Goal: Feedback & Contribution: Submit feedback/report problem

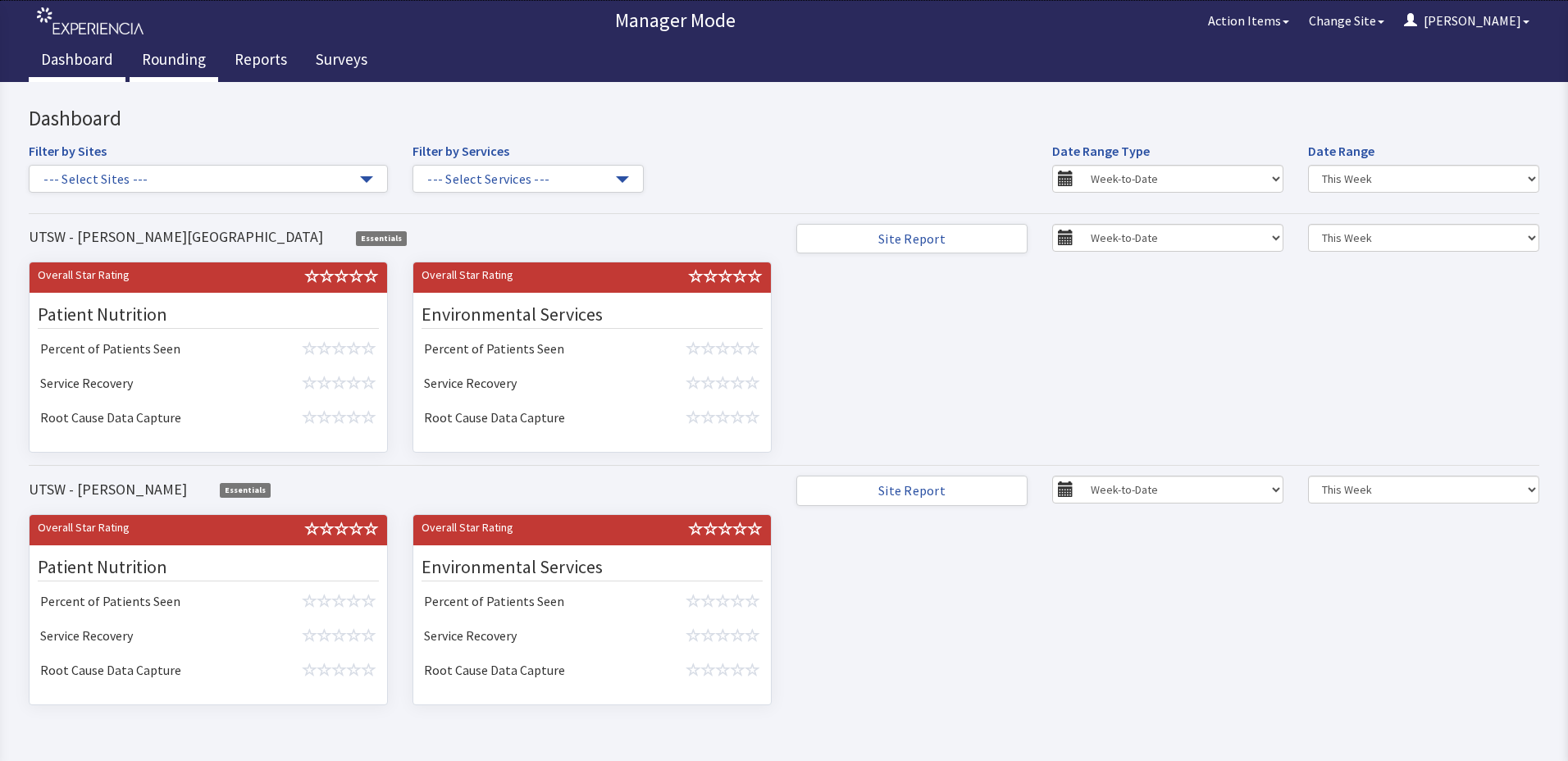
click at [198, 53] on link "Rounding" at bounding box center [173, 62] width 88 height 41
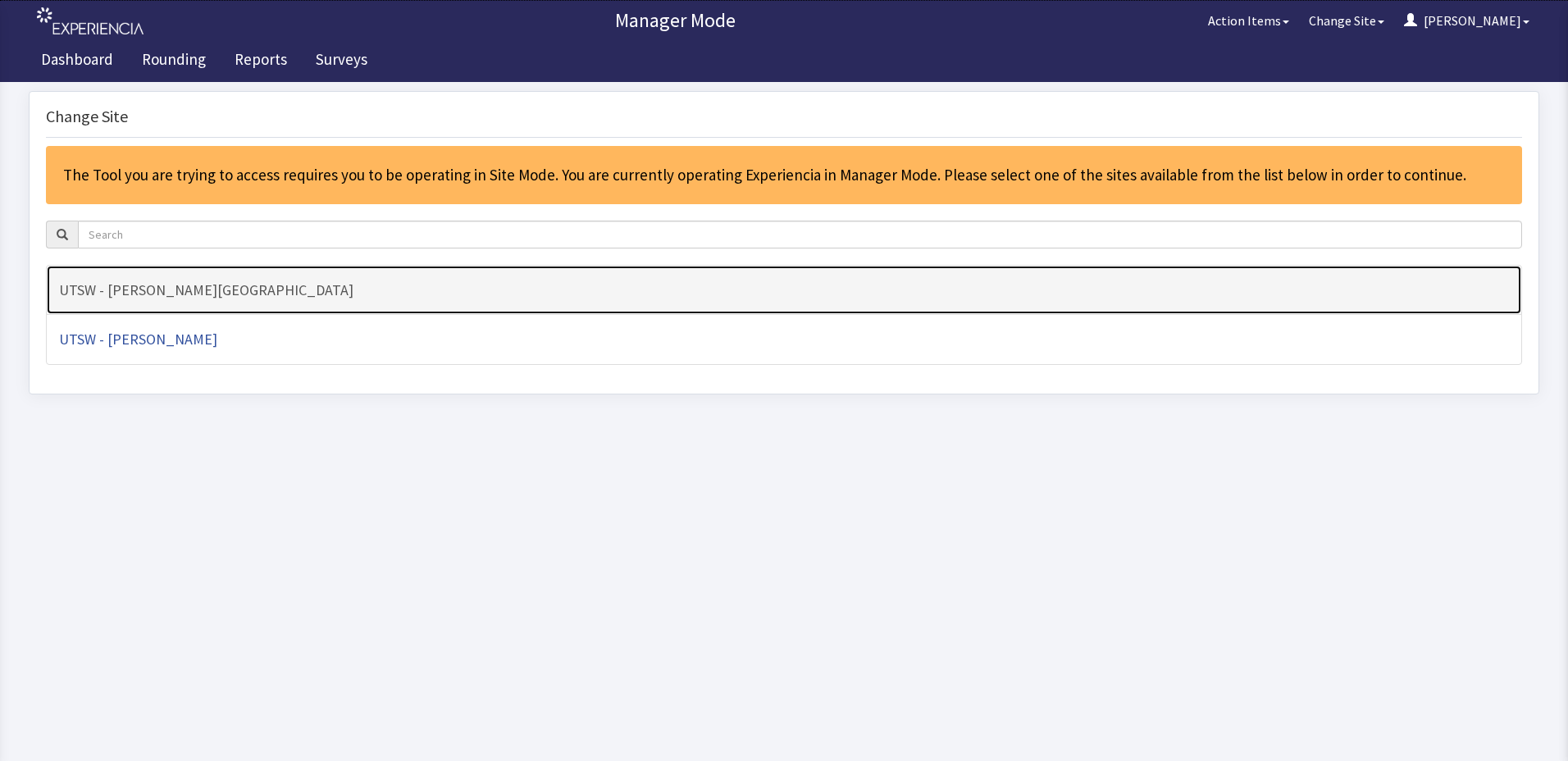
click at [267, 282] on h4 "UTSW - [PERSON_NAME][GEOGRAPHIC_DATA]" at bounding box center [784, 289] width 1449 height 16
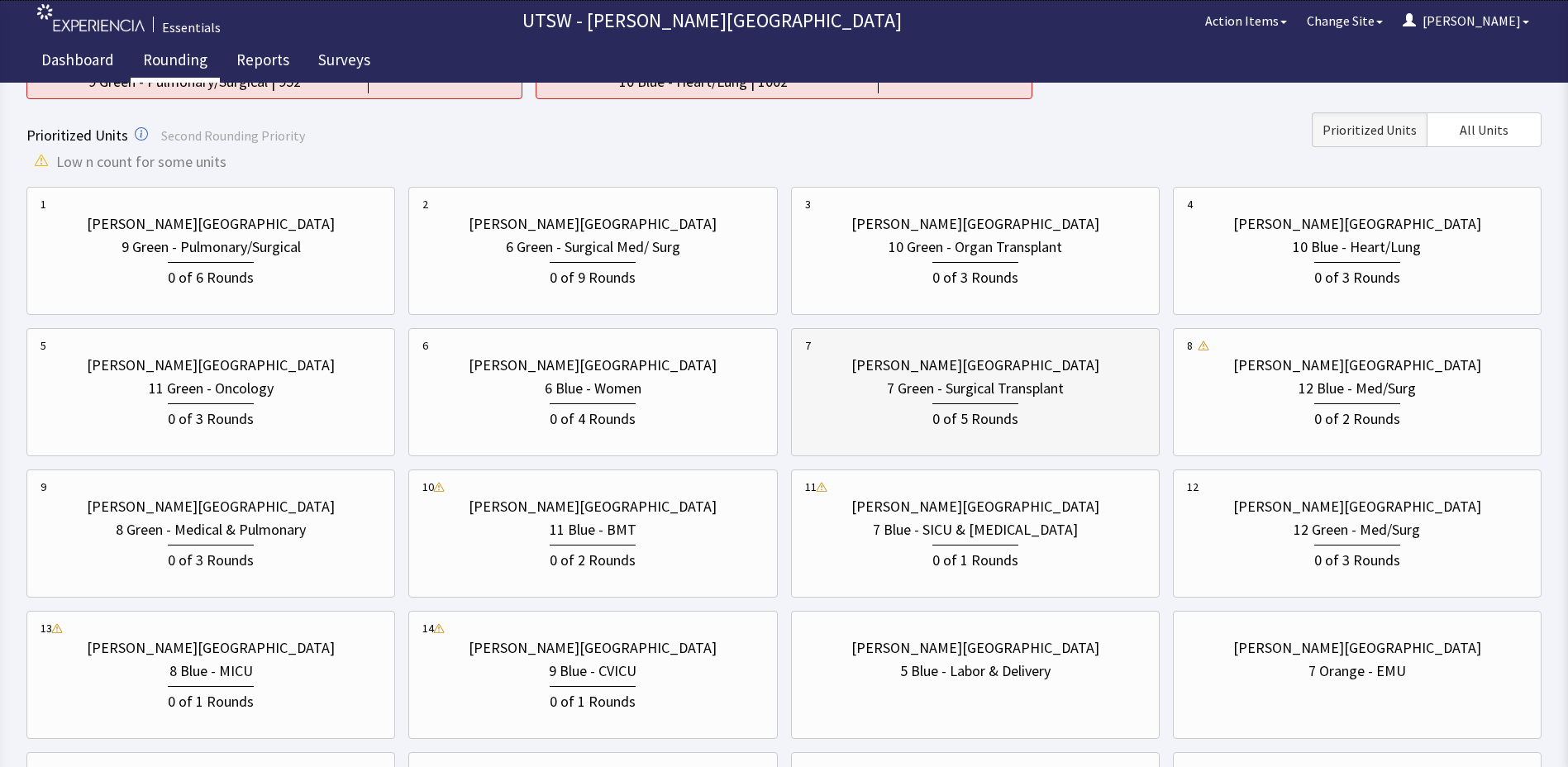
scroll to position [165, 0]
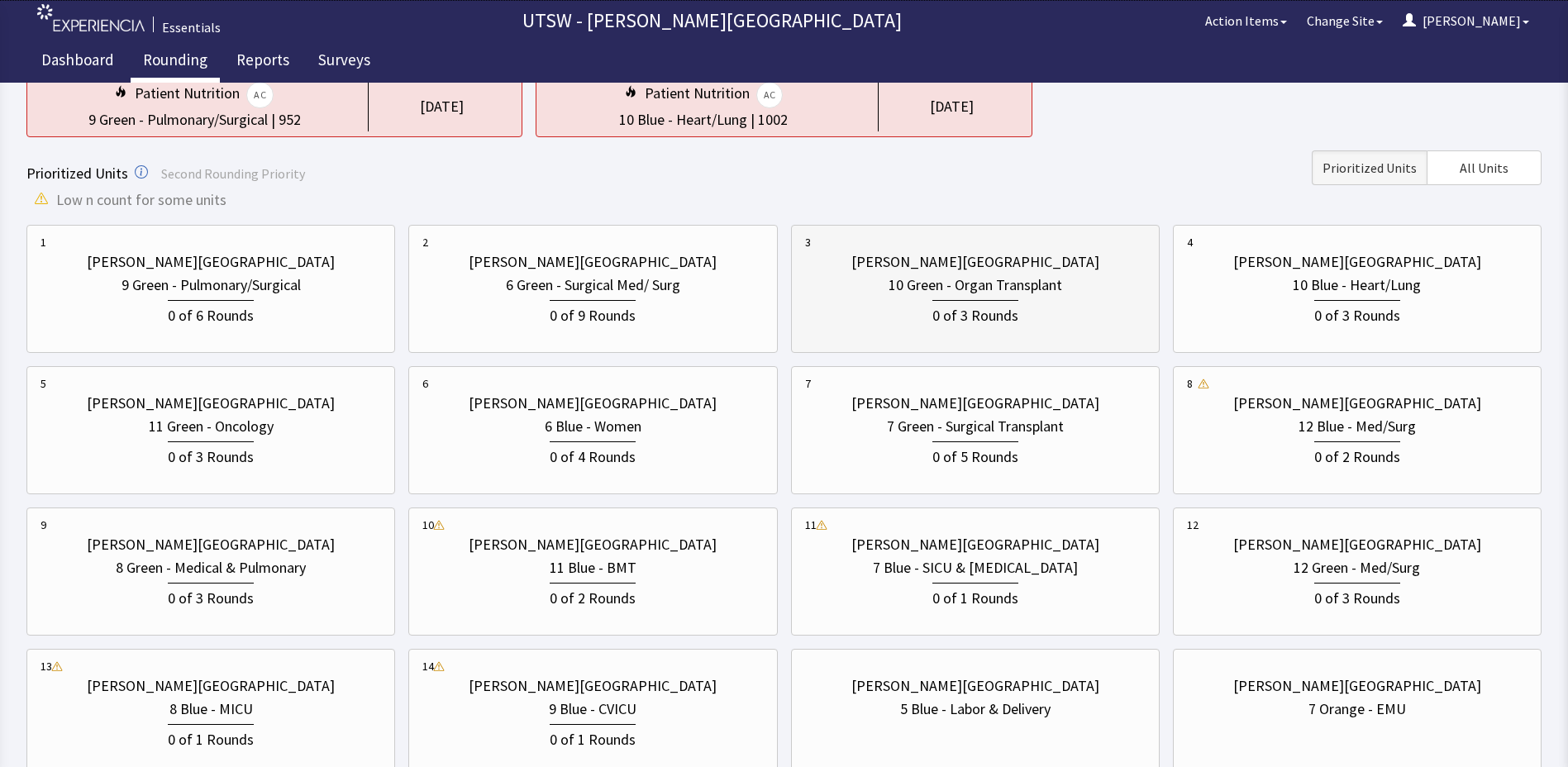
click at [919, 325] on div "0 of 3 Rounds" at bounding box center [975, 312] width 340 height 30
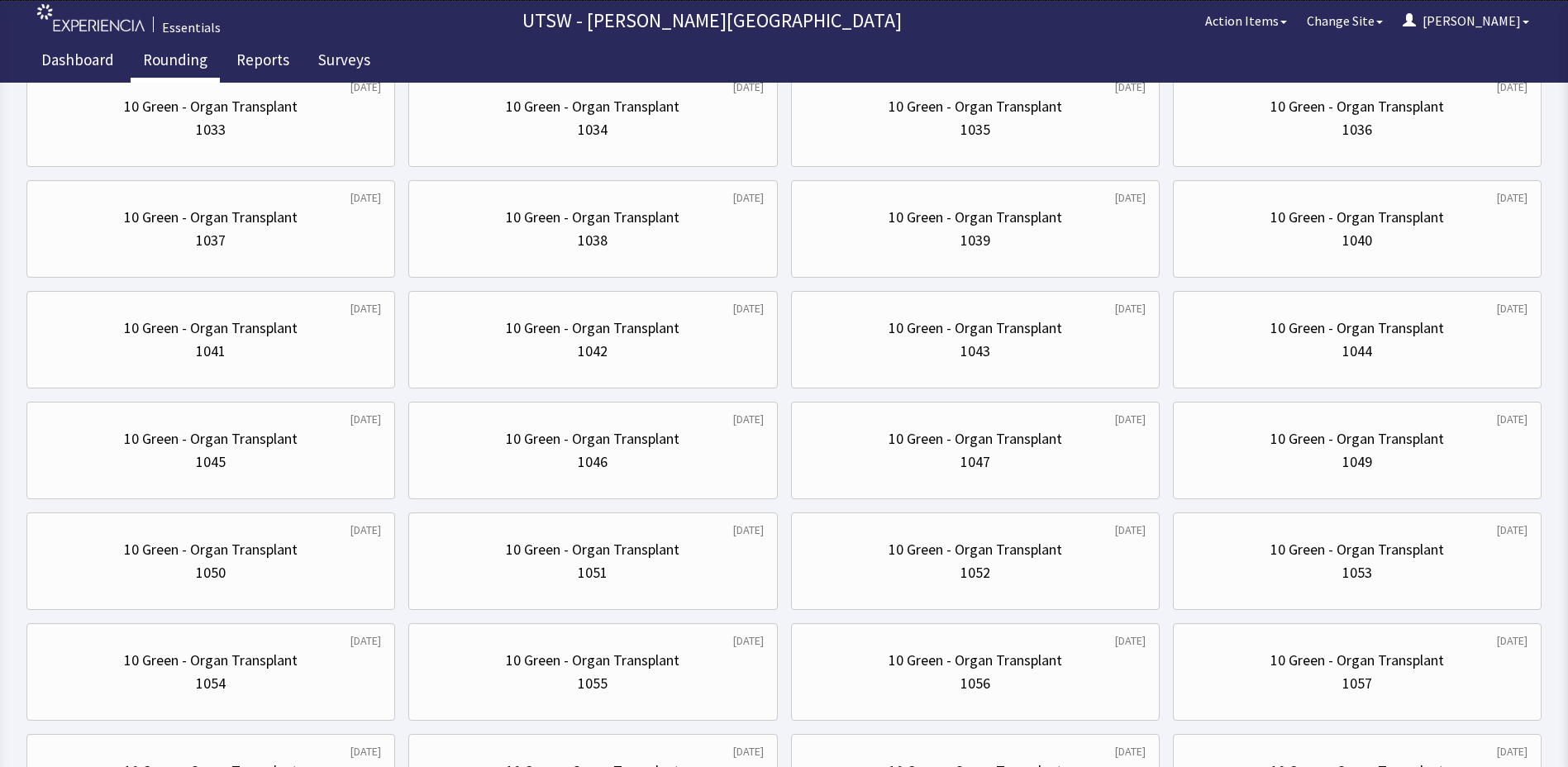
scroll to position [0, 0]
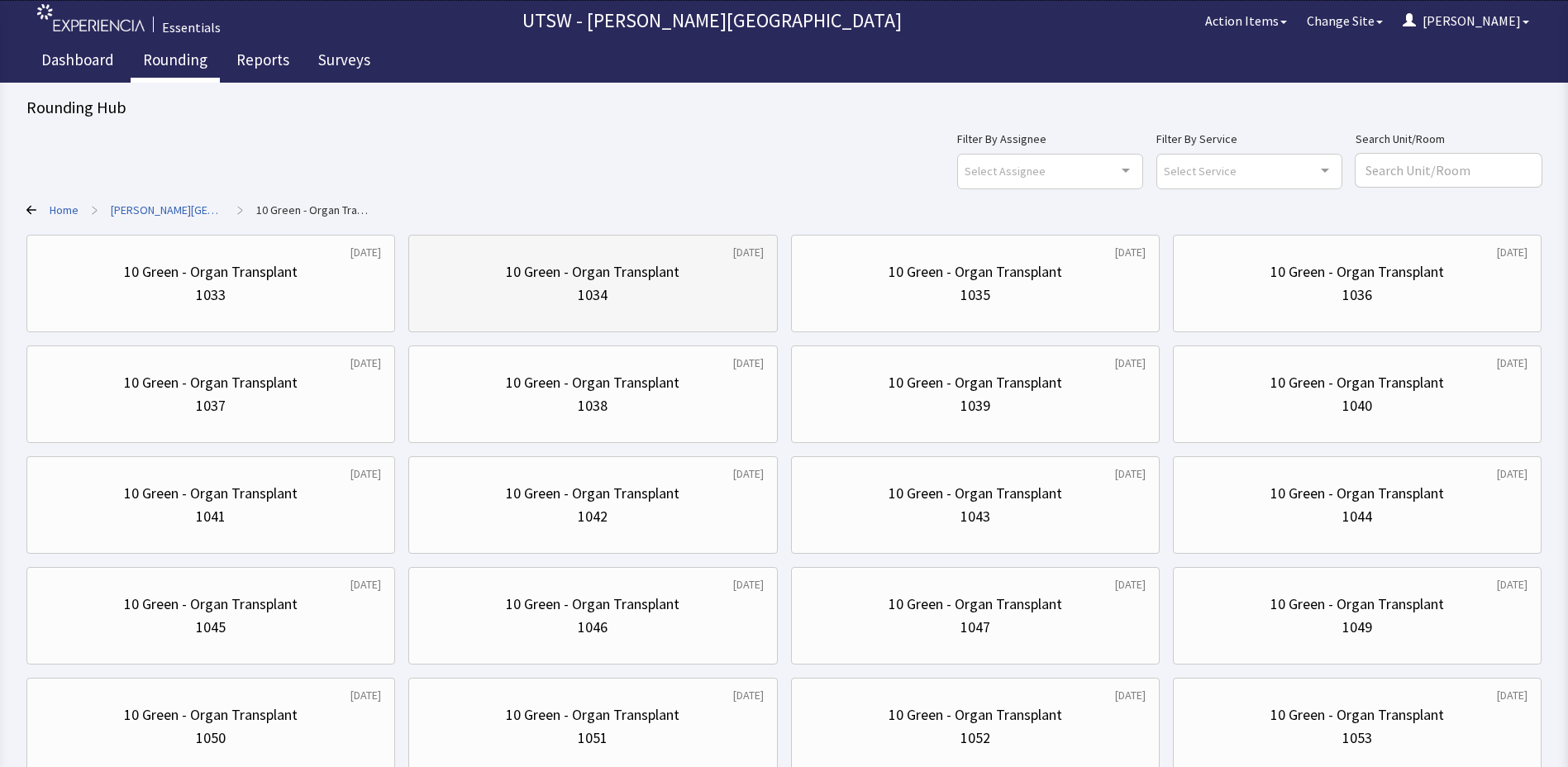
click at [648, 280] on div "10 Green - Organ Transplant" at bounding box center [592, 272] width 174 height 23
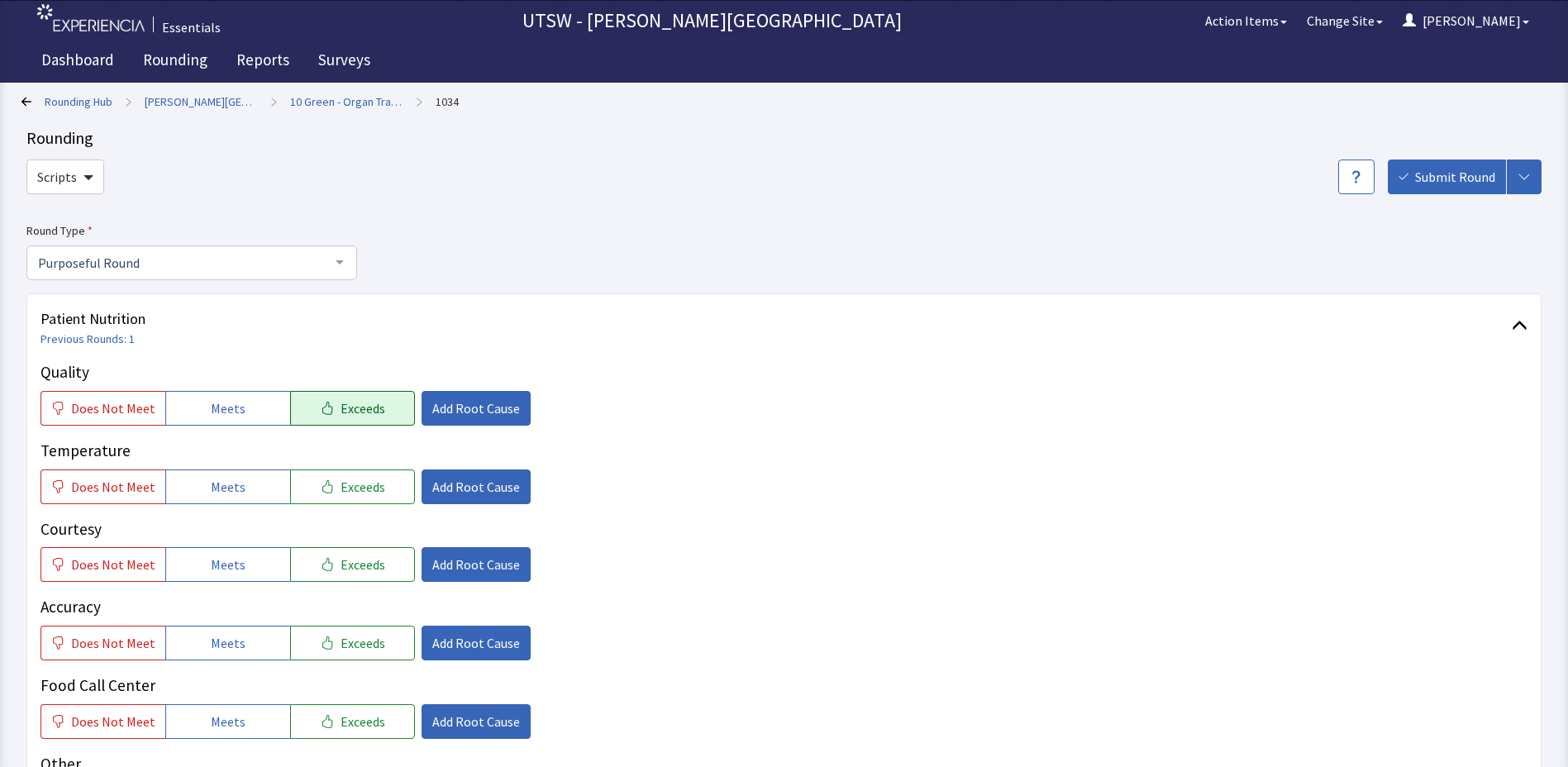
click at [375, 403] on button "Exceeds" at bounding box center [352, 409] width 125 height 35
click at [230, 477] on button "Meets" at bounding box center [228, 487] width 125 height 35
click at [238, 567] on button "Meets" at bounding box center [228, 564] width 125 height 35
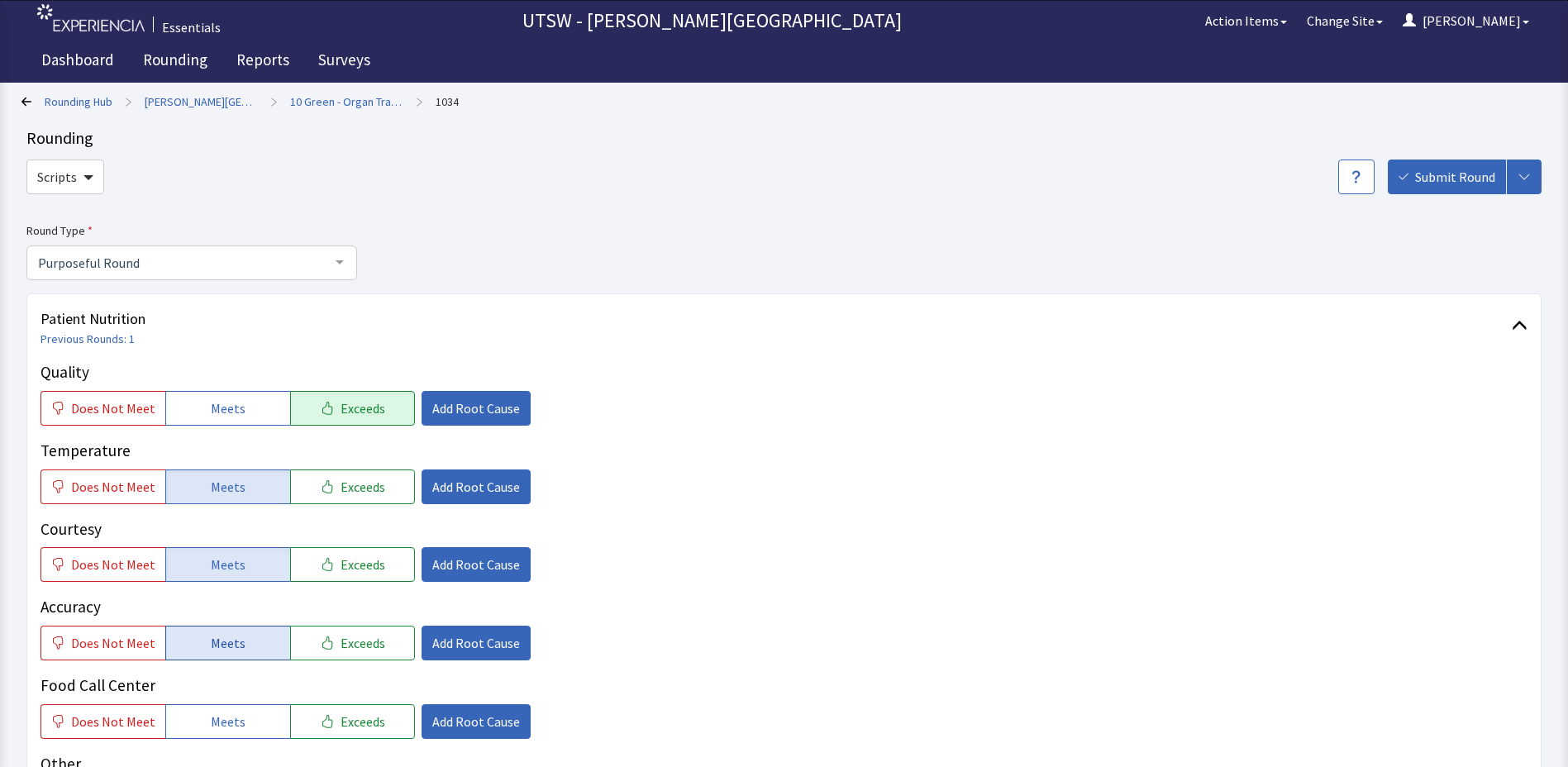
click at [248, 648] on button "Meets" at bounding box center [228, 643] width 125 height 35
click at [236, 706] on button "Meets" at bounding box center [228, 722] width 125 height 35
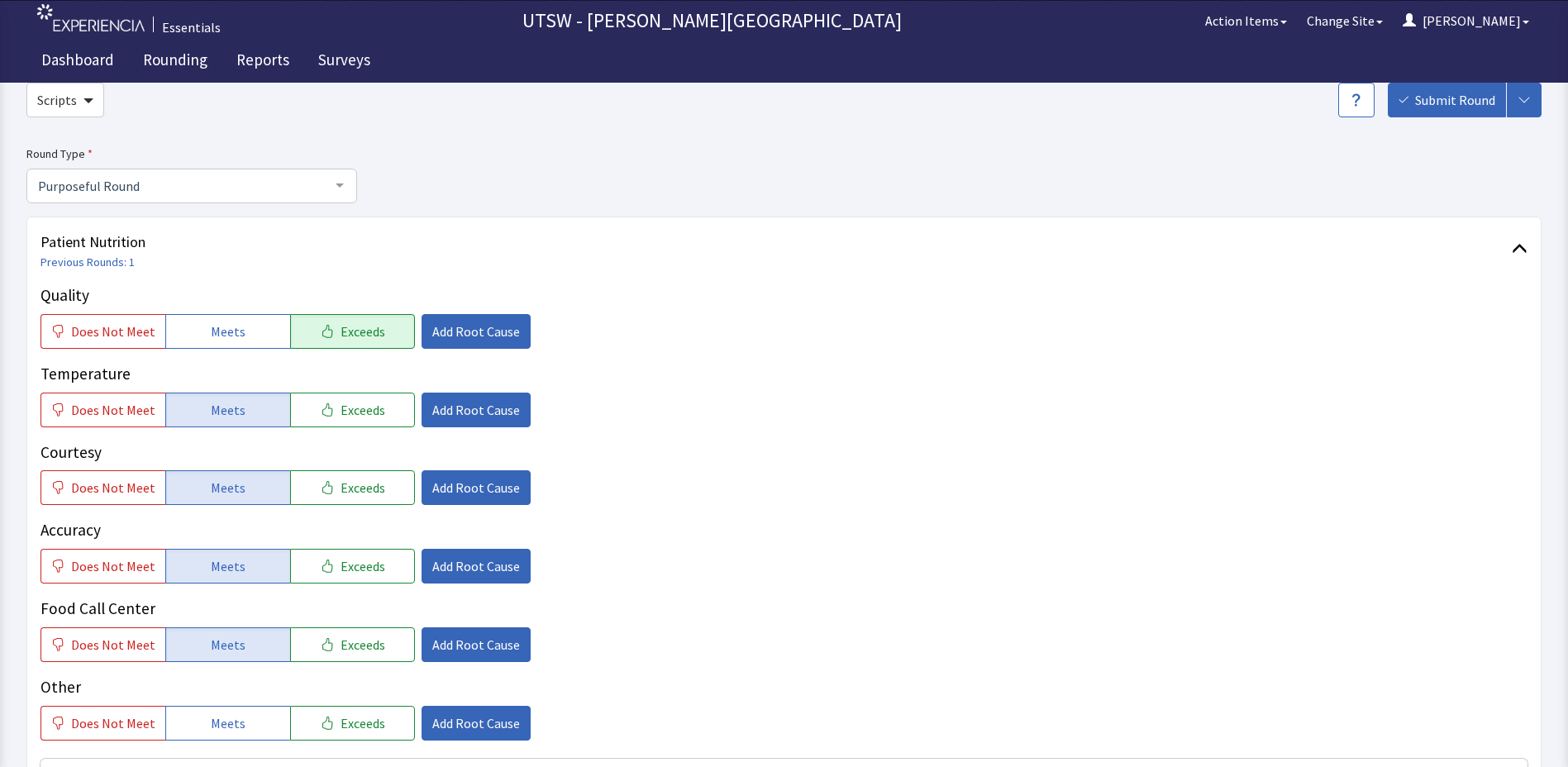
scroll to position [165, 0]
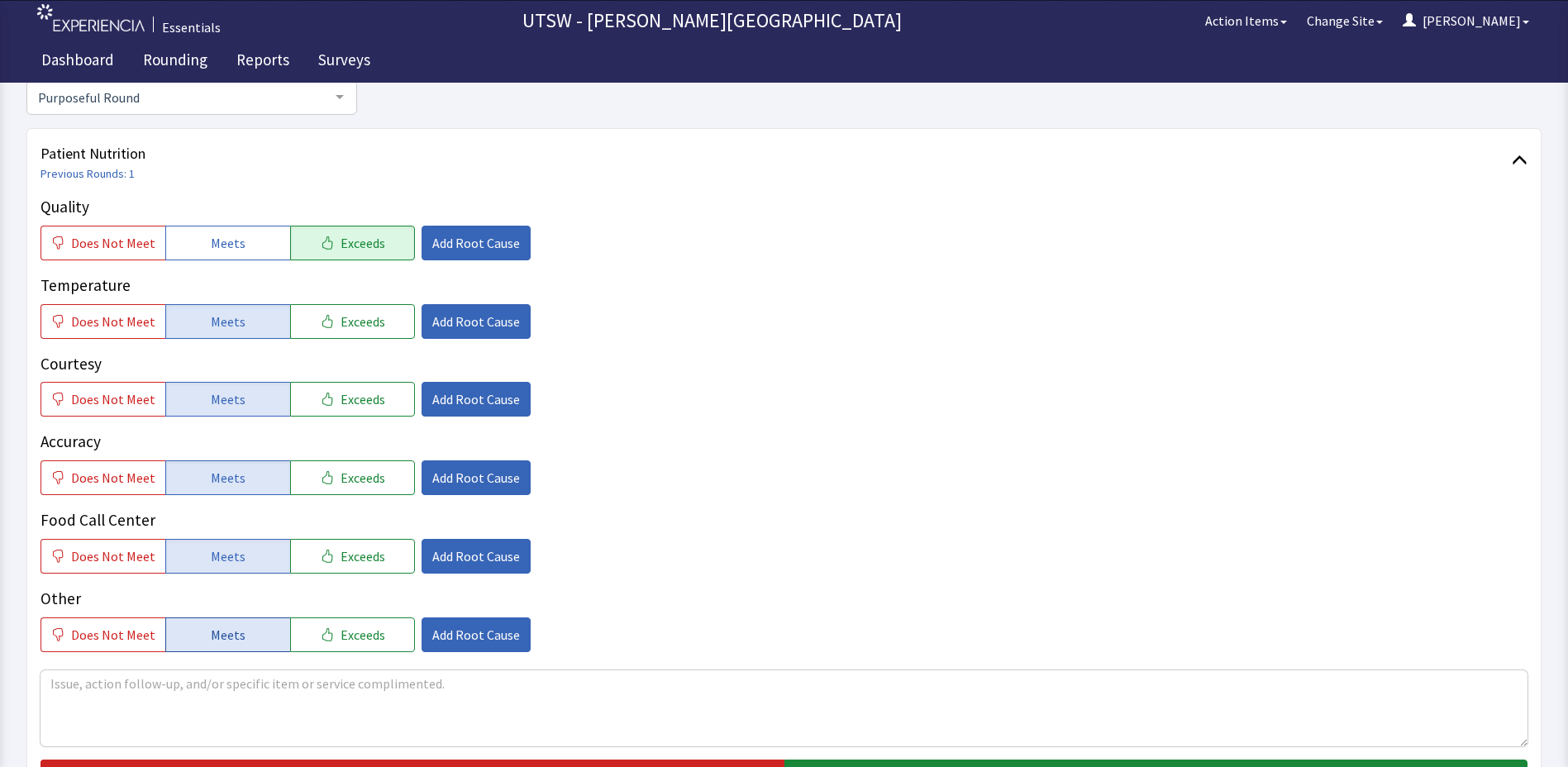
click at [253, 642] on button "Meets" at bounding box center [228, 635] width 125 height 35
click at [259, 677] on textarea at bounding box center [784, 708] width 1487 height 76
click at [259, 724] on textarea at bounding box center [784, 708] width 1487 height 76
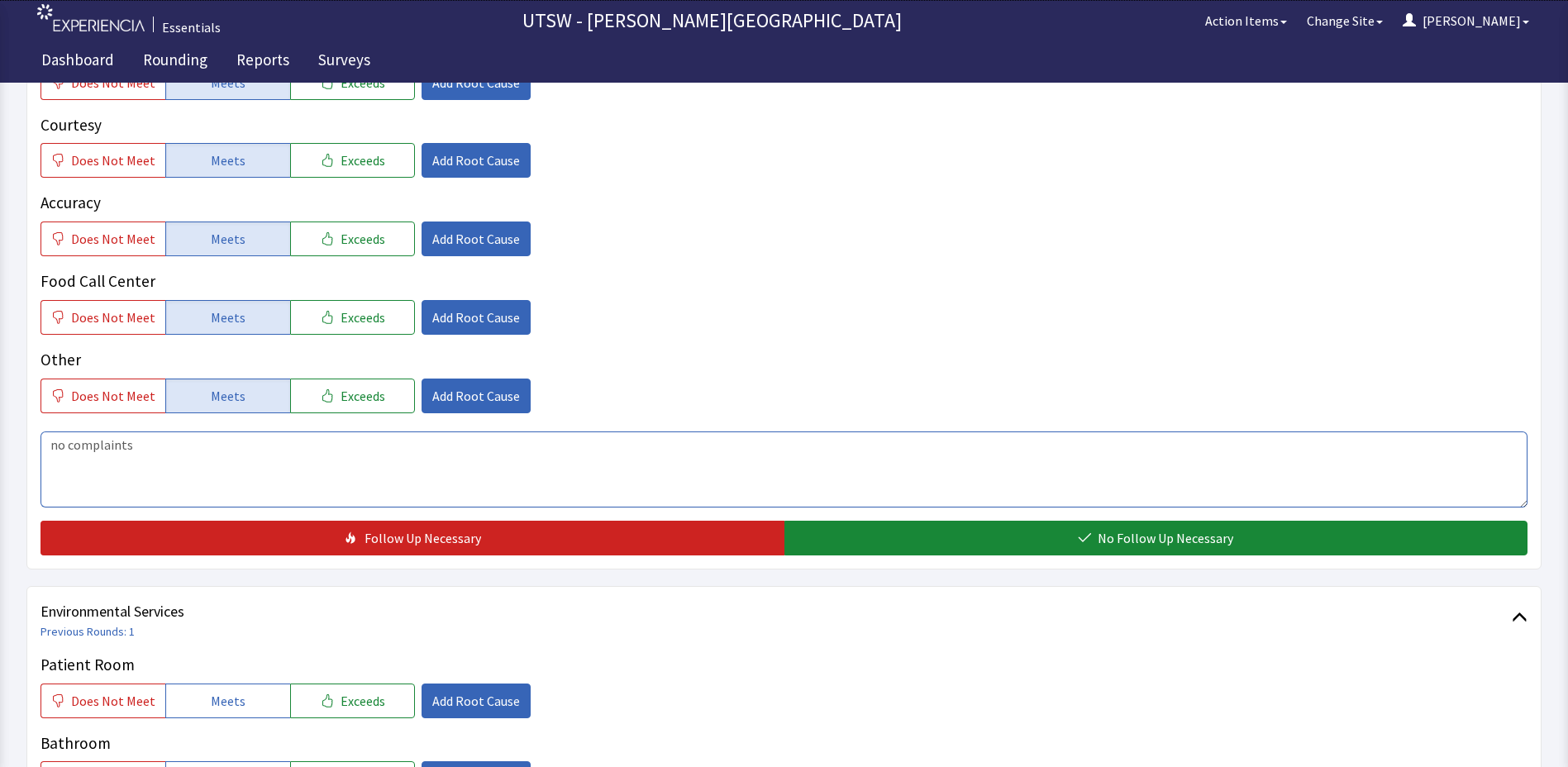
scroll to position [413, 0]
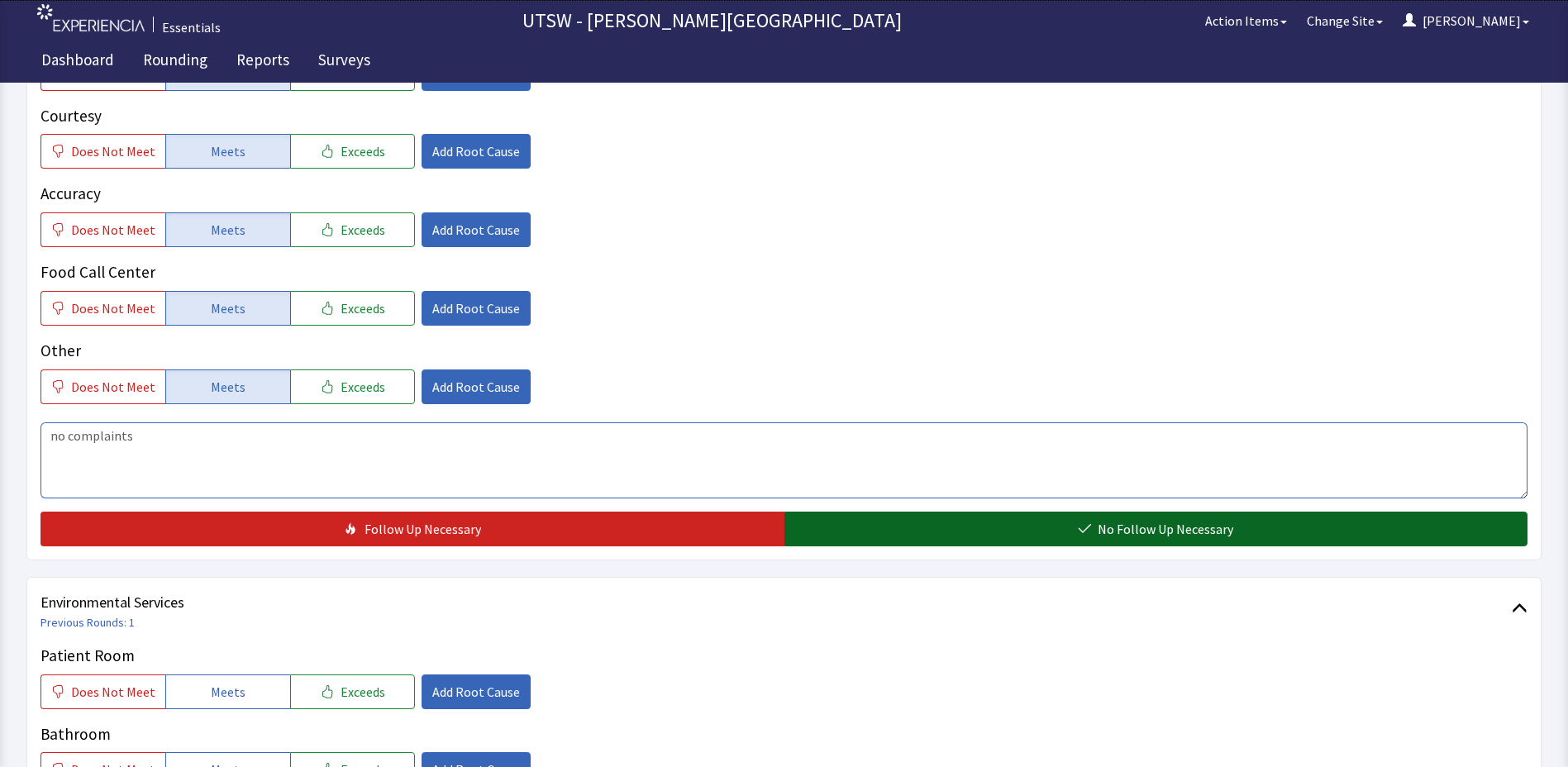
type textarea "no complaints"
click at [997, 538] on button "No Follow Up Necessary" at bounding box center [1156, 529] width 744 height 35
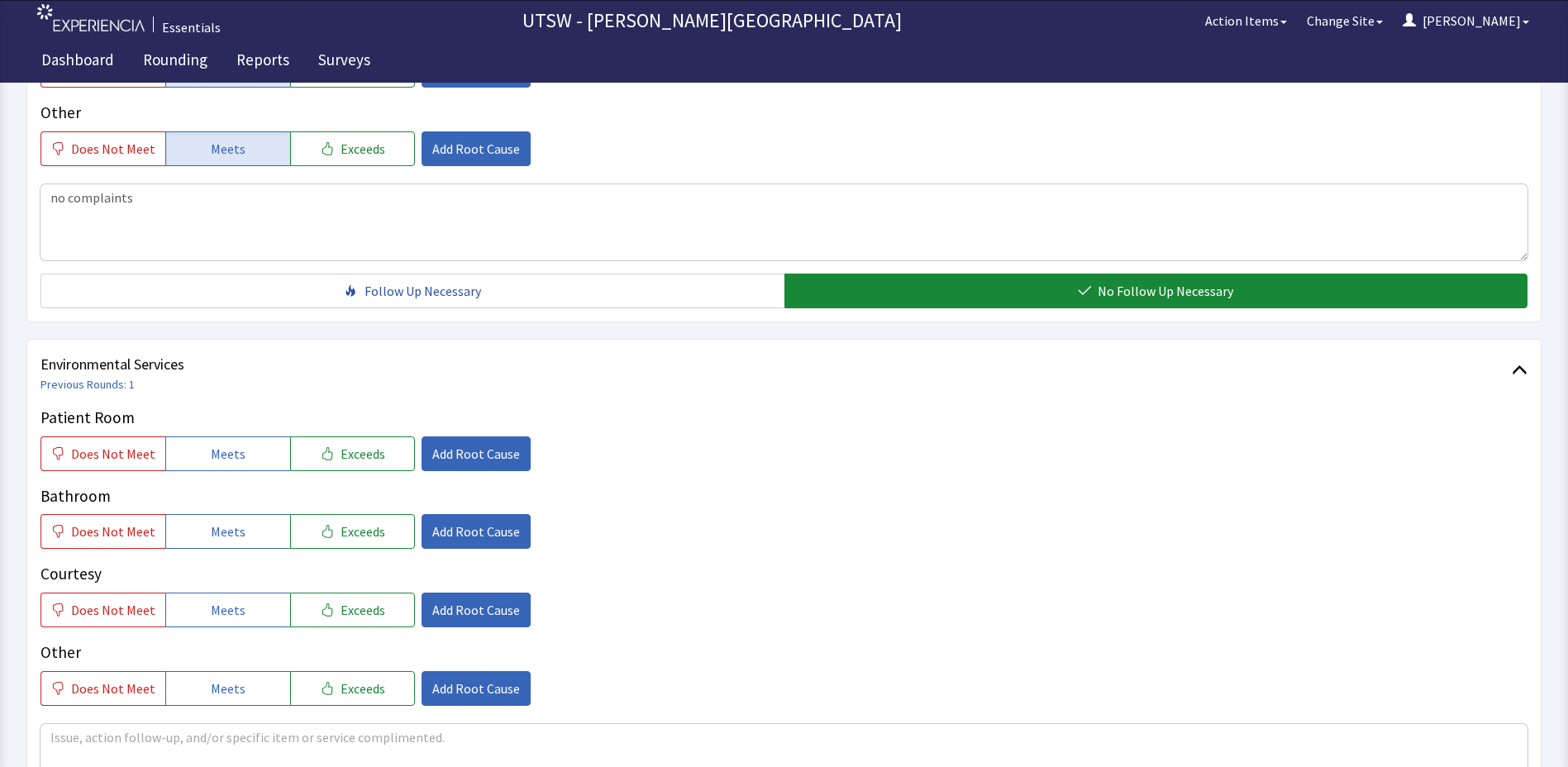
scroll to position [661, 0]
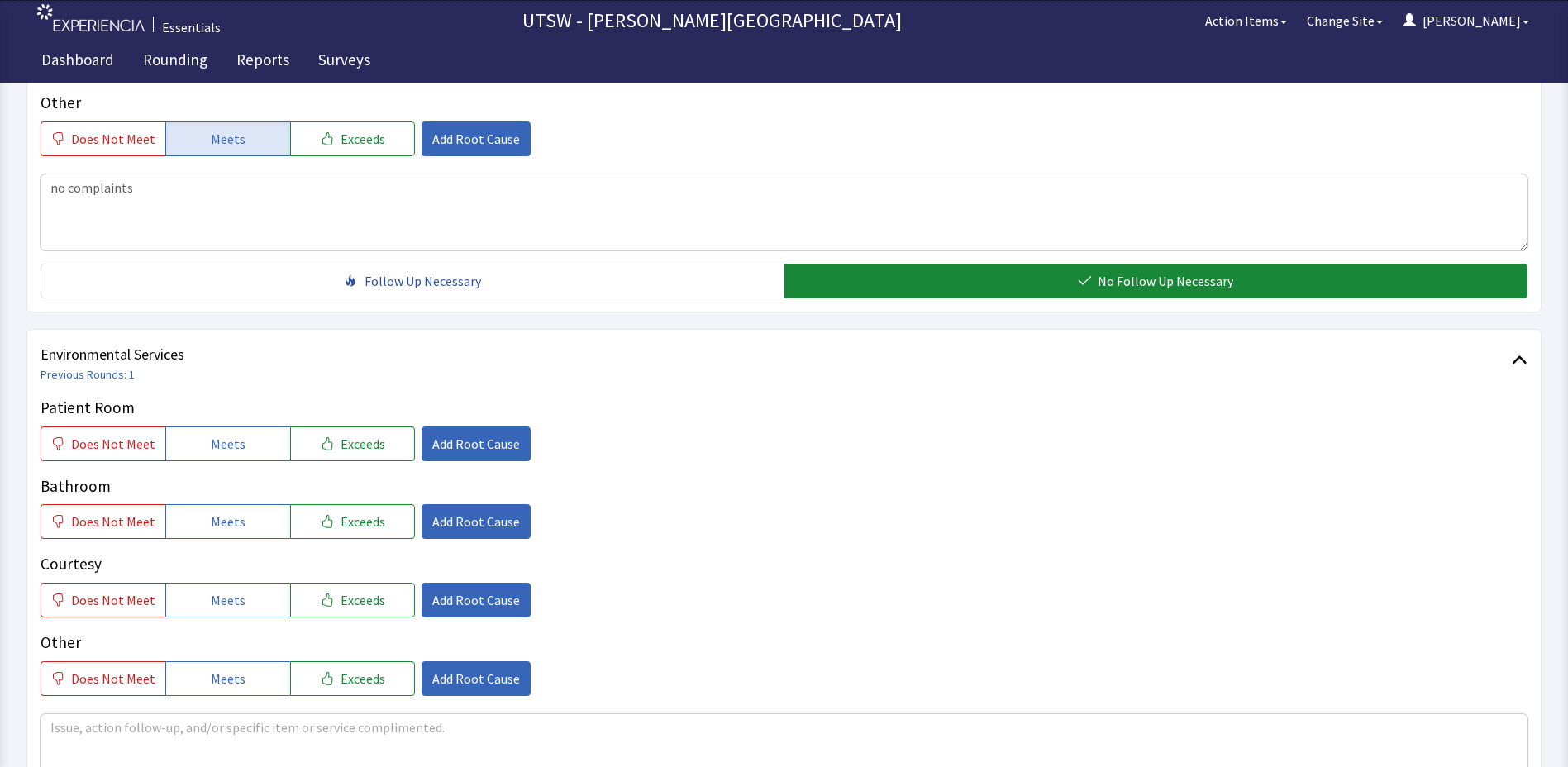
click at [241, 464] on div "Patient Room Does Not Meet Meets Exceeds Add Root Cause Bathroom Does Not Meet …" at bounding box center [784, 545] width 1487 height 300
drag, startPoint x: 230, startPoint y: 446, endPoint x: 228, endPoint y: 495, distance: 49.0
click at [229, 446] on span "Meets" at bounding box center [228, 443] width 35 height 20
click at [227, 516] on span "Meets" at bounding box center [228, 521] width 35 height 20
click at [232, 594] on span "Meets" at bounding box center [228, 600] width 35 height 20
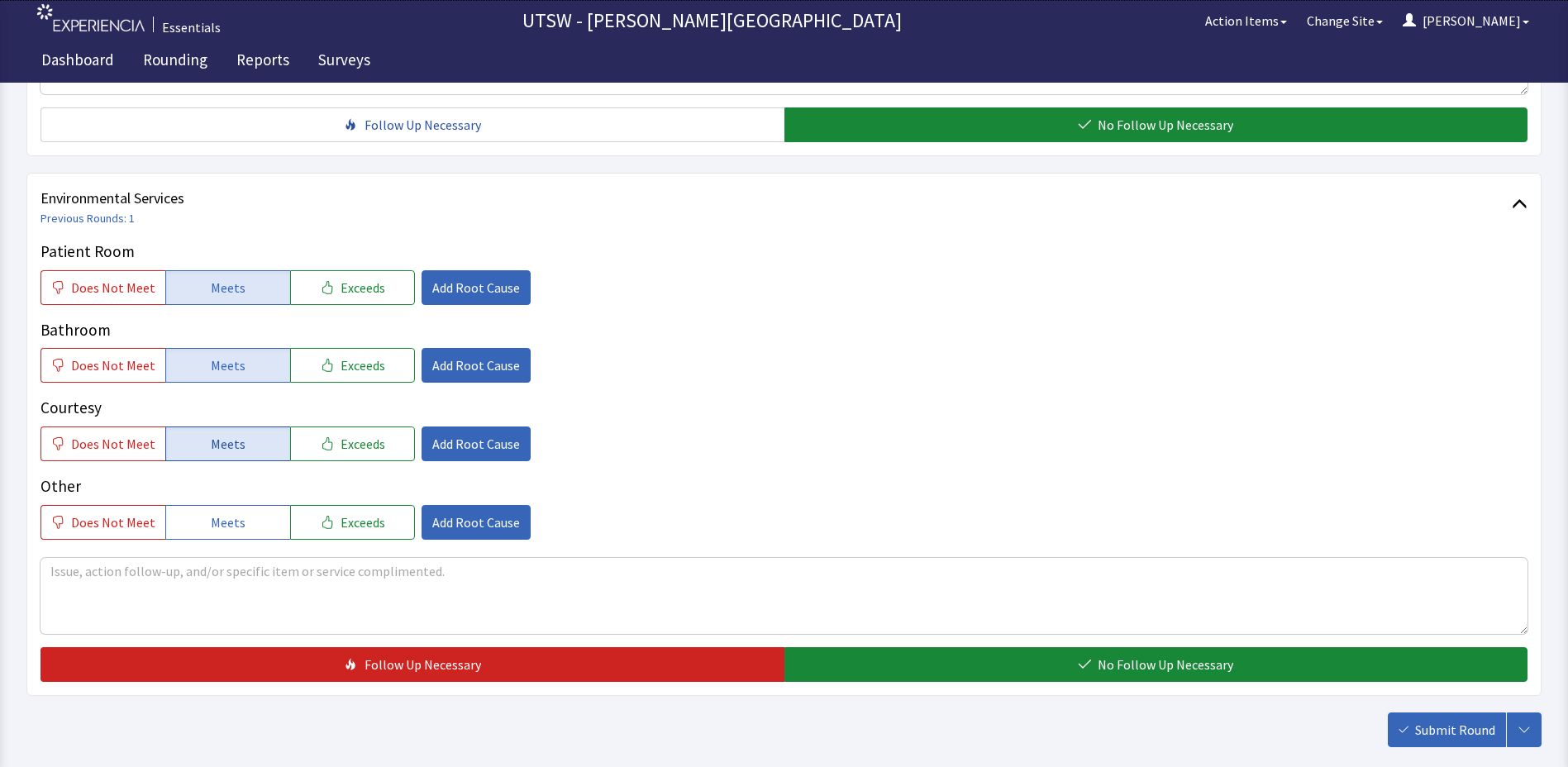
scroll to position [907, 0]
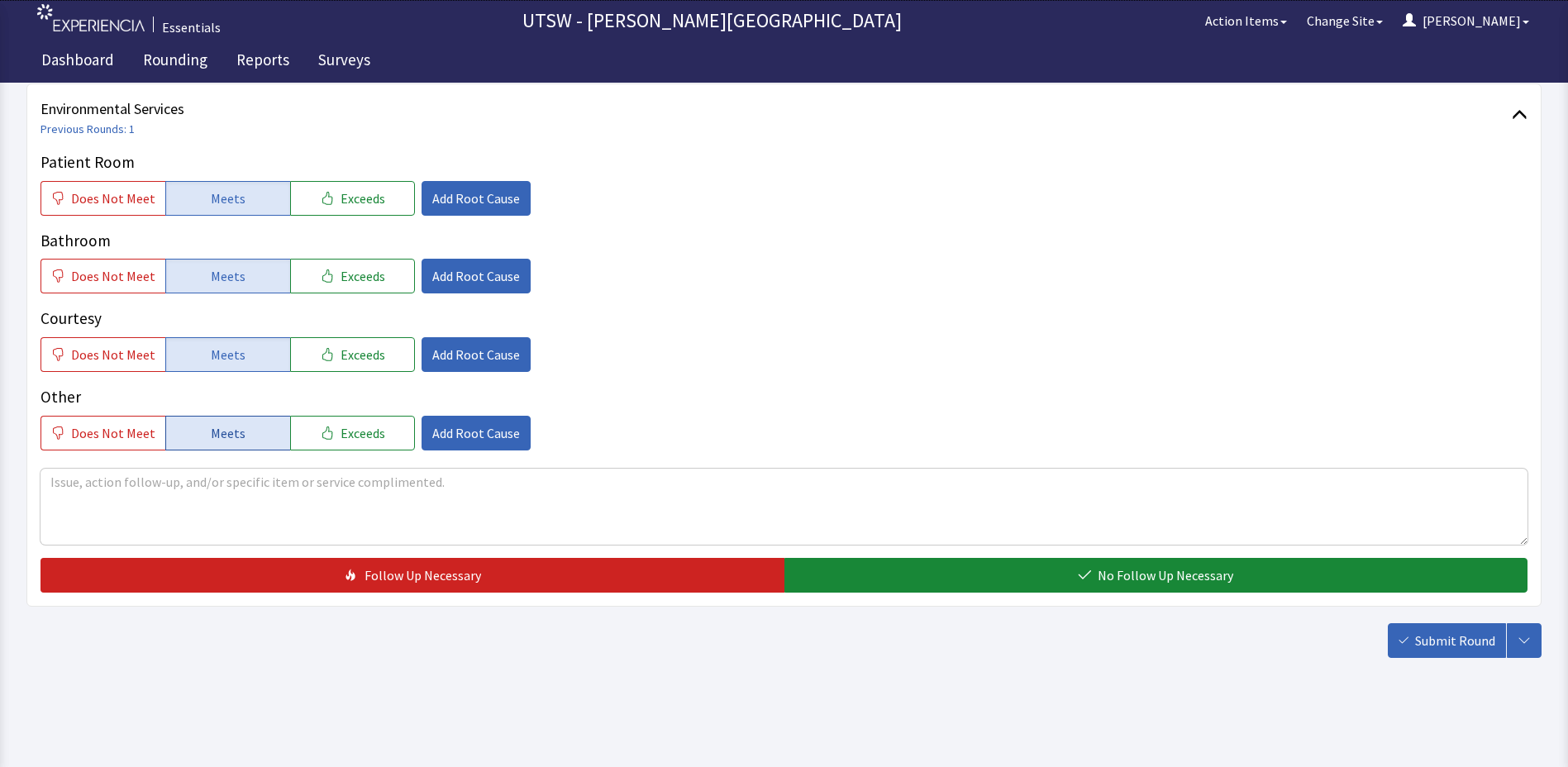
click at [225, 435] on span "Meets" at bounding box center [228, 433] width 35 height 20
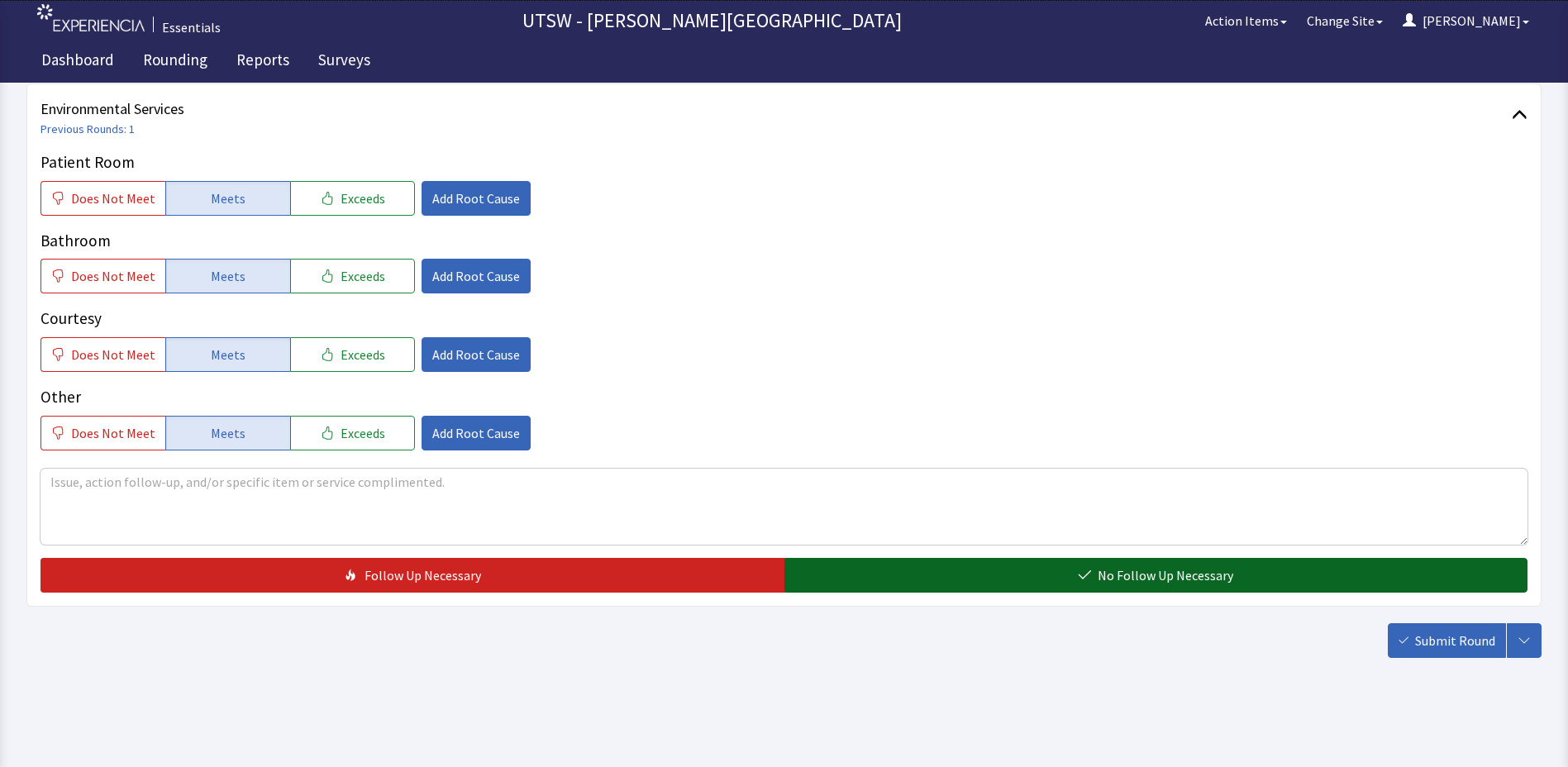
click at [1161, 570] on span "No Follow Up Necessary" at bounding box center [1165, 575] width 136 height 20
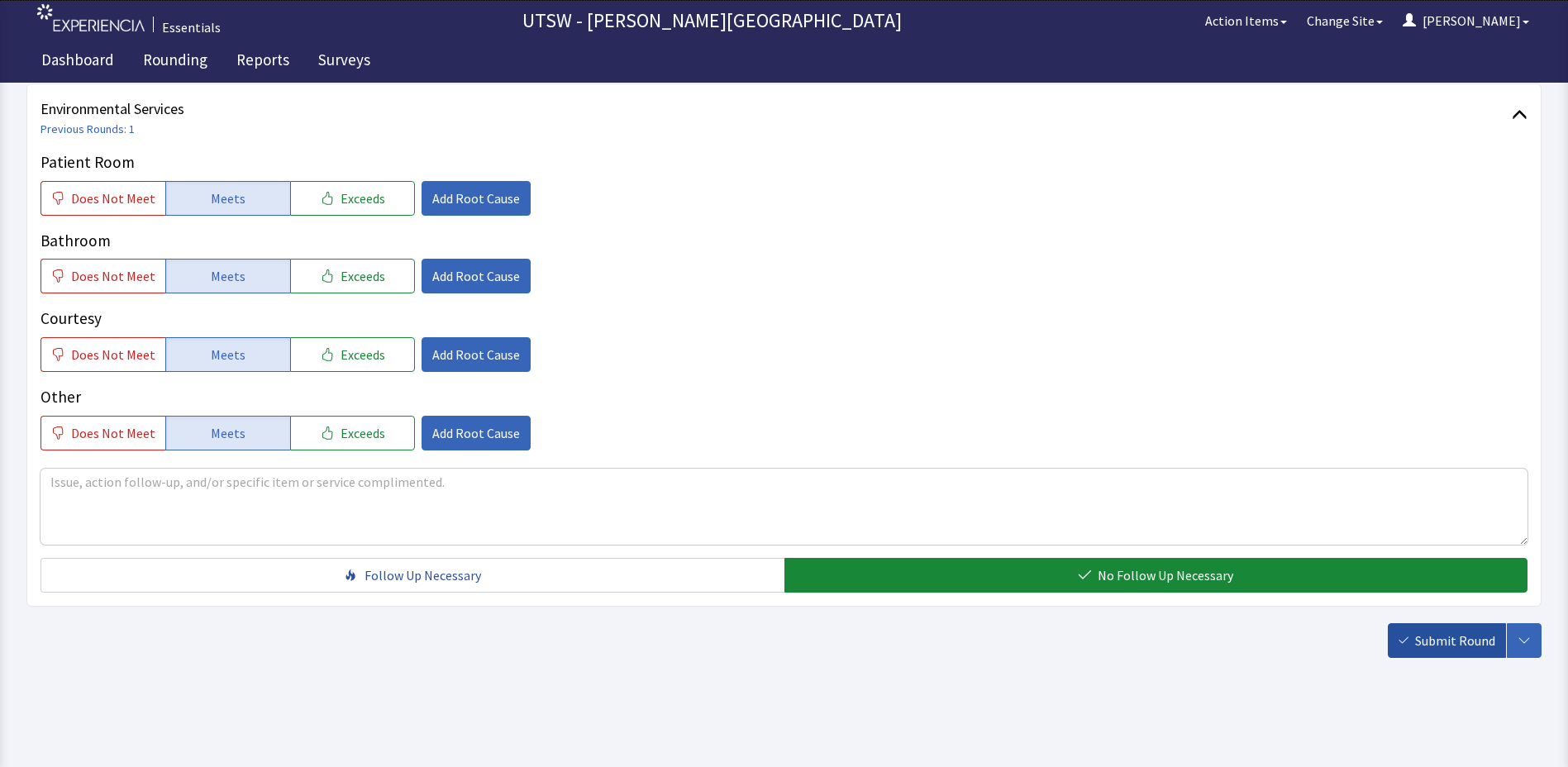
click at [1444, 634] on span "Submit Round" at bounding box center [1455, 641] width 81 height 20
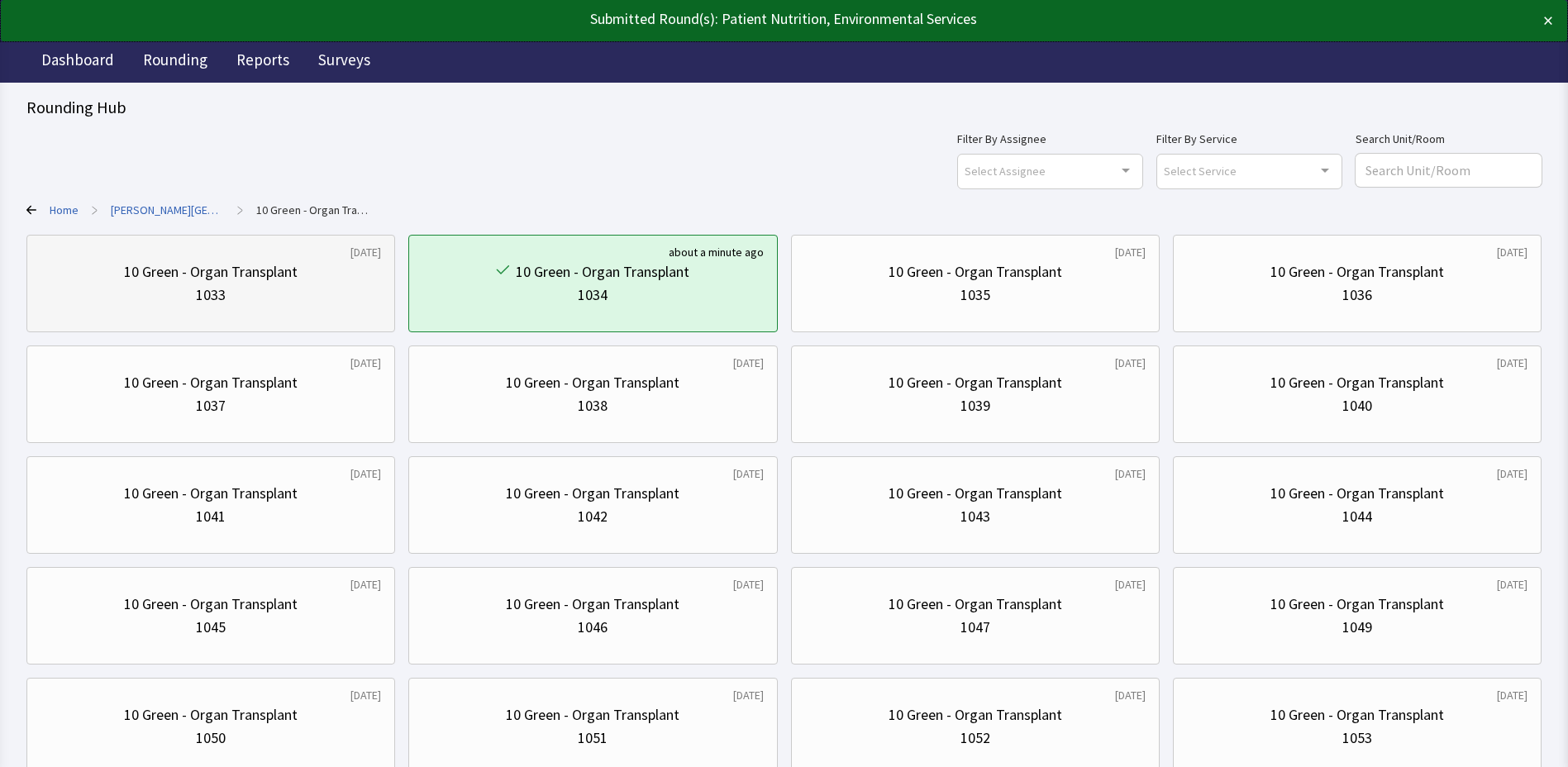
click at [236, 278] on div "10 Green - Organ Transplant" at bounding box center [210, 272] width 174 height 23
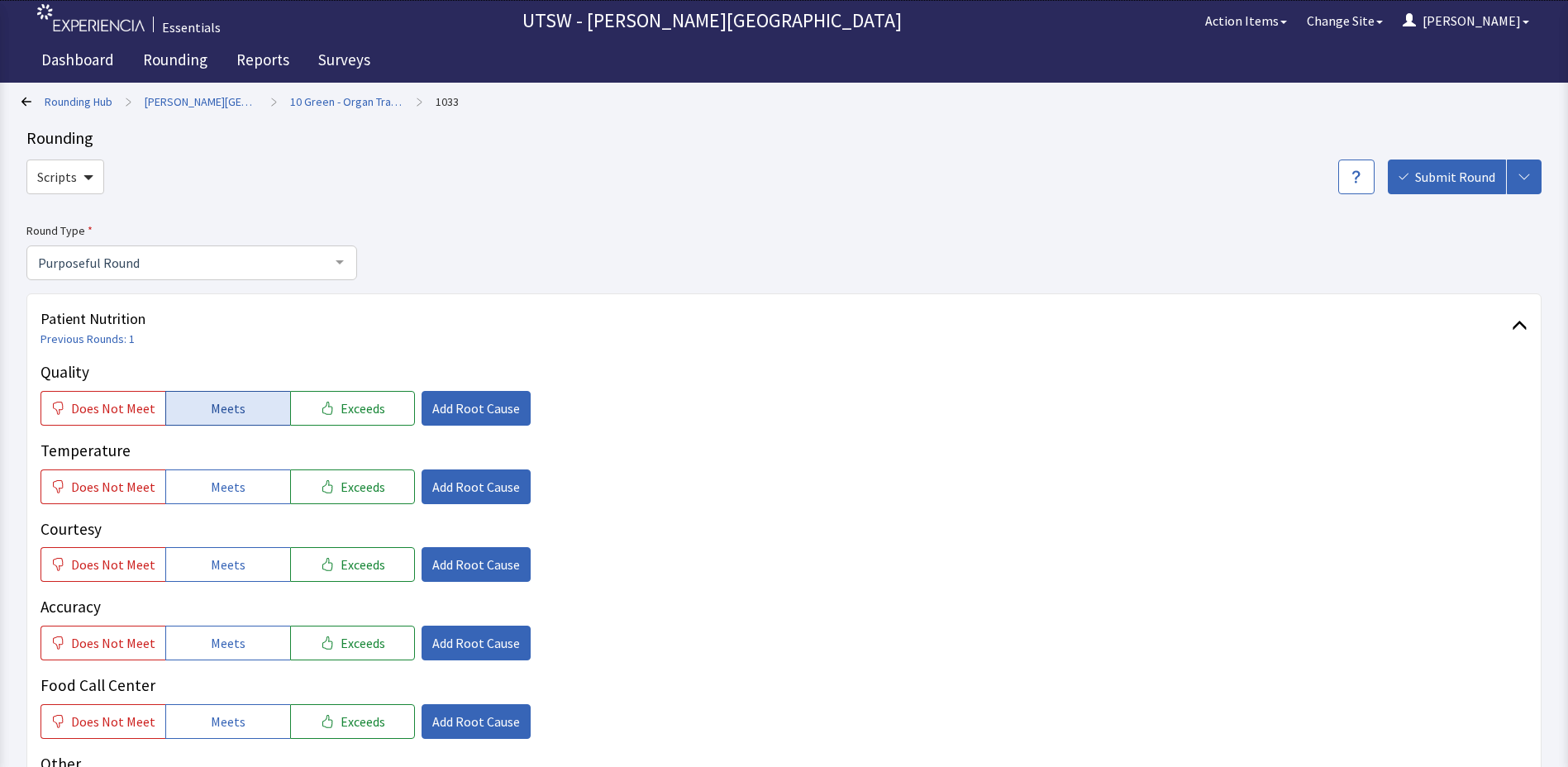
click at [212, 422] on button "Meets" at bounding box center [228, 409] width 125 height 35
click at [240, 489] on button "Meets" at bounding box center [228, 487] width 125 height 35
click at [250, 570] on button "Meets" at bounding box center [228, 564] width 125 height 35
drag, startPoint x: 253, startPoint y: 654, endPoint x: 262, endPoint y: 687, distance: 34.2
click at [252, 654] on button "Meets" at bounding box center [228, 643] width 125 height 35
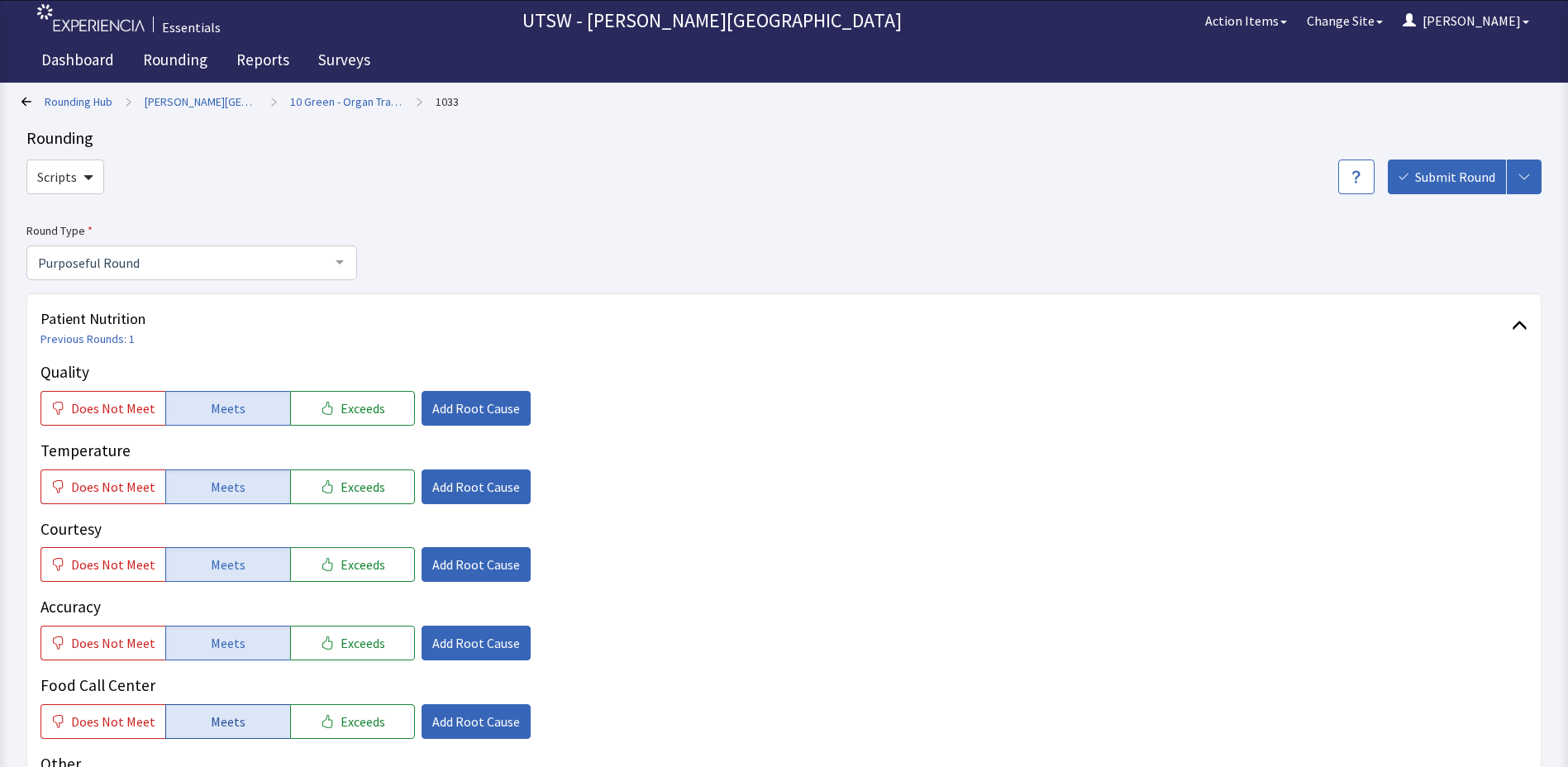
click at [273, 720] on button "Meets" at bounding box center [228, 722] width 125 height 35
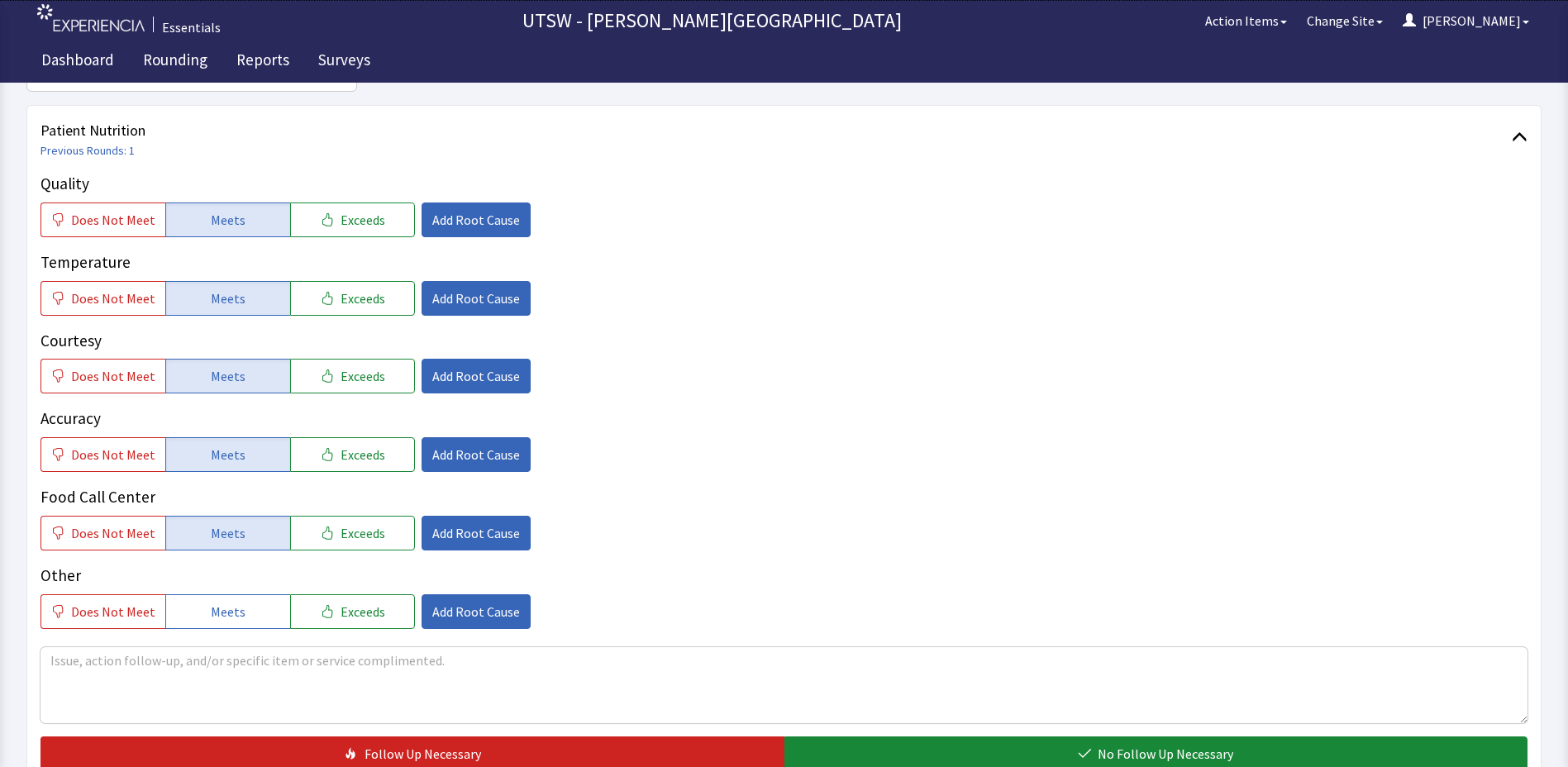
scroll to position [331, 0]
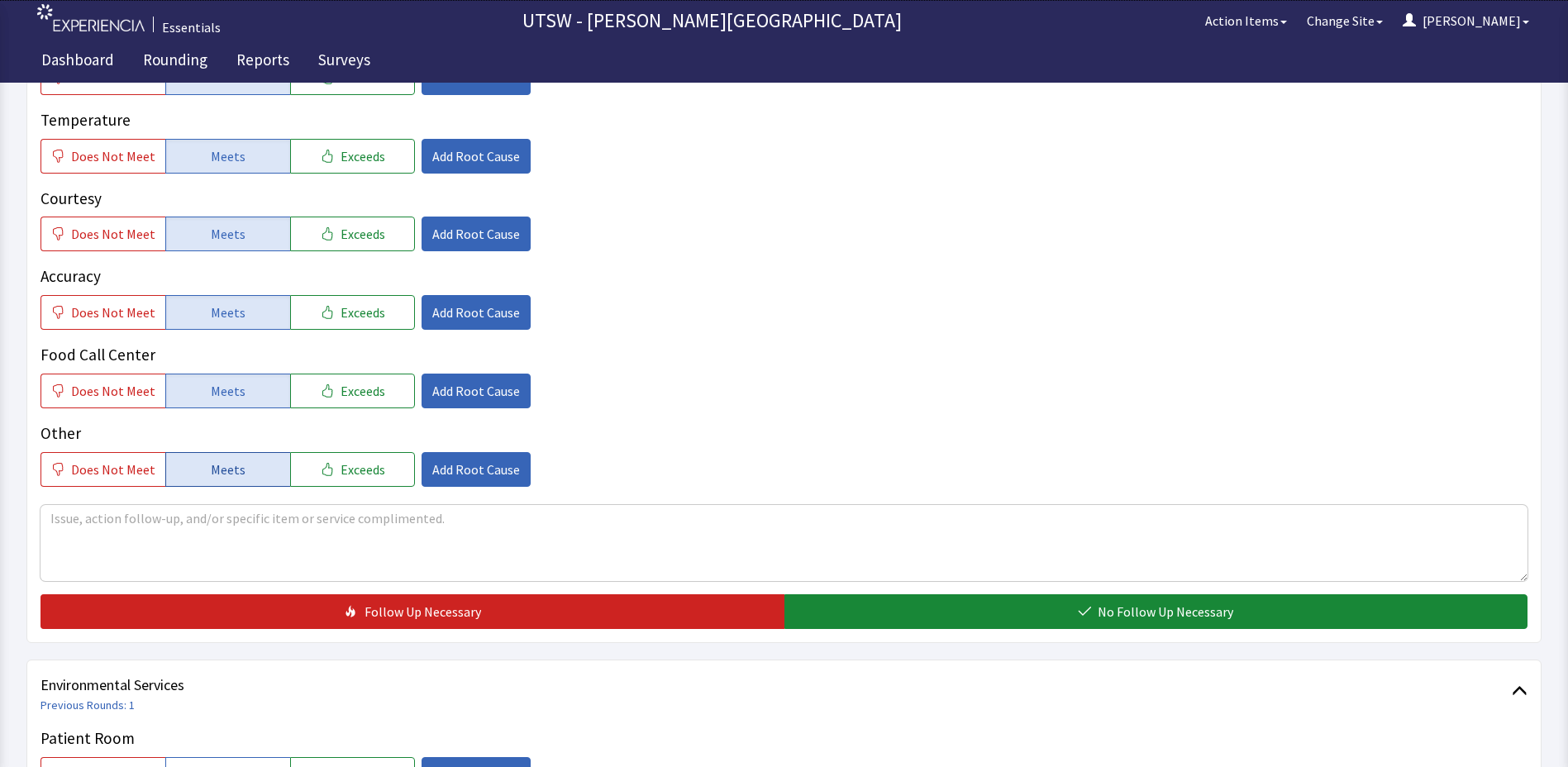
click at [248, 470] on button "Meets" at bounding box center [228, 469] width 125 height 35
click at [235, 544] on textarea at bounding box center [784, 543] width 1487 height 76
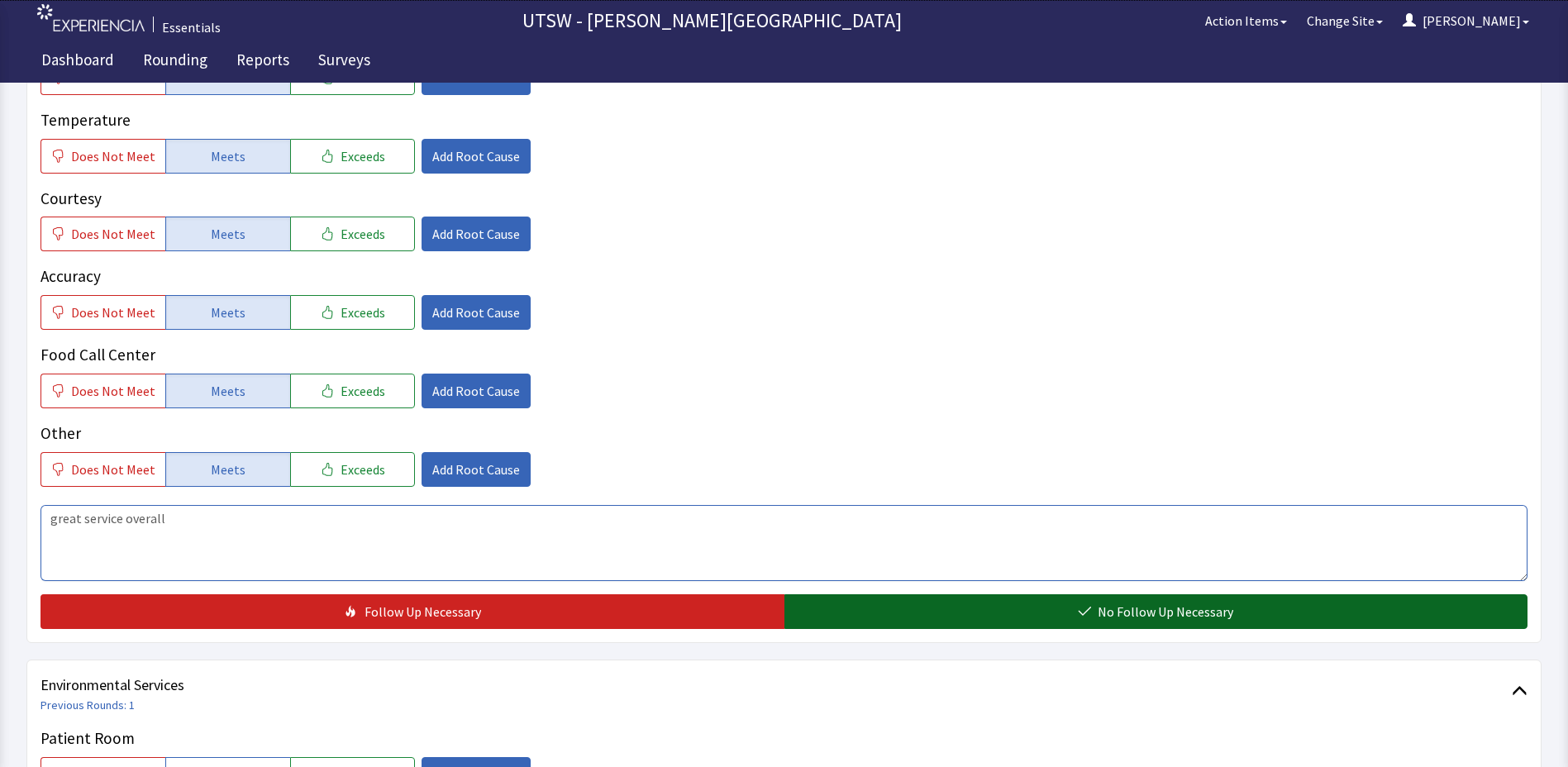
type textarea "great service overall"
click at [996, 621] on button "No Follow Up Necessary" at bounding box center [1156, 612] width 744 height 35
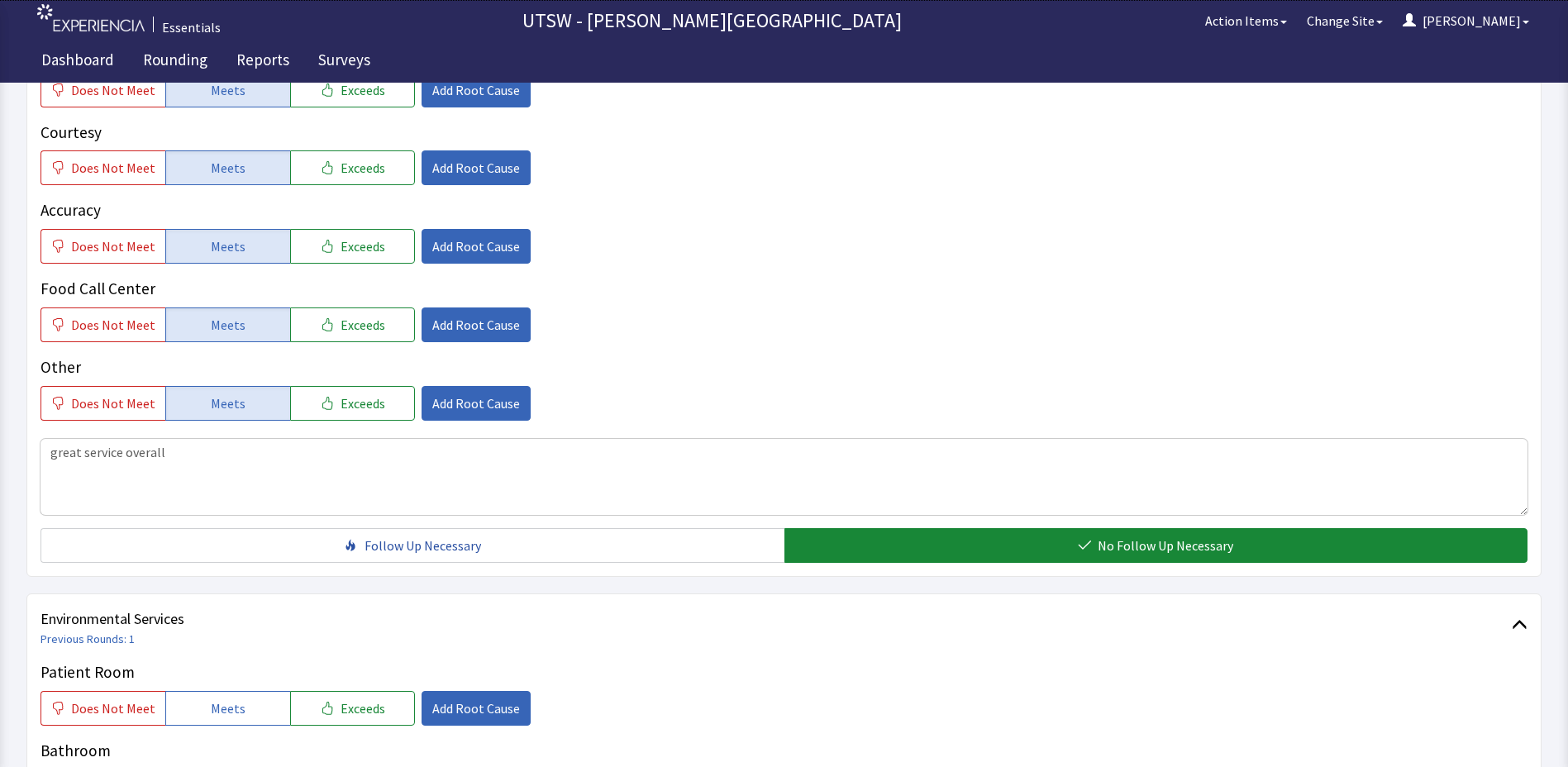
scroll to position [661, 0]
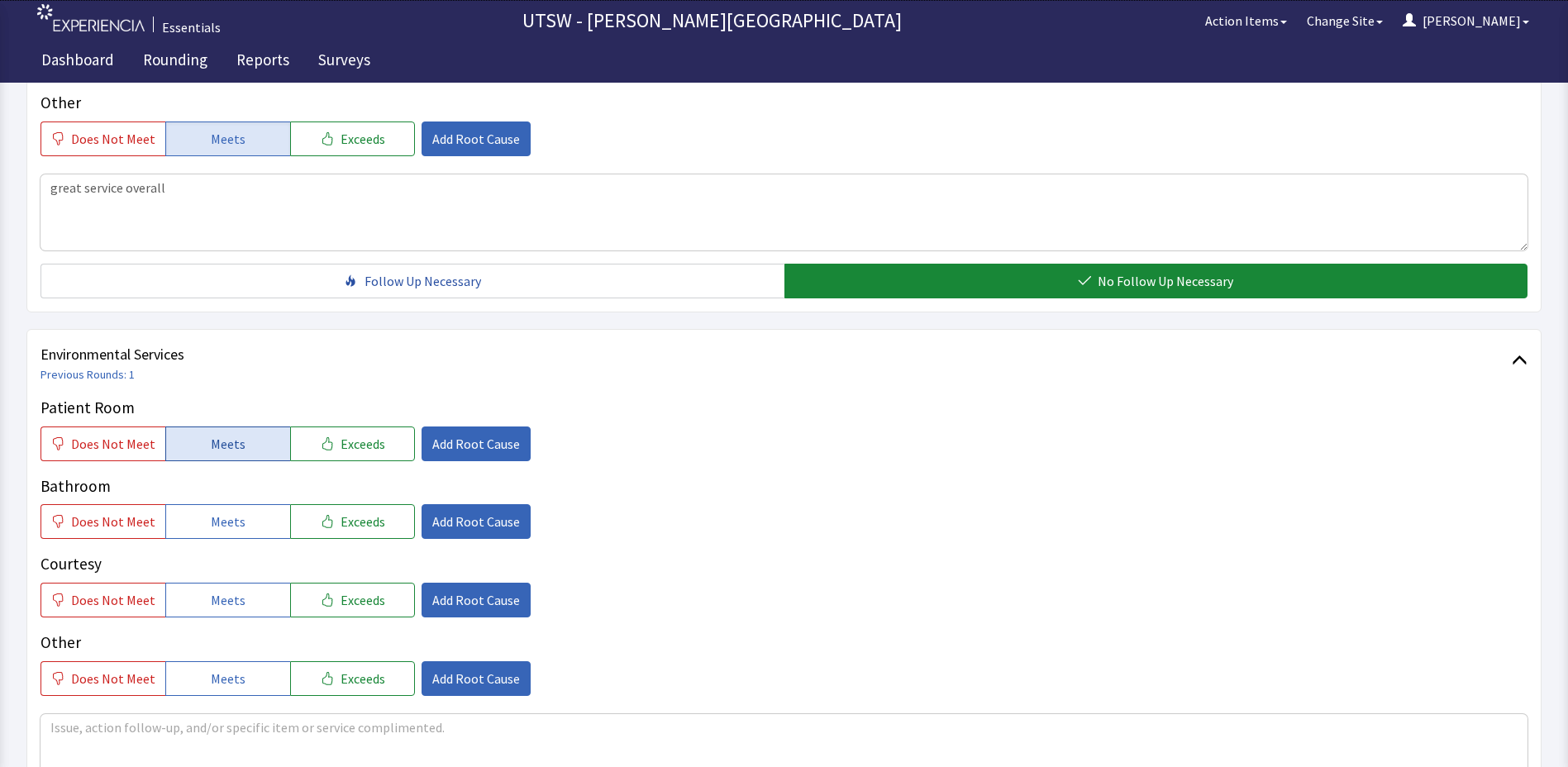
click at [270, 433] on button "Meets" at bounding box center [228, 444] width 125 height 35
click at [238, 524] on button "Meets" at bounding box center [228, 521] width 125 height 35
click at [246, 596] on button "Meets" at bounding box center [228, 600] width 125 height 35
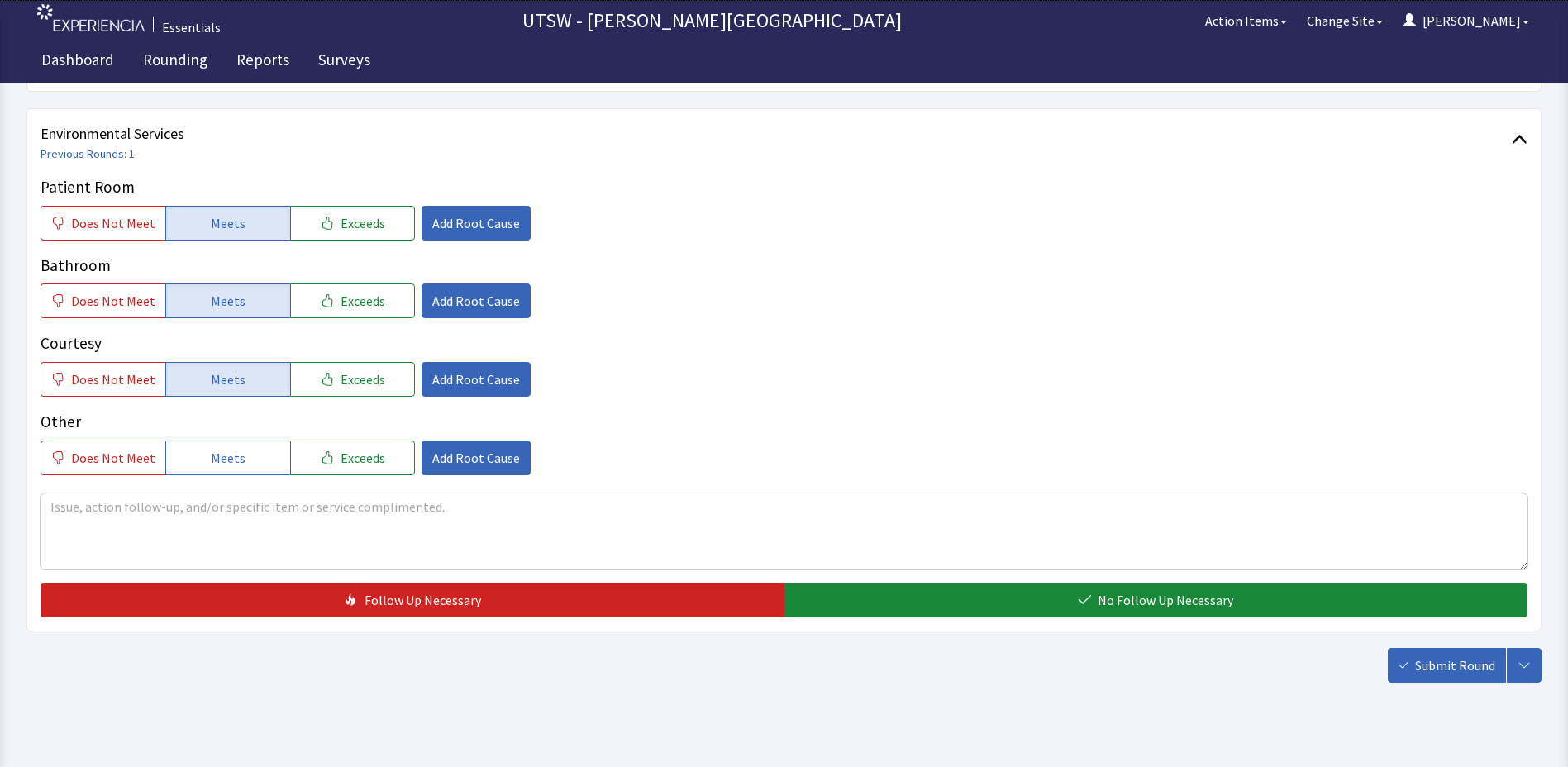
scroll to position [907, 0]
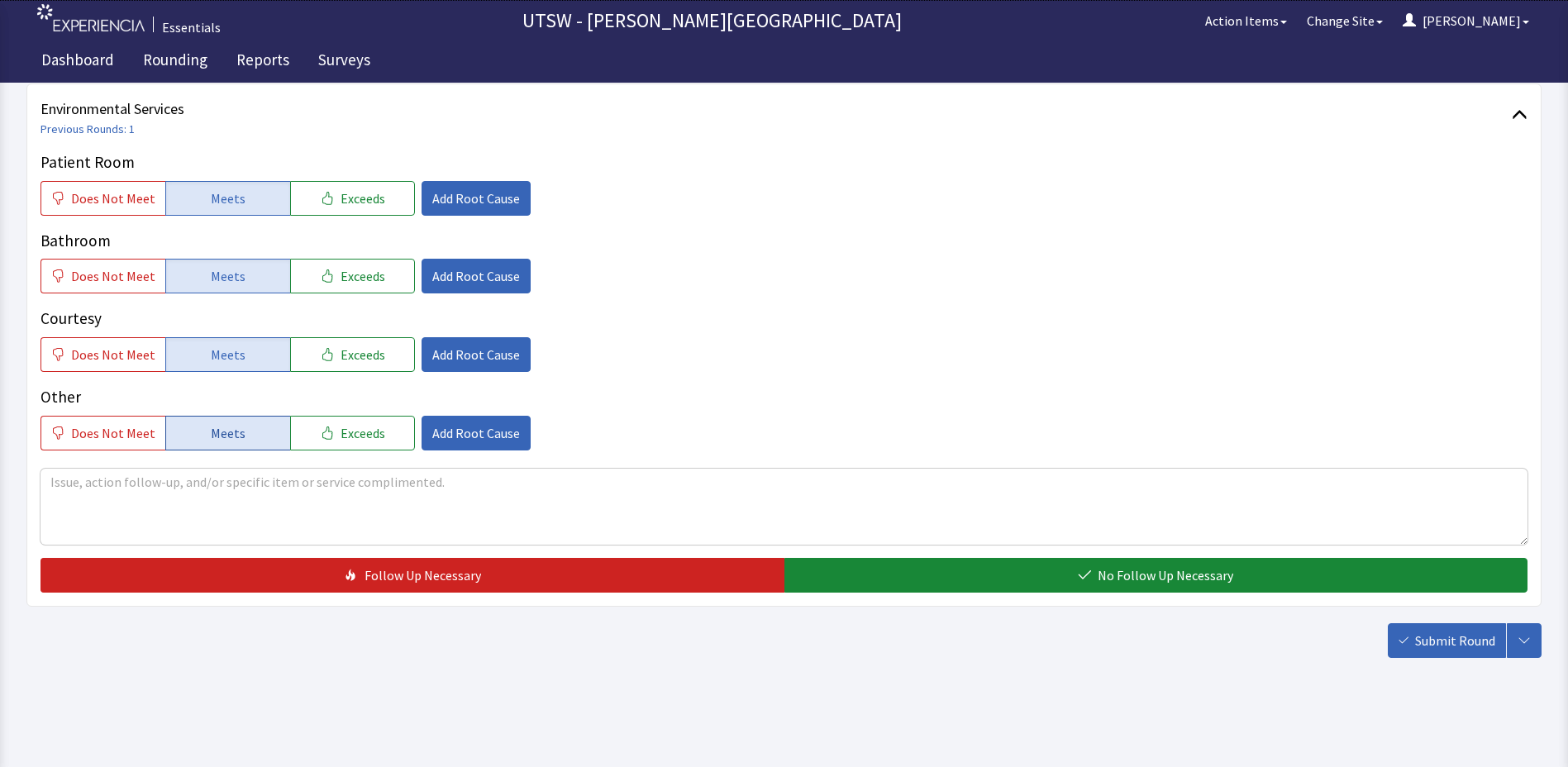
click at [223, 448] on button "Meets" at bounding box center [228, 433] width 125 height 35
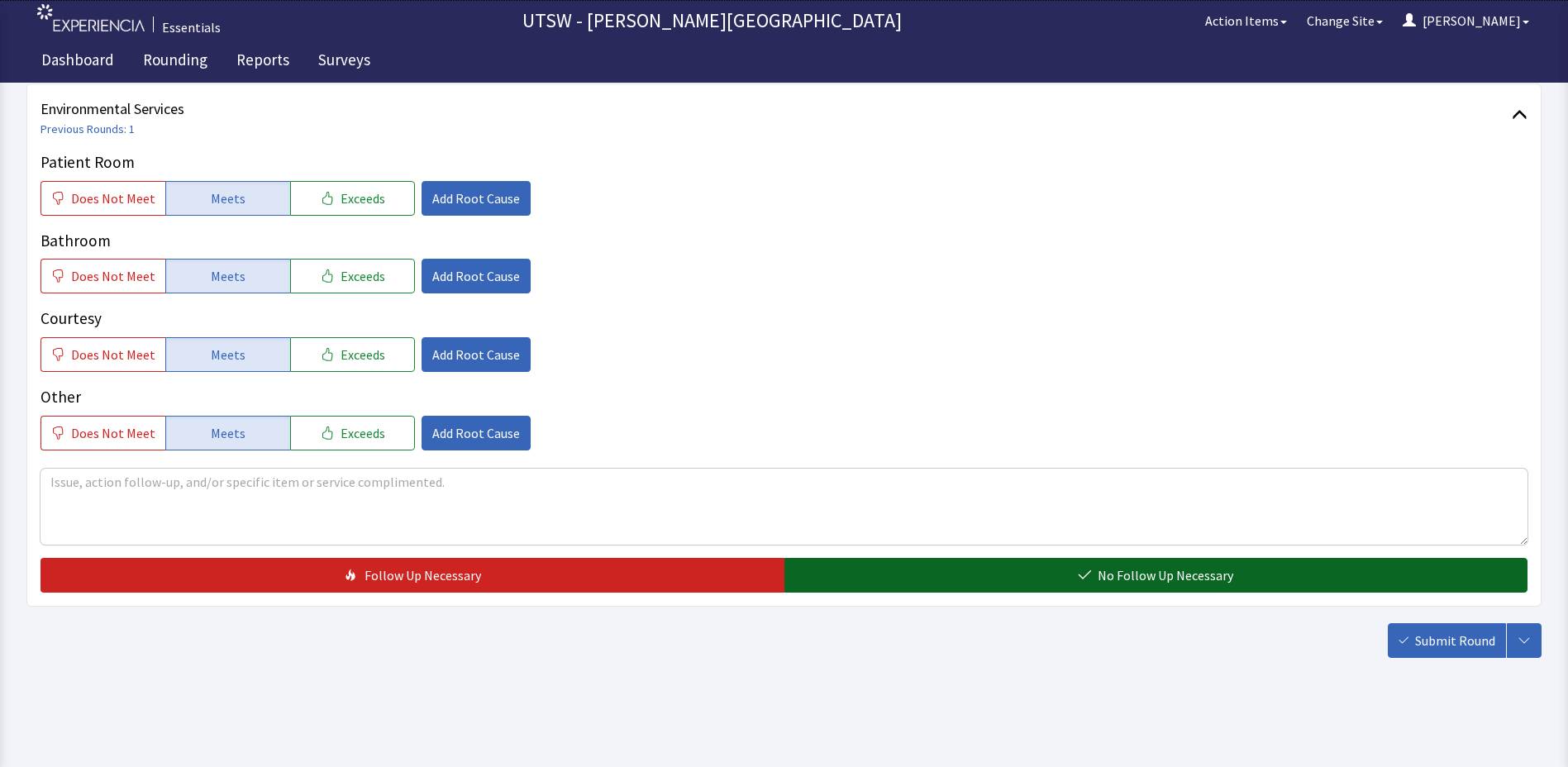
click at [947, 591] on button "No Follow Up Necessary" at bounding box center [1156, 576] width 744 height 35
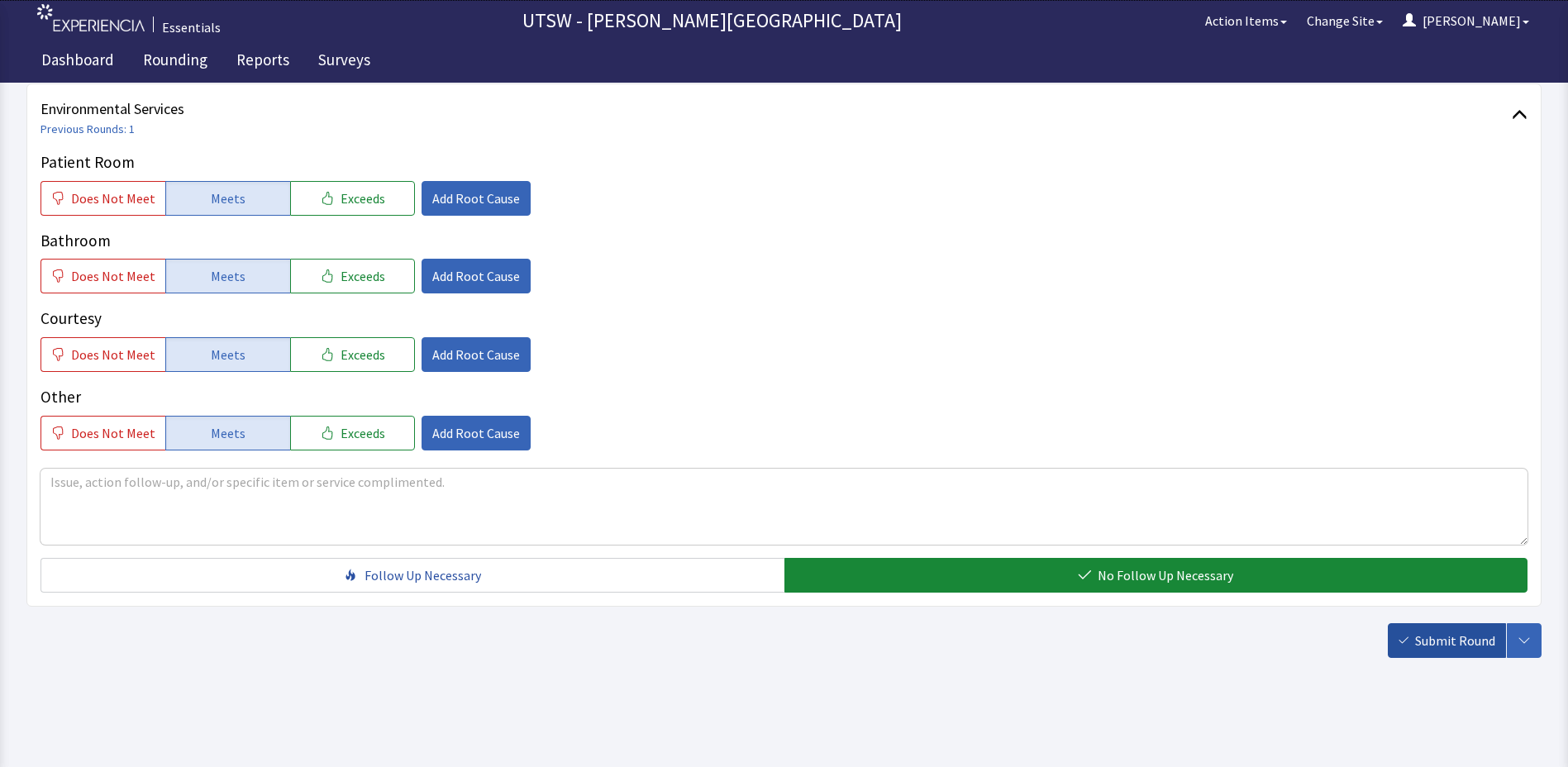
click at [1429, 637] on span "Submit Round" at bounding box center [1455, 641] width 81 height 20
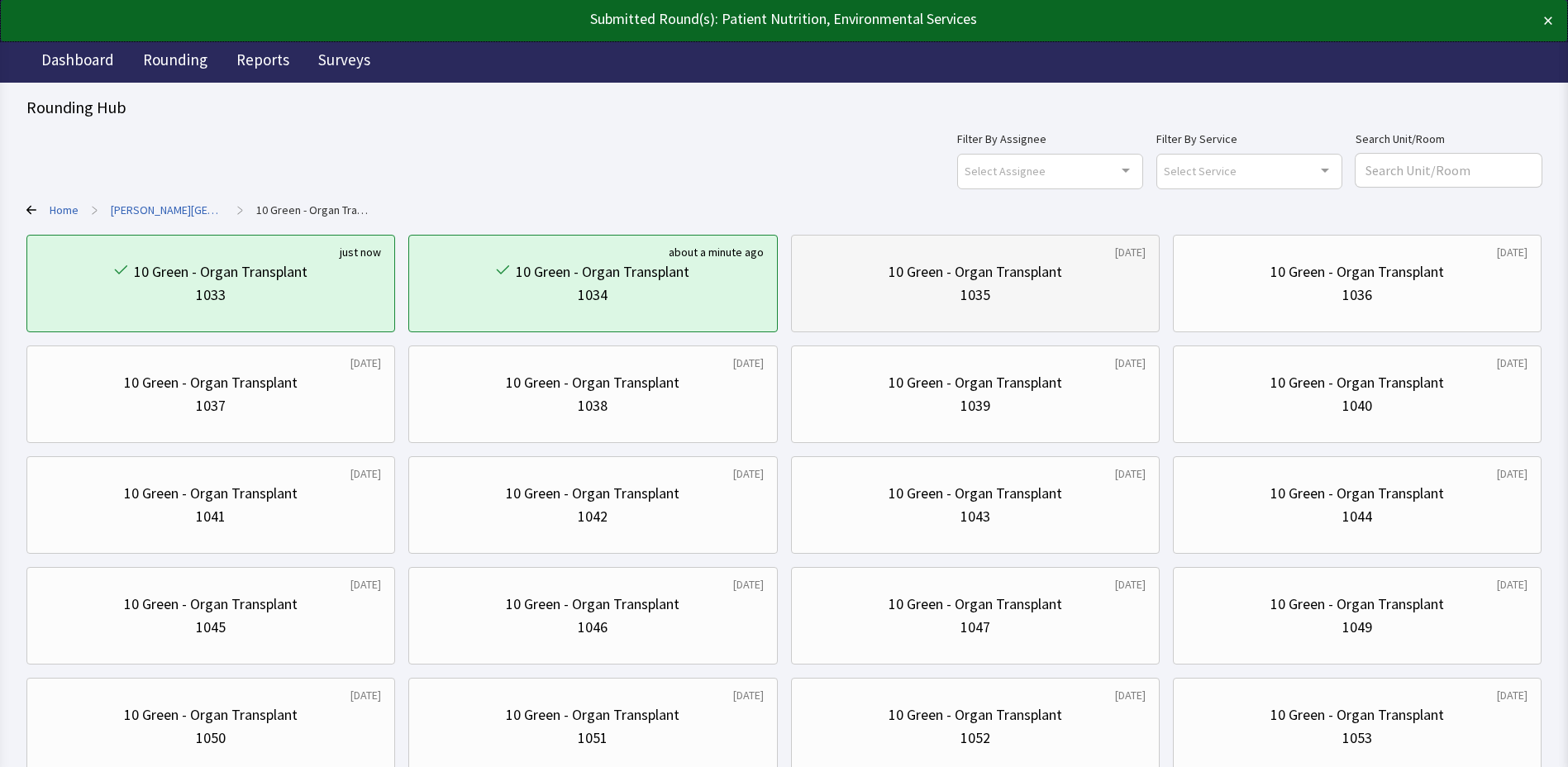
click at [924, 295] on div "1035" at bounding box center [975, 295] width 340 height 23
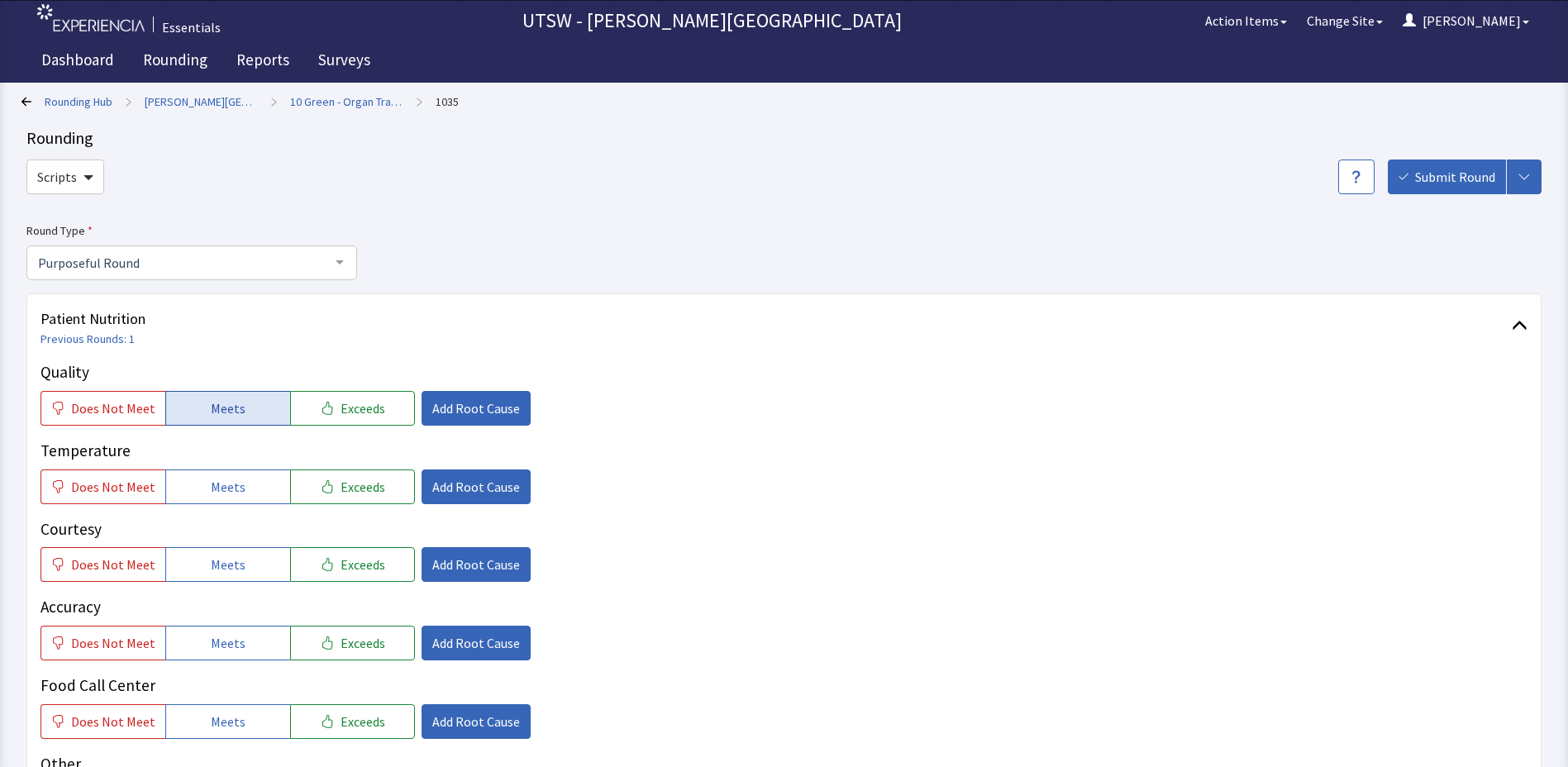
click at [217, 405] on span "Meets" at bounding box center [228, 408] width 35 height 20
click at [235, 498] on button "Meets" at bounding box center [228, 487] width 125 height 35
click at [250, 575] on button "Meets" at bounding box center [228, 564] width 125 height 35
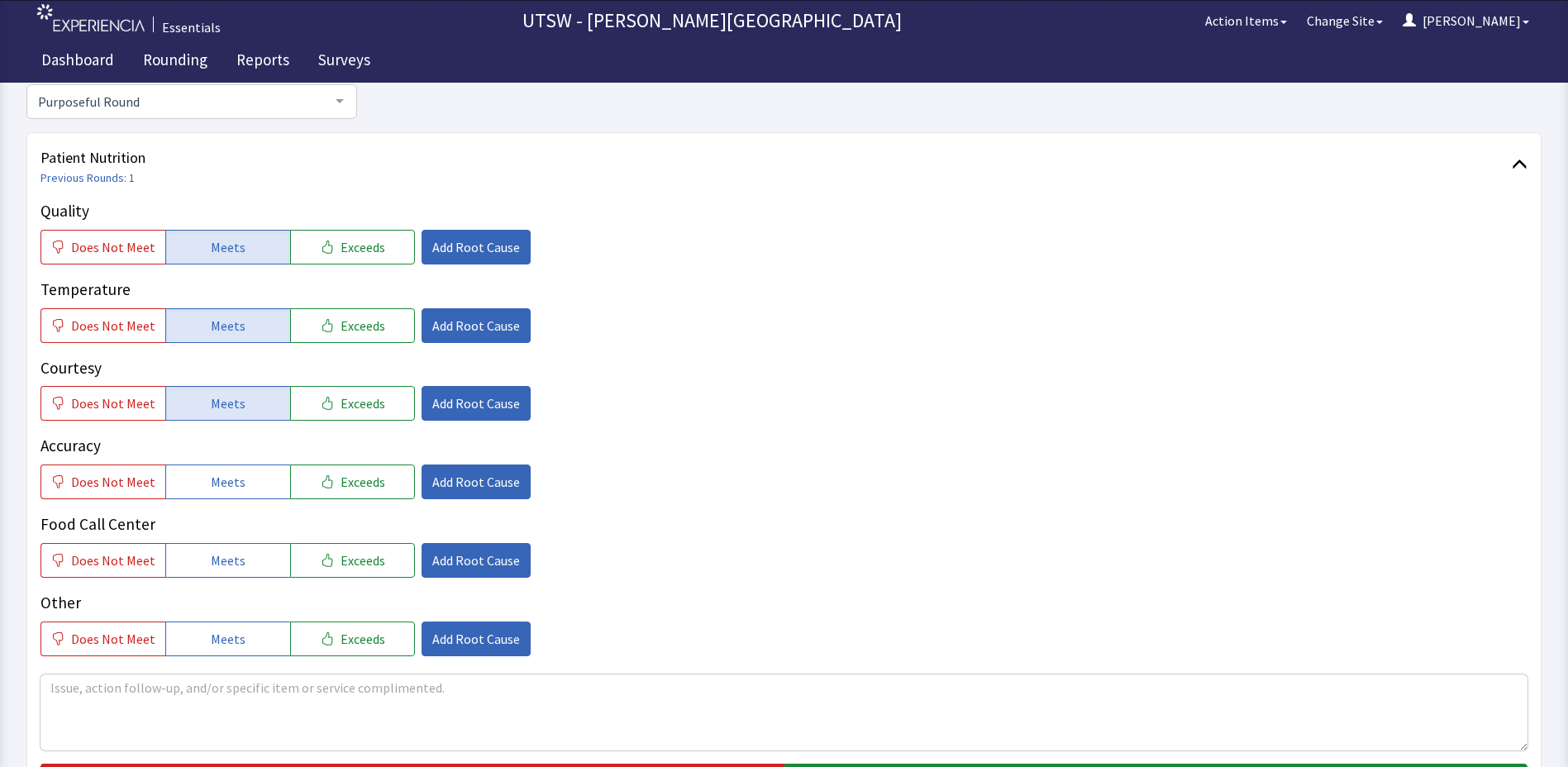
scroll to position [165, 0]
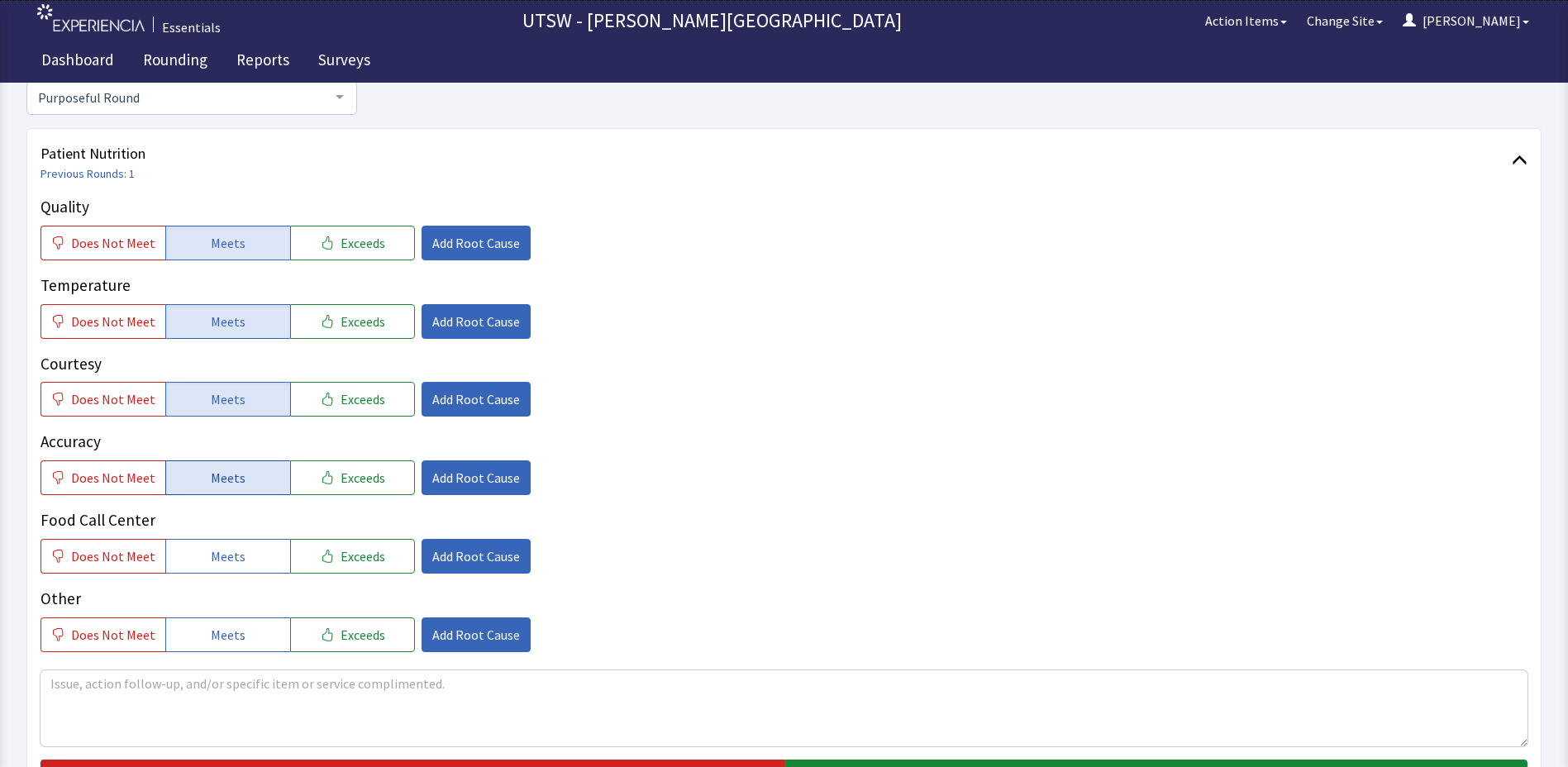
click at [269, 467] on button "Meets" at bounding box center [228, 478] width 125 height 35
click at [243, 561] on button "Meets" at bounding box center [228, 557] width 125 height 35
click at [242, 635] on button "Meets" at bounding box center [228, 635] width 125 height 35
click at [242, 696] on textarea at bounding box center [784, 708] width 1487 height 76
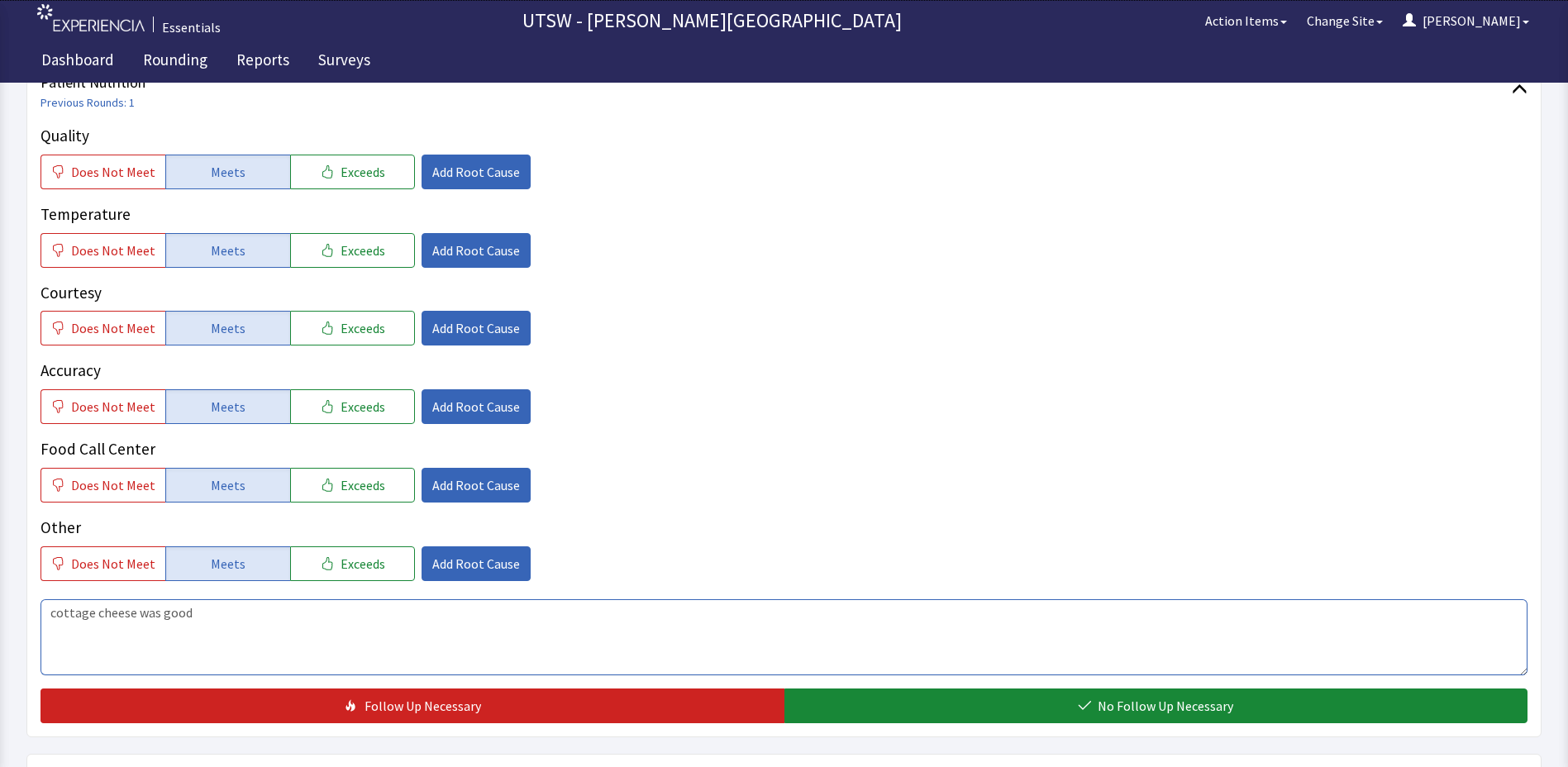
scroll to position [413, 0]
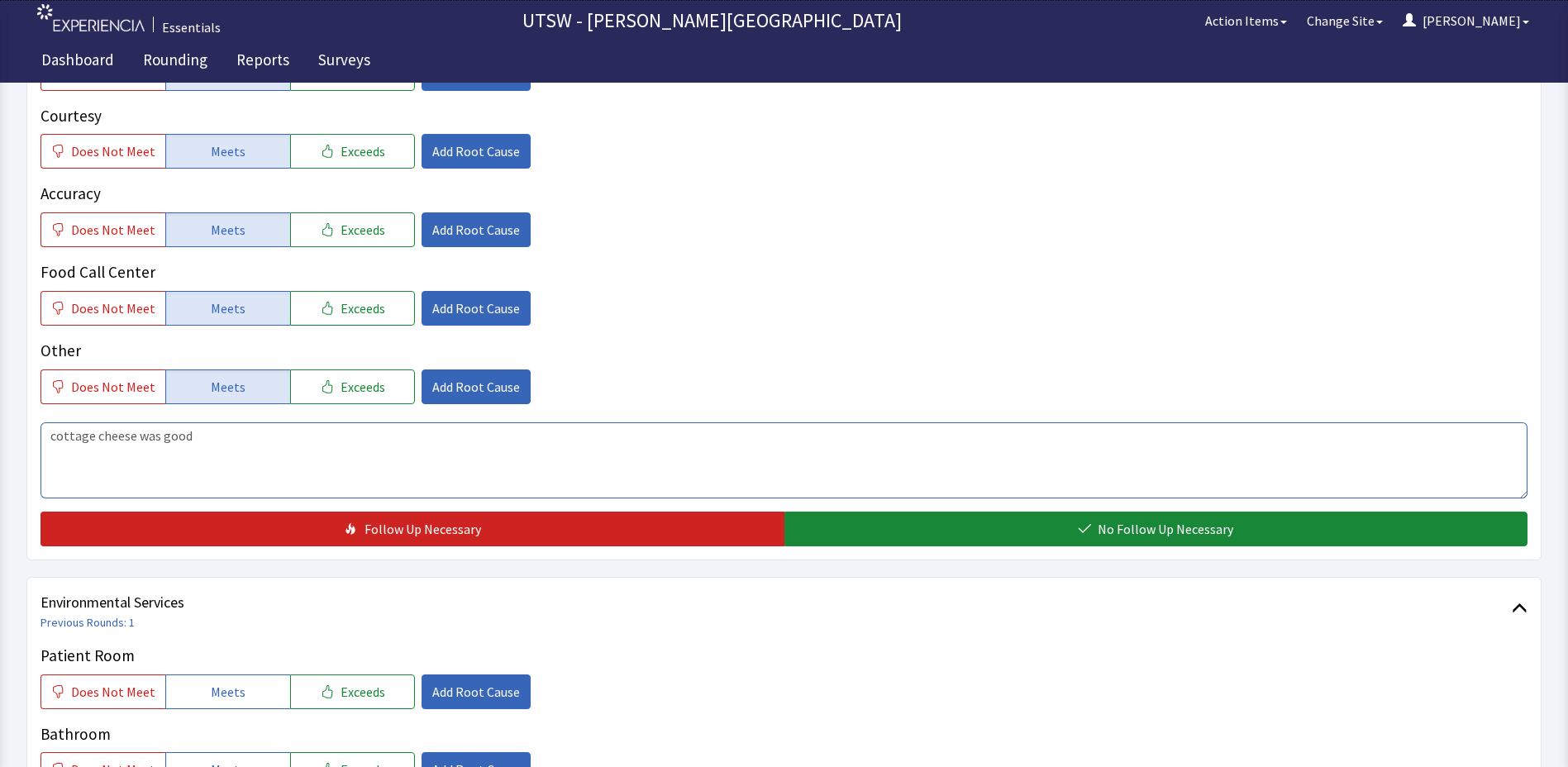
type textarea "cottage cheese was good"
click at [1078, 505] on div "Quality Does Not Meet Meets Exceeds Add Root Cause Temperature Does Not Meet Me…" at bounding box center [784, 247] width 1487 height 599
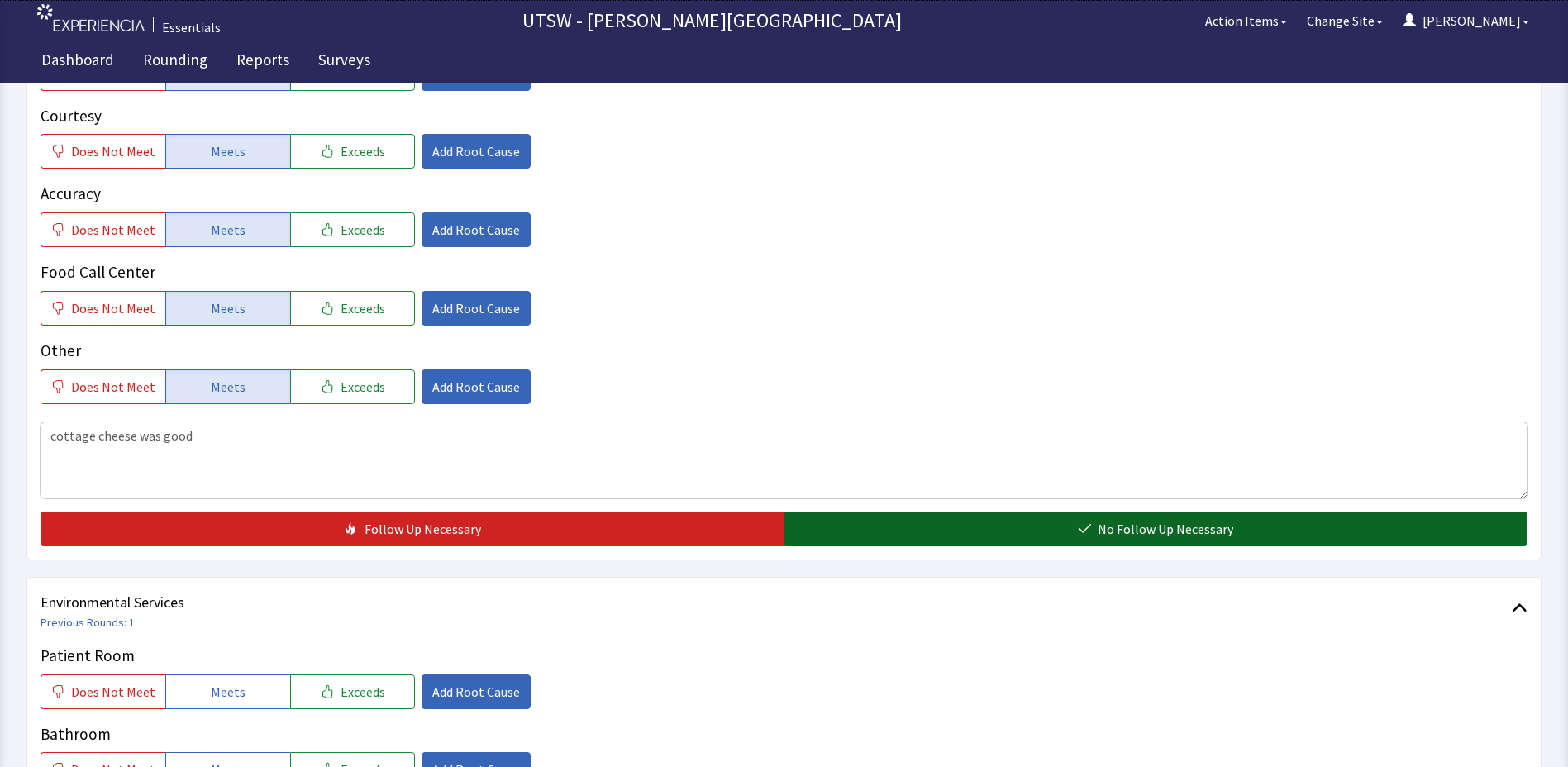
click at [1077, 525] on button "No Follow Up Necessary" at bounding box center [1156, 529] width 744 height 35
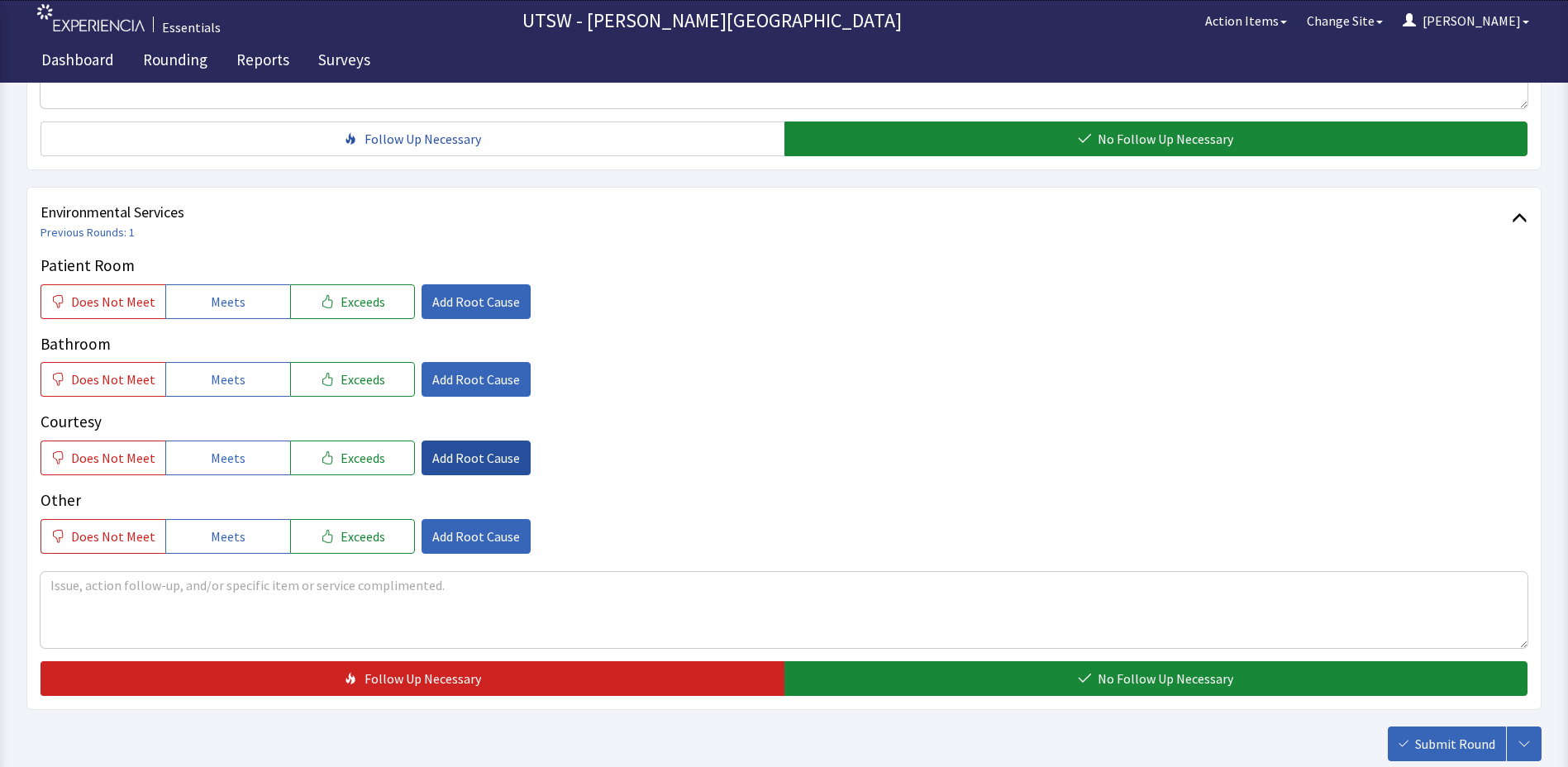
scroll to position [827, 0]
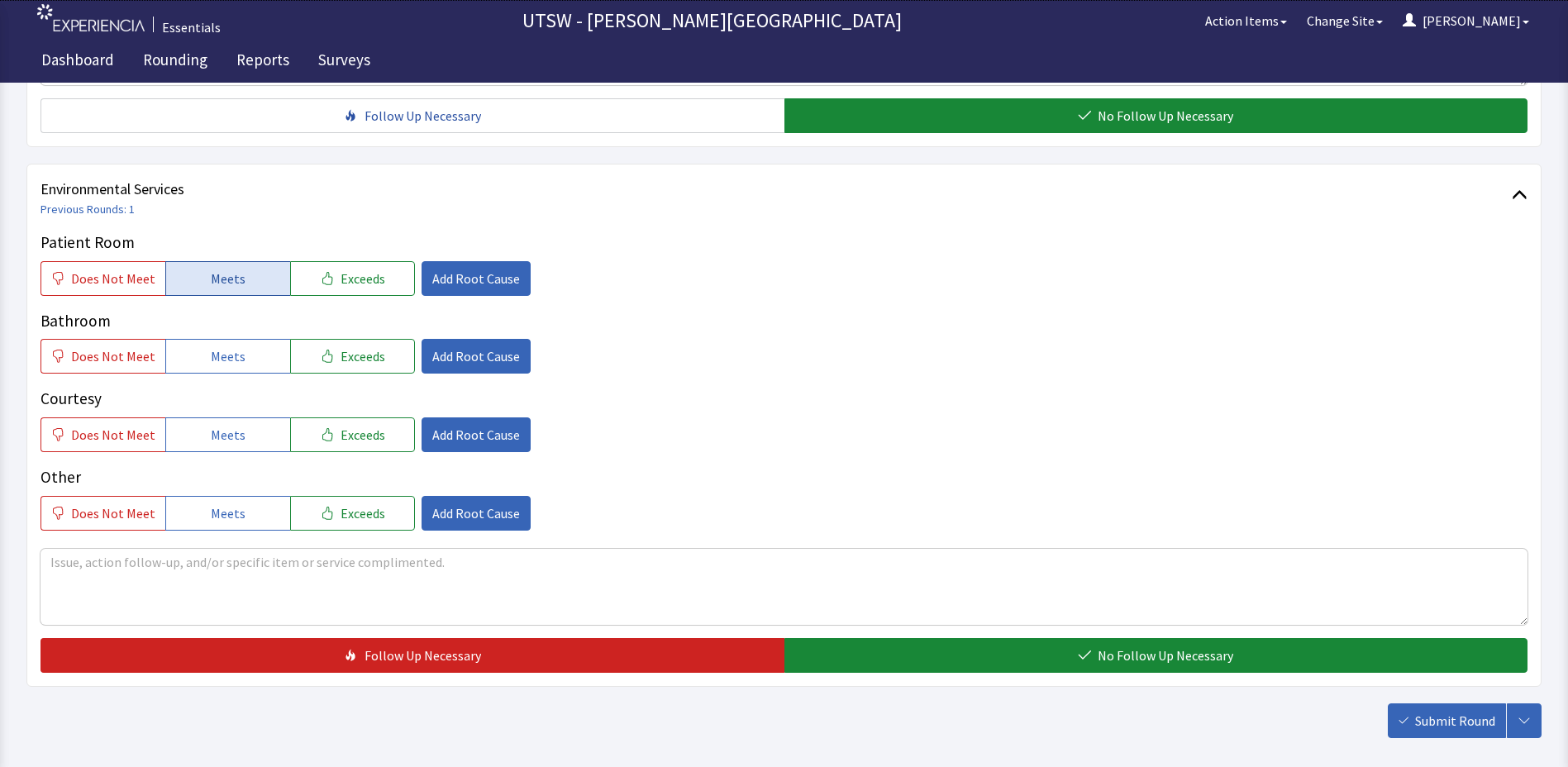
click at [224, 293] on button "Meets" at bounding box center [228, 279] width 125 height 35
click at [246, 342] on button "Meets" at bounding box center [228, 357] width 125 height 35
click at [243, 424] on button "Meets" at bounding box center [228, 435] width 125 height 35
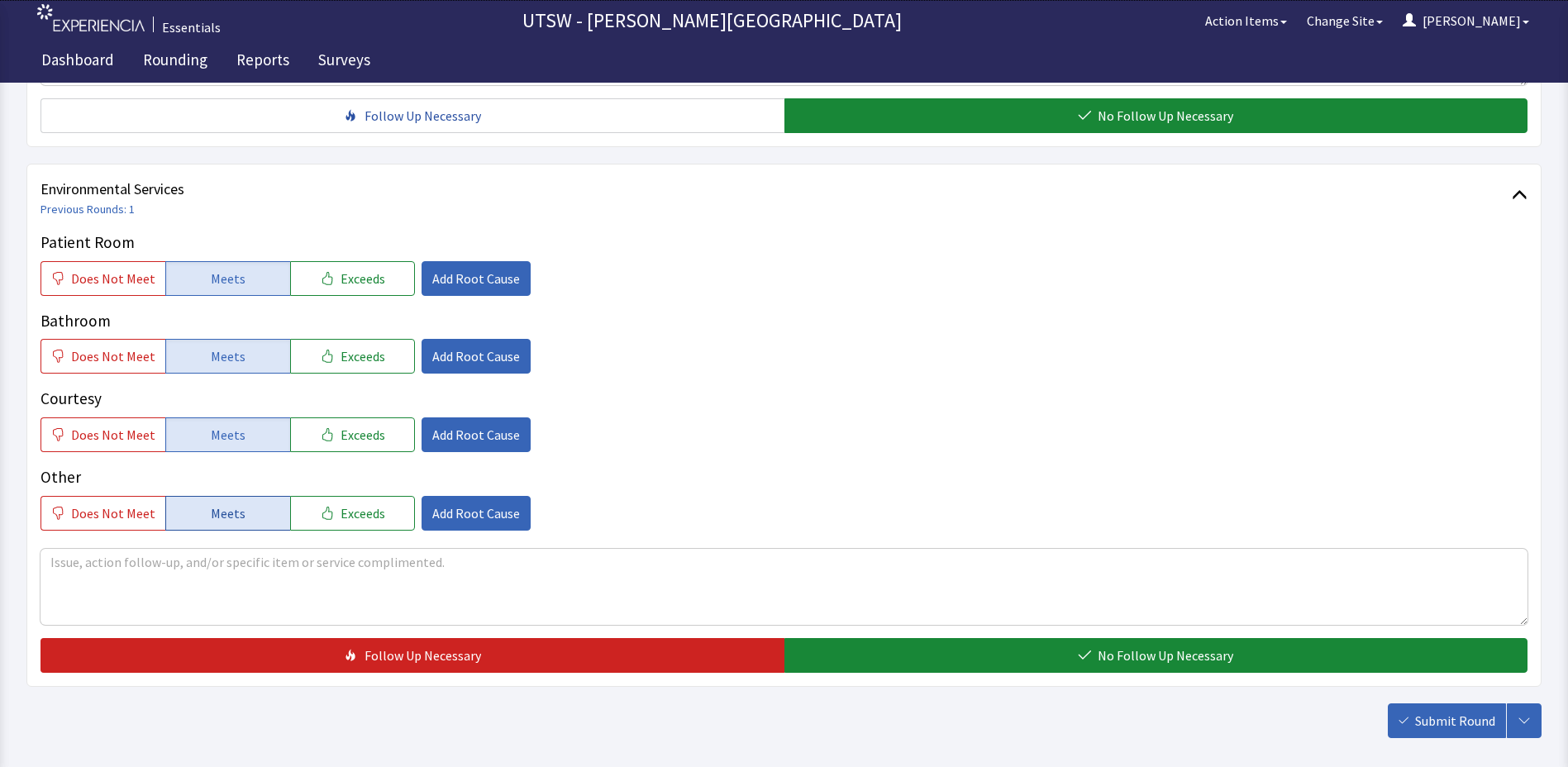
click at [230, 513] on span "Meets" at bounding box center [228, 513] width 35 height 20
click at [1057, 635] on div "Patient Room Does Not Meet Meets Exceeds Add Root Cause Bathroom Does Not Meet …" at bounding box center [784, 451] width 1487 height 442
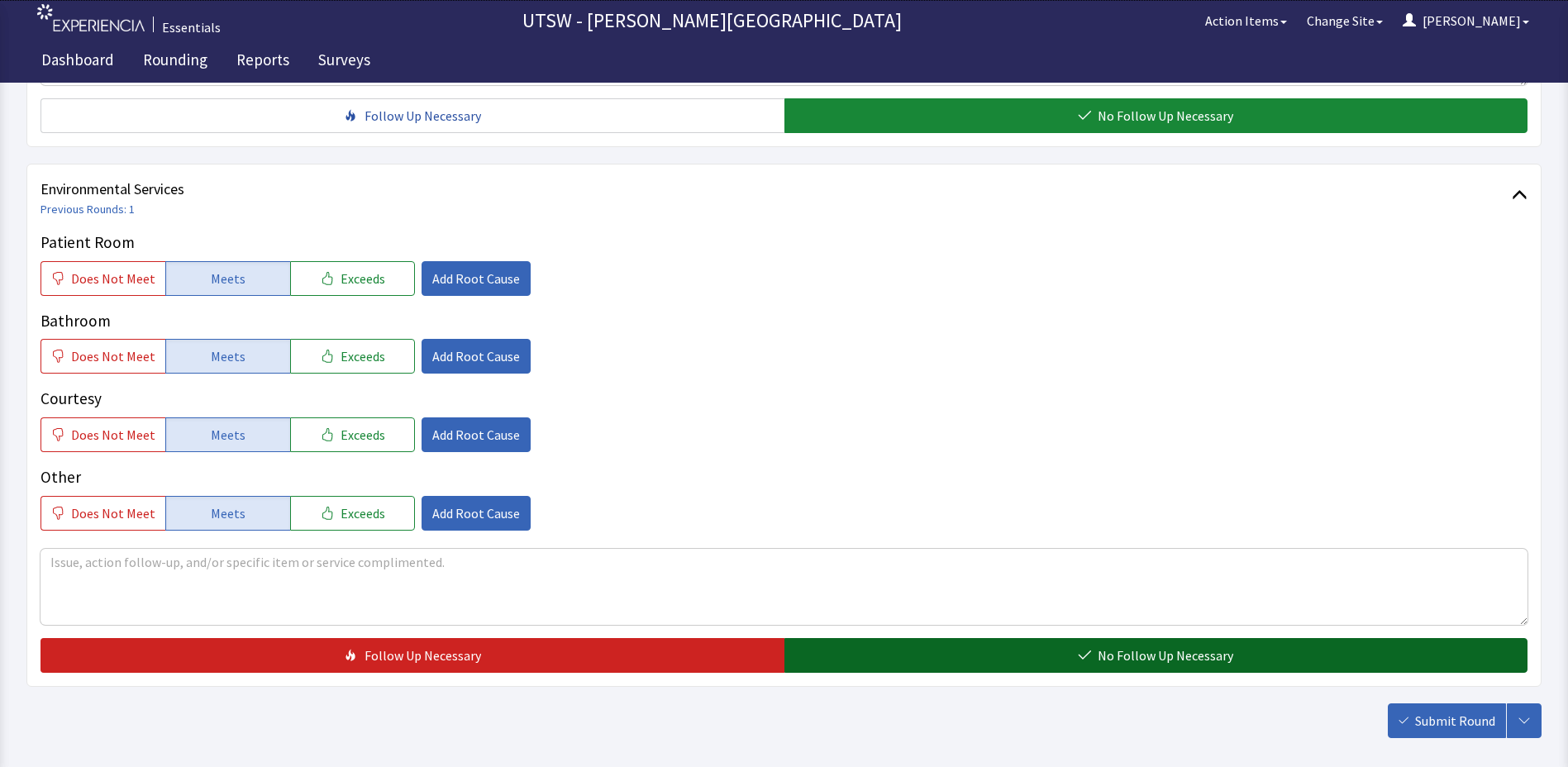
click at [1059, 647] on button "No Follow Up Necessary" at bounding box center [1156, 655] width 744 height 35
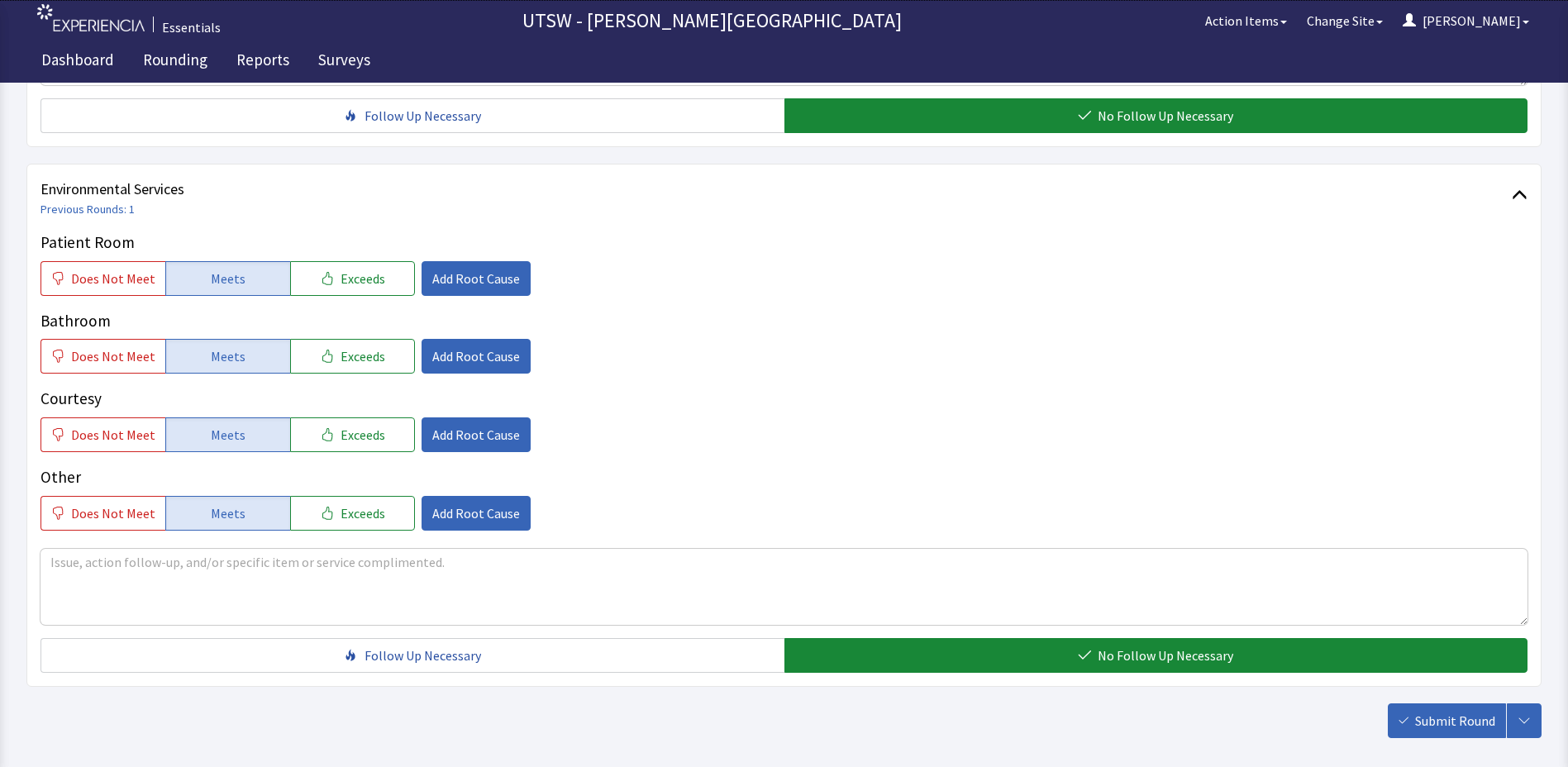
click at [1429, 720] on span "Submit Round" at bounding box center [1455, 720] width 81 height 20
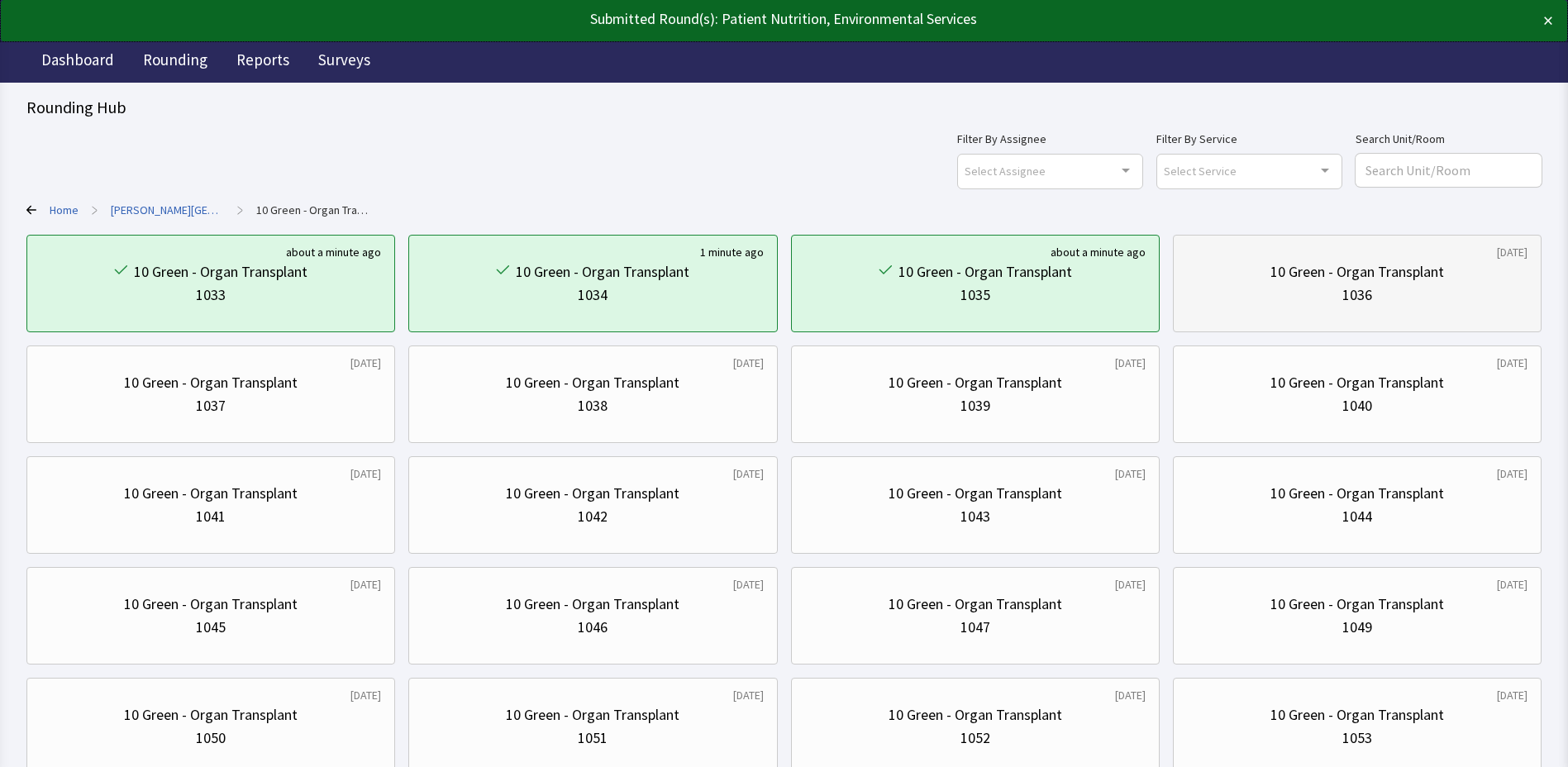
click at [1343, 309] on div "10 Green - Organ Transplant 1036" at bounding box center [1357, 284] width 340 height 80
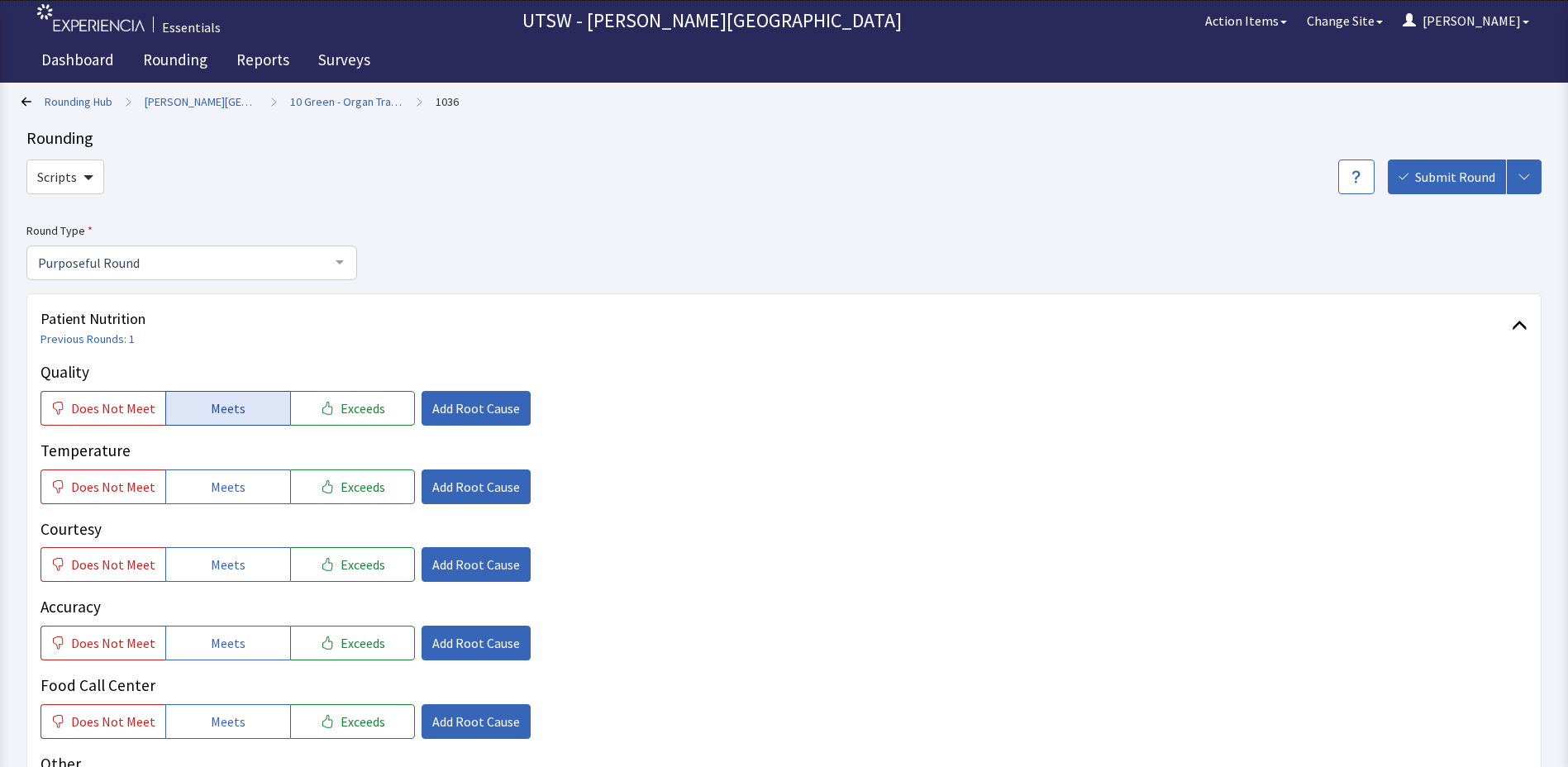
click at [214, 412] on span "Meets" at bounding box center [228, 408] width 35 height 20
click at [241, 487] on button "Meets" at bounding box center [228, 487] width 125 height 35
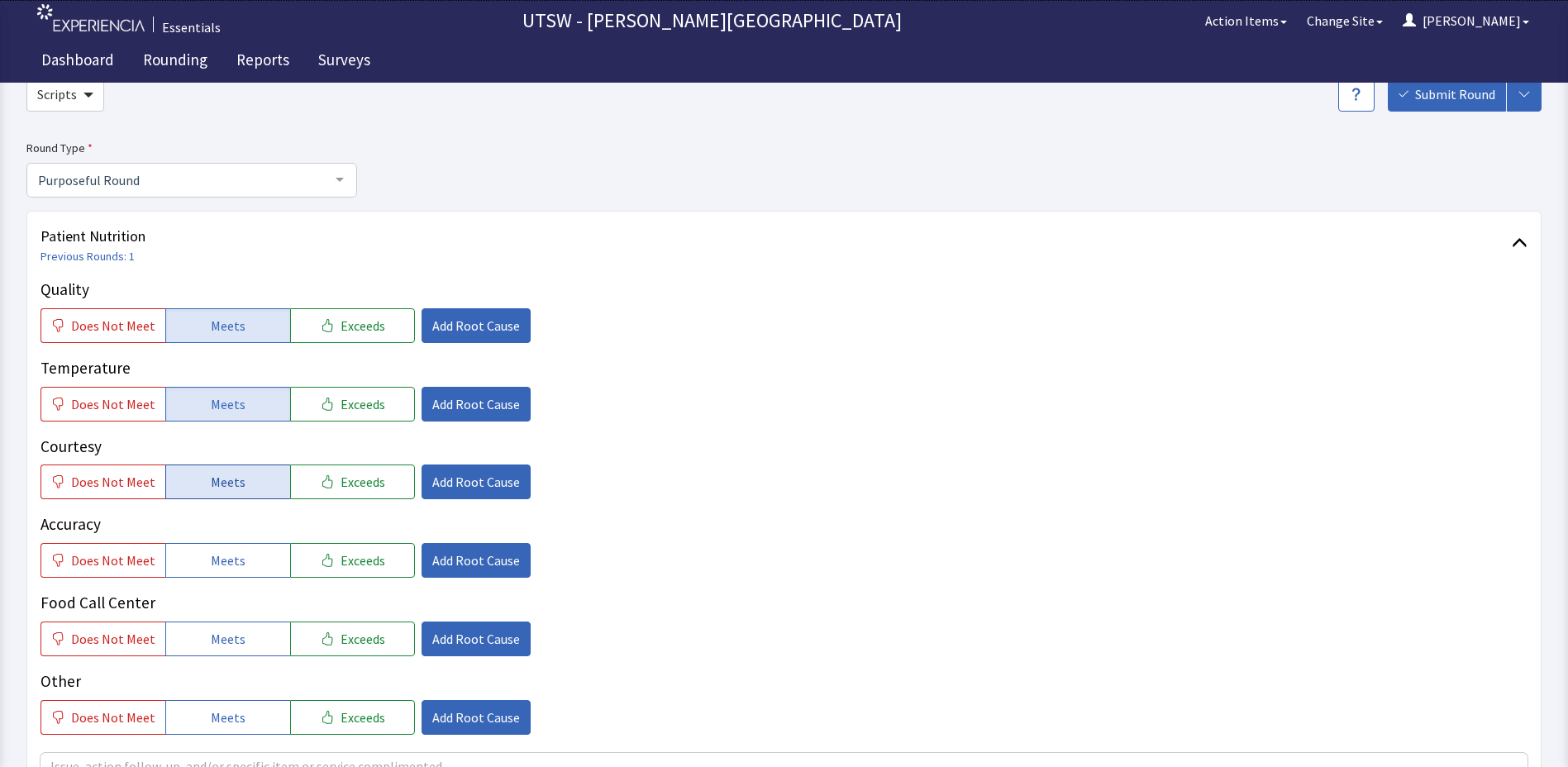
click at [236, 486] on span "Meets" at bounding box center [228, 481] width 35 height 20
click at [230, 552] on span "Meets" at bounding box center [228, 560] width 35 height 20
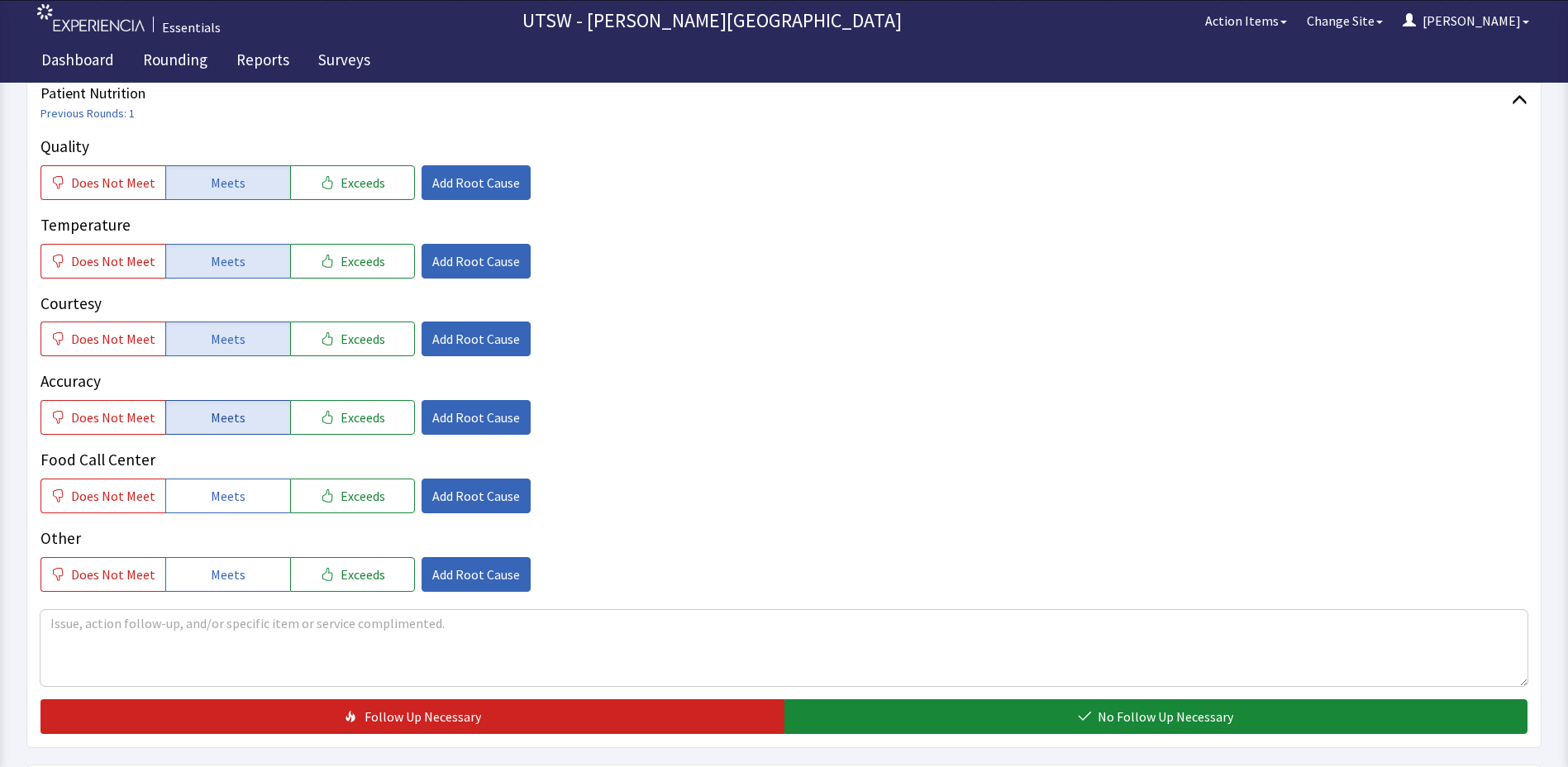
scroll to position [248, 0]
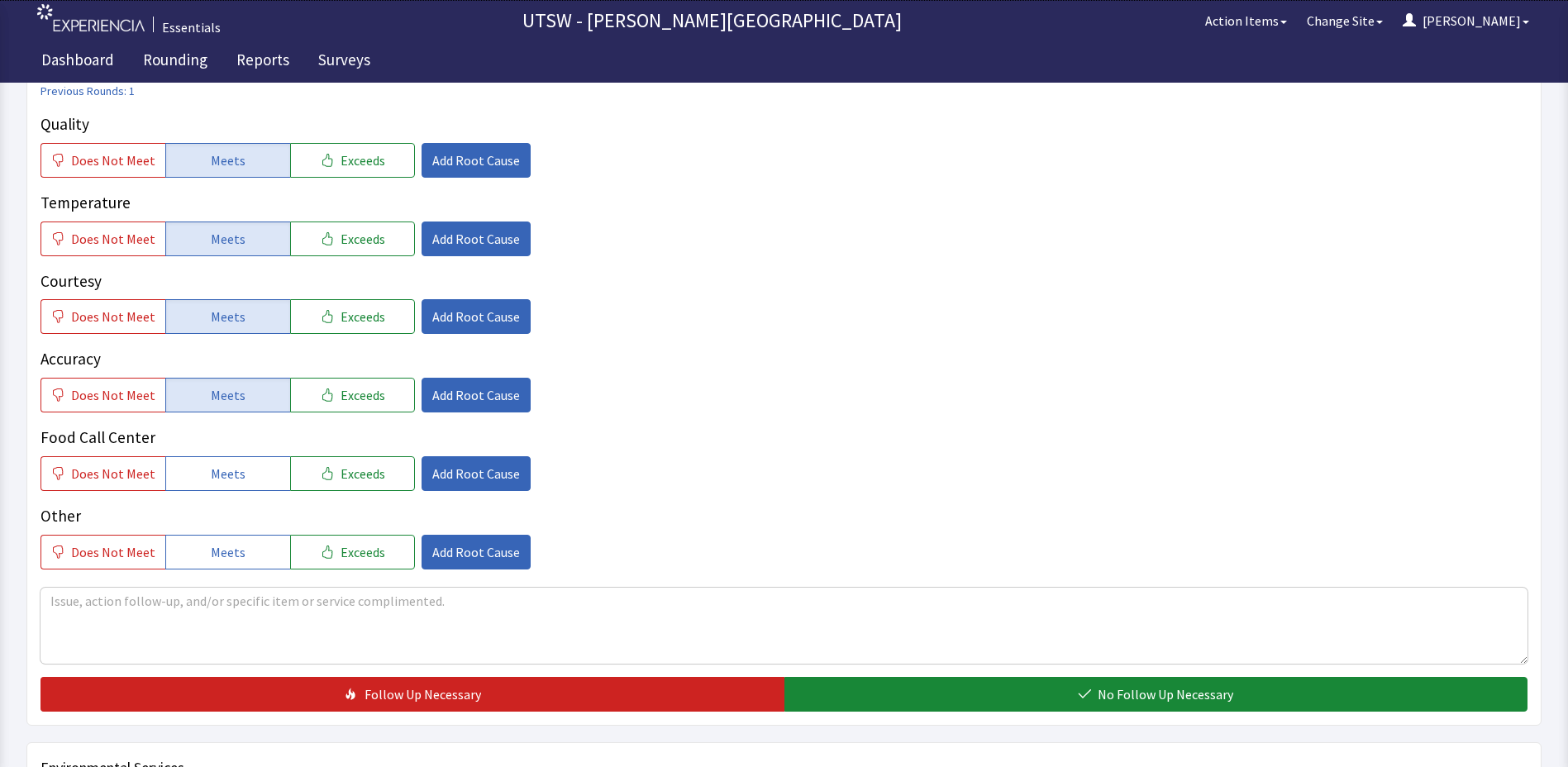
click at [219, 454] on div "Food Call Center Does Not Meet Meets Exceeds Add Root Cause" at bounding box center [784, 458] width 1487 height 65
drag, startPoint x: 219, startPoint y: 454, endPoint x: 219, endPoint y: 469, distance: 15.0
click at [219, 469] on span "Meets" at bounding box center [228, 474] width 35 height 20
click at [224, 547] on span "Meets" at bounding box center [228, 551] width 35 height 20
click at [245, 601] on textarea at bounding box center [784, 626] width 1487 height 76
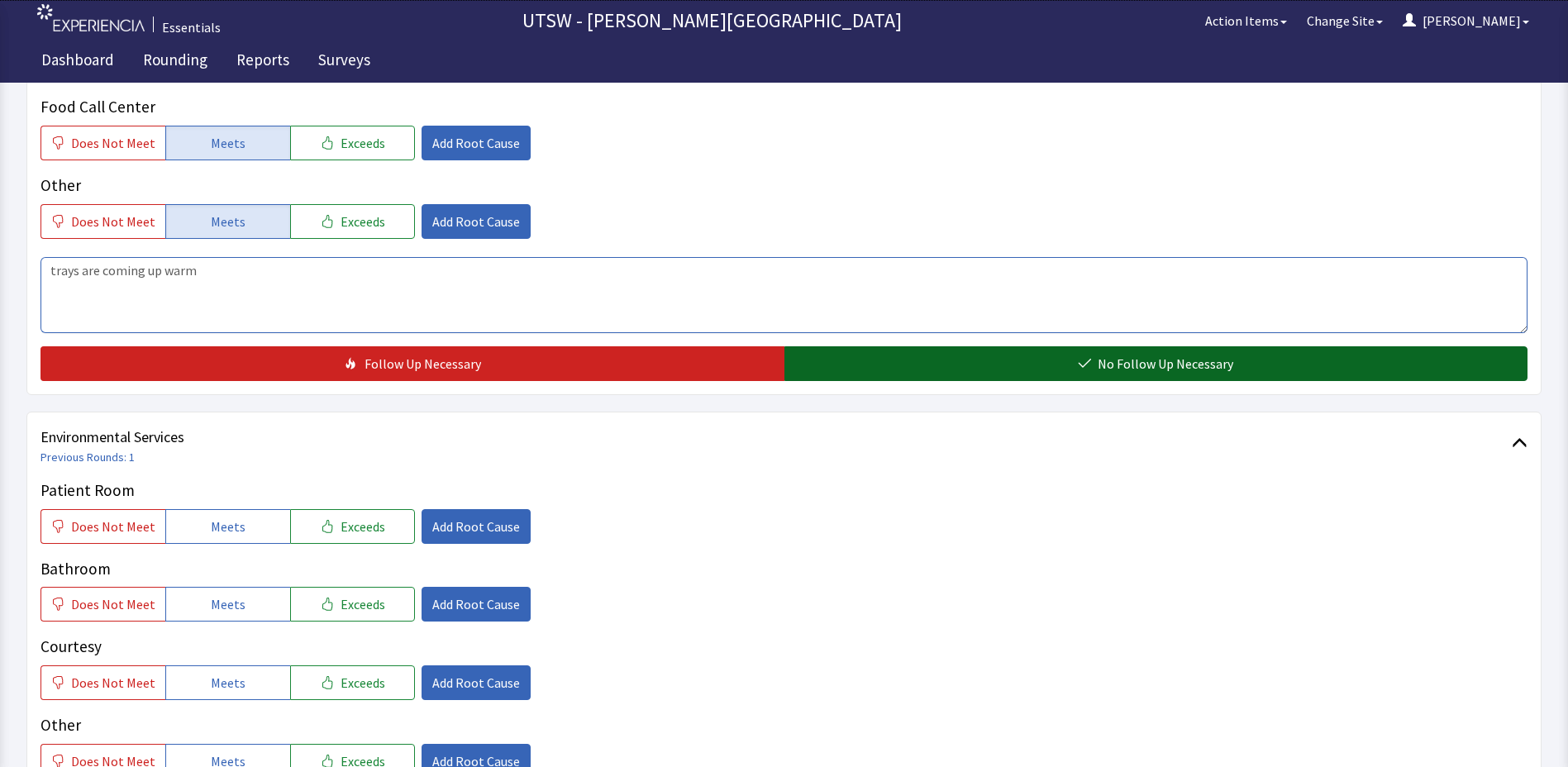
type textarea "trays are coming up warm"
click at [908, 347] on button "No Follow Up Necessary" at bounding box center [1156, 364] width 744 height 35
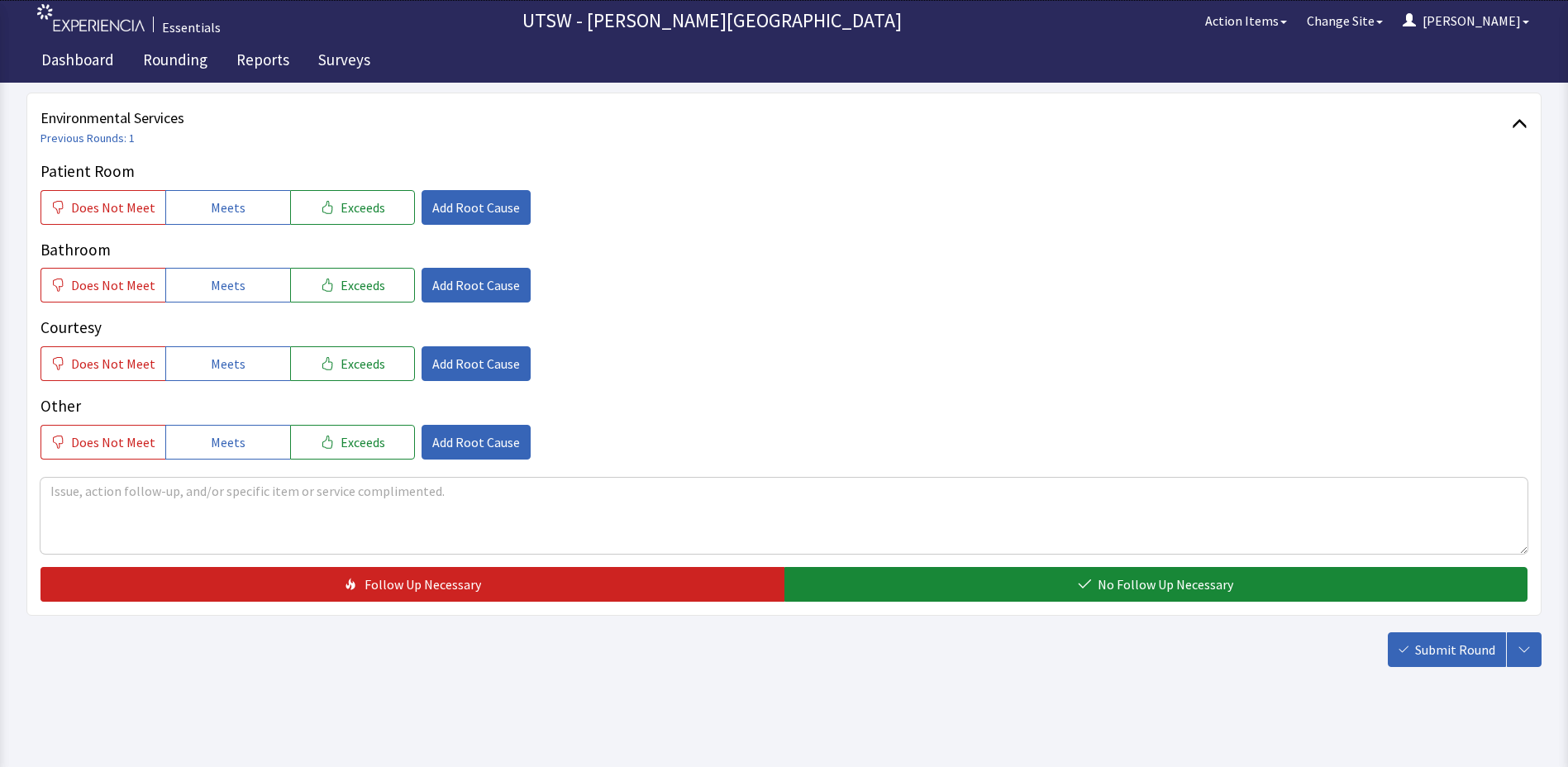
scroll to position [907, 0]
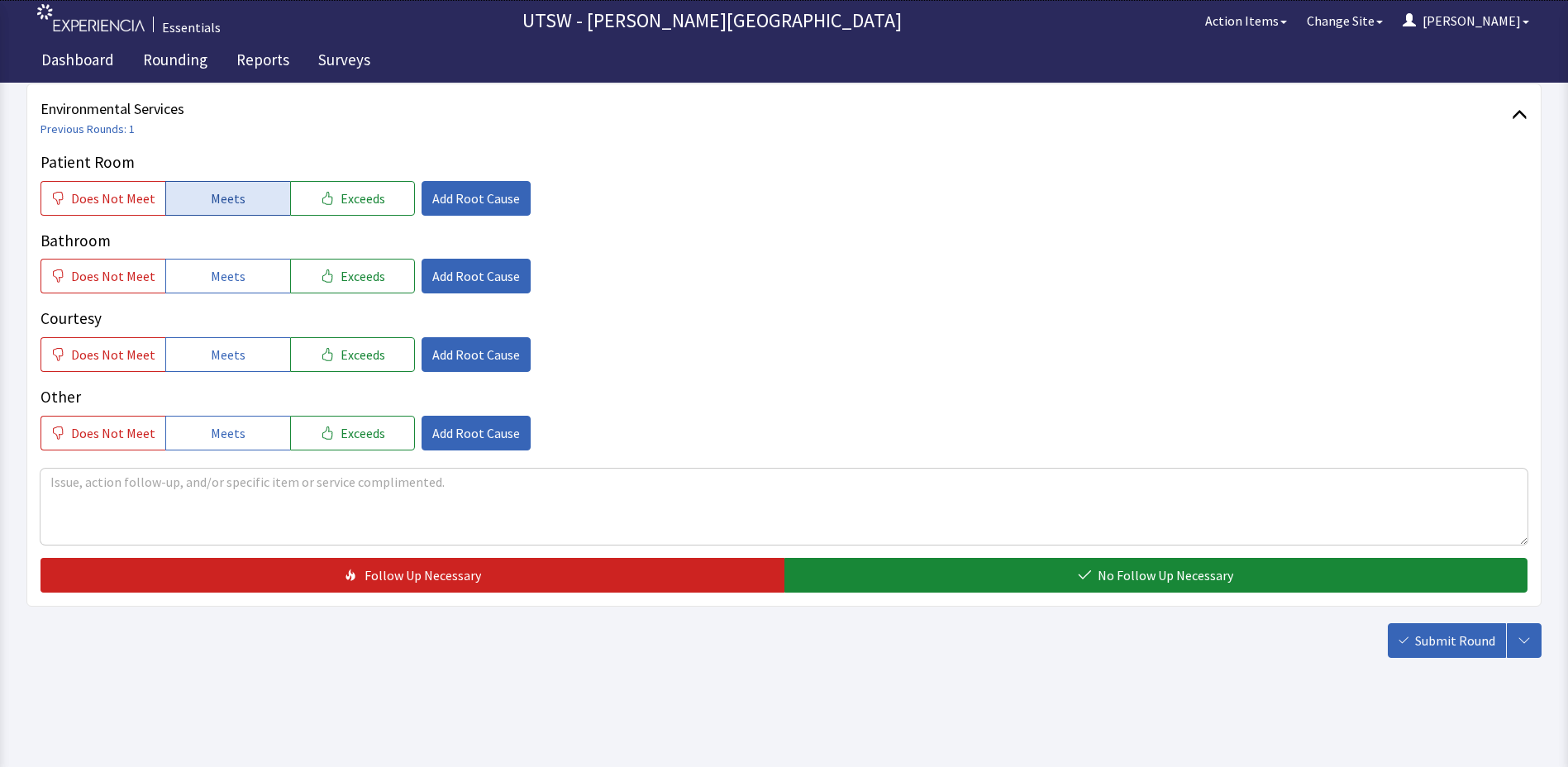
click at [193, 195] on button "Meets" at bounding box center [228, 198] width 125 height 35
click at [214, 277] on span "Meets" at bounding box center [228, 275] width 35 height 20
click at [222, 346] on span "Meets" at bounding box center [228, 354] width 35 height 20
click at [242, 434] on button "Meets" at bounding box center [228, 433] width 125 height 35
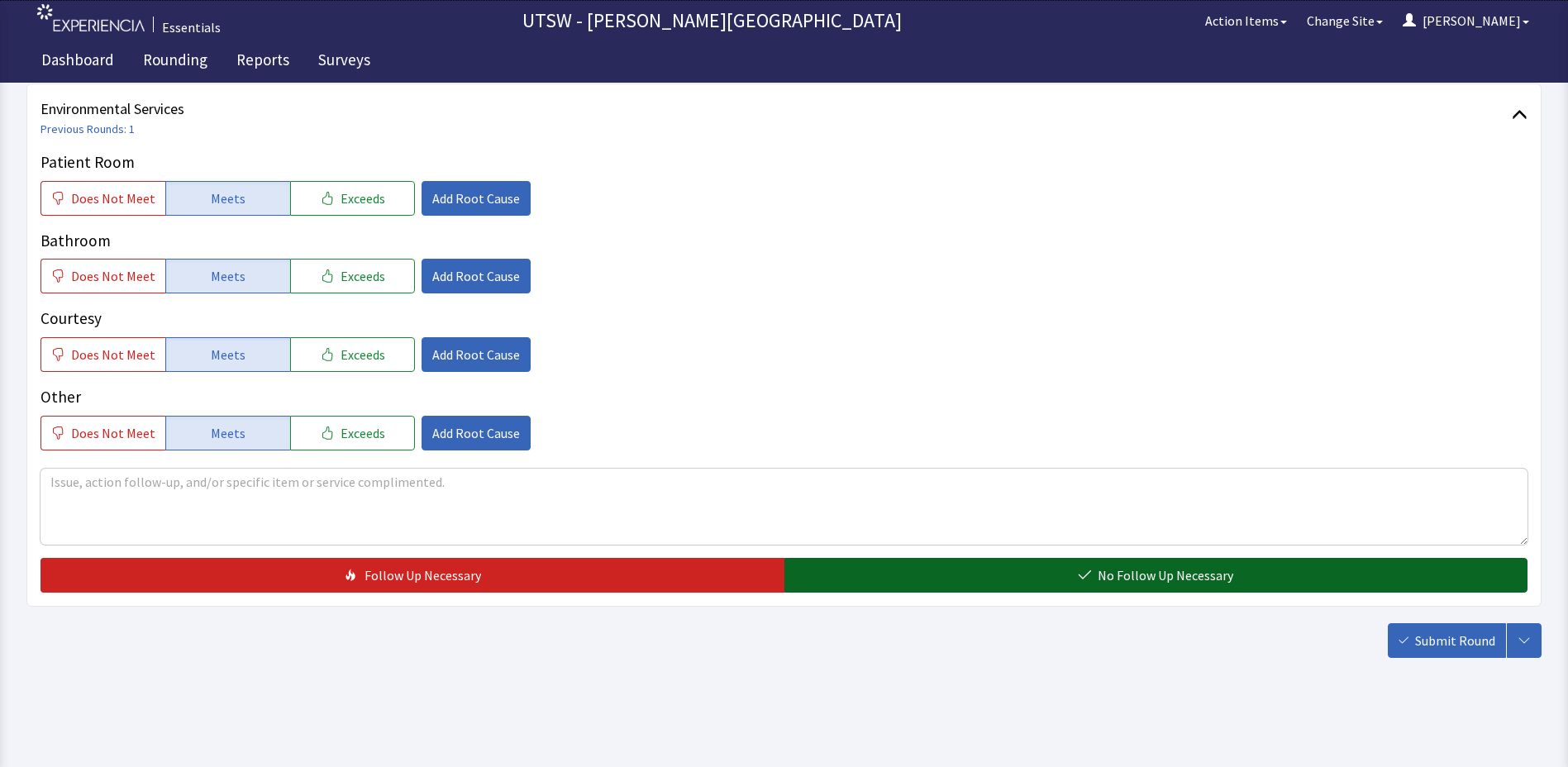
click at [939, 579] on button "No Follow Up Necessary" at bounding box center [1156, 576] width 744 height 35
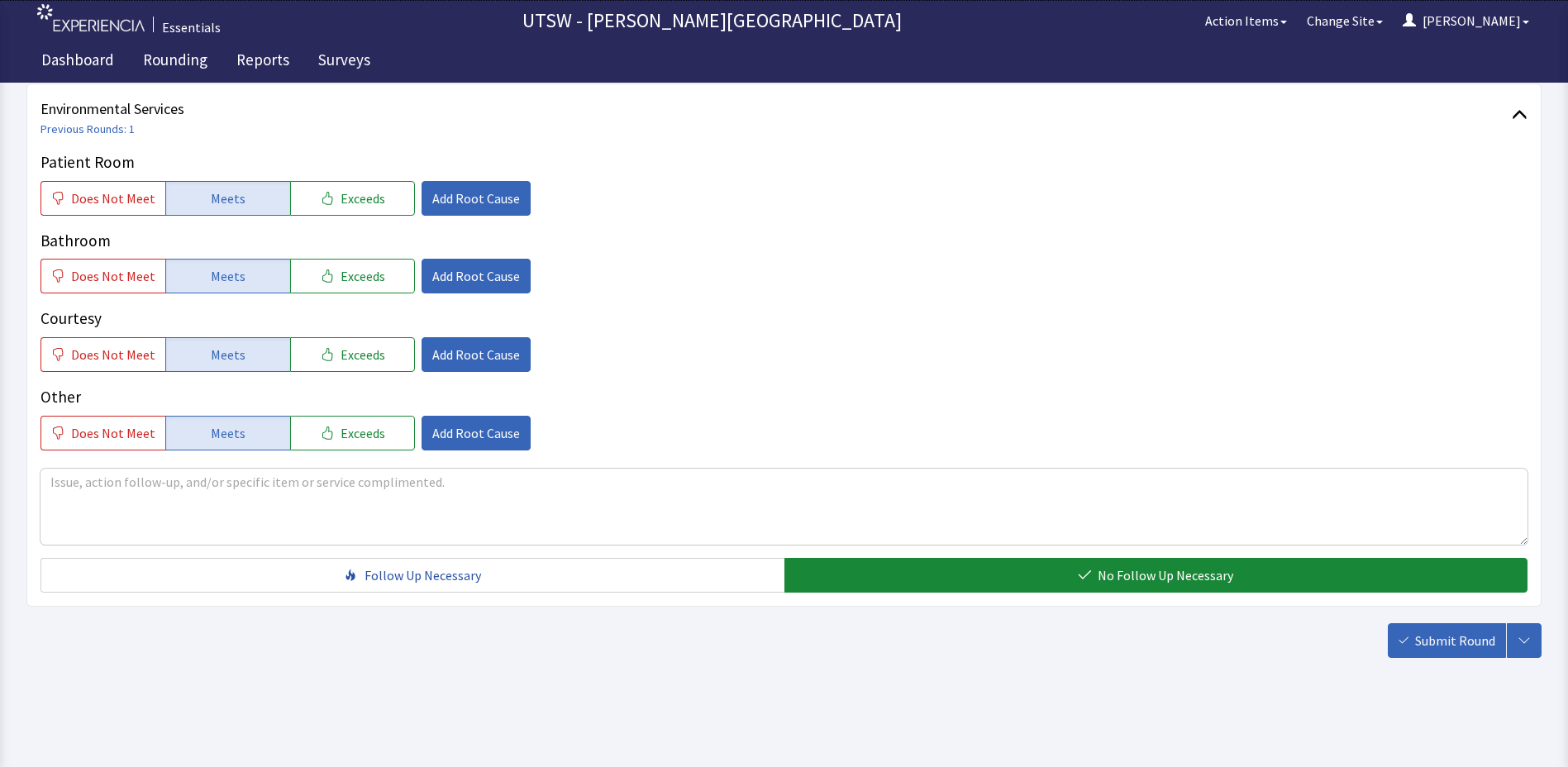
click at [1433, 650] on button "Submit Round" at bounding box center [1447, 641] width 119 height 35
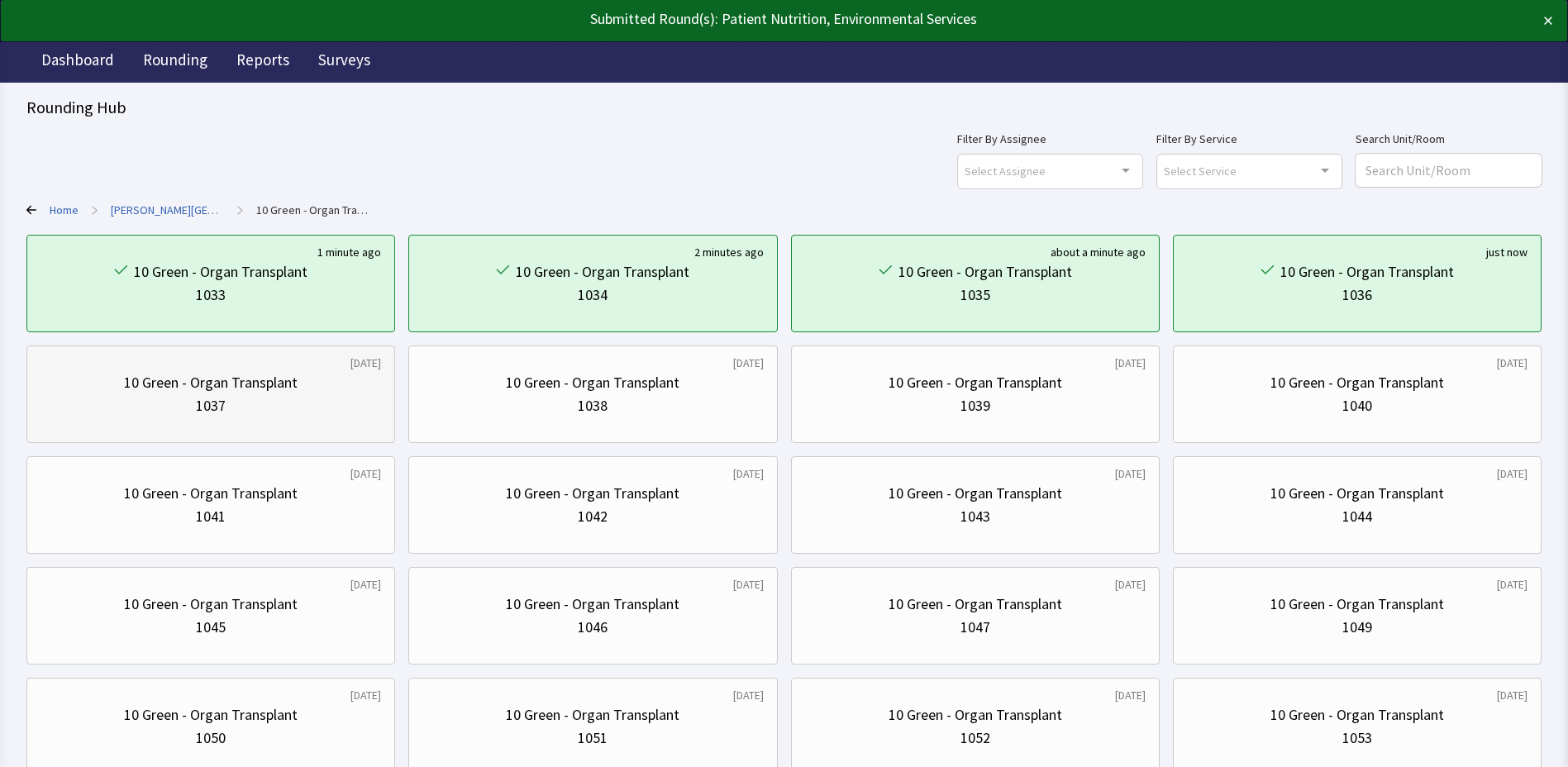
click at [300, 371] on div "10 Green - Organ Transplant 1037" at bounding box center [210, 395] width 340 height 80
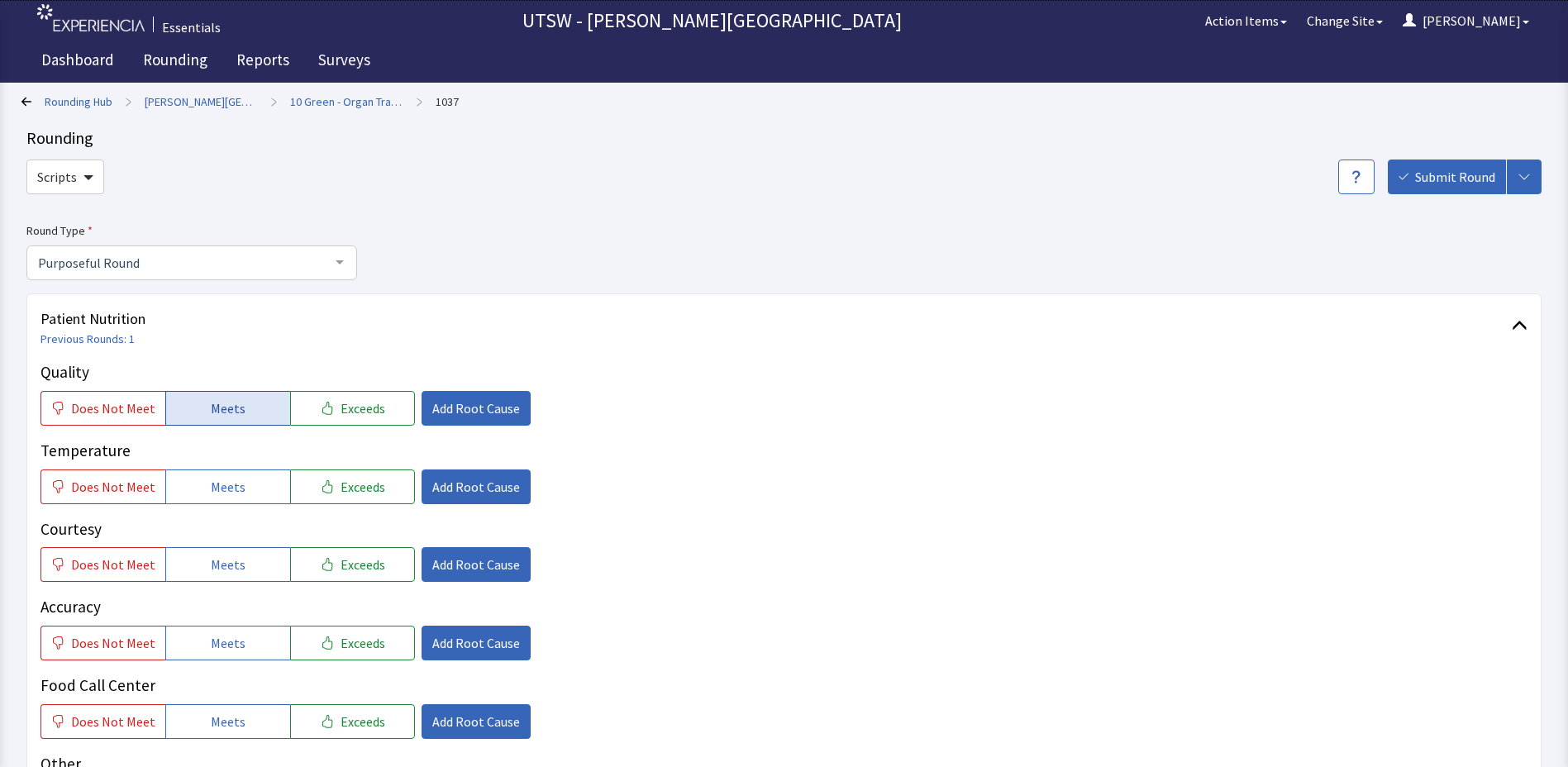
click at [223, 421] on button "Meets" at bounding box center [228, 409] width 125 height 35
drag, startPoint x: 234, startPoint y: 493, endPoint x: 234, endPoint y: 502, distance: 9.0
click at [233, 493] on span "Meets" at bounding box center [228, 487] width 35 height 20
click at [240, 575] on button "Meets" at bounding box center [228, 564] width 125 height 35
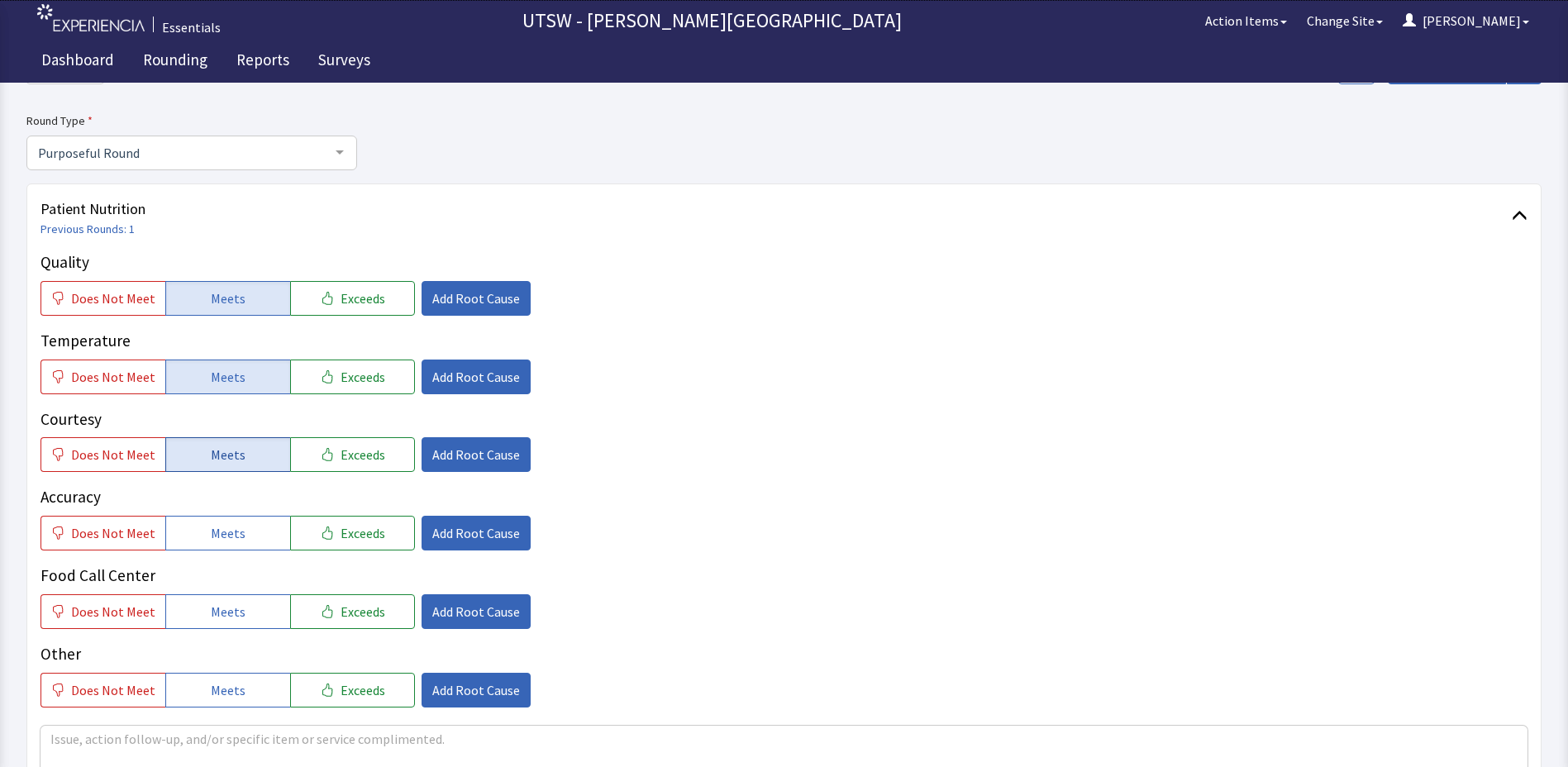
scroll to position [165, 0]
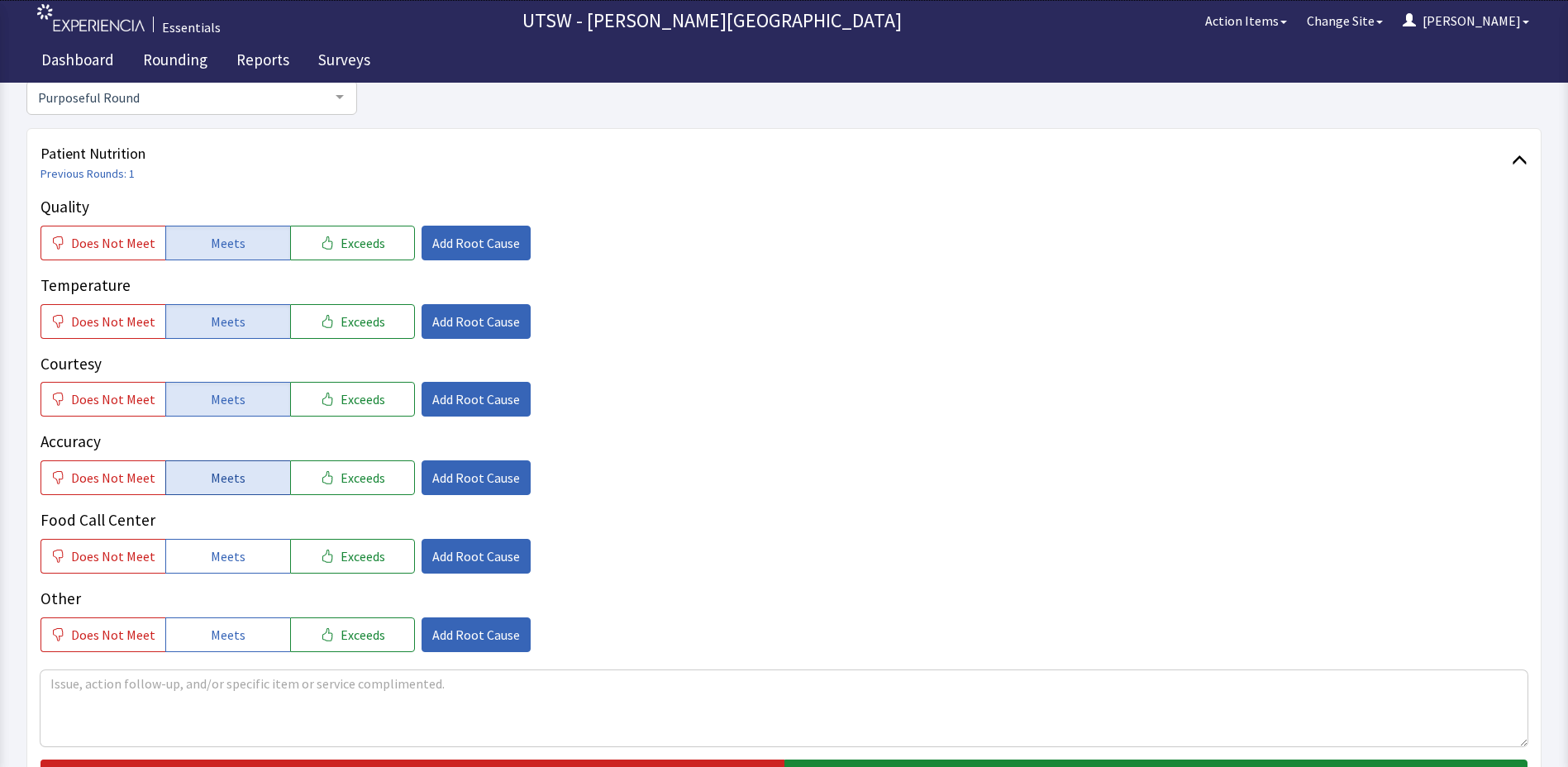
click at [229, 489] on button "Meets" at bounding box center [228, 478] width 125 height 35
click at [245, 558] on button "Meets" at bounding box center [228, 557] width 125 height 35
click at [241, 635] on button "Meets" at bounding box center [228, 635] width 125 height 35
drag, startPoint x: 255, startPoint y: 695, endPoint x: 271, endPoint y: 686, distance: 18.4
click at [255, 696] on textarea at bounding box center [784, 708] width 1487 height 76
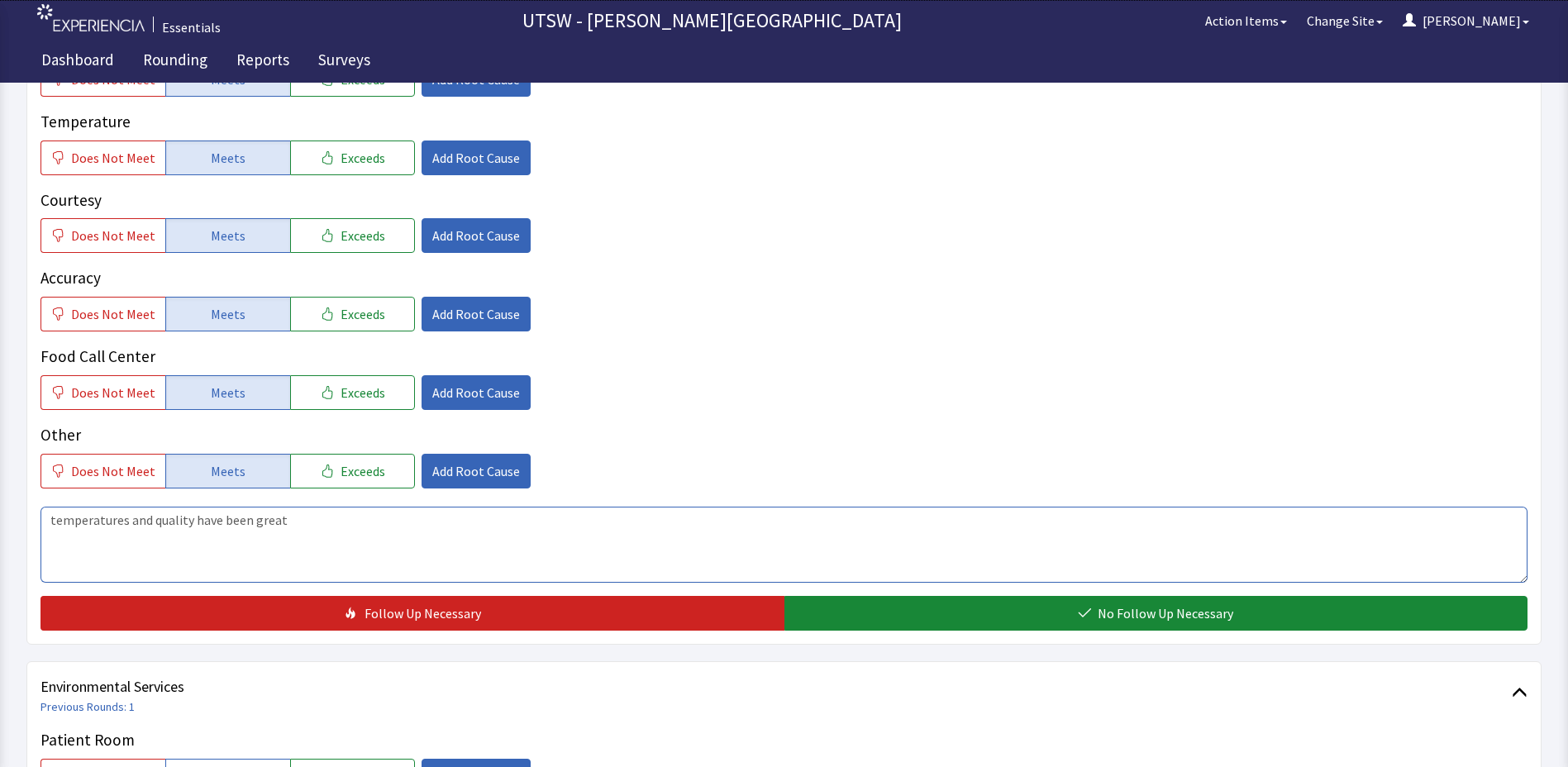
scroll to position [331, 0]
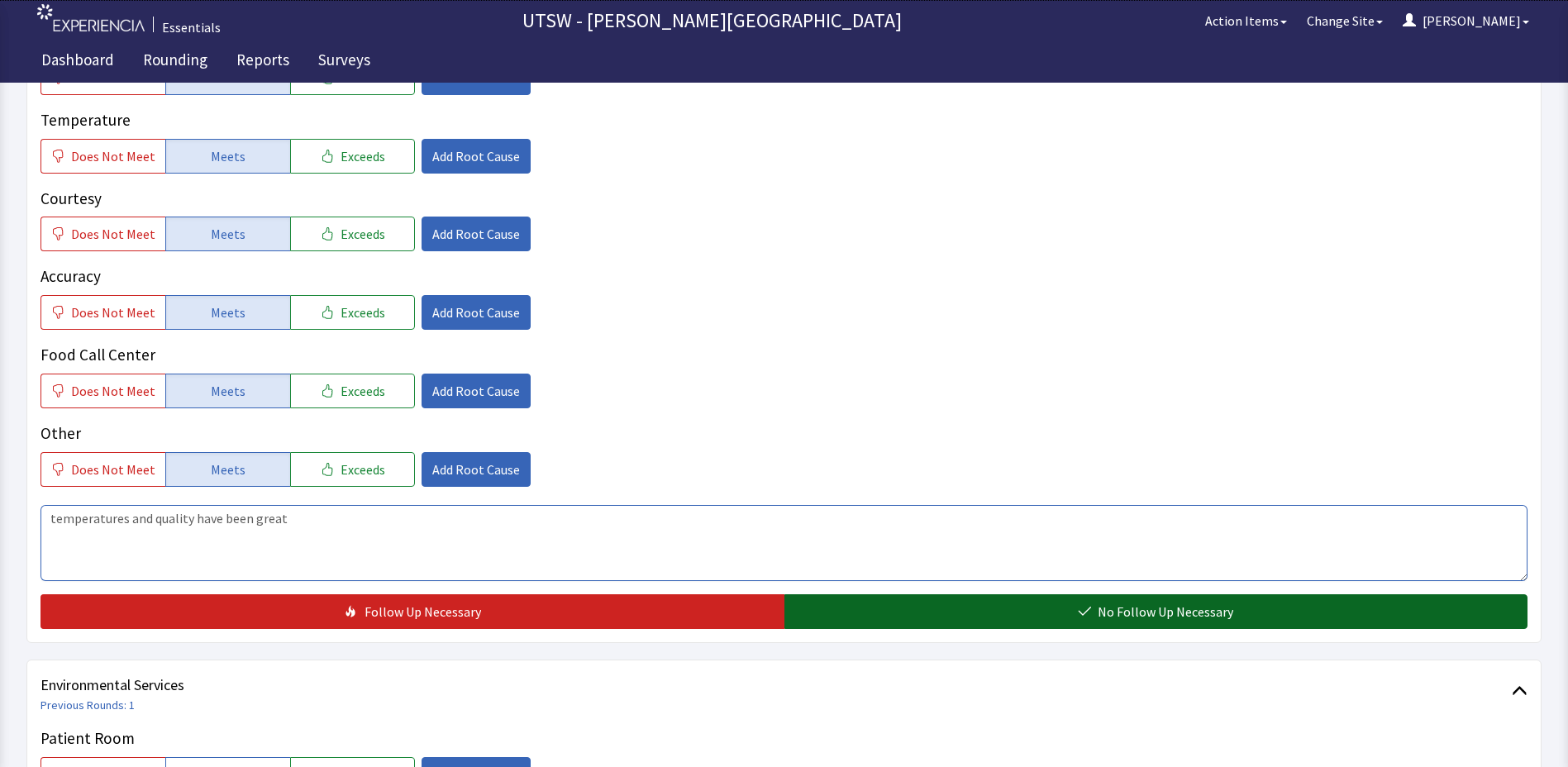
type textarea "temperatures and quality have been great"
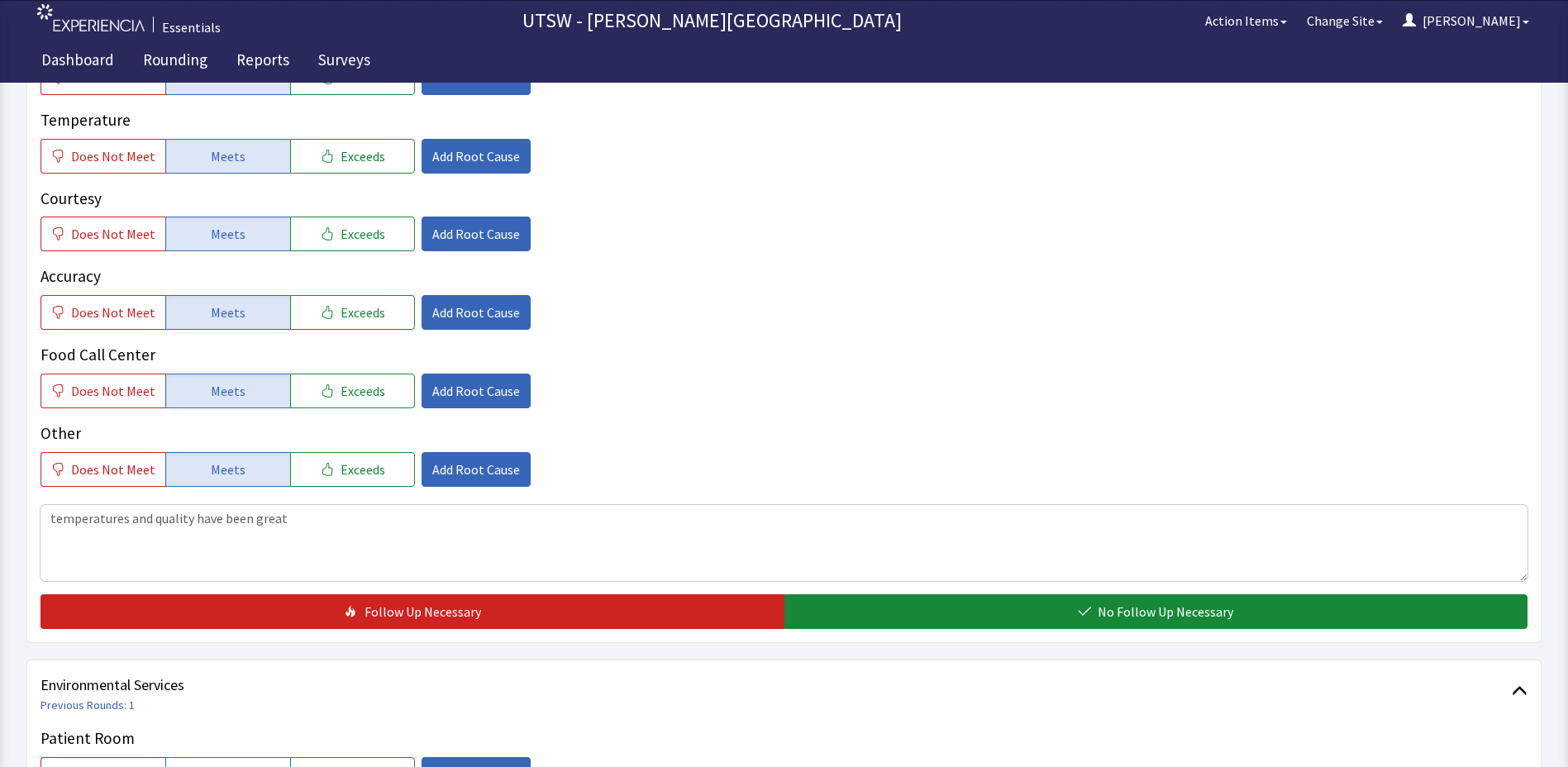
click at [962, 593] on div "Quality Does Not Meet Meets Exceeds Add Root Cause Temperature Does Not Meet Me…" at bounding box center [784, 329] width 1487 height 599
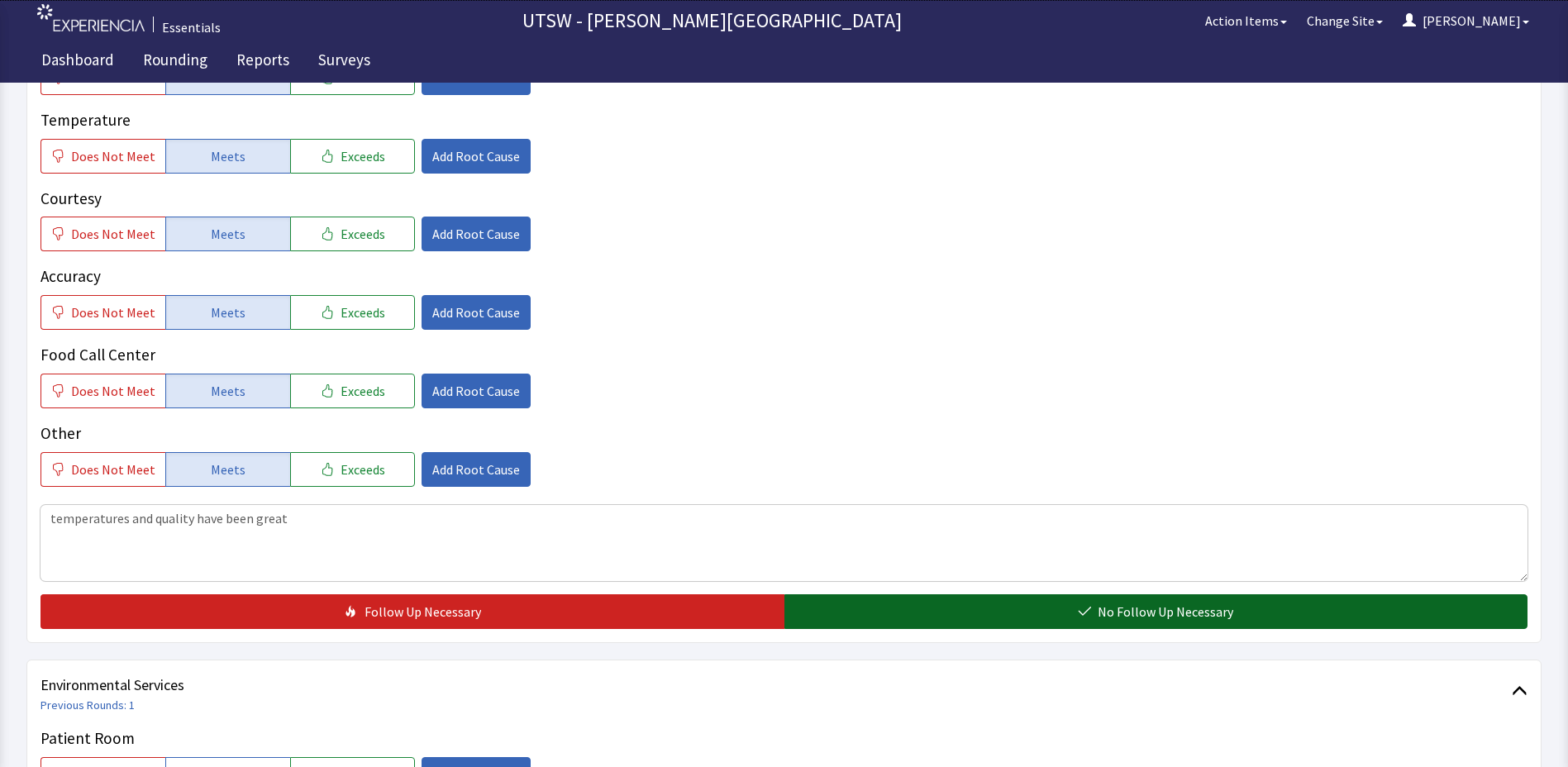
click at [952, 618] on button "No Follow Up Necessary" at bounding box center [1156, 612] width 744 height 35
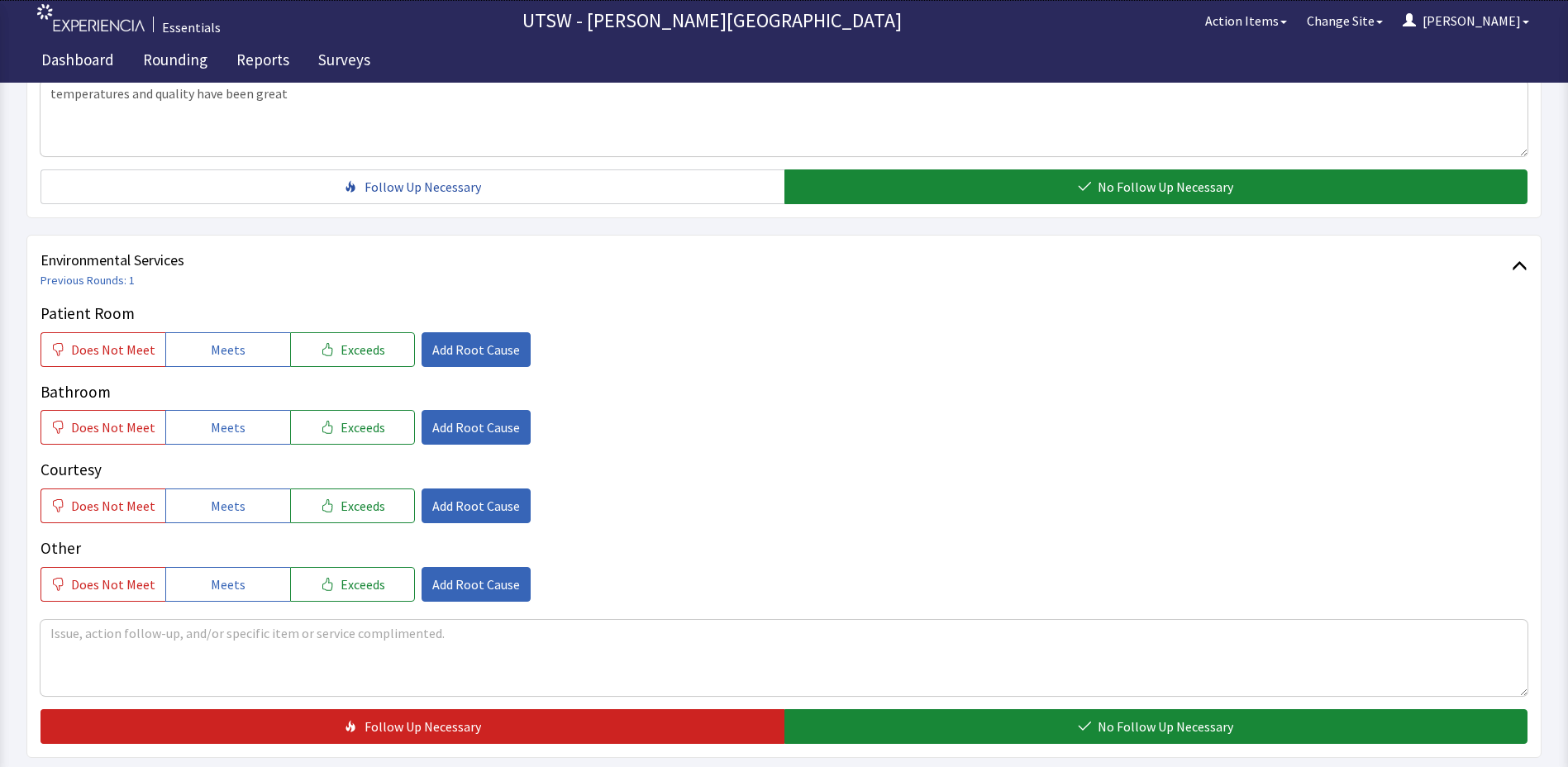
scroll to position [907, 0]
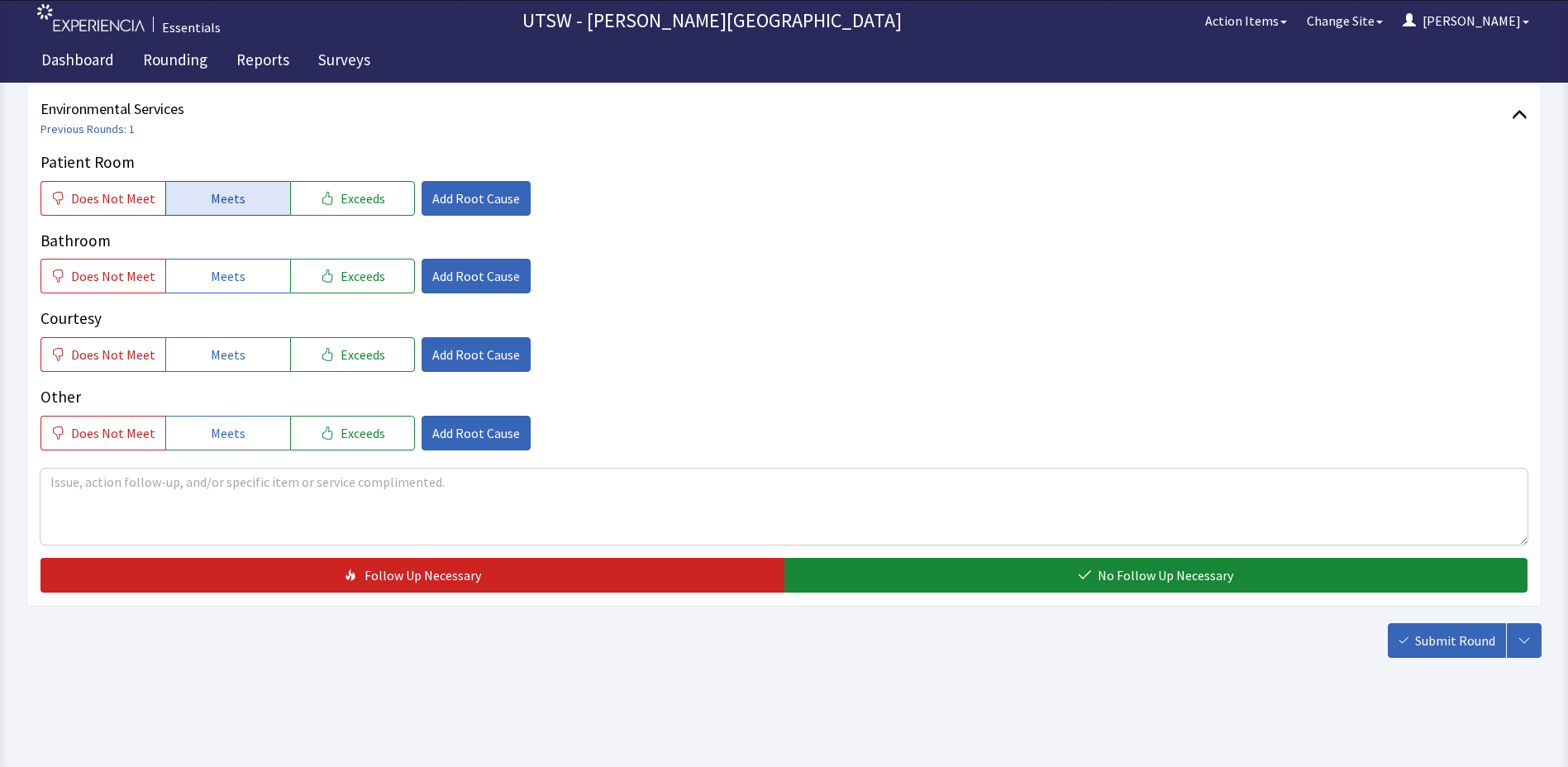
click at [203, 200] on button "Meets" at bounding box center [228, 198] width 125 height 35
drag, startPoint x: 213, startPoint y: 303, endPoint x: 216, endPoint y: 276, distance: 27.2
click at [213, 303] on div "Patient Room Does Not Meet Meets Exceeds Add Root Cause Bathroom Does Not Meet …" at bounding box center [784, 300] width 1487 height 300
click at [216, 269] on span "Meets" at bounding box center [228, 275] width 35 height 20
click at [234, 355] on span "Meets" at bounding box center [228, 354] width 35 height 20
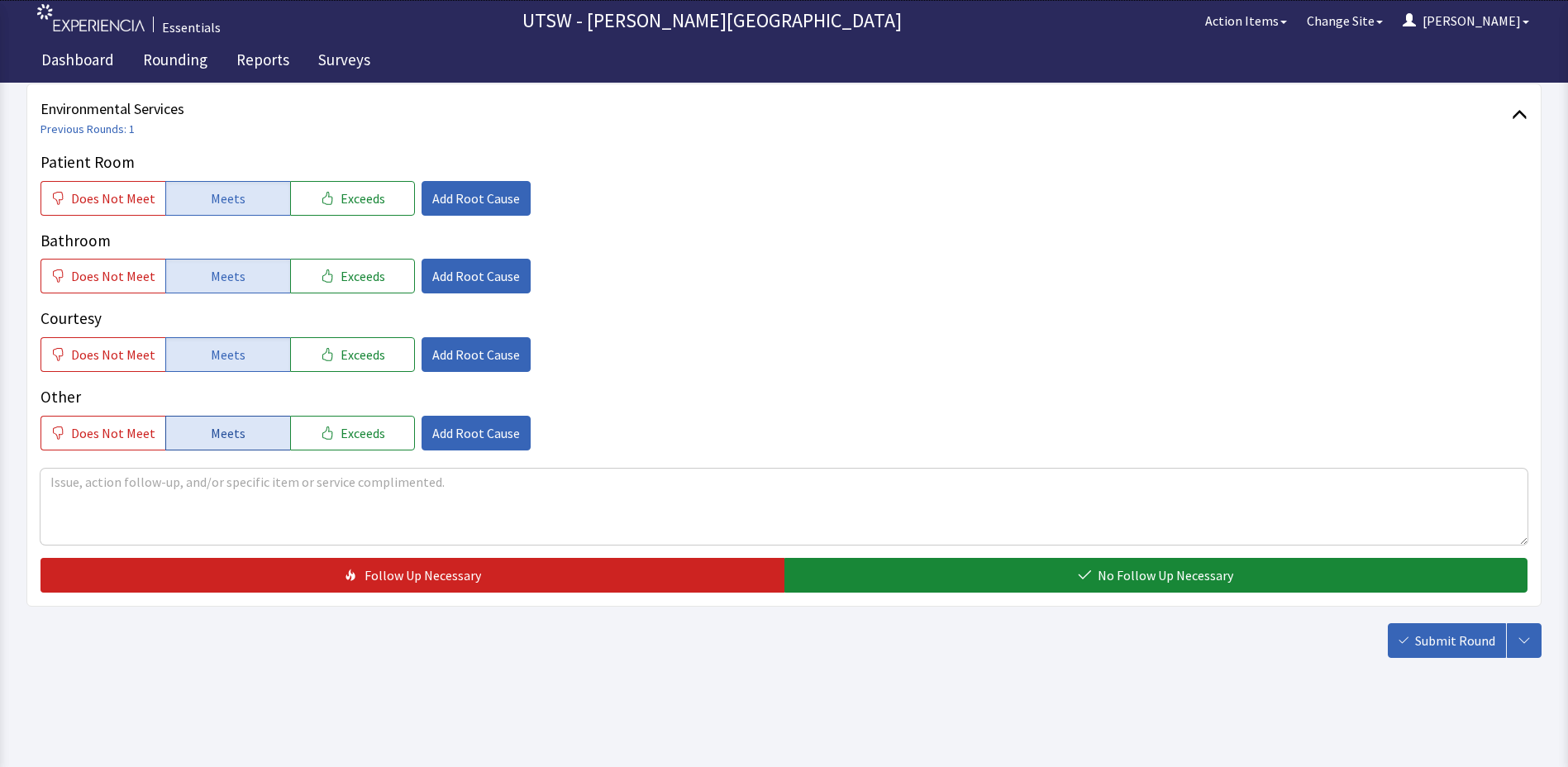
click at [227, 435] on span "Meets" at bounding box center [228, 433] width 35 height 20
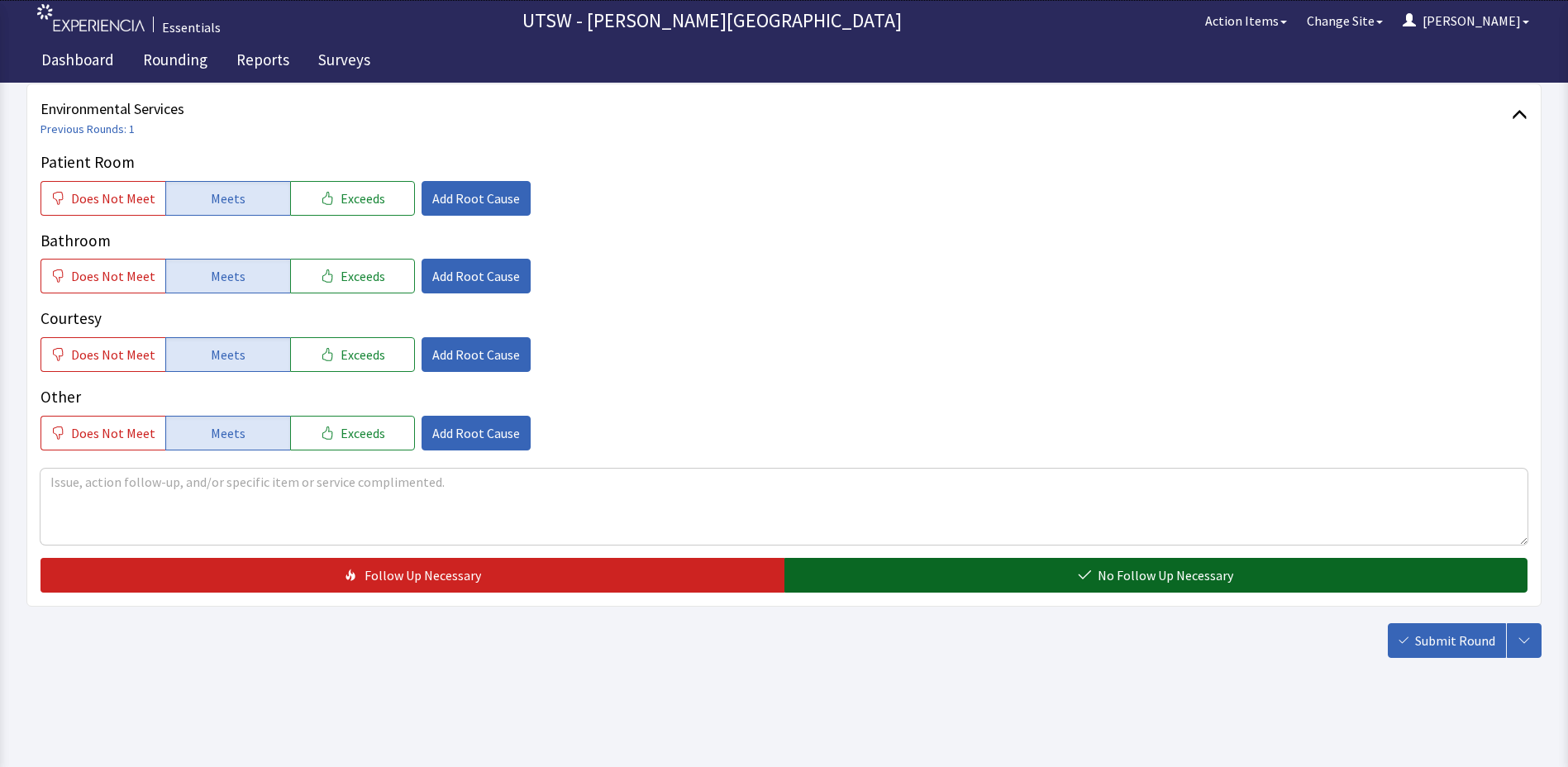
click at [1120, 564] on button "No Follow Up Necessary" at bounding box center [1156, 576] width 744 height 35
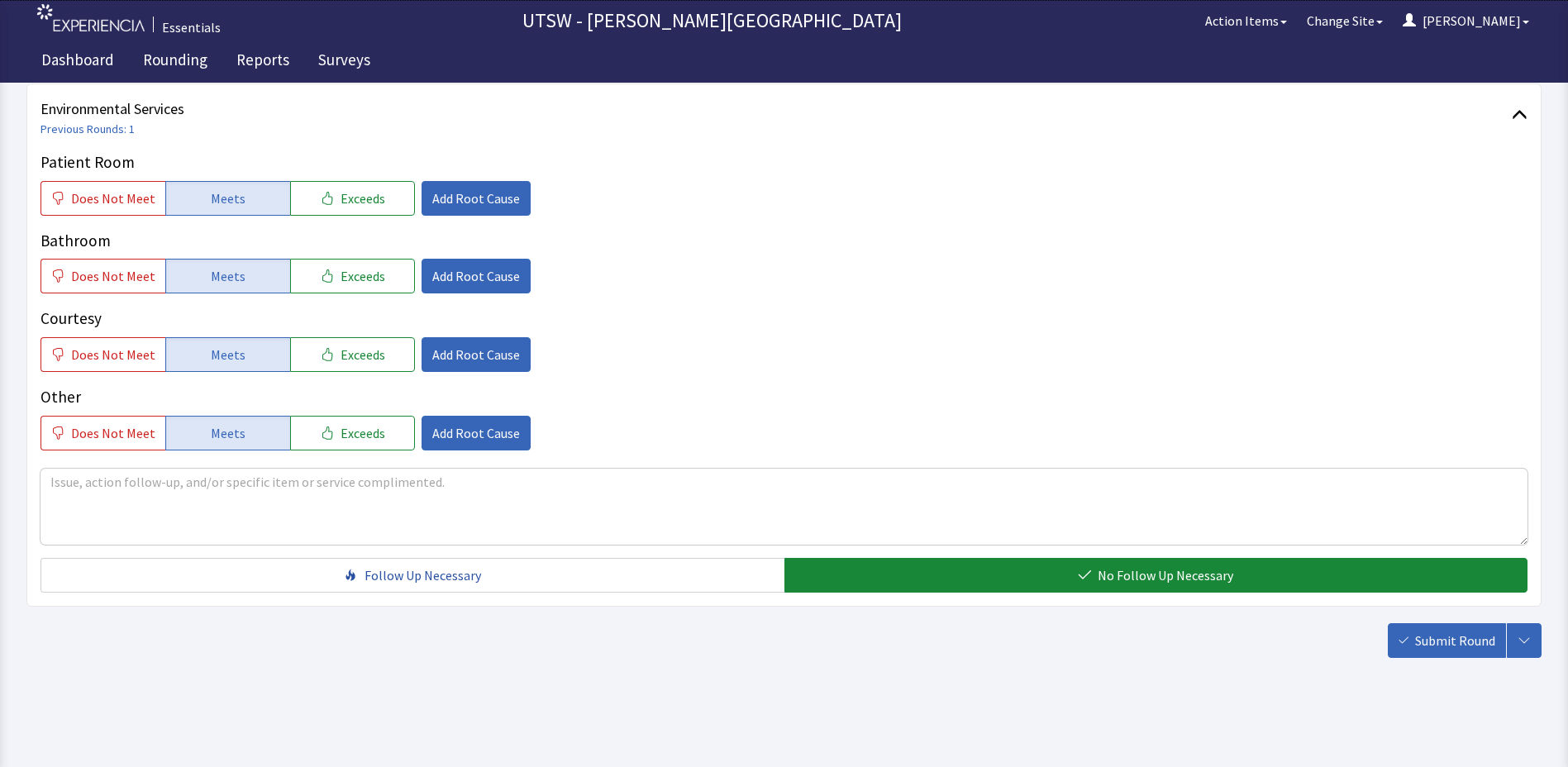
click at [1422, 647] on span "Submit Round" at bounding box center [1455, 641] width 81 height 20
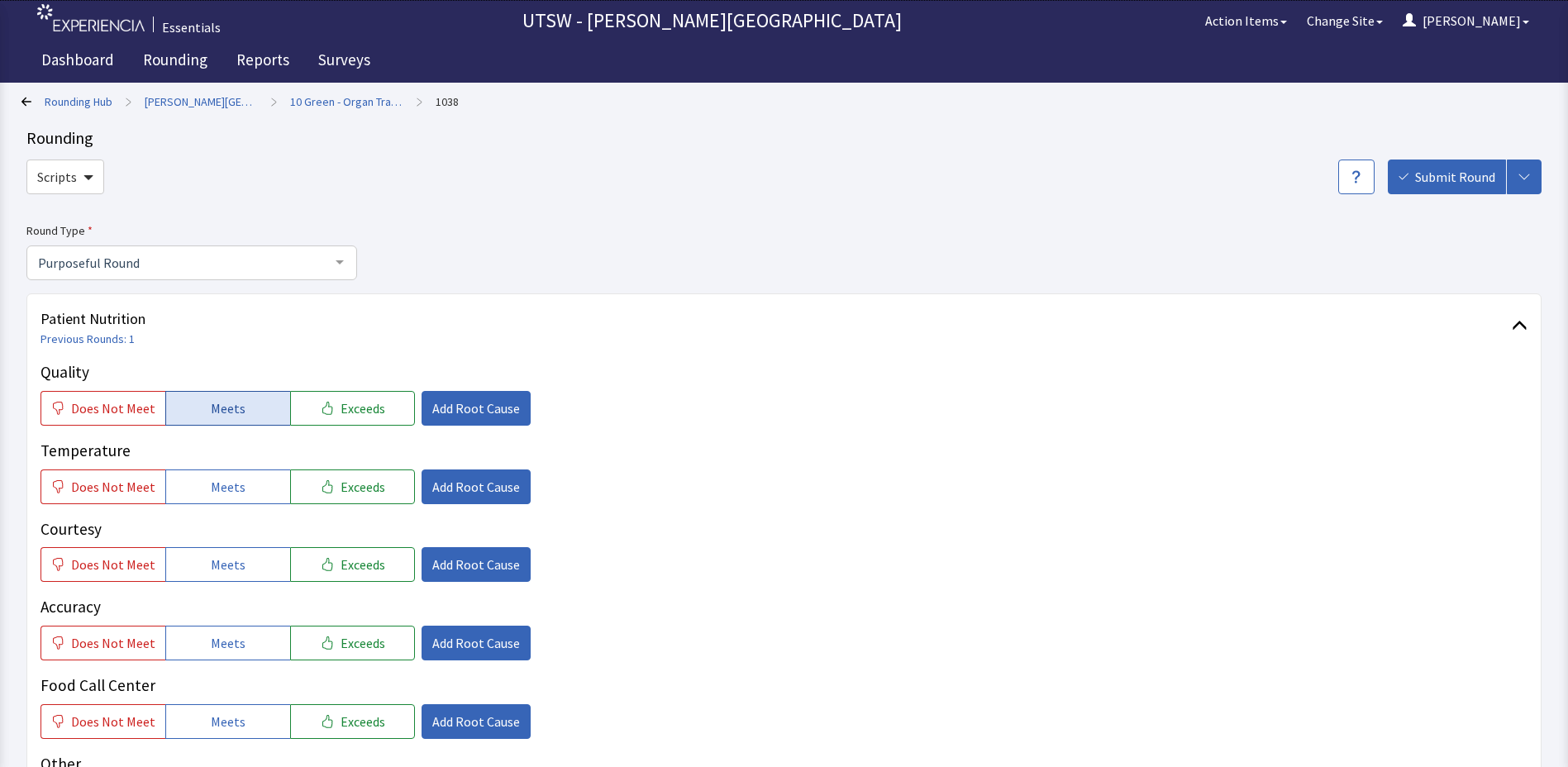
click at [173, 402] on button "Meets" at bounding box center [228, 409] width 125 height 35
click at [188, 500] on button "Meets" at bounding box center [228, 487] width 125 height 35
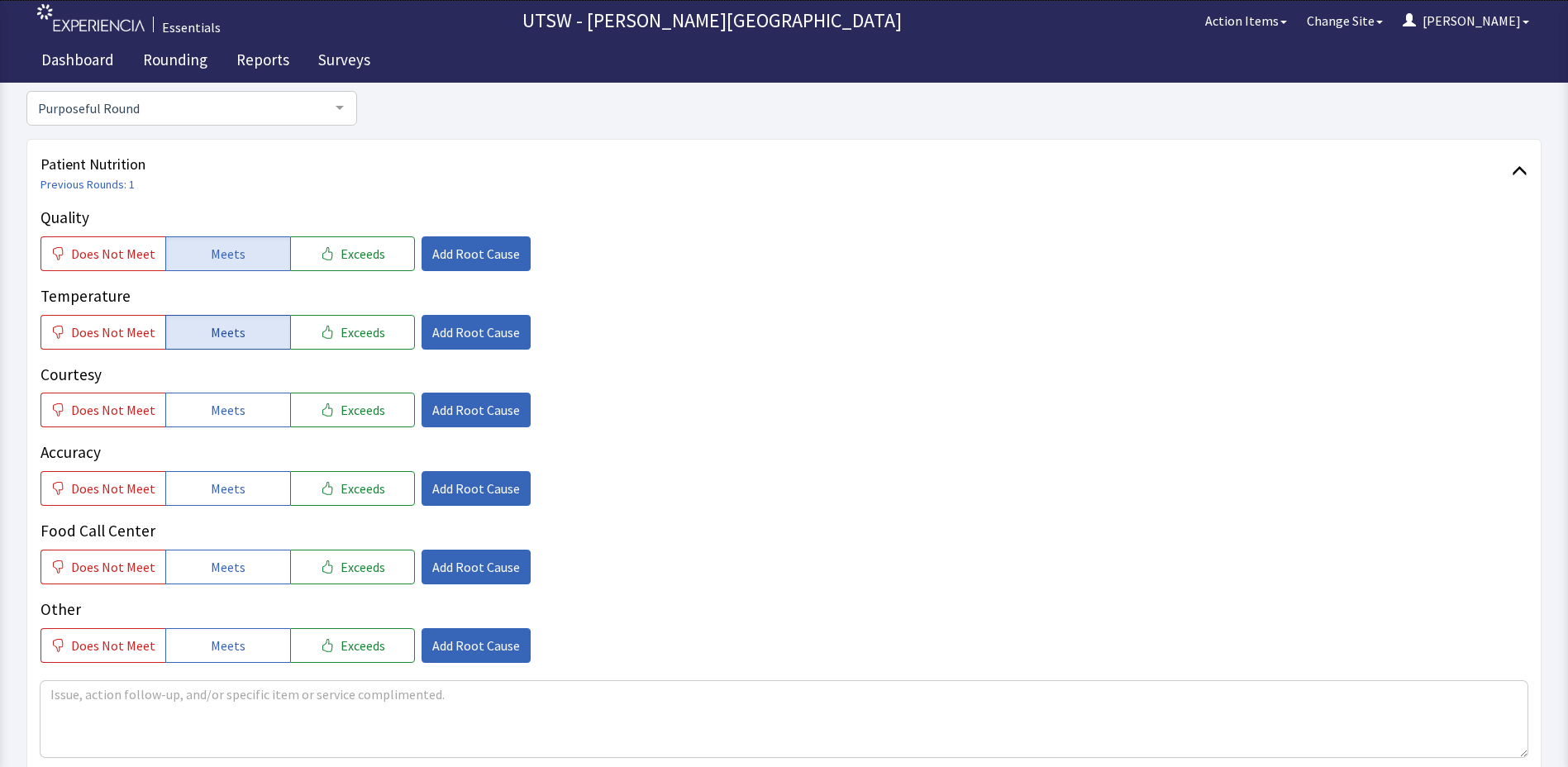
scroll to position [248, 0]
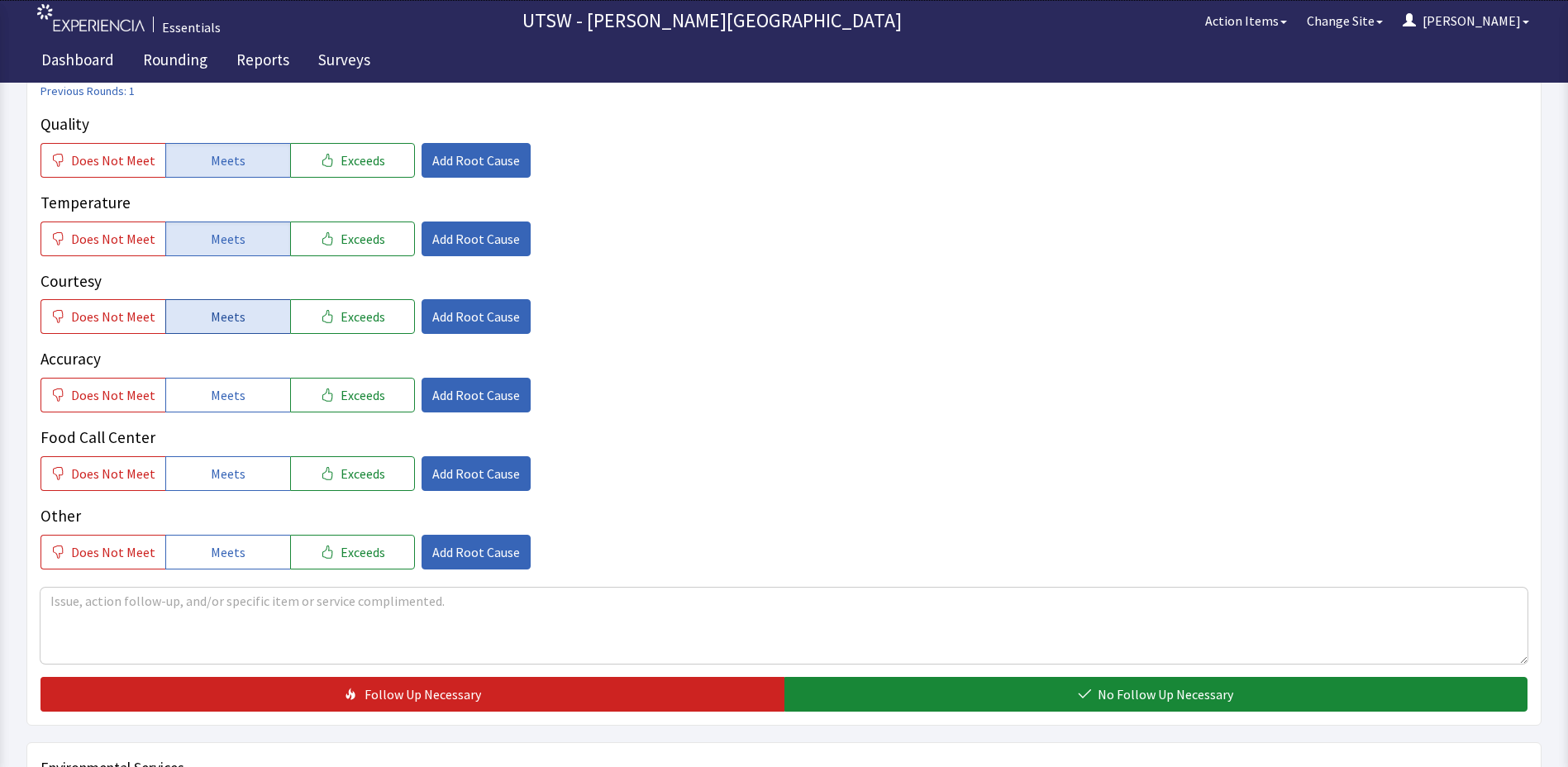
click at [192, 325] on button "Meets" at bounding box center [228, 317] width 125 height 35
click at [200, 384] on button "Meets" at bounding box center [228, 395] width 125 height 35
click at [198, 471] on button "Meets" at bounding box center [228, 474] width 125 height 35
click at [197, 540] on button "Meets" at bounding box center [228, 552] width 125 height 35
click at [197, 609] on textarea at bounding box center [784, 626] width 1487 height 76
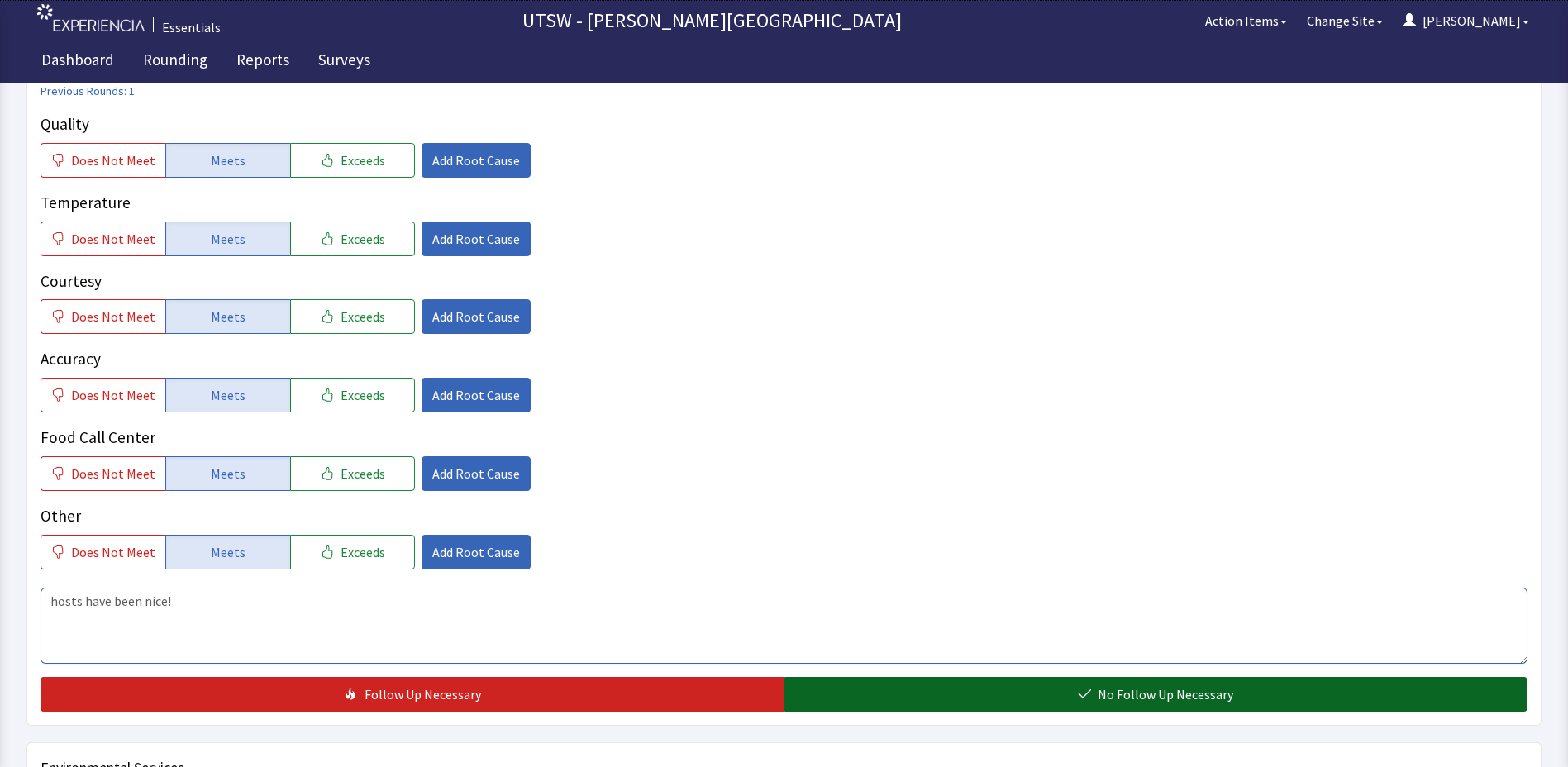
type textarea "hosts have been nice!"
click at [1072, 686] on button "No Follow Up Necessary" at bounding box center [1156, 694] width 744 height 35
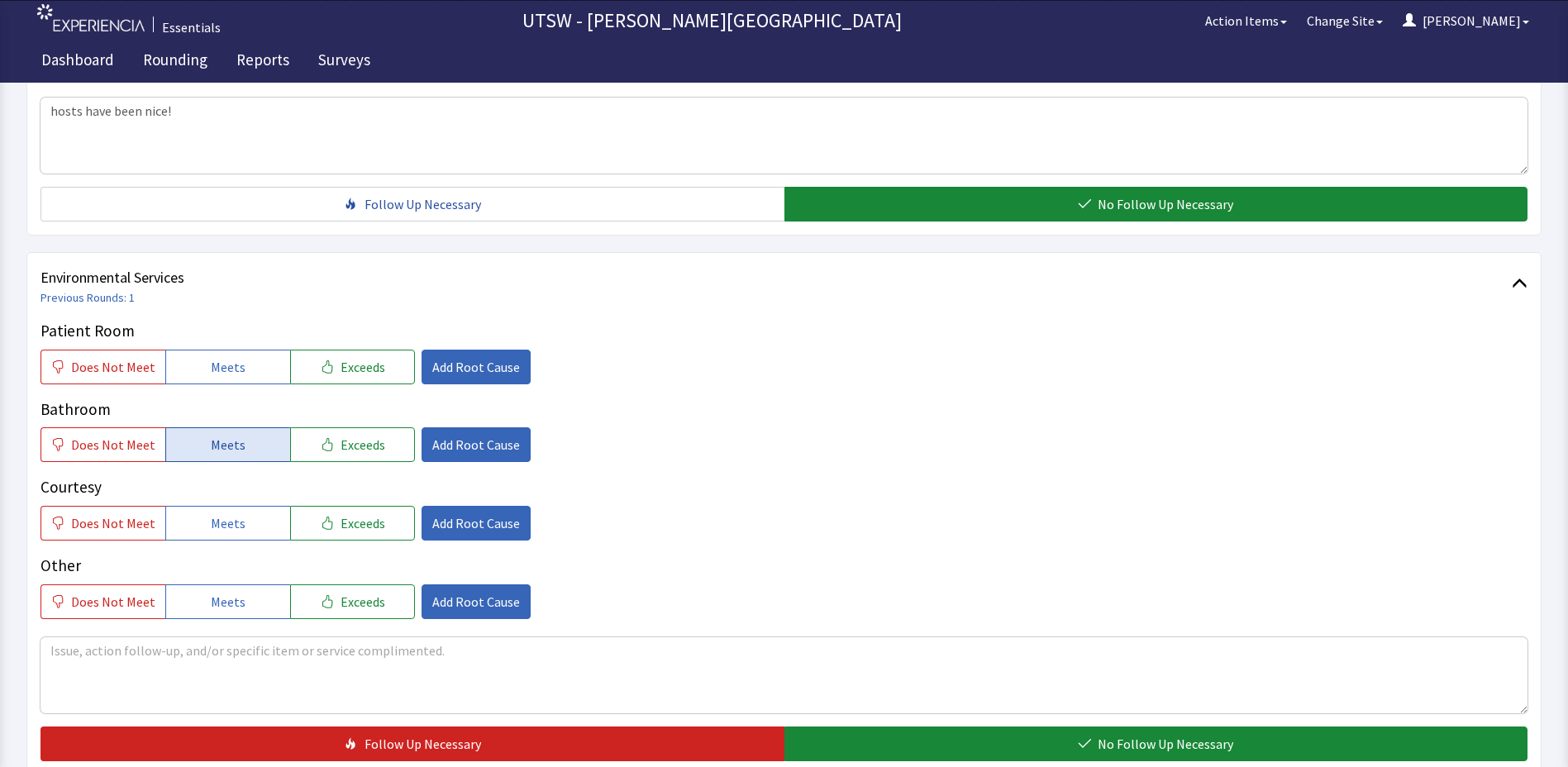
scroll to position [827, 0]
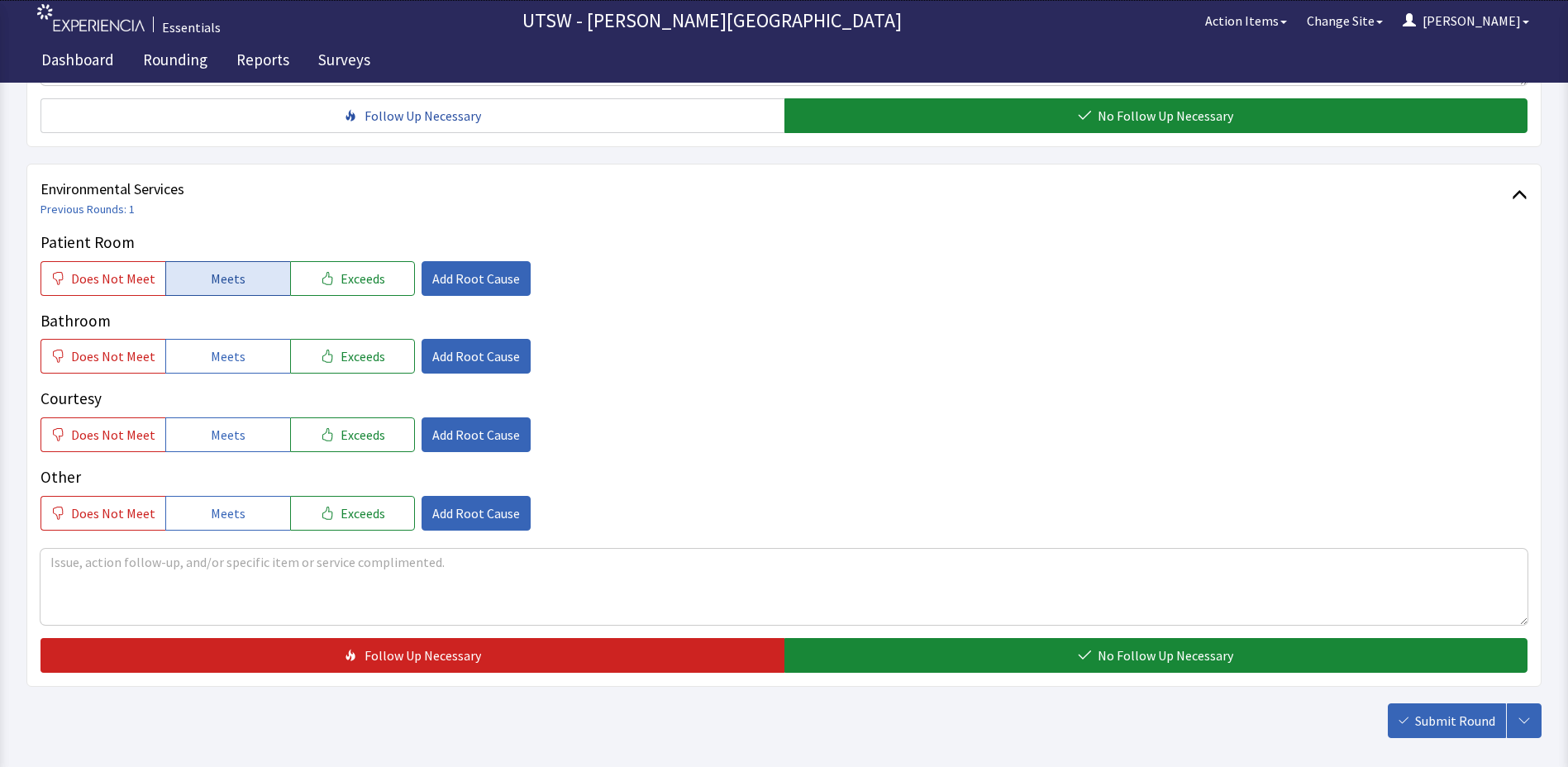
click at [177, 282] on button "Meets" at bounding box center [228, 279] width 125 height 35
click at [207, 338] on div "Bathroom Does Not Meet Meets Exceeds Add Root Cause" at bounding box center [784, 341] width 1487 height 65
click at [210, 346] on span "Meets" at bounding box center [228, 356] width 35 height 20
click at [226, 444] on span "Meets" at bounding box center [228, 435] width 35 height 20
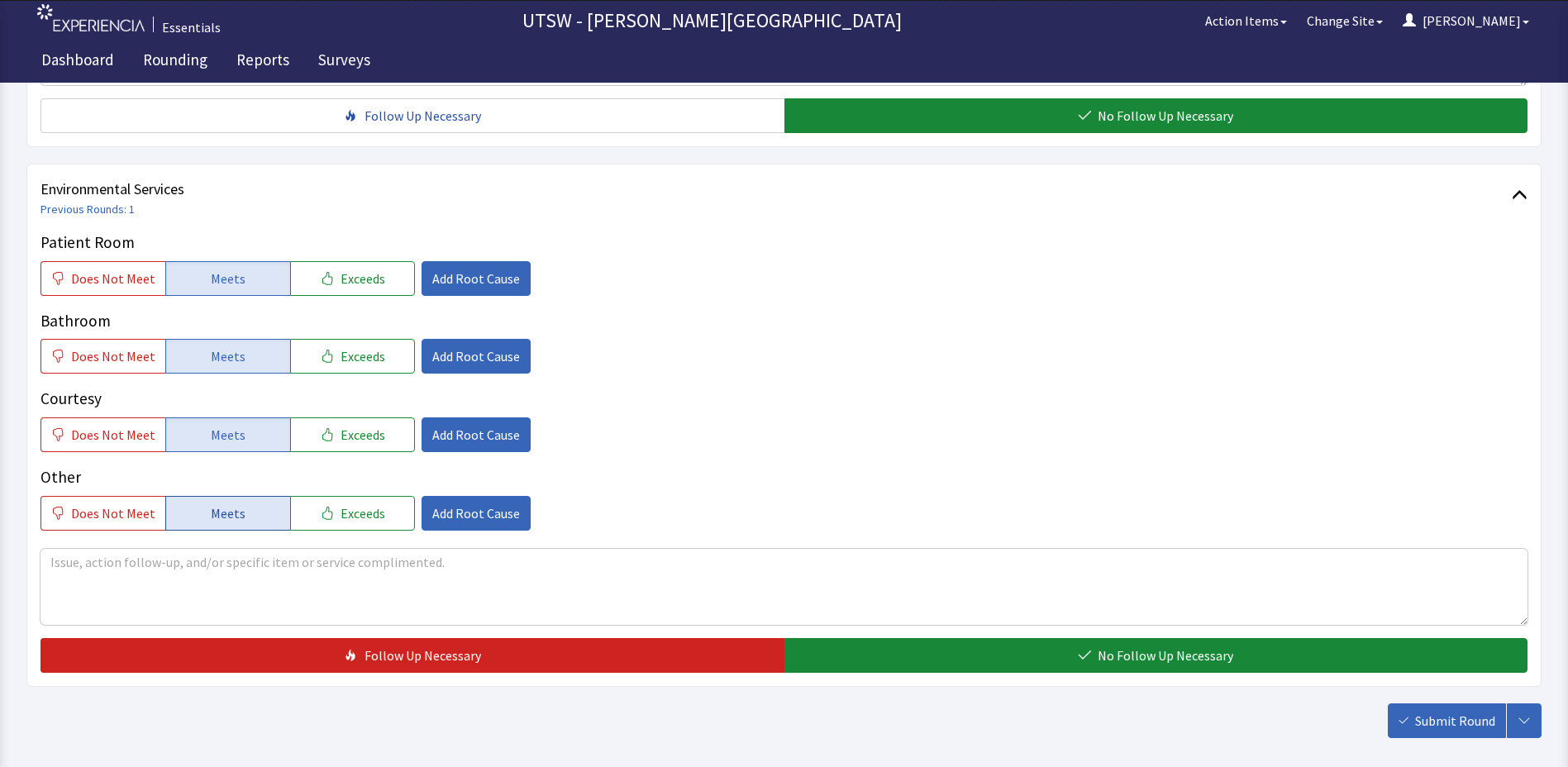
click at [234, 521] on span "Meets" at bounding box center [228, 513] width 35 height 20
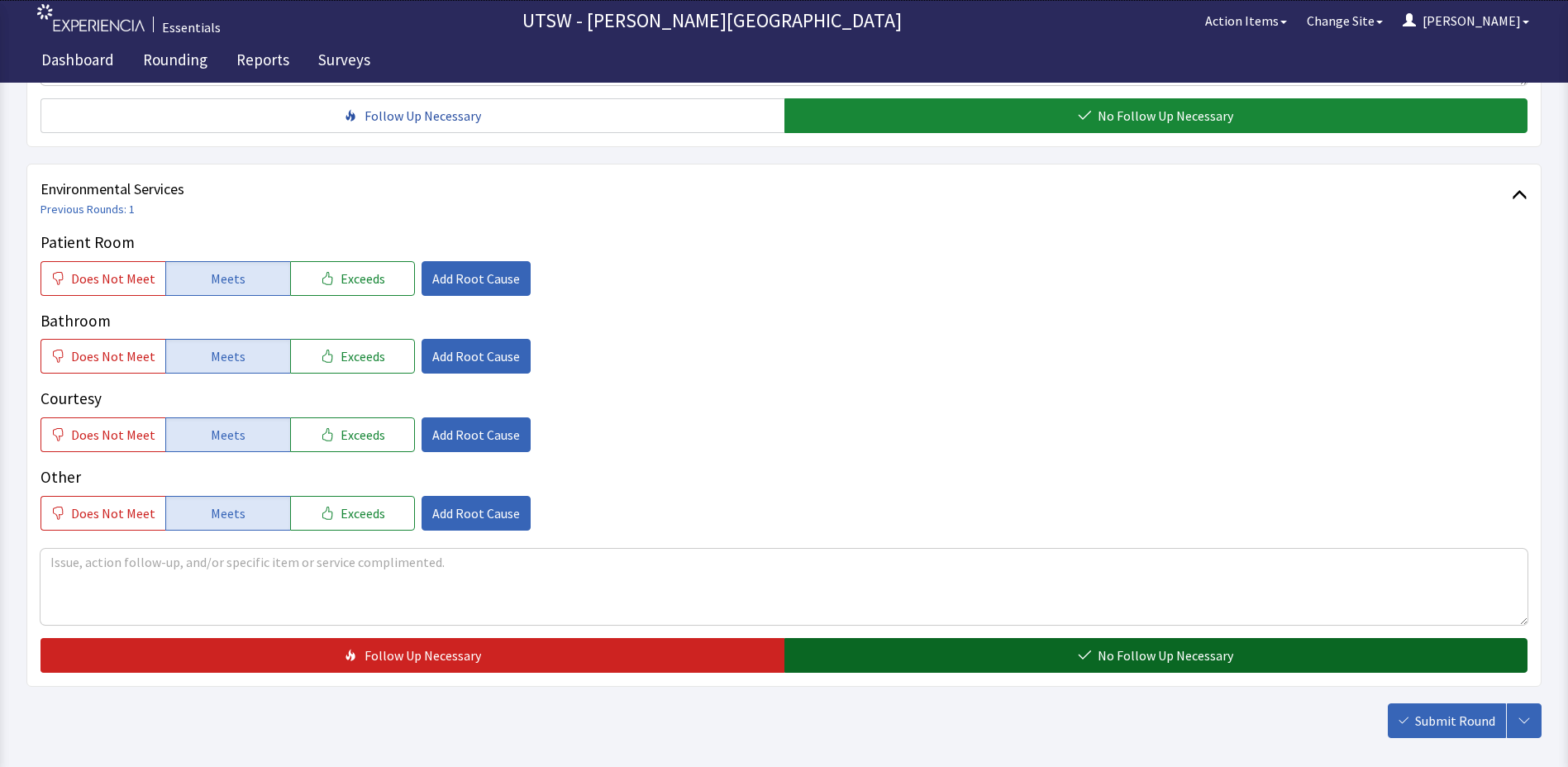
click at [1182, 654] on span "No Follow Up Necessary" at bounding box center [1165, 655] width 136 height 20
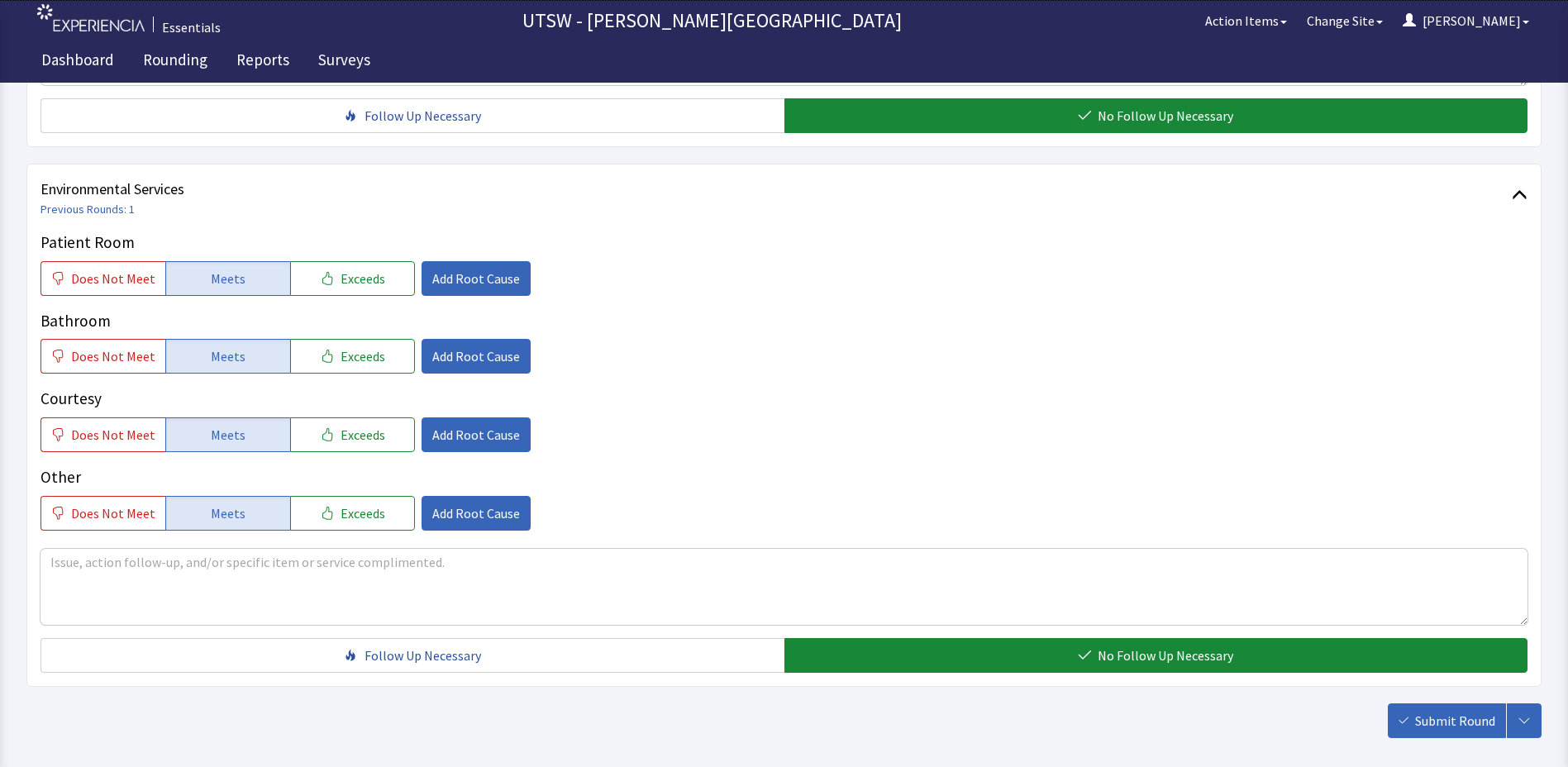
click at [1414, 726] on button "Submit Round" at bounding box center [1447, 721] width 119 height 35
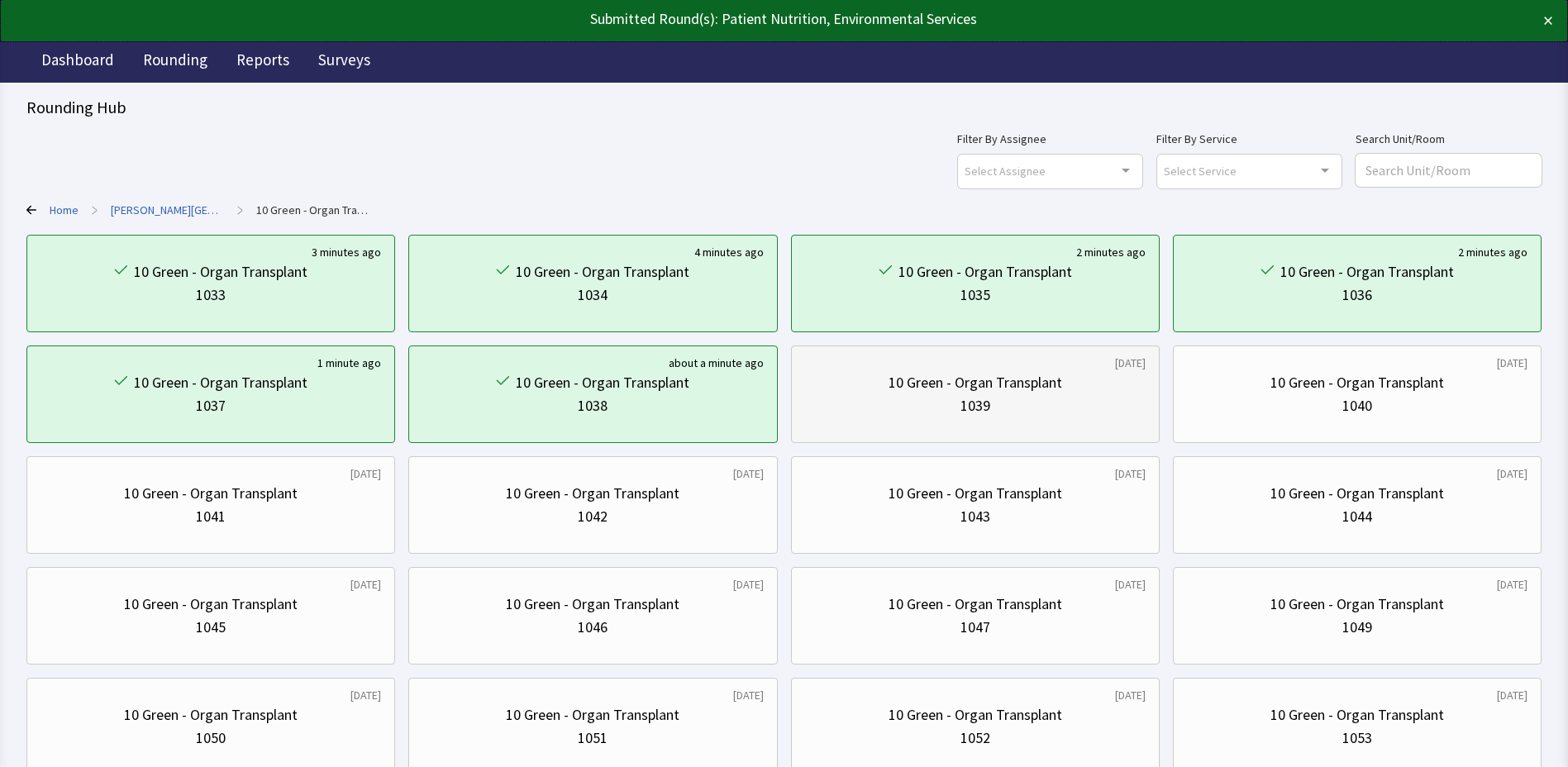
click at [990, 409] on div "1039" at bounding box center [975, 405] width 340 height 23
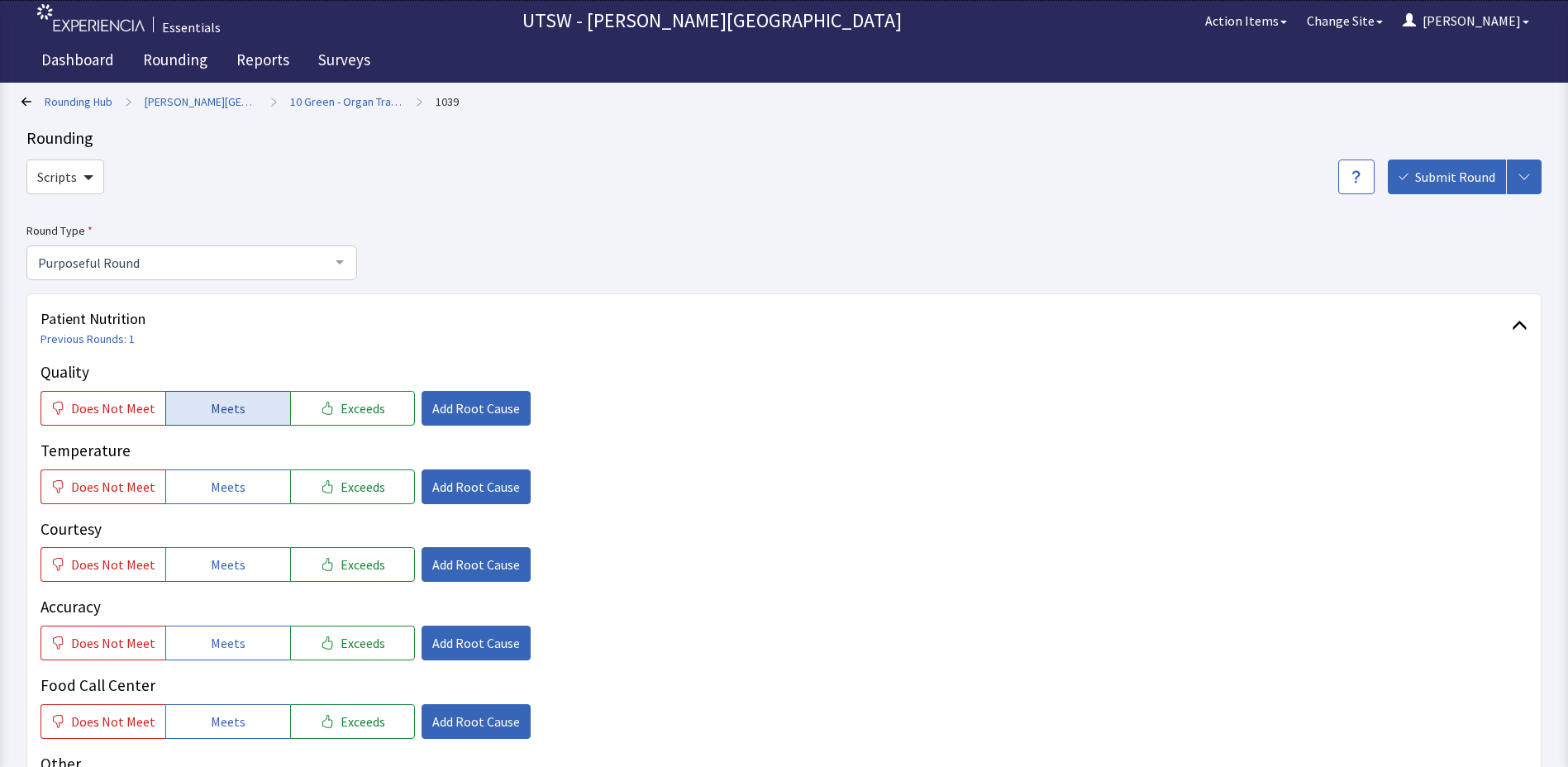
click at [214, 414] on span "Meets" at bounding box center [228, 408] width 35 height 20
click at [254, 480] on button "Meets" at bounding box center [228, 487] width 125 height 35
click at [238, 558] on button "Meets" at bounding box center [228, 564] width 125 height 35
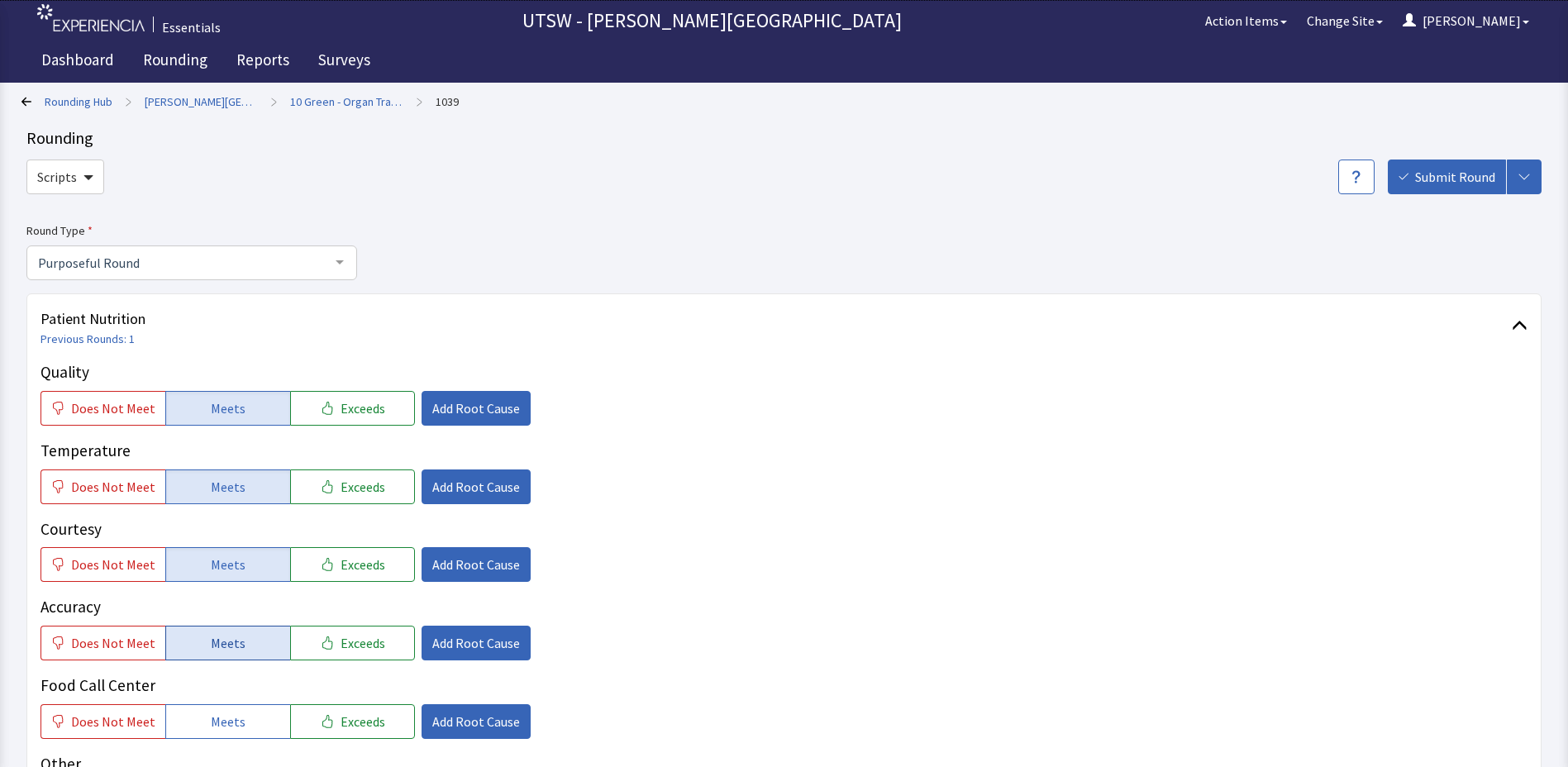
click at [226, 650] on span "Meets" at bounding box center [228, 642] width 35 height 20
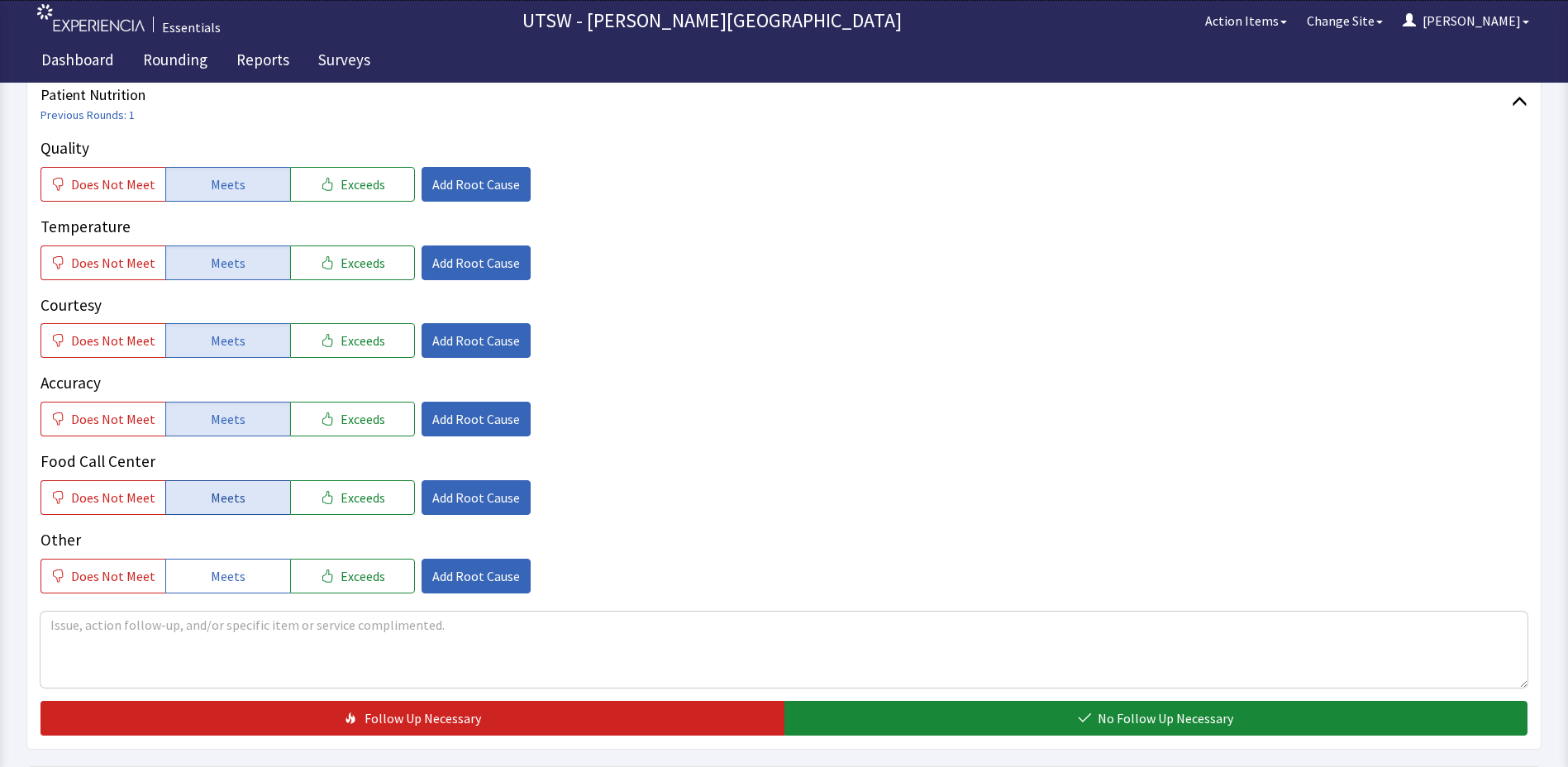
scroll to position [248, 0]
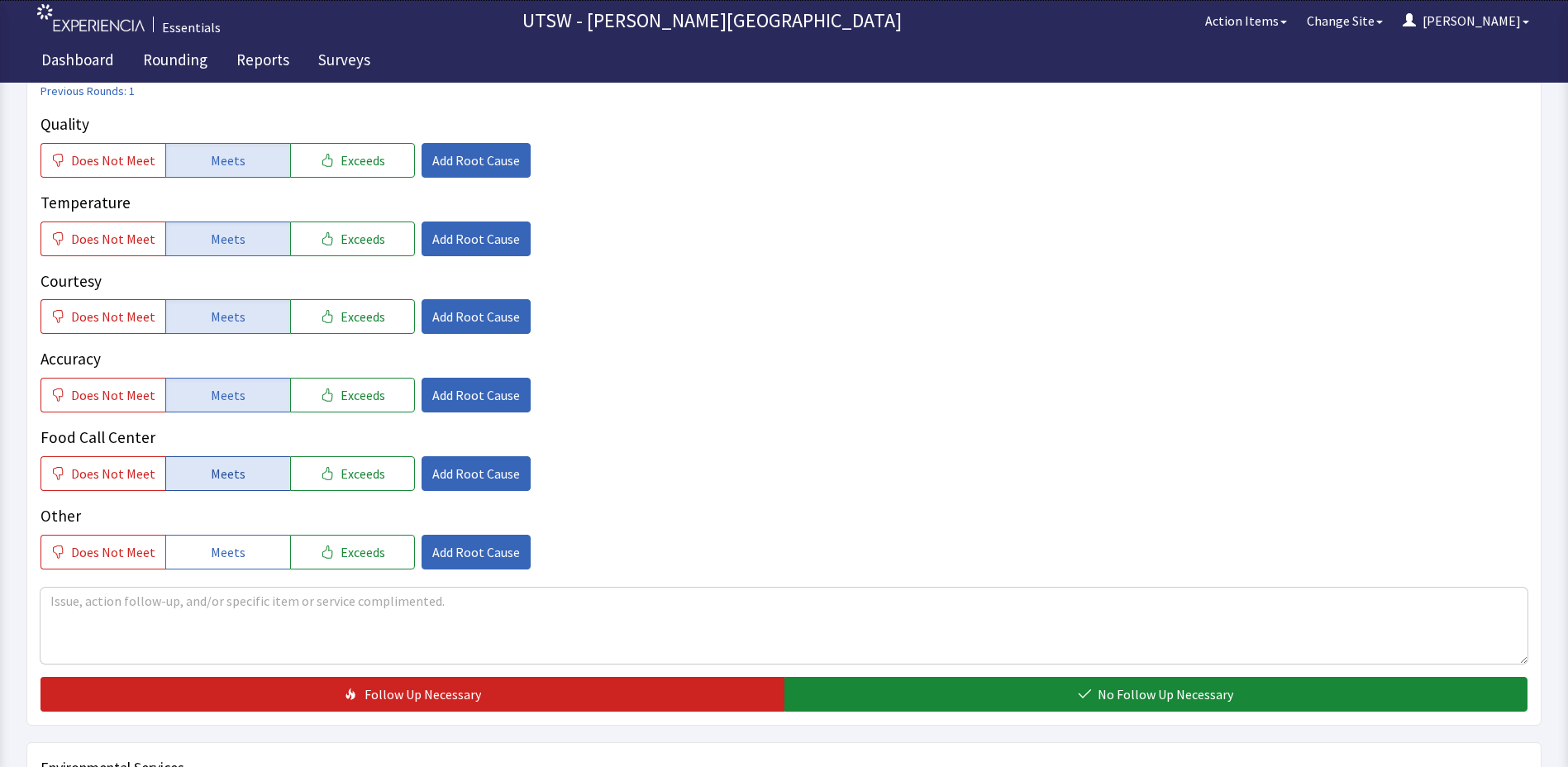
click at [238, 469] on button "Meets" at bounding box center [228, 474] width 125 height 35
click at [214, 555] on span "Meets" at bounding box center [228, 551] width 35 height 20
click at [258, 632] on textarea at bounding box center [784, 626] width 1487 height 76
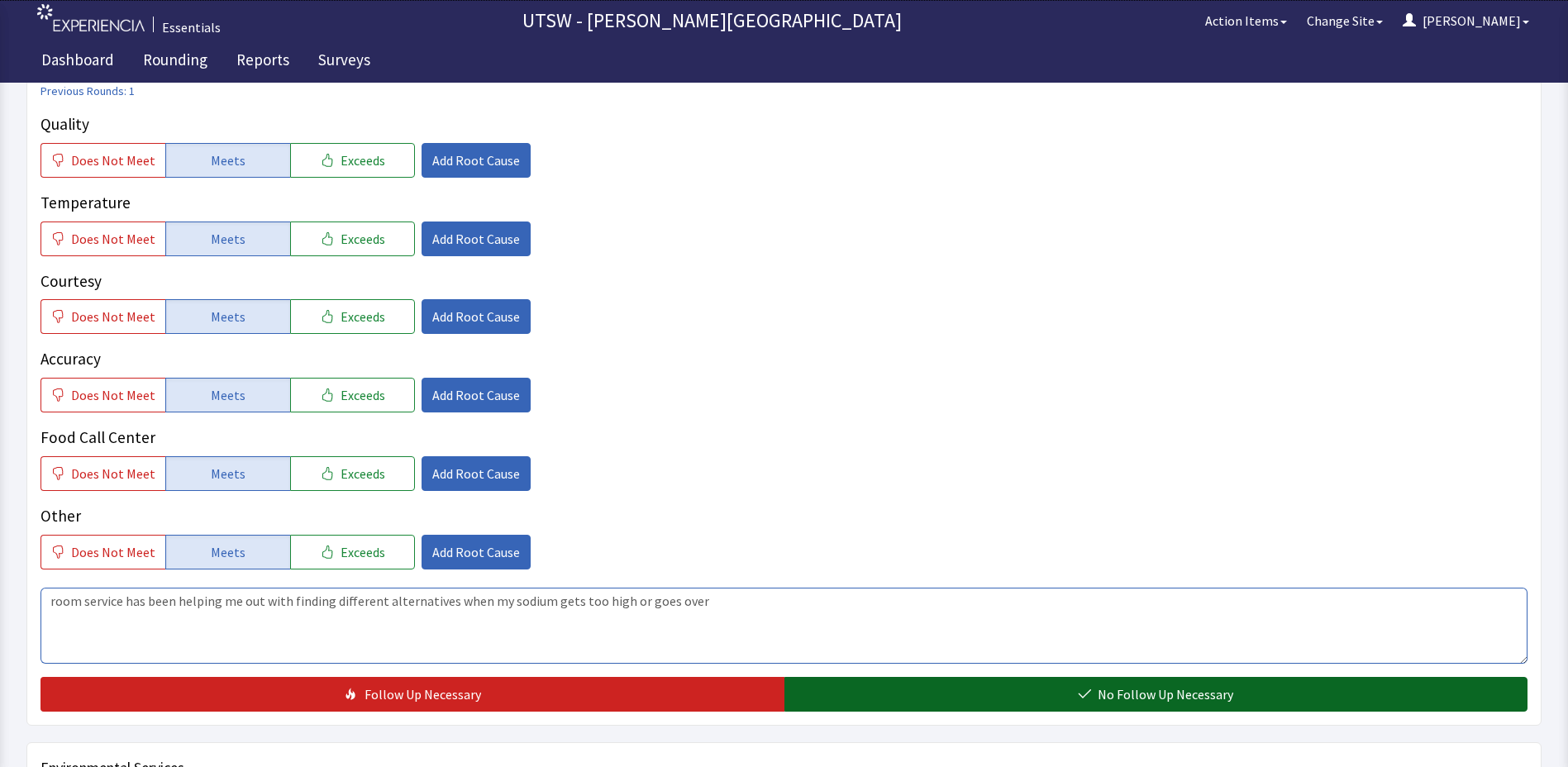
type textarea "room service has been helping me out with finding different alternatives when m…"
click at [842, 687] on button "No Follow Up Necessary" at bounding box center [1156, 694] width 744 height 35
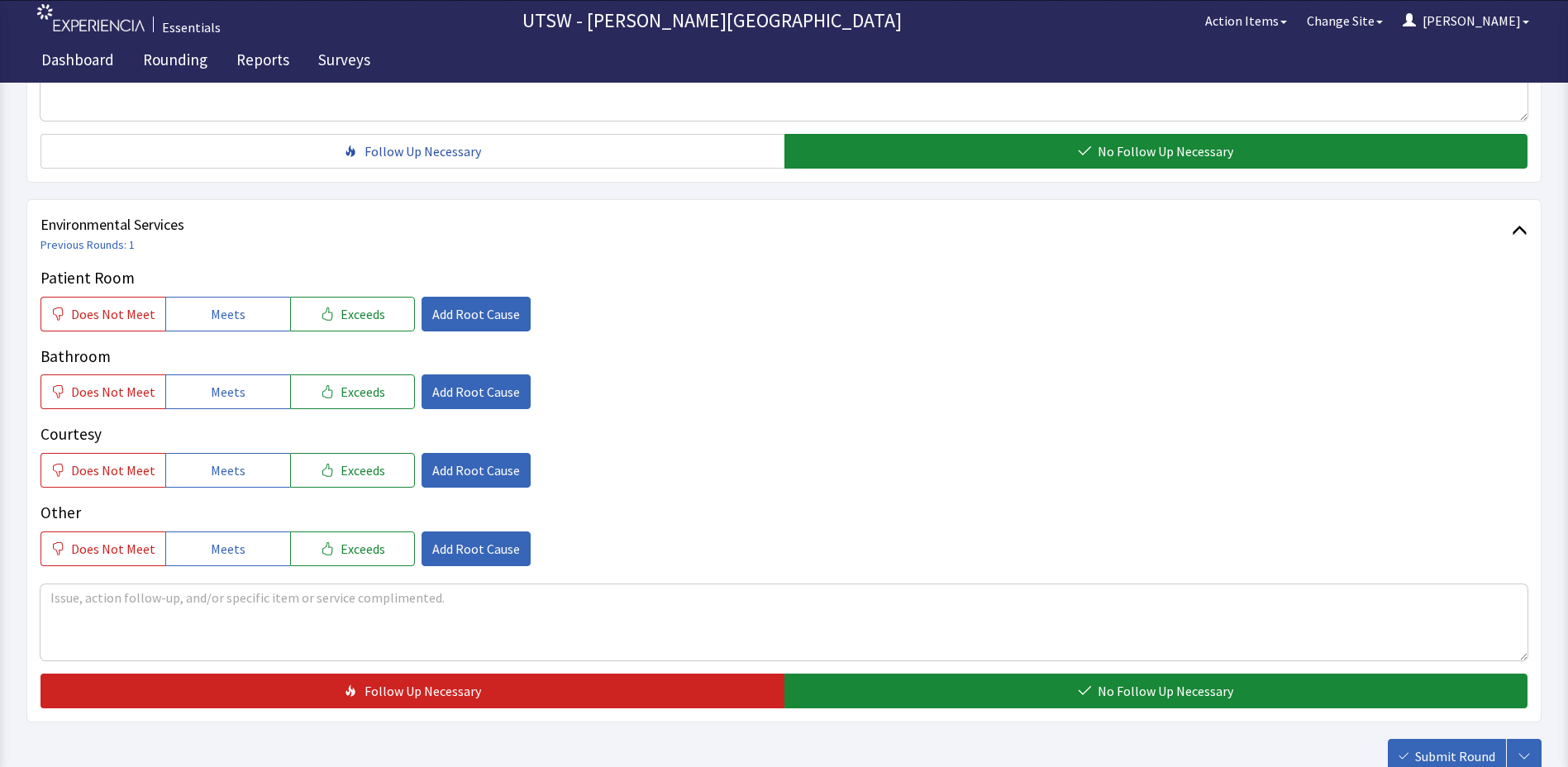
scroll to position [907, 0]
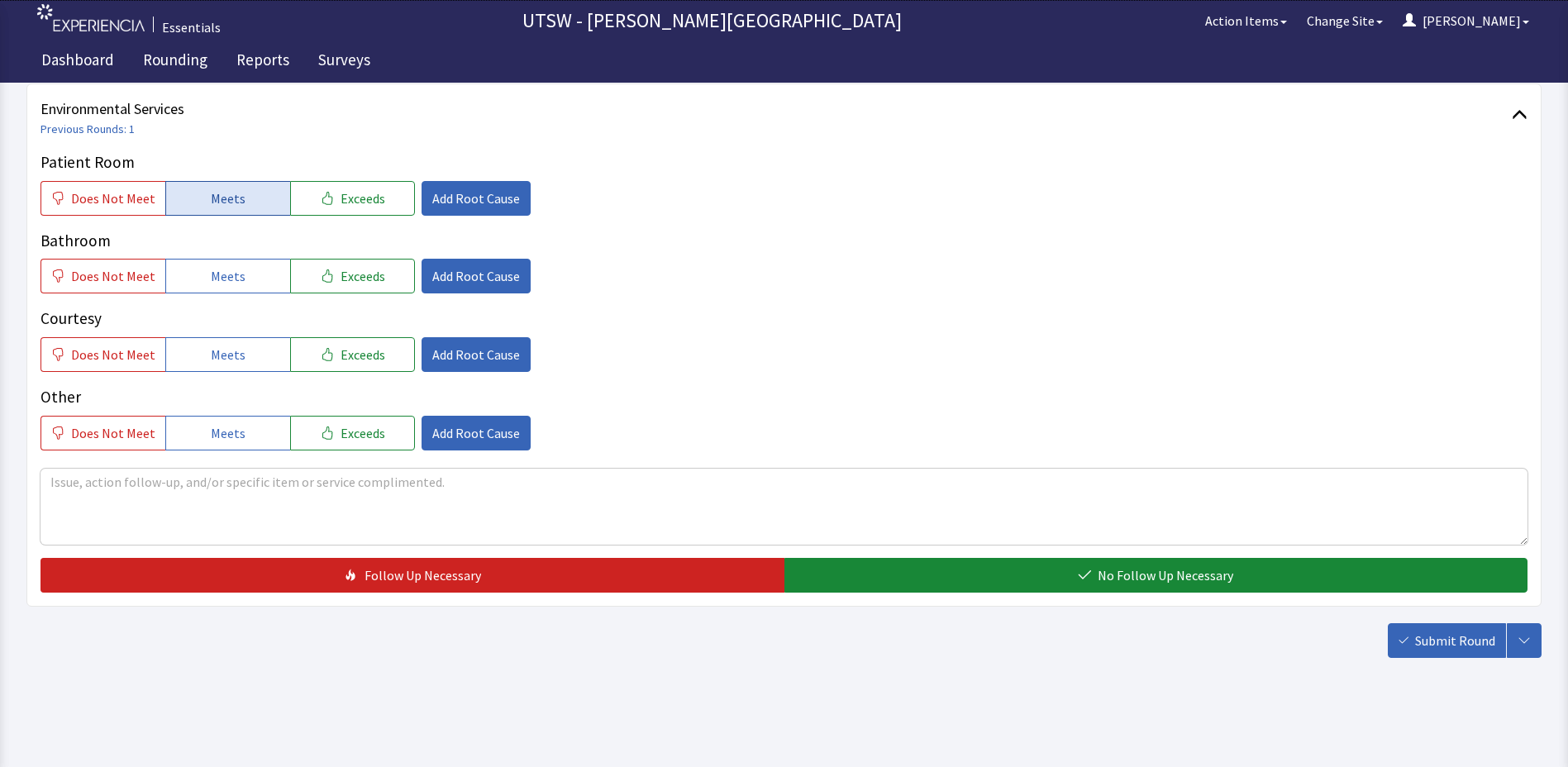
click at [232, 195] on span "Meets" at bounding box center [228, 198] width 35 height 20
click at [261, 276] on button "Meets" at bounding box center [228, 276] width 125 height 35
click at [266, 364] on button "Meets" at bounding box center [228, 355] width 125 height 35
click at [234, 446] on button "Meets" at bounding box center [228, 433] width 125 height 35
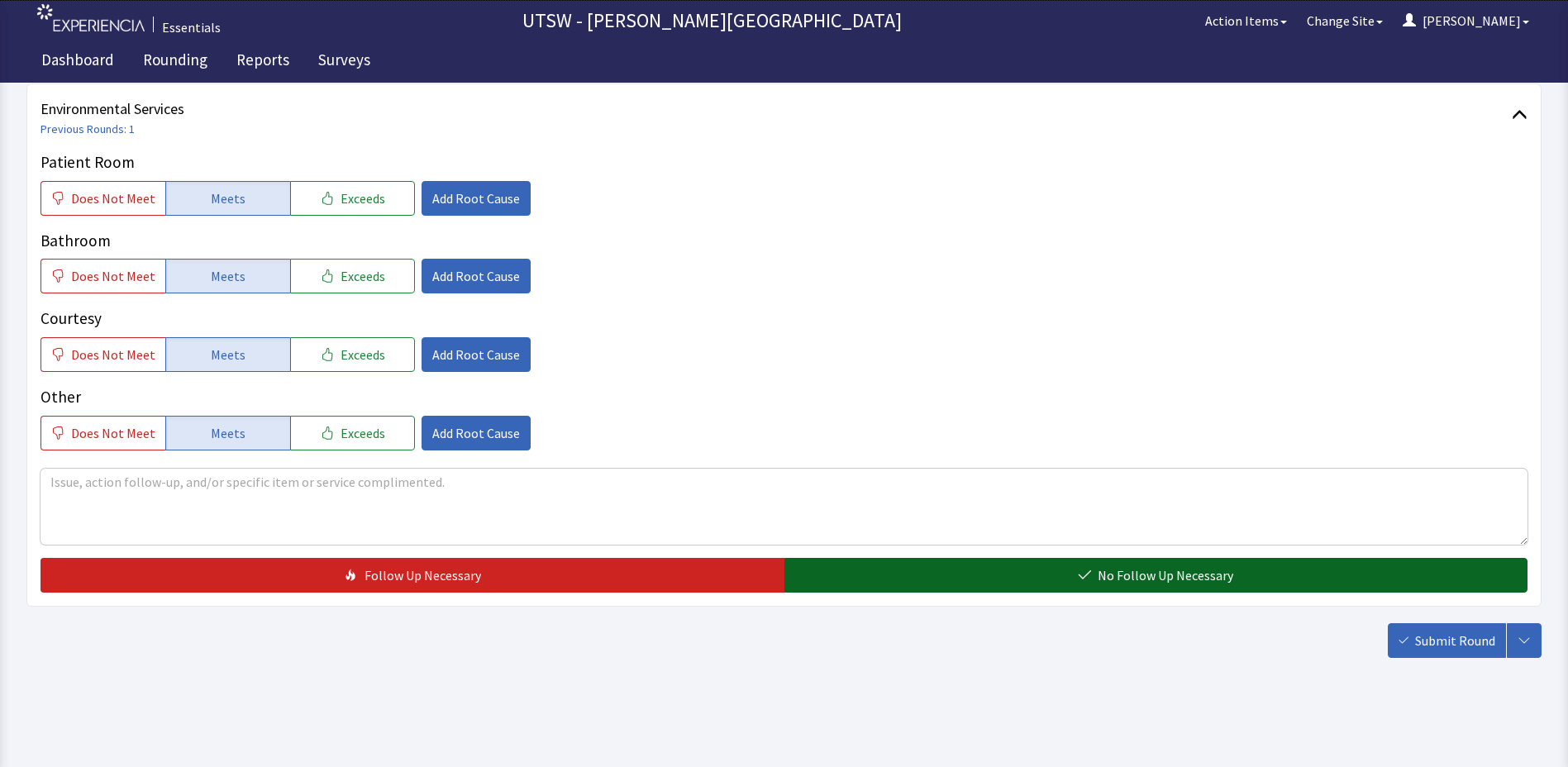
click at [898, 564] on button "No Follow Up Necessary" at bounding box center [1156, 576] width 744 height 35
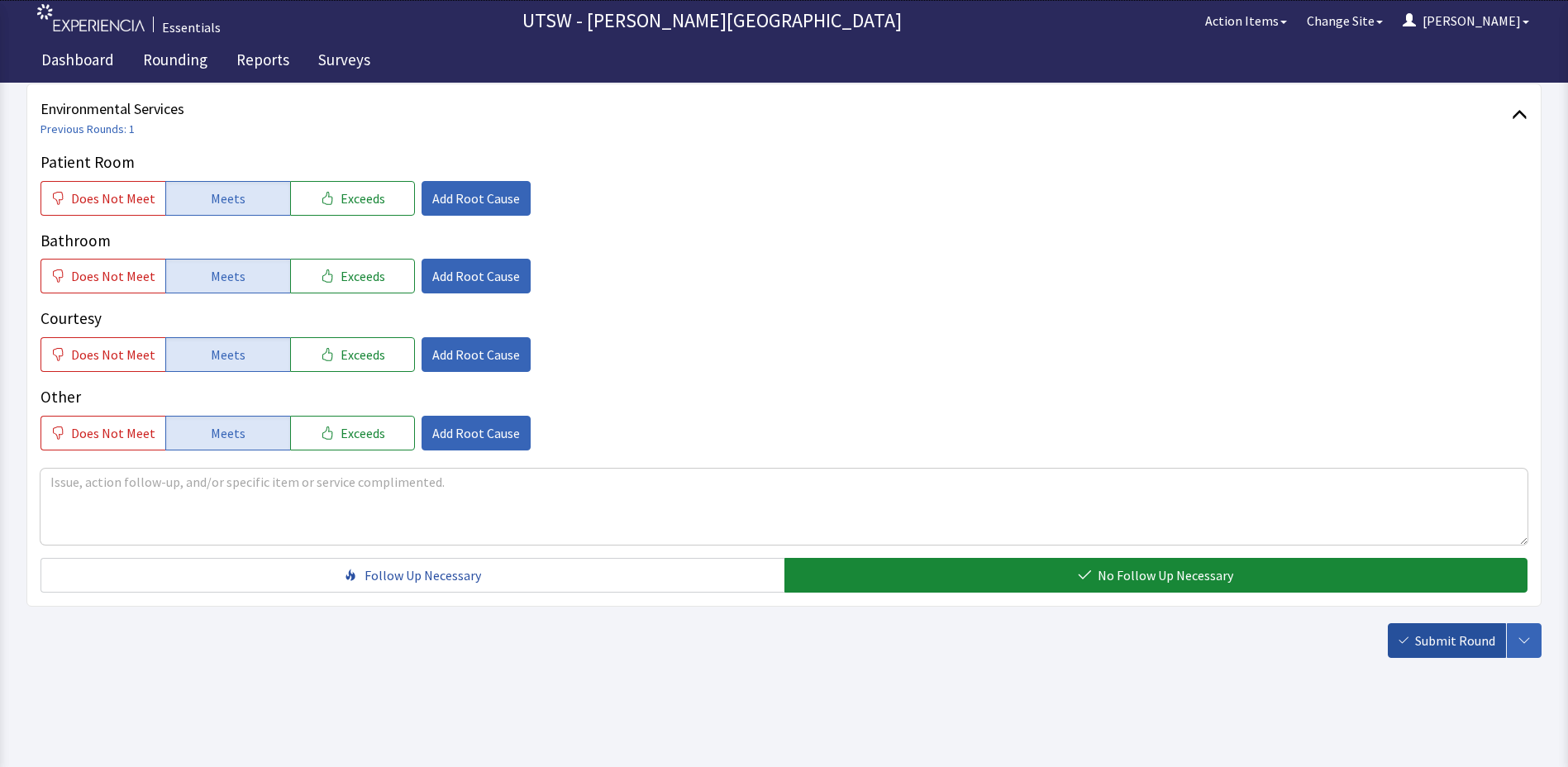
click at [1414, 650] on button "Submit Round" at bounding box center [1447, 641] width 119 height 35
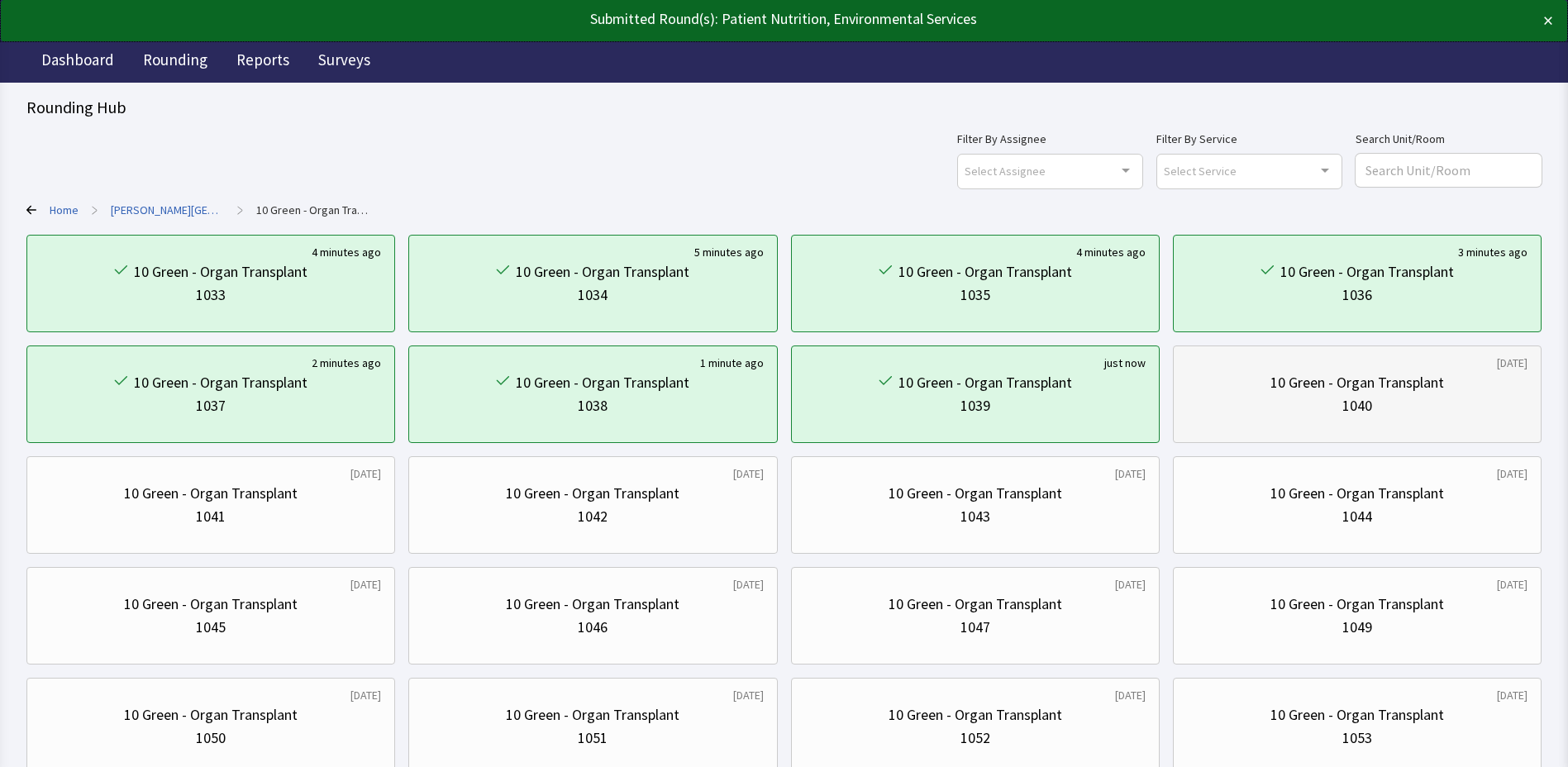
click at [1321, 430] on div "10 Green - Organ Transplant 1040" at bounding box center [1357, 395] width 340 height 80
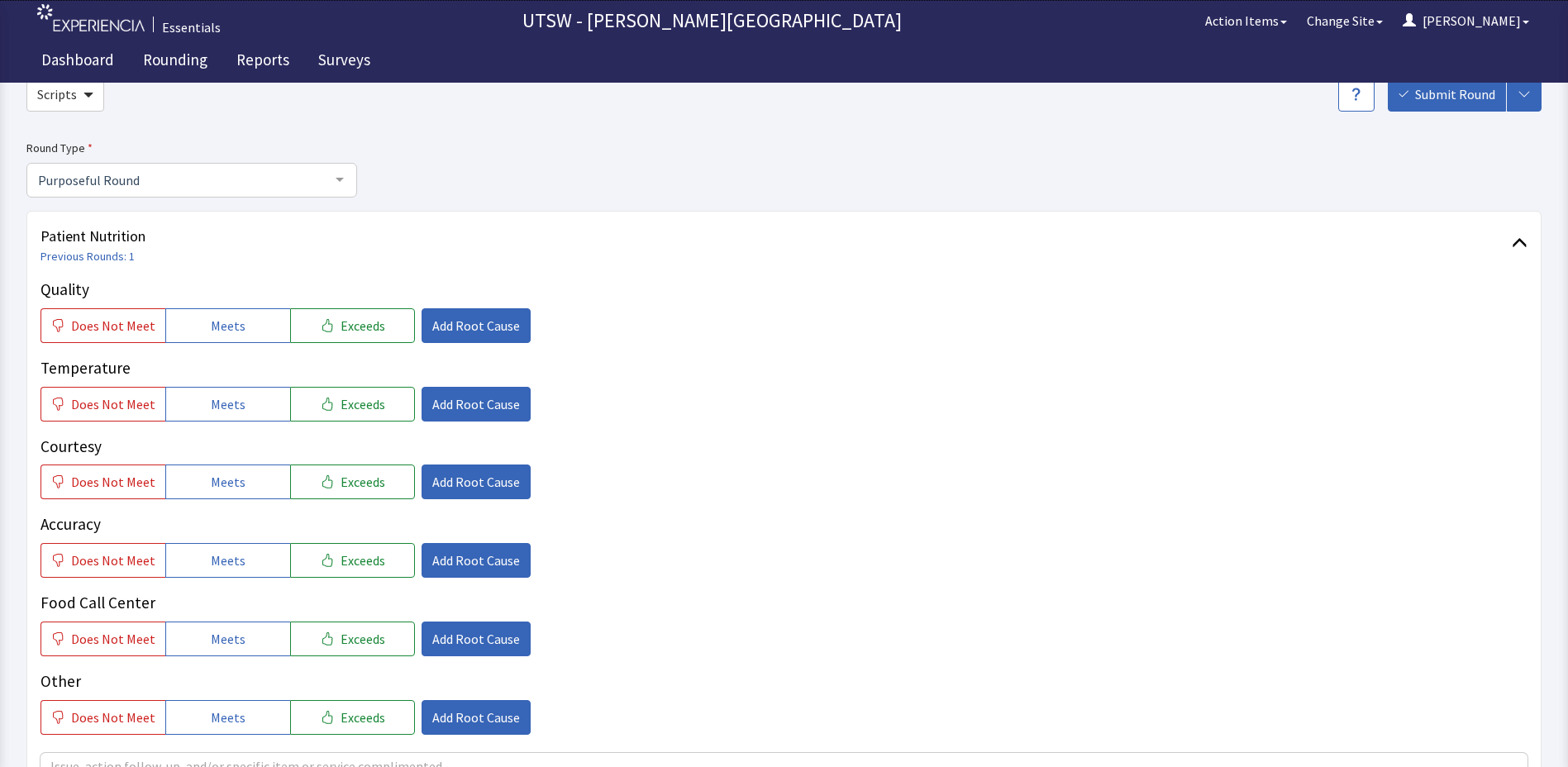
scroll to position [165, 0]
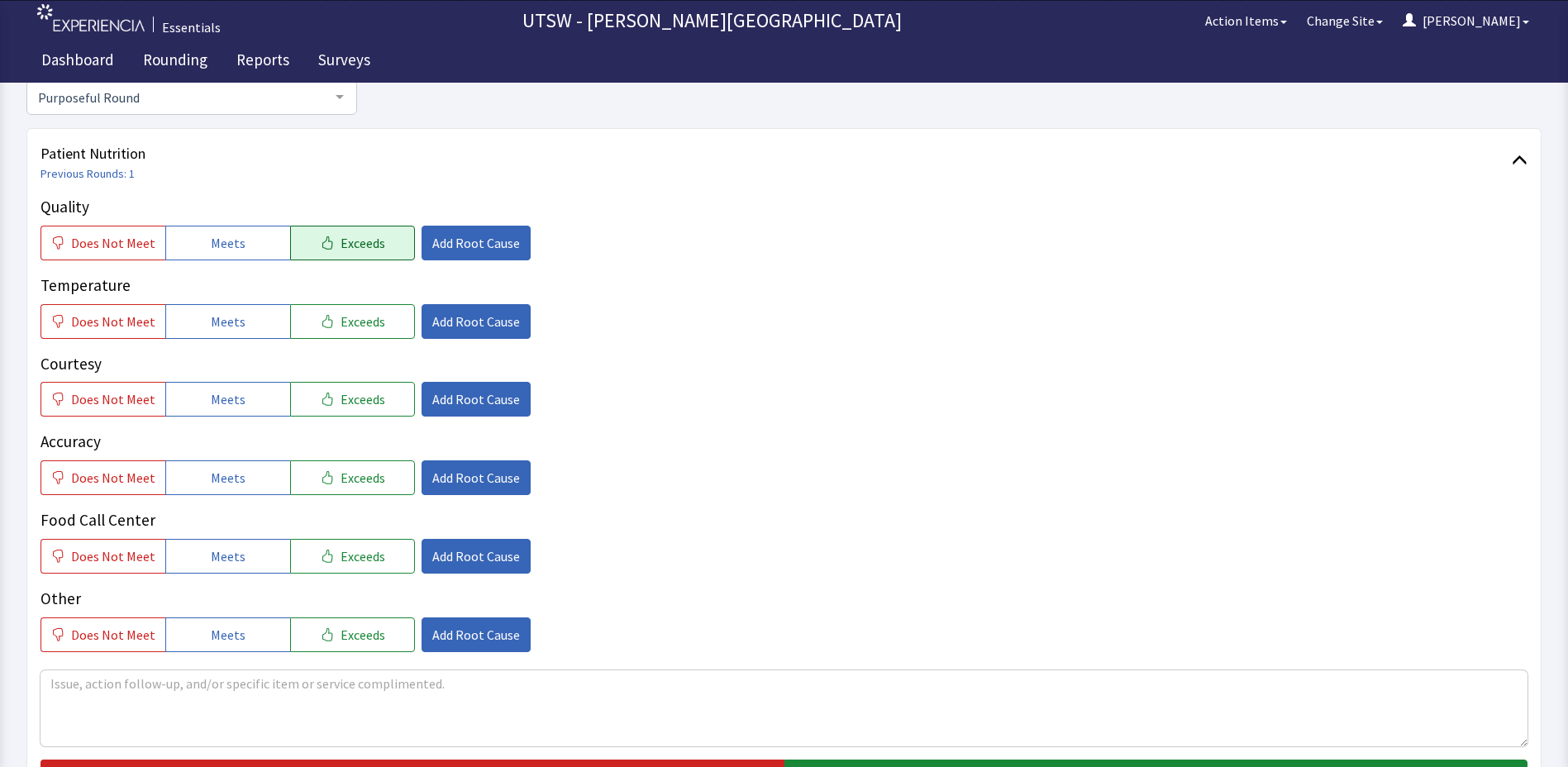
click at [290, 237] on button "Exceeds" at bounding box center [352, 243] width 125 height 35
click at [240, 236] on button "Meets" at bounding box center [228, 243] width 125 height 35
click at [250, 323] on button "Meets" at bounding box center [228, 321] width 125 height 35
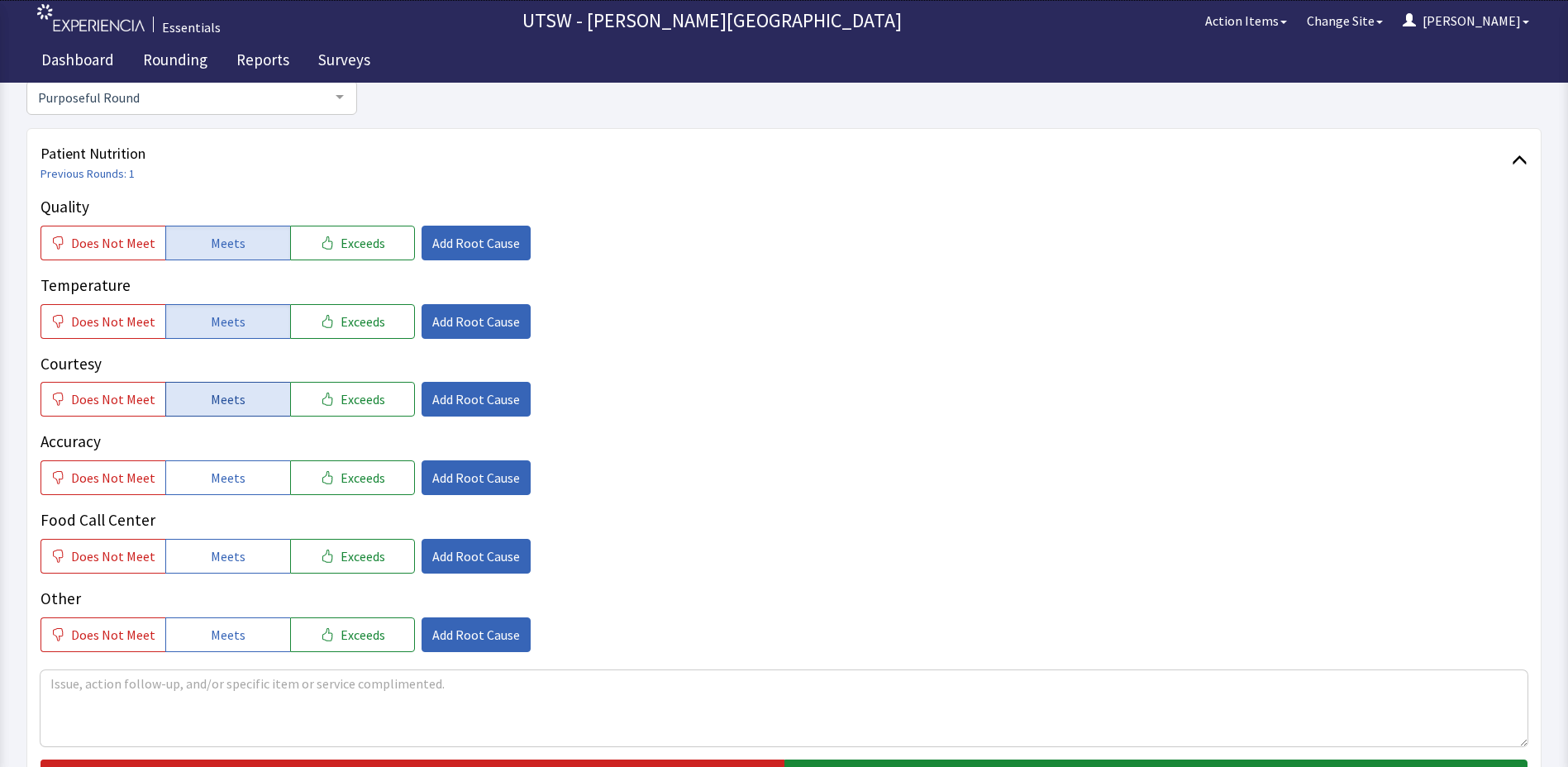
click at [234, 398] on span "Meets" at bounding box center [228, 399] width 35 height 20
click at [277, 487] on button "Meets" at bounding box center [228, 478] width 125 height 35
drag, startPoint x: 222, startPoint y: 551, endPoint x: 220, endPoint y: 576, distance: 25.1
click at [221, 551] on span "Meets" at bounding box center [228, 556] width 35 height 20
click at [232, 651] on button "Meets" at bounding box center [228, 635] width 125 height 35
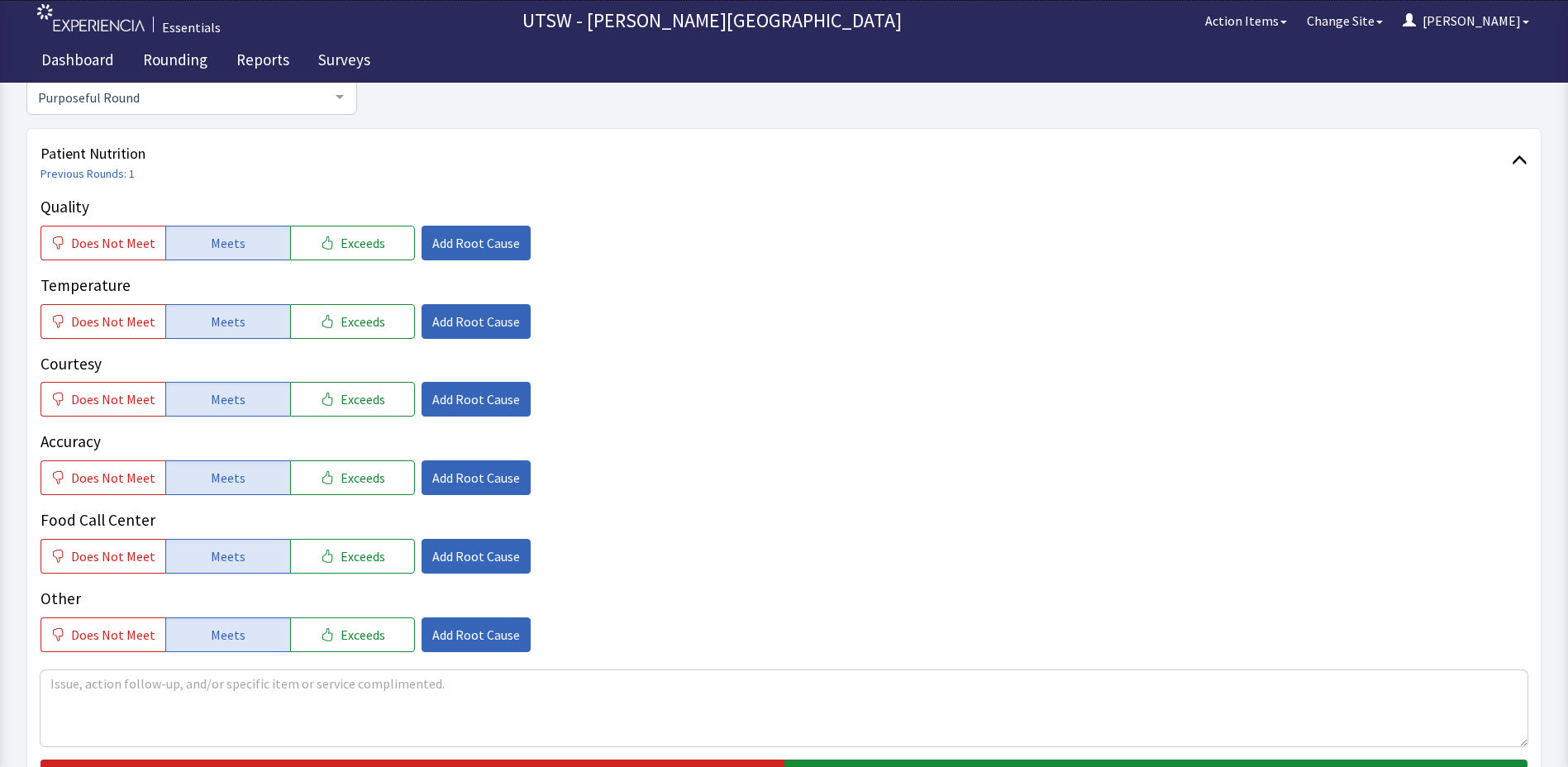
click at [302, 755] on div "Quality Does Not Meet Meets Exceeds Add Root Cause Temperature Does Not Meet Me…" at bounding box center [784, 494] width 1487 height 599
click at [308, 735] on textarea at bounding box center [784, 708] width 1487 height 76
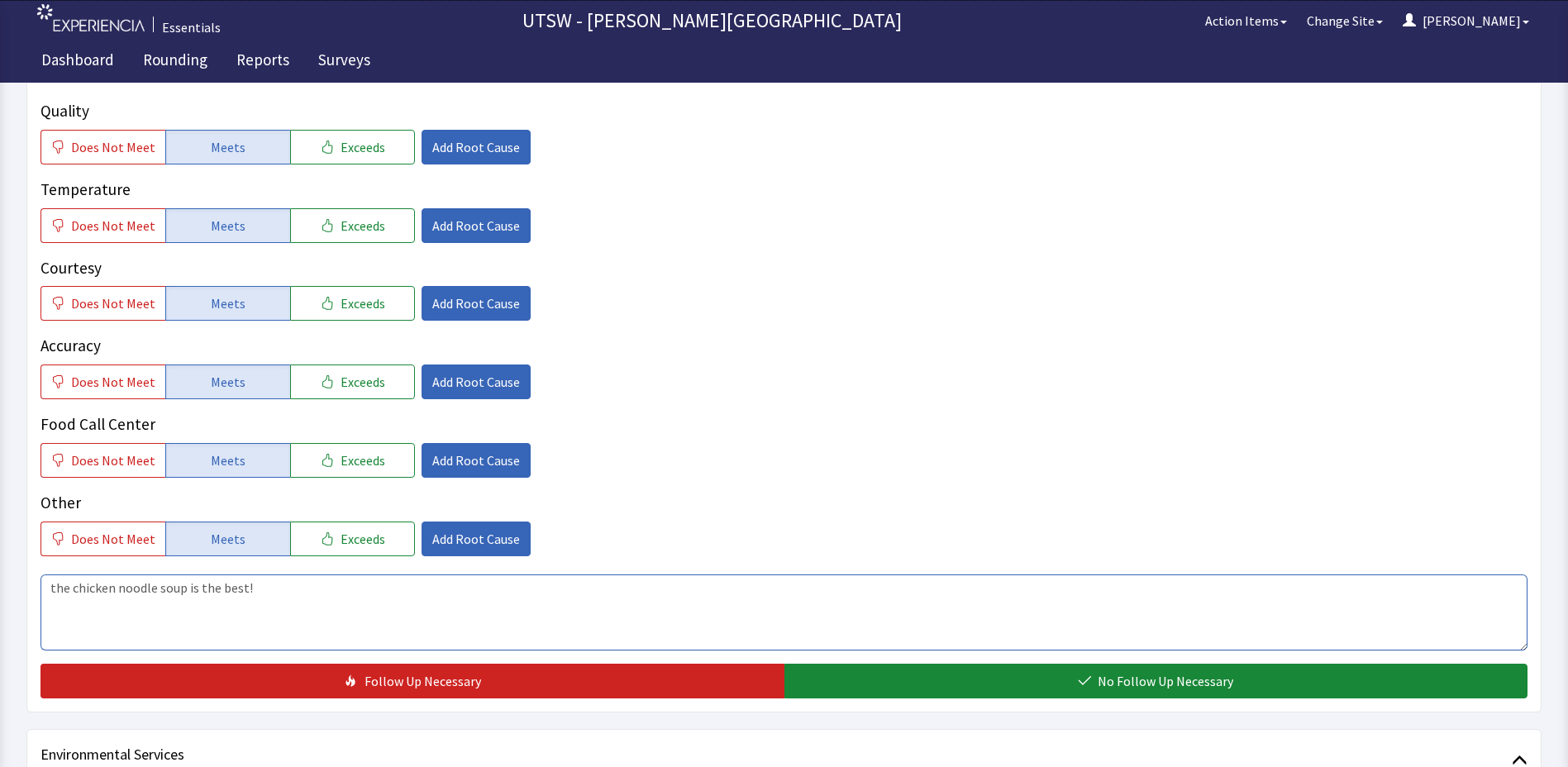
scroll to position [413, 0]
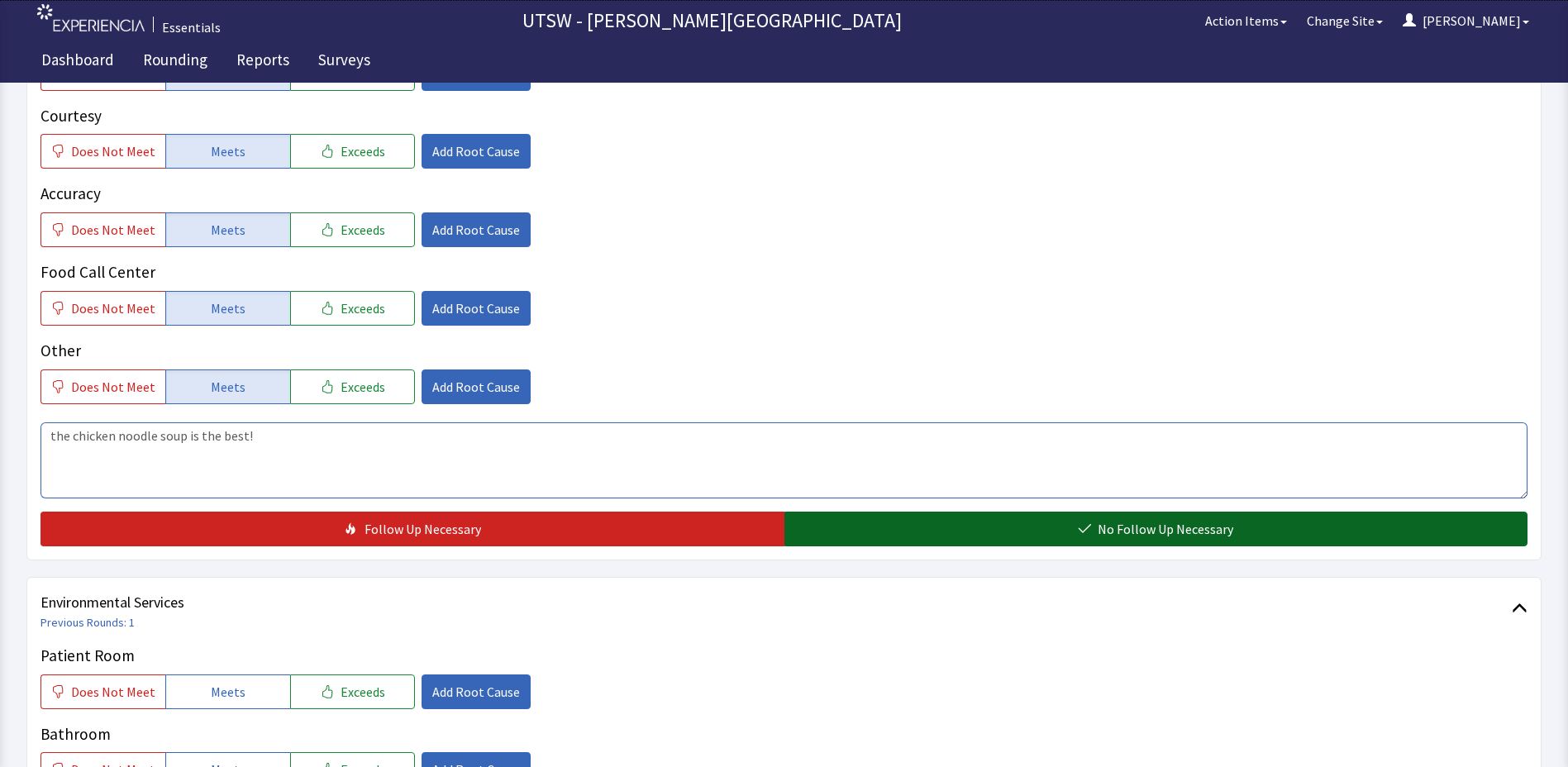
type textarea "the chicken noodle soup is the best!"
click at [999, 529] on button "No Follow Up Necessary" at bounding box center [1156, 529] width 744 height 35
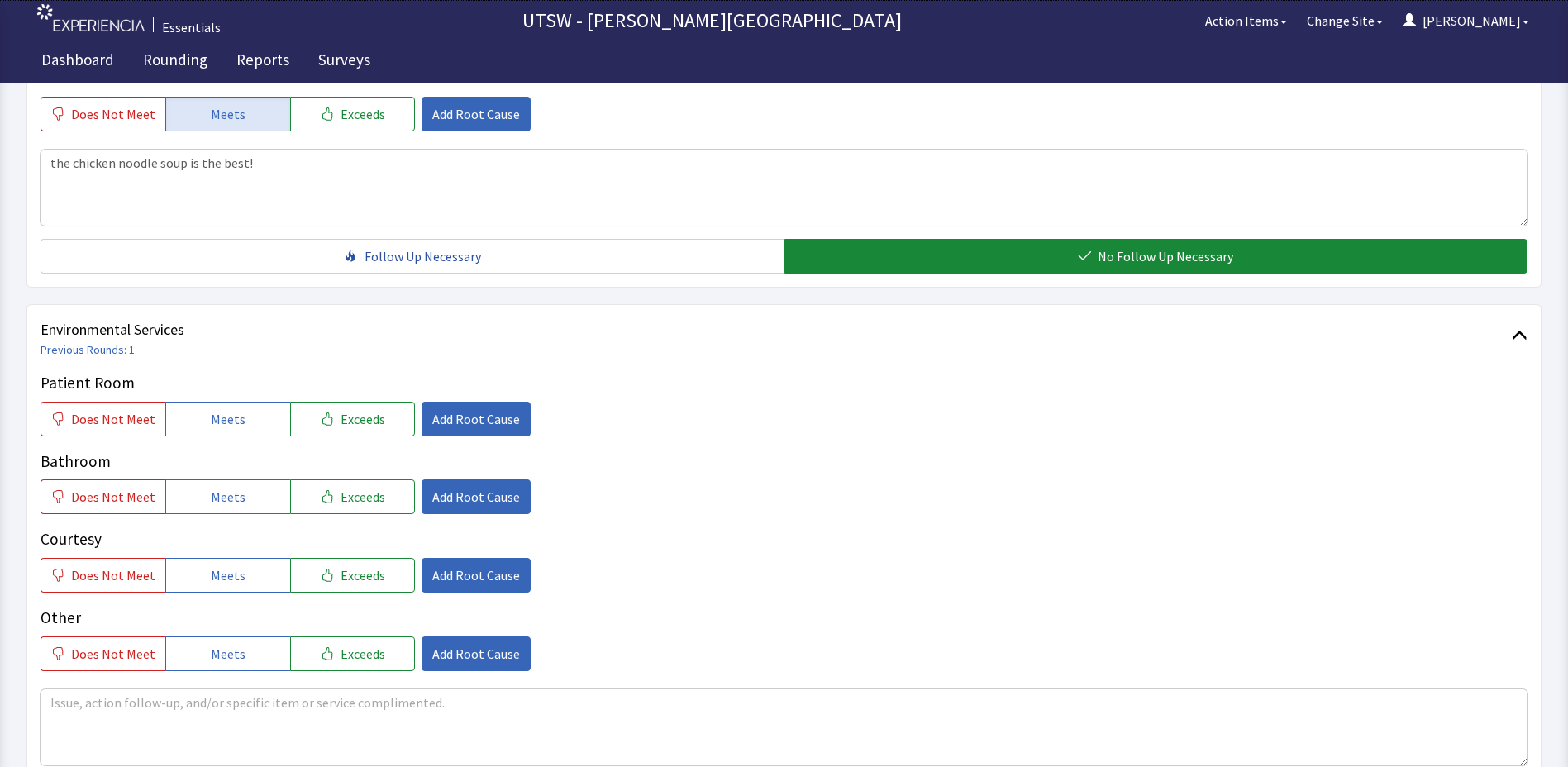
scroll to position [827, 0]
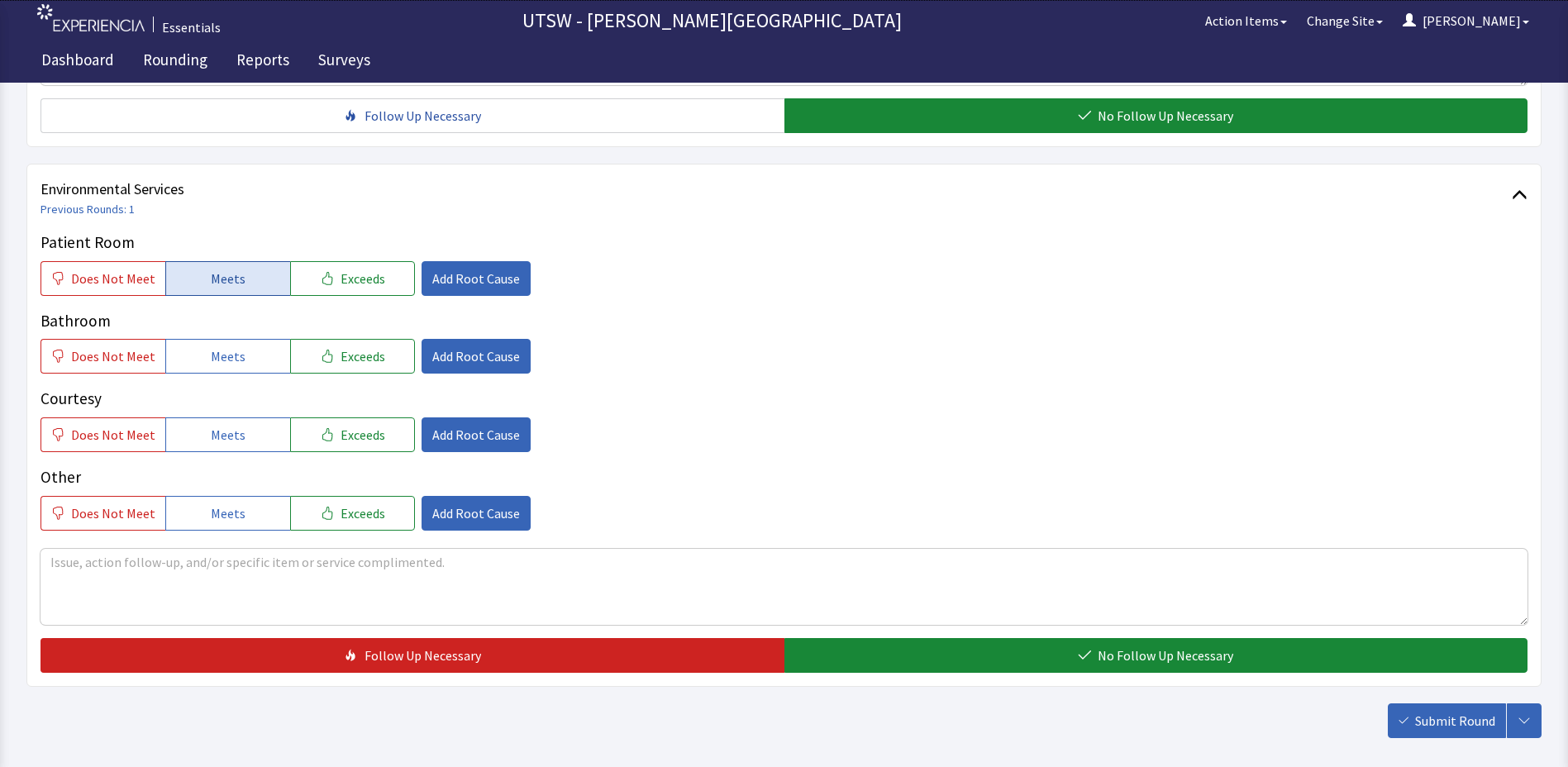
click at [238, 275] on button "Meets" at bounding box center [228, 279] width 125 height 35
click at [236, 354] on span "Meets" at bounding box center [228, 356] width 35 height 20
click at [196, 440] on button "Meets" at bounding box center [228, 435] width 125 height 35
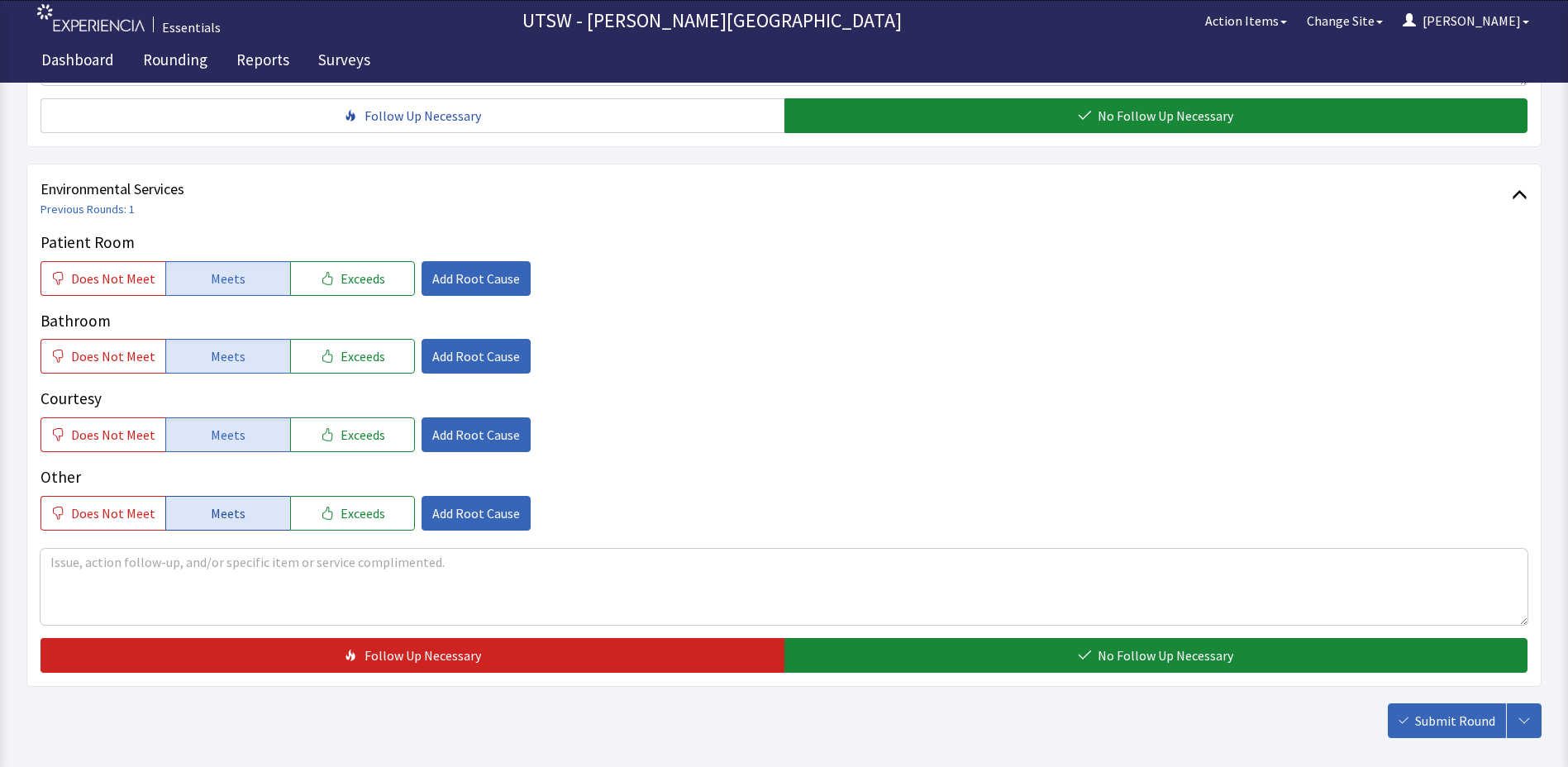
click at [239, 520] on button "Meets" at bounding box center [228, 513] width 125 height 35
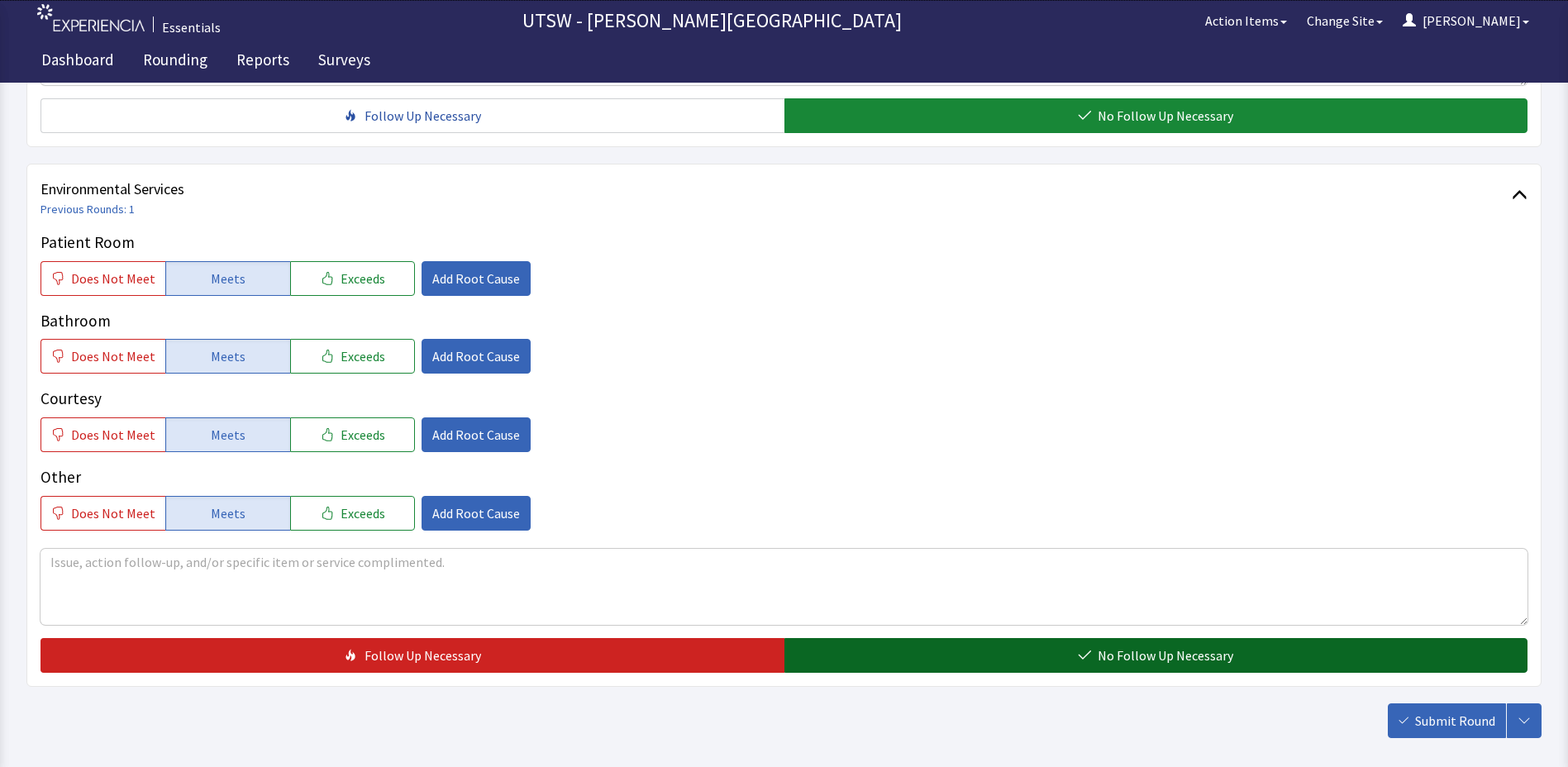
click at [1210, 647] on span "No Follow Up Necessary" at bounding box center [1165, 655] width 136 height 20
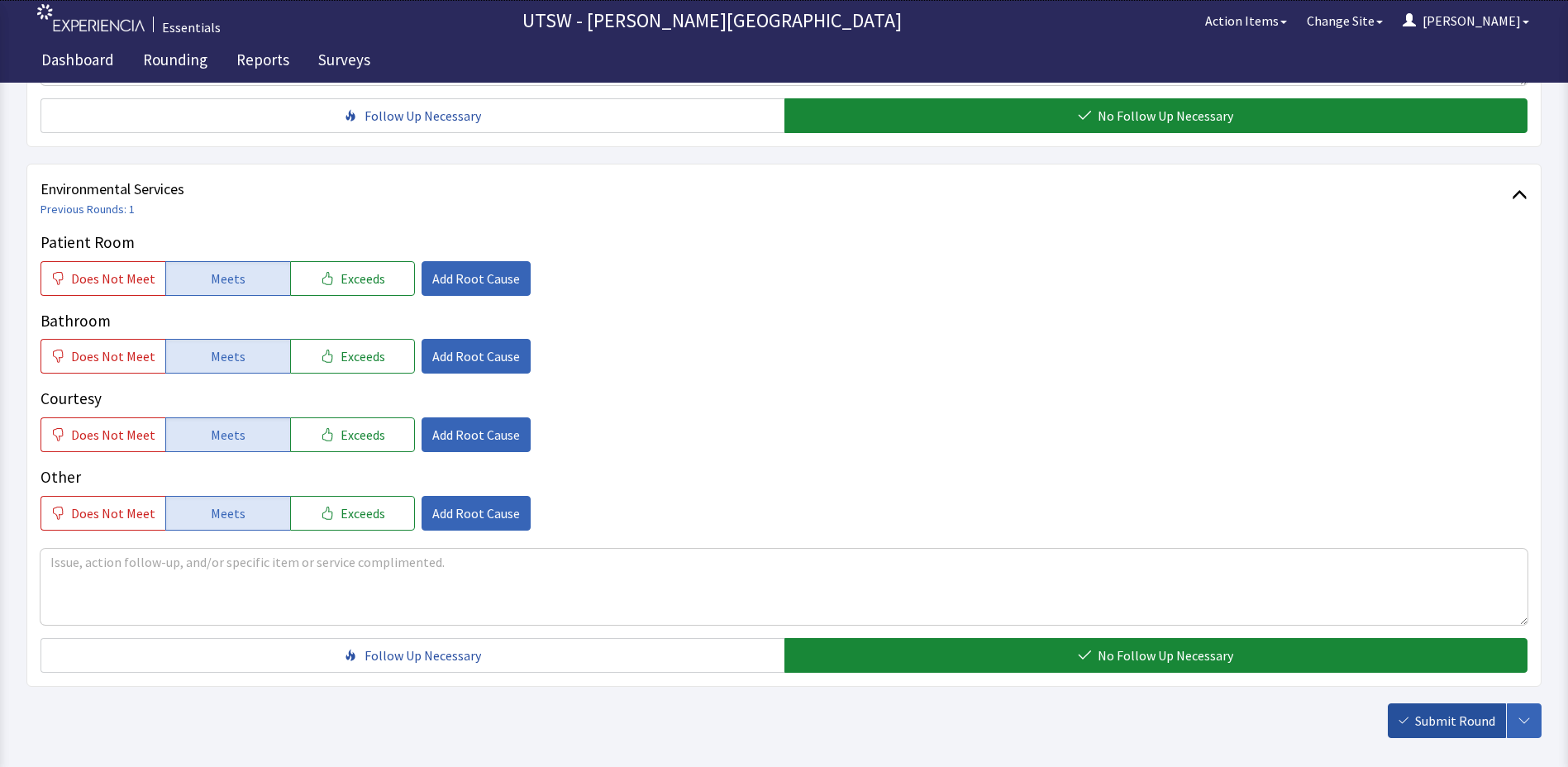
click at [1436, 718] on span "Submit Round" at bounding box center [1455, 720] width 81 height 20
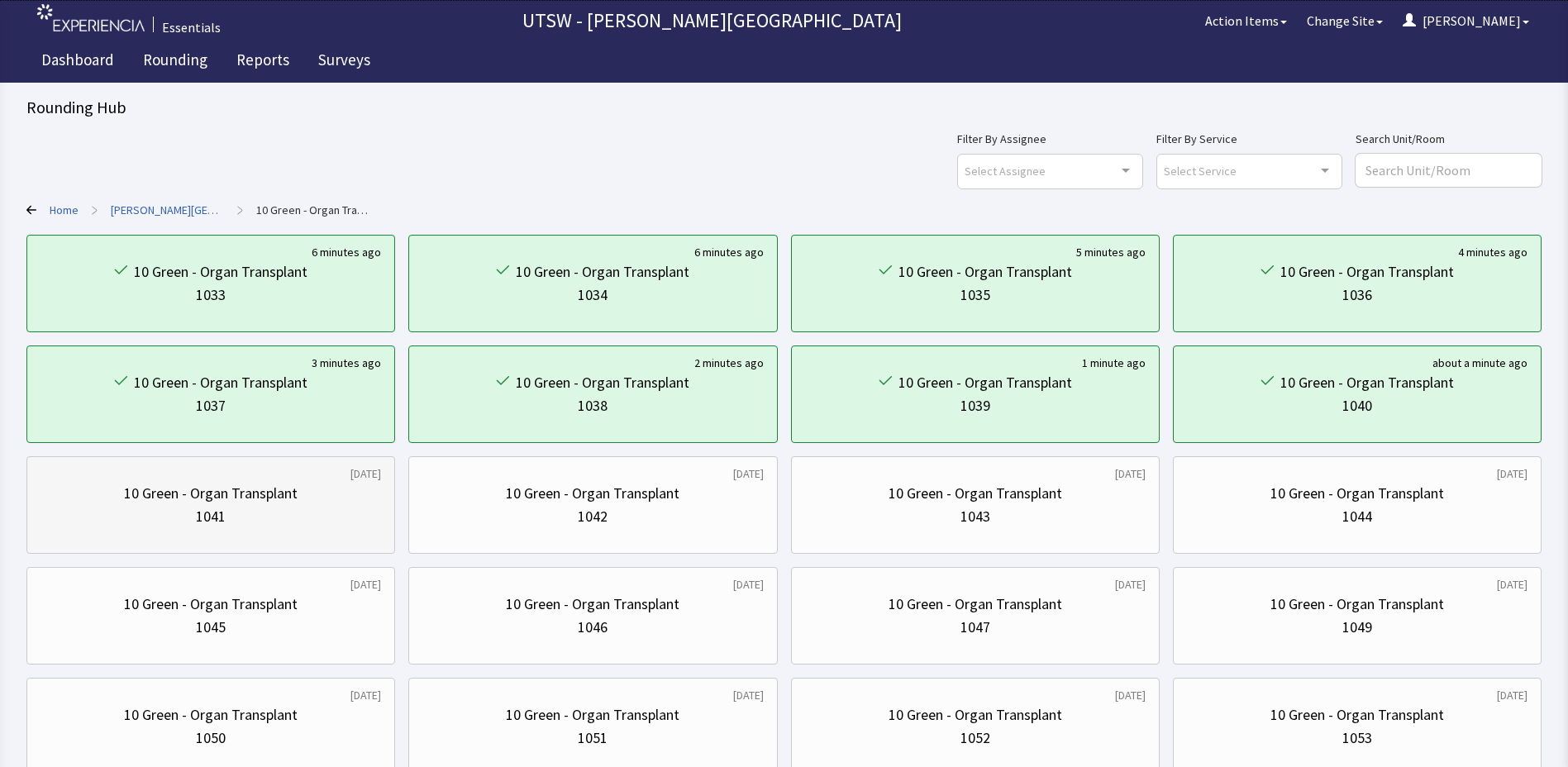
click at [216, 517] on div "1041" at bounding box center [210, 516] width 29 height 23
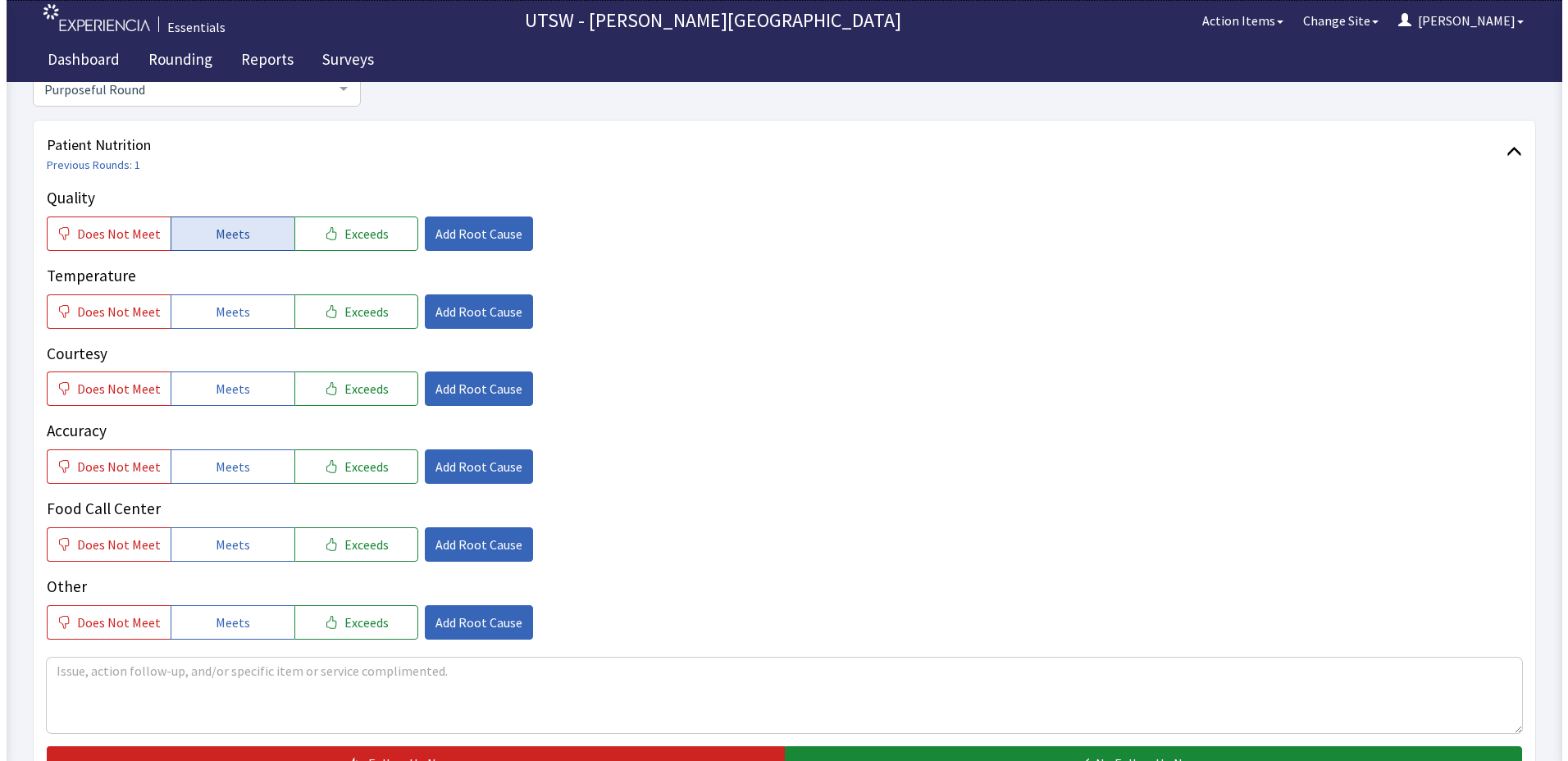
scroll to position [164, 0]
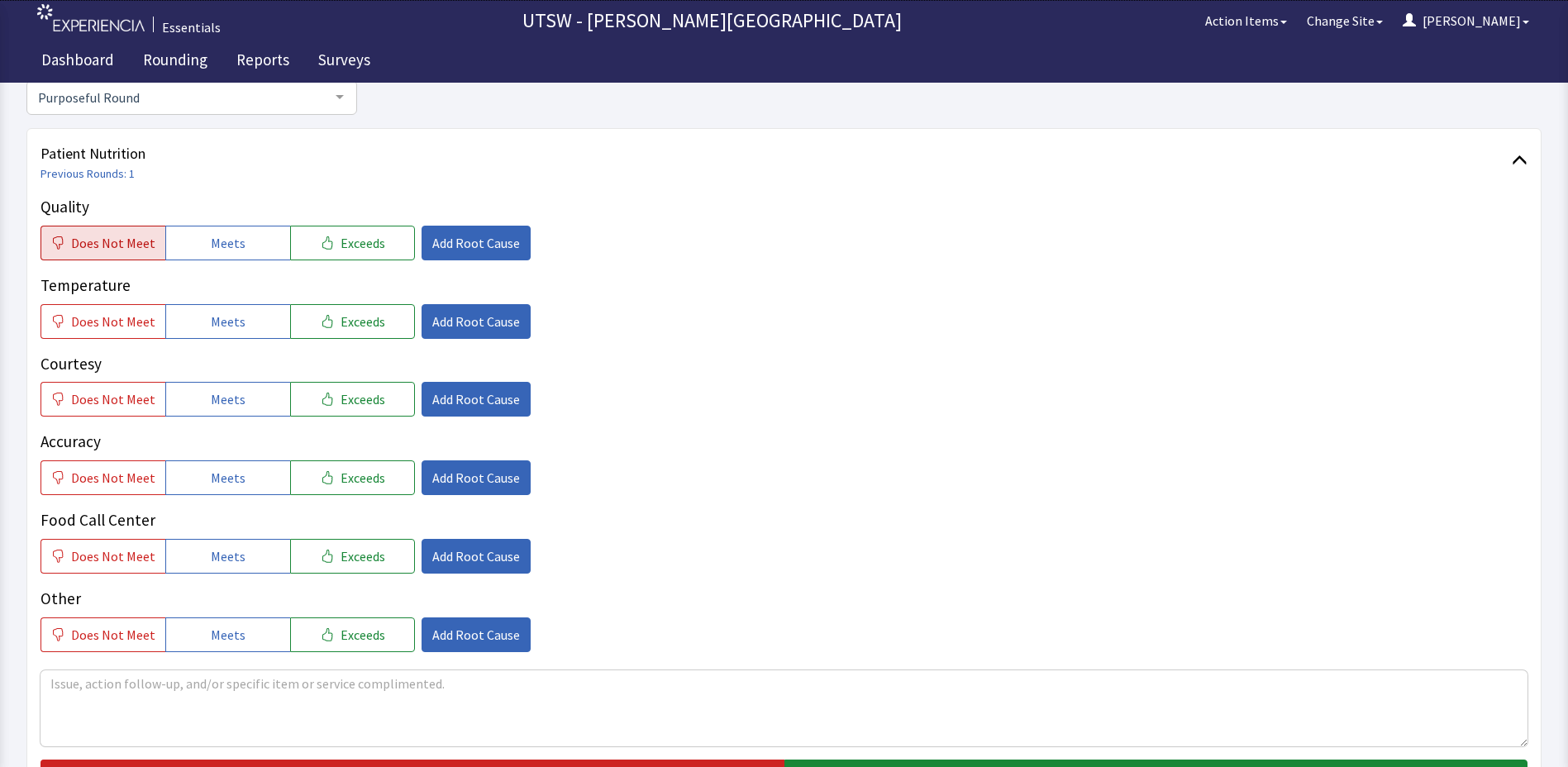
click at [147, 237] on span "Does Not Meet" at bounding box center [113, 242] width 84 height 20
click at [449, 234] on span "Add Root Cause" at bounding box center [475, 242] width 87 height 20
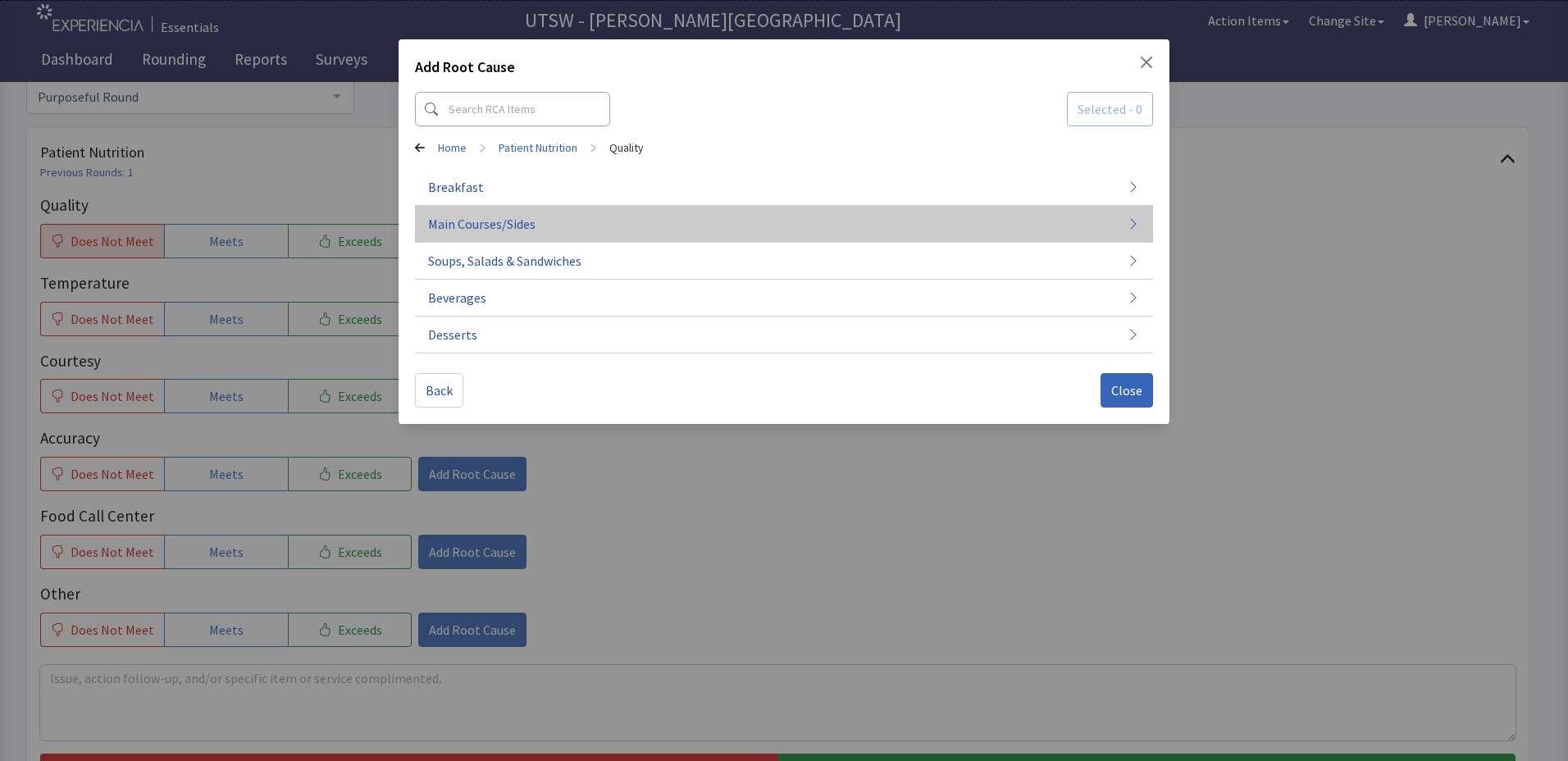
click at [590, 226] on button "Main Courses/Sides" at bounding box center [783, 224] width 738 height 37
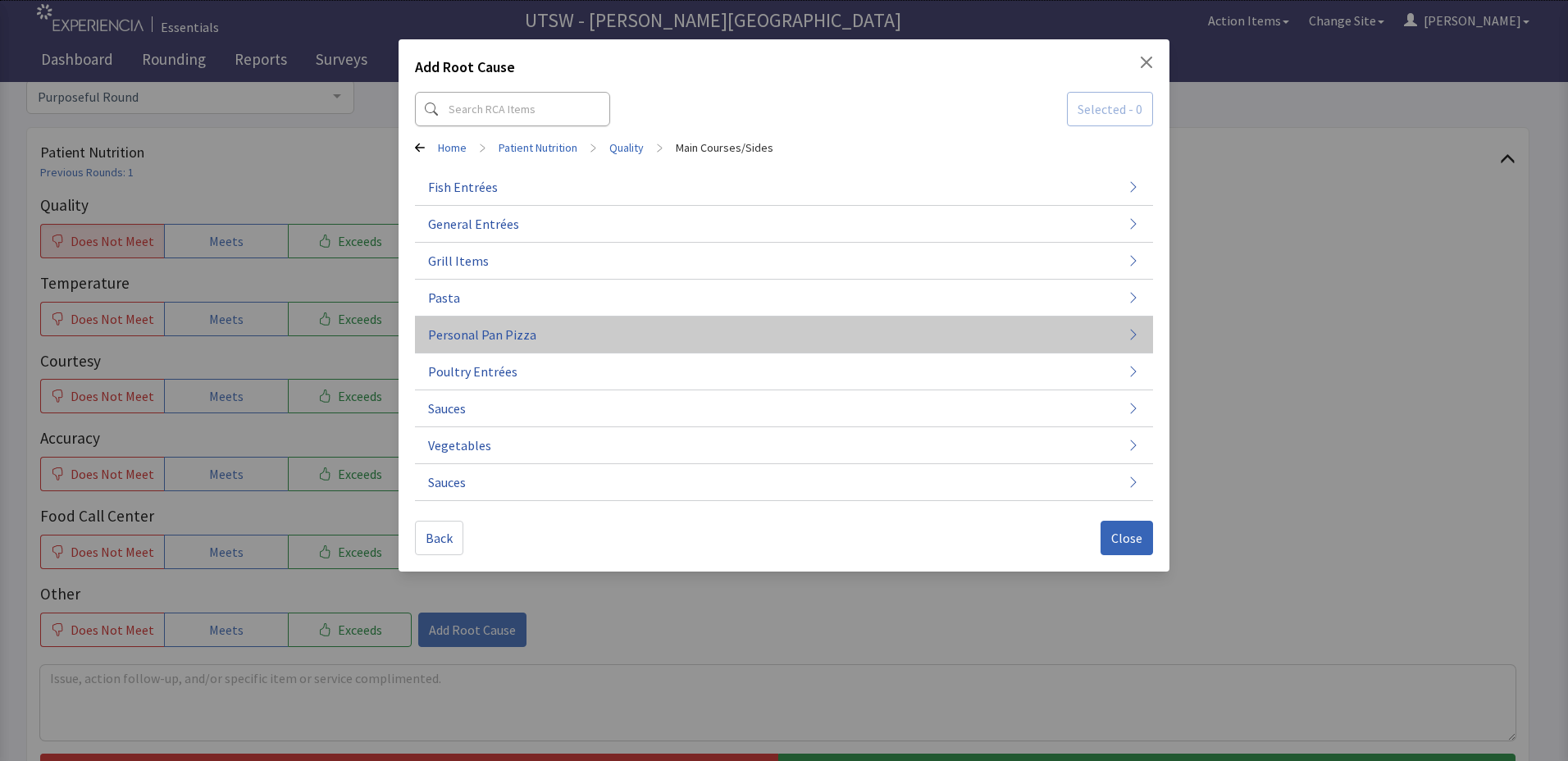
click at [598, 350] on button "Personal Pan Pizza" at bounding box center [783, 335] width 738 height 37
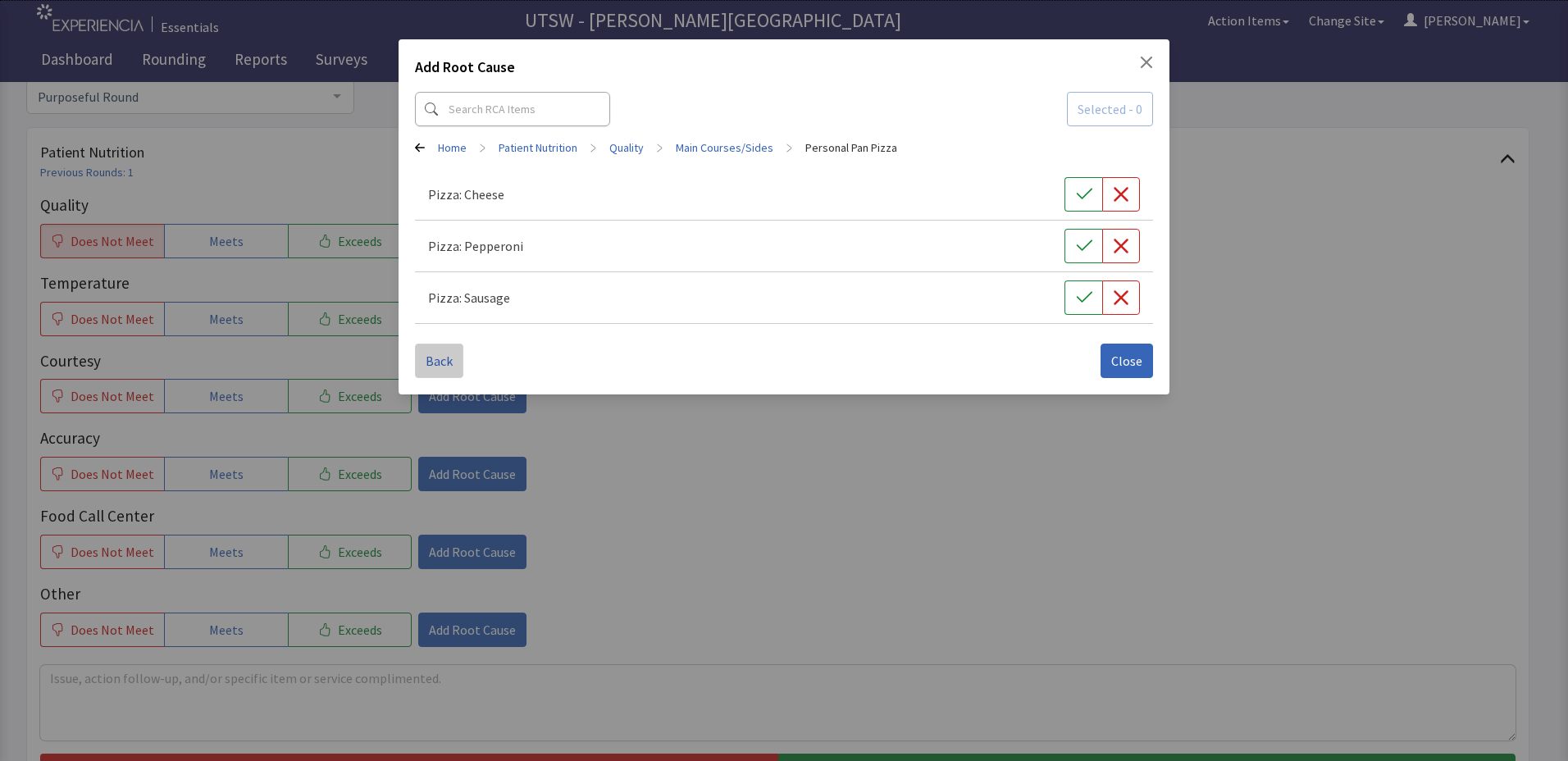
click at [440, 351] on button "Back" at bounding box center [439, 361] width 48 height 34
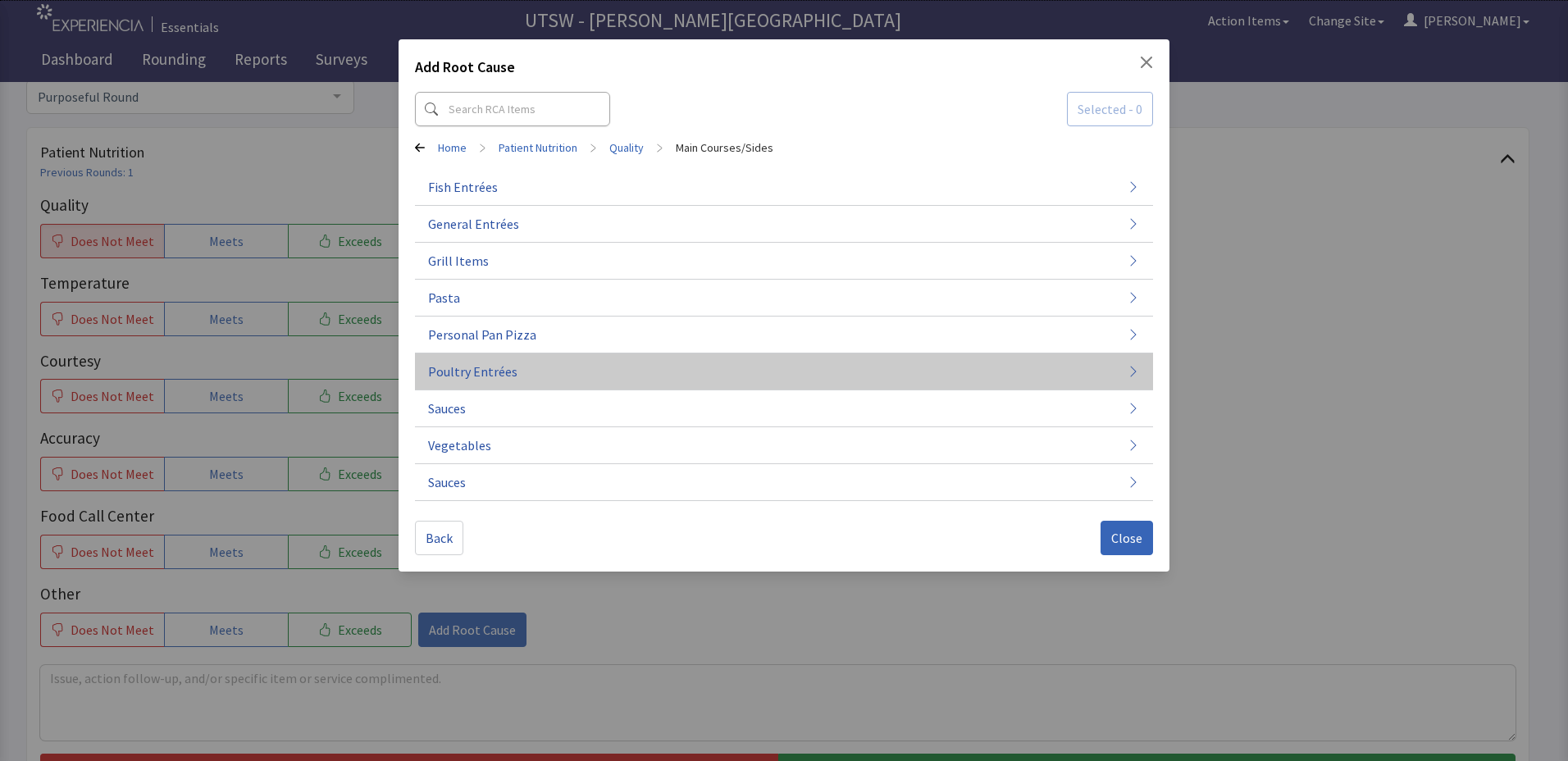
click at [506, 359] on button "Poultry Entrées" at bounding box center [783, 372] width 738 height 37
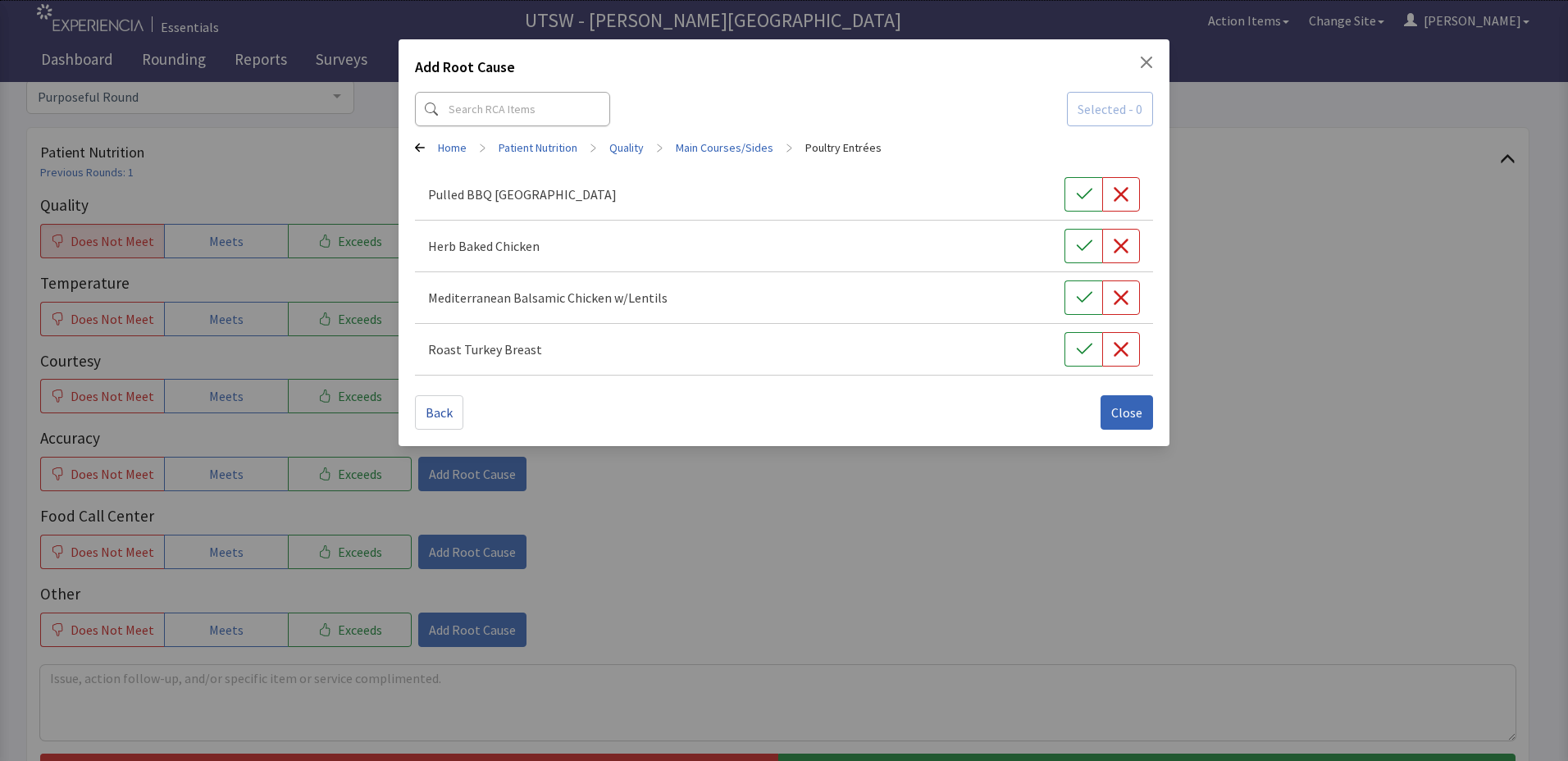
click at [413, 417] on div "Add Root Cause Selected - 0 Home > Patient Nutrition > Quality > Main Courses/S…" at bounding box center [784, 243] width 771 height 407
click at [453, 414] on button "Back" at bounding box center [439, 412] width 48 height 34
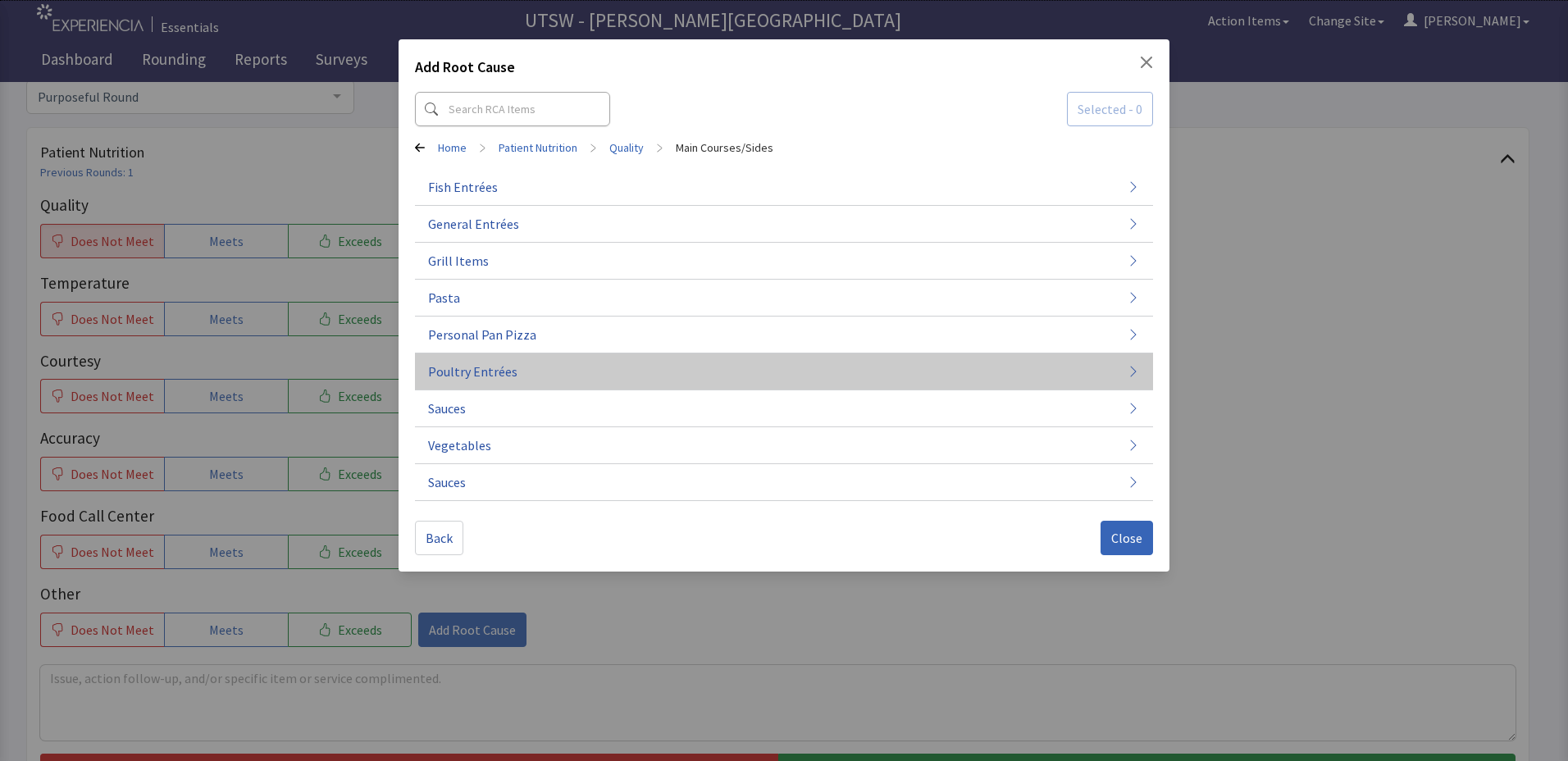
click at [468, 365] on span "Poultry Entrées" at bounding box center [472, 371] width 89 height 20
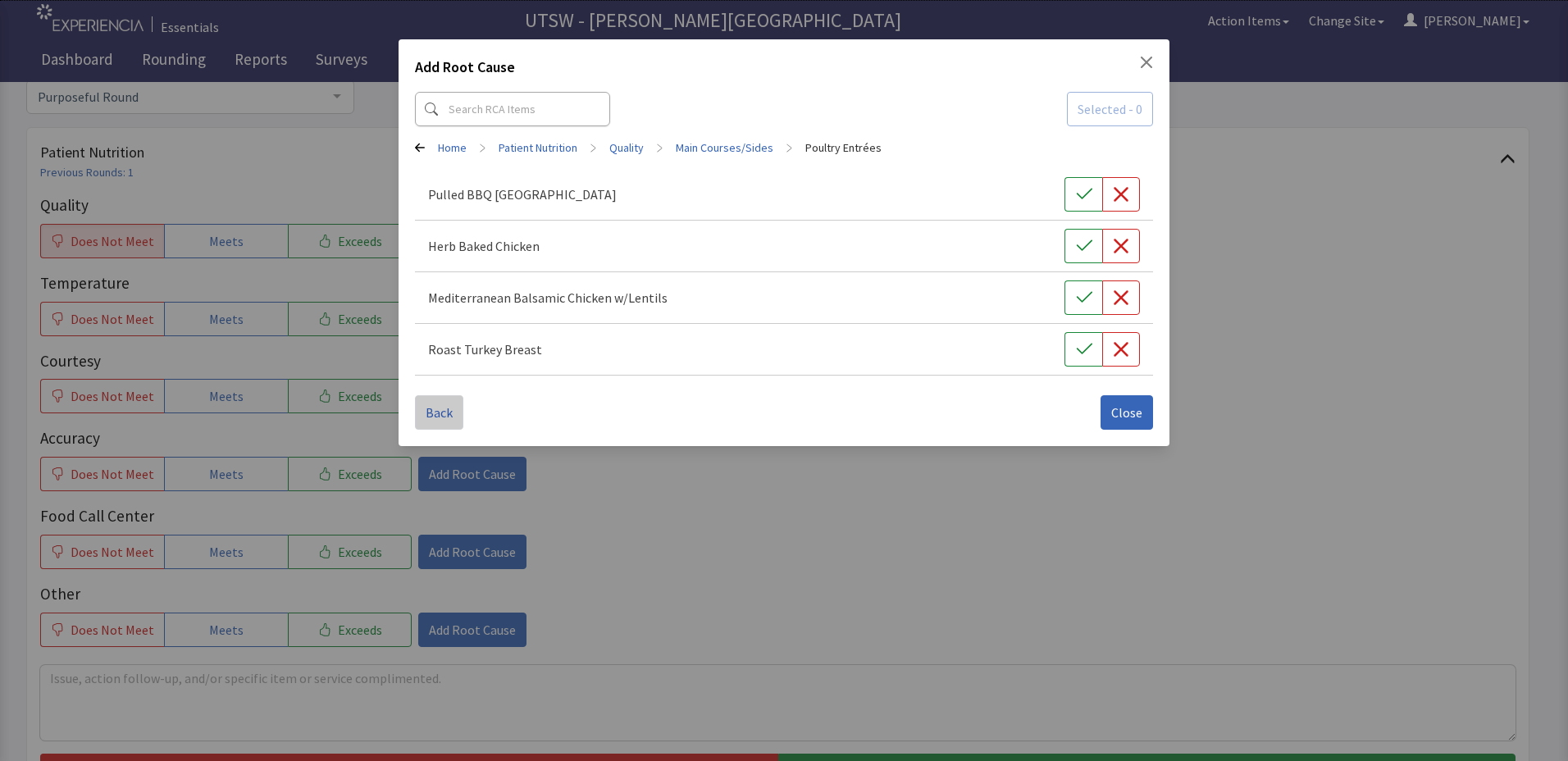
click at [433, 415] on span "Back" at bounding box center [440, 412] width 27 height 20
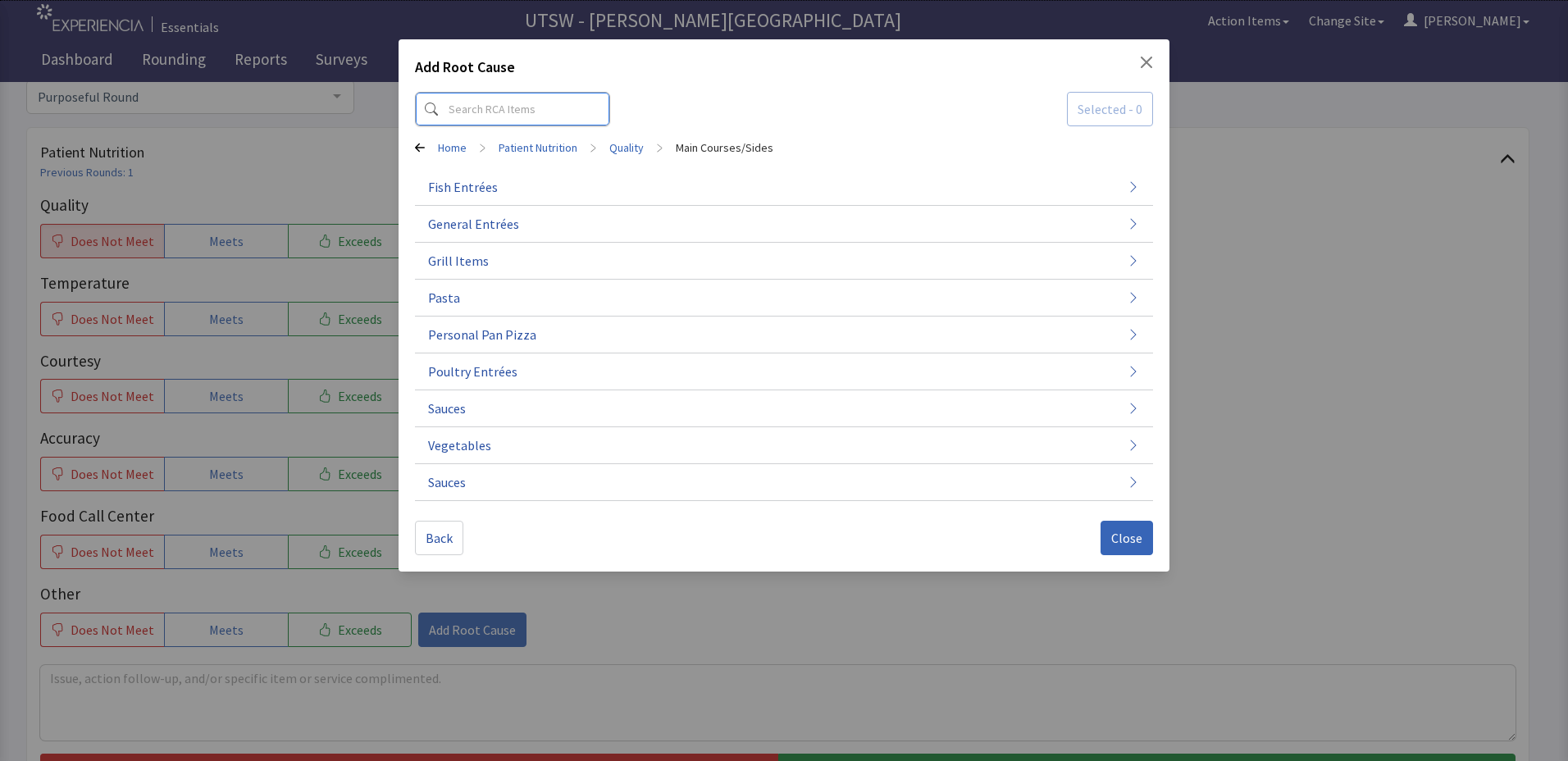
click at [530, 110] on input at bounding box center [512, 109] width 195 height 34
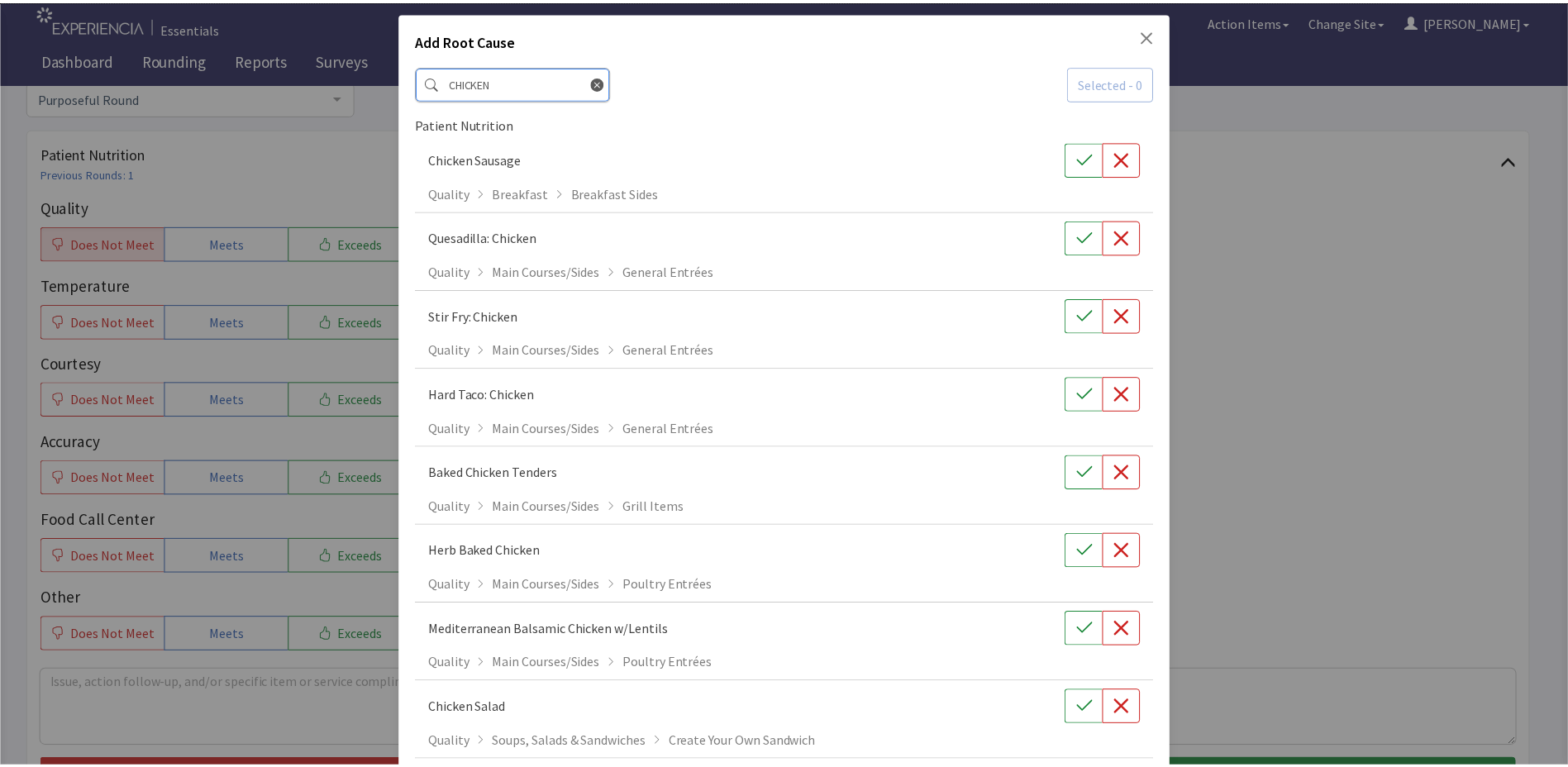
scroll to position [0, 0]
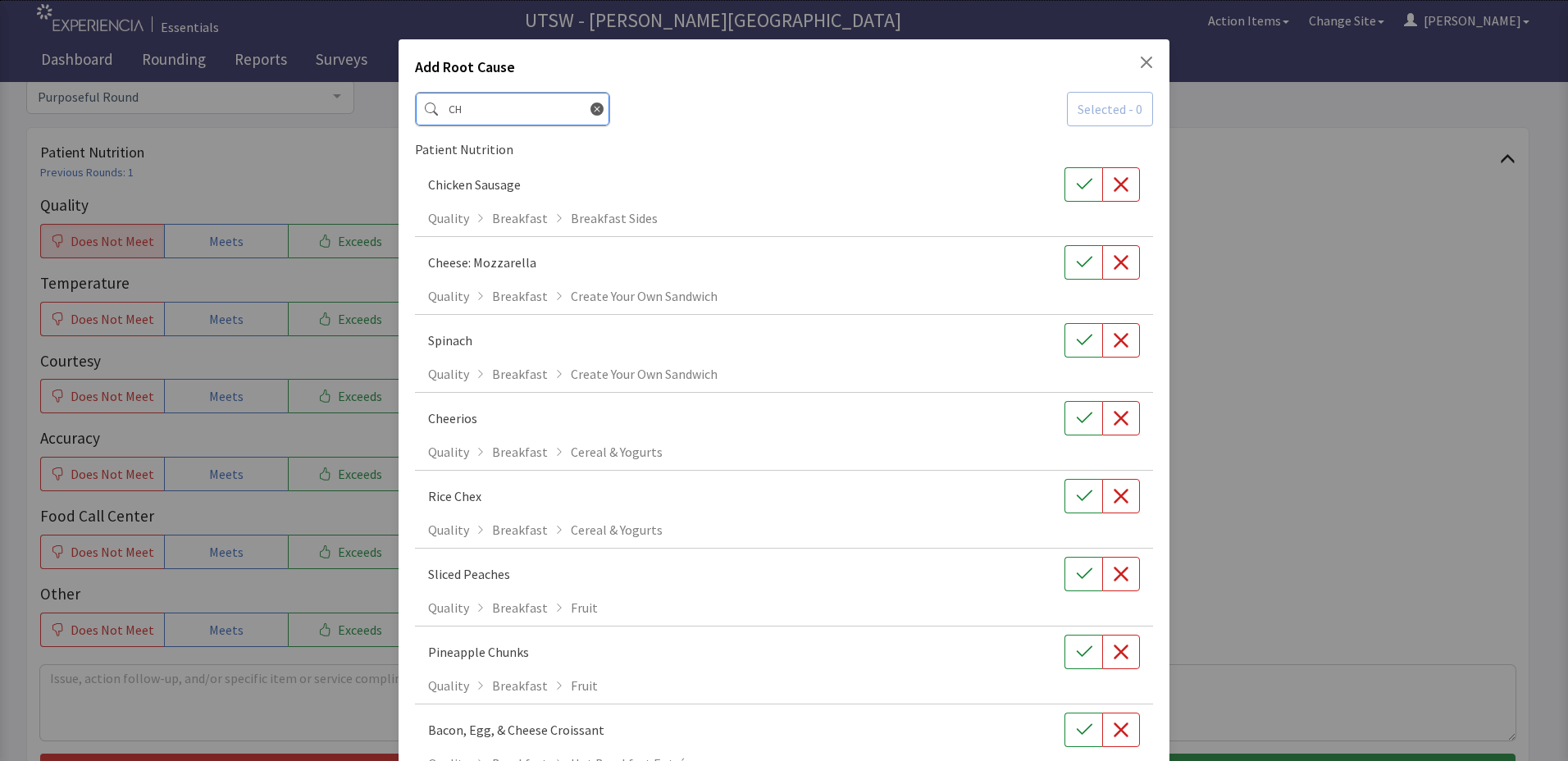
type input "C"
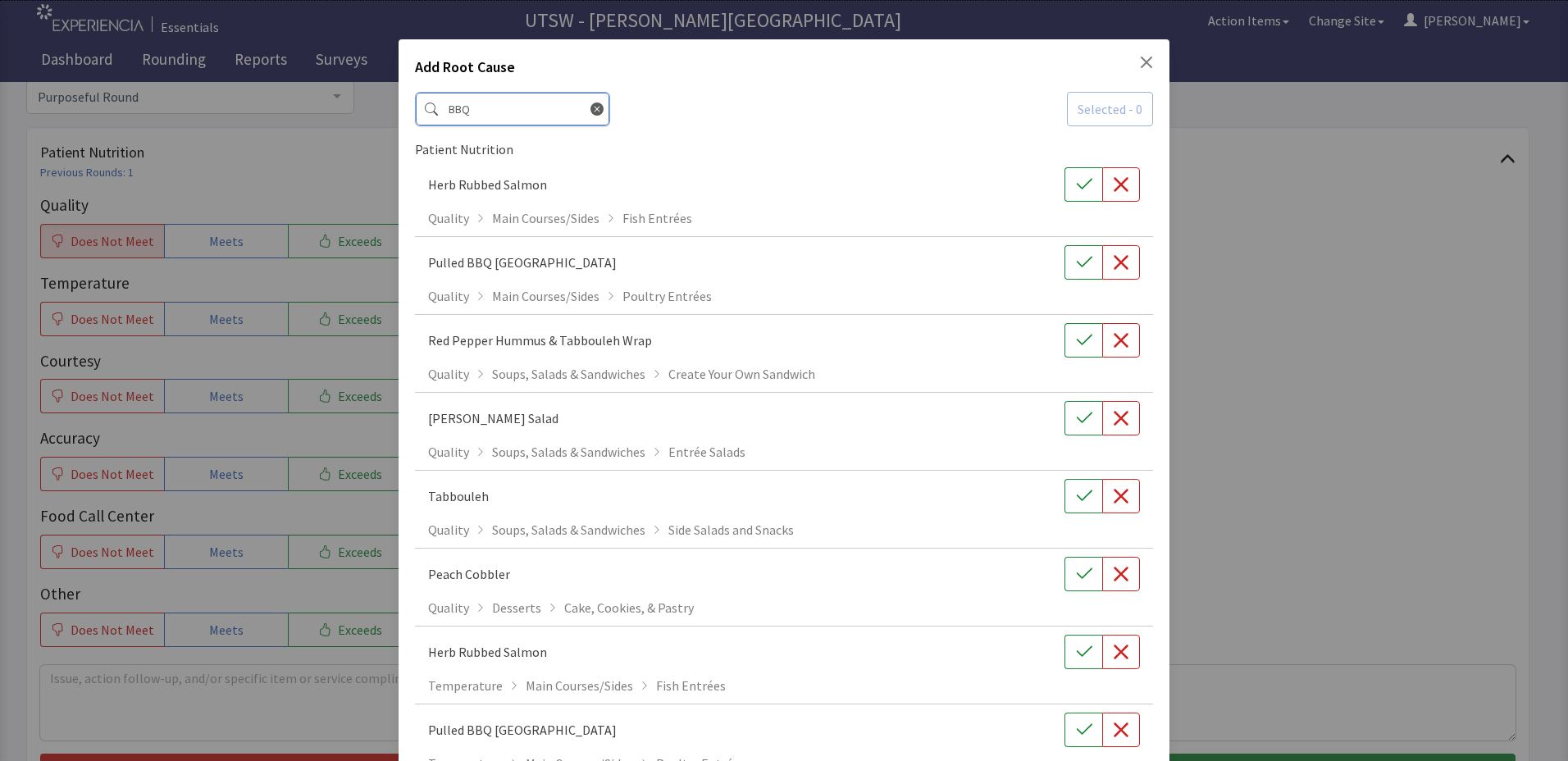
type input "BBQ"
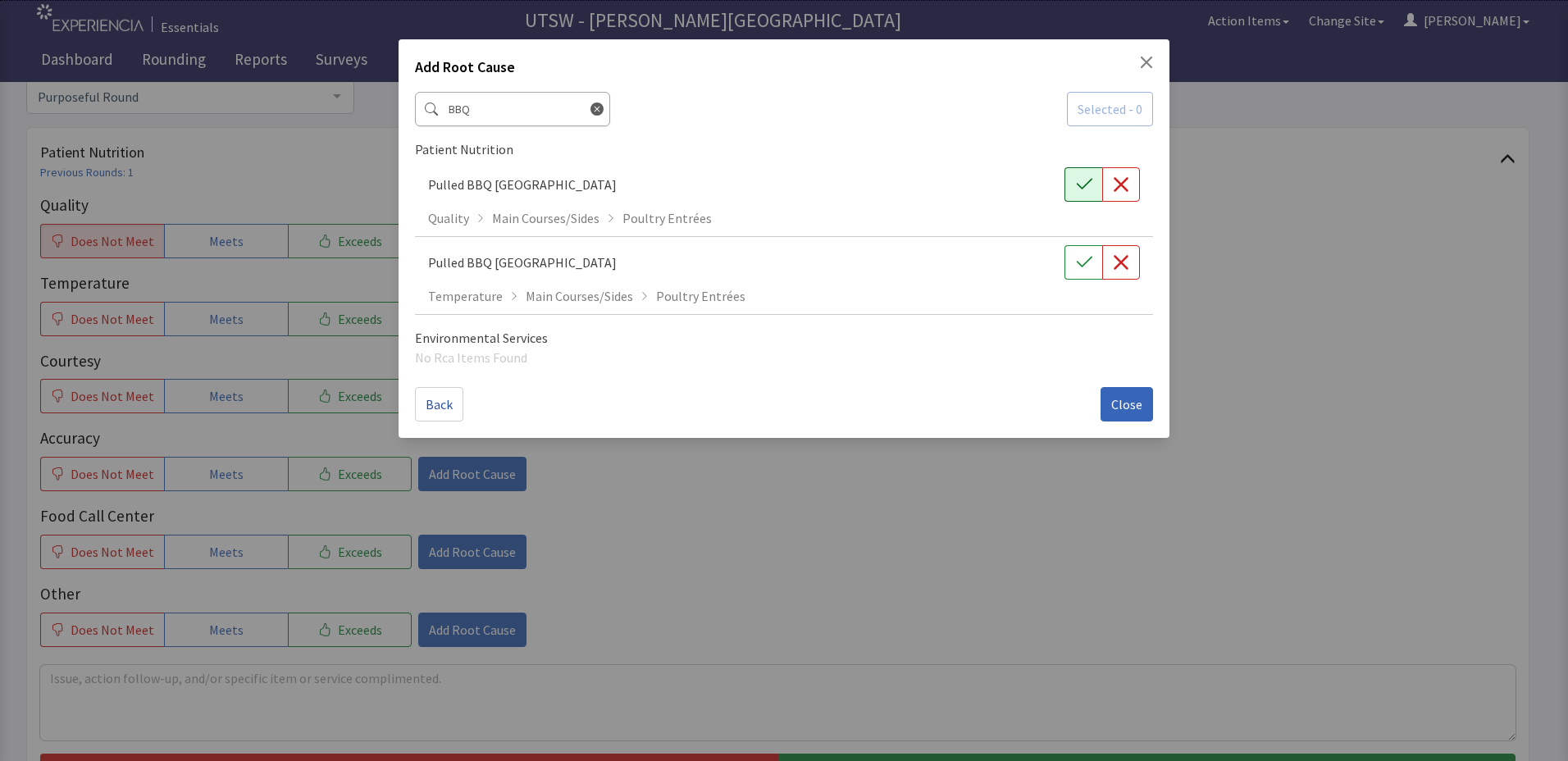
click at [1083, 188] on icon "button" at bounding box center [1084, 184] width 15 height 10
click at [1103, 401] on button "Close" at bounding box center [1126, 405] width 52 height 34
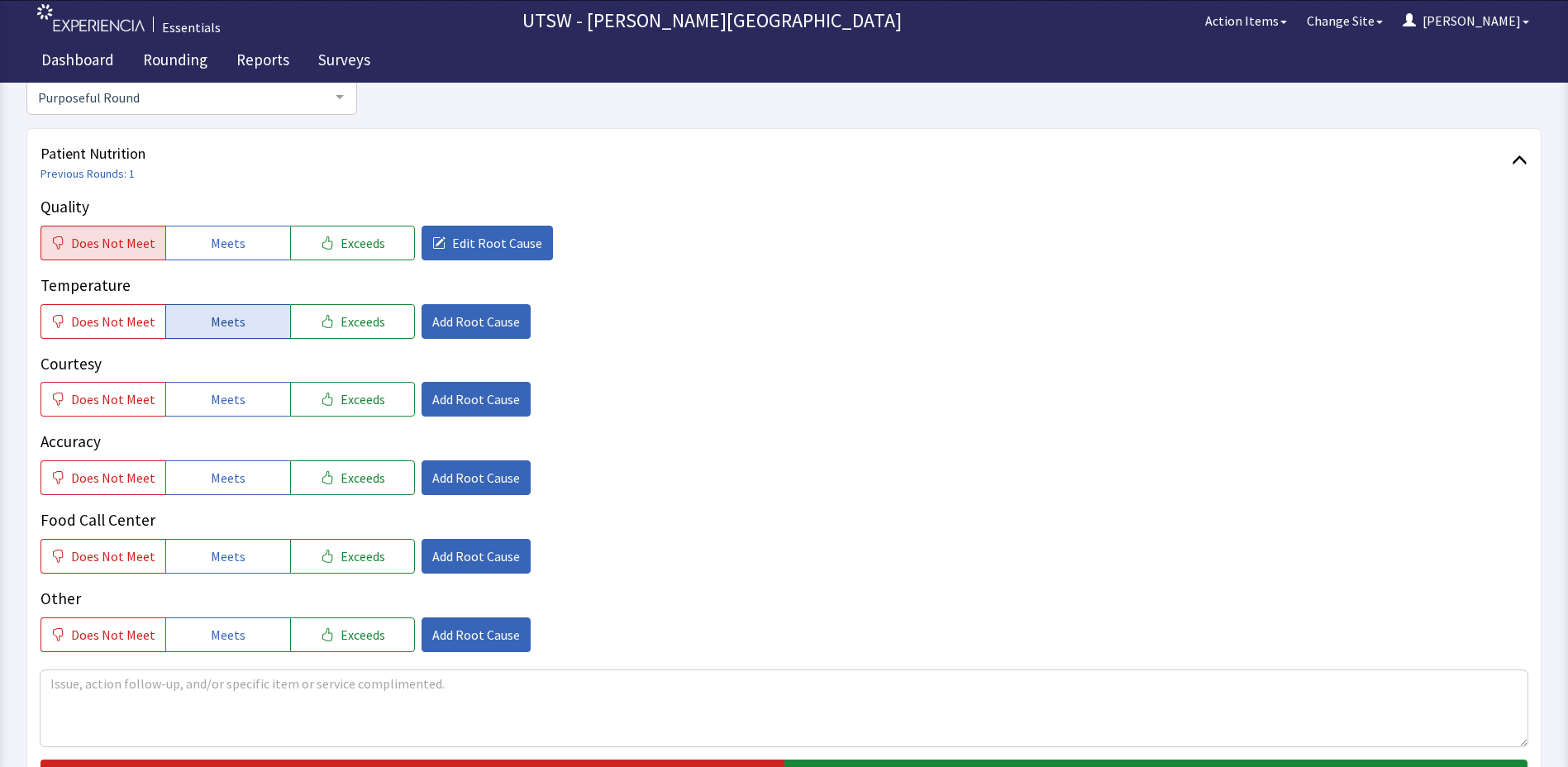
click at [174, 330] on button "Meets" at bounding box center [228, 321] width 125 height 35
click at [214, 418] on div "Quality Does Not Meet Meets Exceeds Edit Root Cause Temperature Does Not Meet M…" at bounding box center [784, 423] width 1487 height 457
click at [212, 406] on span "Meets" at bounding box center [228, 399] width 35 height 20
click at [218, 472] on span "Meets" at bounding box center [228, 477] width 35 height 20
click at [217, 546] on span "Meets" at bounding box center [228, 556] width 35 height 20
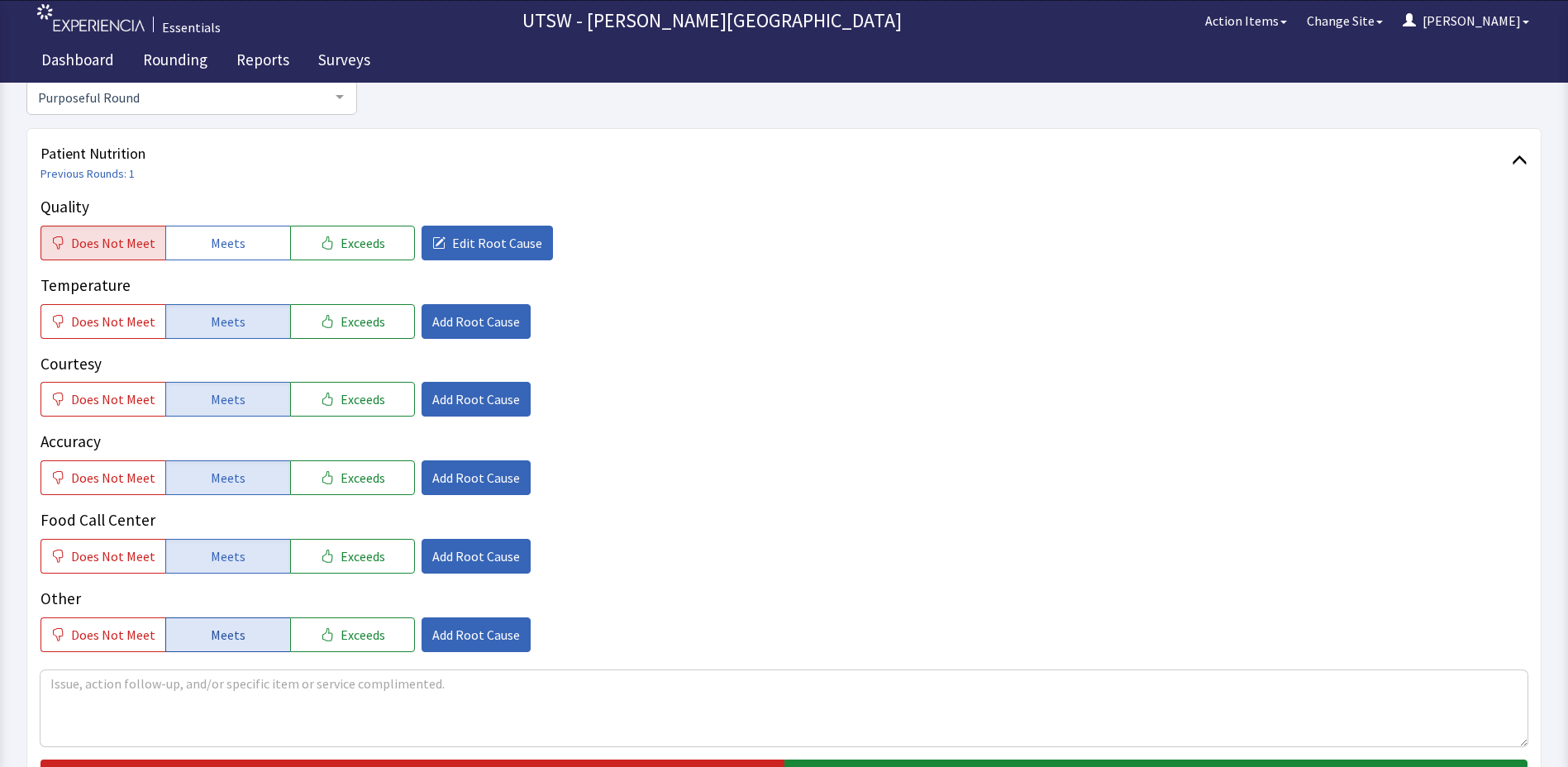
click at [218, 645] on button "Meets" at bounding box center [228, 635] width 125 height 35
click at [226, 693] on textarea at bounding box center [784, 708] width 1487 height 76
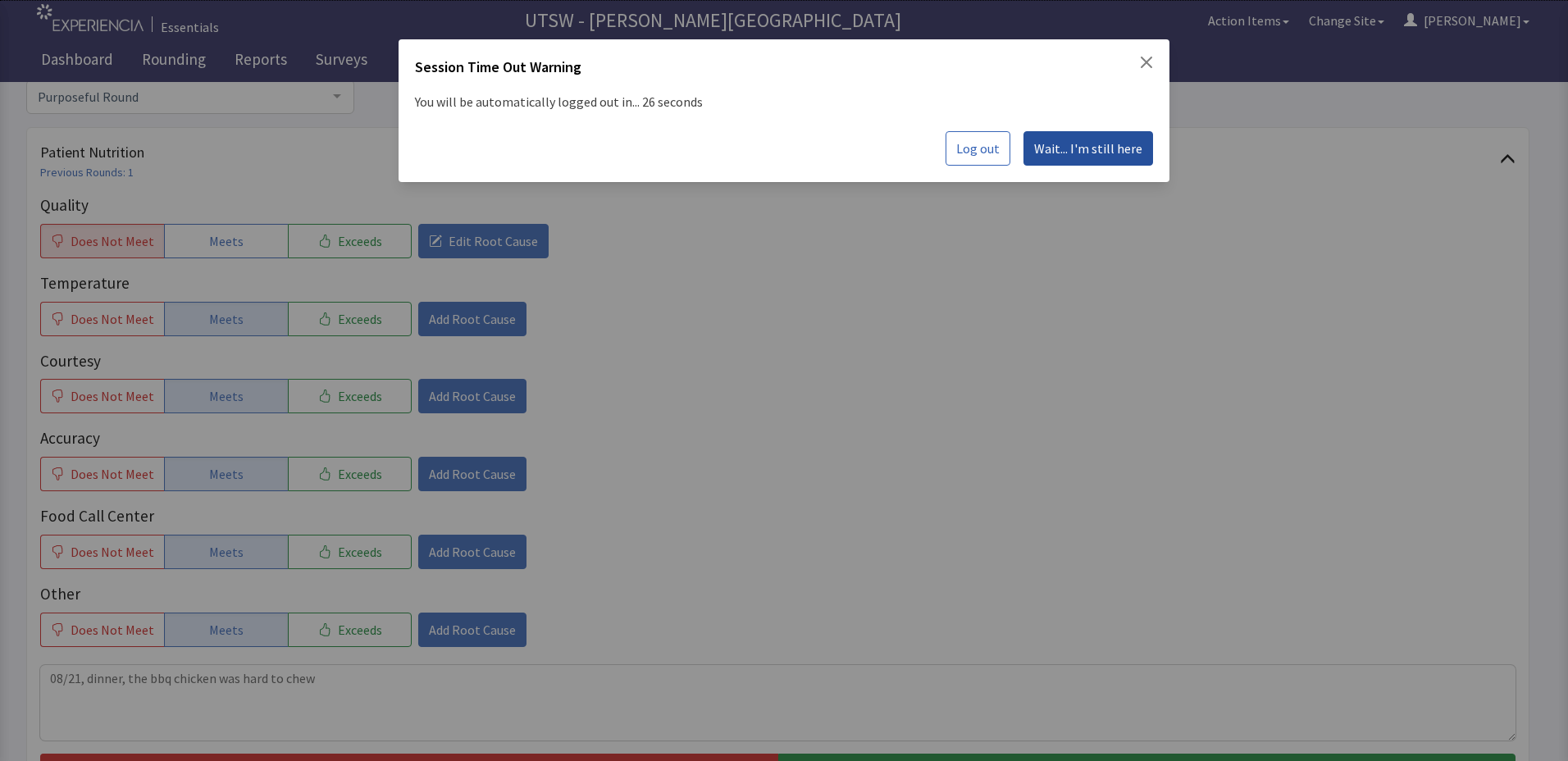
click at [1085, 163] on button "Wait... I'm still here" at bounding box center [1088, 149] width 130 height 34
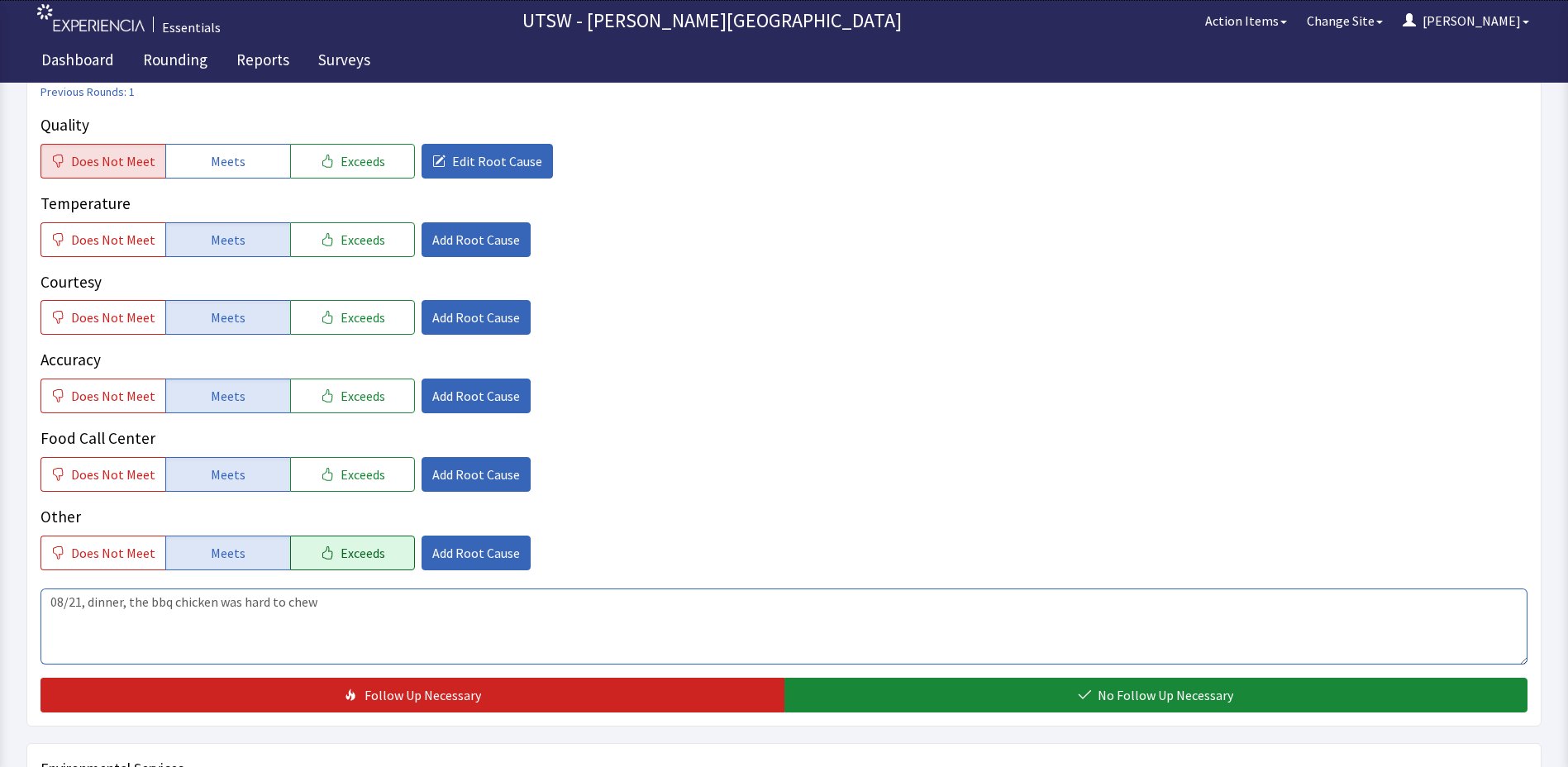
scroll to position [248, 0]
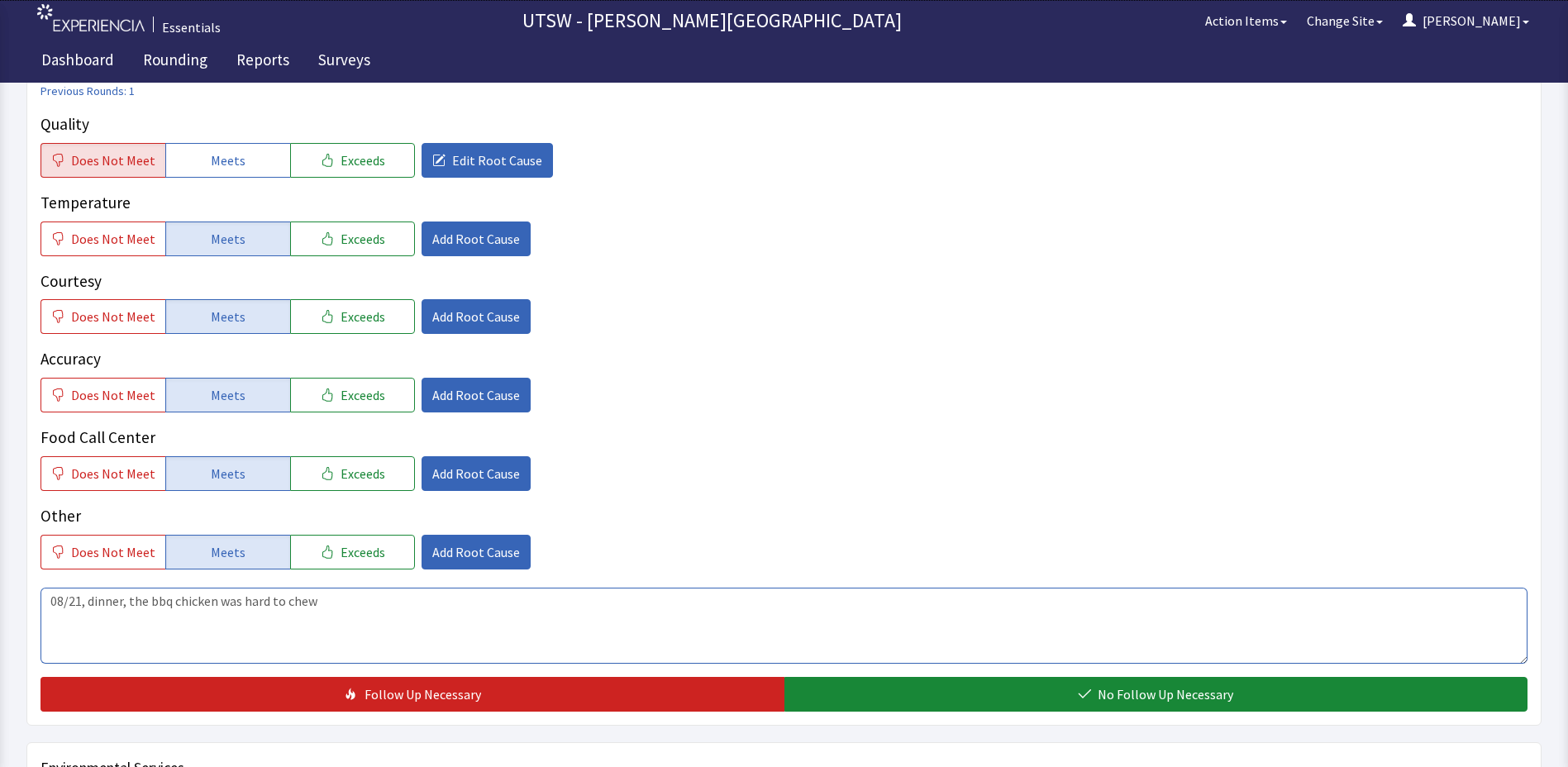
click at [383, 609] on textarea "08/21, dinner, the bbq chicken was hard to chew" at bounding box center [784, 626] width 1487 height 76
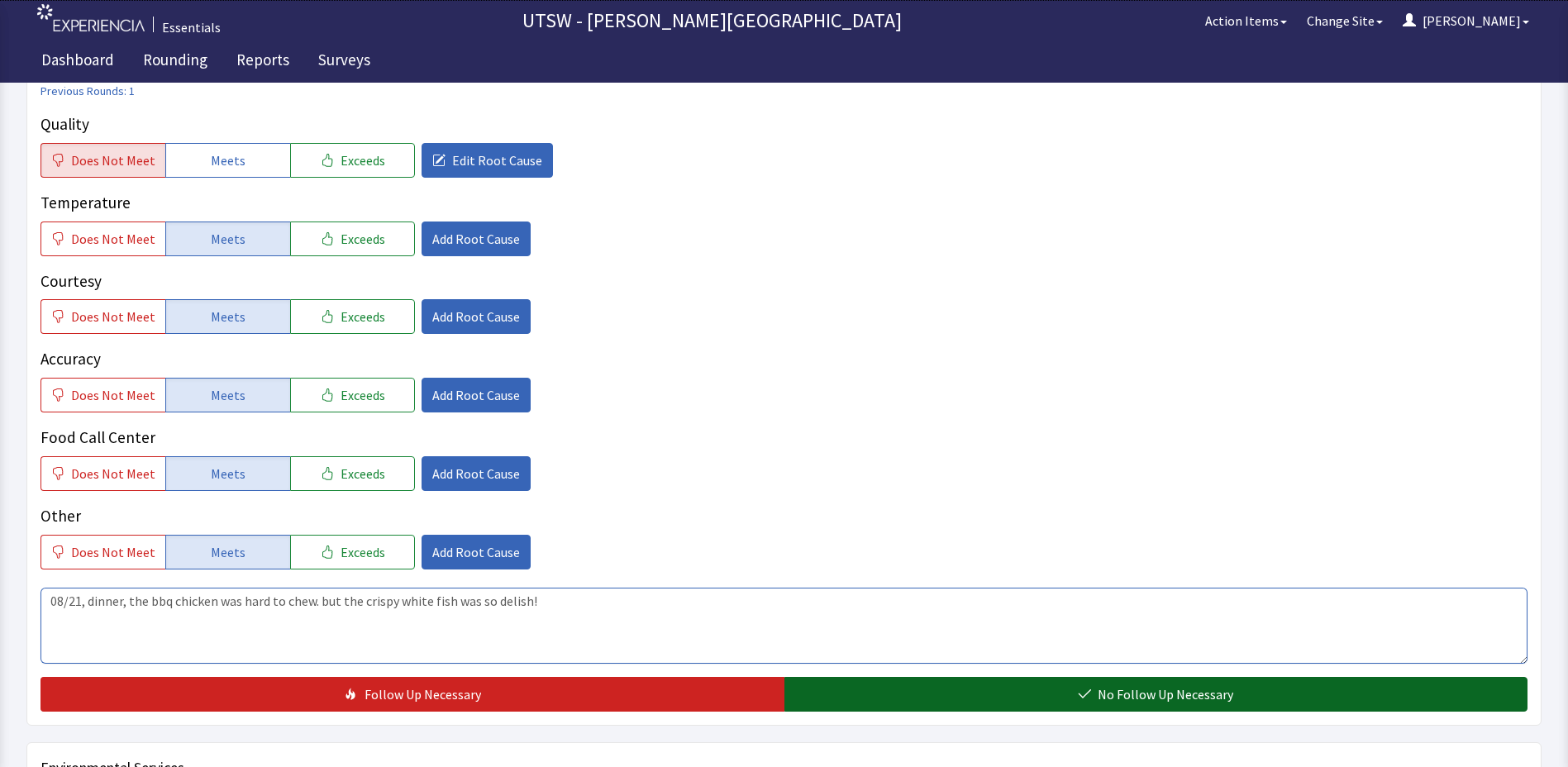
type textarea "08/21, dinner, the bbq chicken was hard to chew. but the crispy white fish was …"
click at [890, 705] on button "No Follow Up Necessary" at bounding box center [1156, 694] width 744 height 35
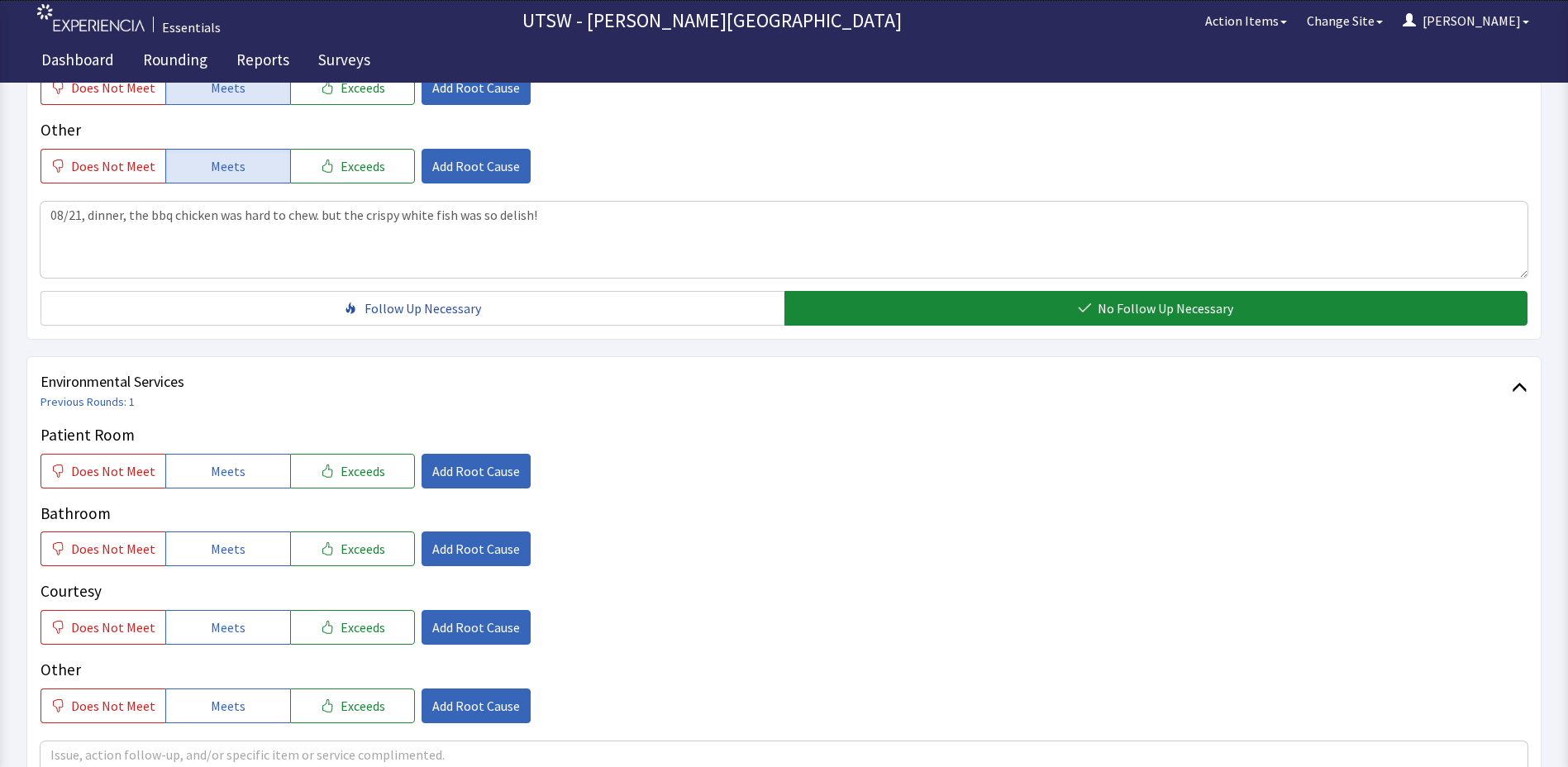
scroll to position [744, 0]
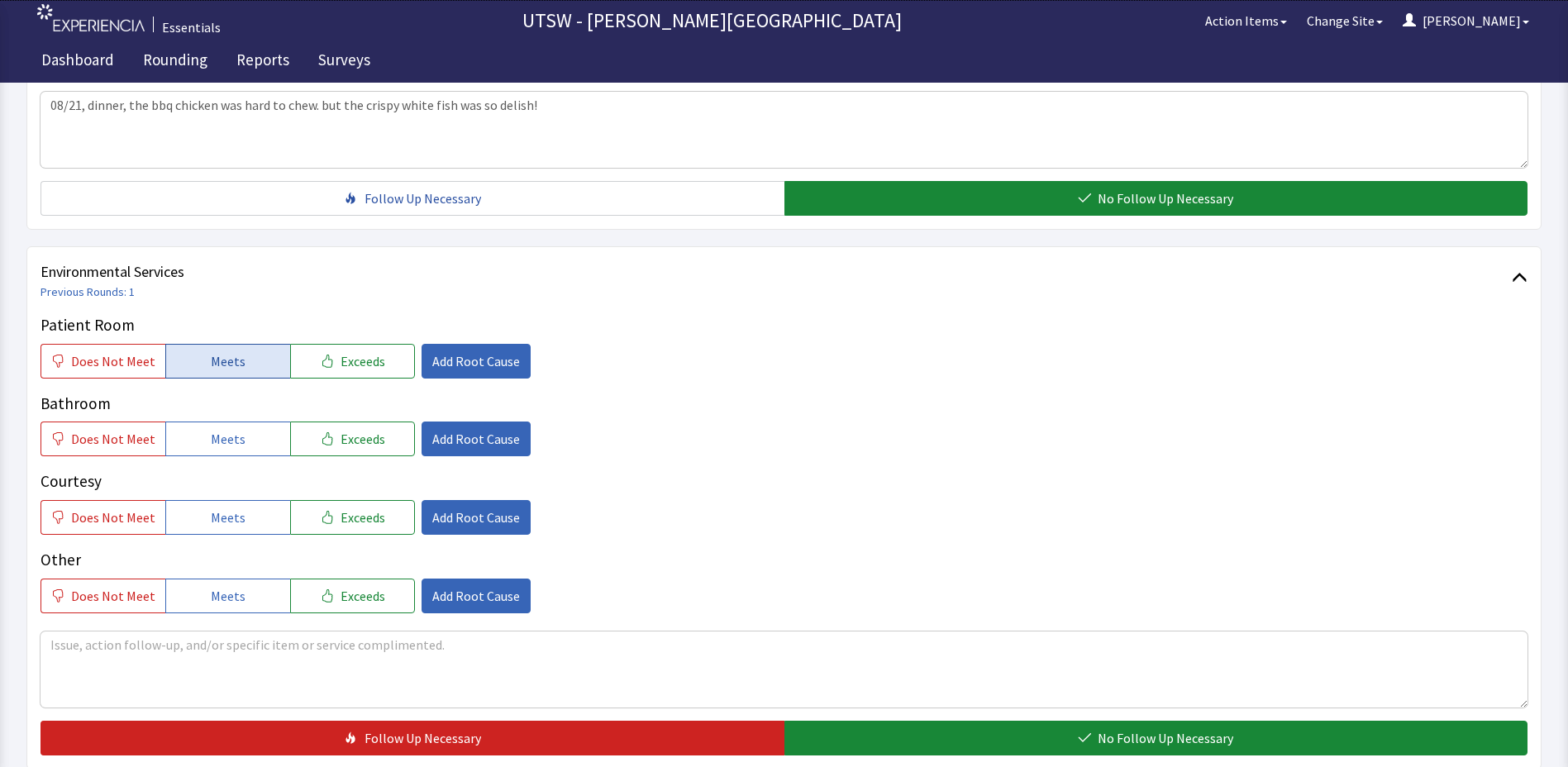
click at [184, 351] on button "Meets" at bounding box center [228, 361] width 125 height 35
click at [219, 446] on span "Meets" at bounding box center [228, 439] width 35 height 20
click at [237, 486] on p "Courtesy" at bounding box center [784, 481] width 1487 height 24
click at [239, 514] on button "Meets" at bounding box center [228, 518] width 125 height 35
drag, startPoint x: 209, startPoint y: 607, endPoint x: 241, endPoint y: 588, distance: 37.2
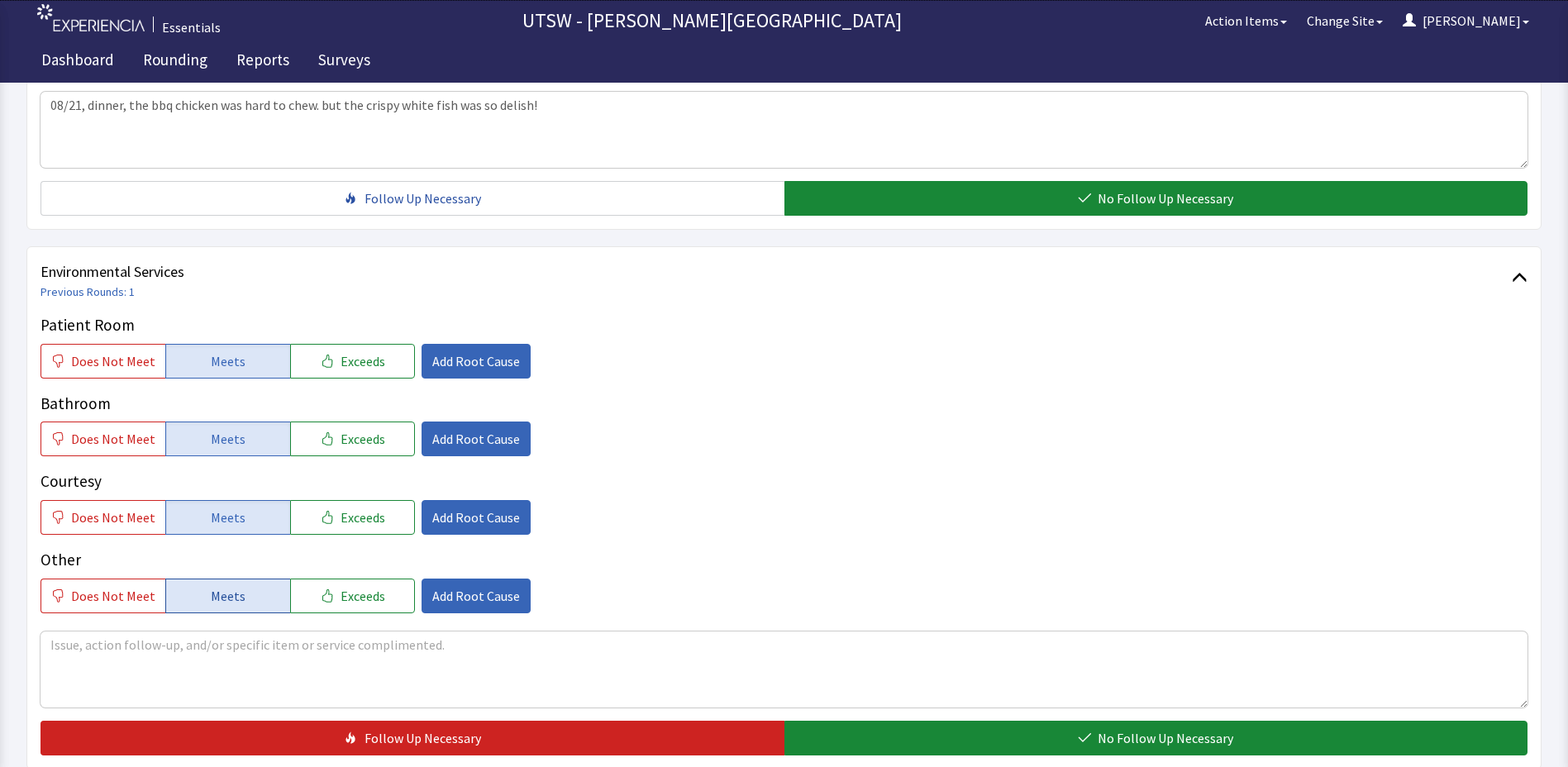
click at [208, 607] on button "Meets" at bounding box center [228, 596] width 125 height 35
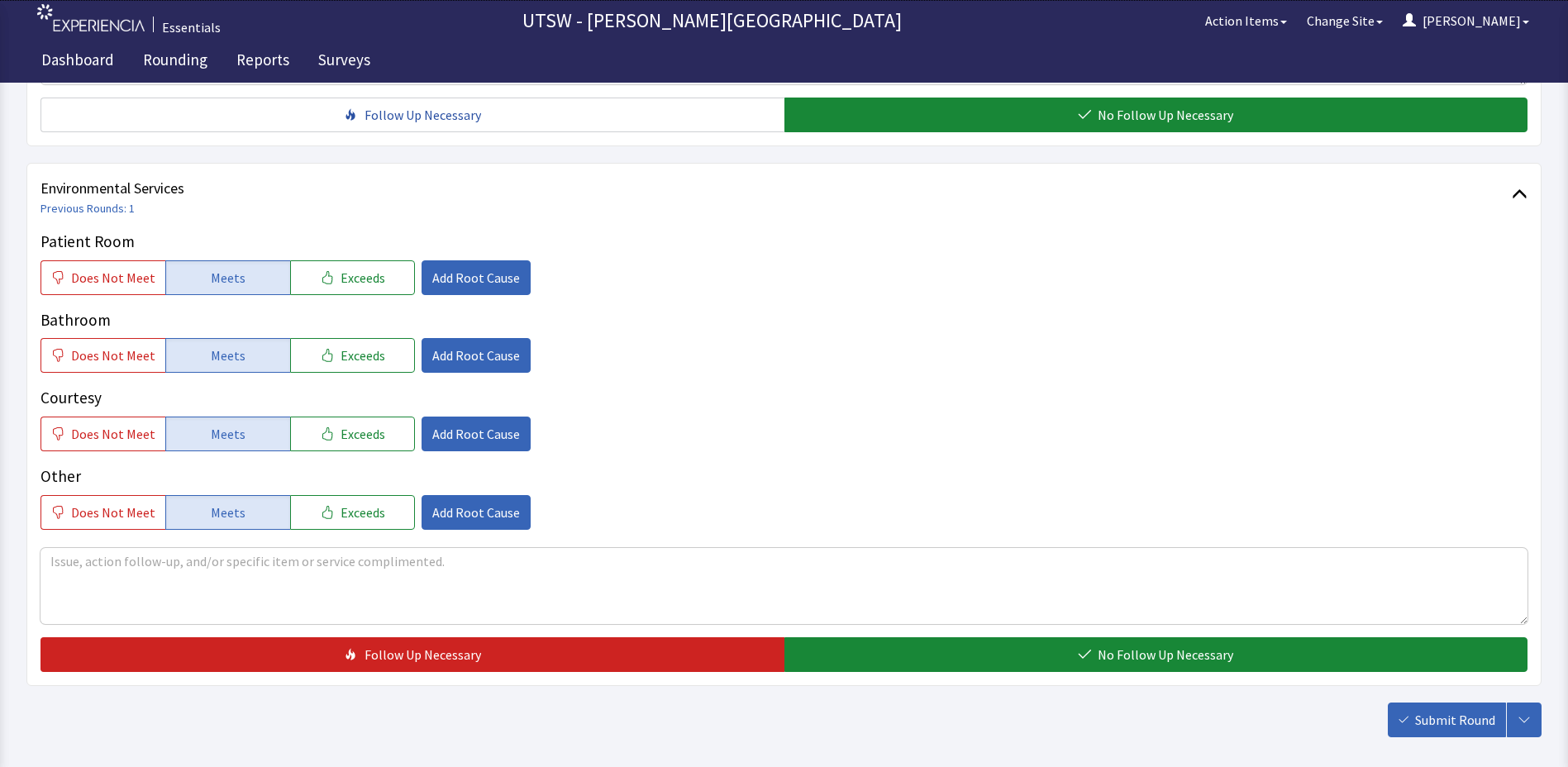
scroll to position [907, 0]
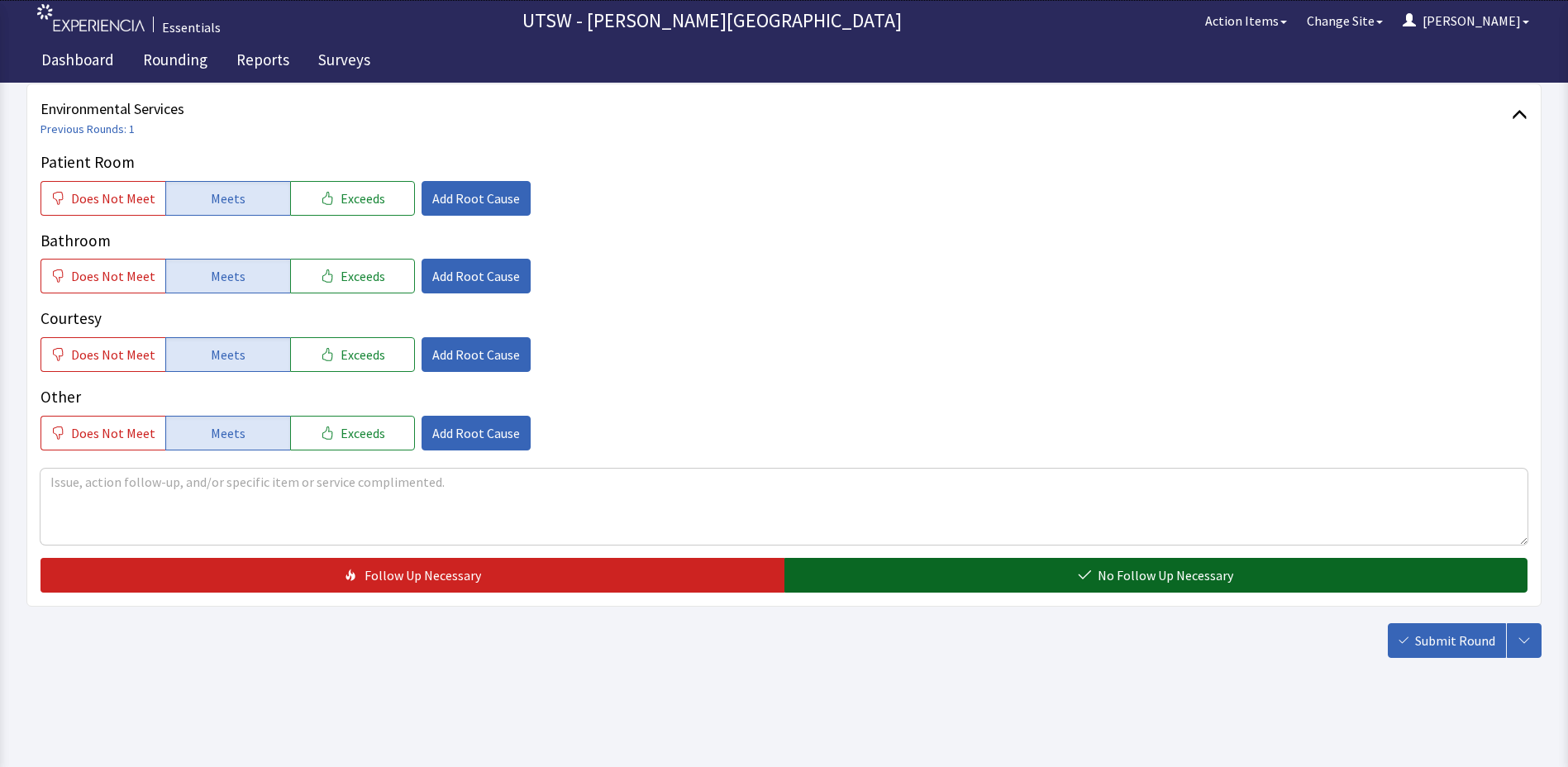
drag, startPoint x: 862, startPoint y: 578, endPoint x: 855, endPoint y: 561, distance: 18.4
click at [863, 574] on button "No Follow Up Necessary" at bounding box center [1156, 576] width 744 height 35
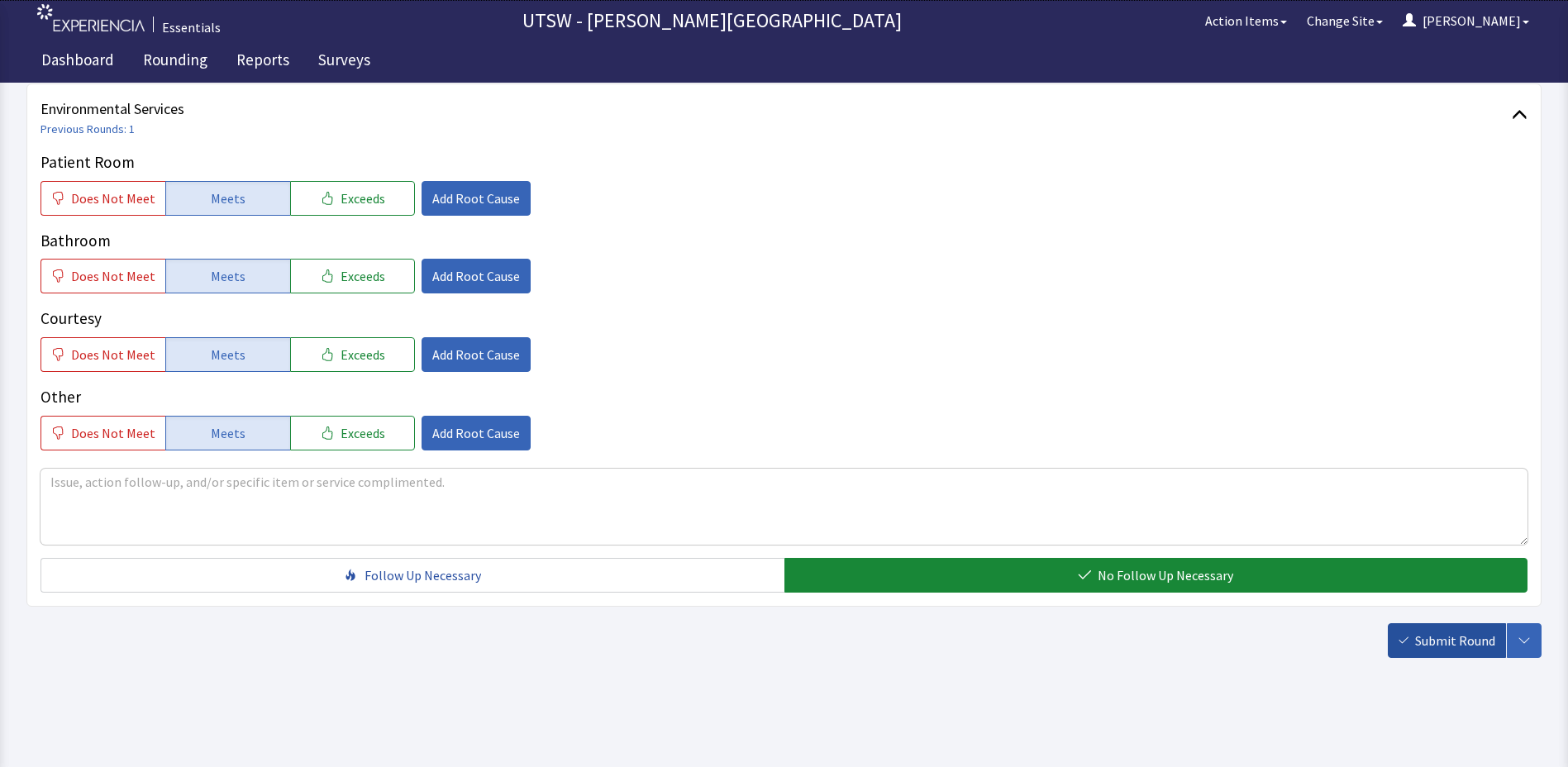
click at [1438, 631] on span "Submit Round" at bounding box center [1455, 641] width 81 height 20
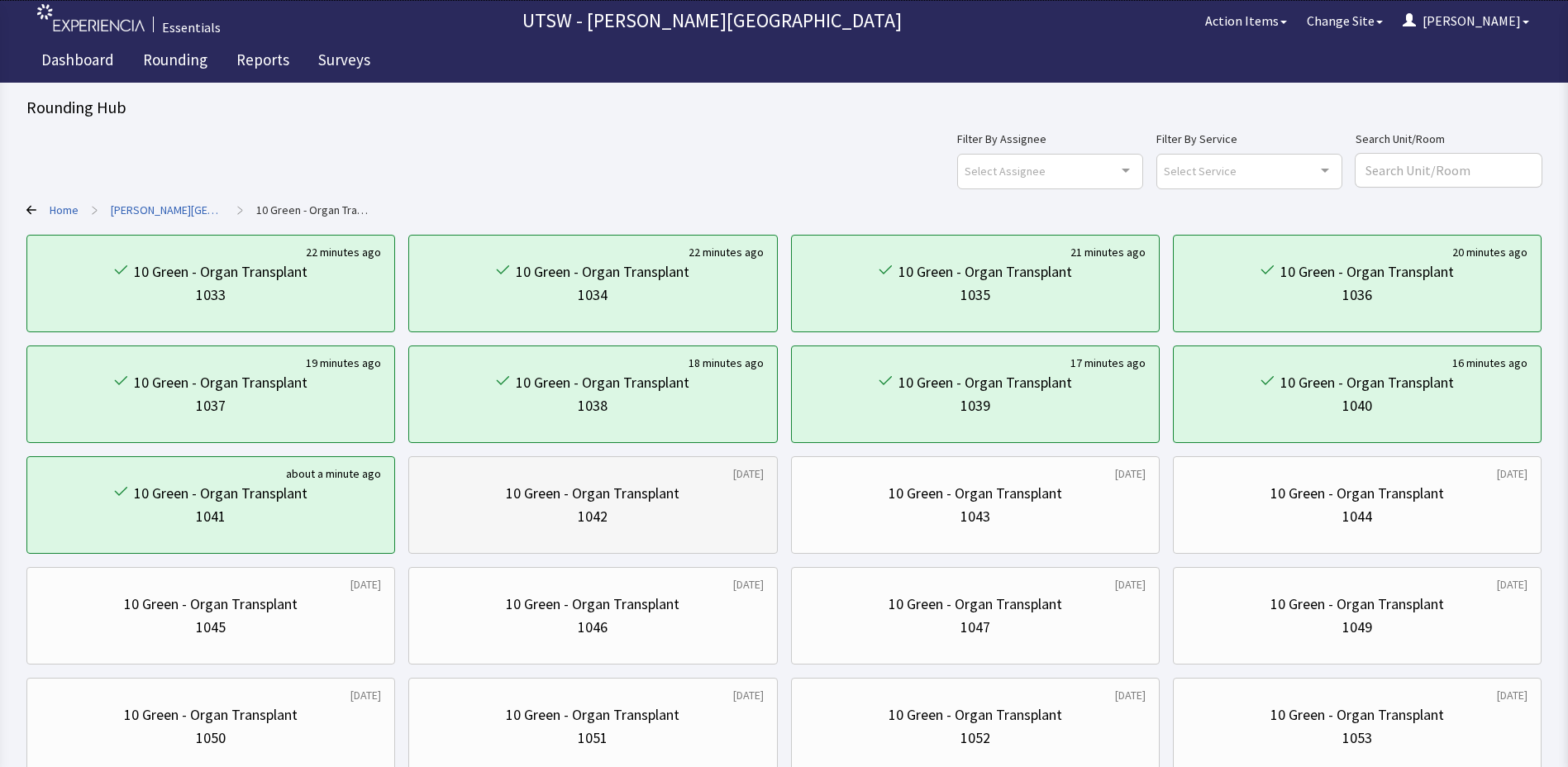
click at [694, 532] on div "10 Green - Organ Transplant 1042" at bounding box center [592, 506] width 340 height 80
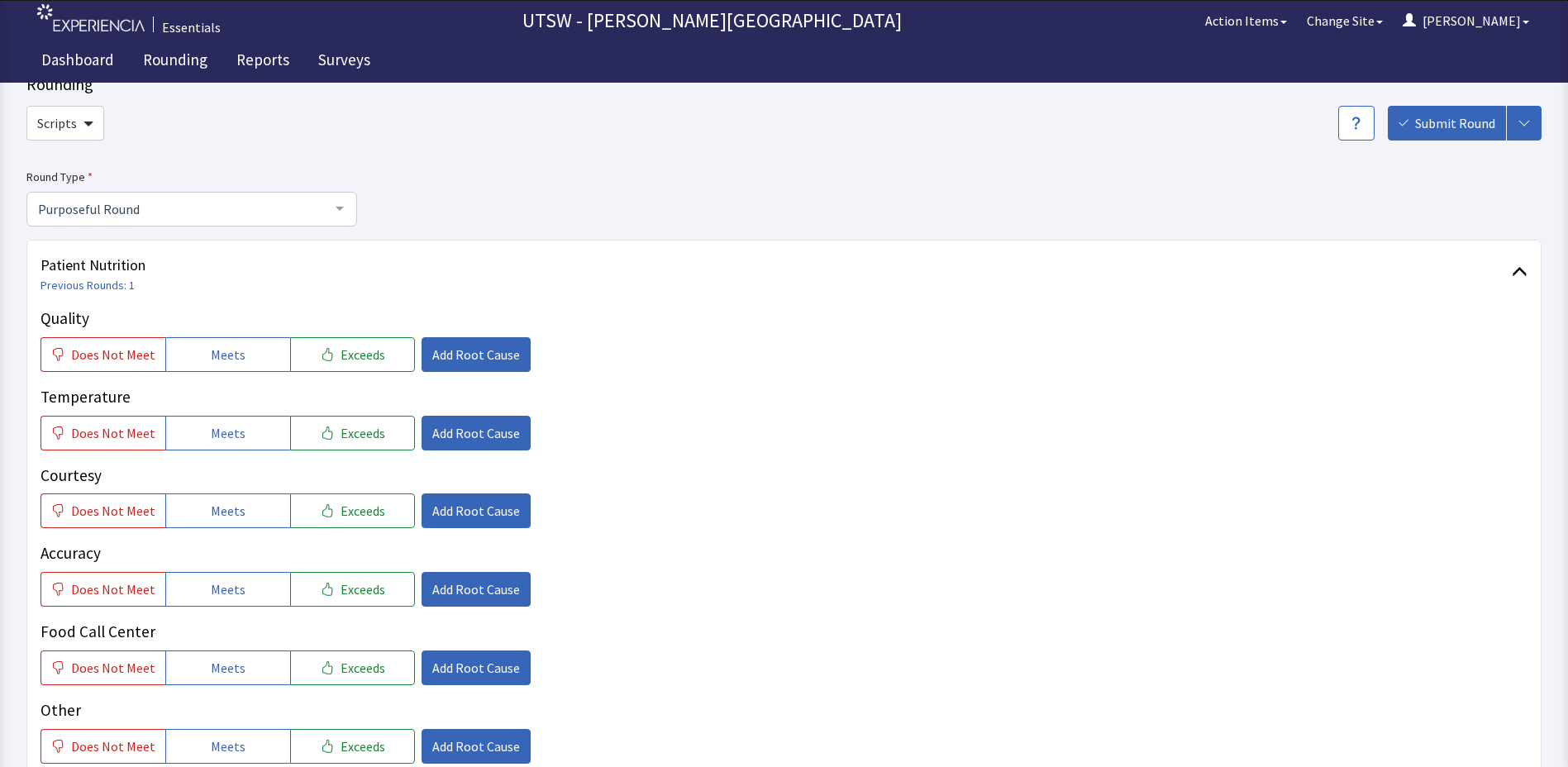
scroll to position [82, 0]
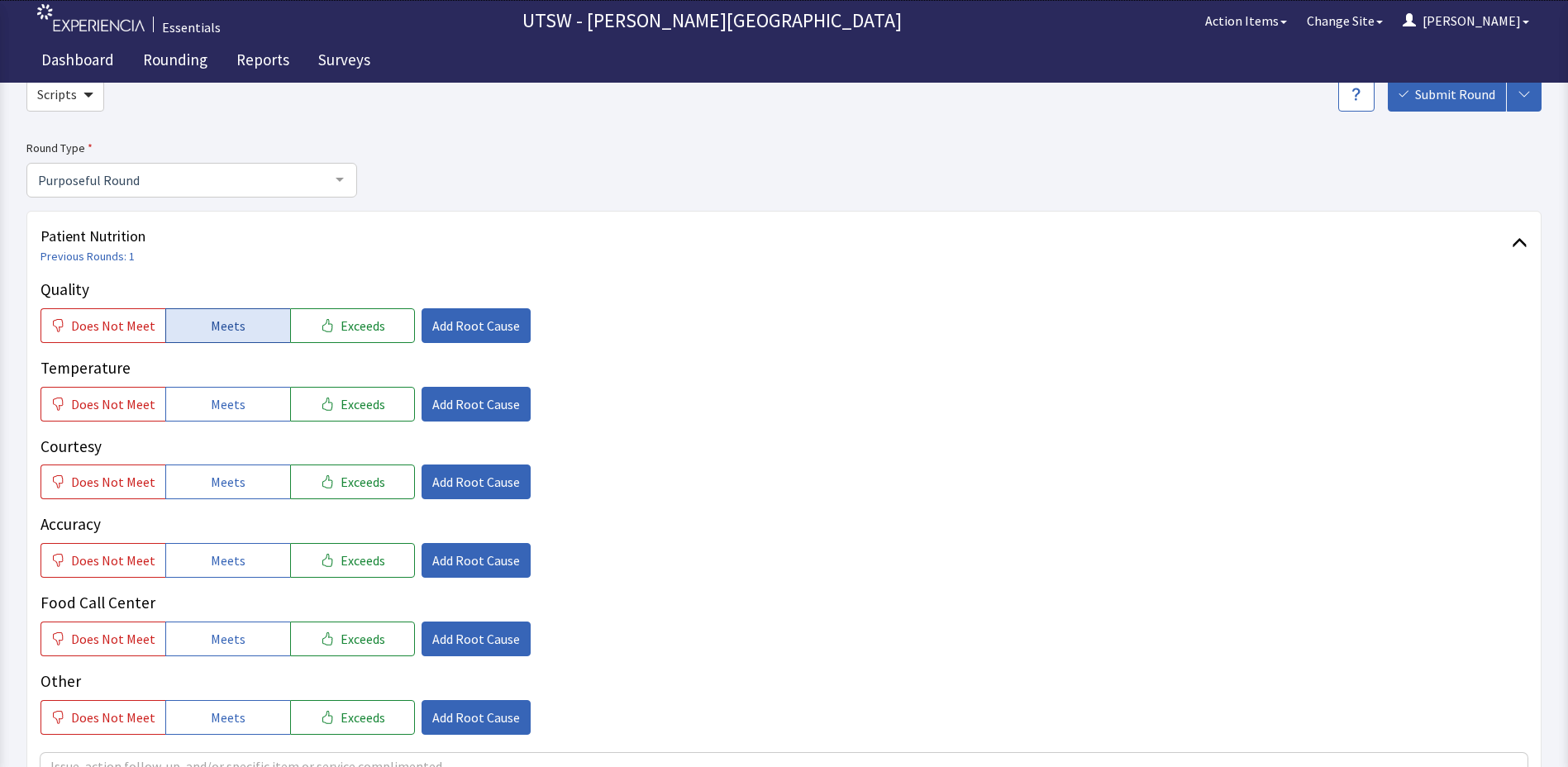
click at [216, 320] on span "Meets" at bounding box center [228, 325] width 35 height 20
click at [206, 414] on button "Meets" at bounding box center [228, 404] width 125 height 35
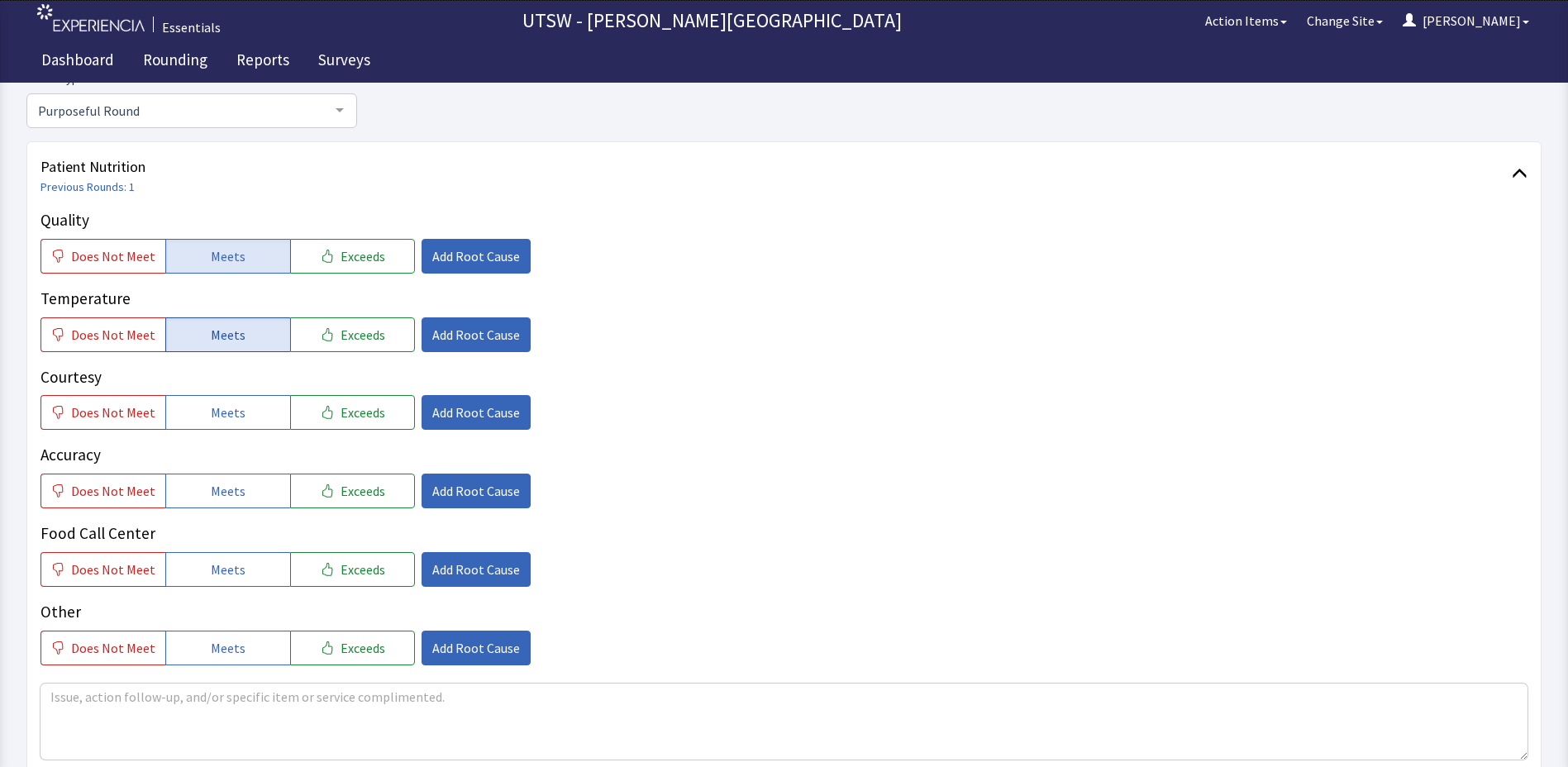
scroll to position [248, 0]
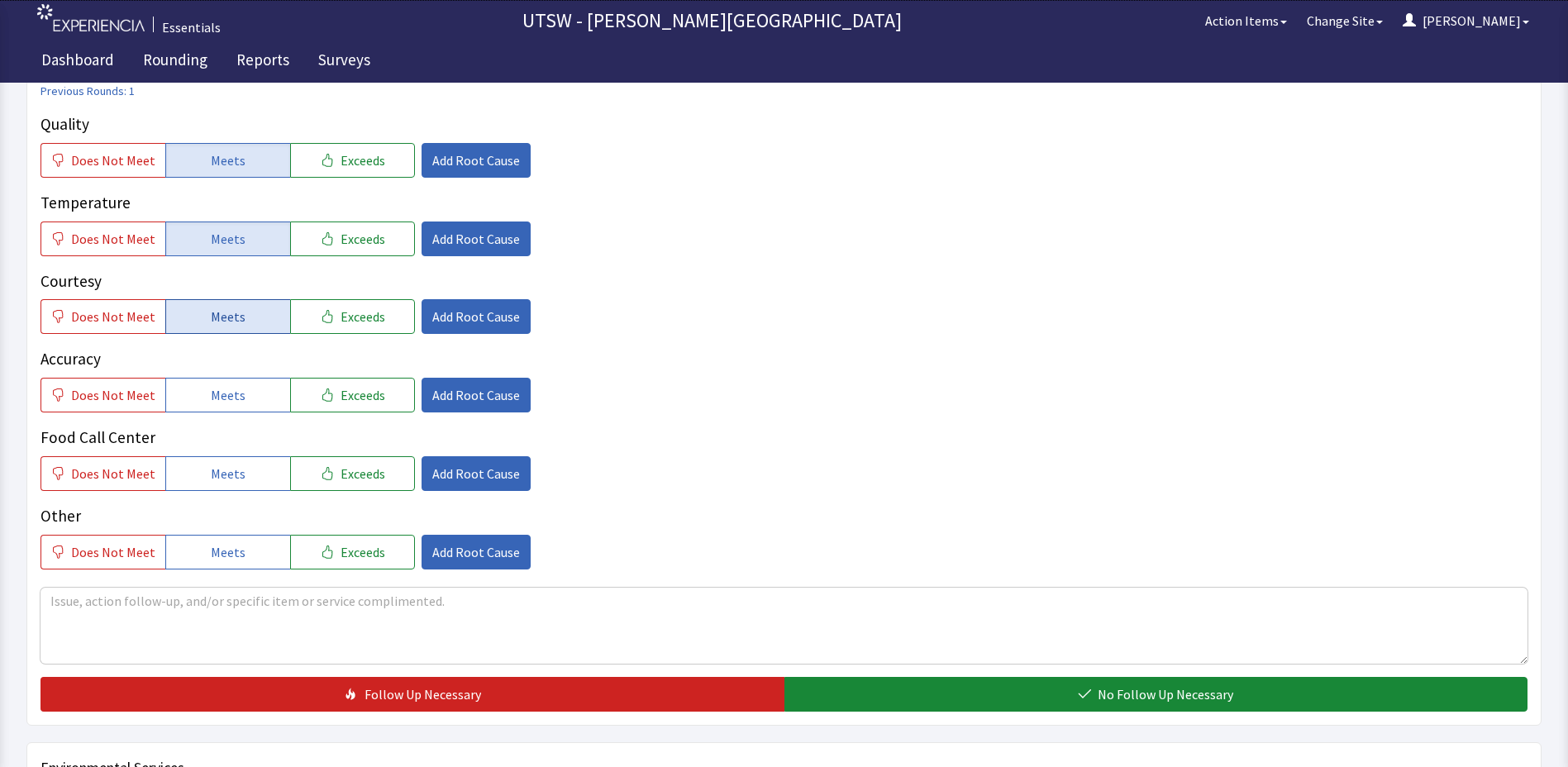
click at [216, 305] on button "Meets" at bounding box center [228, 317] width 125 height 35
click at [216, 402] on span "Meets" at bounding box center [228, 395] width 35 height 20
click at [232, 478] on span "Meets" at bounding box center [228, 474] width 35 height 20
click at [232, 540] on button "Meets" at bounding box center [228, 552] width 125 height 35
click at [188, 613] on textarea at bounding box center [784, 626] width 1487 height 76
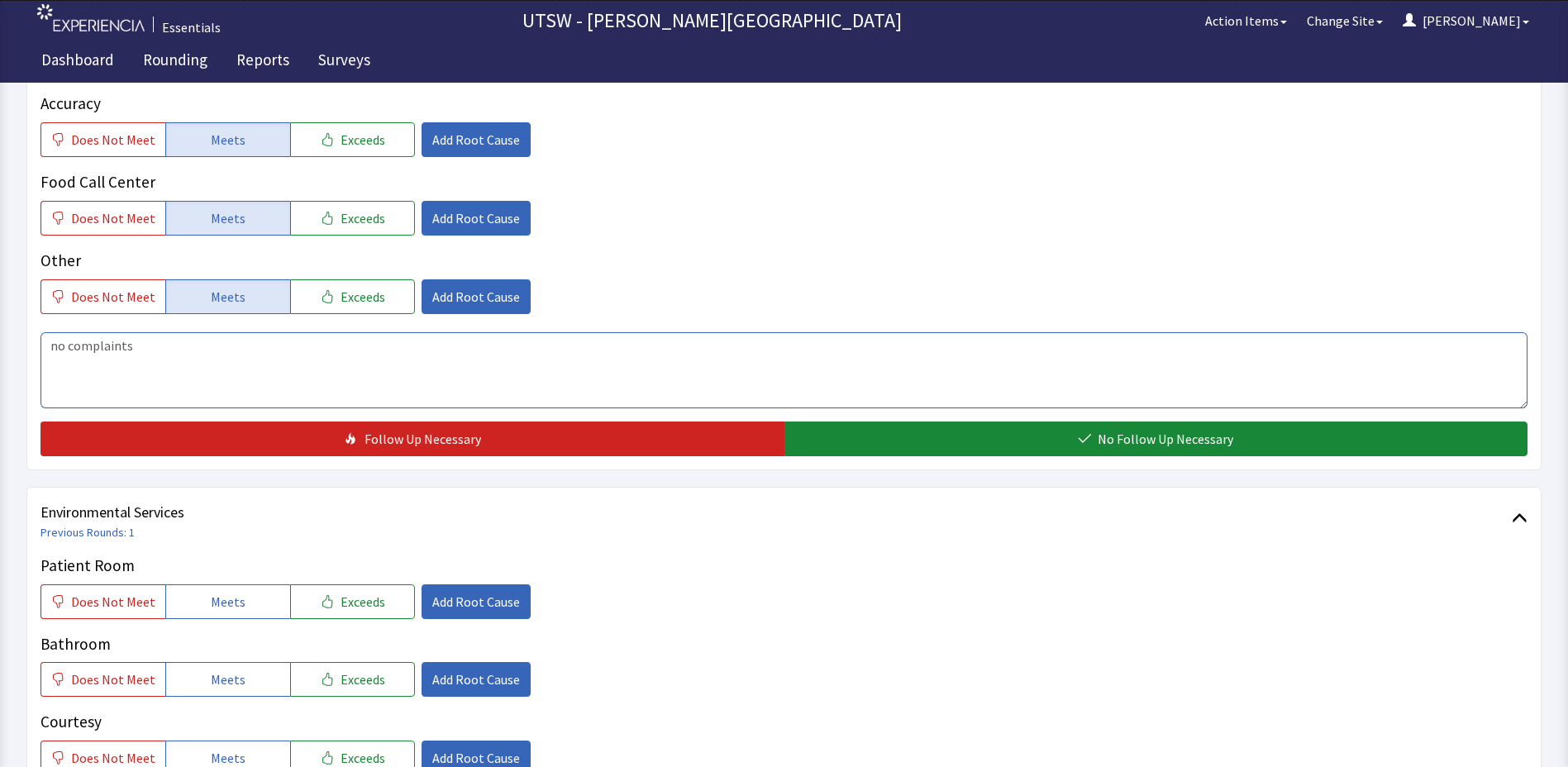
scroll to position [661, 0]
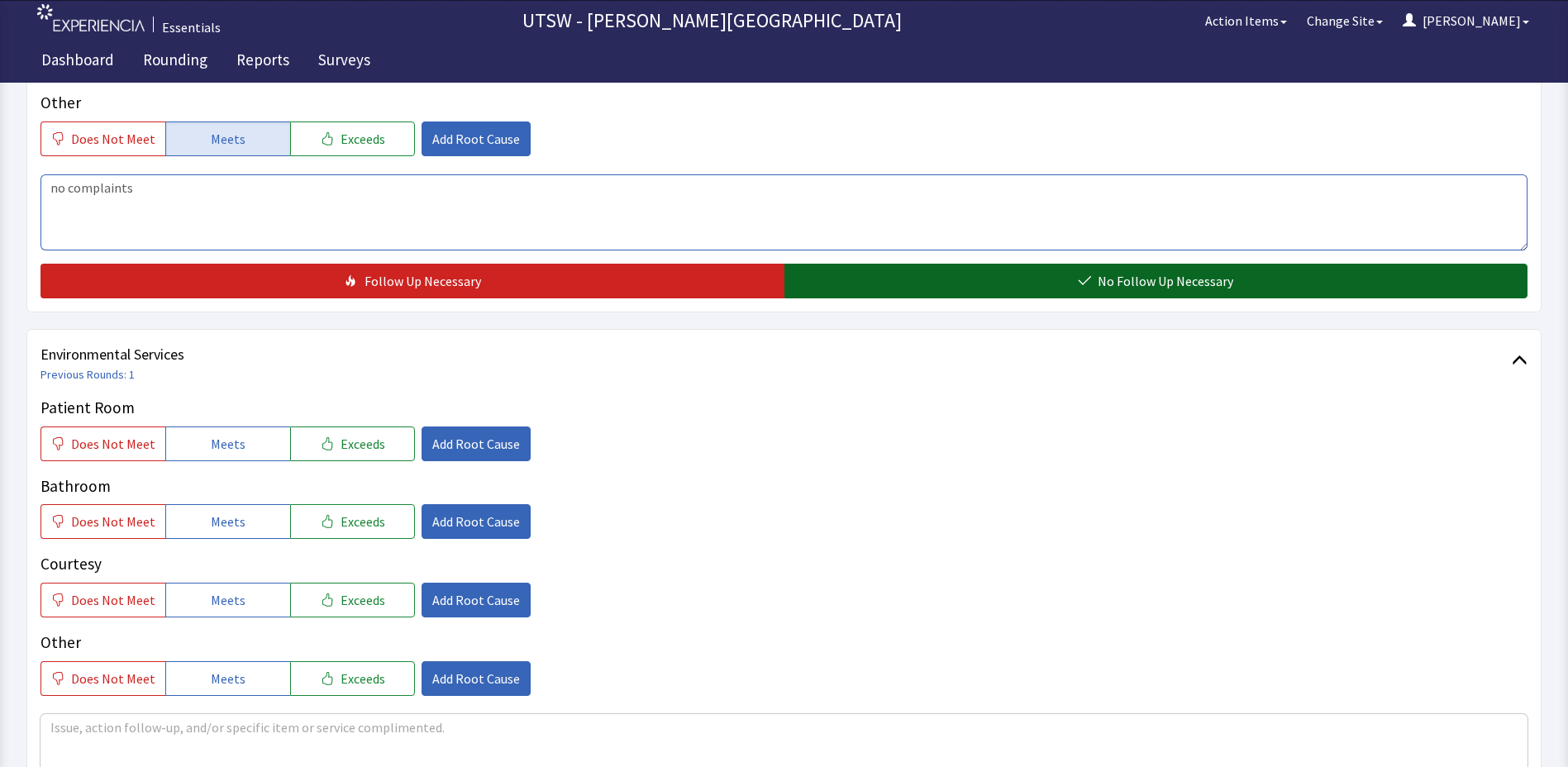
type textarea "no complaints"
click at [849, 296] on button "No Follow Up Necessary" at bounding box center [1156, 281] width 744 height 35
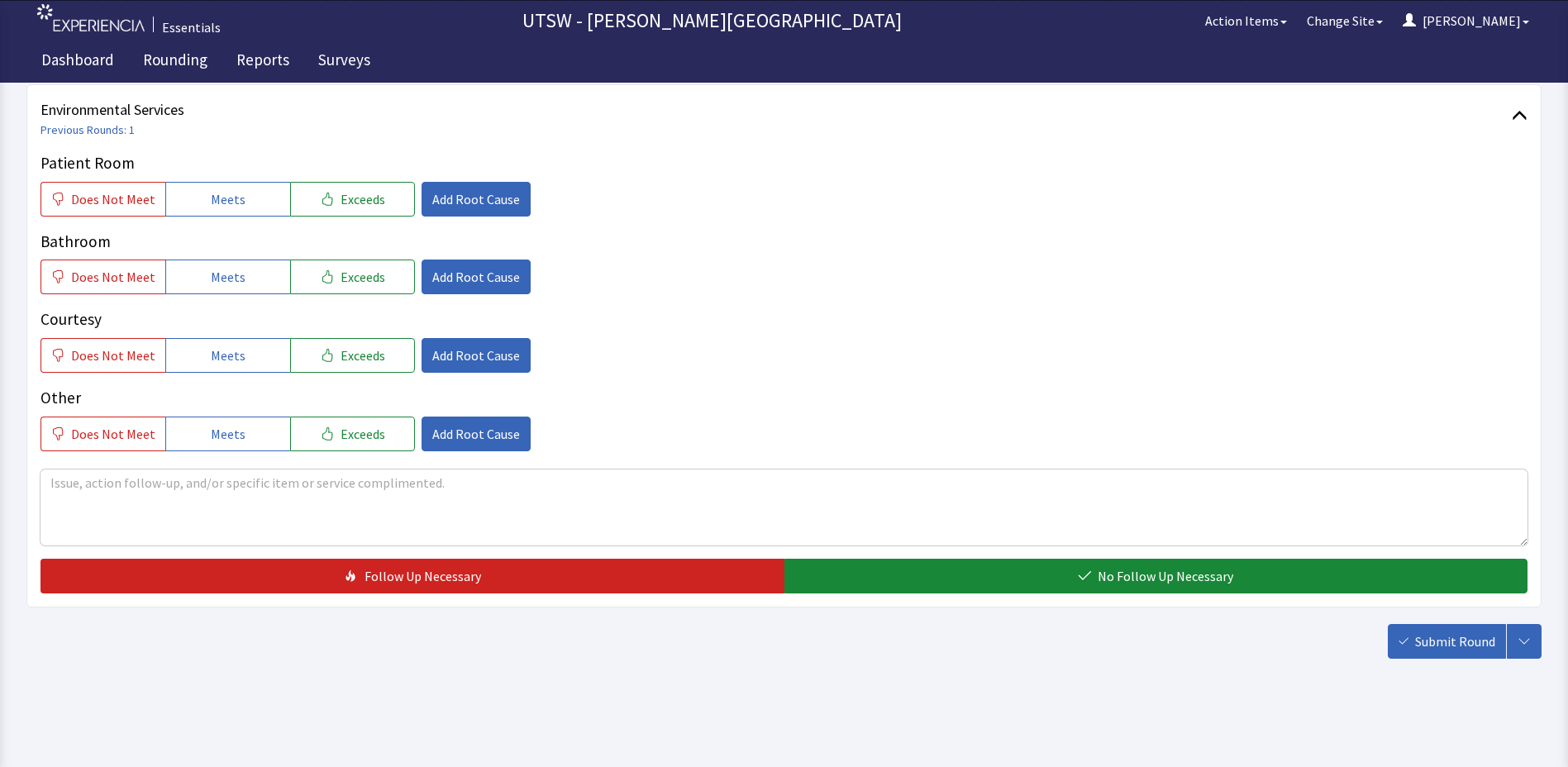
scroll to position [907, 0]
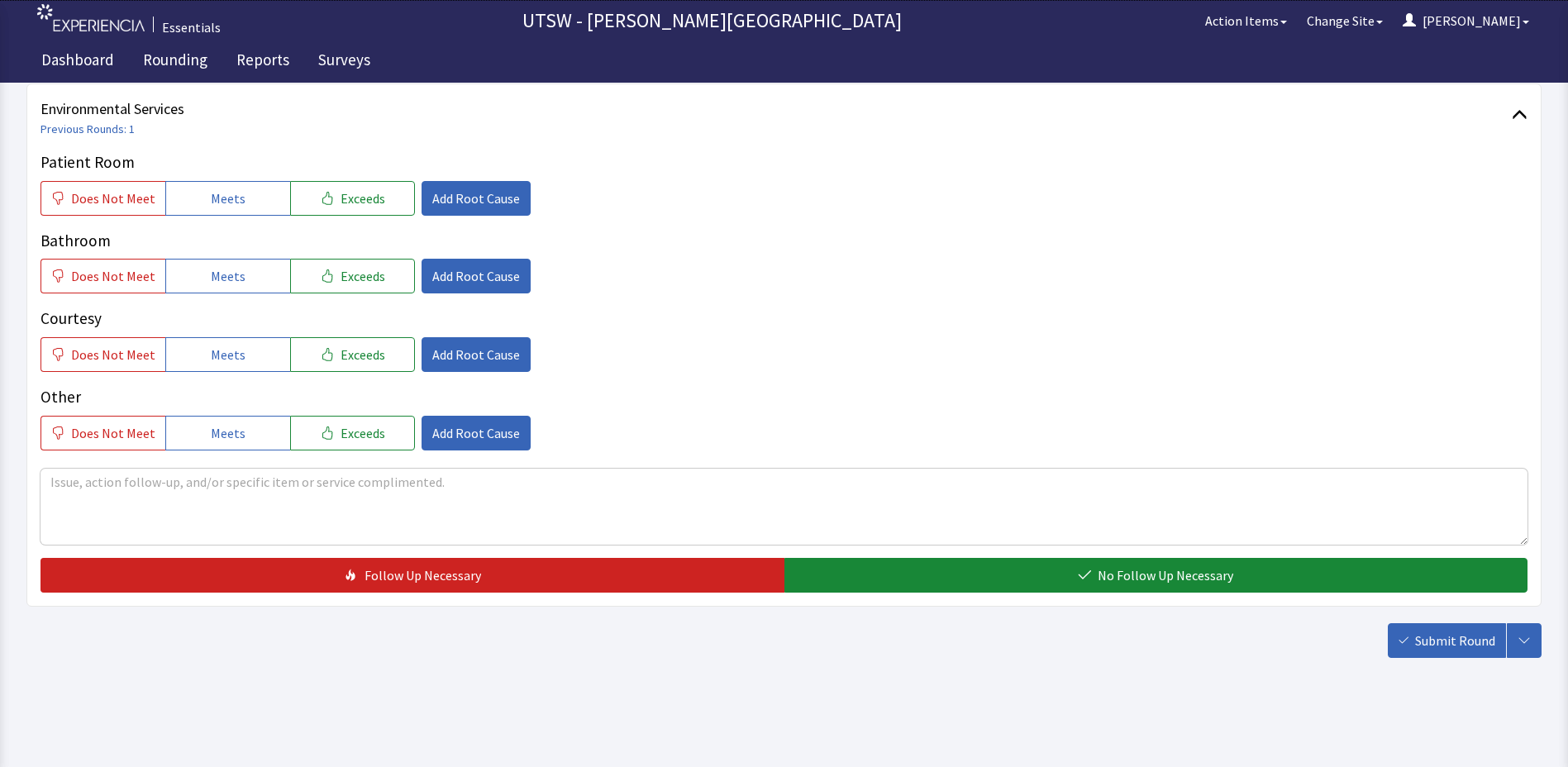
click at [176, 216] on div "Patient Room Does Not Meet Meets Exceeds Add Root Cause Bathroom Does Not Meet …" at bounding box center [784, 300] width 1487 height 300
click at [174, 208] on button "Meets" at bounding box center [228, 198] width 125 height 35
click at [190, 266] on button "Meets" at bounding box center [228, 276] width 125 height 35
click at [208, 337] on div "Courtesy Does Not Meet Meets Exceeds Add Root Cause" at bounding box center [784, 338] width 1487 height 65
click at [210, 358] on span "Meets" at bounding box center [228, 354] width 35 height 20
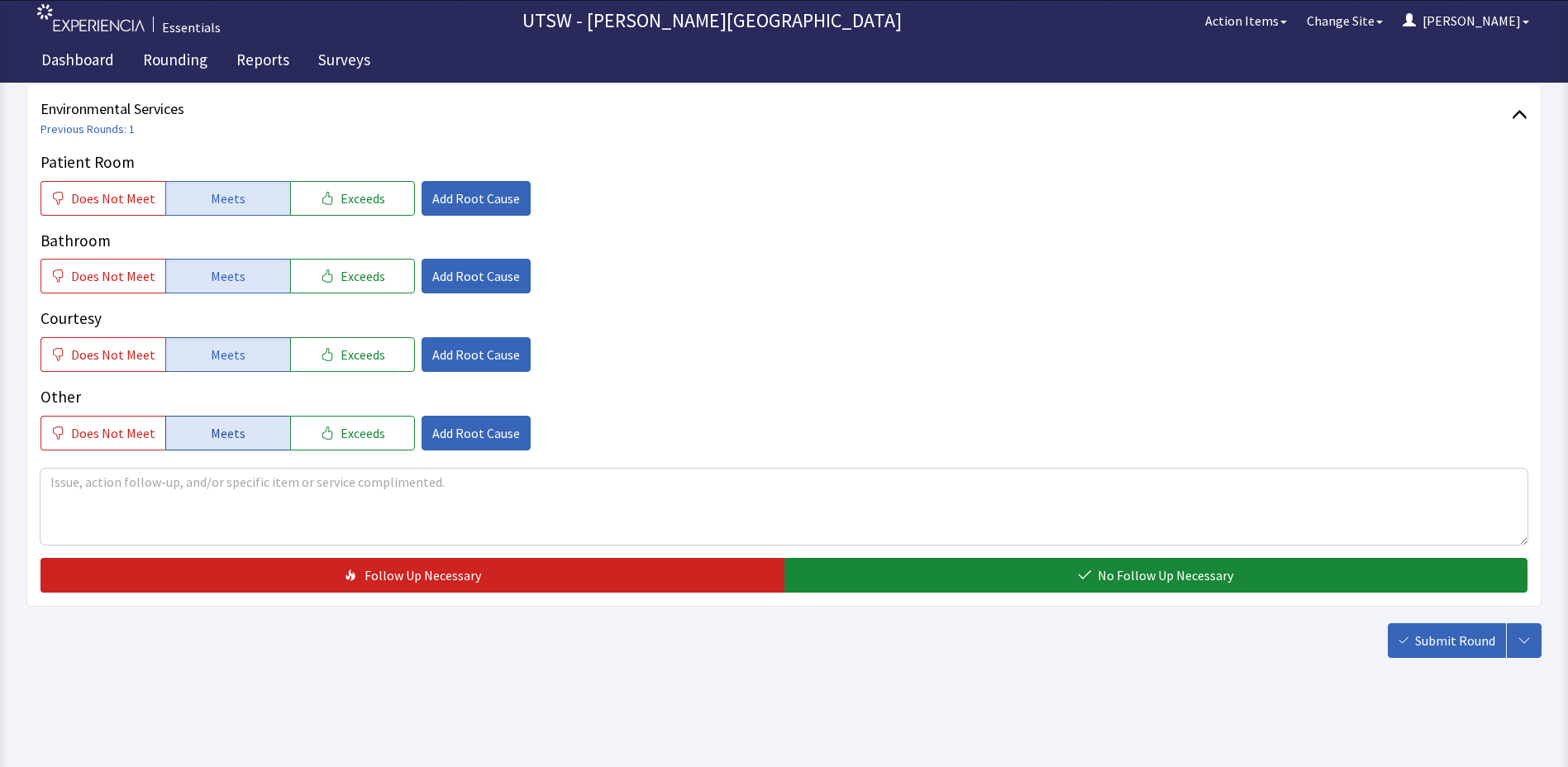
click at [228, 416] on button "Meets" at bounding box center [228, 433] width 125 height 35
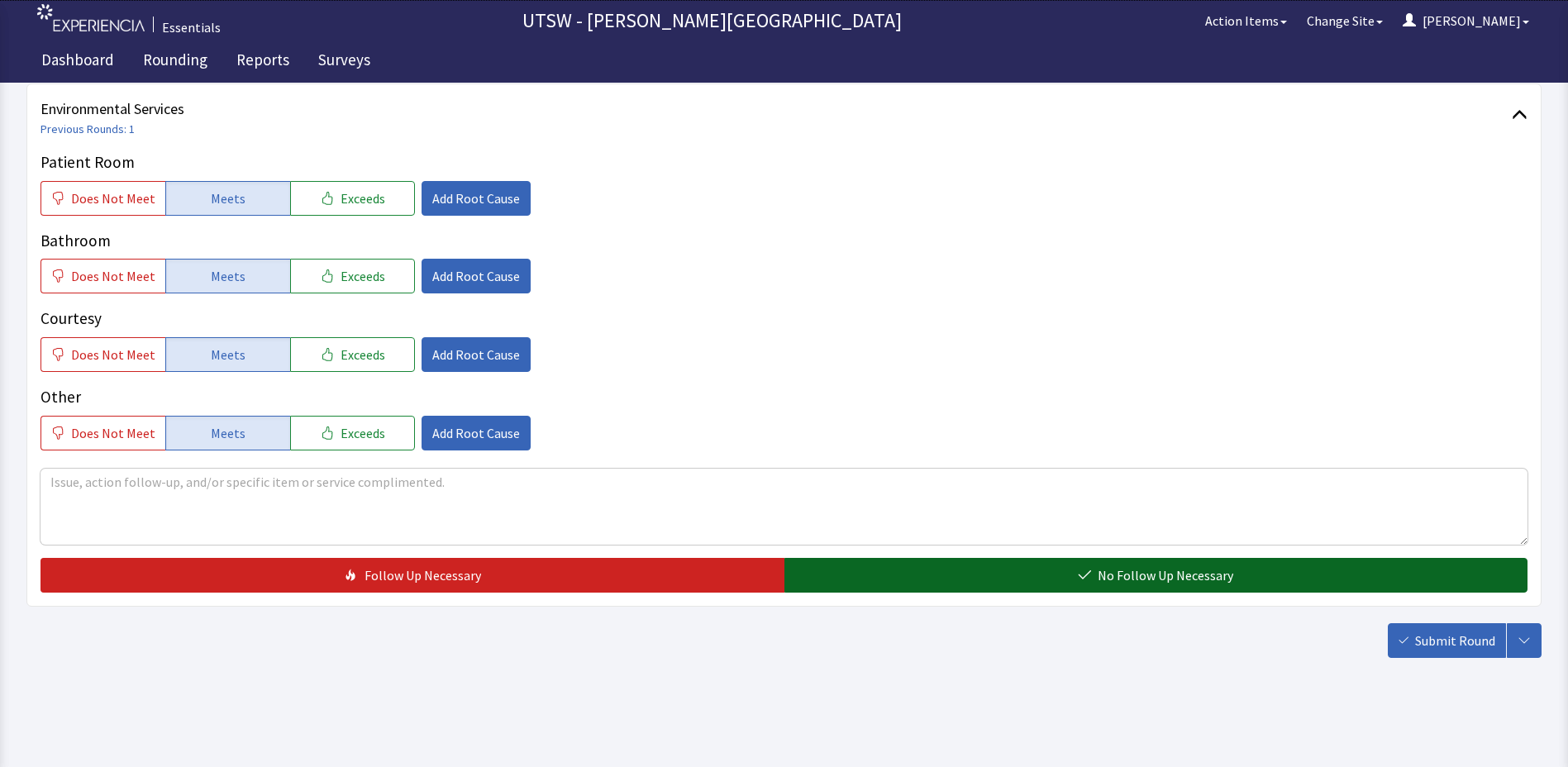
click at [864, 564] on button "No Follow Up Necessary" at bounding box center [1156, 576] width 744 height 35
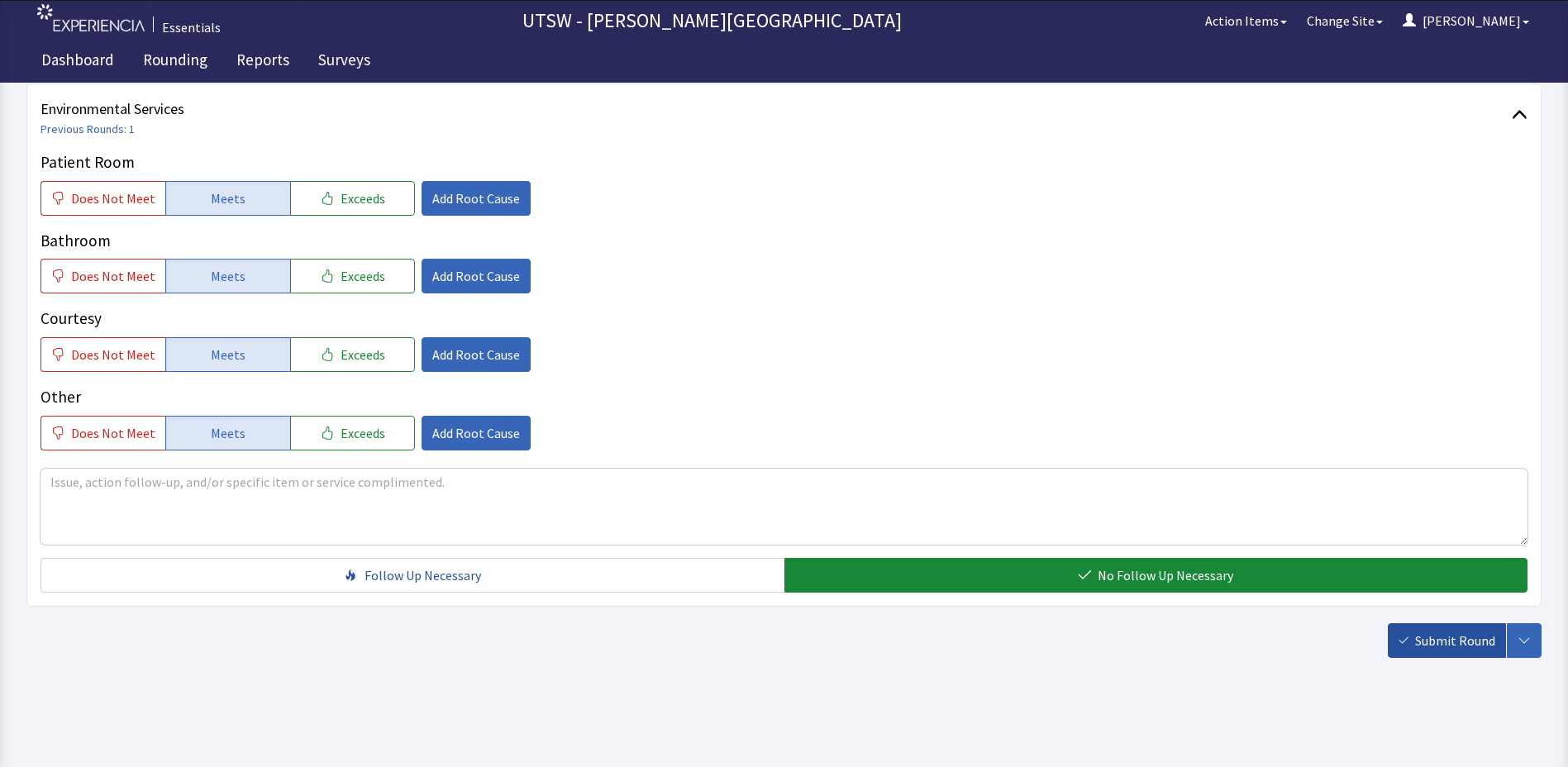
click at [1394, 647] on button "Submit Round" at bounding box center [1447, 641] width 119 height 35
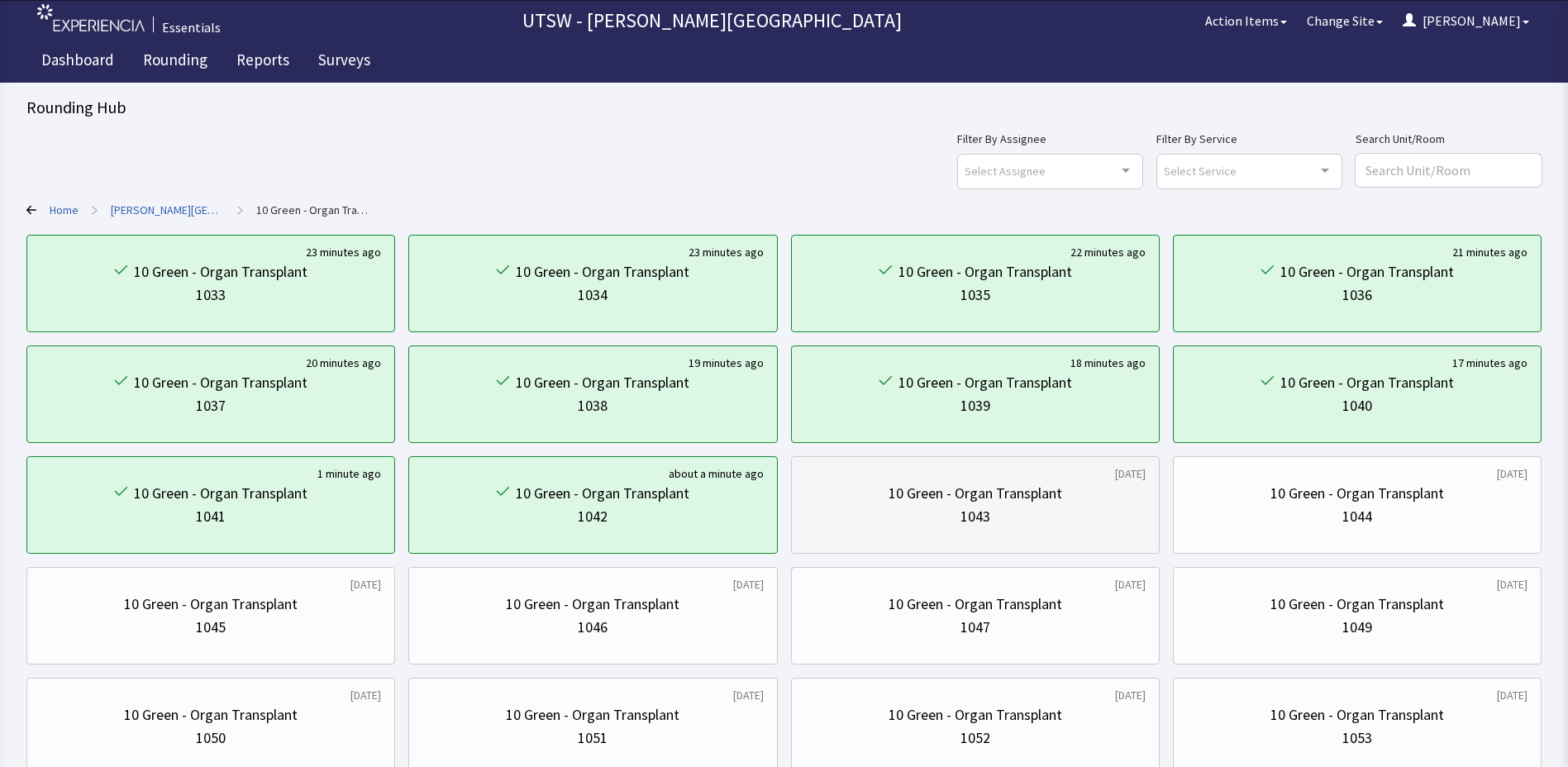
click at [904, 507] on div "1043" at bounding box center [975, 516] width 340 height 23
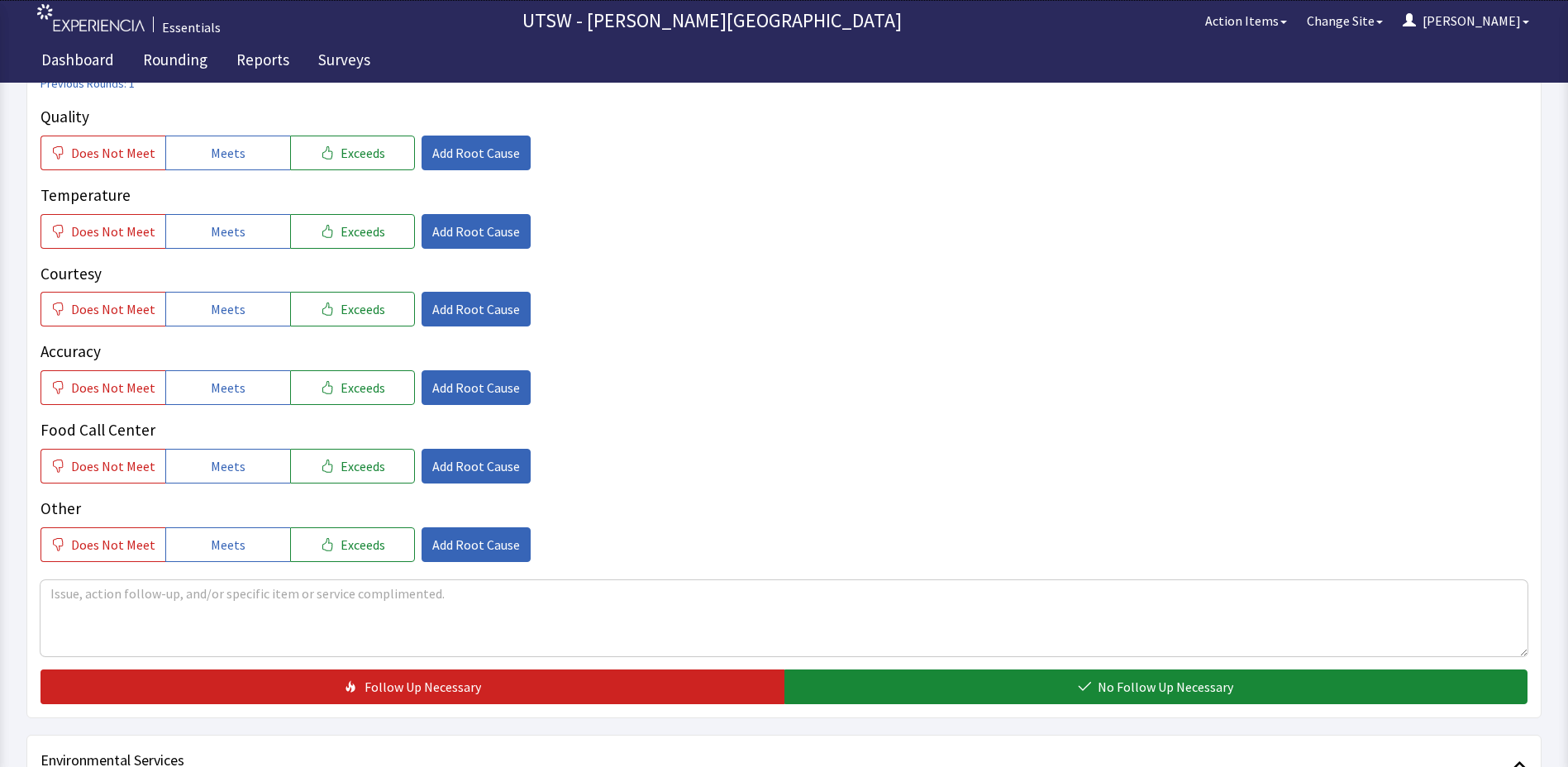
scroll to position [248, 0]
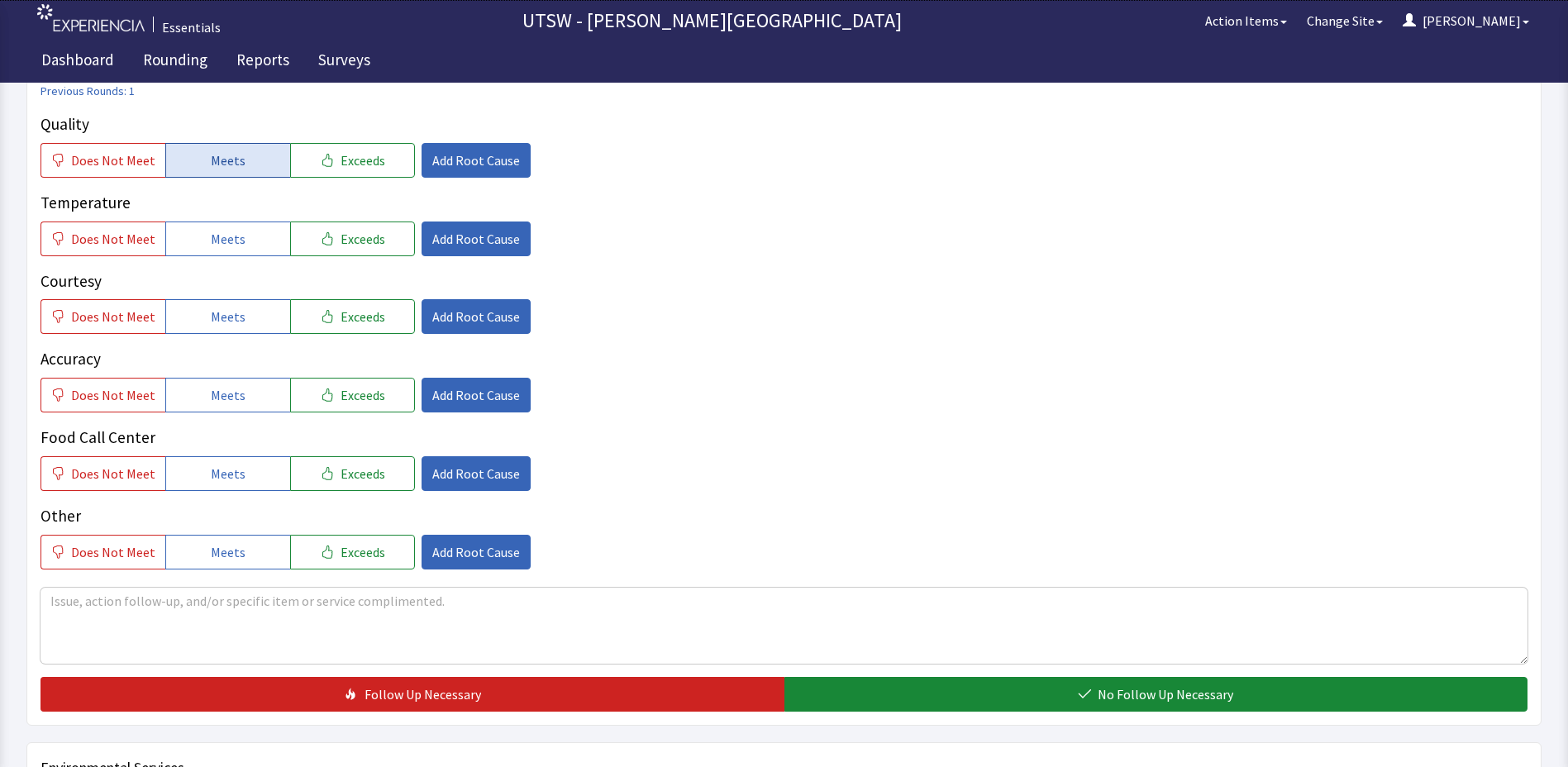
click at [229, 156] on span "Meets" at bounding box center [228, 160] width 35 height 20
click at [278, 229] on button "Meets" at bounding box center [228, 239] width 125 height 35
click at [247, 325] on button "Meets" at bounding box center [228, 317] width 125 height 35
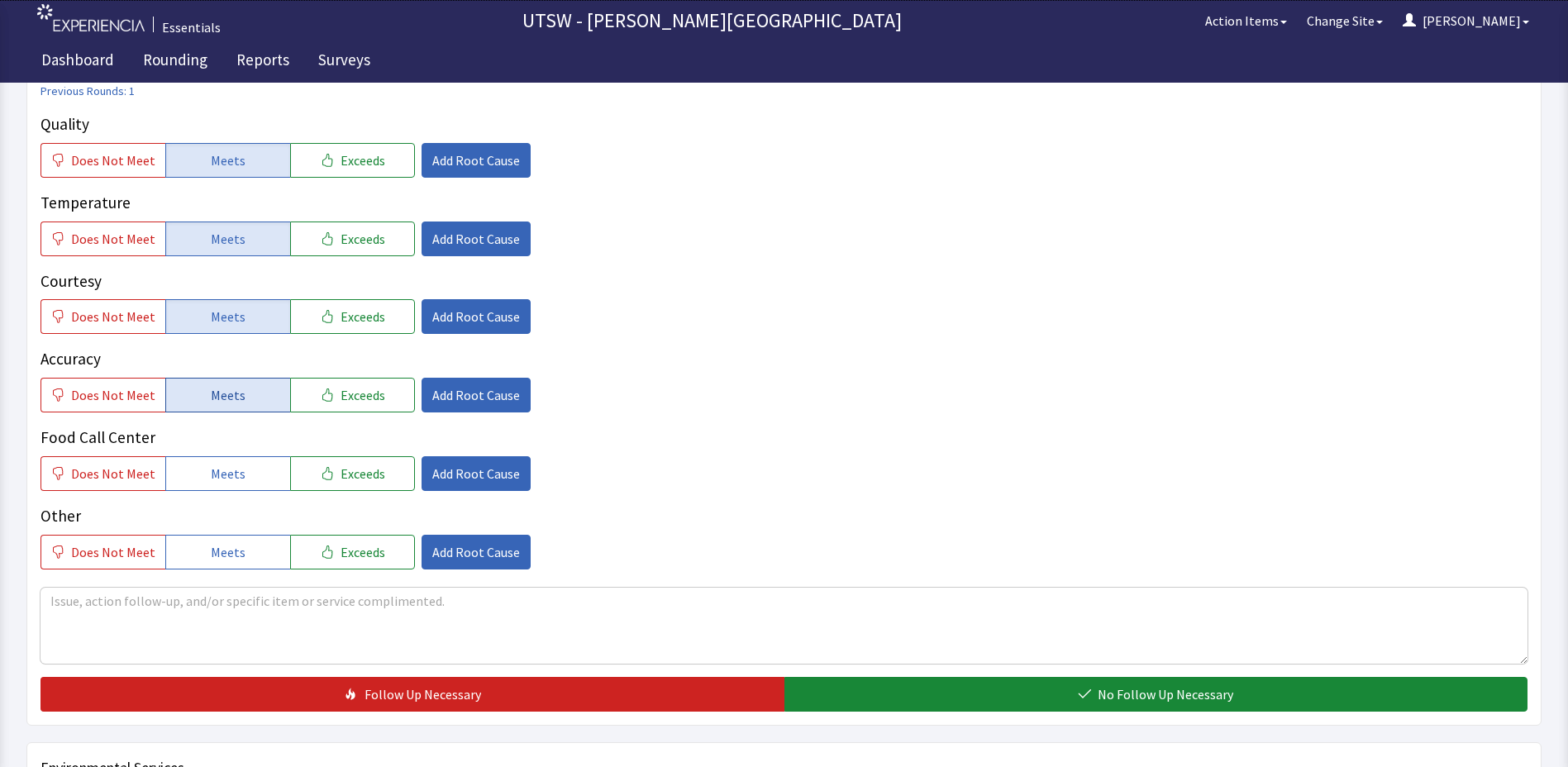
drag, startPoint x: 255, startPoint y: 412, endPoint x: 257, endPoint y: 403, distance: 9.2
click at [255, 412] on button "Meets" at bounding box center [228, 395] width 125 height 35
click at [241, 480] on button "Meets" at bounding box center [228, 474] width 125 height 35
click at [254, 538] on button "Meets" at bounding box center [228, 552] width 125 height 35
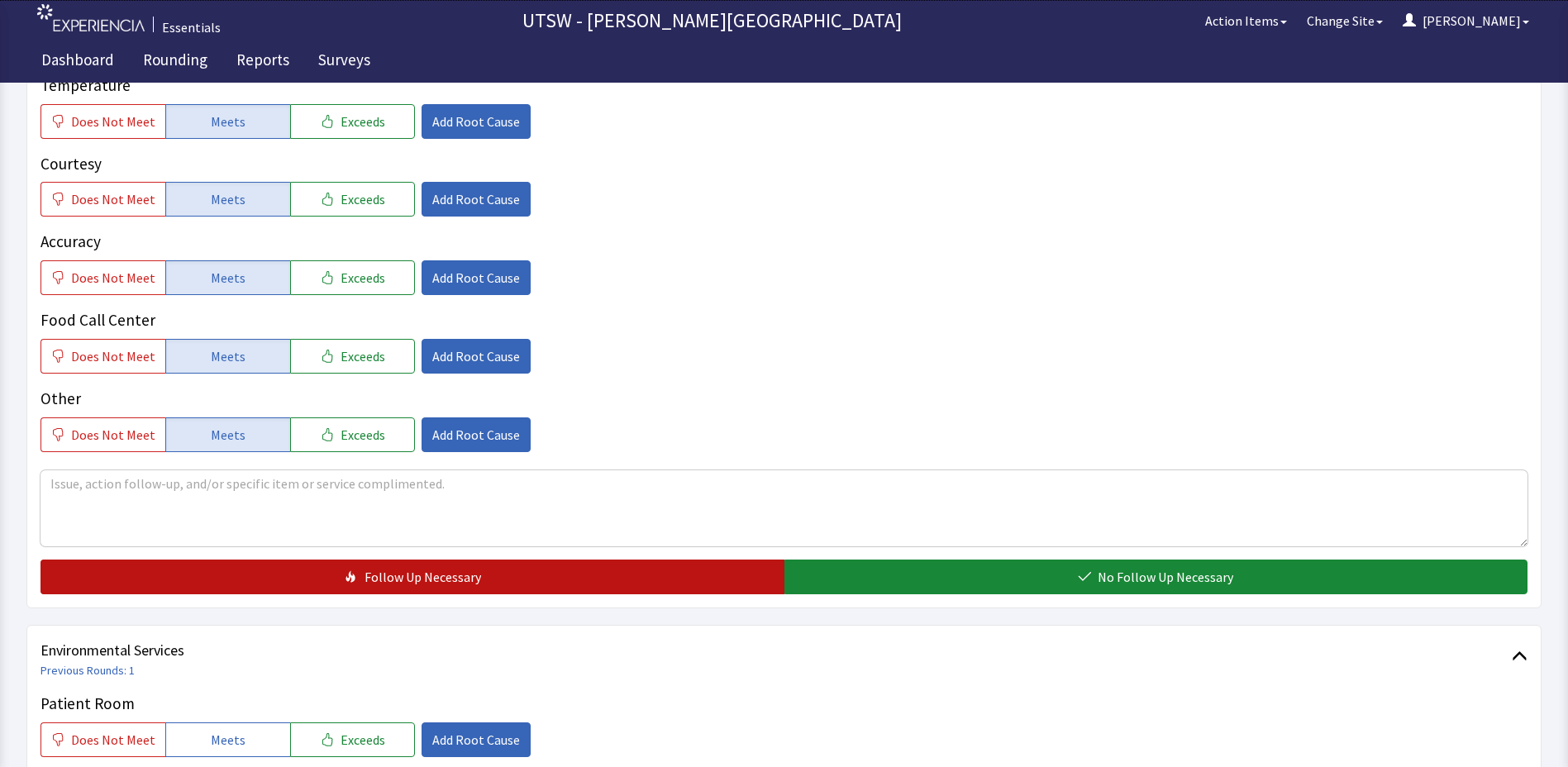
scroll to position [413, 0]
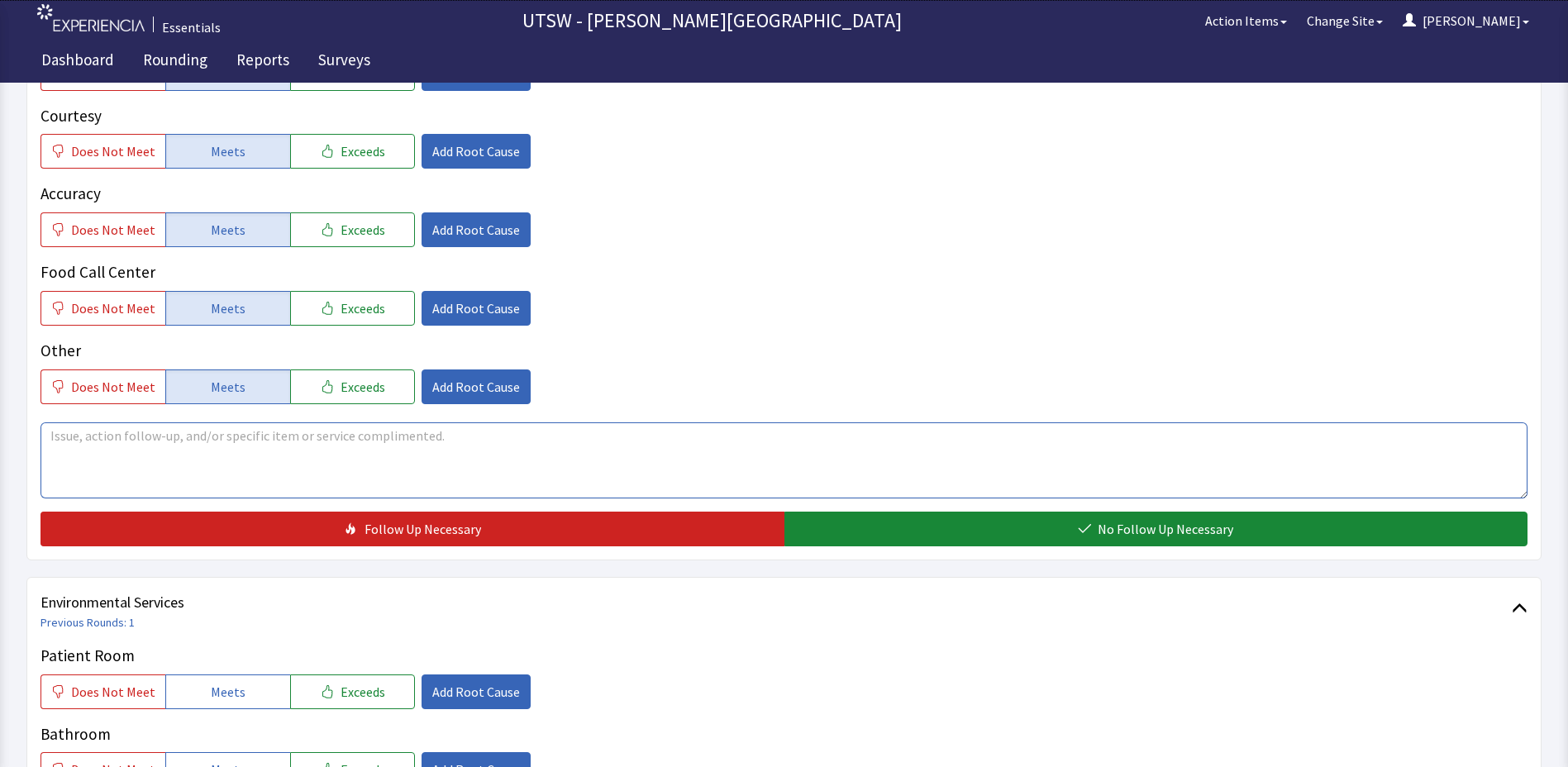
click at [229, 442] on textarea at bounding box center [784, 461] width 1487 height 76
click at [1451, 291] on div "Does Not Meet Meets Exceeds Add Root Cause" at bounding box center [784, 308] width 1487 height 35
click at [291, 482] on textarea at bounding box center [784, 461] width 1487 height 76
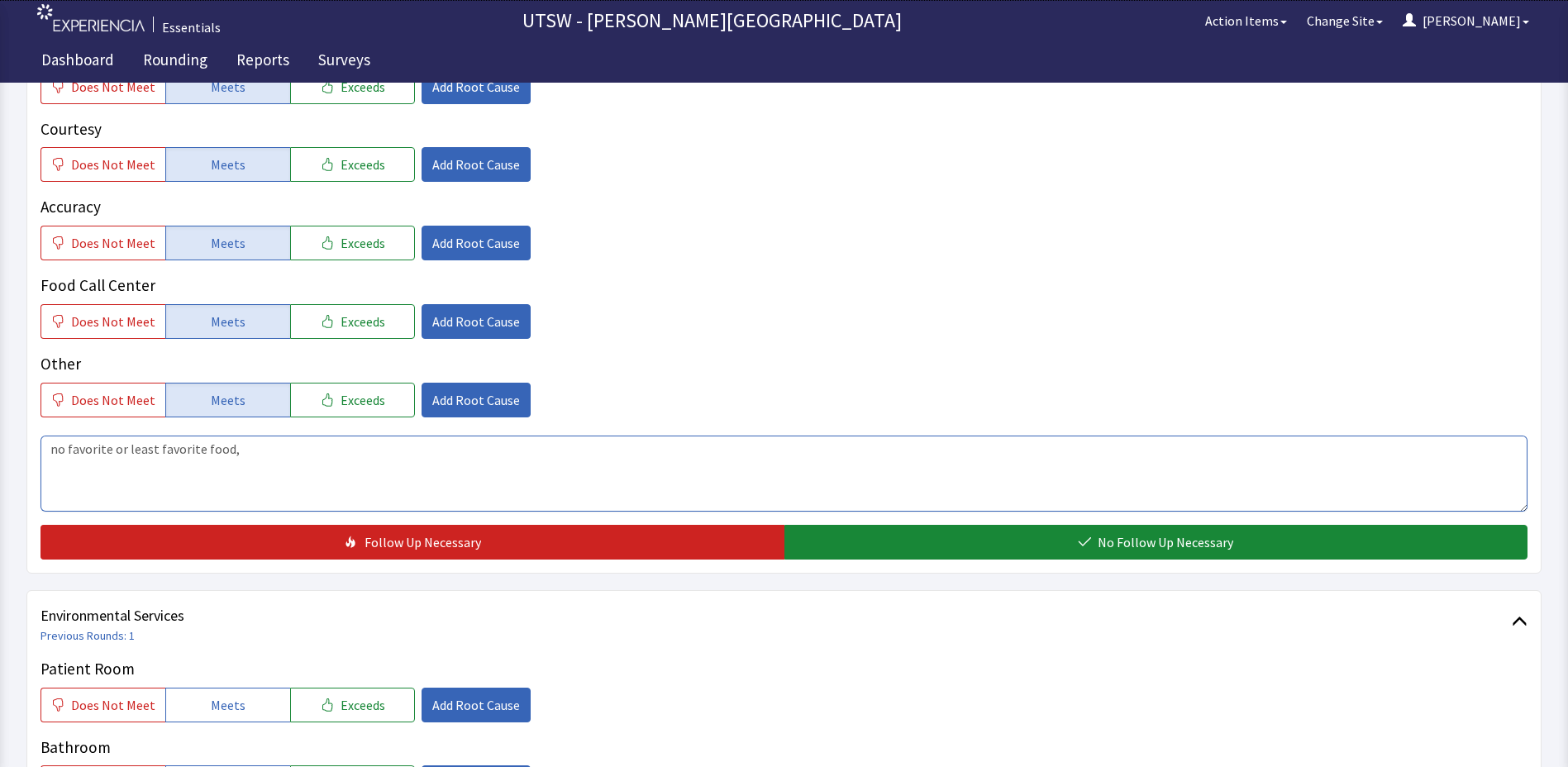
scroll to position [496, 0]
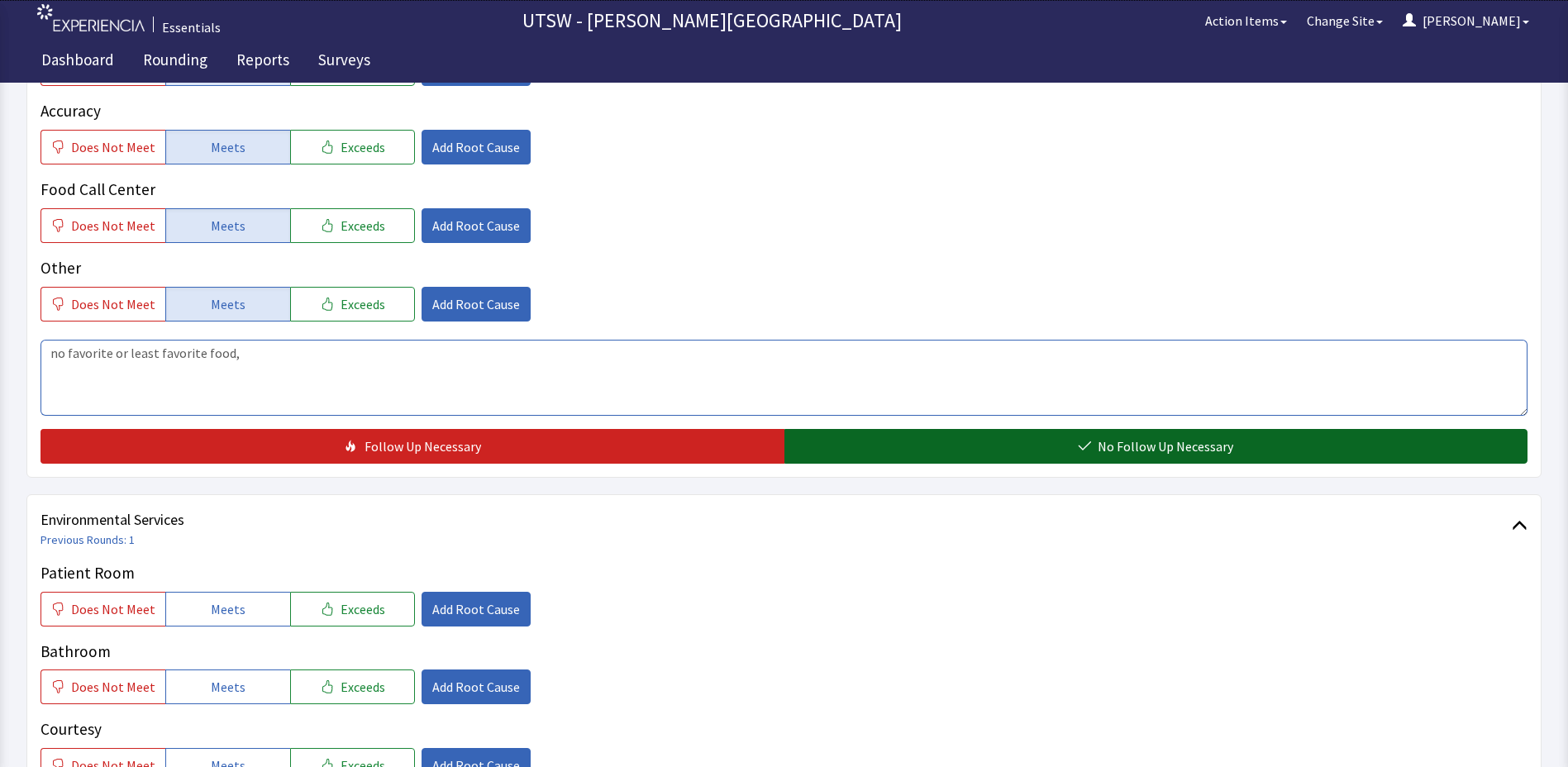
type textarea "no favorite or least favorite food,"
click at [1139, 449] on span "No Follow Up Necessary" at bounding box center [1165, 446] width 136 height 20
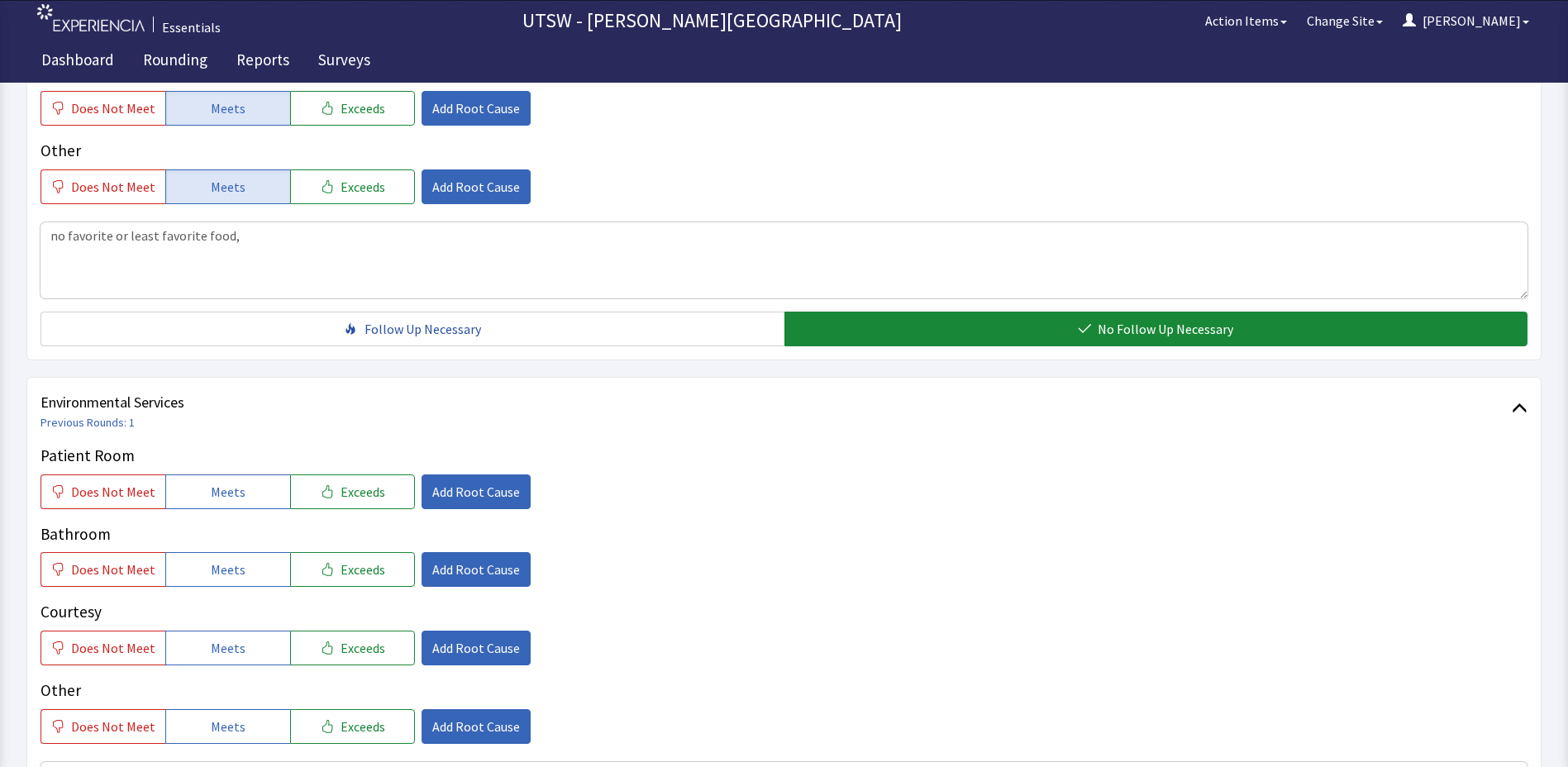
scroll to position [827, 0]
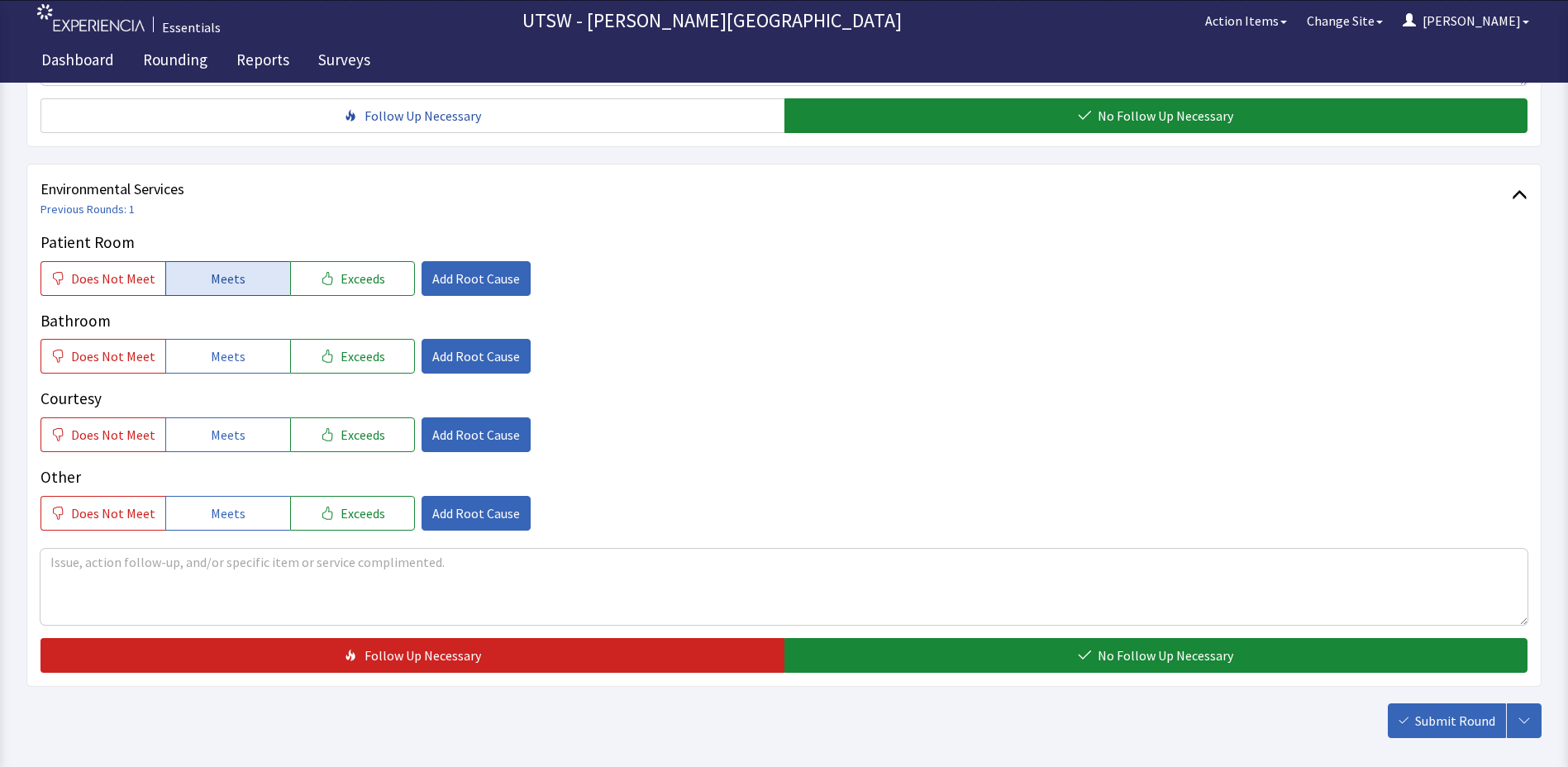
click at [219, 263] on button "Meets" at bounding box center [228, 279] width 125 height 35
click at [216, 363] on span "Meets" at bounding box center [228, 356] width 35 height 20
click at [216, 427] on span "Meets" at bounding box center [228, 435] width 35 height 20
drag, startPoint x: 234, startPoint y: 520, endPoint x: 632, endPoint y: 499, distance: 398.6
click at [236, 519] on span "Meets" at bounding box center [228, 513] width 35 height 20
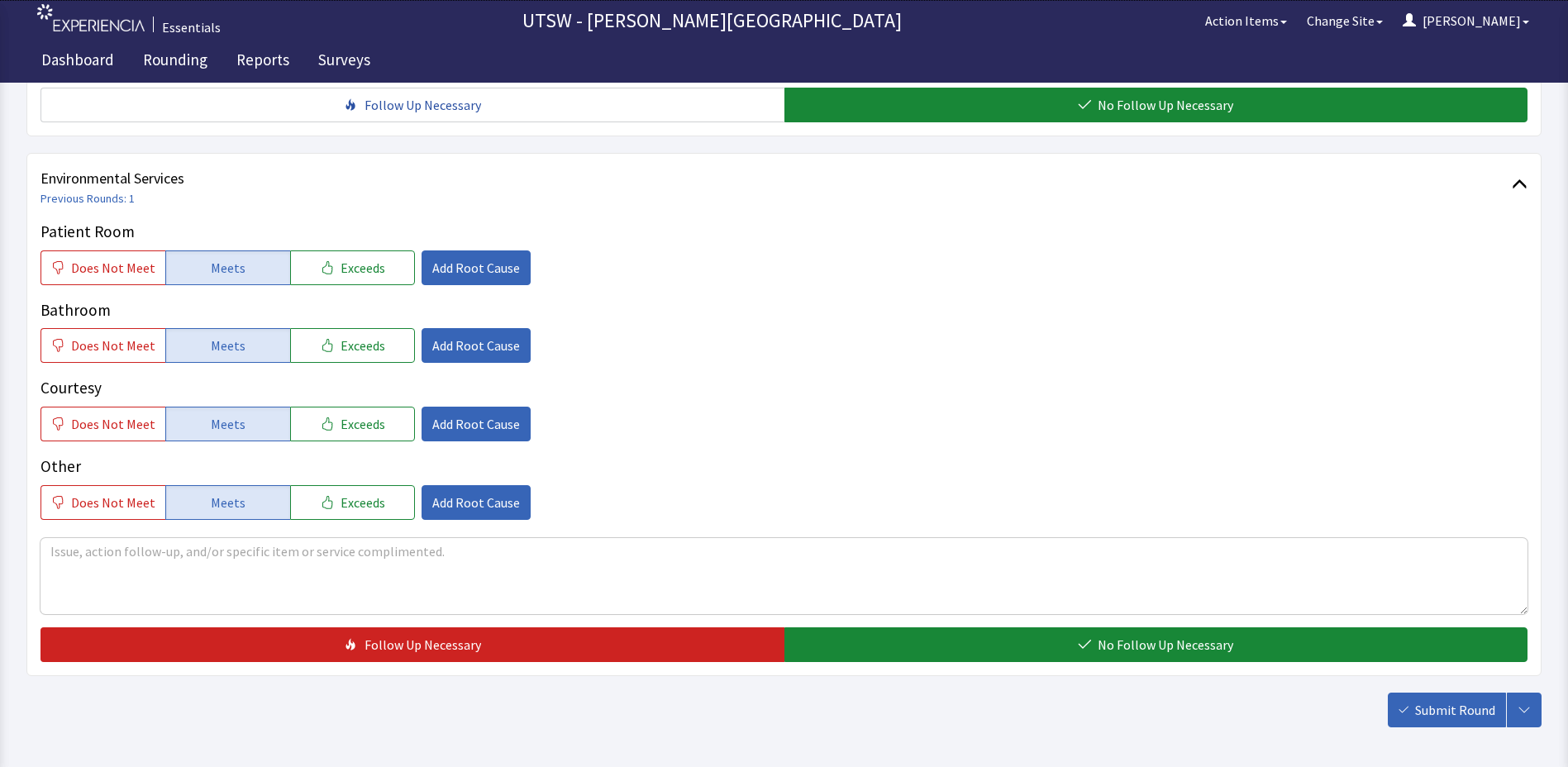
scroll to position [907, 0]
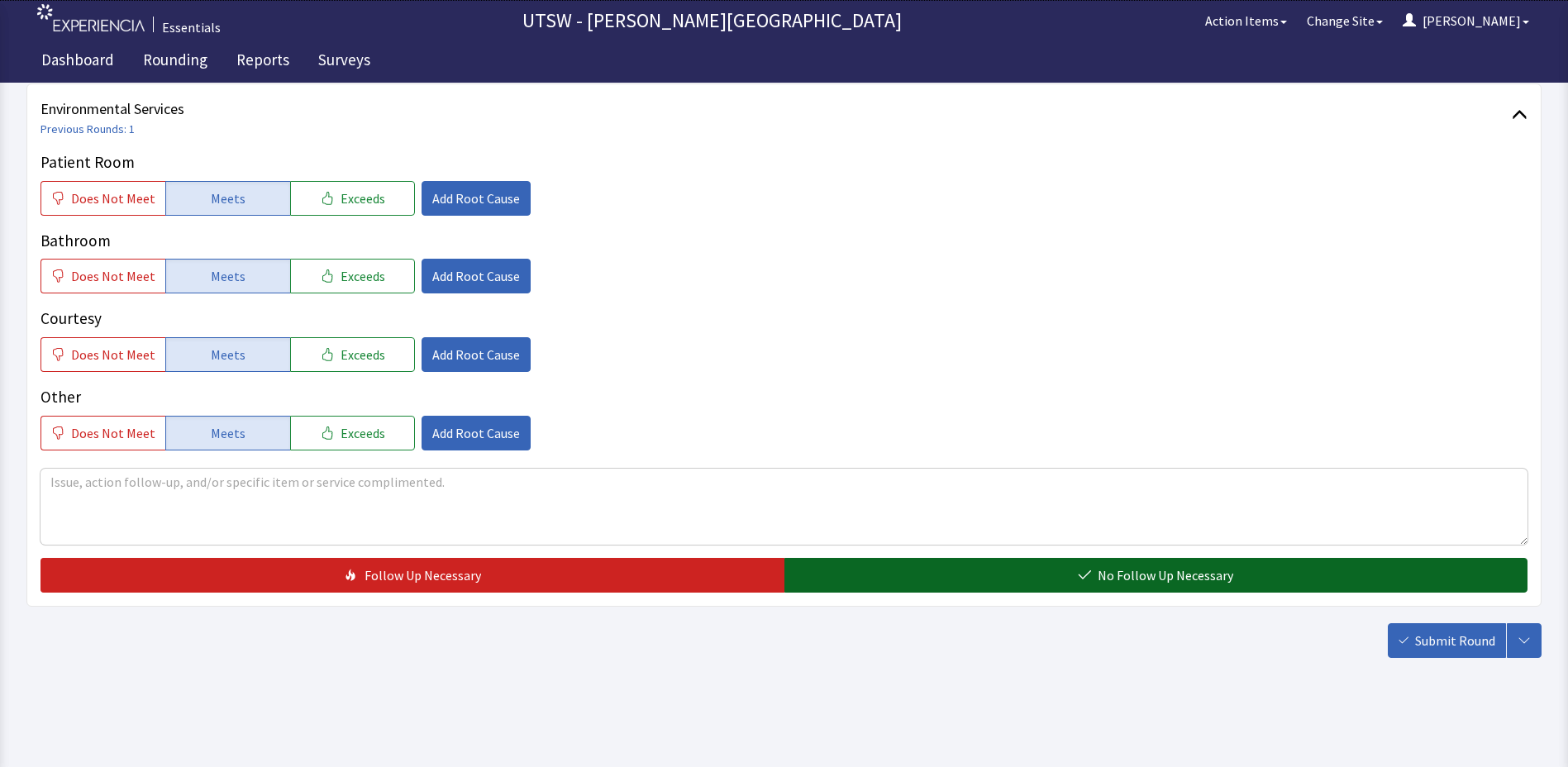
drag, startPoint x: 967, startPoint y: 570, endPoint x: 1036, endPoint y: 560, distance: 69.7
click at [968, 570] on button "No Follow Up Necessary" at bounding box center [1156, 576] width 744 height 35
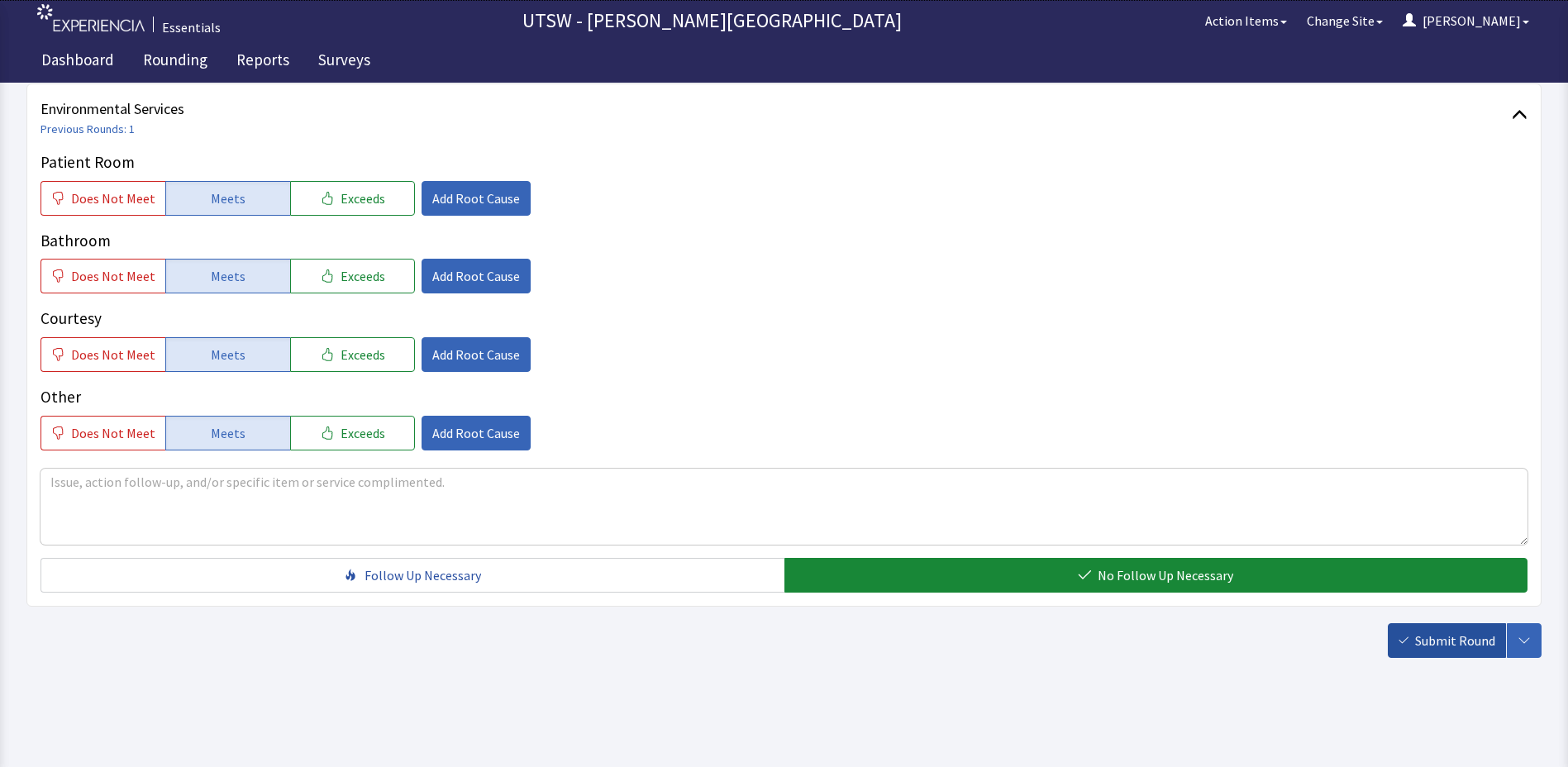
click at [1432, 651] on button "Submit Round" at bounding box center [1447, 641] width 119 height 35
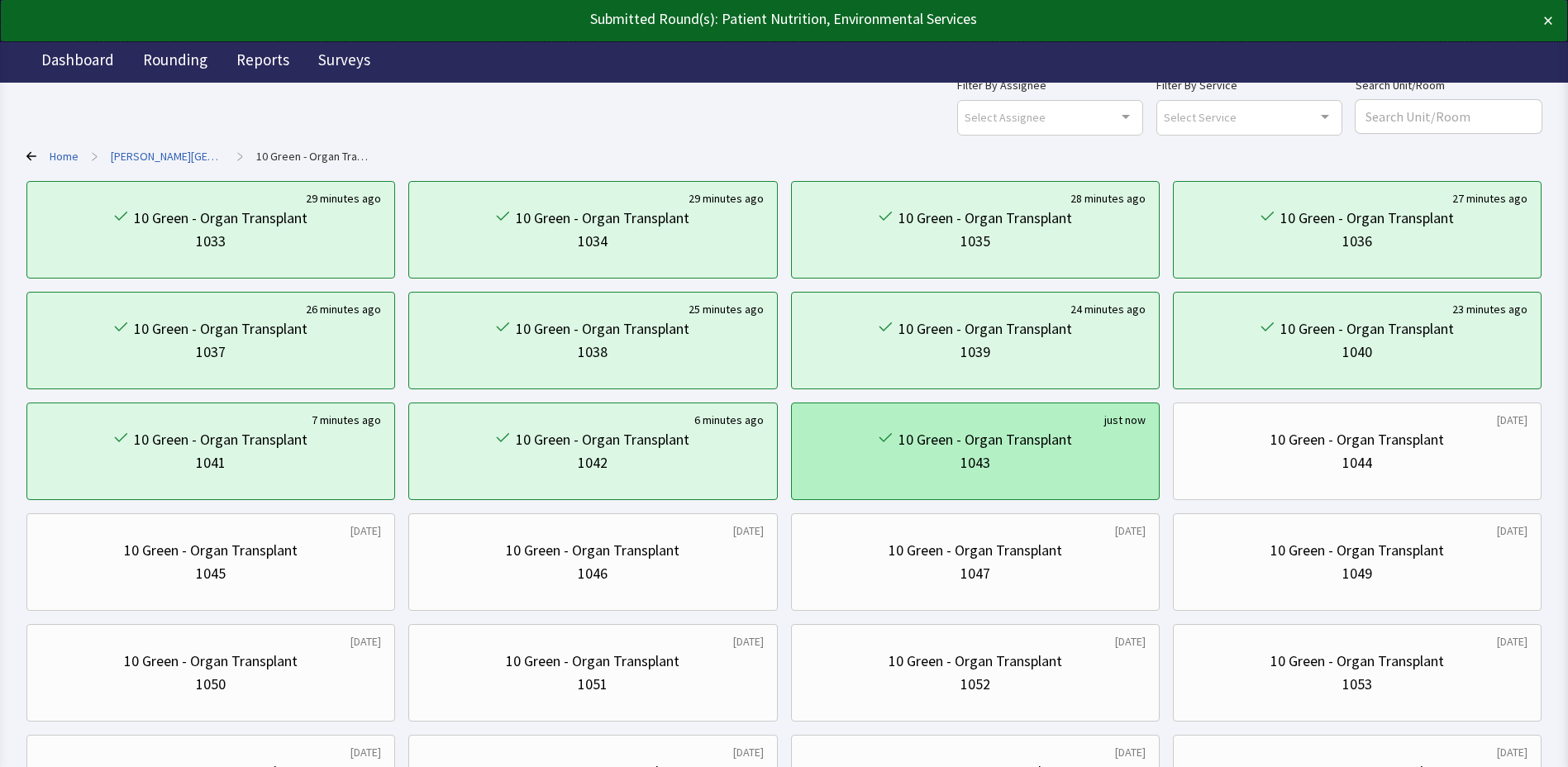
scroll to position [82, 0]
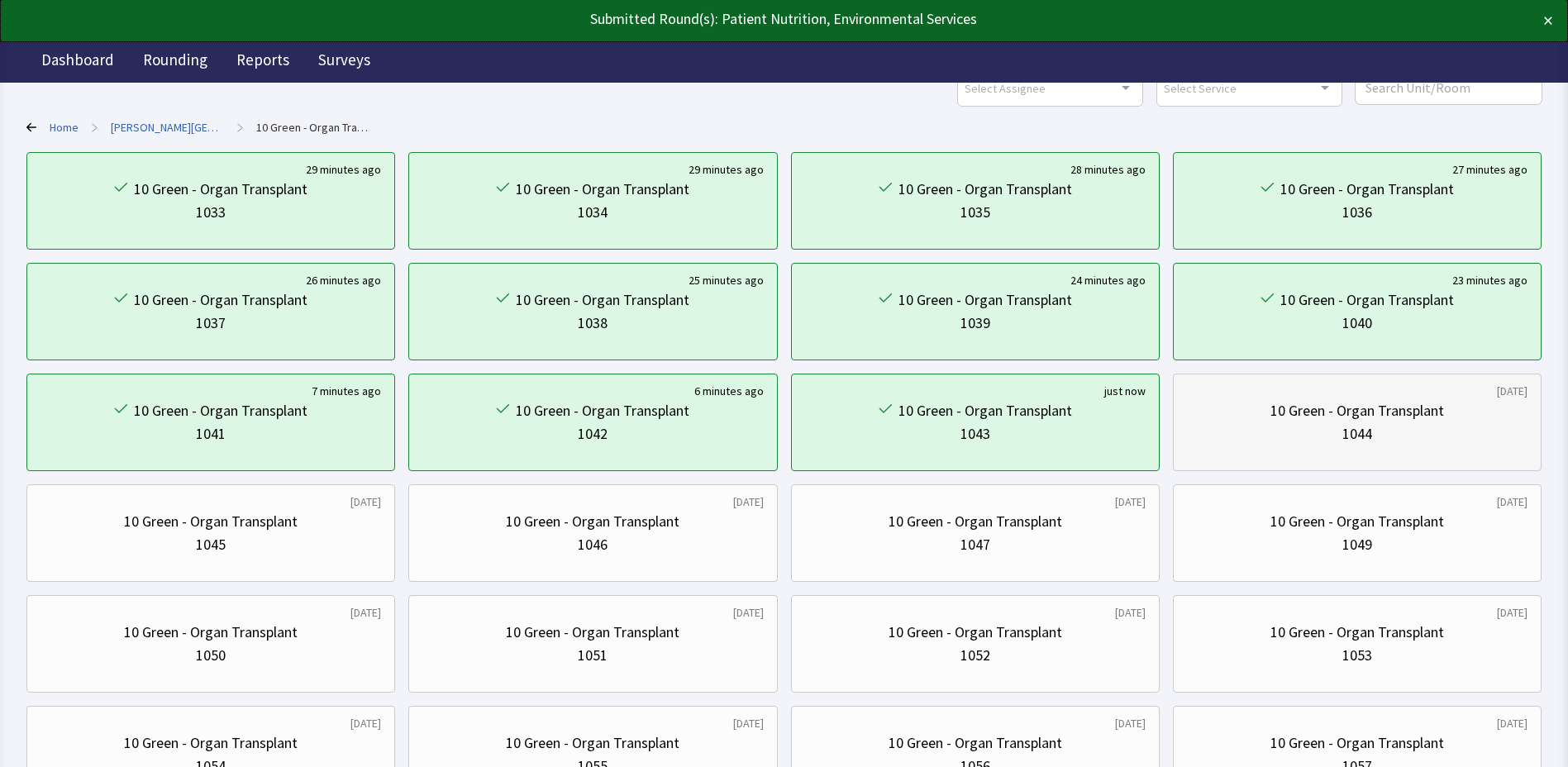
click at [1243, 422] on div "1044" at bounding box center [1357, 434] width 340 height 23
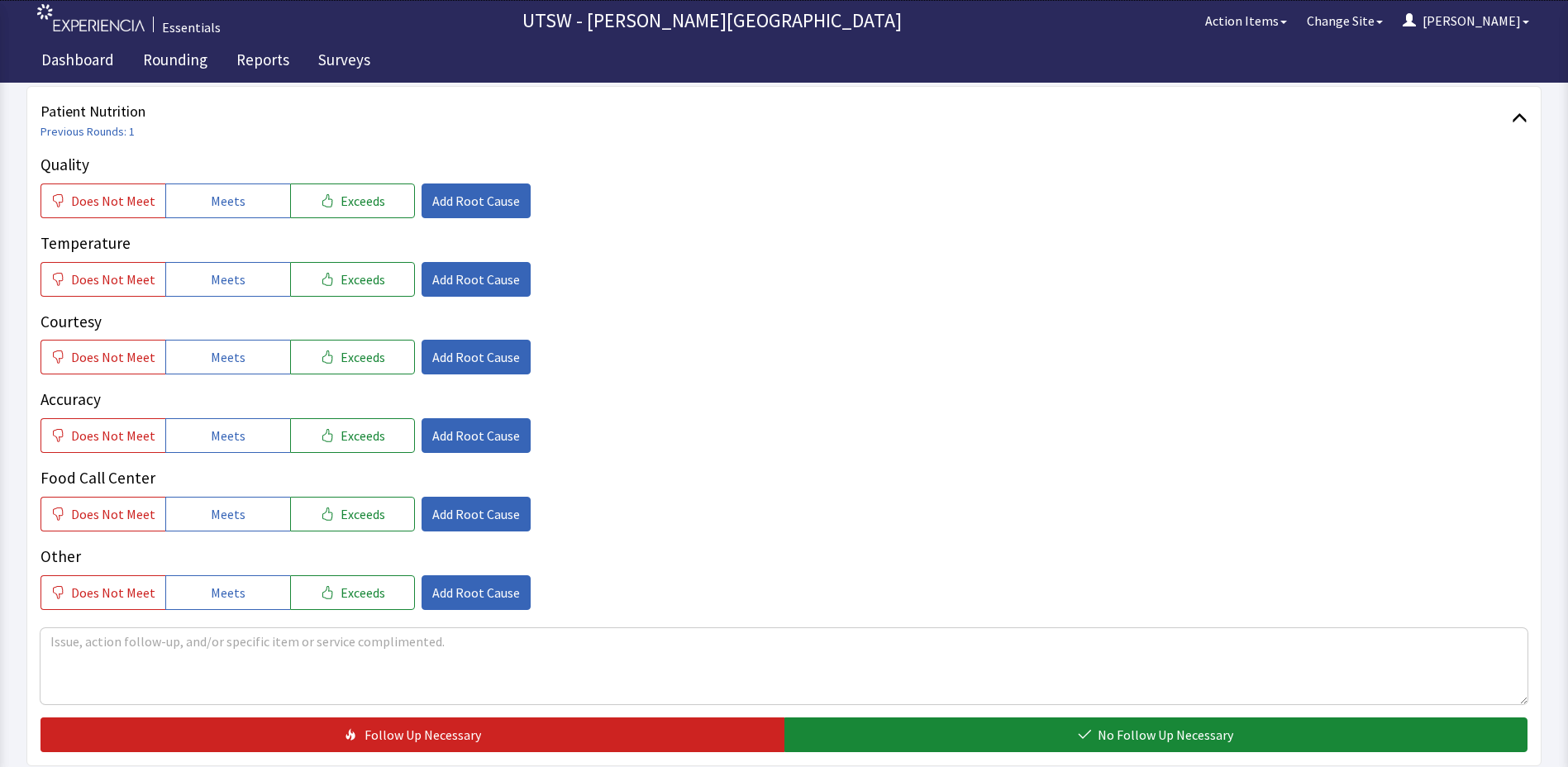
scroll to position [82, 0]
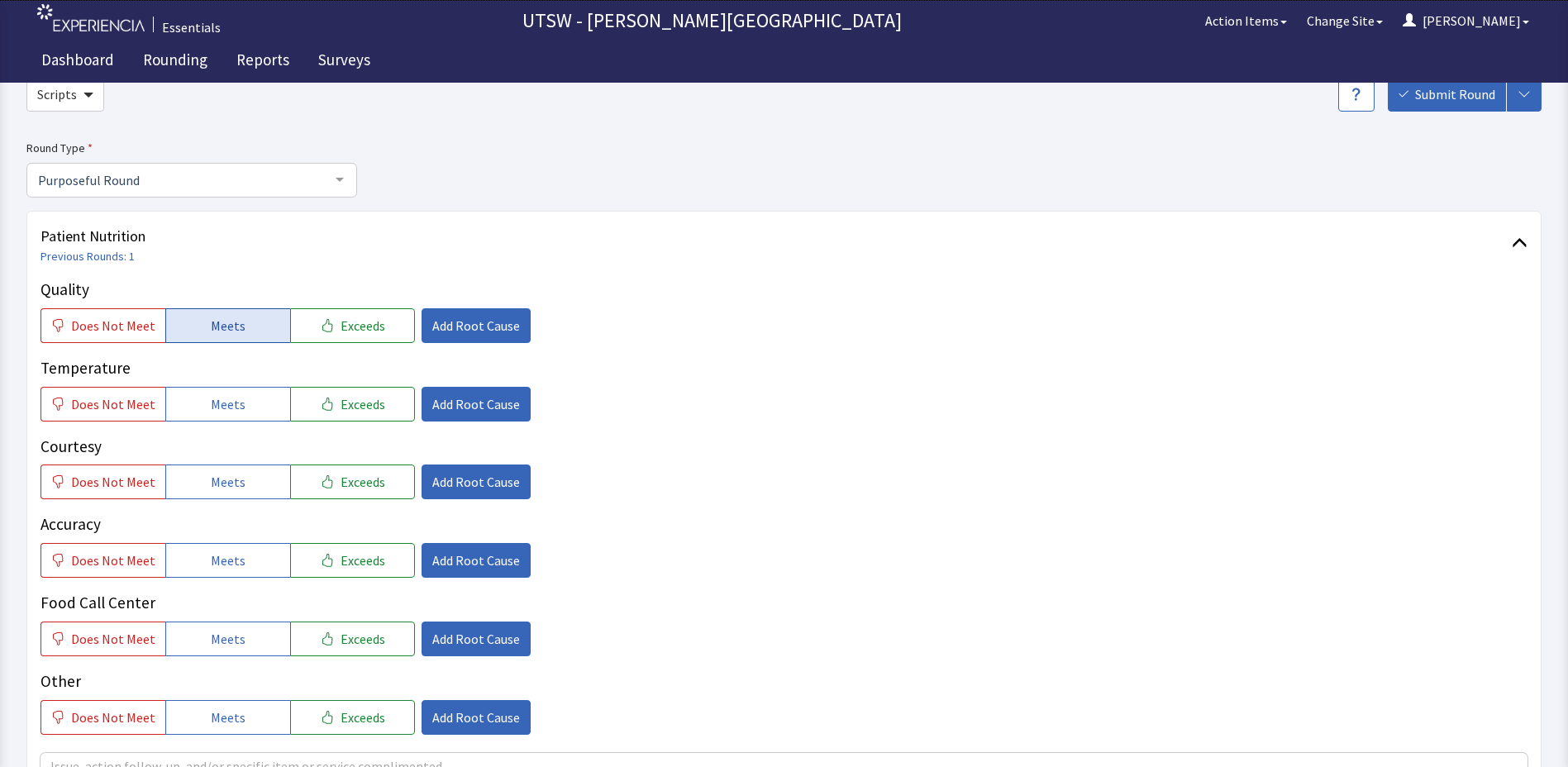
click at [197, 311] on button "Meets" at bounding box center [228, 325] width 125 height 35
click at [220, 392] on button "Meets" at bounding box center [228, 404] width 125 height 35
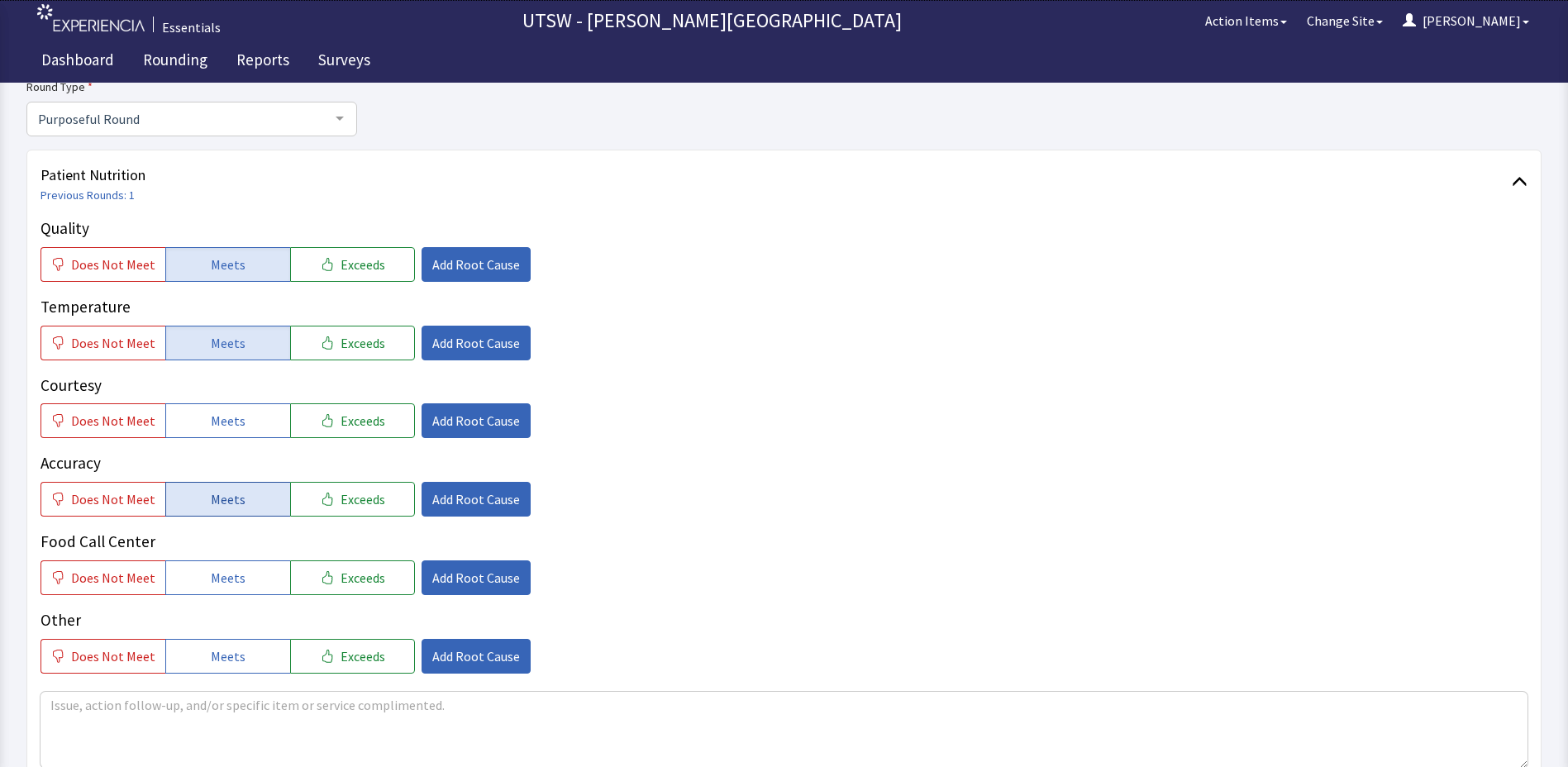
scroll to position [248, 0]
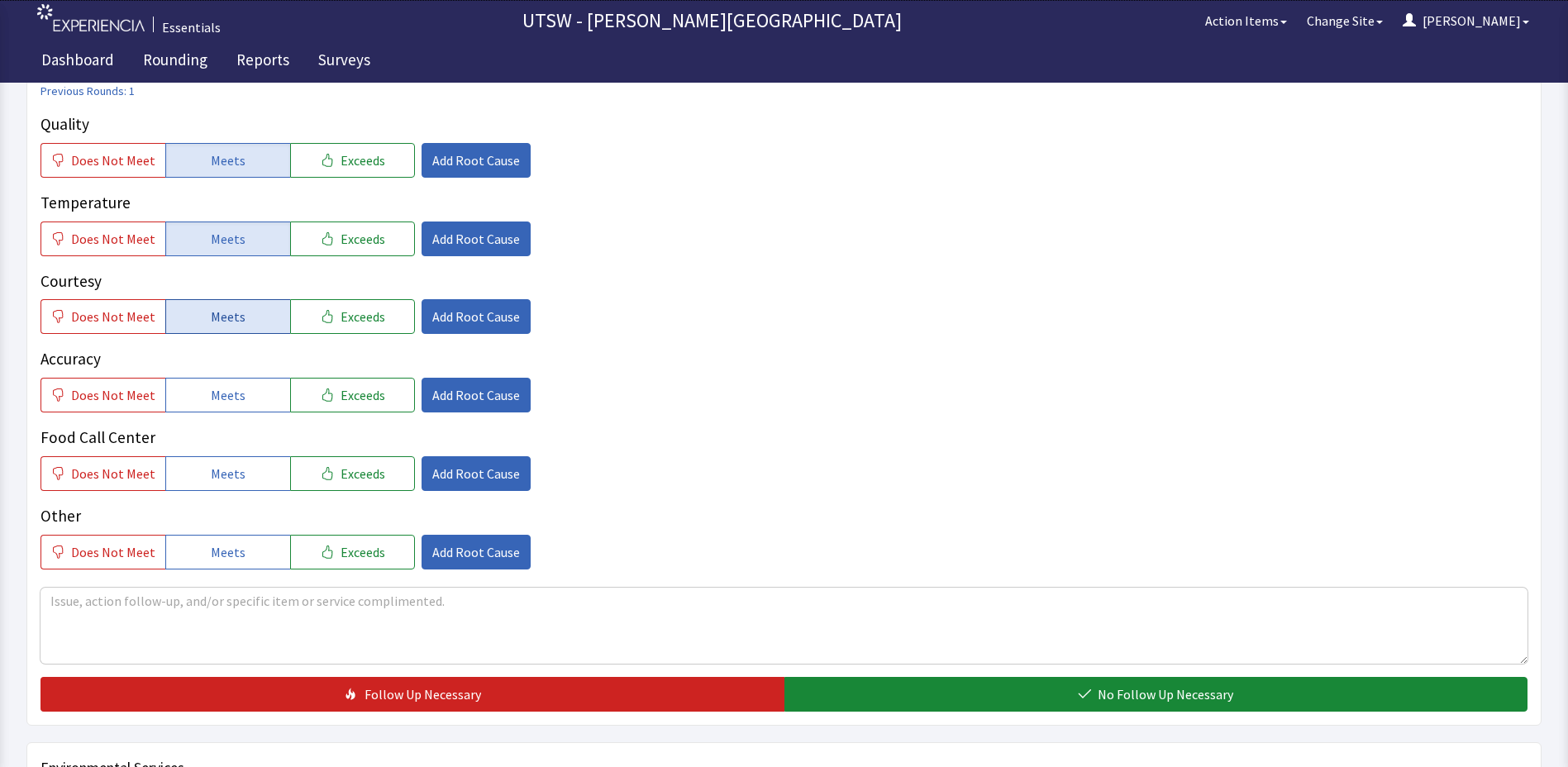
click at [230, 322] on span "Meets" at bounding box center [228, 316] width 35 height 20
click at [249, 382] on button "Meets" at bounding box center [228, 395] width 125 height 35
click at [236, 453] on div "Food Call Center Does Not Meet Meets Exceeds Add Root Cause" at bounding box center [784, 458] width 1487 height 65
click at [233, 467] on span "Meets" at bounding box center [228, 474] width 35 height 20
click at [195, 551] on button "Meets" at bounding box center [228, 552] width 125 height 35
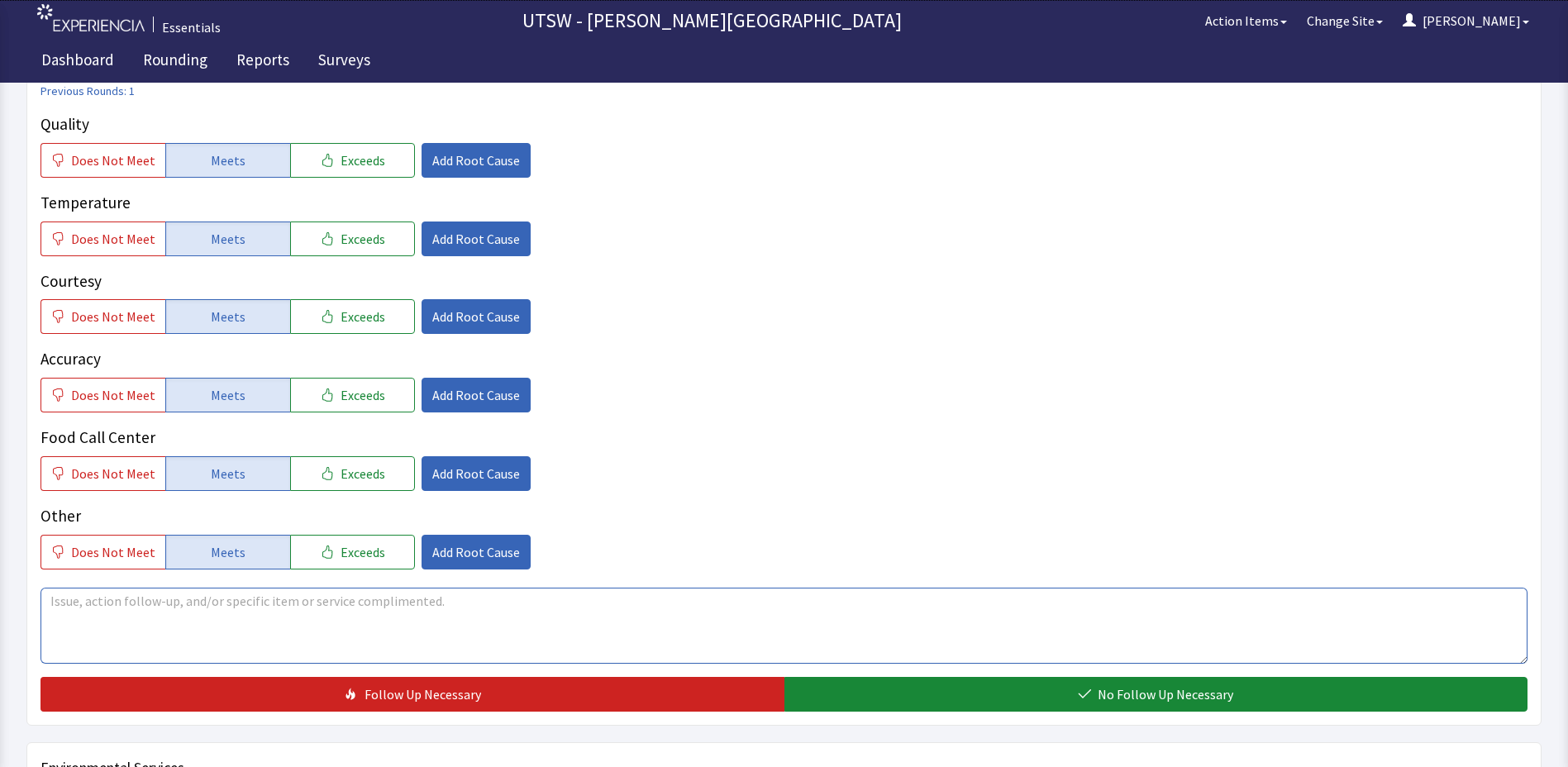
click at [155, 595] on textarea at bounding box center [784, 626] width 1487 height 76
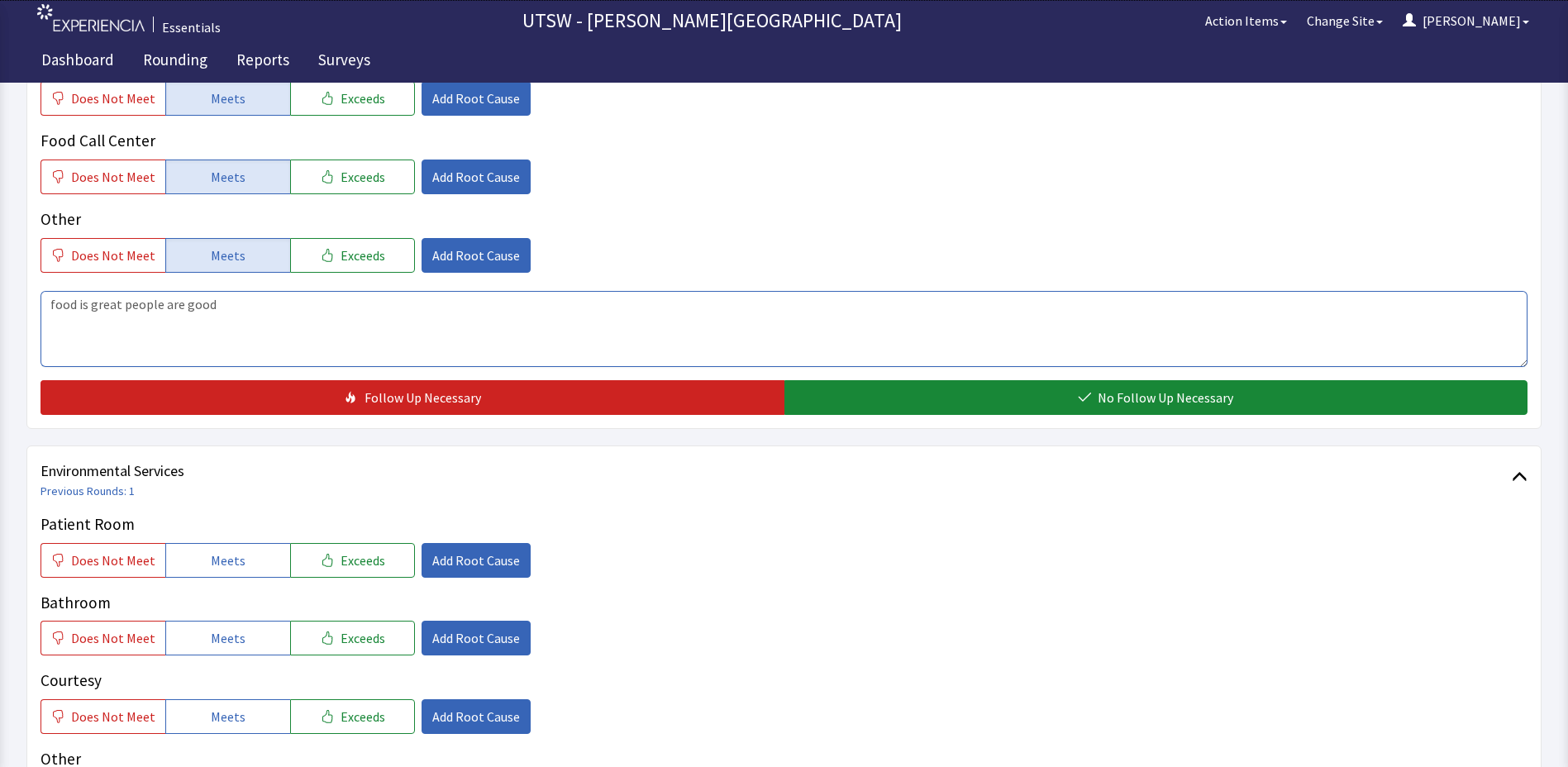
scroll to position [578, 0]
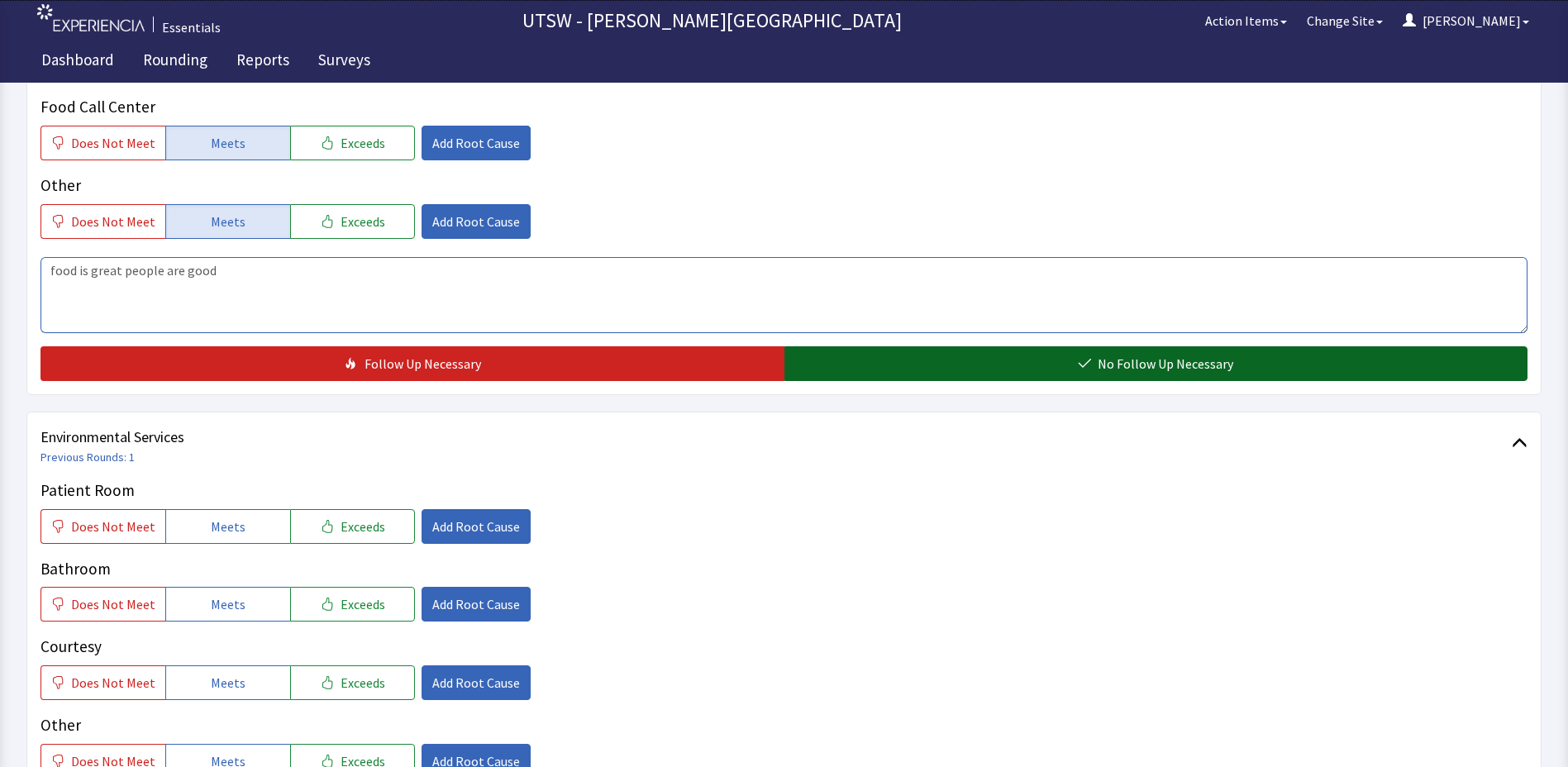
type textarea "food is great people are good"
click at [887, 377] on button "No Follow Up Necessary" at bounding box center [1156, 364] width 744 height 35
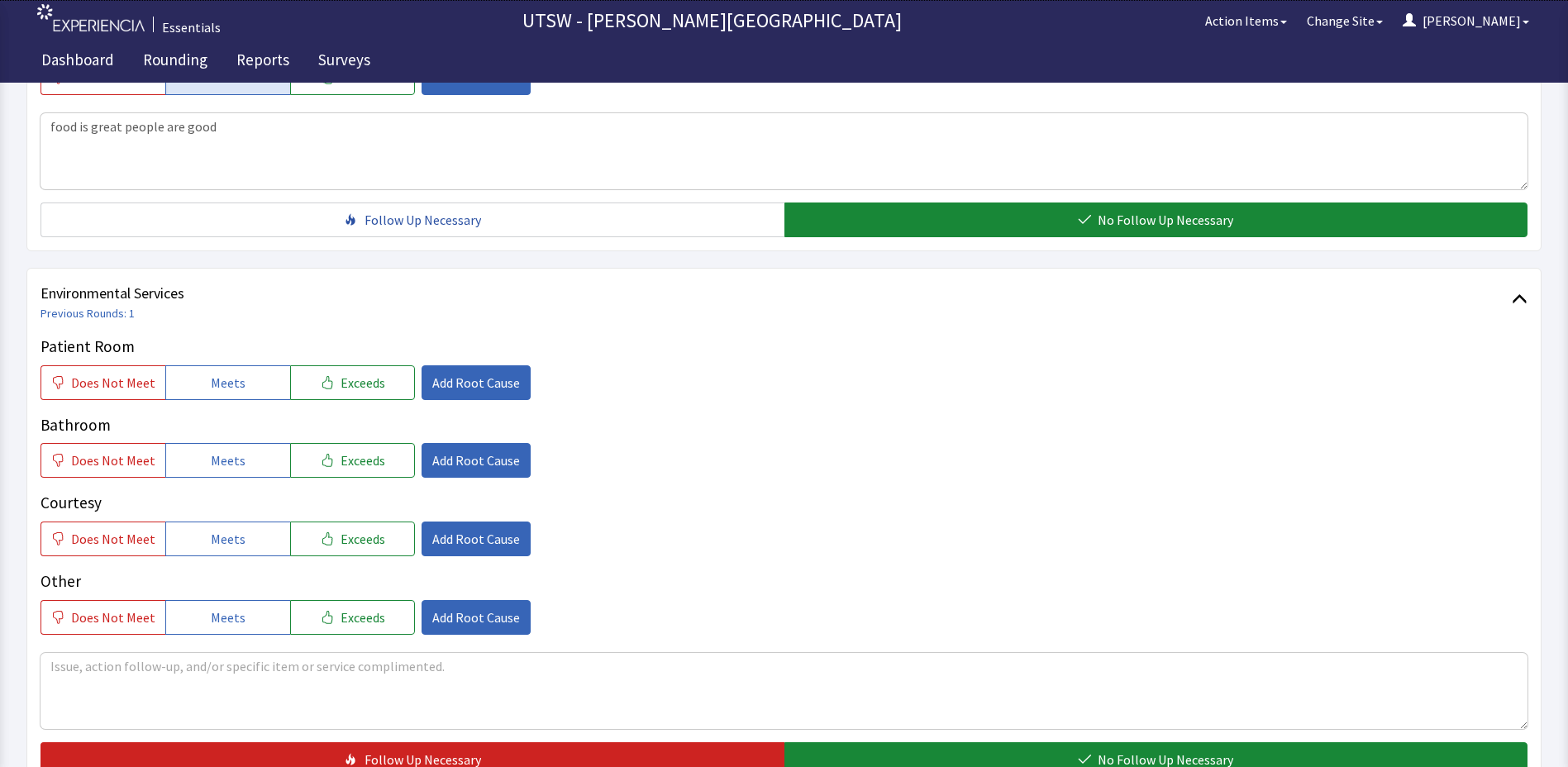
scroll to position [907, 0]
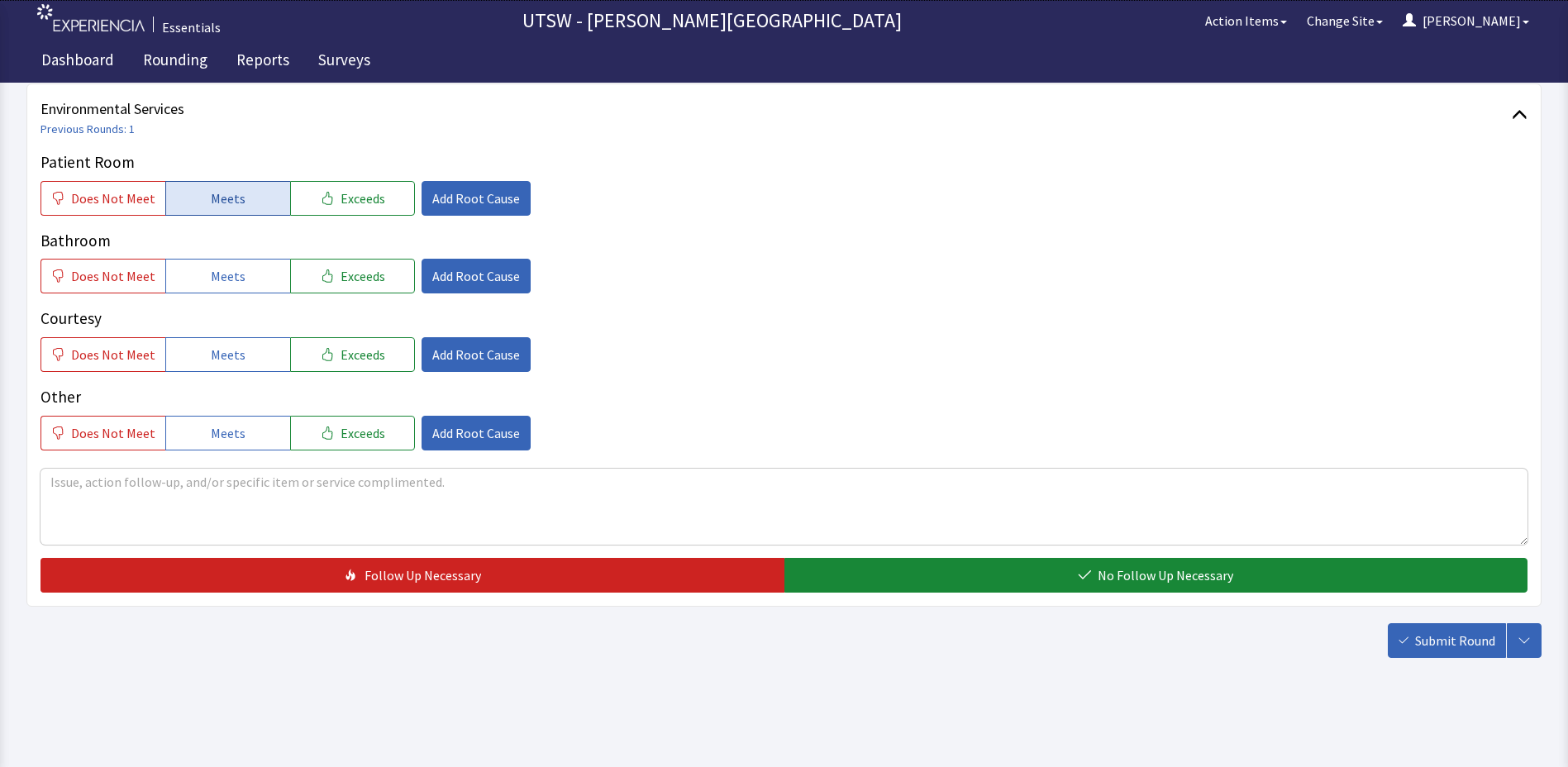
click at [224, 213] on button "Meets" at bounding box center [228, 198] width 125 height 35
drag, startPoint x: 218, startPoint y: 297, endPoint x: 214, endPoint y: 283, distance: 14.6
click at [218, 295] on div "Patient Room Does Not Meet Meets Exceeds Add Root Cause Bathroom Does Not Meet …" at bounding box center [784, 300] width 1487 height 300
click at [213, 279] on span "Meets" at bounding box center [228, 275] width 35 height 20
click at [274, 351] on button "Meets" at bounding box center [228, 355] width 125 height 35
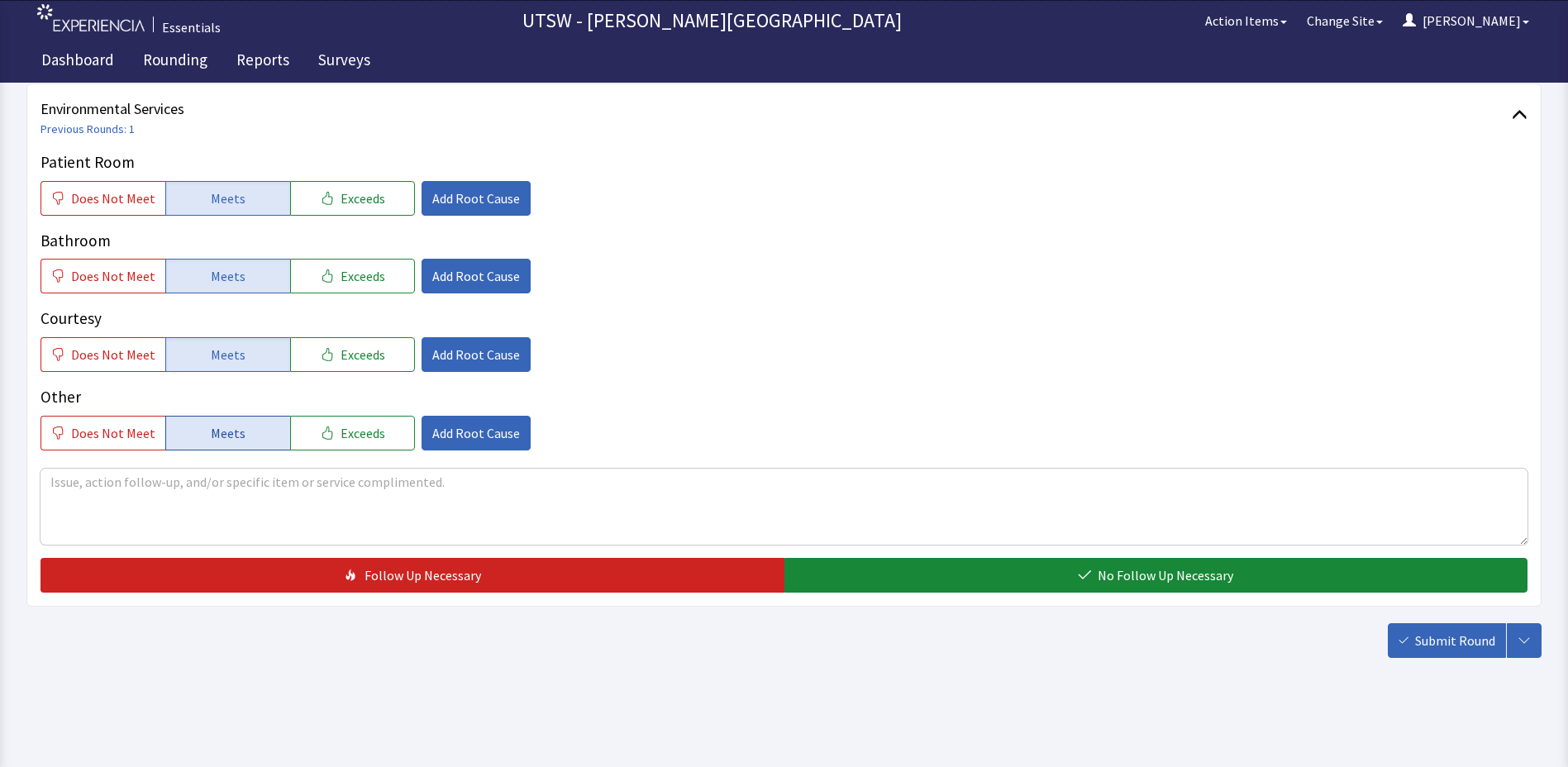
click at [248, 425] on button "Meets" at bounding box center [228, 433] width 125 height 35
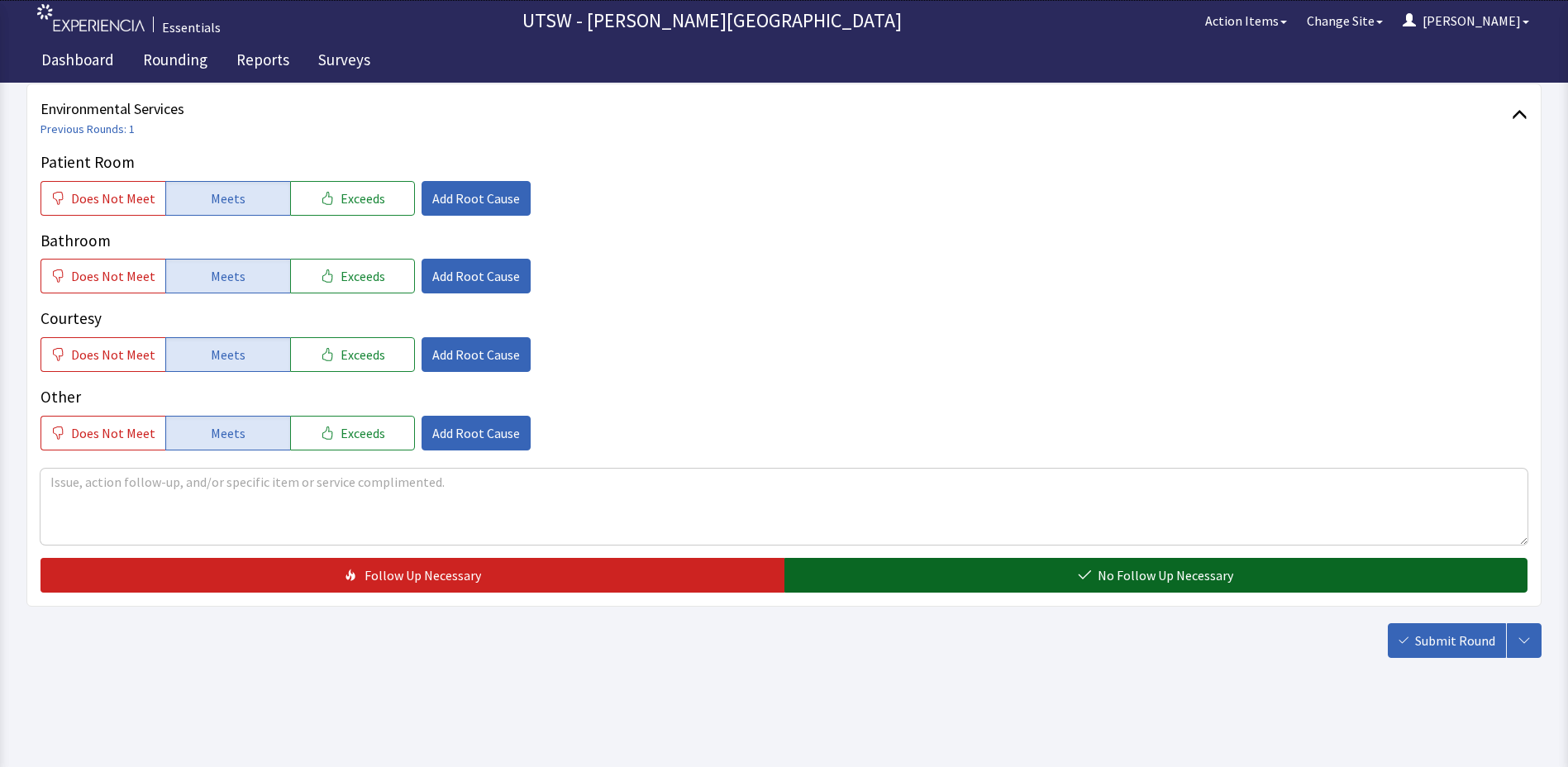
click at [1058, 565] on button "No Follow Up Necessary" at bounding box center [1156, 576] width 744 height 35
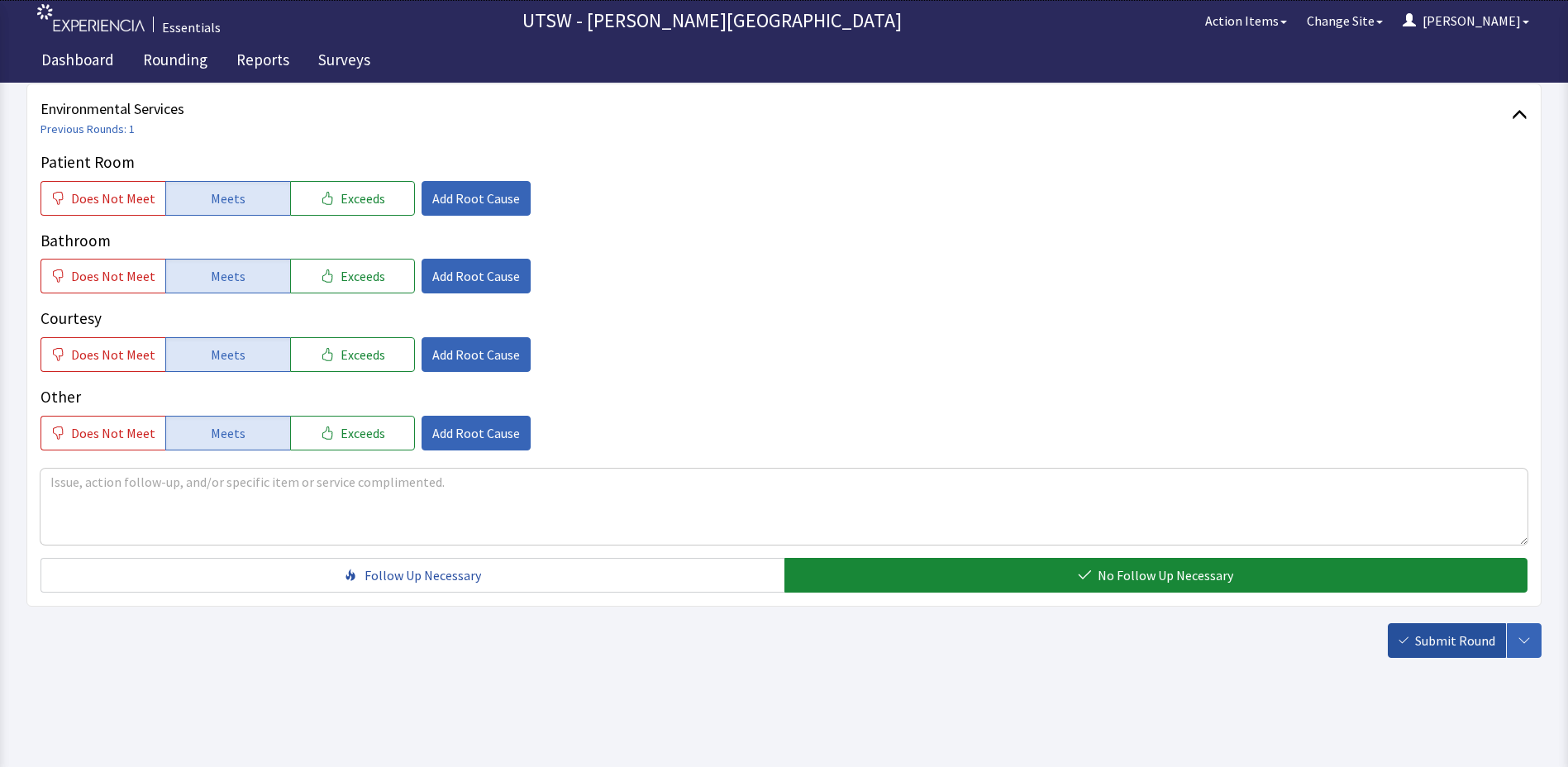
click at [1404, 653] on button "Submit Round" at bounding box center [1447, 641] width 119 height 35
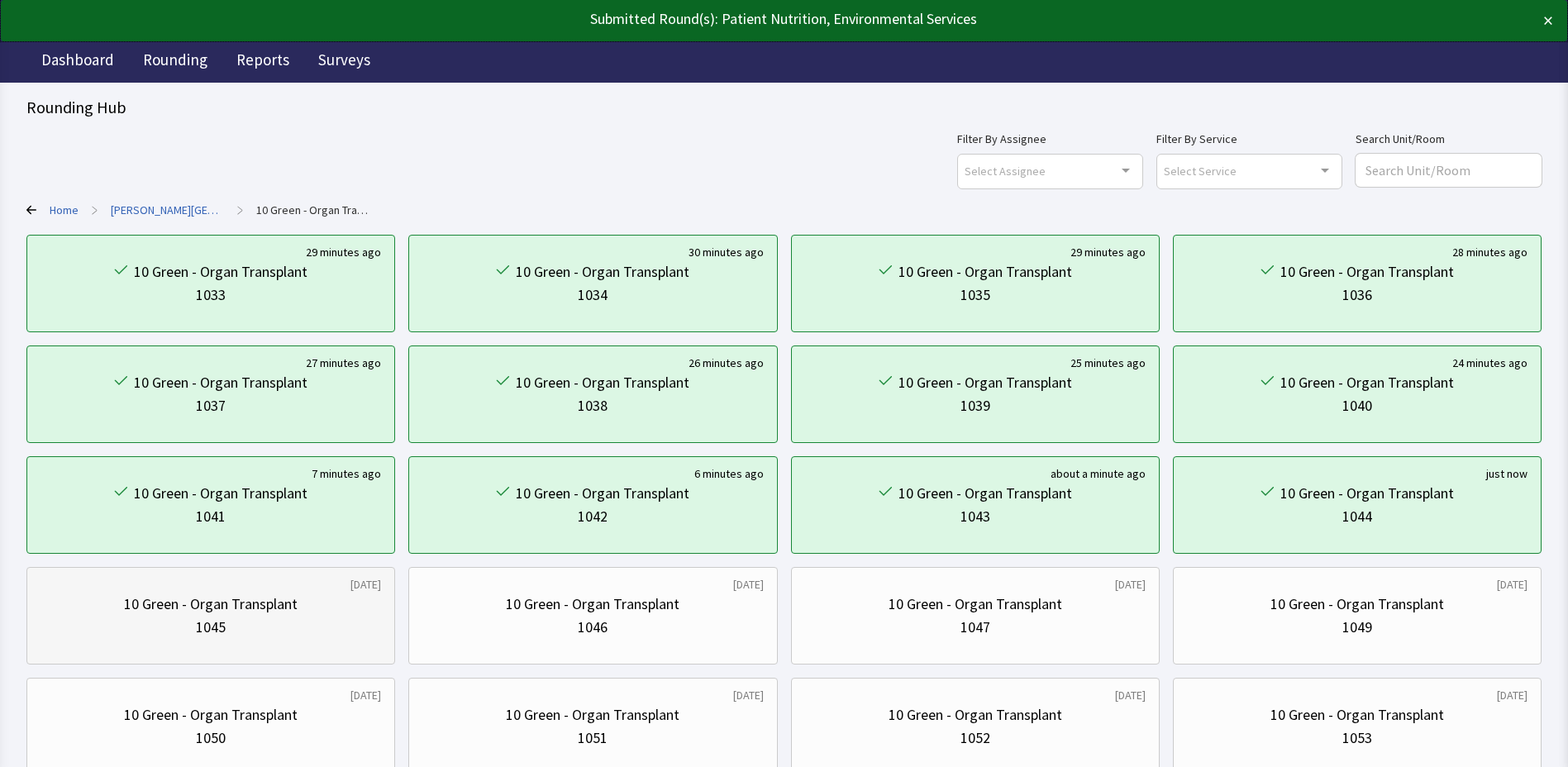
click at [263, 587] on div "10 Green - Organ Transplant 1045" at bounding box center [210, 616] width 340 height 80
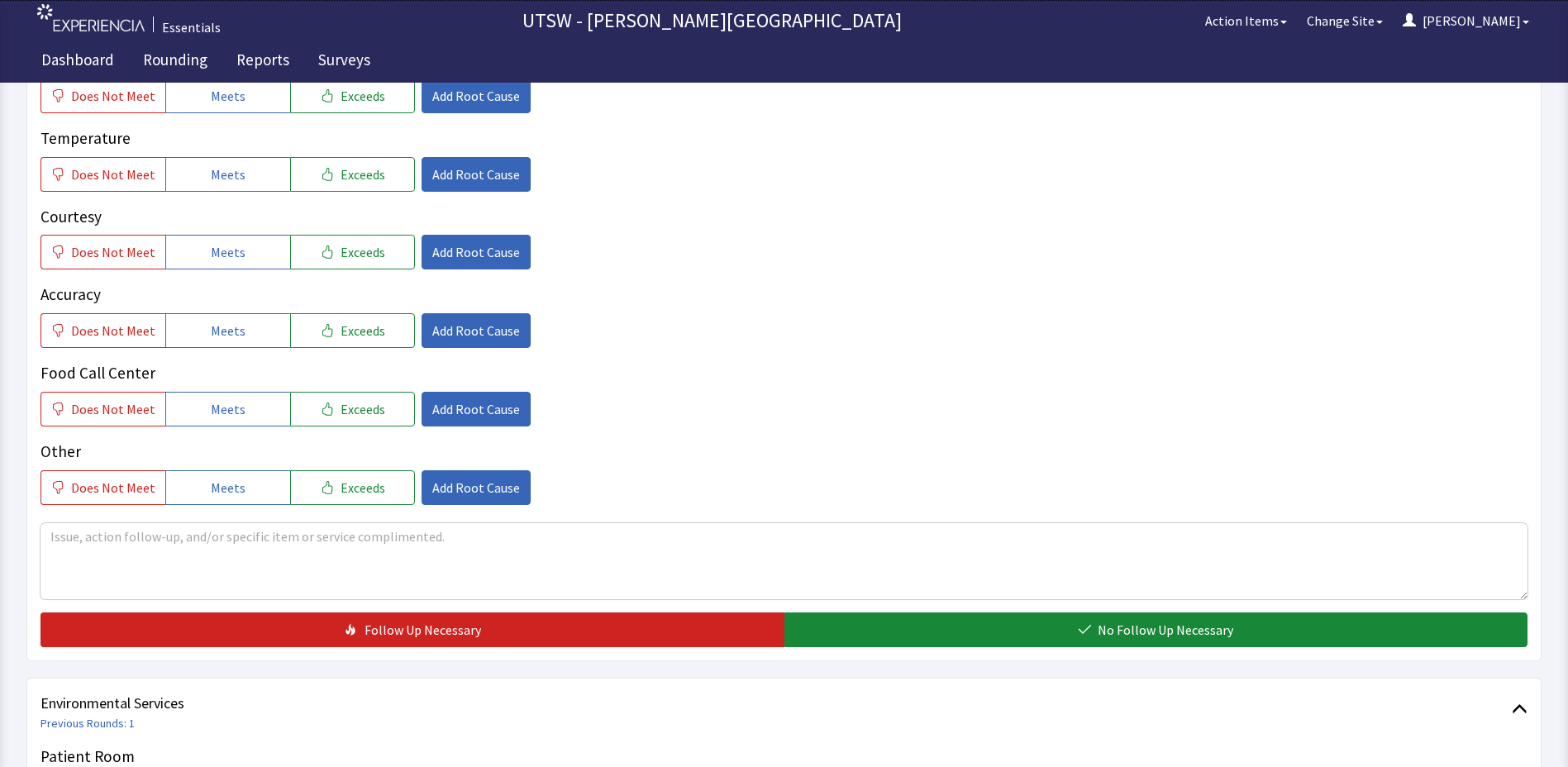
scroll to position [165, 0]
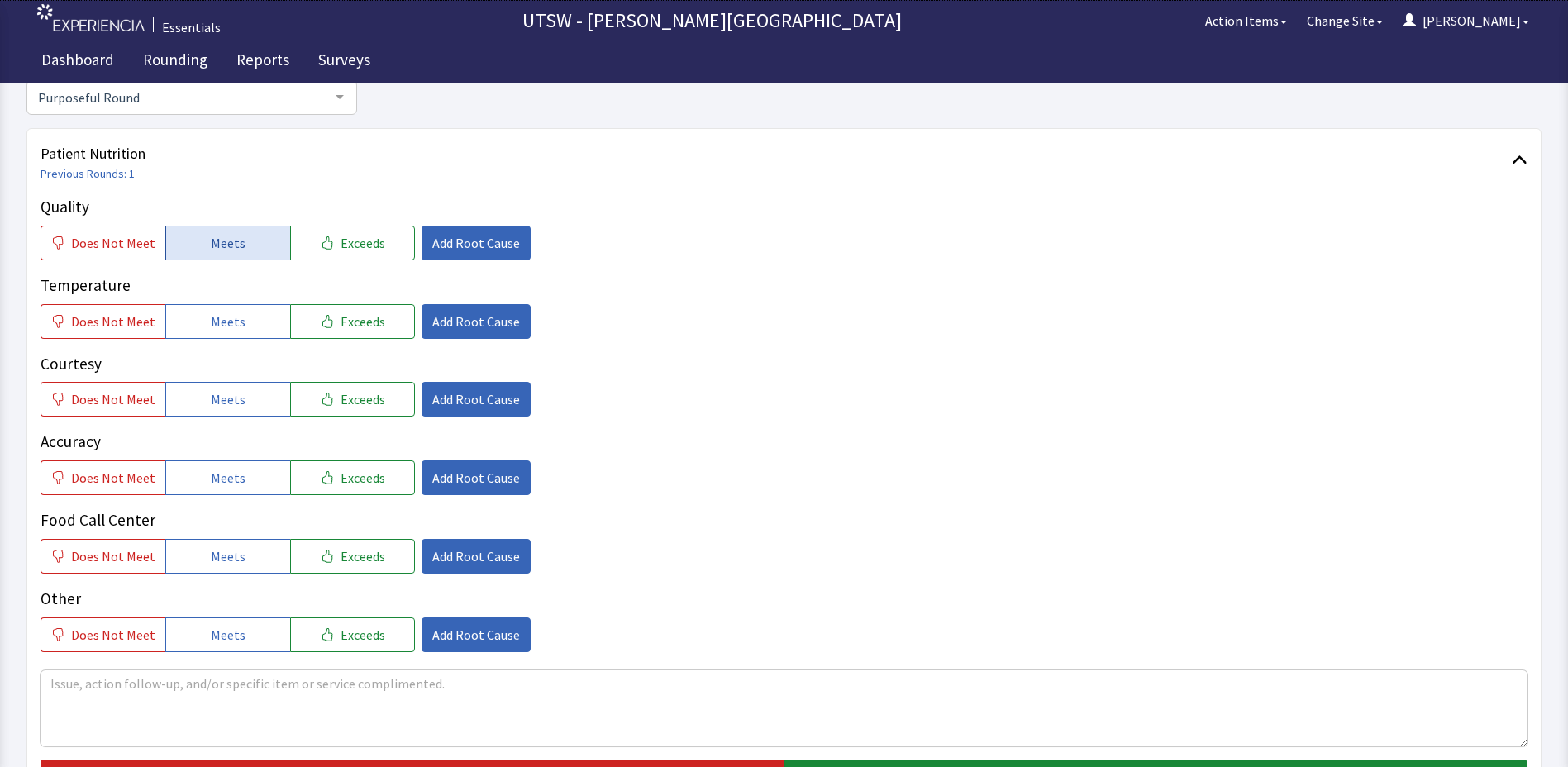
click at [177, 254] on button "Meets" at bounding box center [228, 243] width 125 height 35
drag, startPoint x: 222, startPoint y: 332, endPoint x: 228, endPoint y: 344, distance: 13.4
click at [222, 333] on button "Meets" at bounding box center [228, 321] width 125 height 35
click at [231, 412] on button "Meets" at bounding box center [228, 399] width 125 height 35
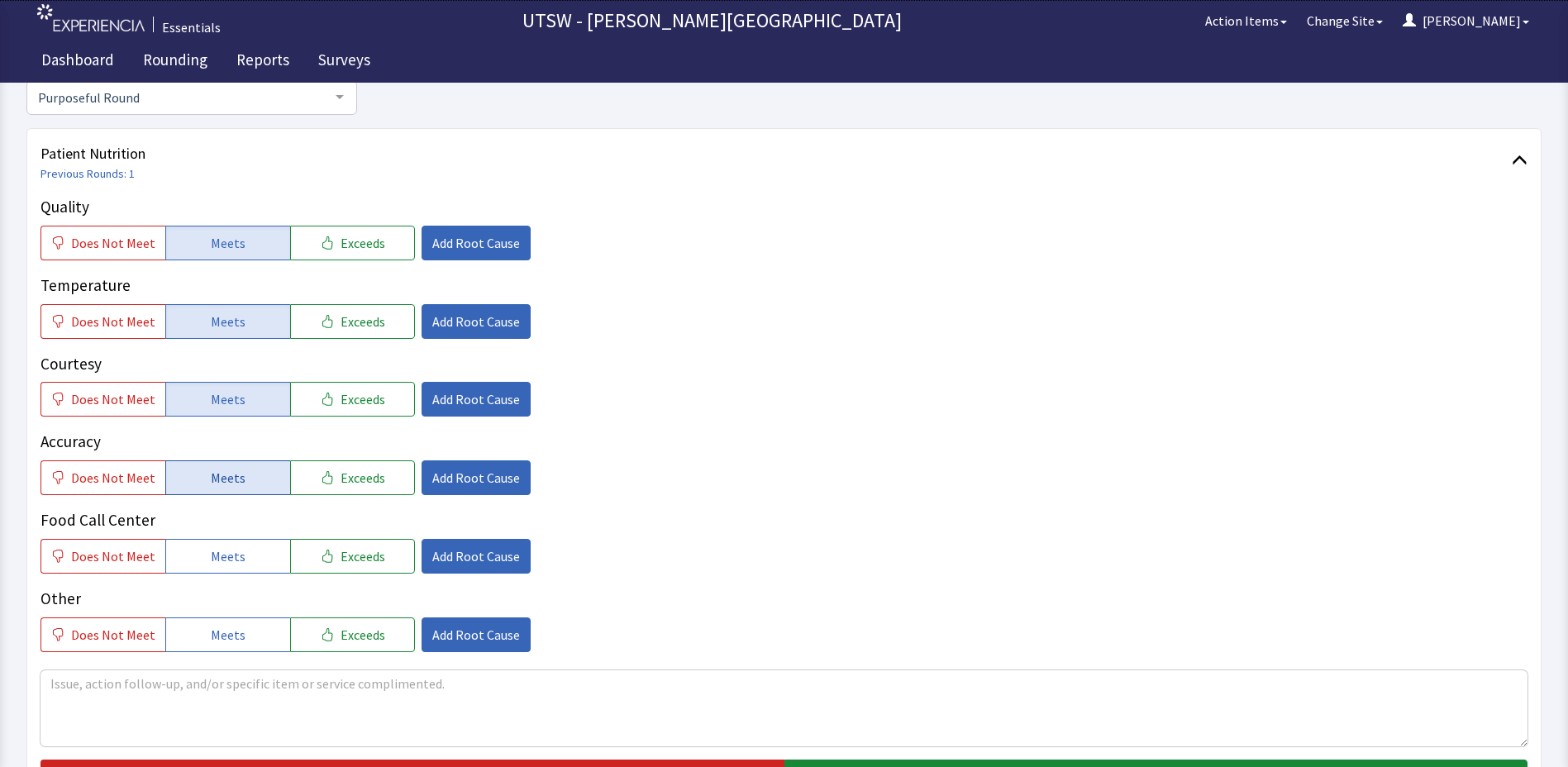
click at [236, 474] on span "Meets" at bounding box center [228, 477] width 35 height 20
click at [228, 541] on button "Meets" at bounding box center [228, 557] width 125 height 35
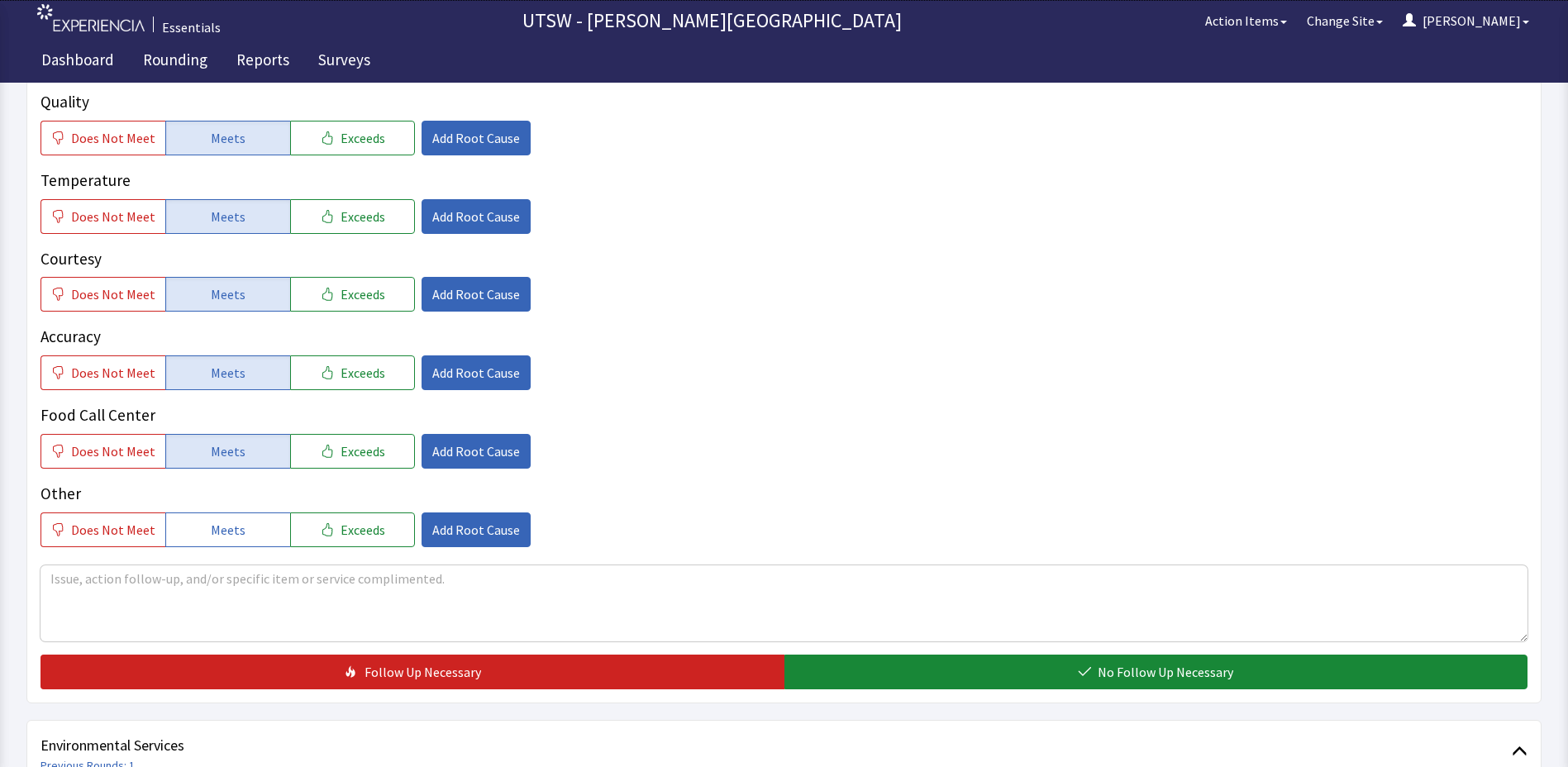
scroll to position [413, 0]
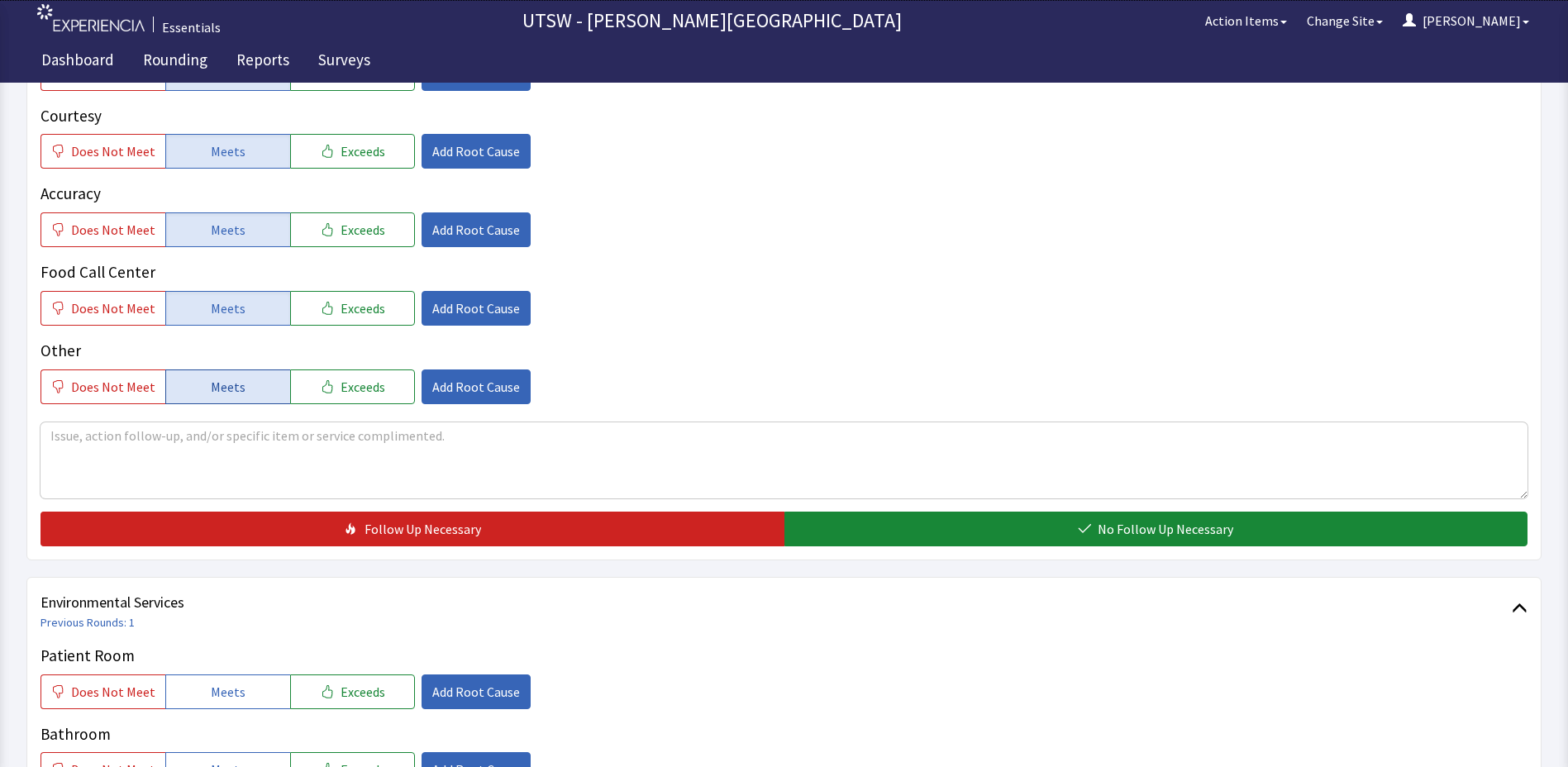
click at [224, 382] on span "Meets" at bounding box center [228, 386] width 35 height 20
click at [255, 465] on textarea at bounding box center [784, 461] width 1487 height 76
click at [246, 452] on textarea at bounding box center [784, 461] width 1487 height 76
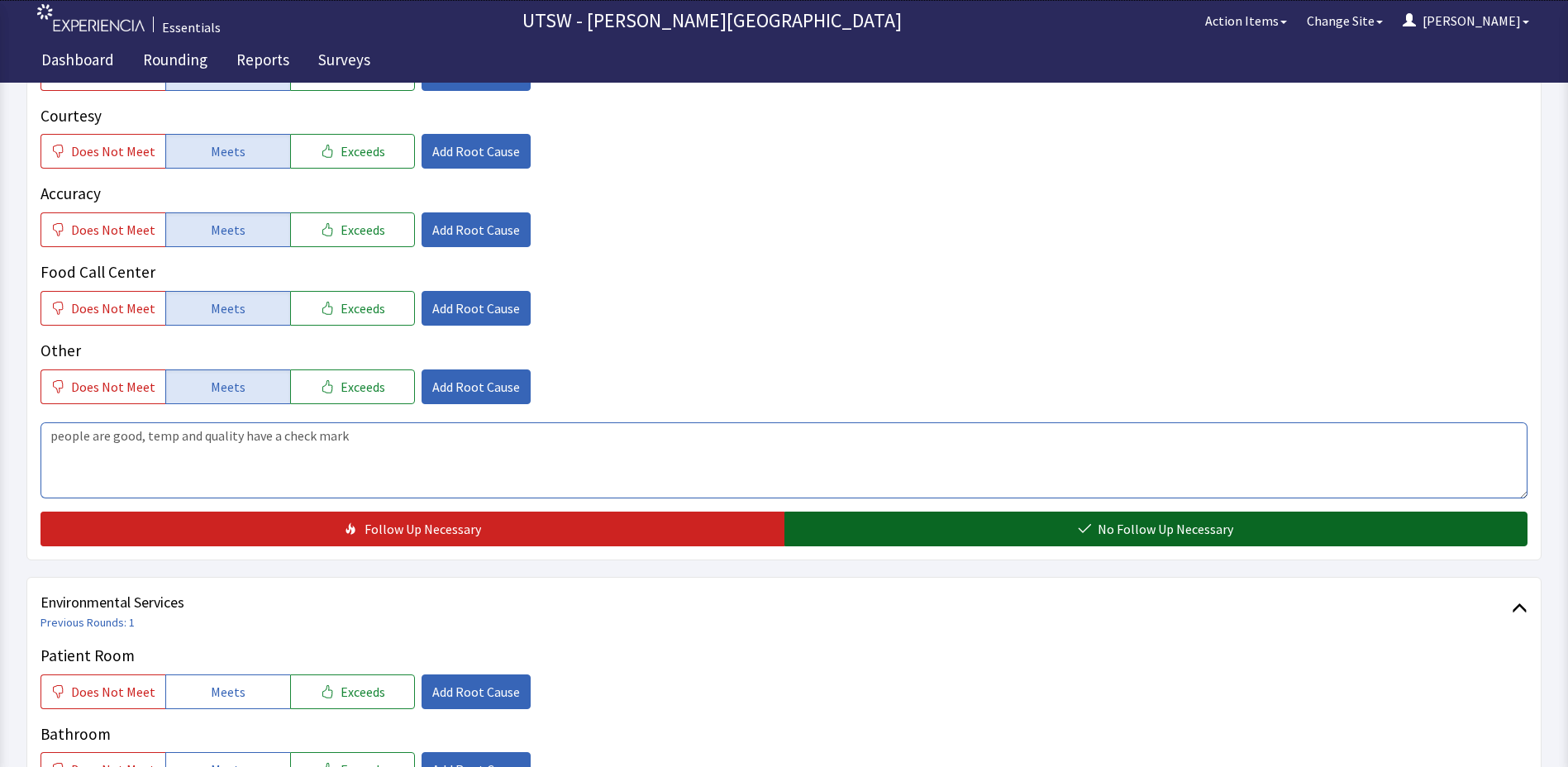
type textarea "people are good, temp and quality have a check mark"
click at [1126, 538] on span "No Follow Up Necessary" at bounding box center [1165, 529] width 136 height 20
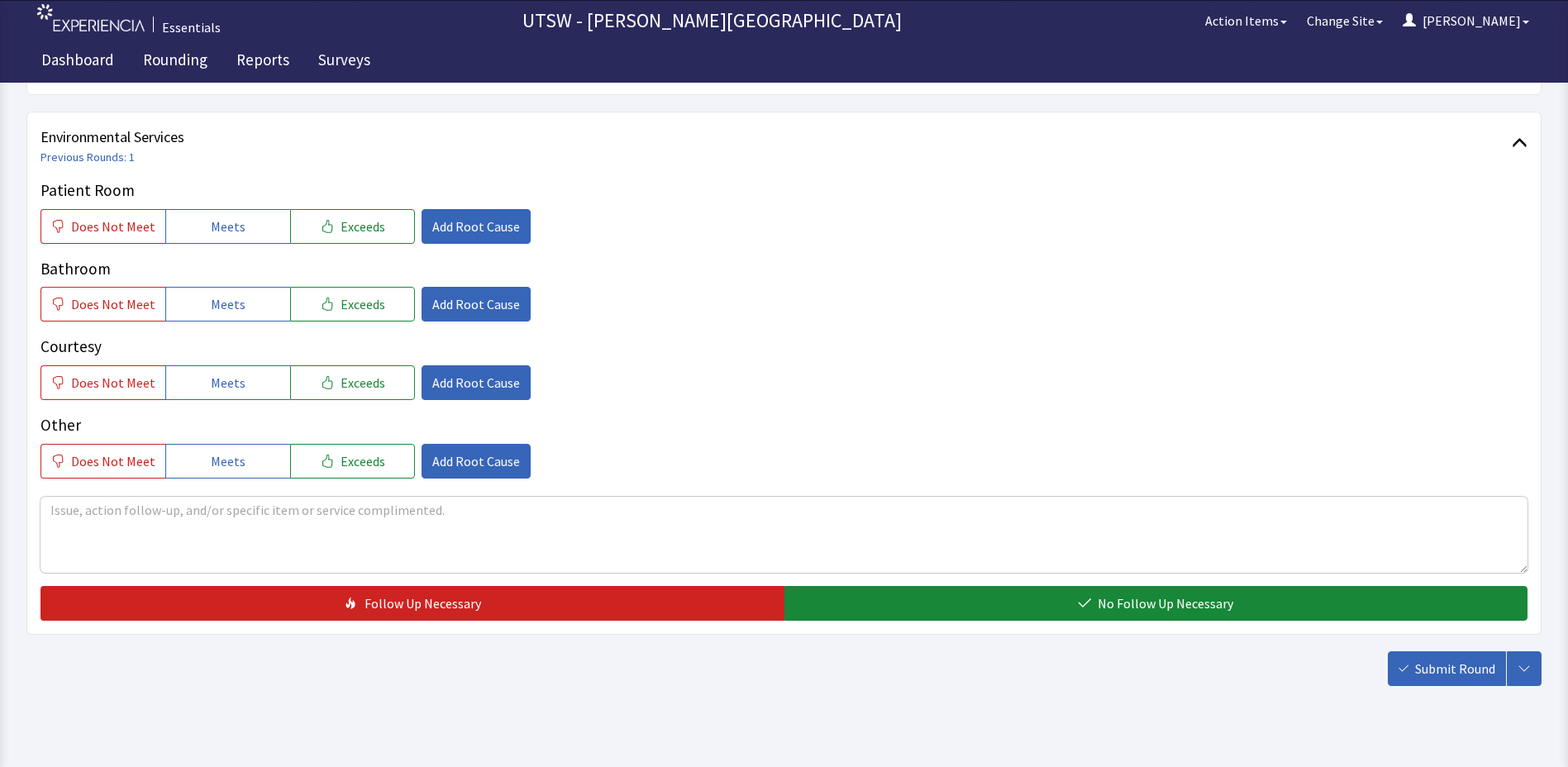
scroll to position [907, 0]
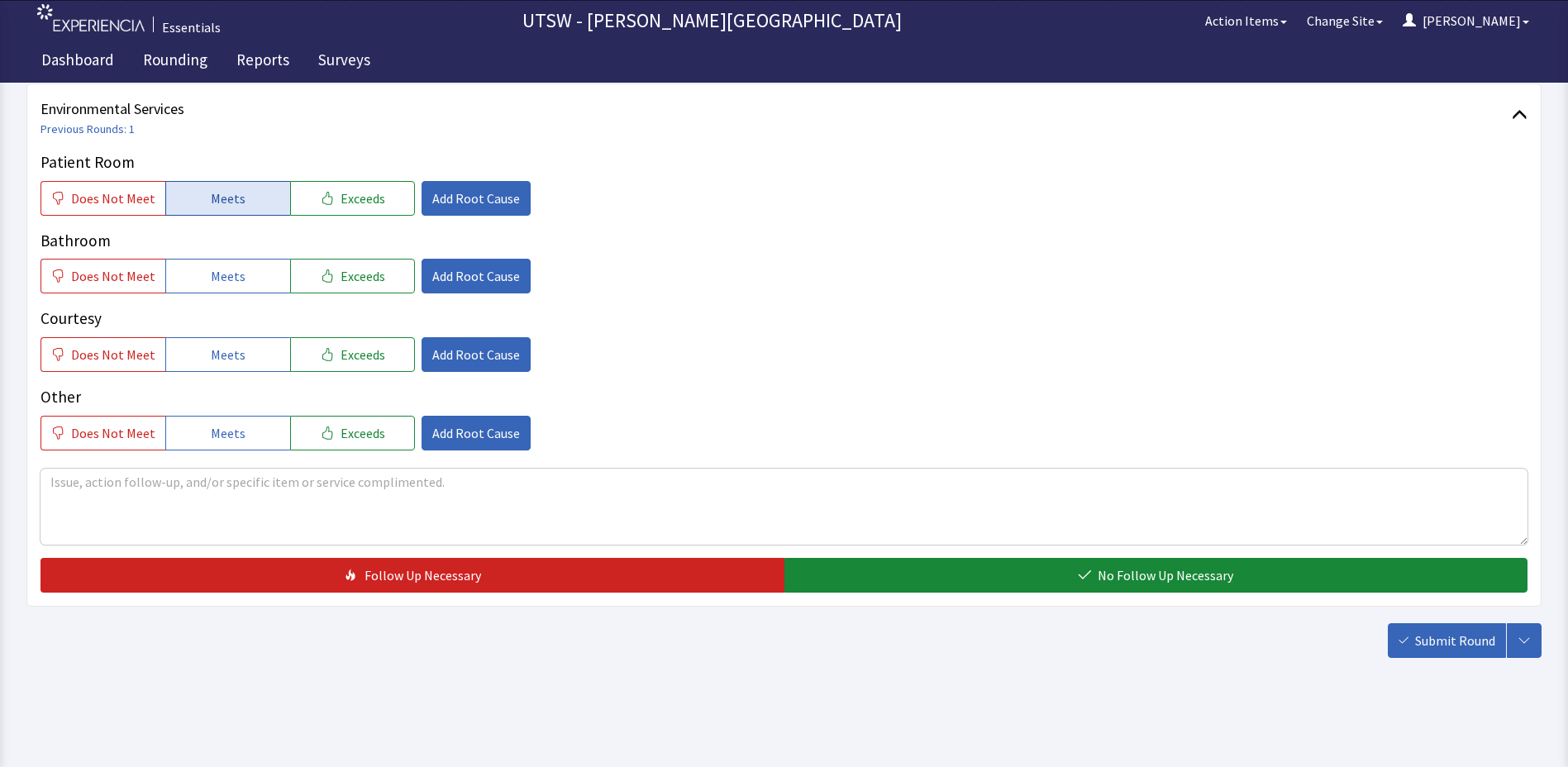
click at [248, 188] on button "Meets" at bounding box center [228, 198] width 125 height 35
click at [246, 259] on button "Meets" at bounding box center [228, 276] width 125 height 35
drag, startPoint x: 211, startPoint y: 345, endPoint x: 227, endPoint y: 413, distance: 69.9
click at [211, 346] on span "Meets" at bounding box center [228, 354] width 35 height 20
click at [228, 417] on button "Meets" at bounding box center [228, 433] width 125 height 35
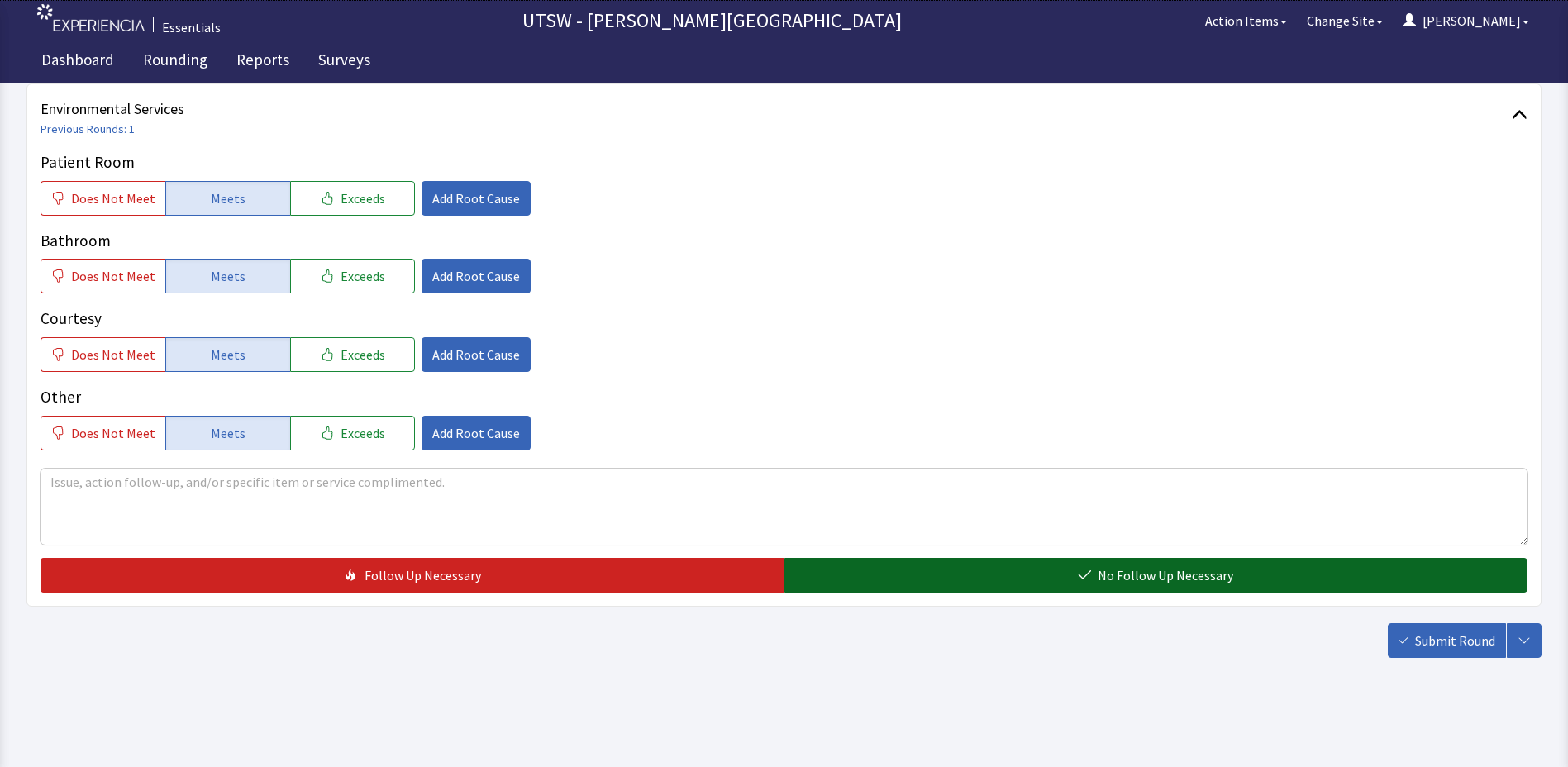
click at [1048, 561] on button "No Follow Up Necessary" at bounding box center [1156, 576] width 744 height 35
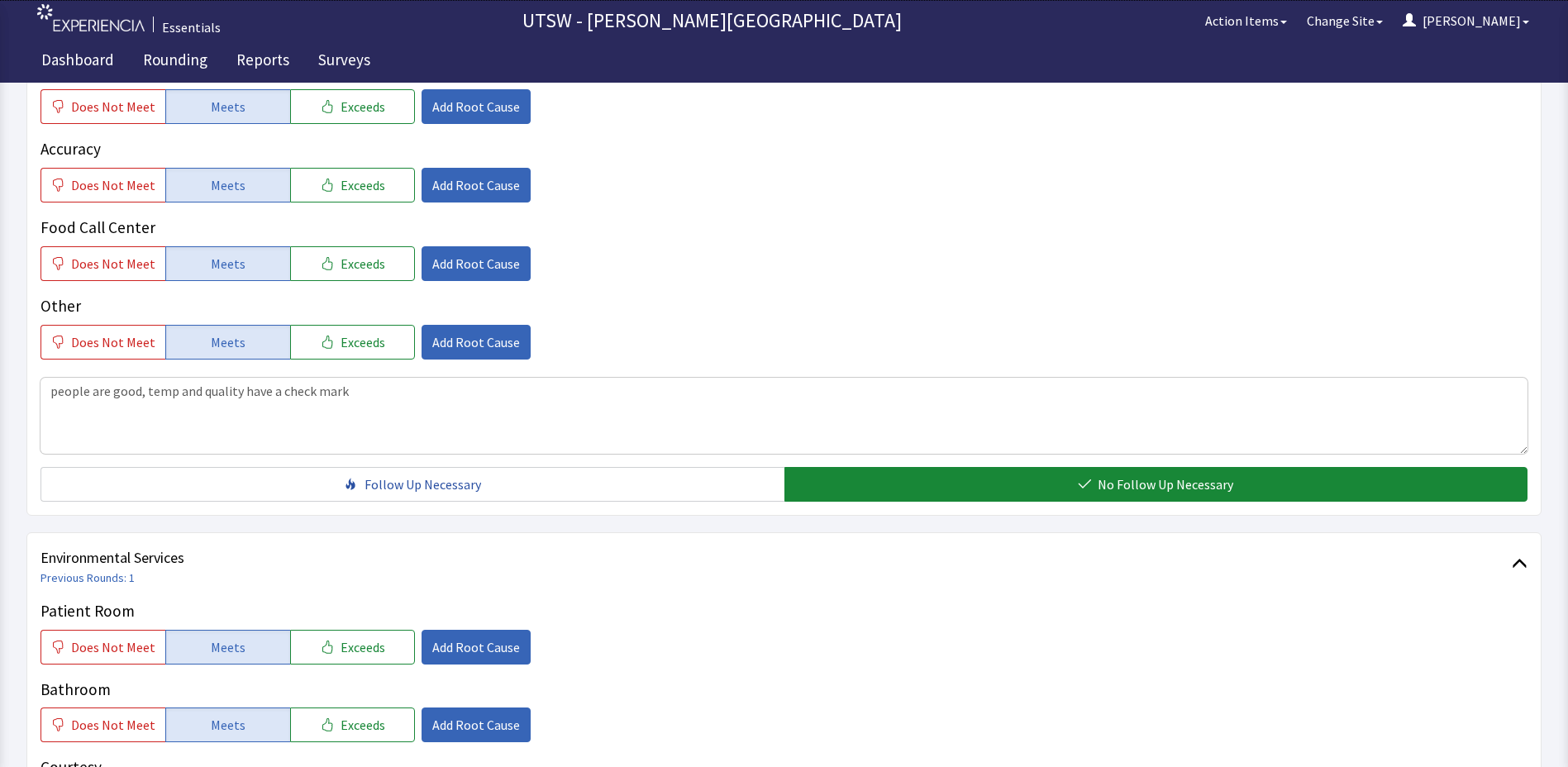
scroll to position [824, 0]
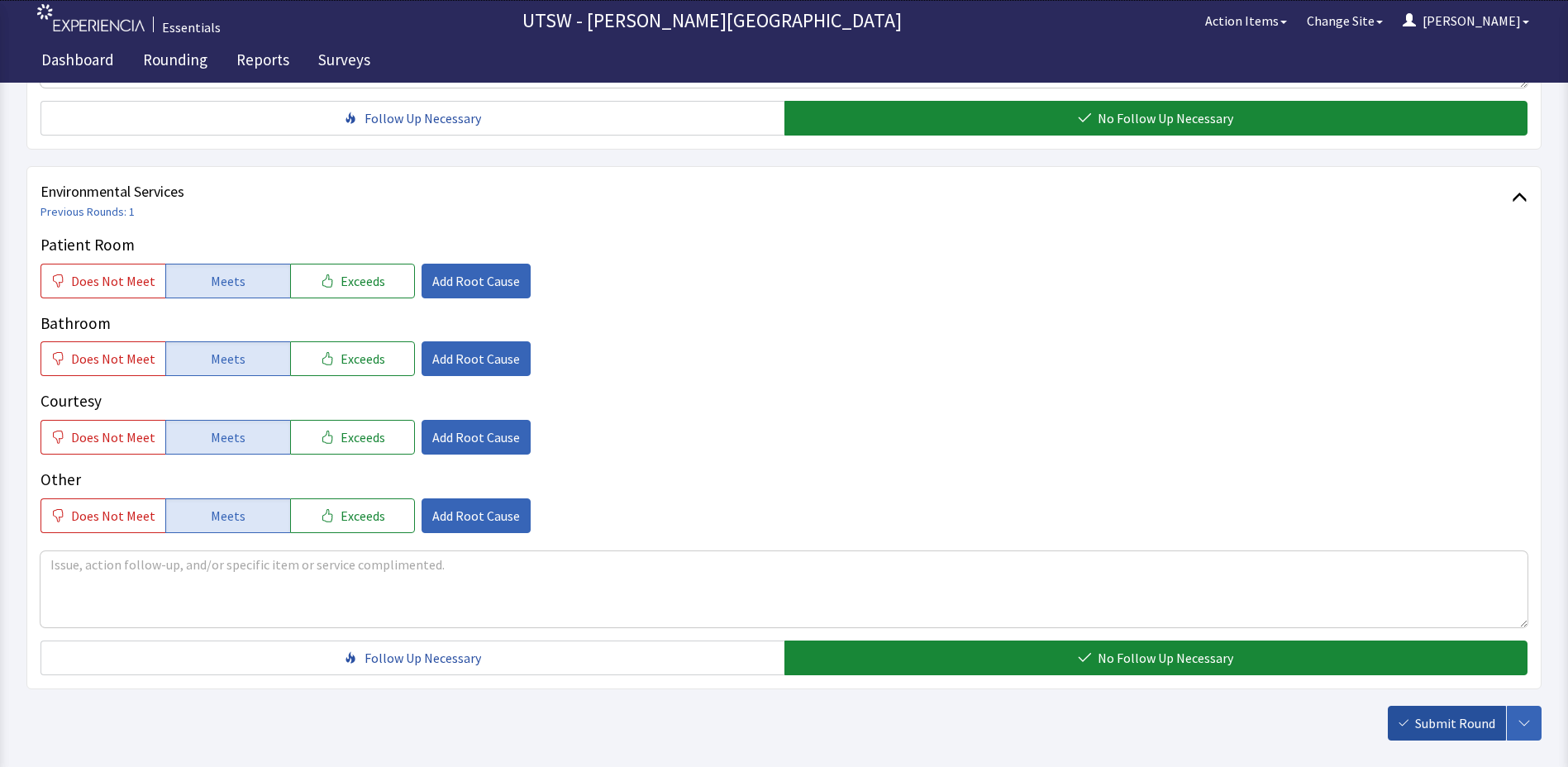
click at [1458, 719] on span "Submit Round" at bounding box center [1455, 723] width 81 height 20
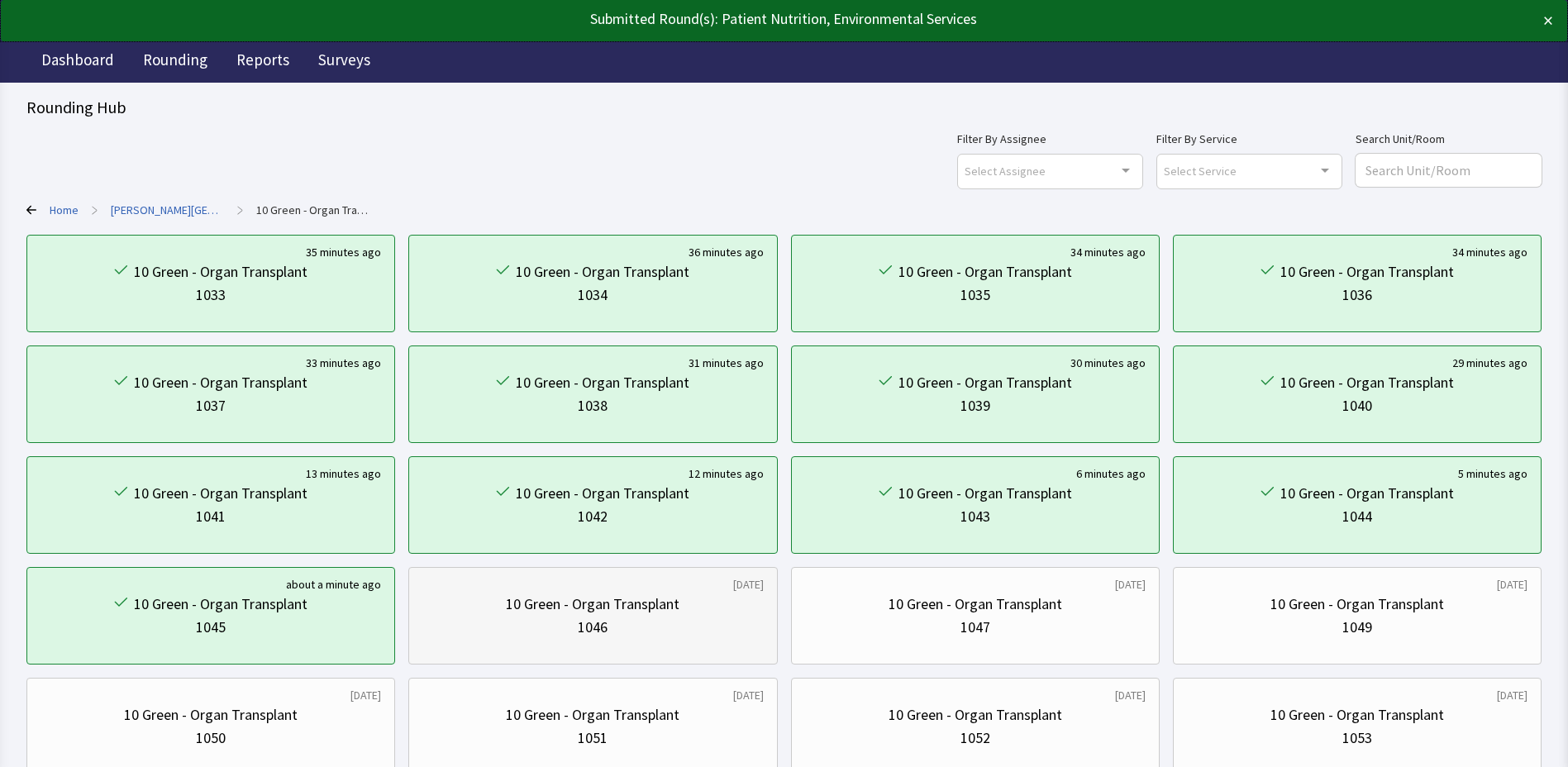
click at [645, 600] on div "10 Green - Organ Transplant" at bounding box center [592, 604] width 174 height 23
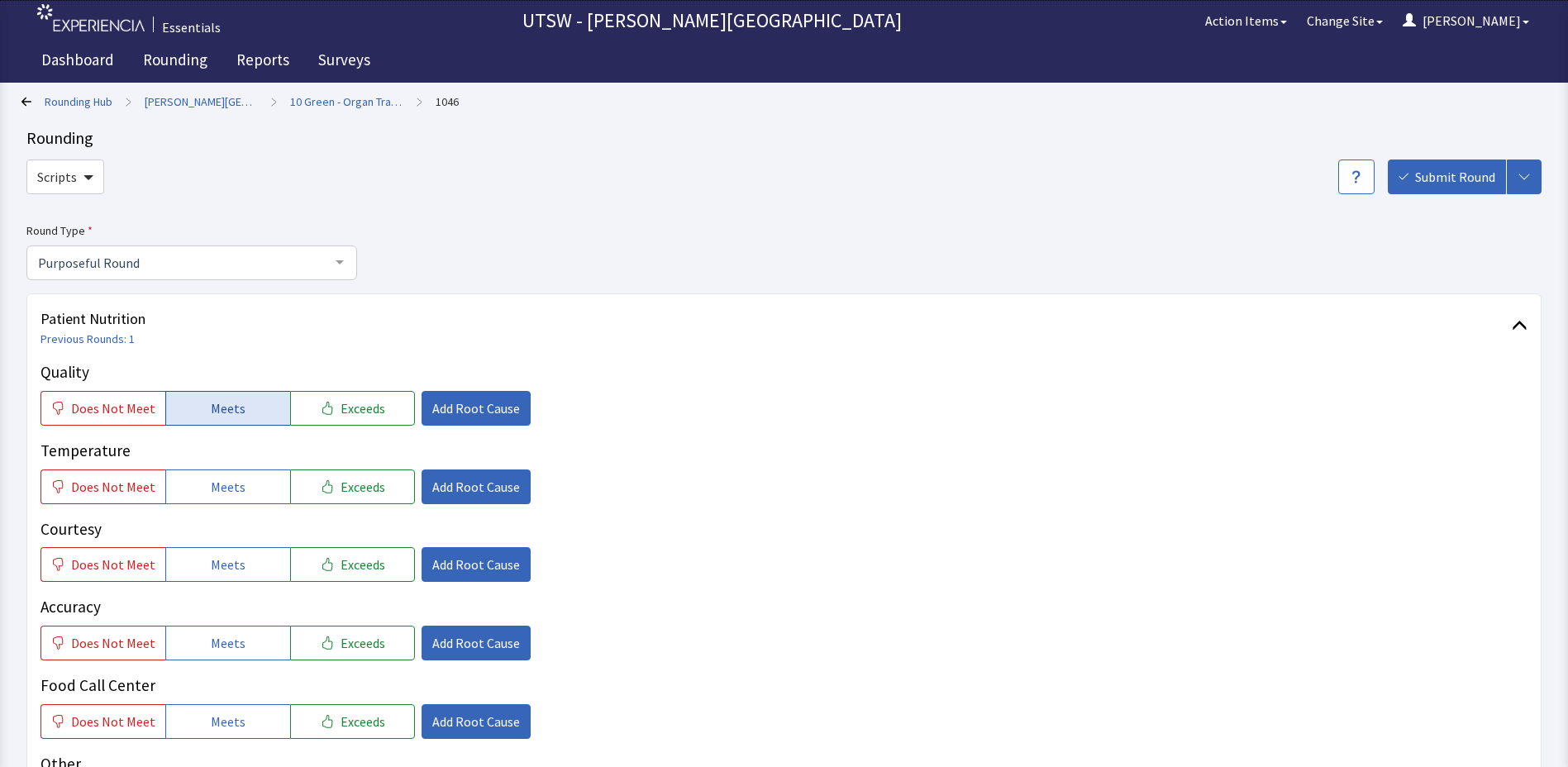
click at [202, 423] on button "Meets" at bounding box center [228, 409] width 125 height 35
click at [222, 486] on span "Meets" at bounding box center [228, 487] width 35 height 20
click at [246, 551] on button "Meets" at bounding box center [228, 564] width 125 height 35
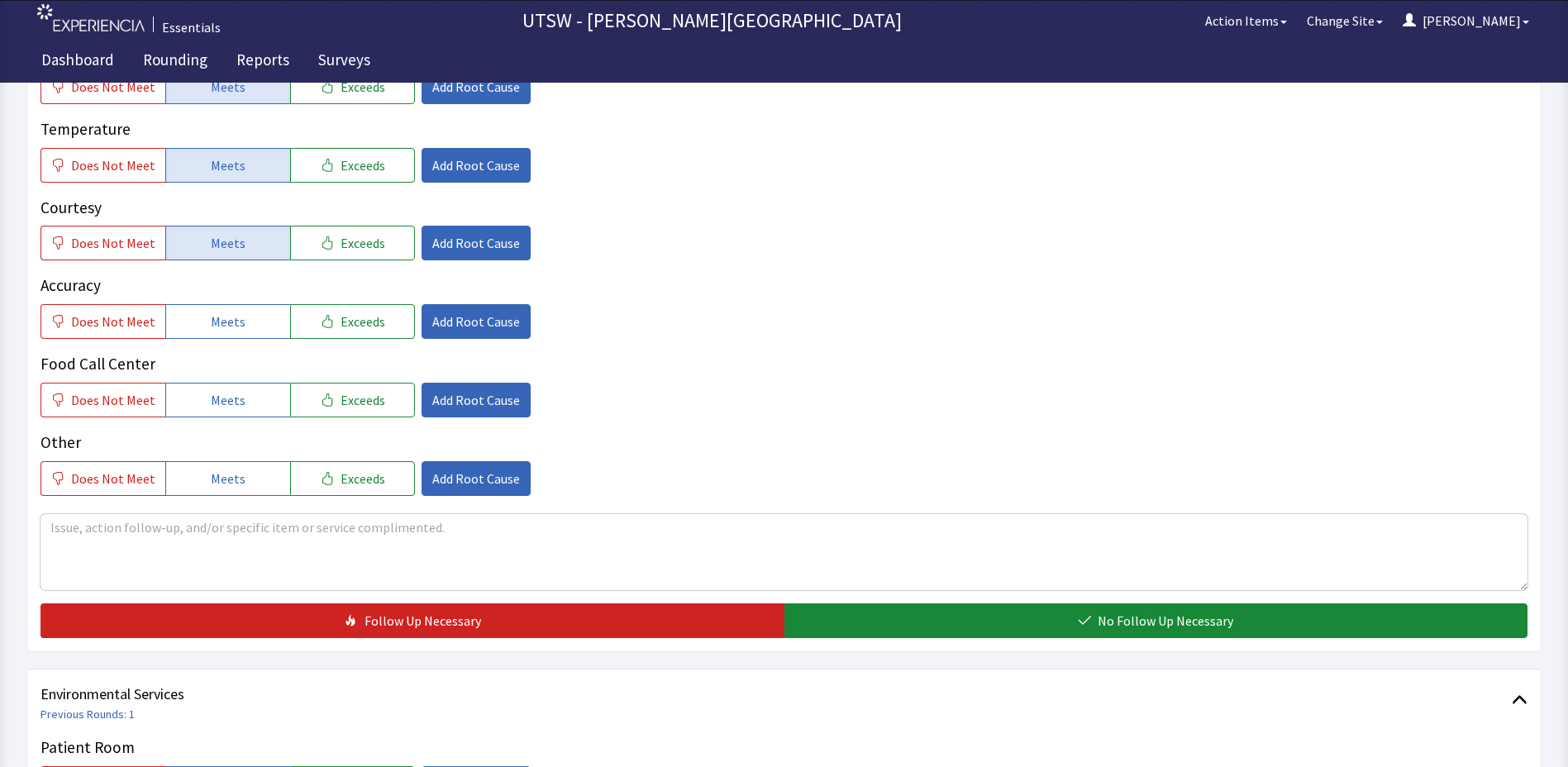
scroll to position [331, 0]
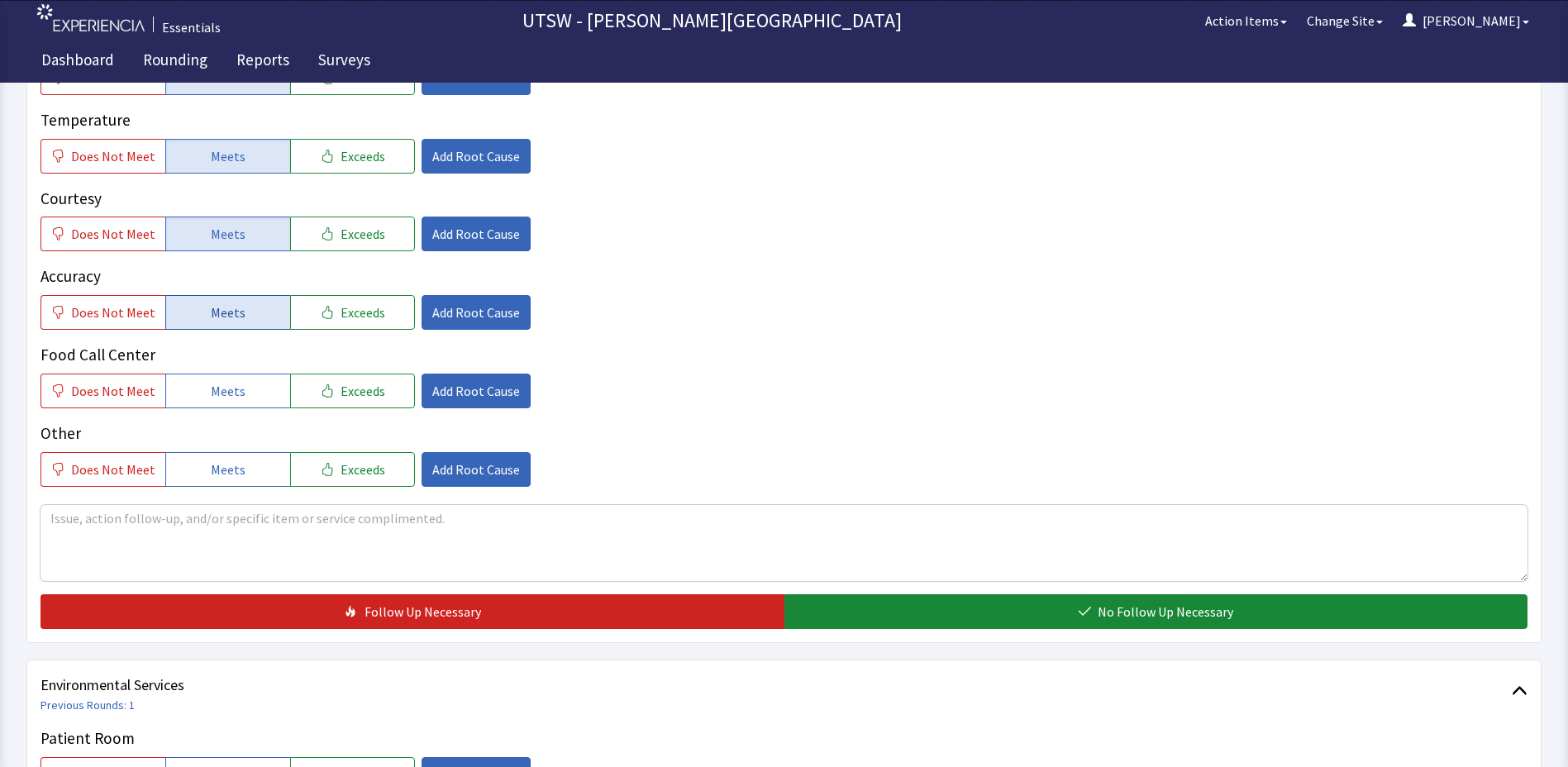
click at [210, 300] on button "Meets" at bounding box center [228, 313] width 125 height 35
click at [227, 377] on button "Meets" at bounding box center [228, 391] width 125 height 35
click at [233, 455] on button "Meets" at bounding box center [228, 469] width 125 height 35
click at [322, 525] on textarea at bounding box center [784, 543] width 1487 height 76
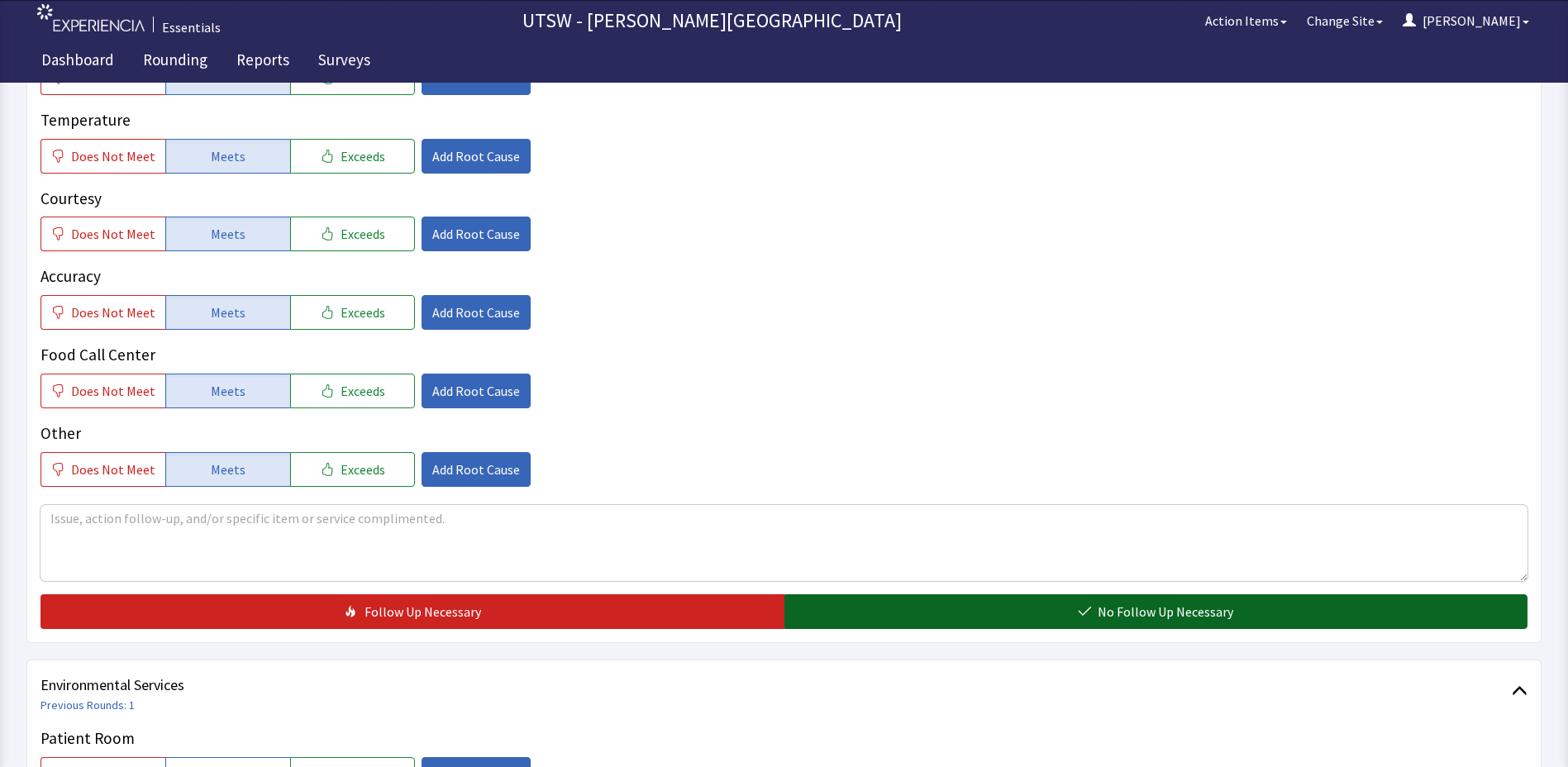
click at [852, 609] on button "No Follow Up Necessary" at bounding box center [1156, 612] width 744 height 35
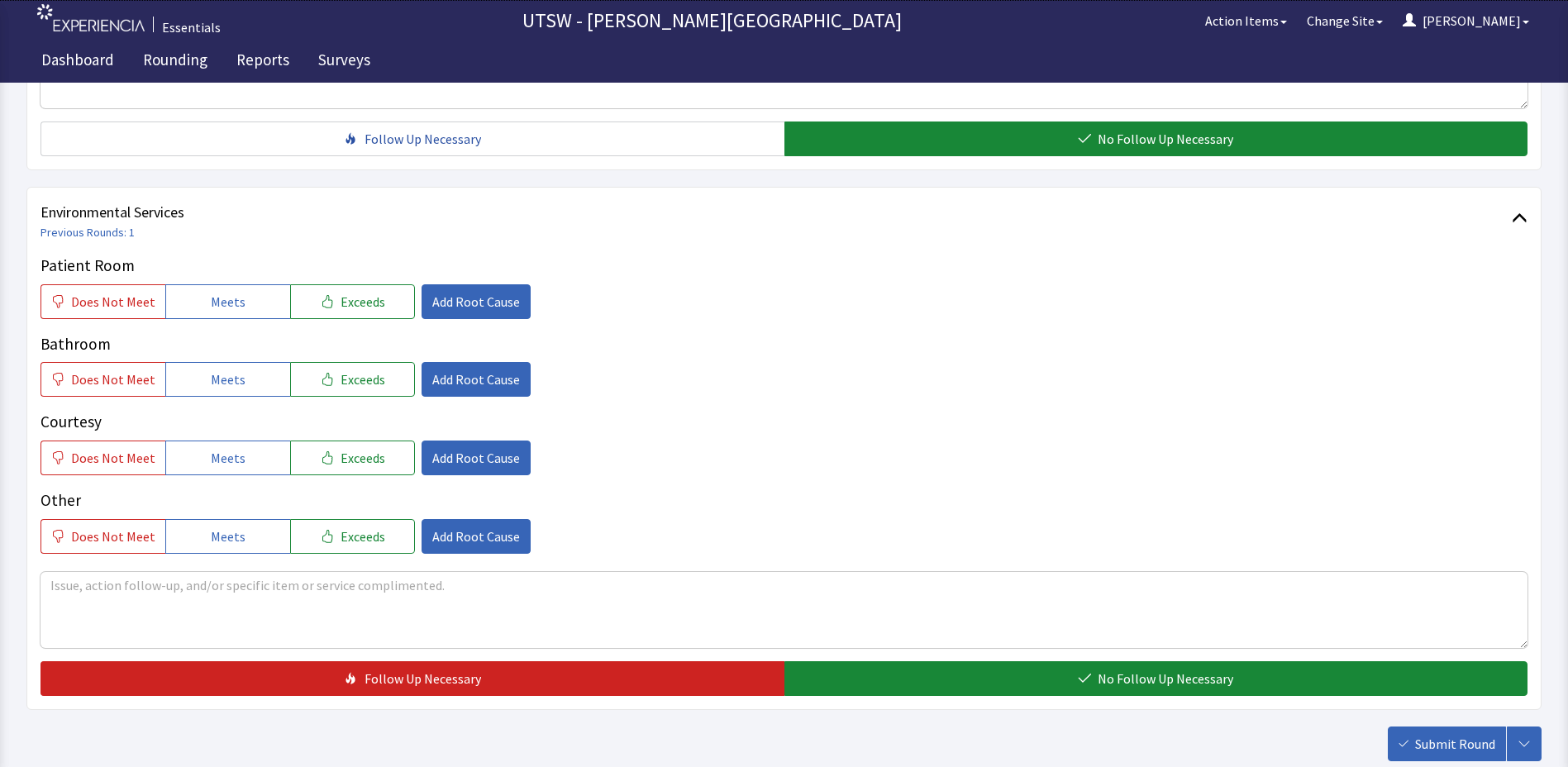
scroll to position [827, 0]
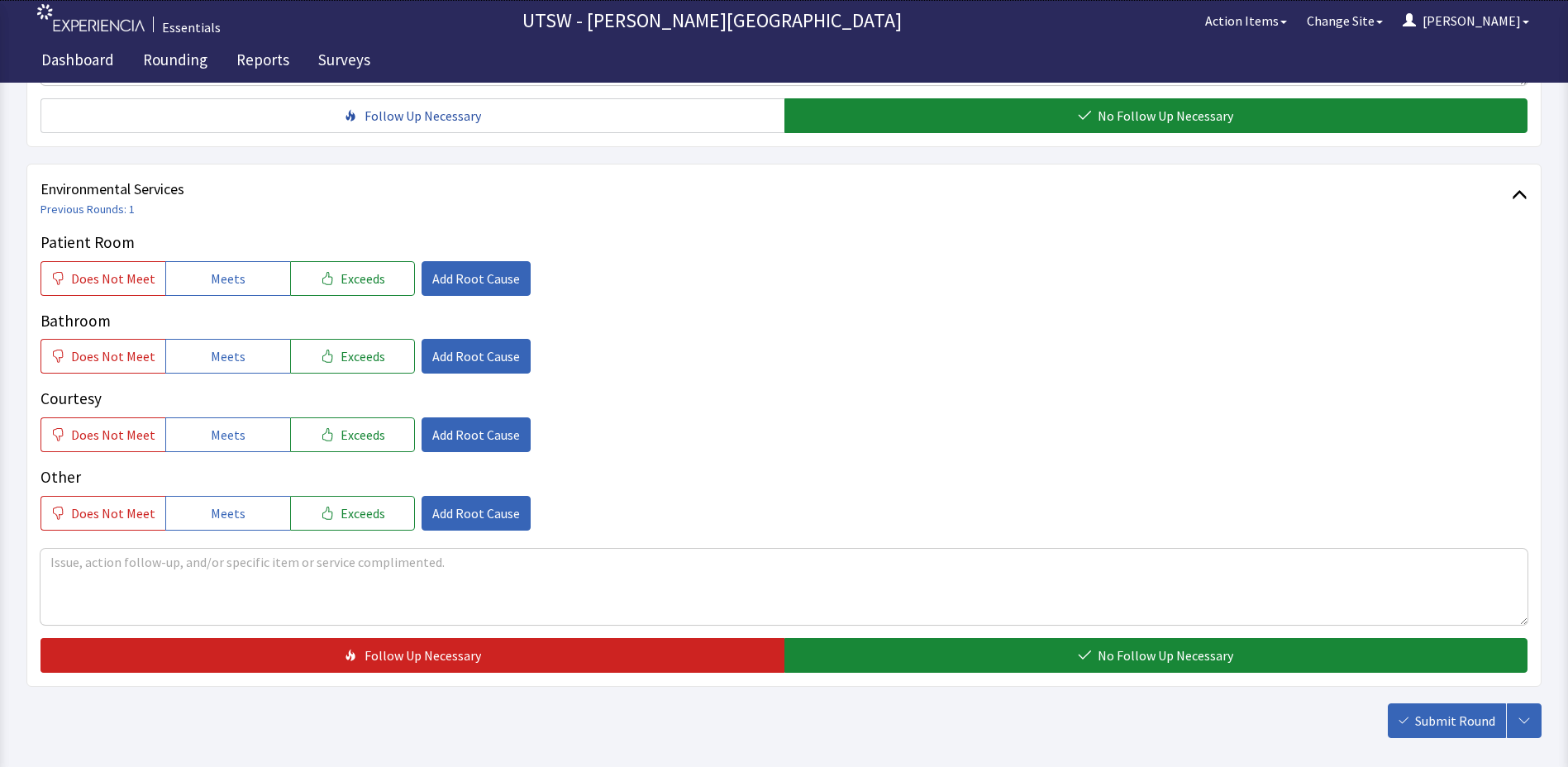
click at [220, 302] on div "Patient Room Does Not Meet Meets Exceeds Add Root Cause Bathroom Does Not Meet …" at bounding box center [784, 380] width 1487 height 300
click at [216, 287] on span "Meets" at bounding box center [228, 278] width 35 height 20
click at [241, 375] on div "Patient Room Does Not Meet Meets Exceeds Add Root Cause Bathroom Does Not Meet …" at bounding box center [784, 380] width 1487 height 300
click at [241, 364] on button "Meets" at bounding box center [228, 357] width 125 height 35
click at [236, 427] on span "Meets" at bounding box center [228, 435] width 35 height 20
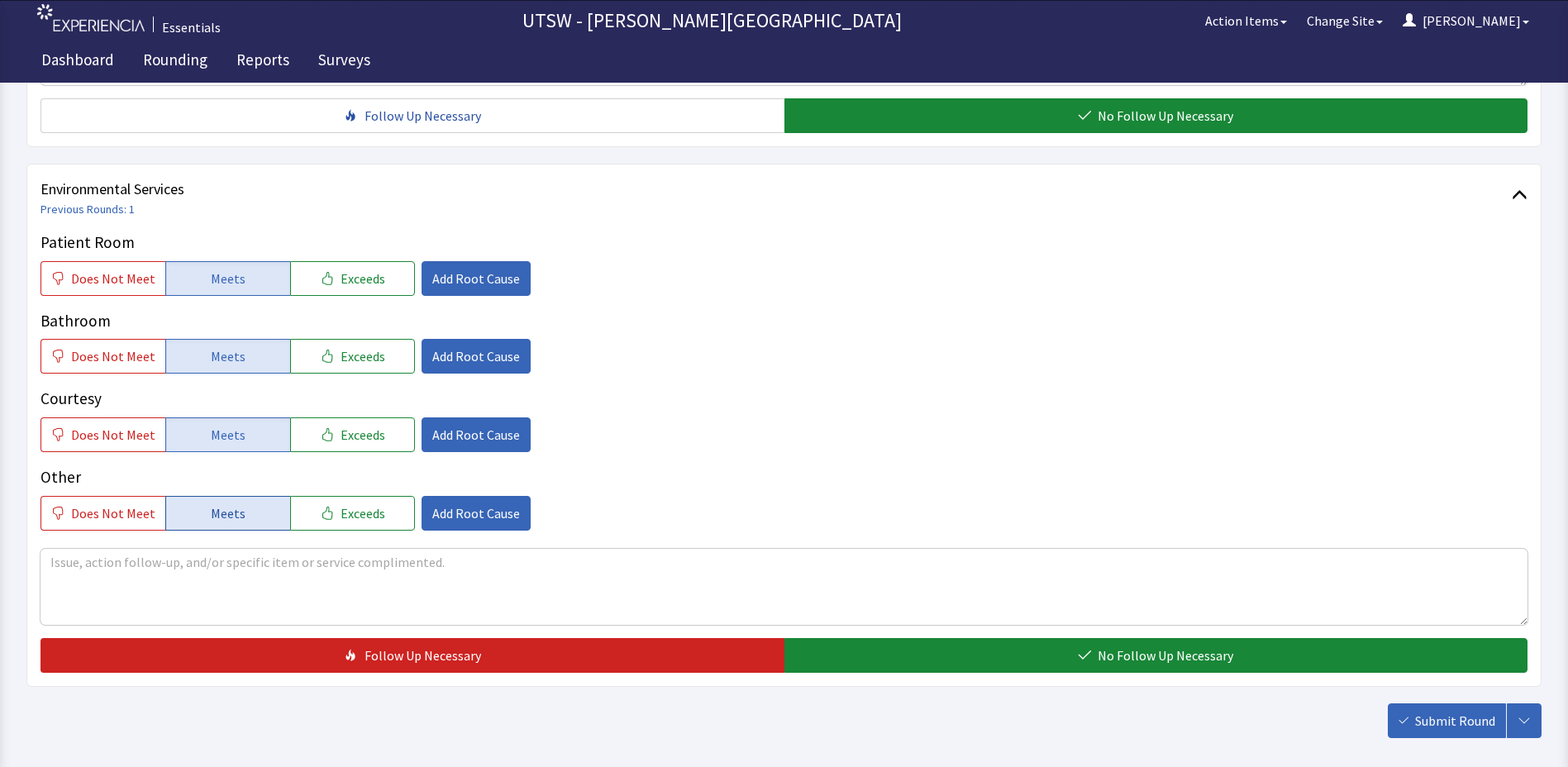
click at [223, 524] on button "Meets" at bounding box center [228, 513] width 125 height 35
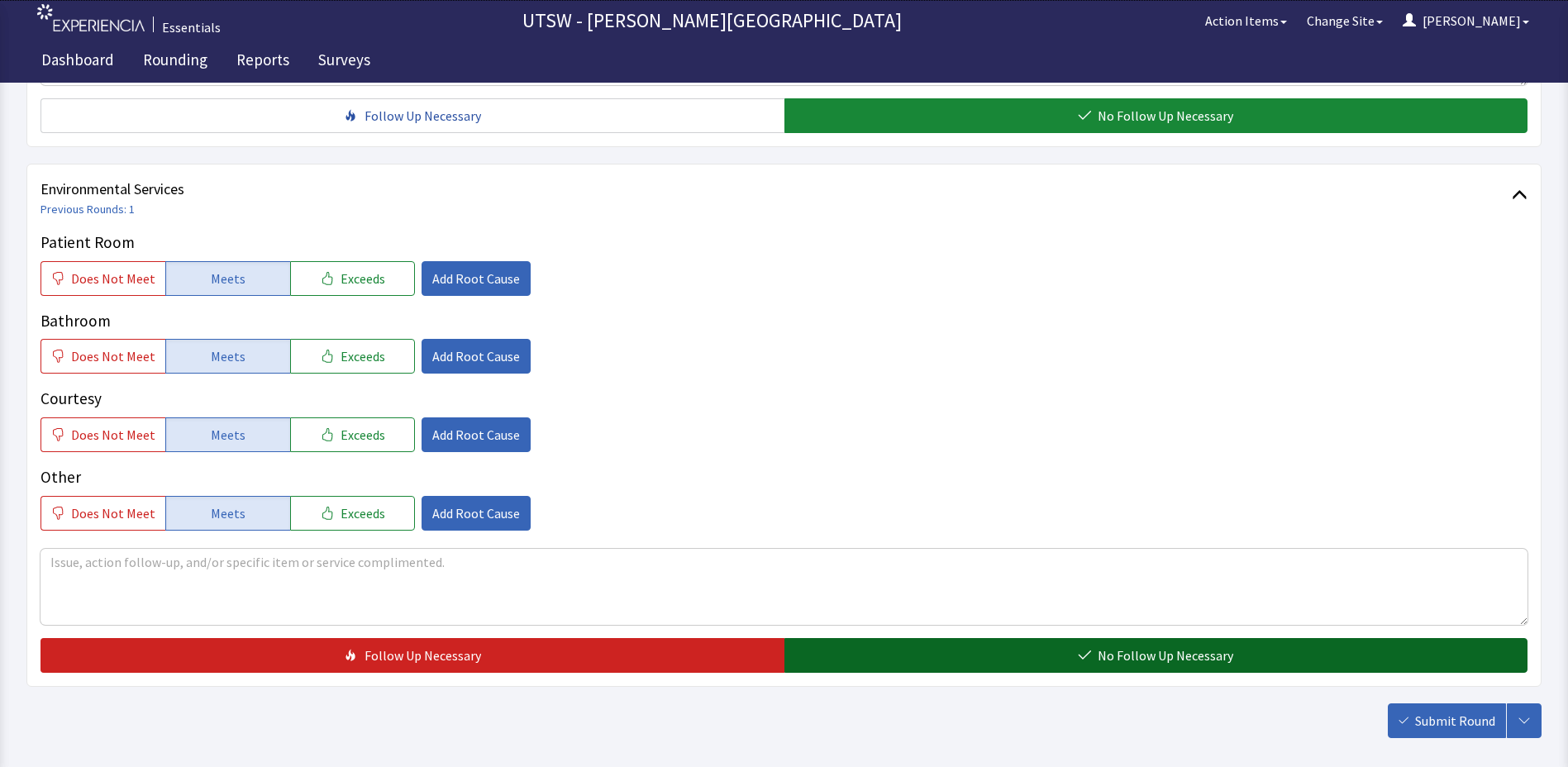
click at [1010, 648] on button "No Follow Up Necessary" at bounding box center [1156, 655] width 744 height 35
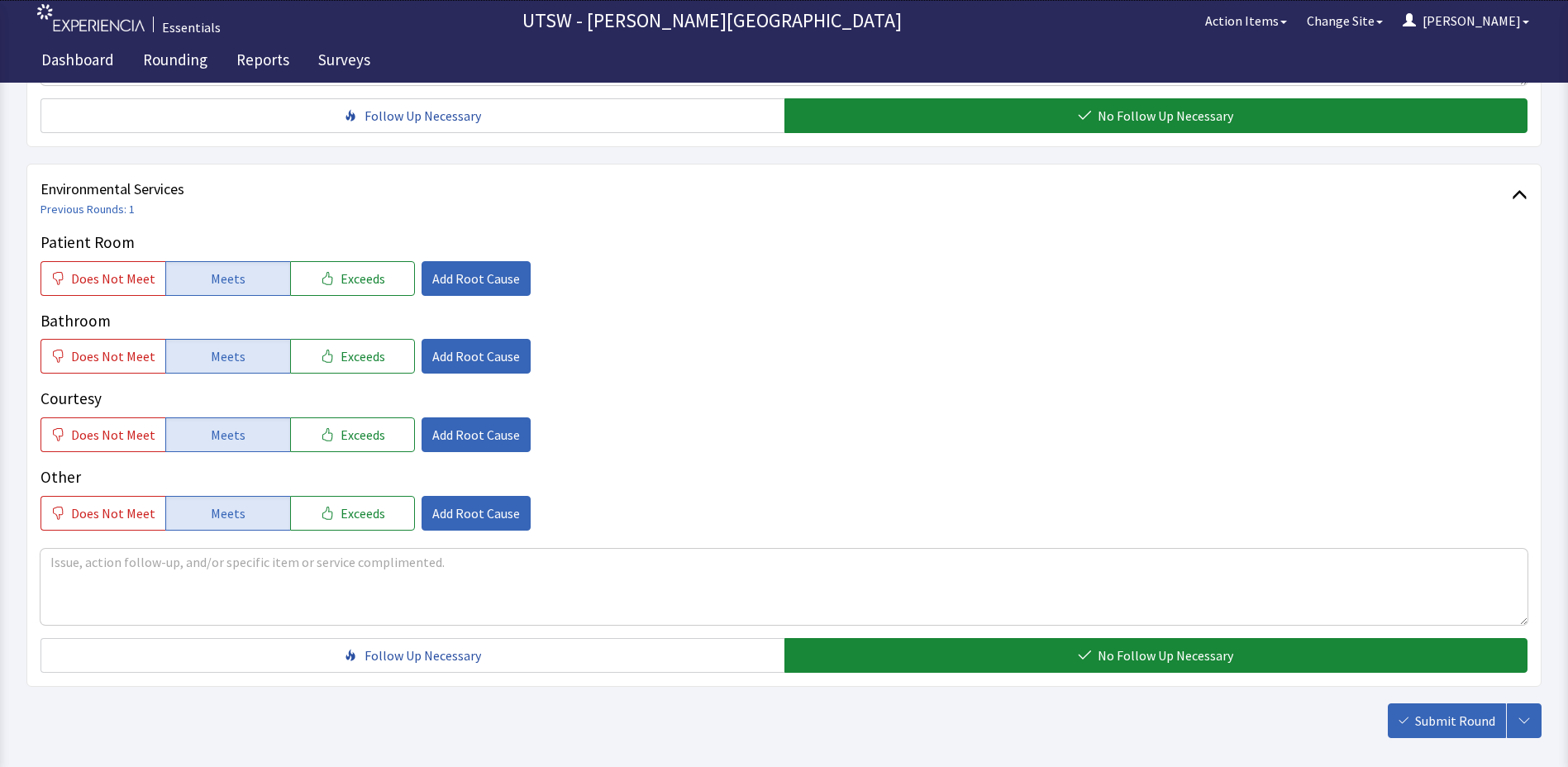
click at [1444, 711] on span "Submit Round" at bounding box center [1455, 720] width 81 height 20
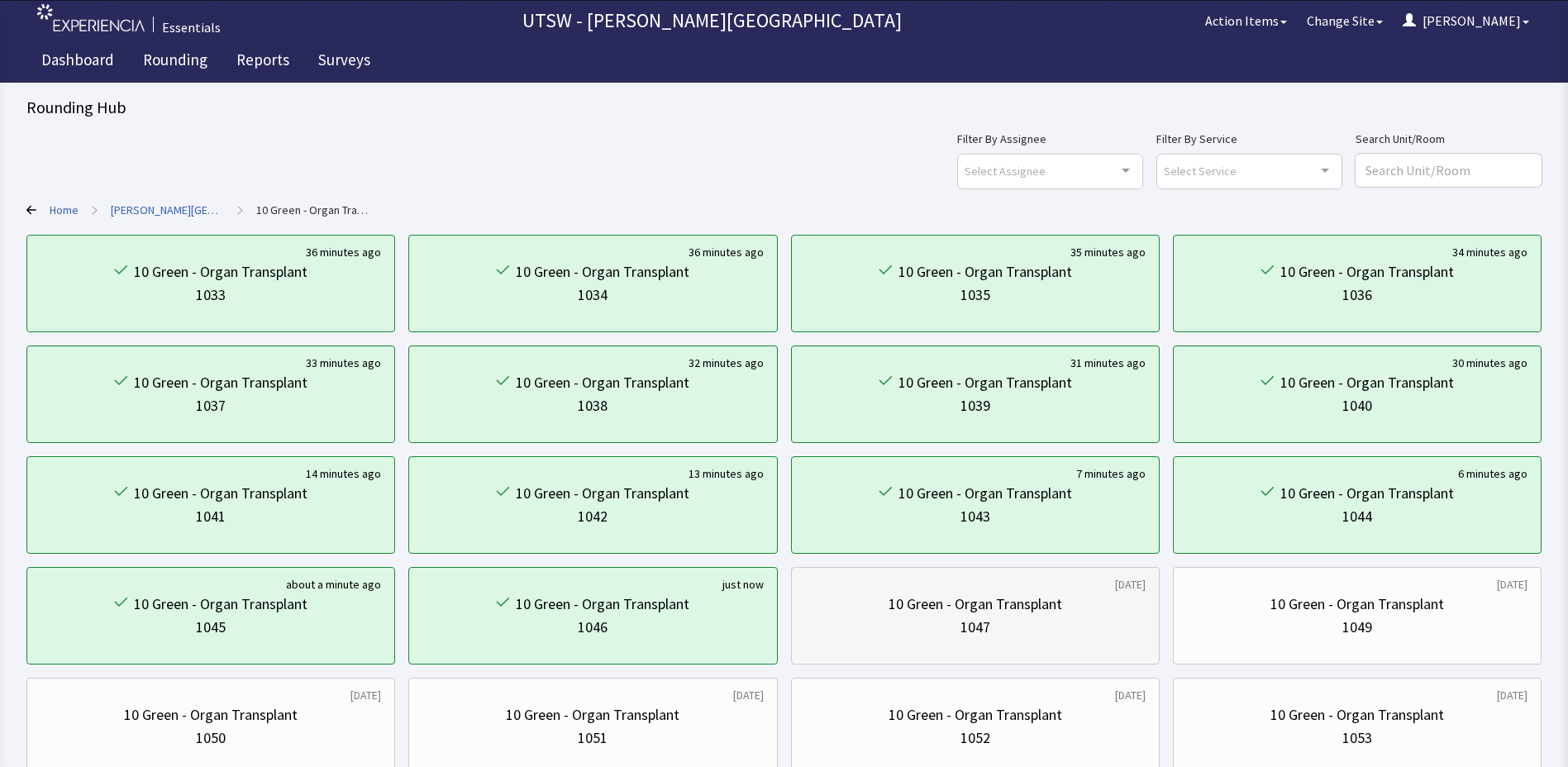
click at [885, 628] on div "1047" at bounding box center [975, 627] width 340 height 23
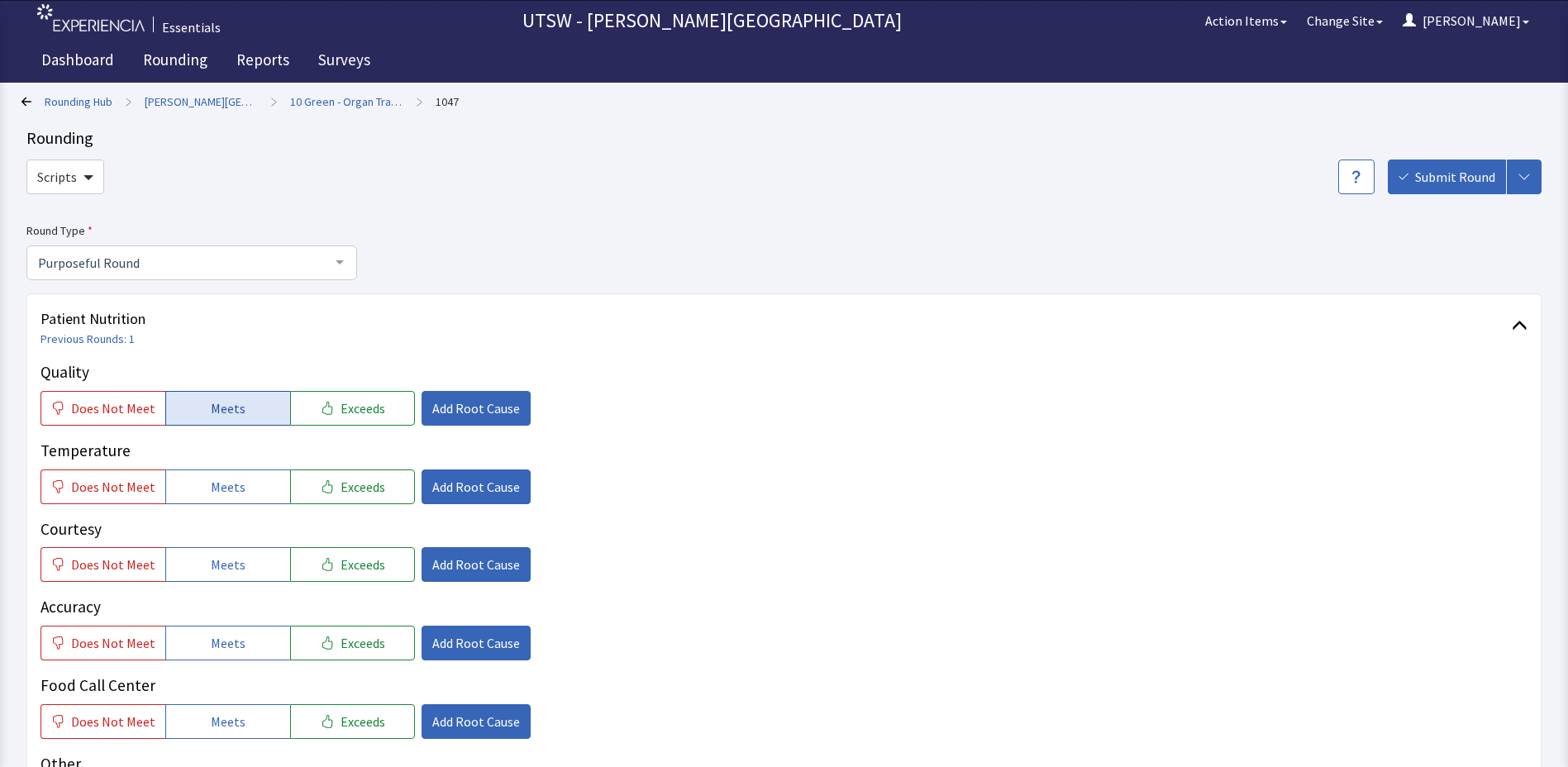
click at [242, 396] on button "Meets" at bounding box center [228, 409] width 125 height 35
click at [262, 487] on button "Meets" at bounding box center [228, 487] width 125 height 35
click at [254, 564] on button "Meets" at bounding box center [228, 564] width 125 height 35
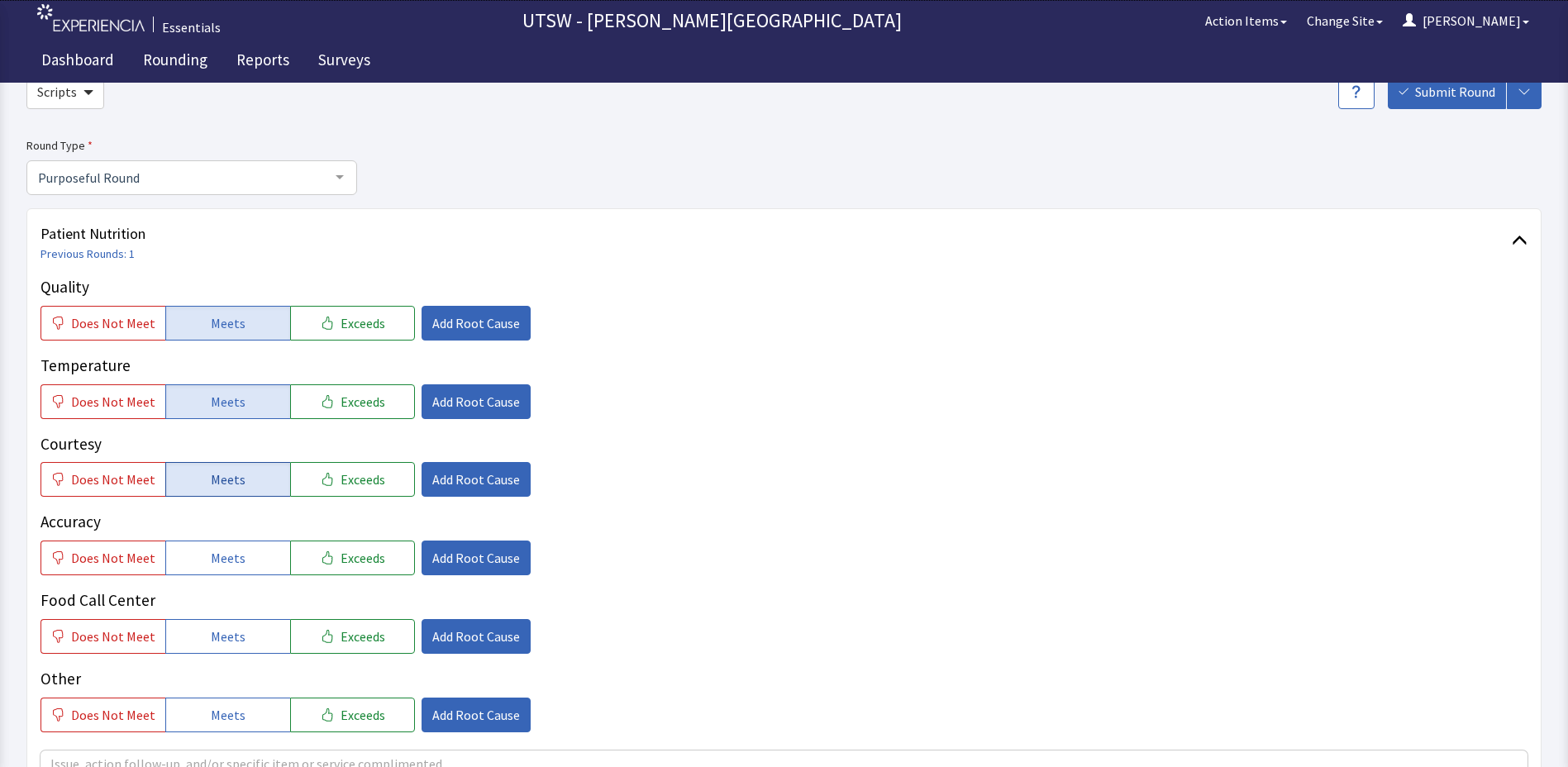
scroll to position [165, 0]
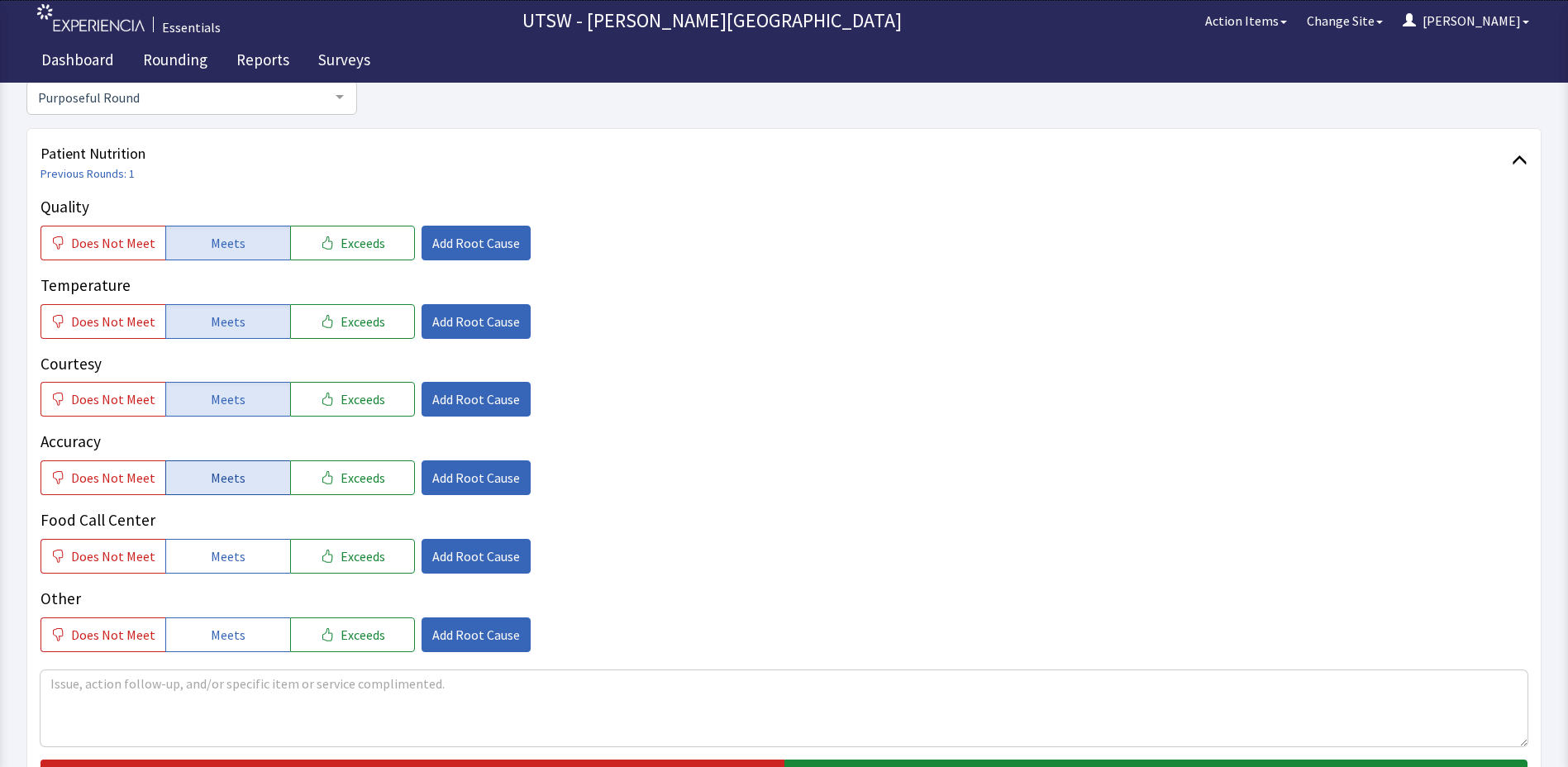
click at [223, 470] on span "Meets" at bounding box center [228, 477] width 35 height 20
click at [216, 558] on span "Meets" at bounding box center [228, 556] width 35 height 20
click at [217, 614] on div "Other Does Not Meet Meets Exceeds Add Root Cause" at bounding box center [784, 619] width 1487 height 65
click at [210, 627] on span "Meets" at bounding box center [228, 635] width 35 height 20
click at [634, 680] on textarea at bounding box center [784, 708] width 1487 height 76
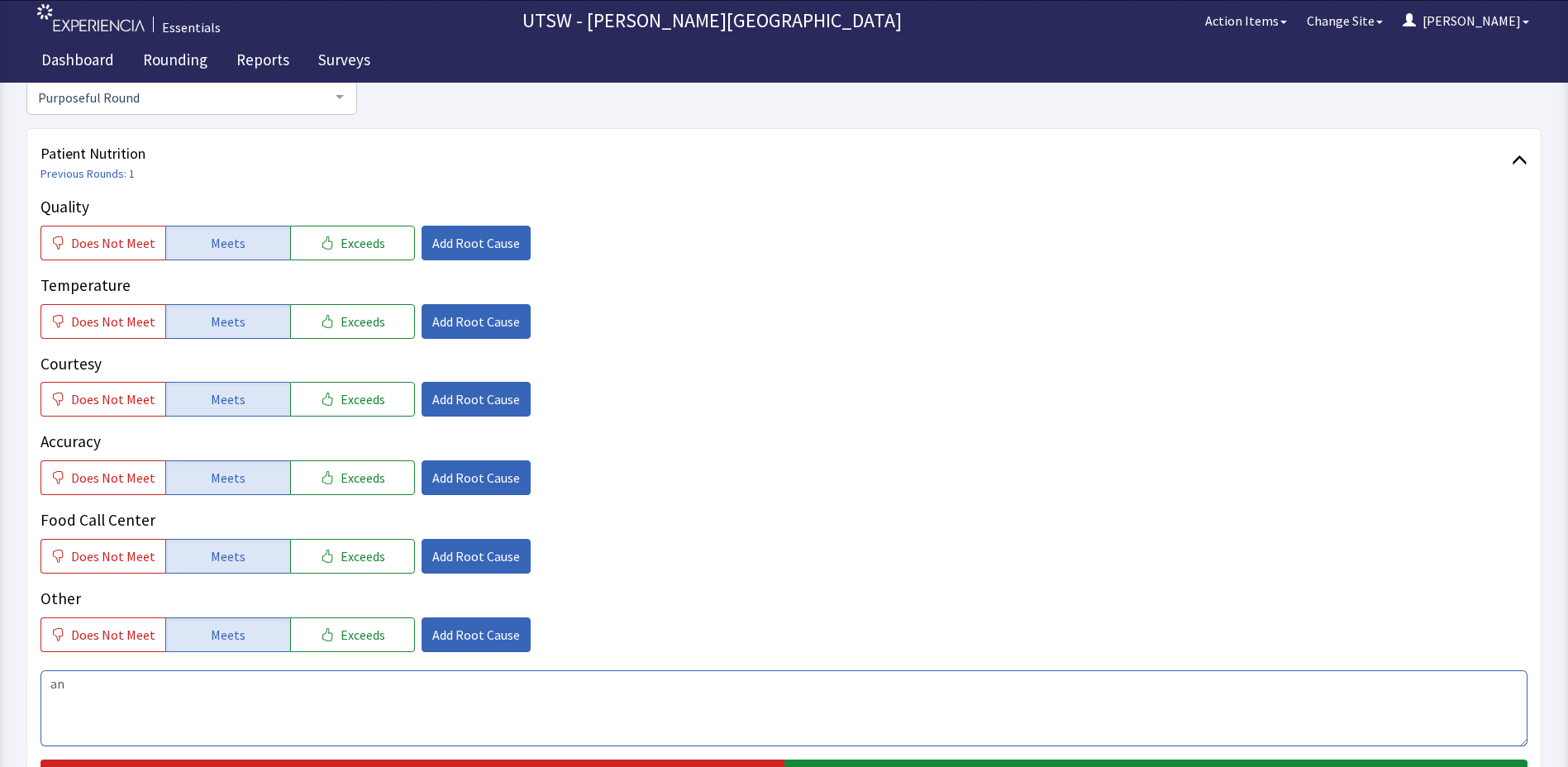
type textarea "a"
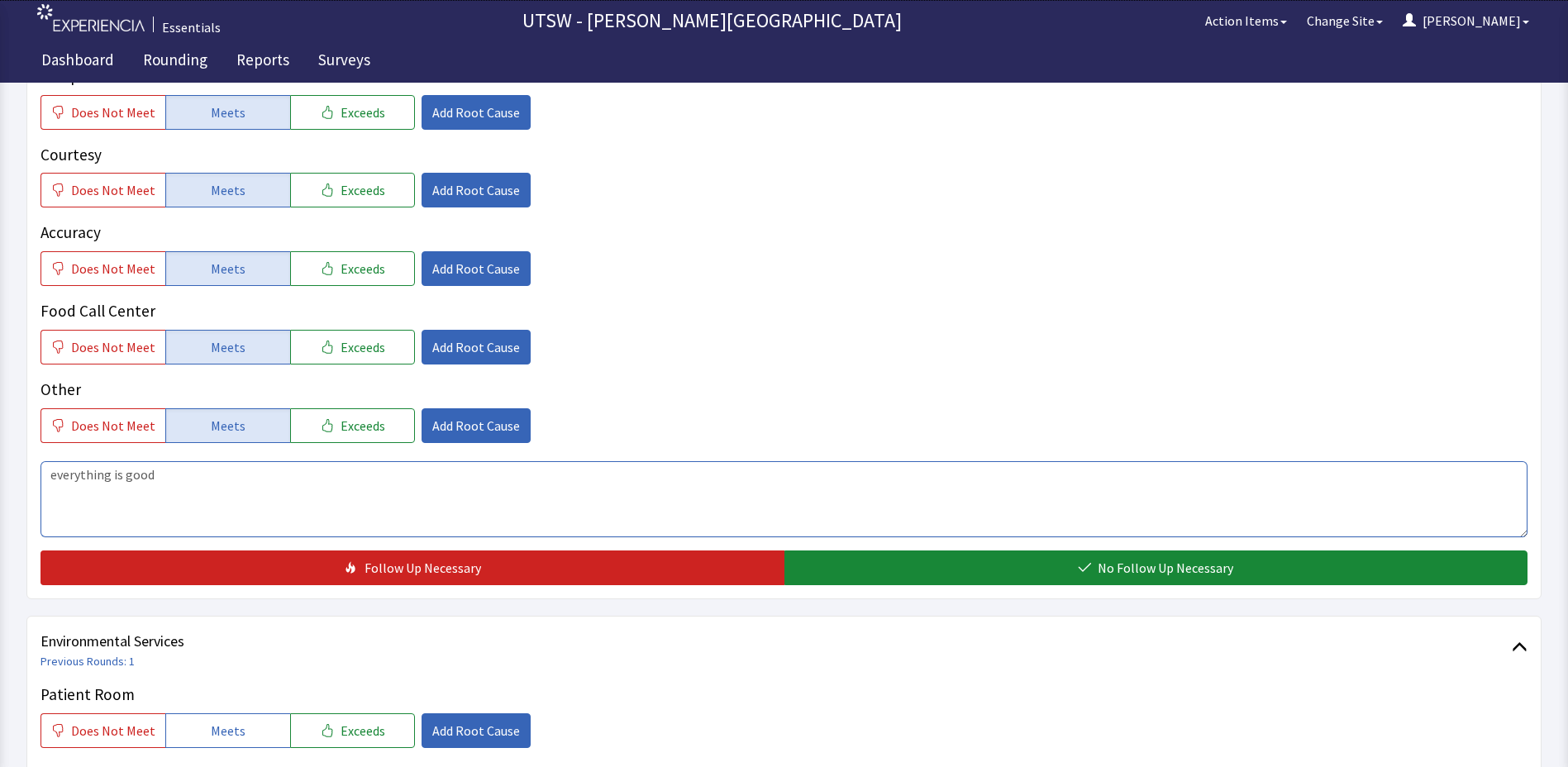
scroll to position [661, 0]
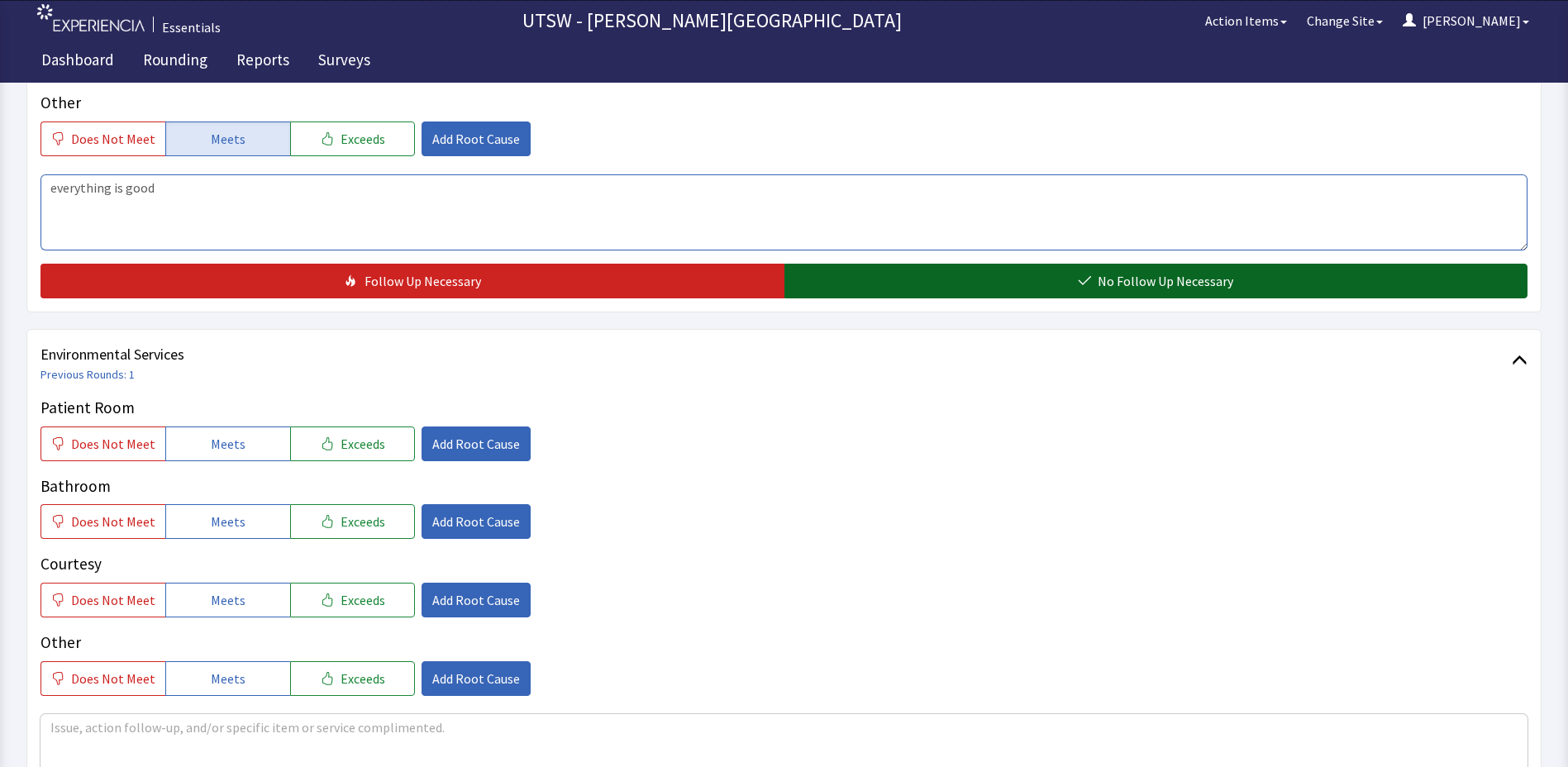
type textarea "everything is good"
click at [1062, 275] on button "No Follow Up Necessary" at bounding box center [1156, 281] width 744 height 35
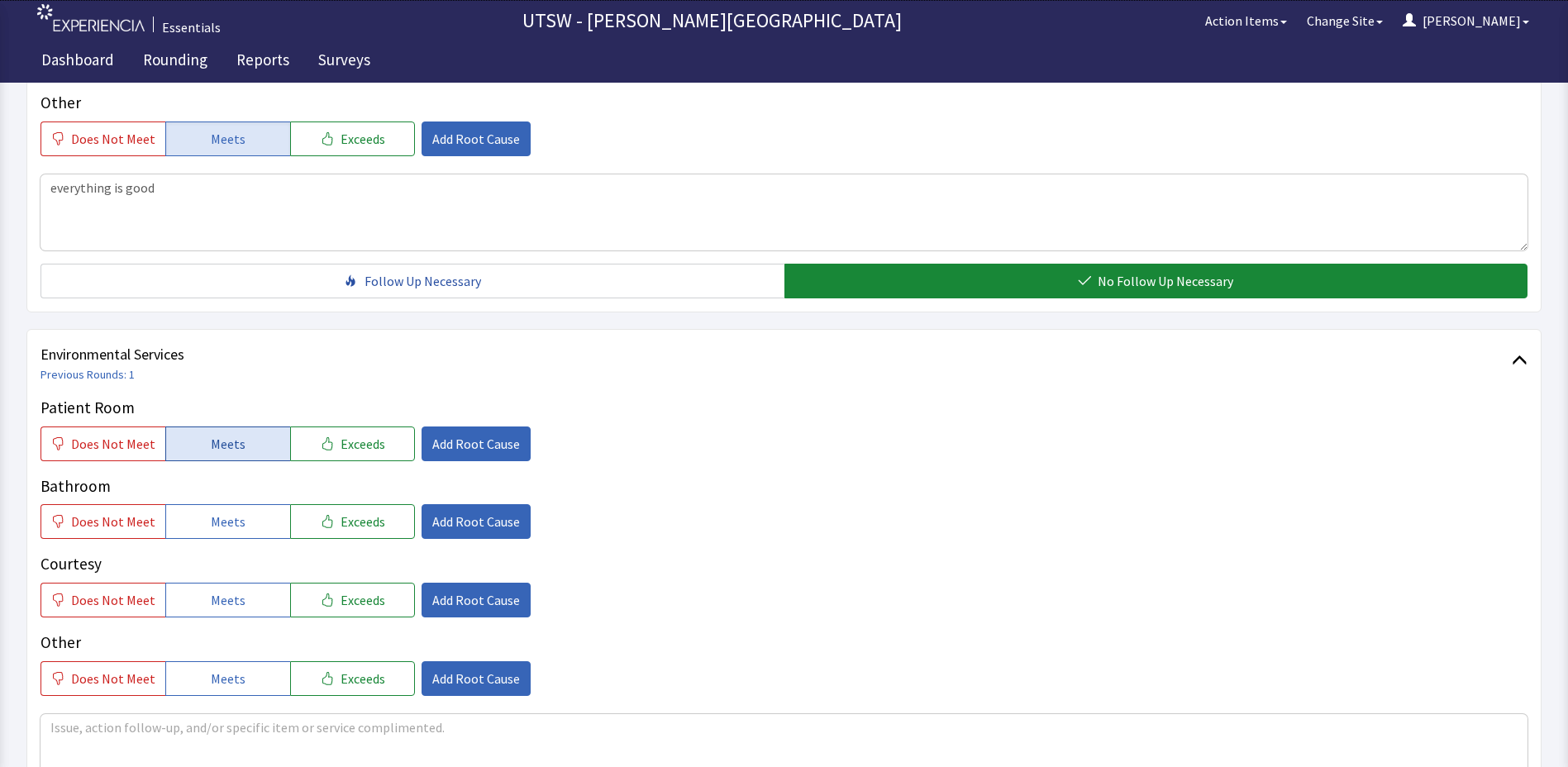
click at [260, 443] on button "Meets" at bounding box center [228, 444] width 125 height 35
click at [255, 519] on button "Meets" at bounding box center [228, 521] width 125 height 35
click at [262, 608] on button "Meets" at bounding box center [228, 600] width 125 height 35
drag, startPoint x: 213, startPoint y: 650, endPoint x: 215, endPoint y: 669, distance: 19.1
click at [214, 654] on div "Other Does Not Meet Meets Exceeds Add Root Cause" at bounding box center [784, 663] width 1487 height 65
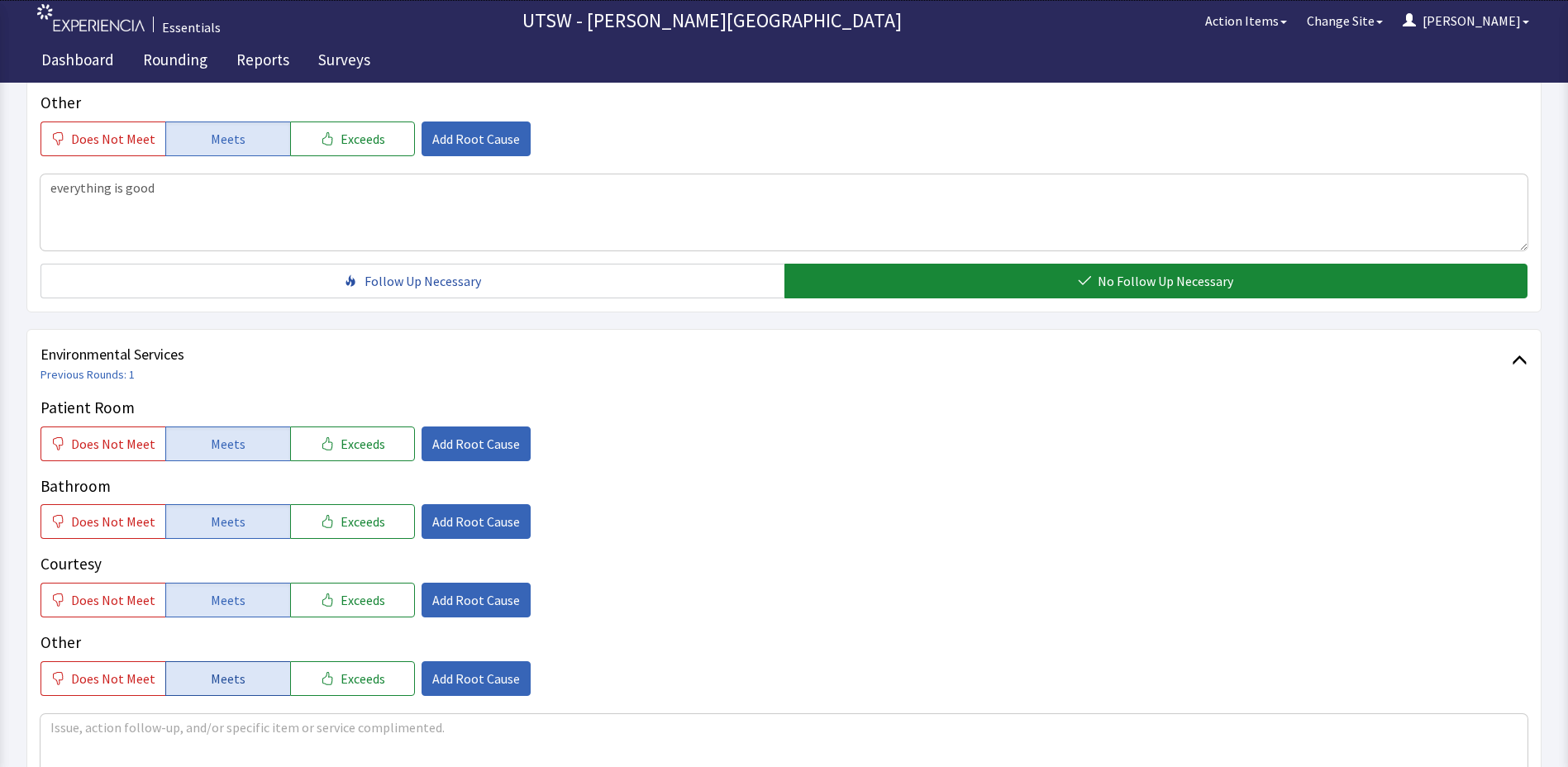
click at [215, 669] on span "Meets" at bounding box center [228, 679] width 35 height 20
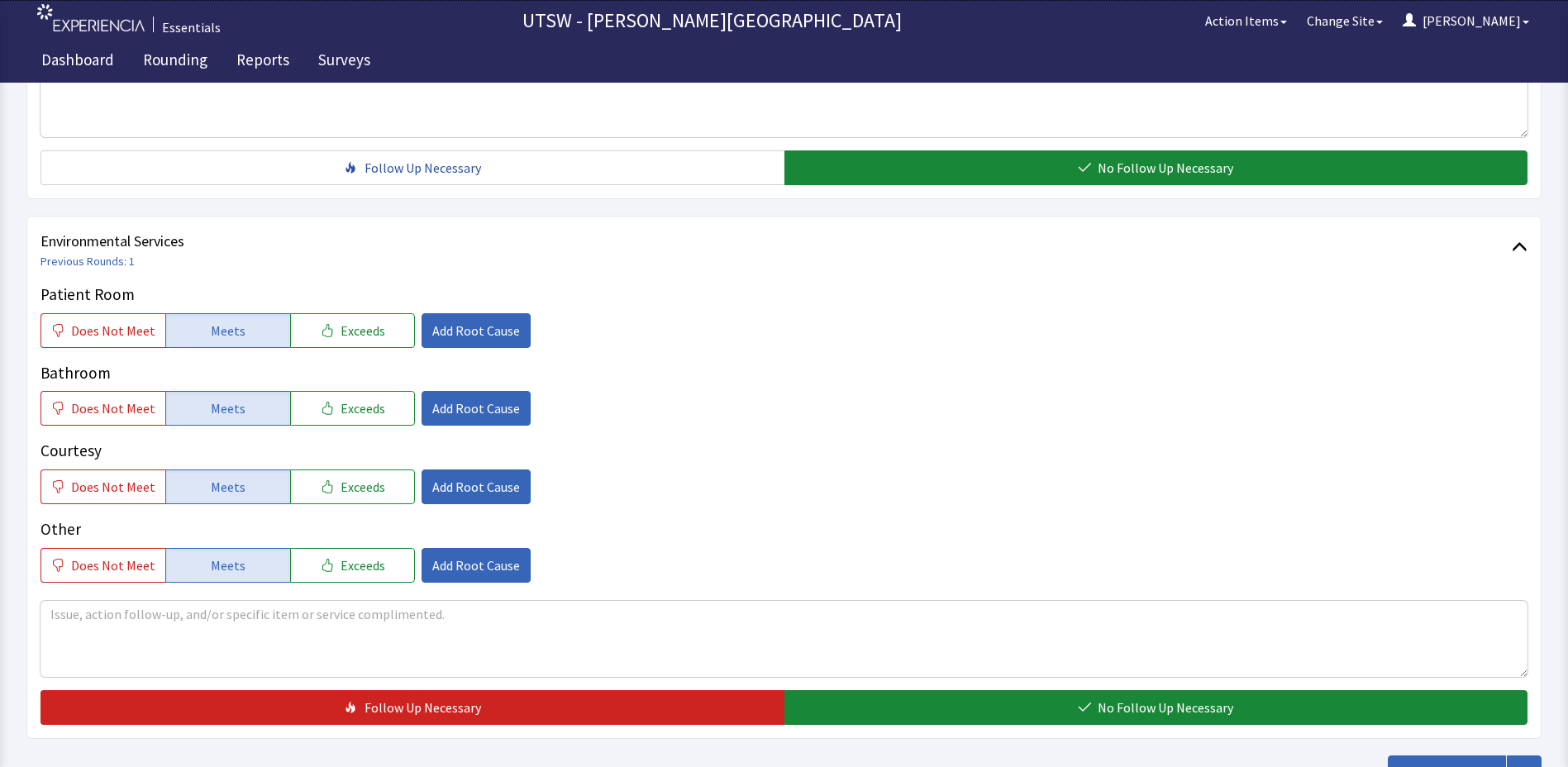
scroll to position [907, 0]
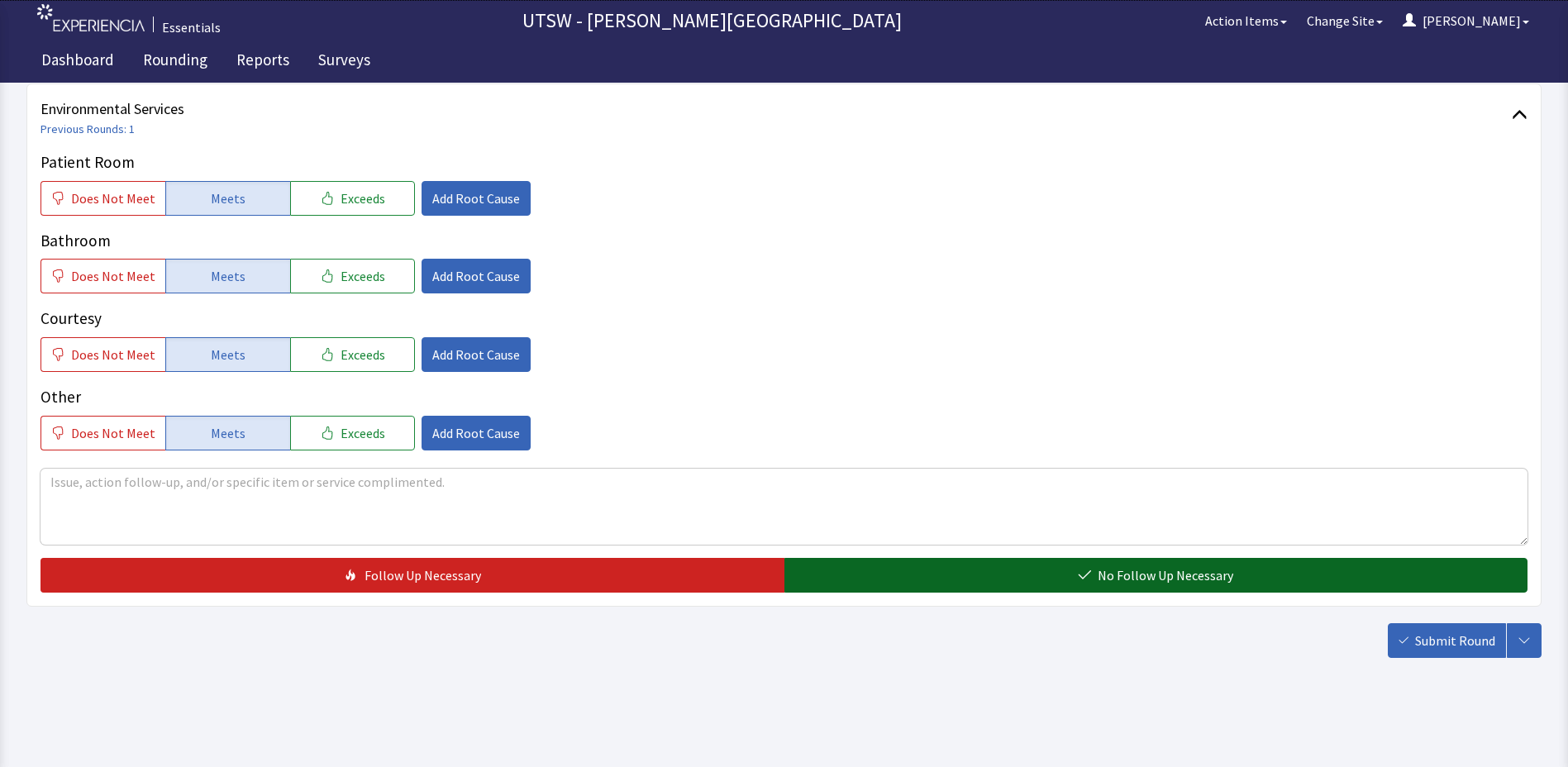
click at [1094, 584] on button "No Follow Up Necessary" at bounding box center [1156, 576] width 744 height 35
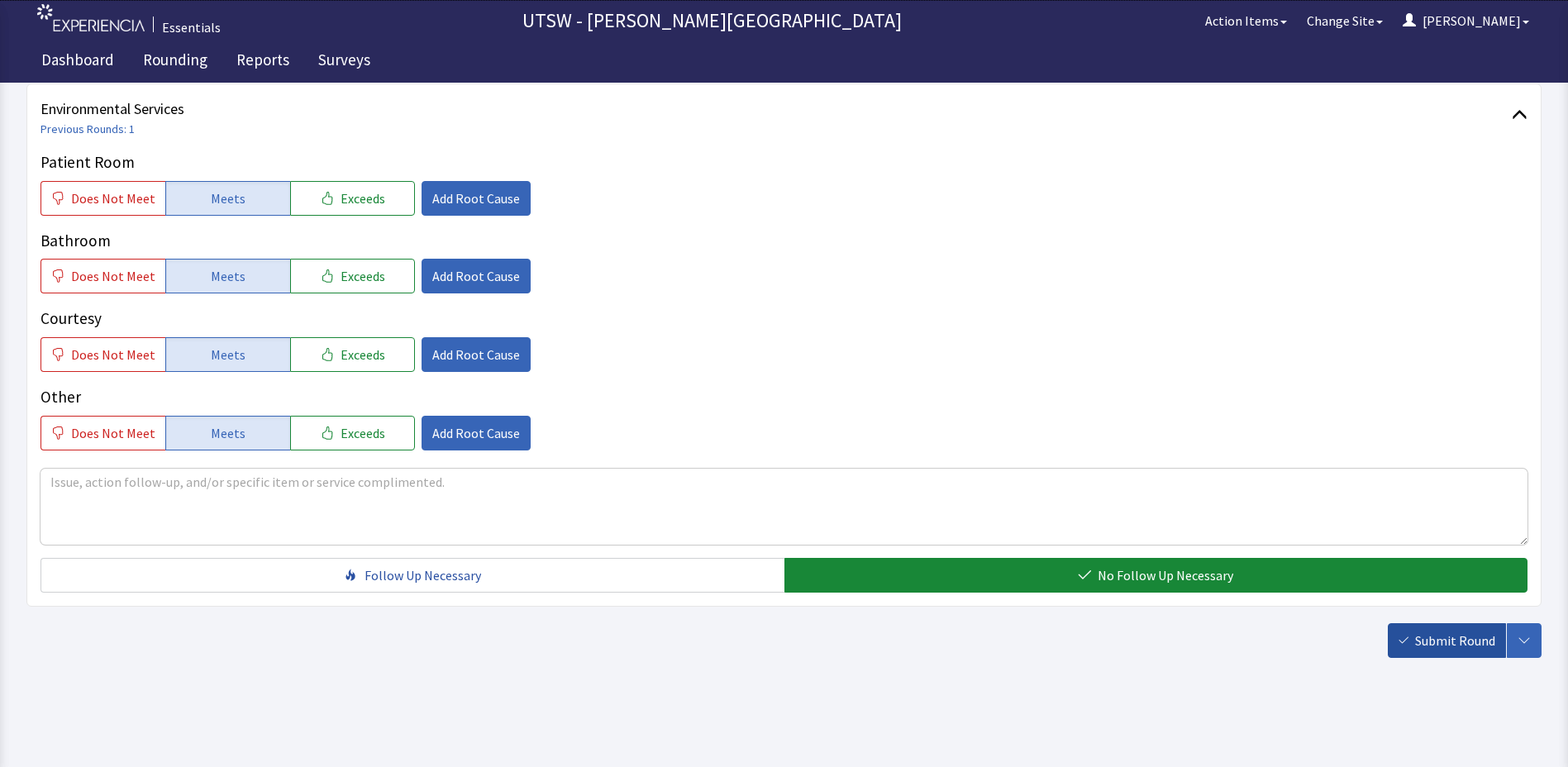
click at [1412, 641] on button "Submit Round" at bounding box center [1447, 641] width 119 height 35
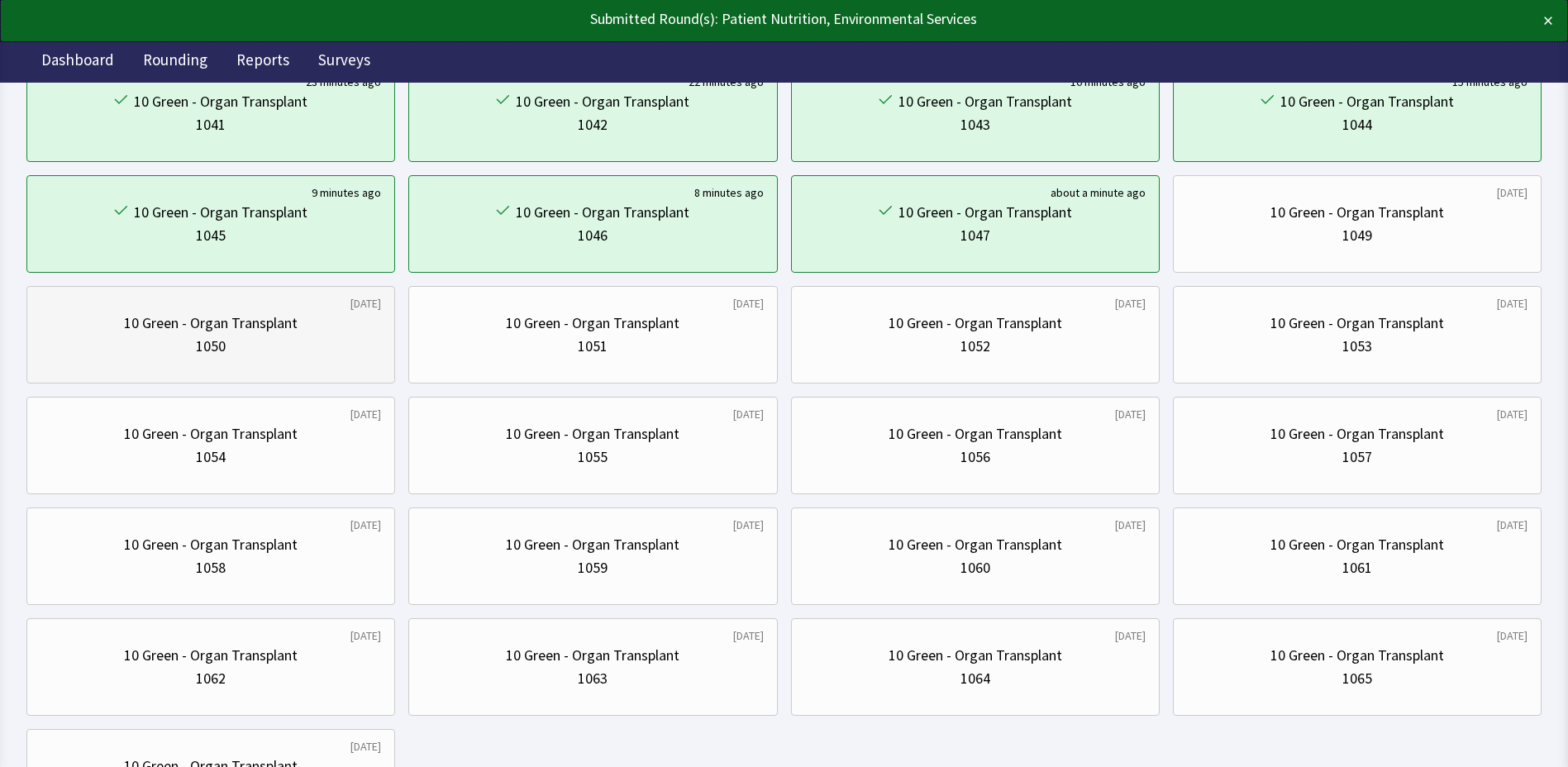
scroll to position [413, 0]
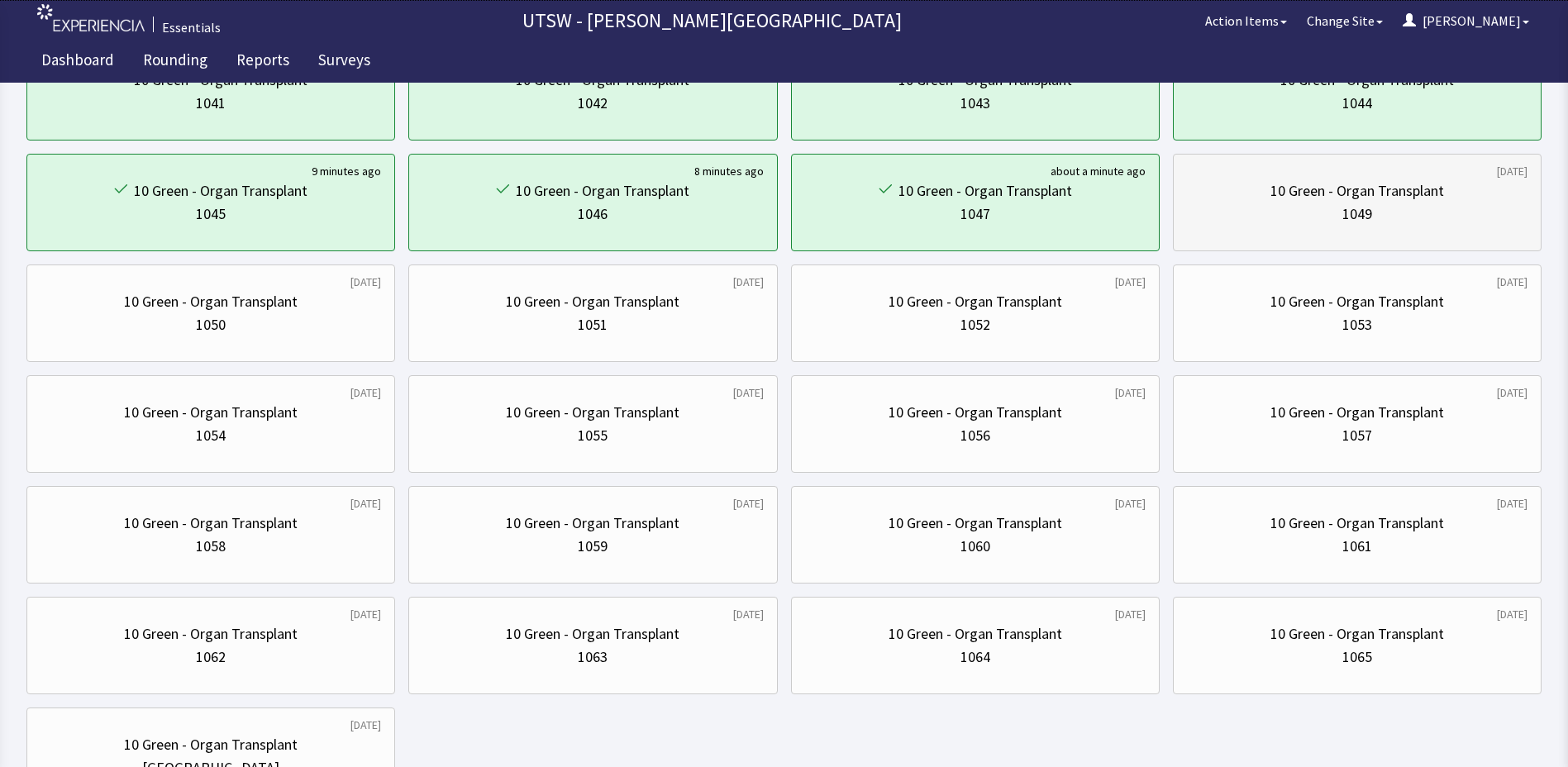
click at [1373, 217] on div "1049" at bounding box center [1357, 214] width 340 height 23
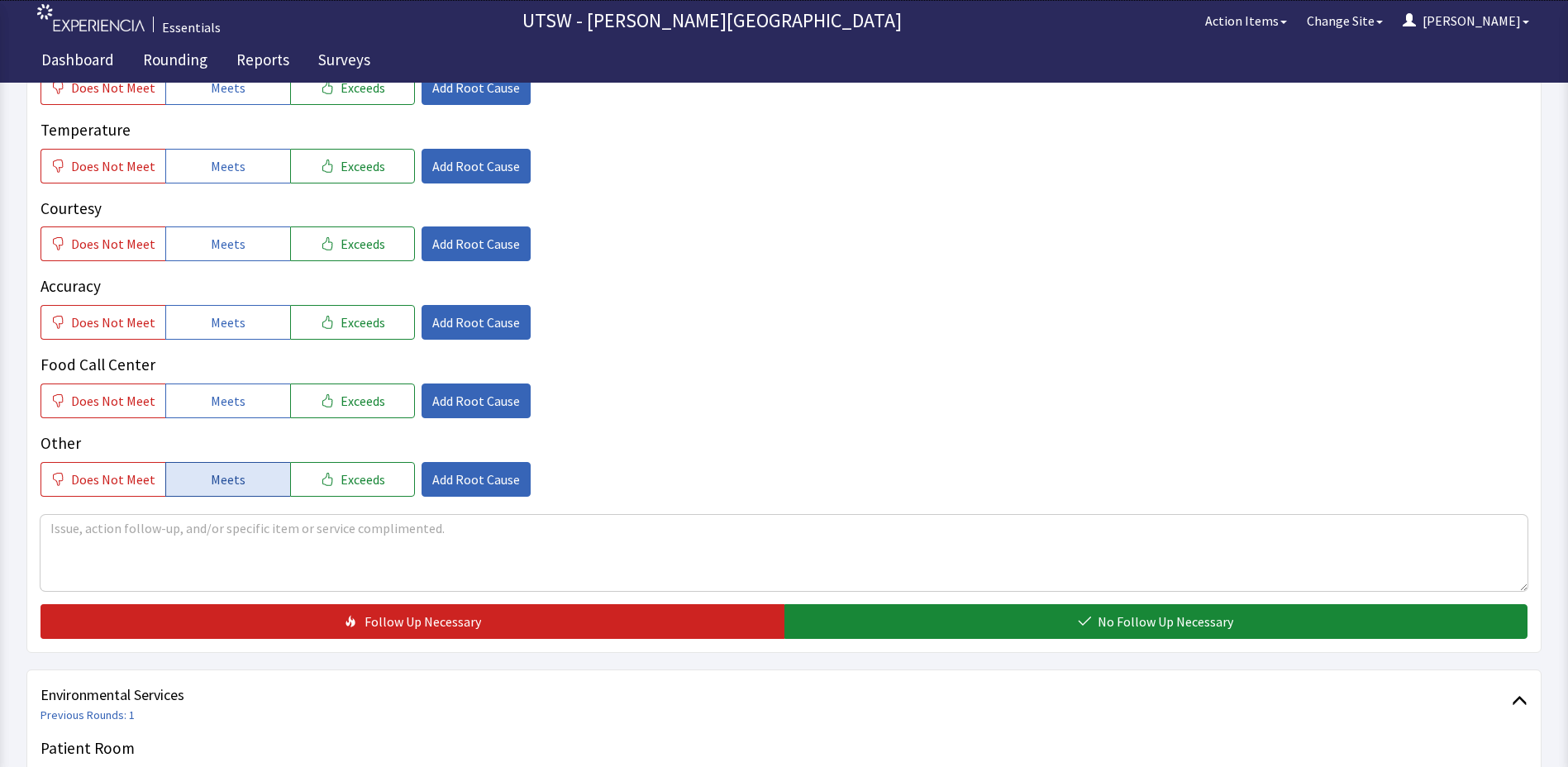
scroll to position [331, 0]
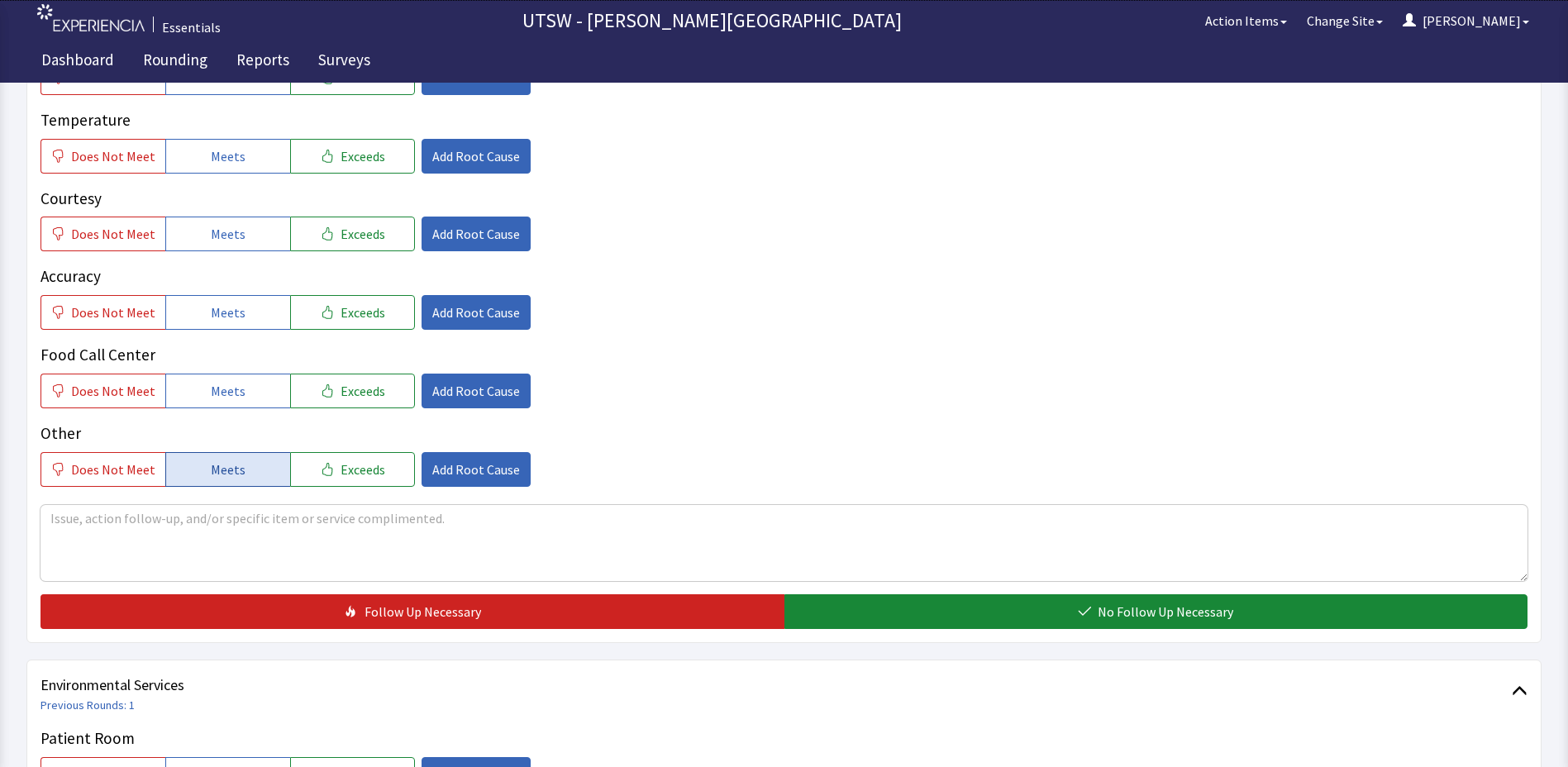
click at [222, 469] on span "Meets" at bounding box center [228, 469] width 35 height 20
click at [210, 404] on button "Meets" at bounding box center [228, 391] width 125 height 35
click at [210, 321] on span "Meets" at bounding box center [228, 312] width 35 height 20
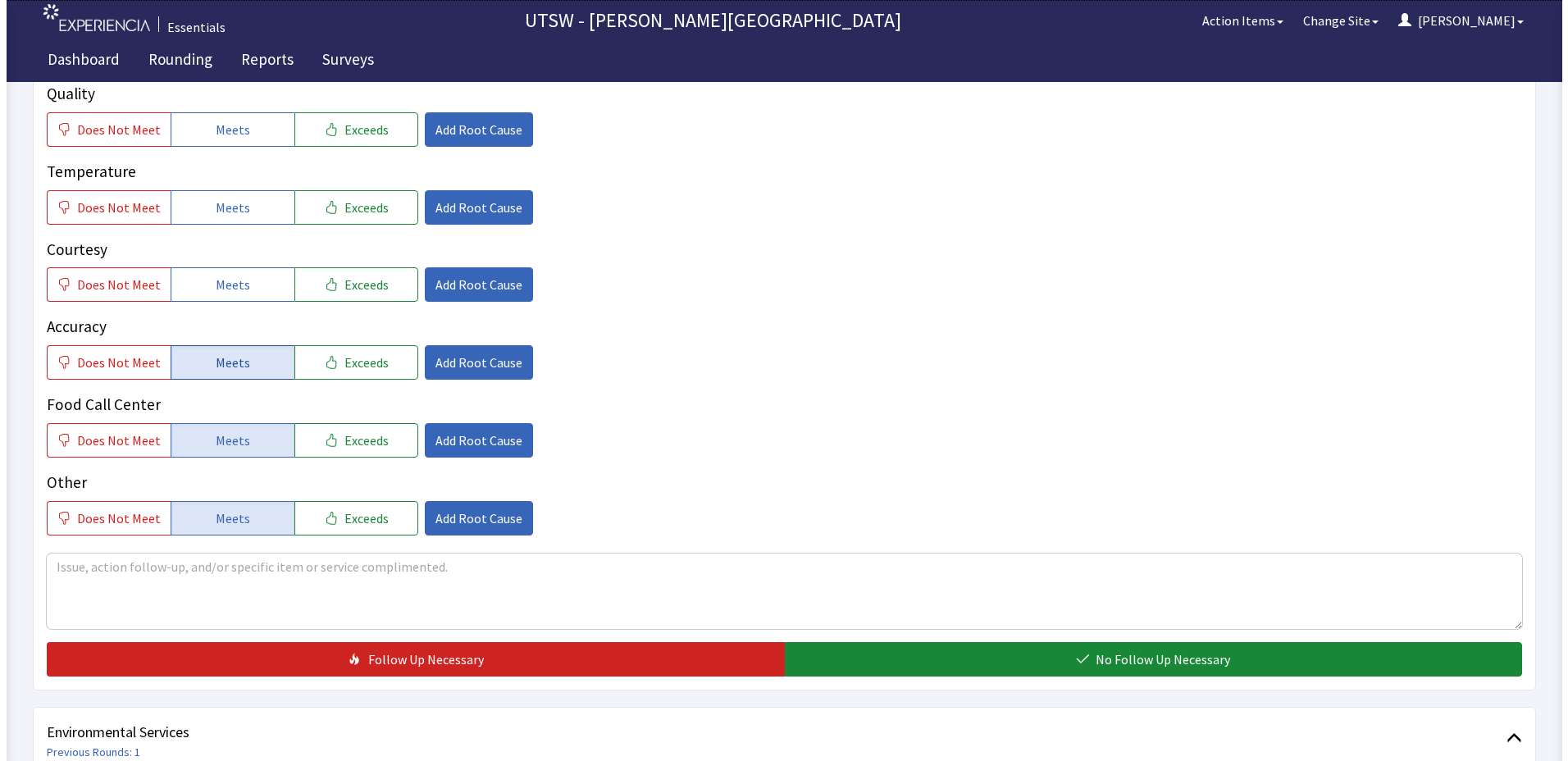
scroll to position [246, 0]
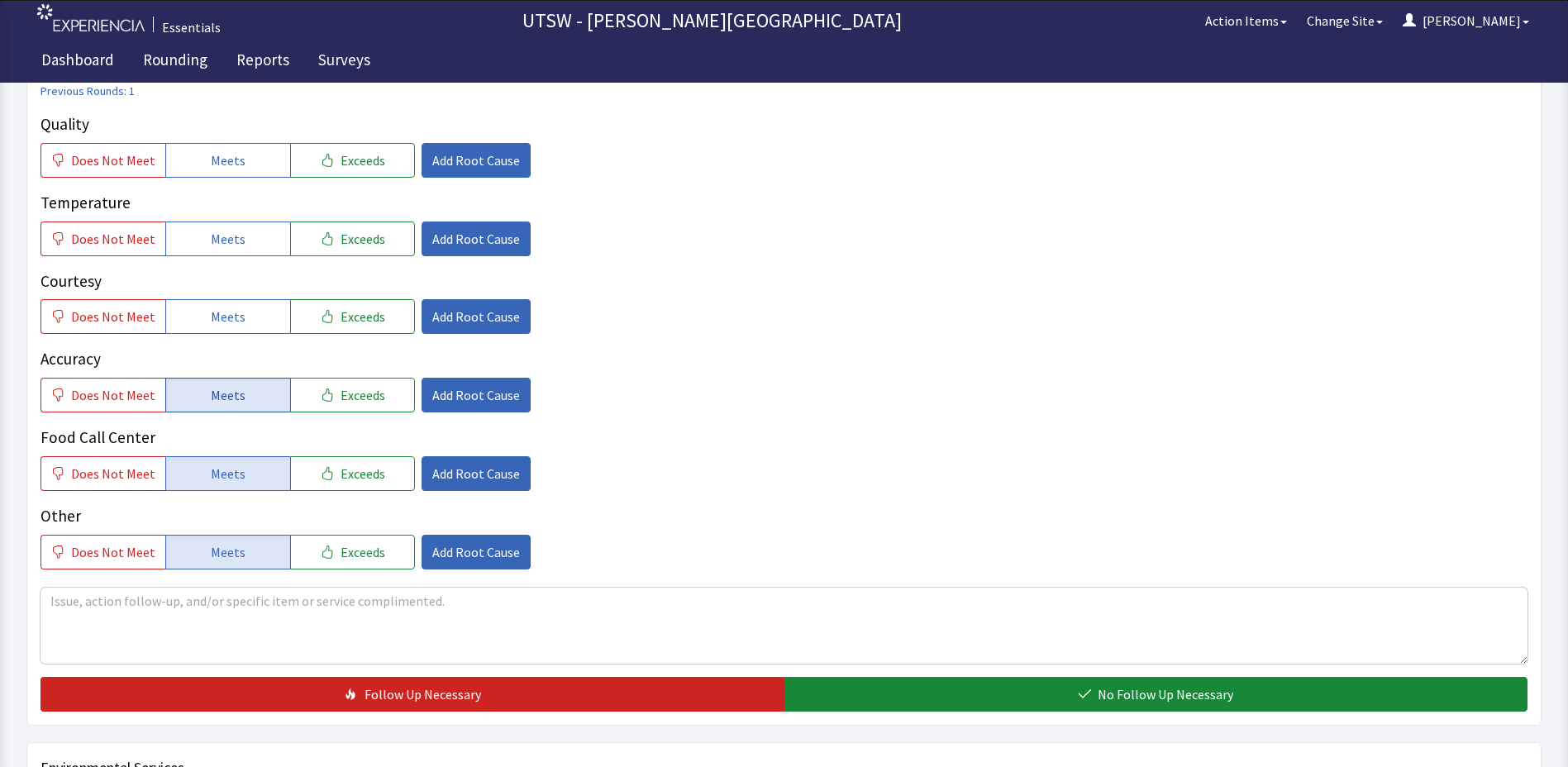
click at [210, 321] on span "Meets" at bounding box center [228, 316] width 35 height 20
click at [119, 231] on span "Does Not Meet" at bounding box center [113, 239] width 84 height 20
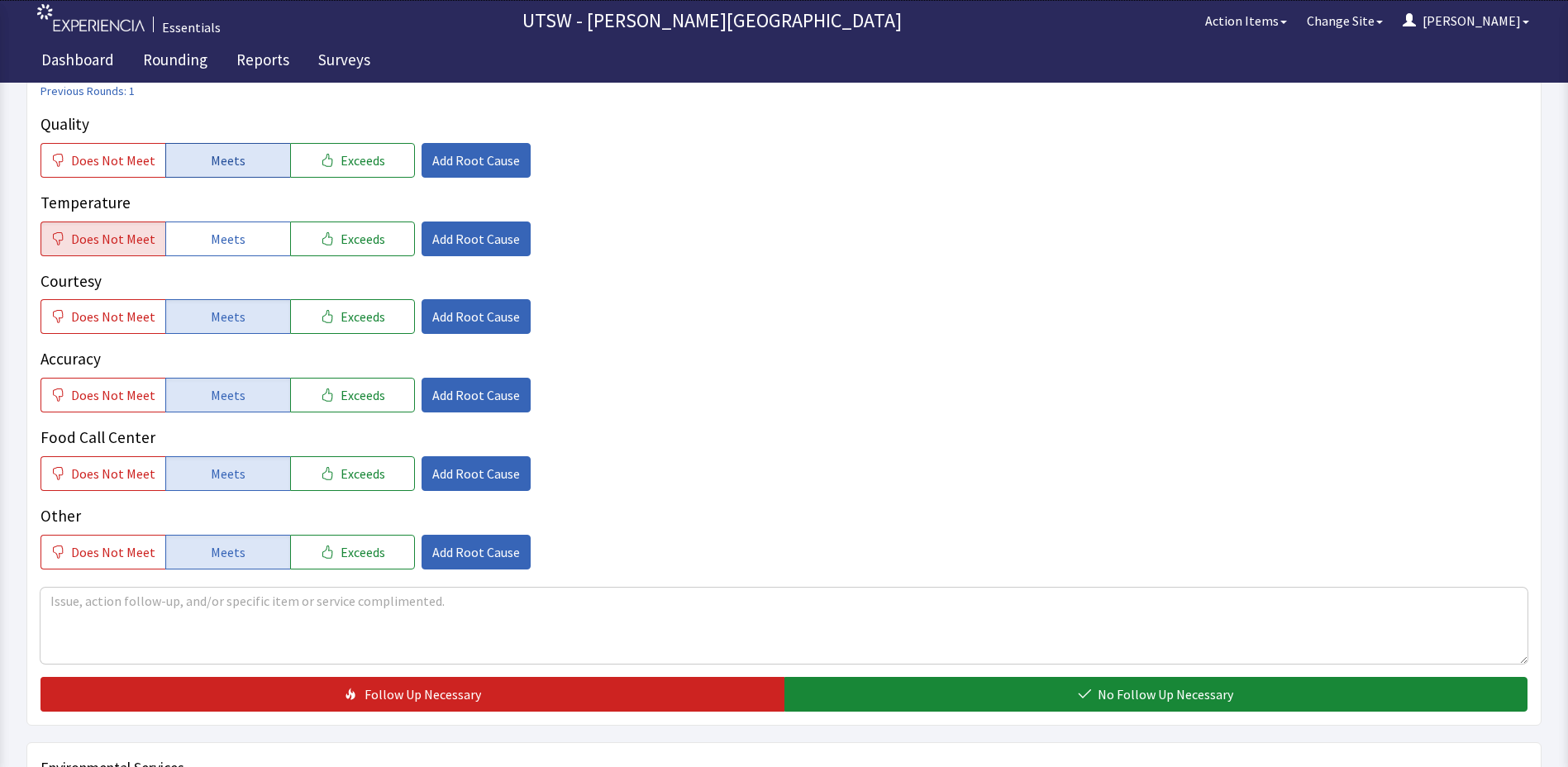
click at [246, 165] on button "Meets" at bounding box center [228, 160] width 125 height 35
click at [454, 248] on span "Add Root Cause" at bounding box center [475, 239] width 87 height 20
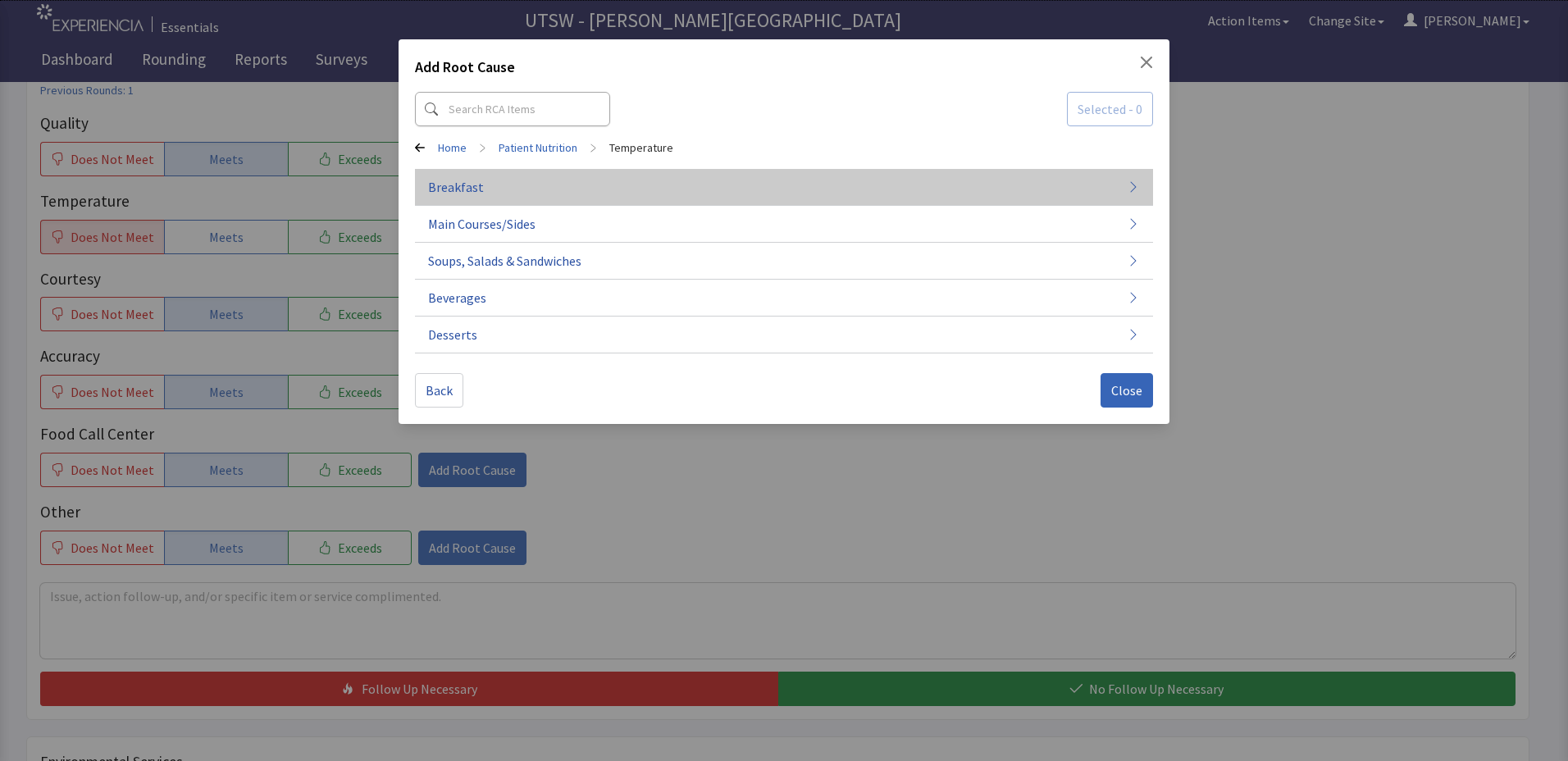
click at [617, 190] on button "Breakfast" at bounding box center [783, 187] width 738 height 37
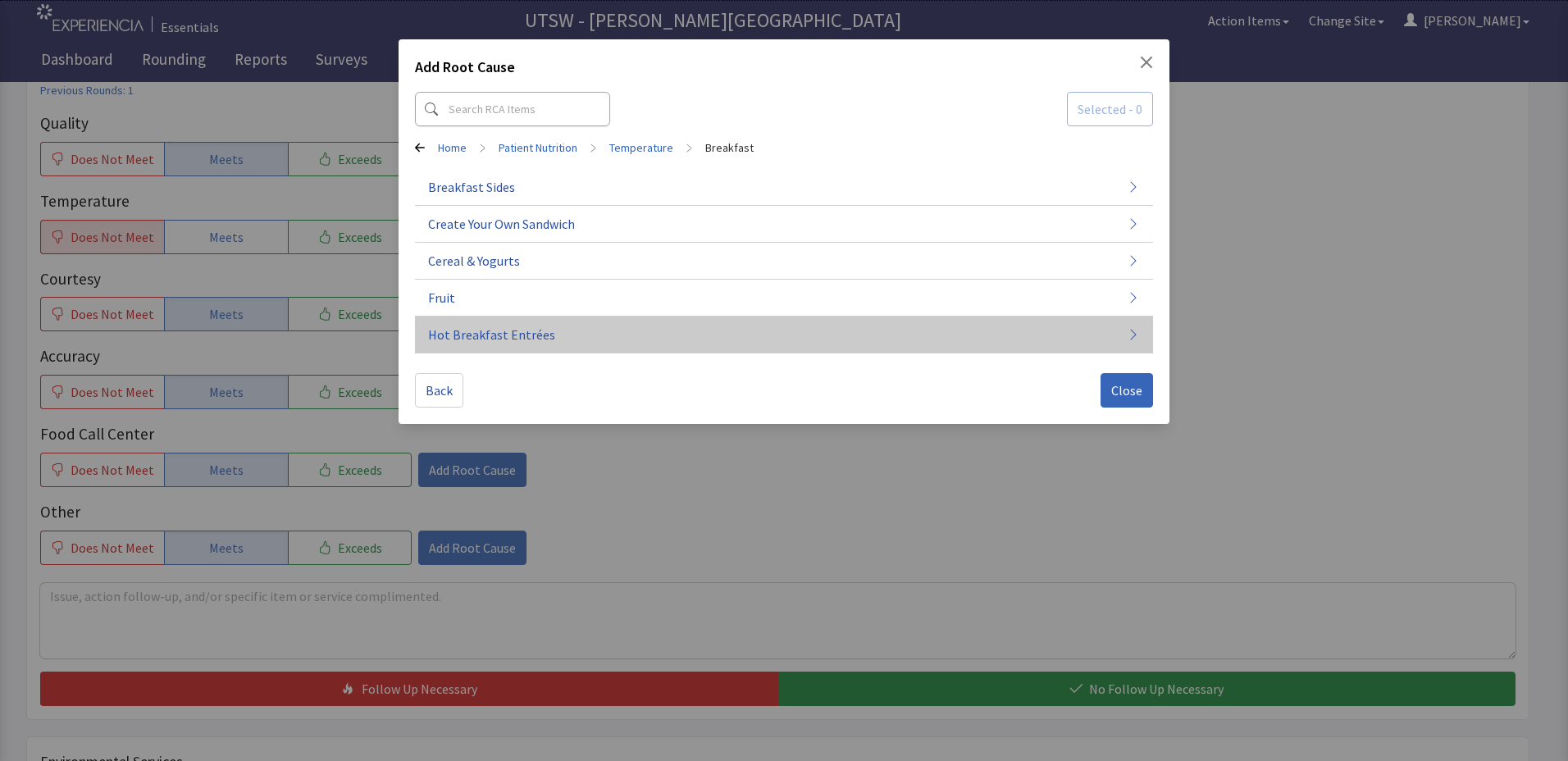
click at [523, 322] on button "Hot Breakfast Entrées" at bounding box center [783, 335] width 738 height 37
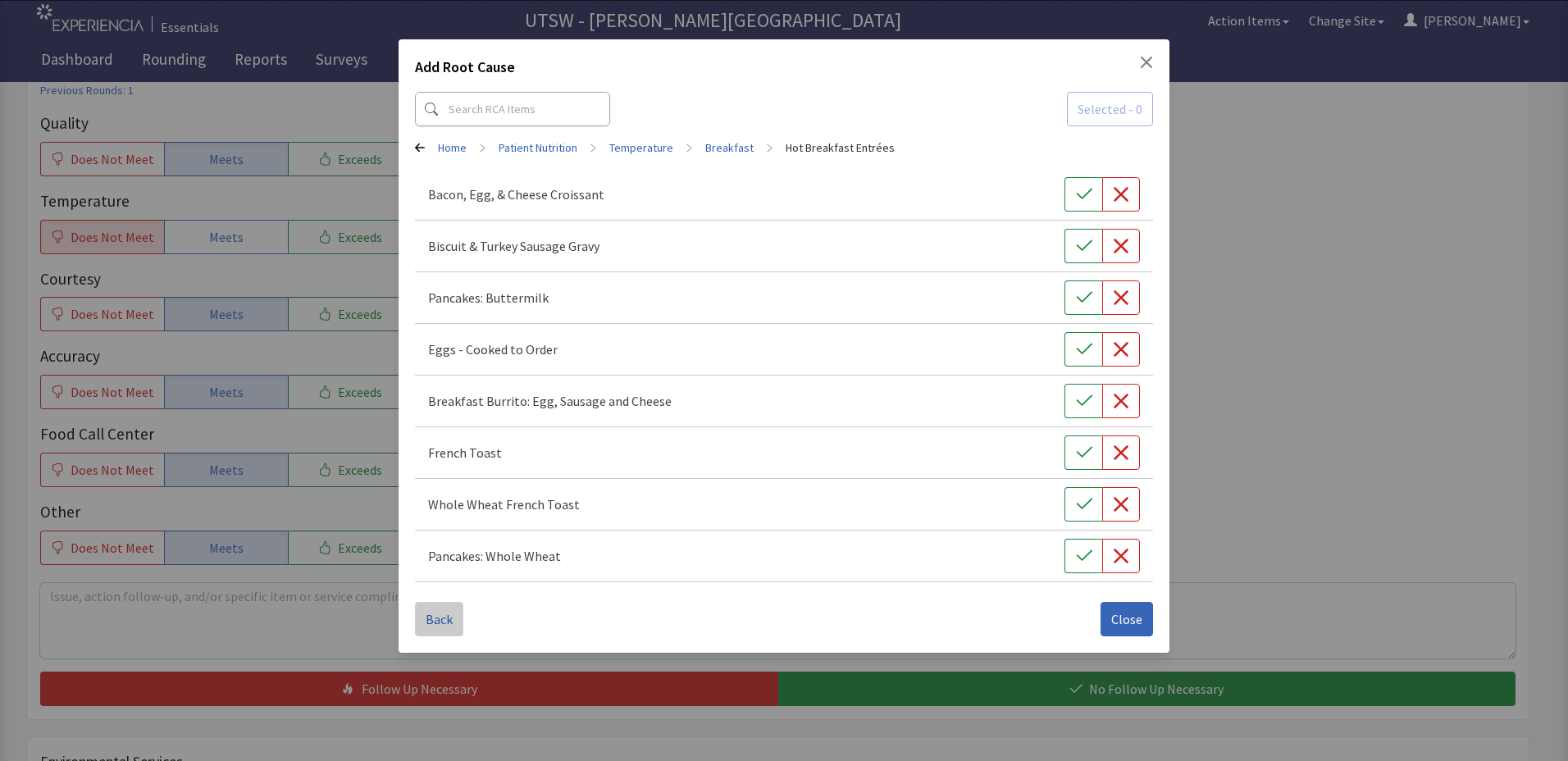
click at [446, 612] on span "Back" at bounding box center [440, 618] width 27 height 20
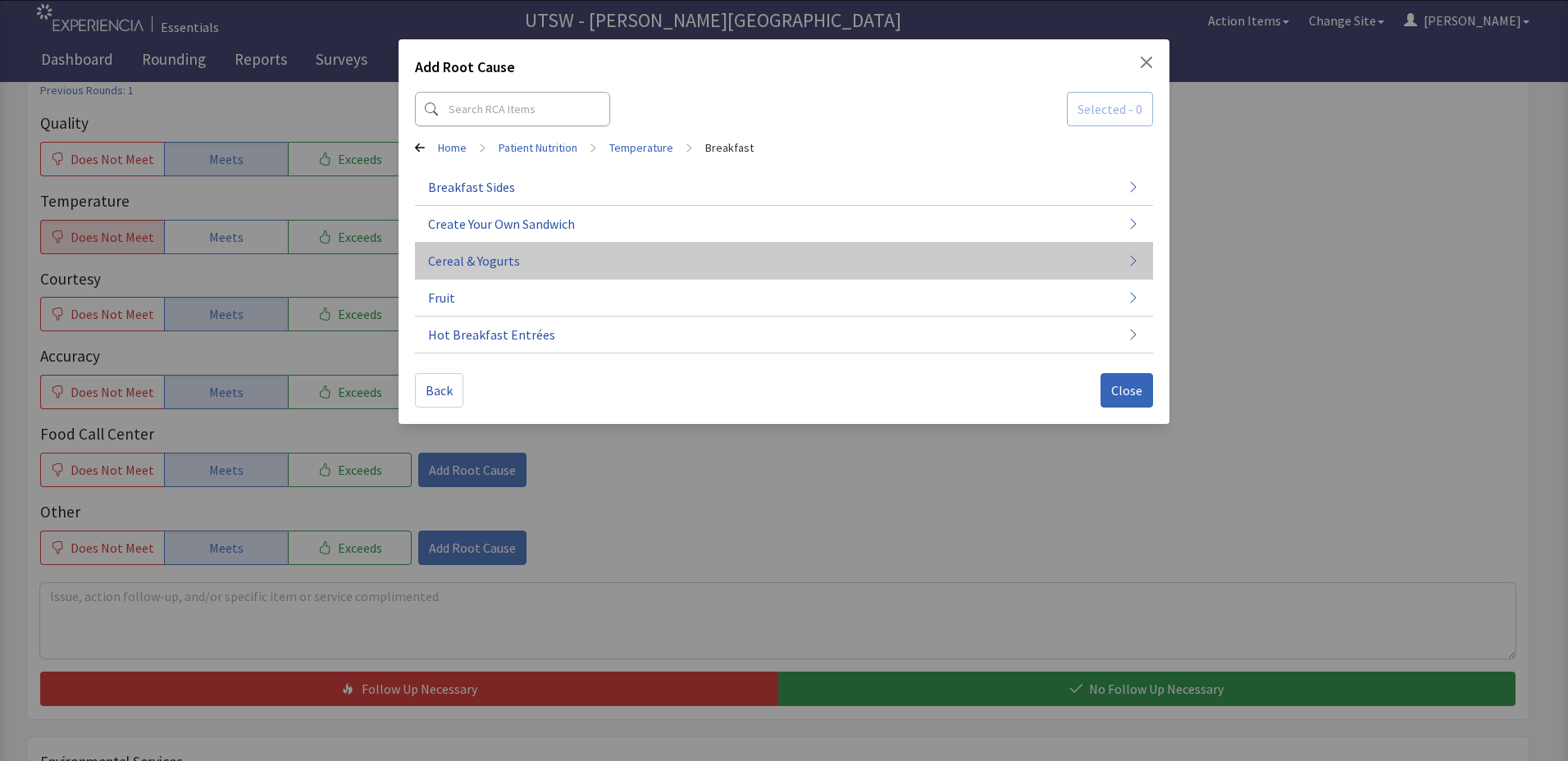
click at [572, 244] on button "Cereal & Yogurts" at bounding box center [783, 261] width 738 height 37
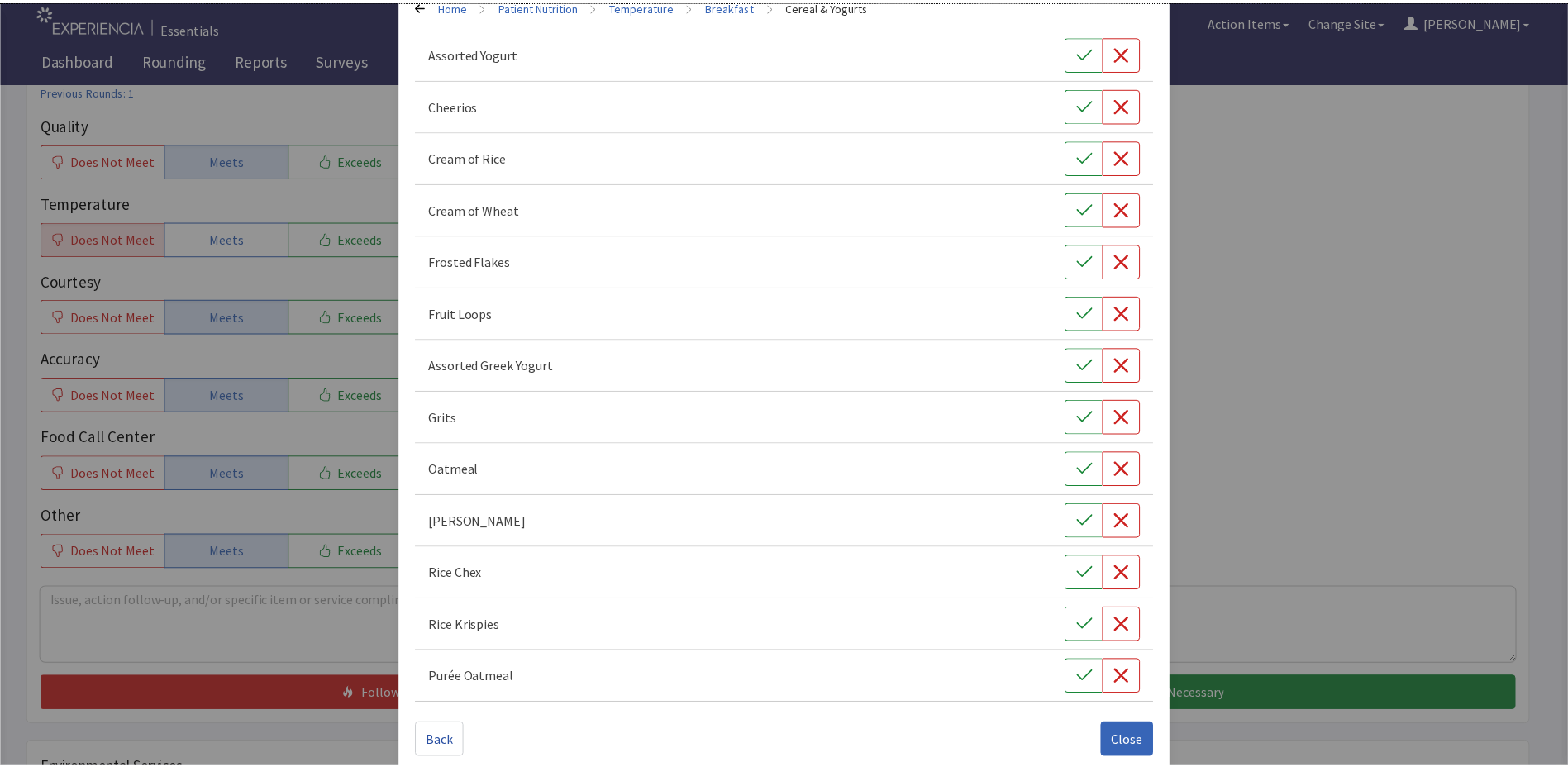
scroll to position [164, 0]
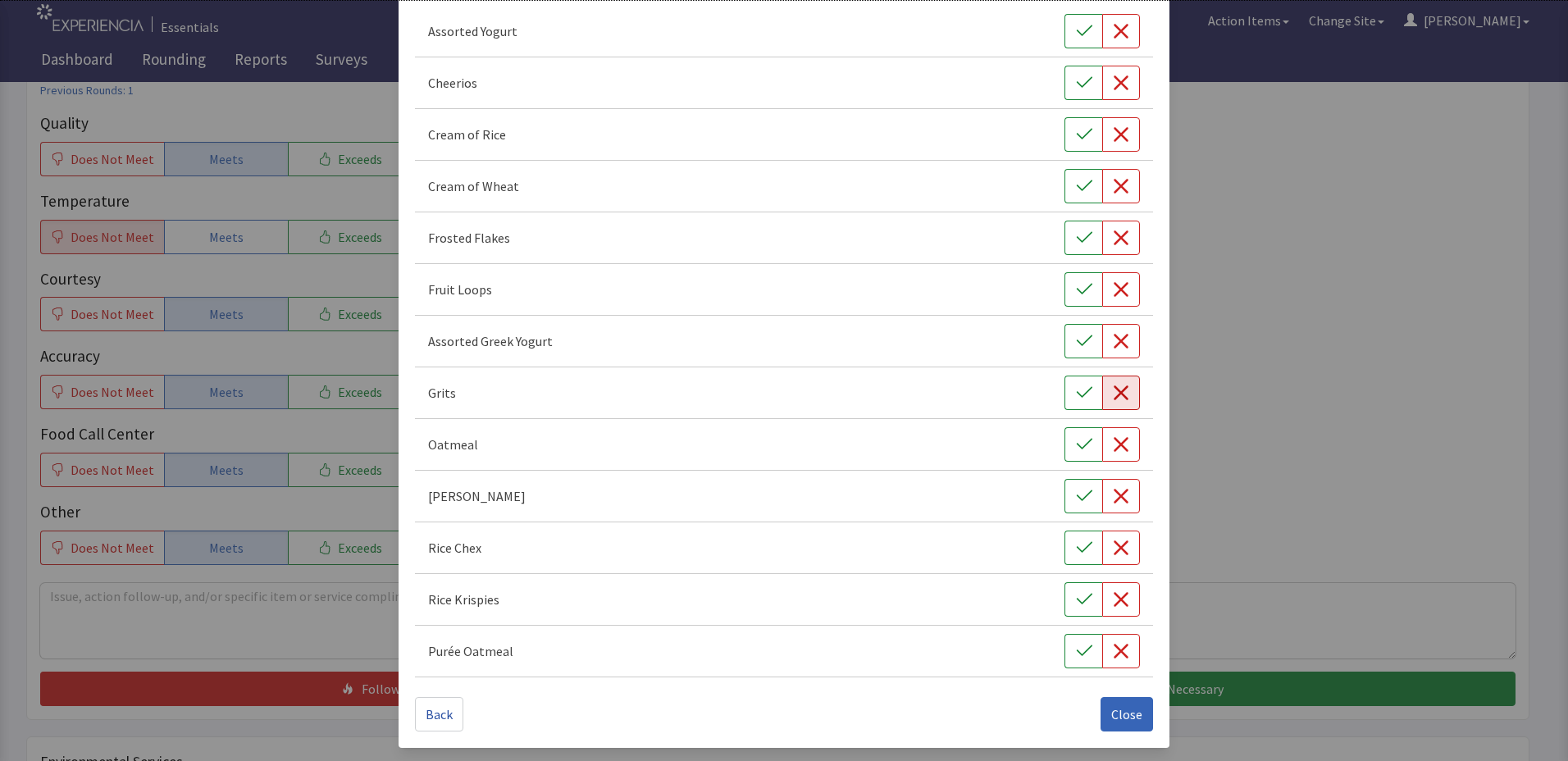
click at [1113, 399] on icon "button" at bounding box center [1121, 393] width 16 height 16
click at [1115, 714] on span "Close" at bounding box center [1127, 714] width 31 height 20
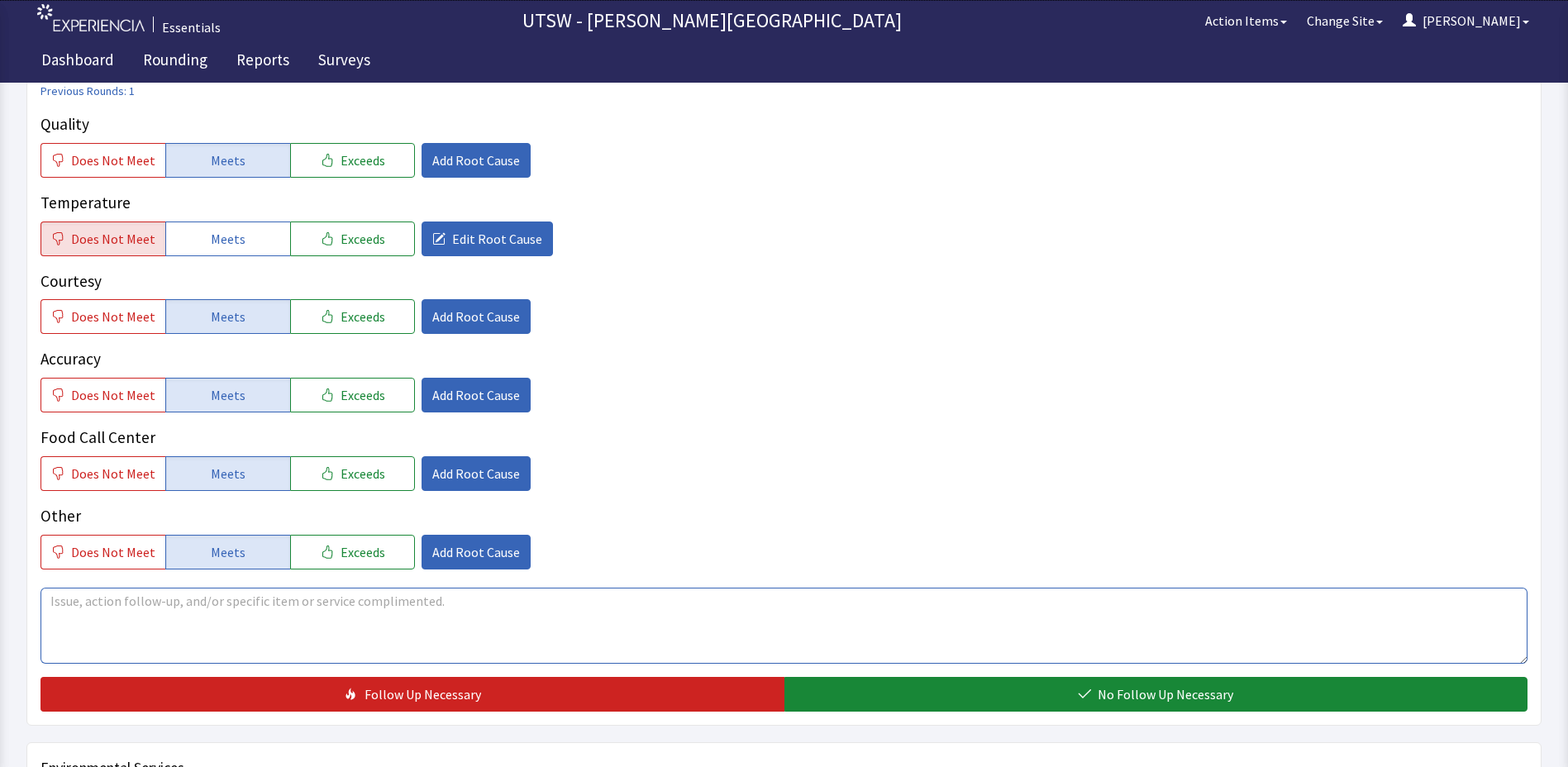
click at [454, 595] on textarea at bounding box center [784, 626] width 1487 height 76
click at [221, 630] on textarea at bounding box center [784, 626] width 1487 height 76
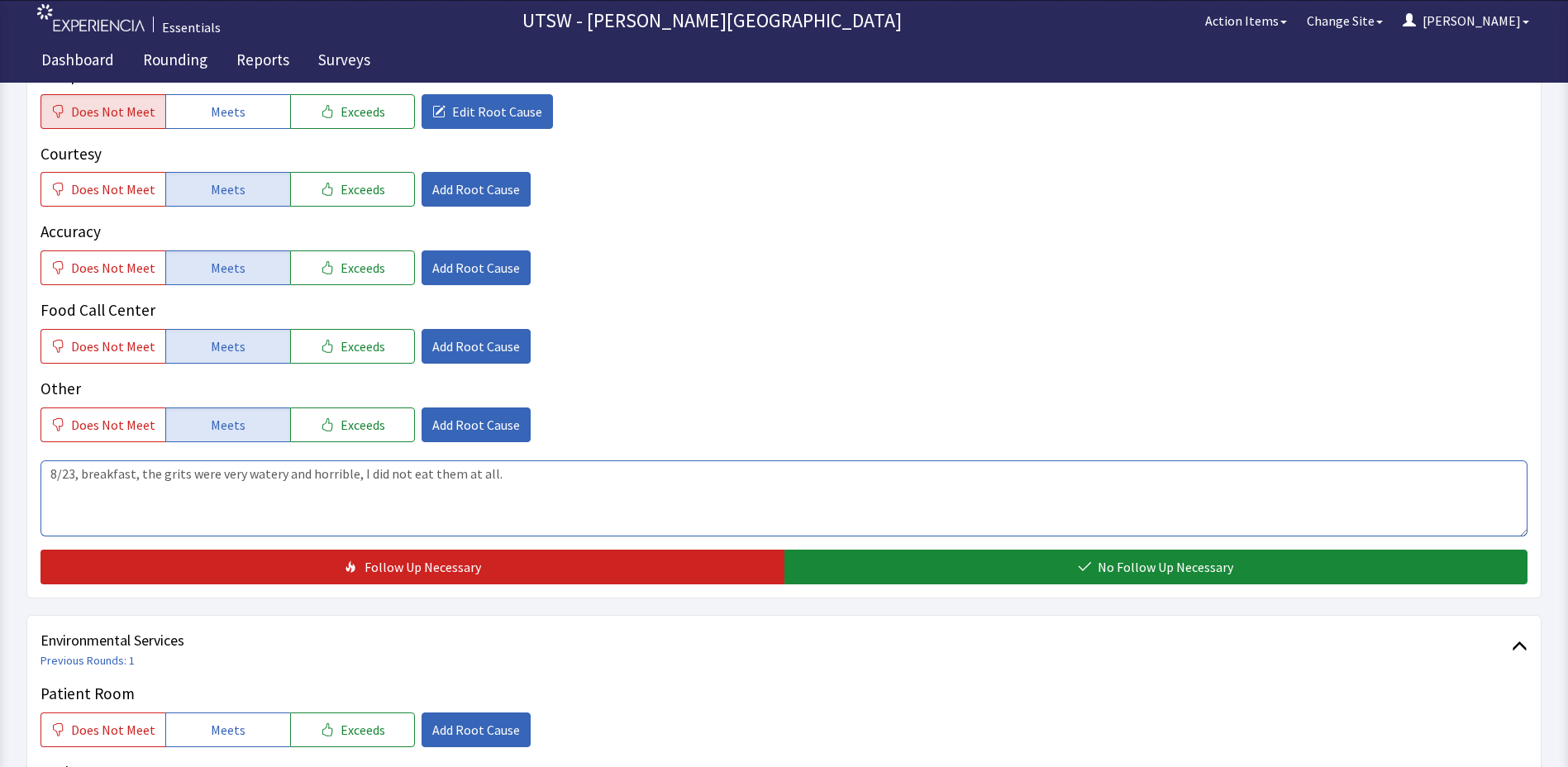
scroll to position [496, 0]
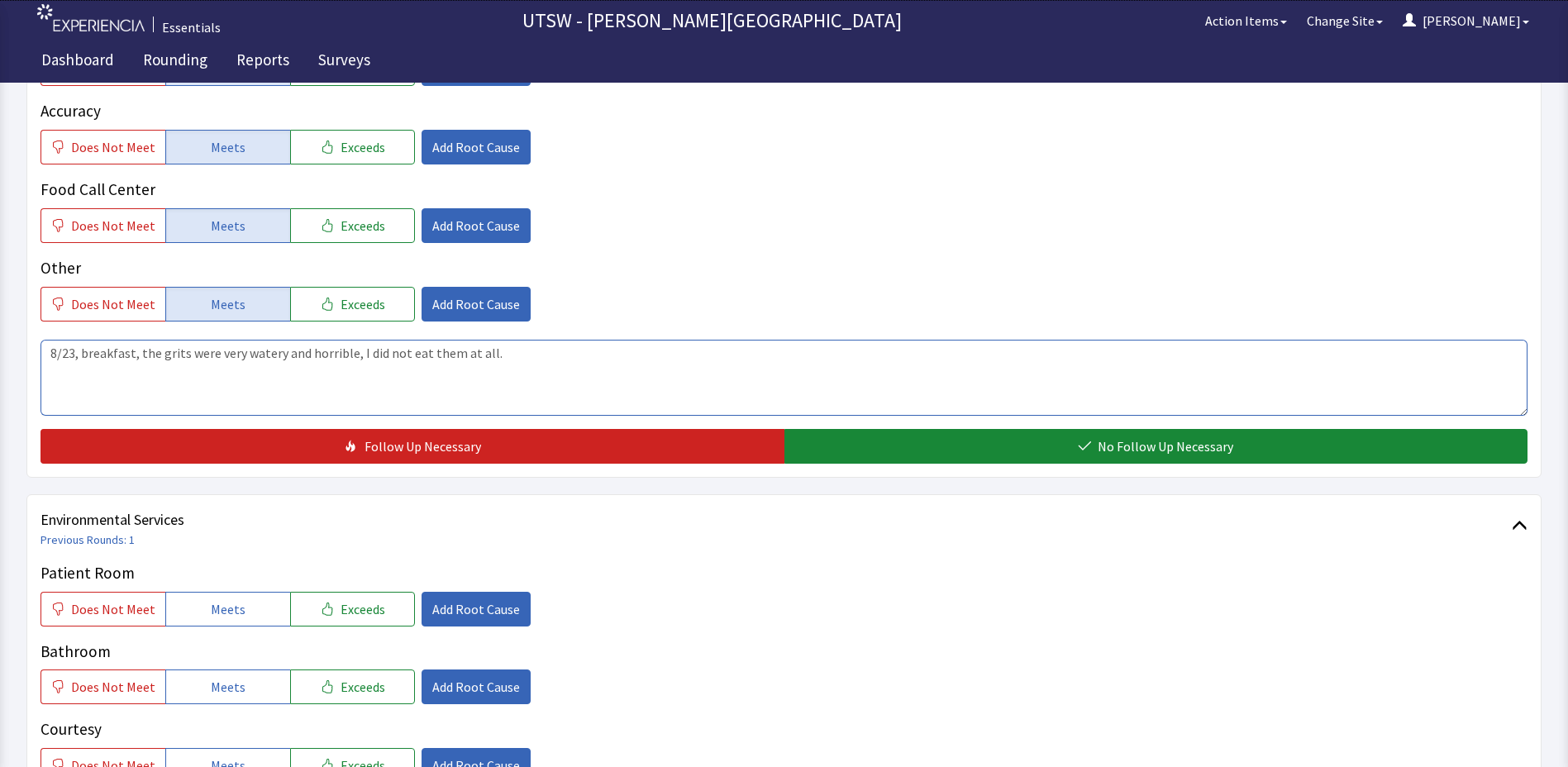
drag, startPoint x: 513, startPoint y: 353, endPoint x: 8, endPoint y: 322, distance: 506.0
click at [7, 320] on div "Rounding Hub > Clements University Hospital > 10 Green - Organ Transplant > 104…" at bounding box center [784, 287] width 1568 height 1565
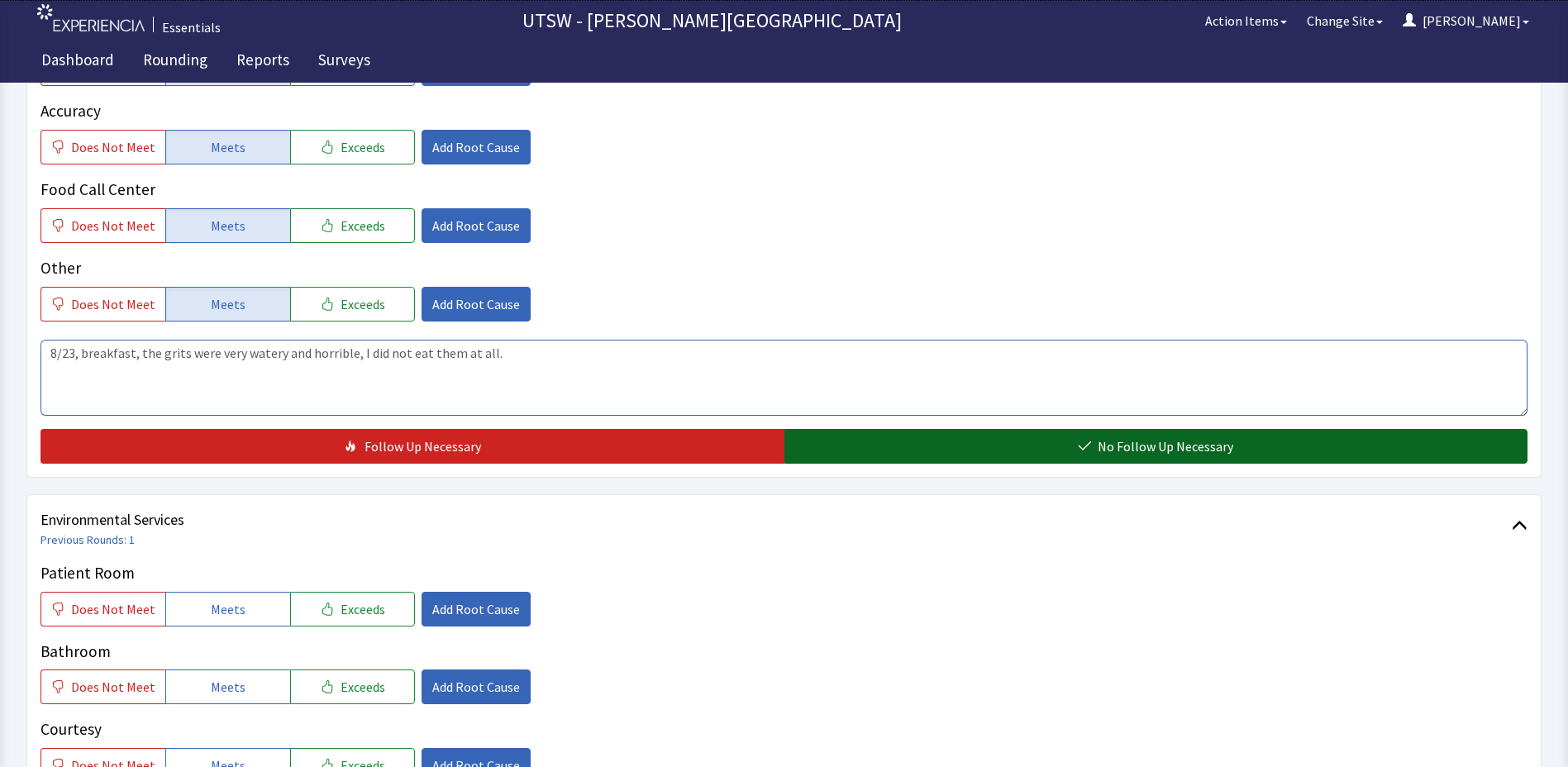
type textarea "8/23, breakfast, the grits were very watery and horrible, I did not eat them at…"
click at [1211, 432] on button "No Follow Up Necessary" at bounding box center [1156, 447] width 744 height 35
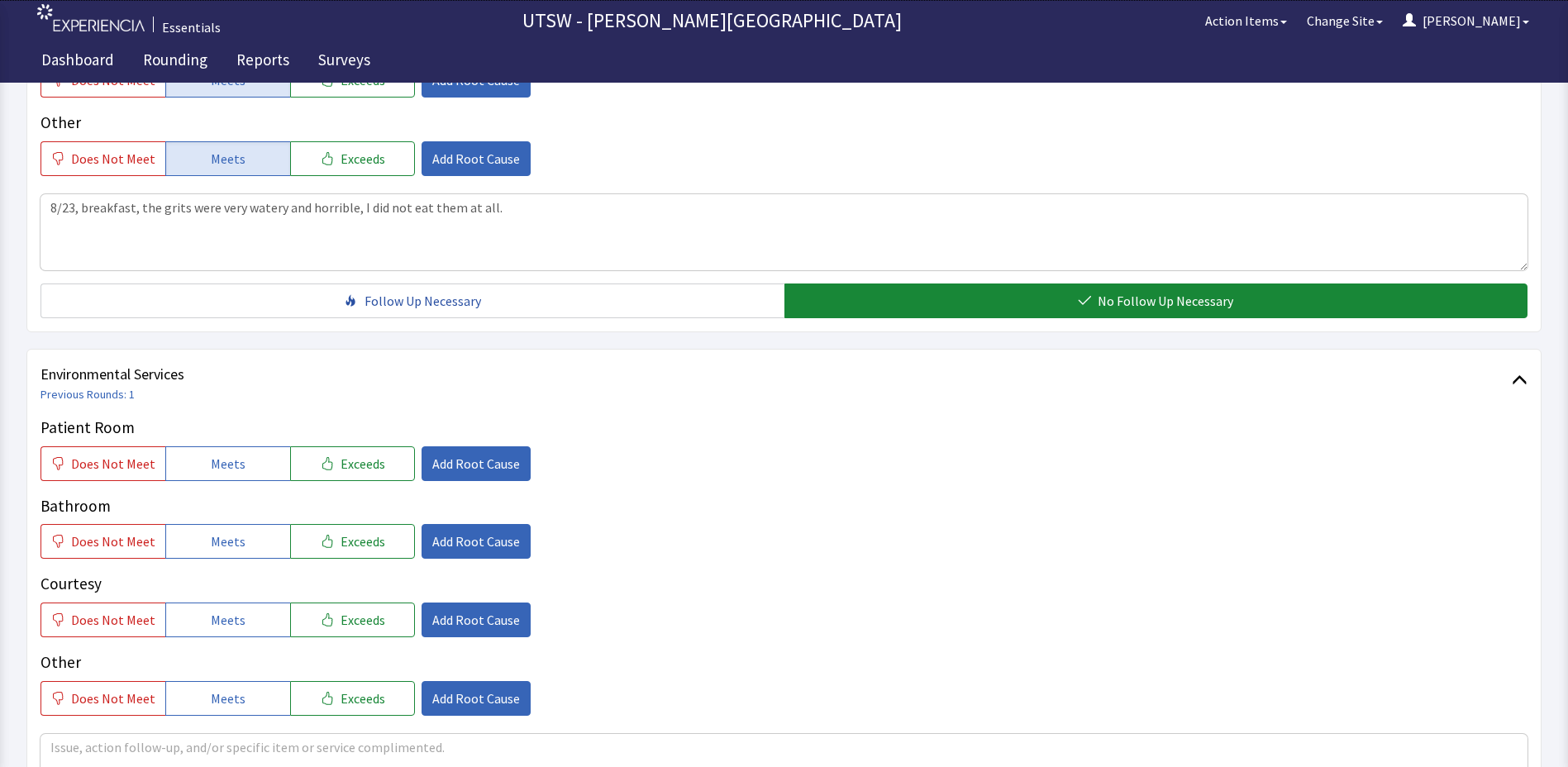
scroll to position [907, 0]
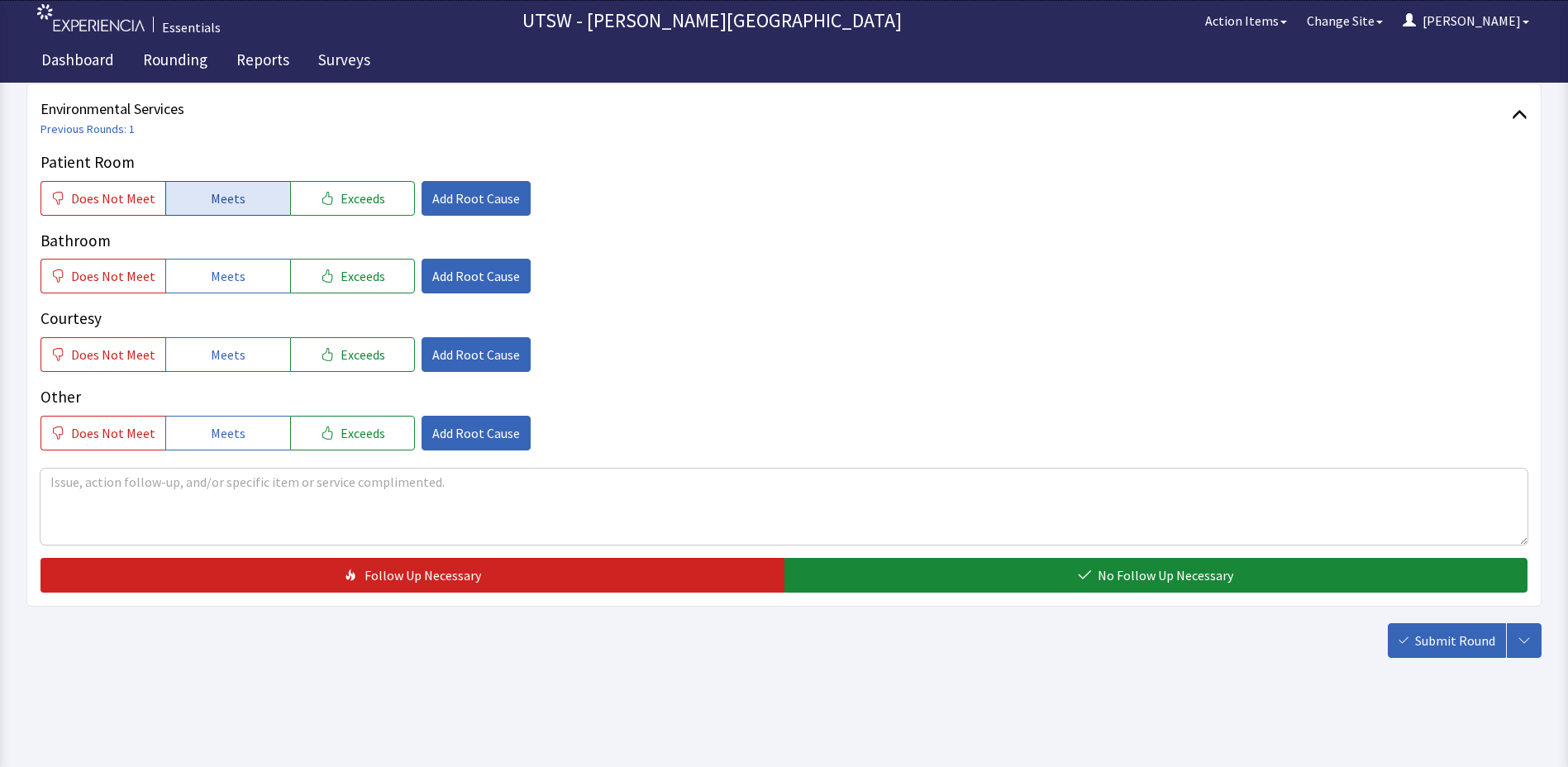
click at [190, 203] on button "Meets" at bounding box center [228, 198] width 125 height 35
click at [211, 293] on button "Meets" at bounding box center [228, 276] width 125 height 35
click at [213, 337] on div "Courtesy Does Not Meet Meets Exceeds Add Root Cause" at bounding box center [784, 338] width 1487 height 65
click at [225, 366] on button "Meets" at bounding box center [228, 355] width 125 height 35
click at [224, 416] on div "Other Does Not Meet Meets Exceeds Add Root Cause" at bounding box center [784, 417] width 1487 height 65
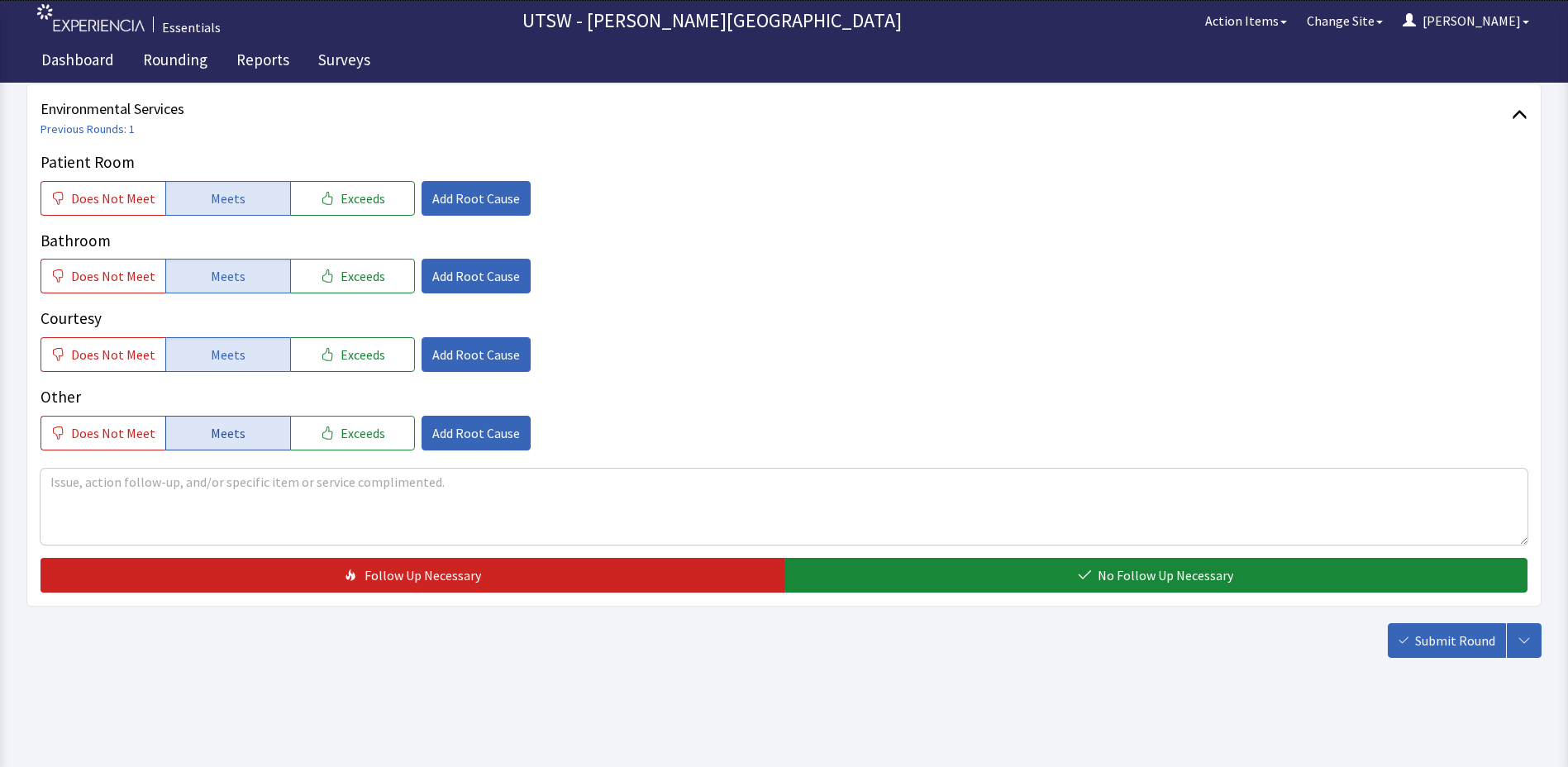
click at [229, 428] on span "Meets" at bounding box center [228, 433] width 35 height 20
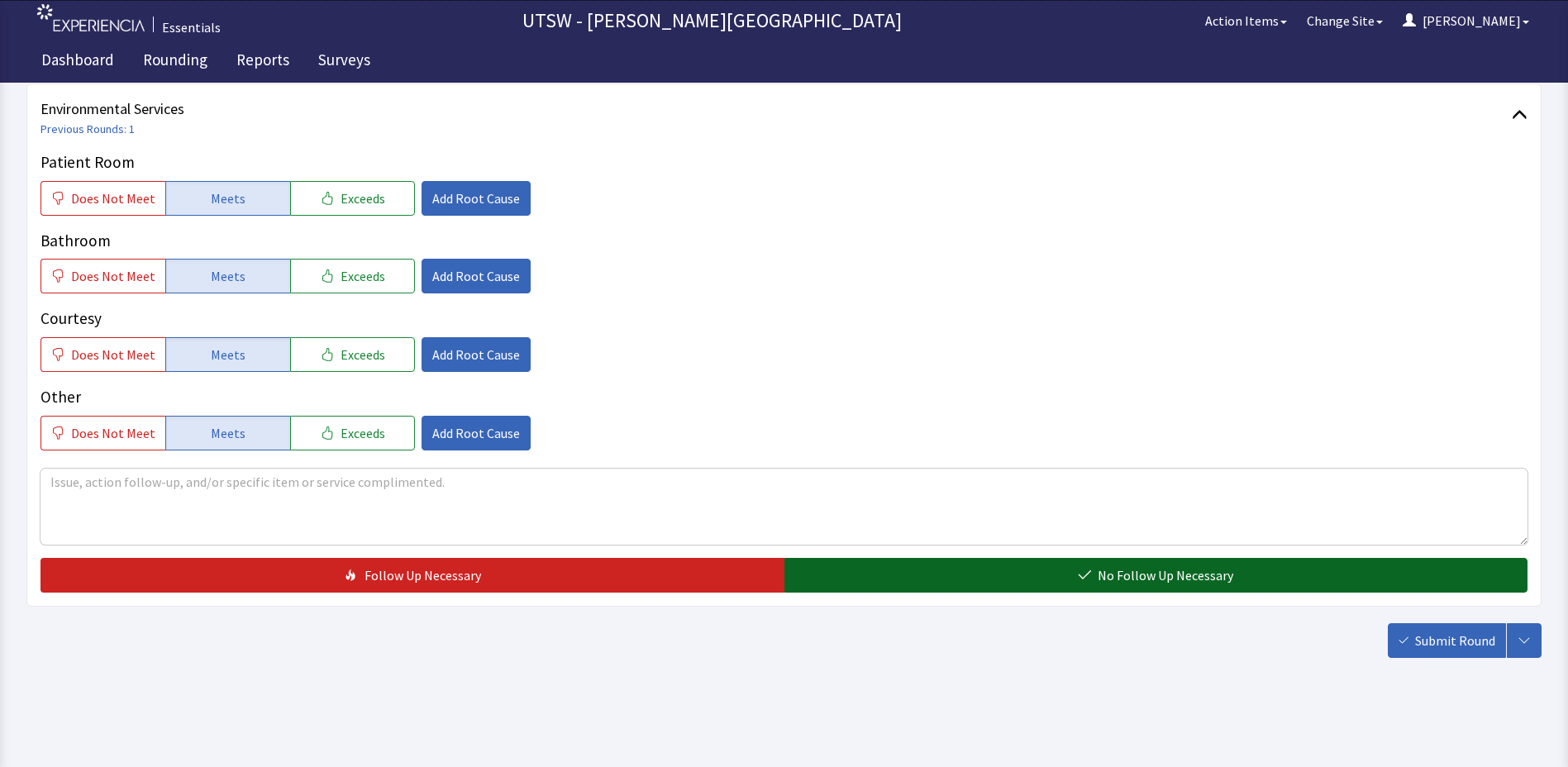
click at [1260, 586] on button "No Follow Up Necessary" at bounding box center [1156, 576] width 744 height 35
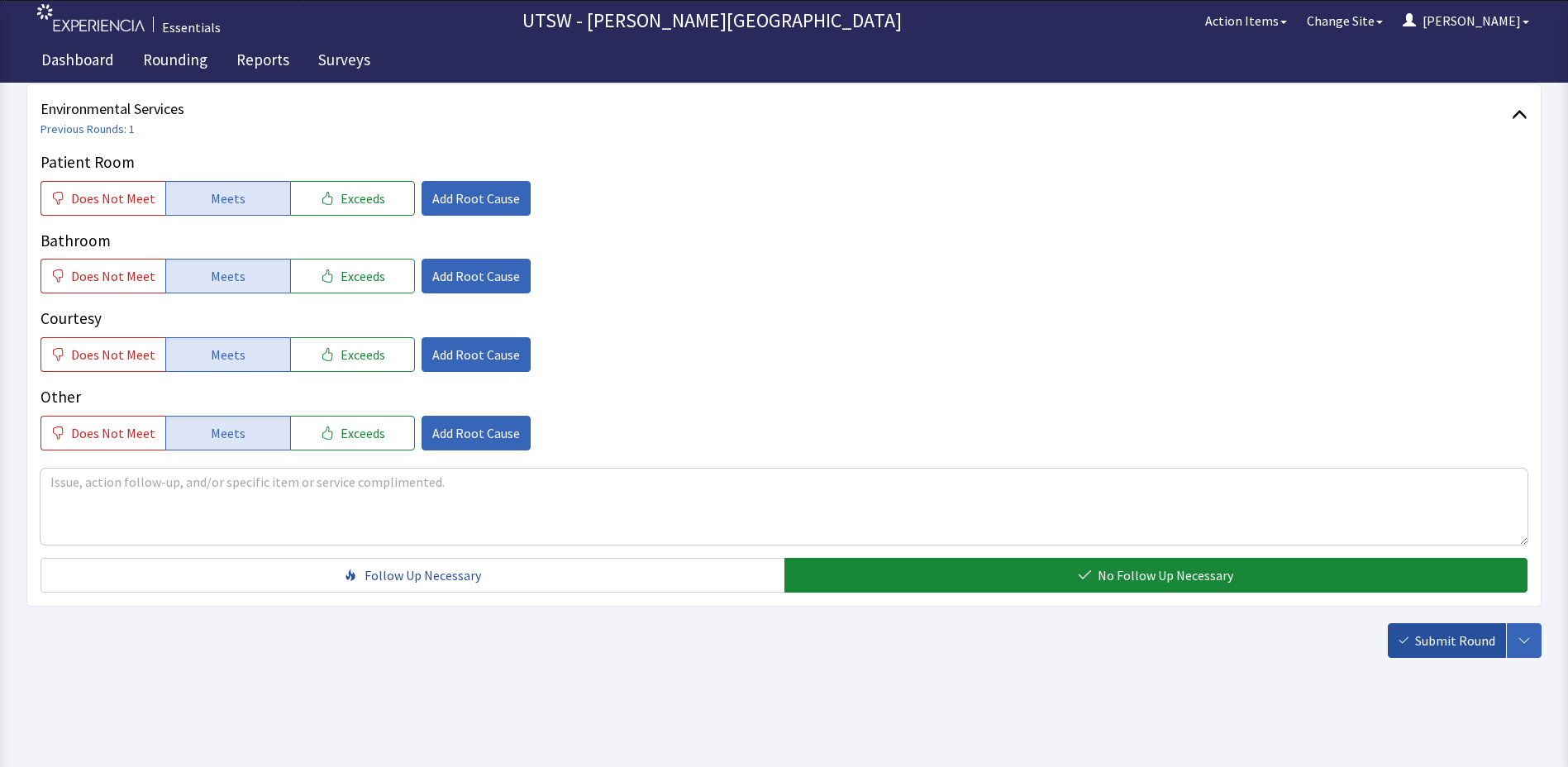
drag, startPoint x: 1429, startPoint y: 647, endPoint x: 1447, endPoint y: 602, distance: 48.5
click at [1429, 646] on span "Submit Round" at bounding box center [1455, 641] width 81 height 20
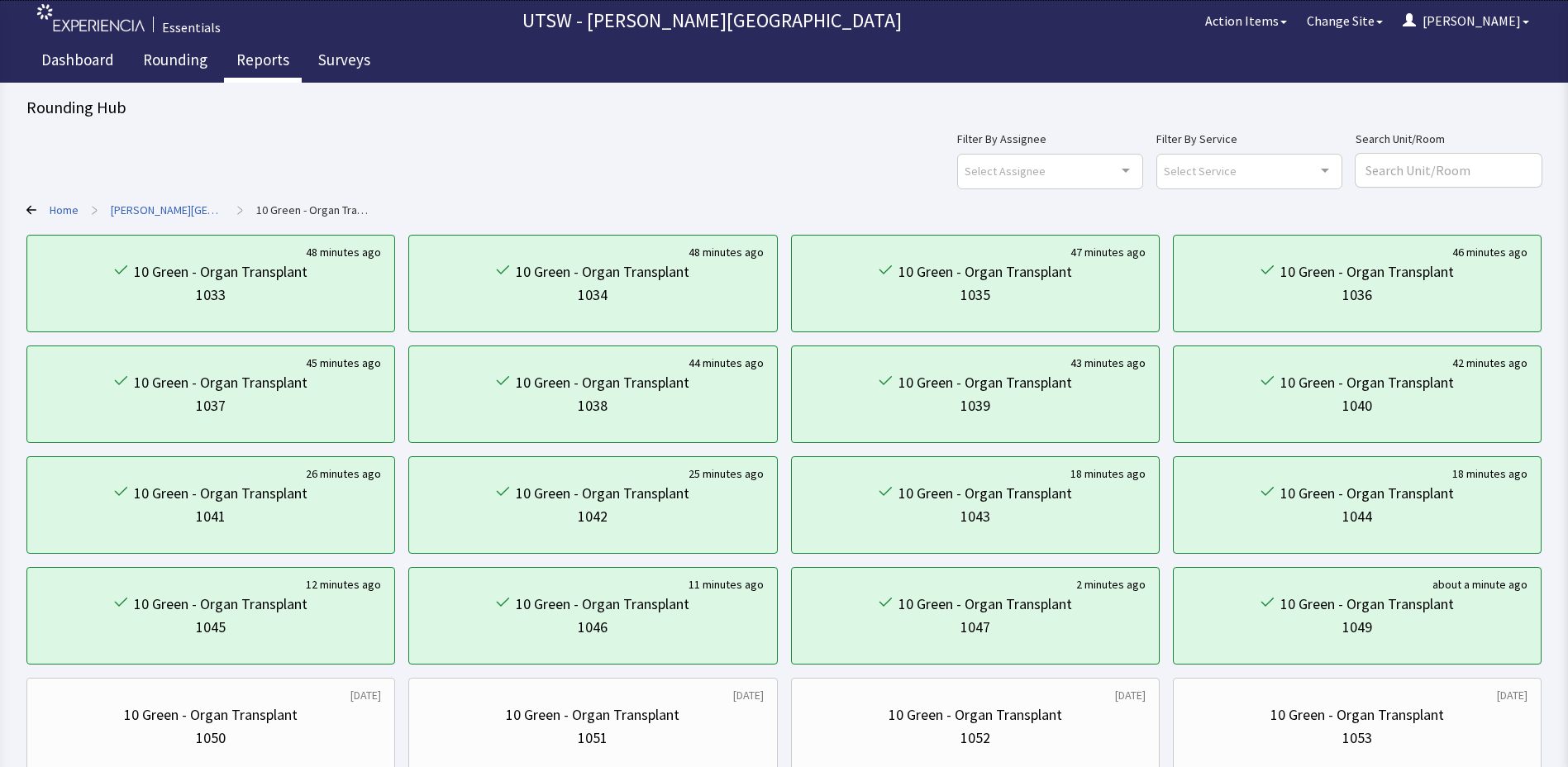
click at [229, 55] on link "Reports" at bounding box center [263, 62] width 78 height 42
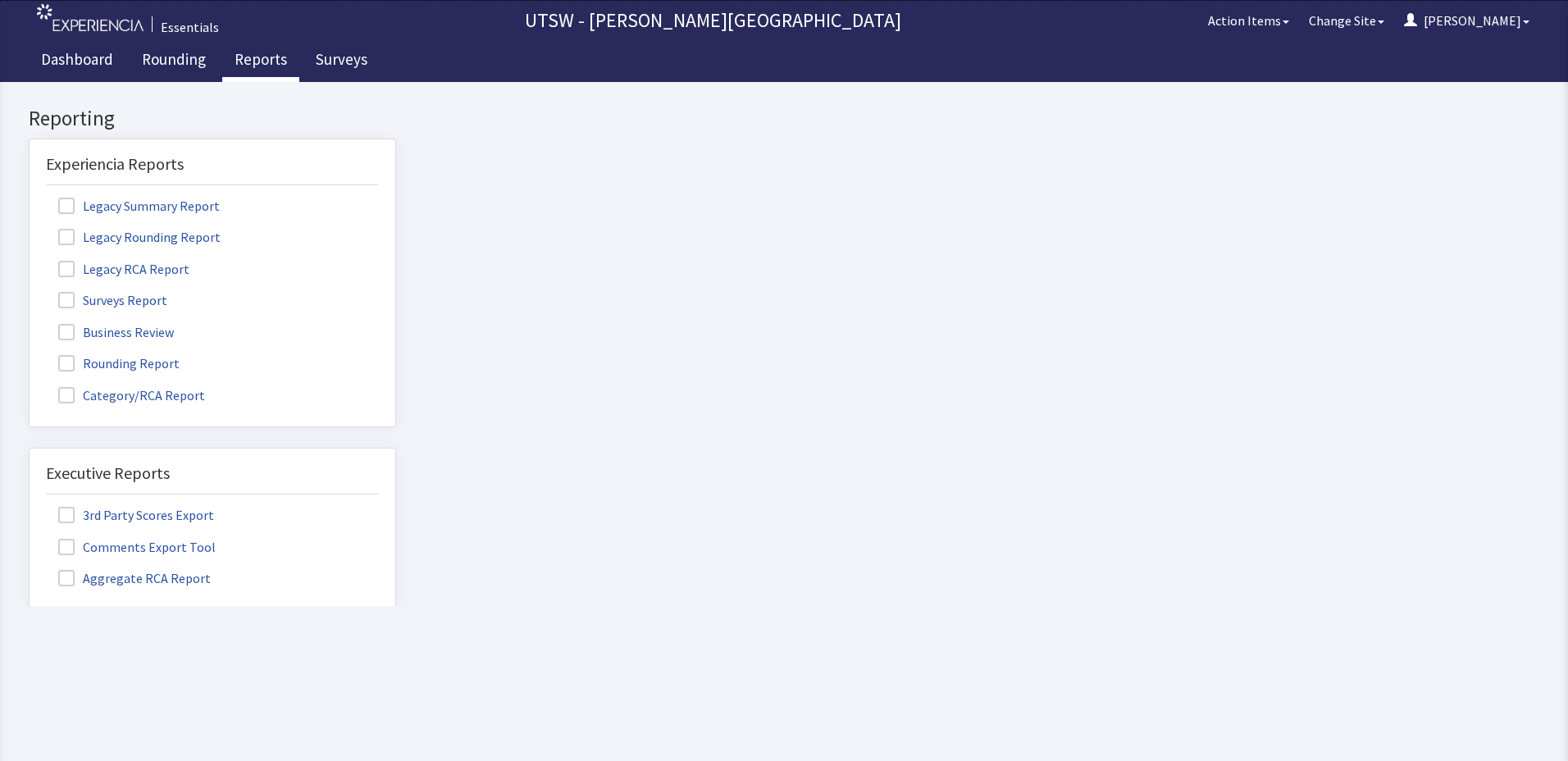
click at [138, 368] on label "Rounding Report" at bounding box center [120, 362] width 150 height 21
click at [29, 355] on input "Rounding Report" at bounding box center [29, 355] width 0 height 0
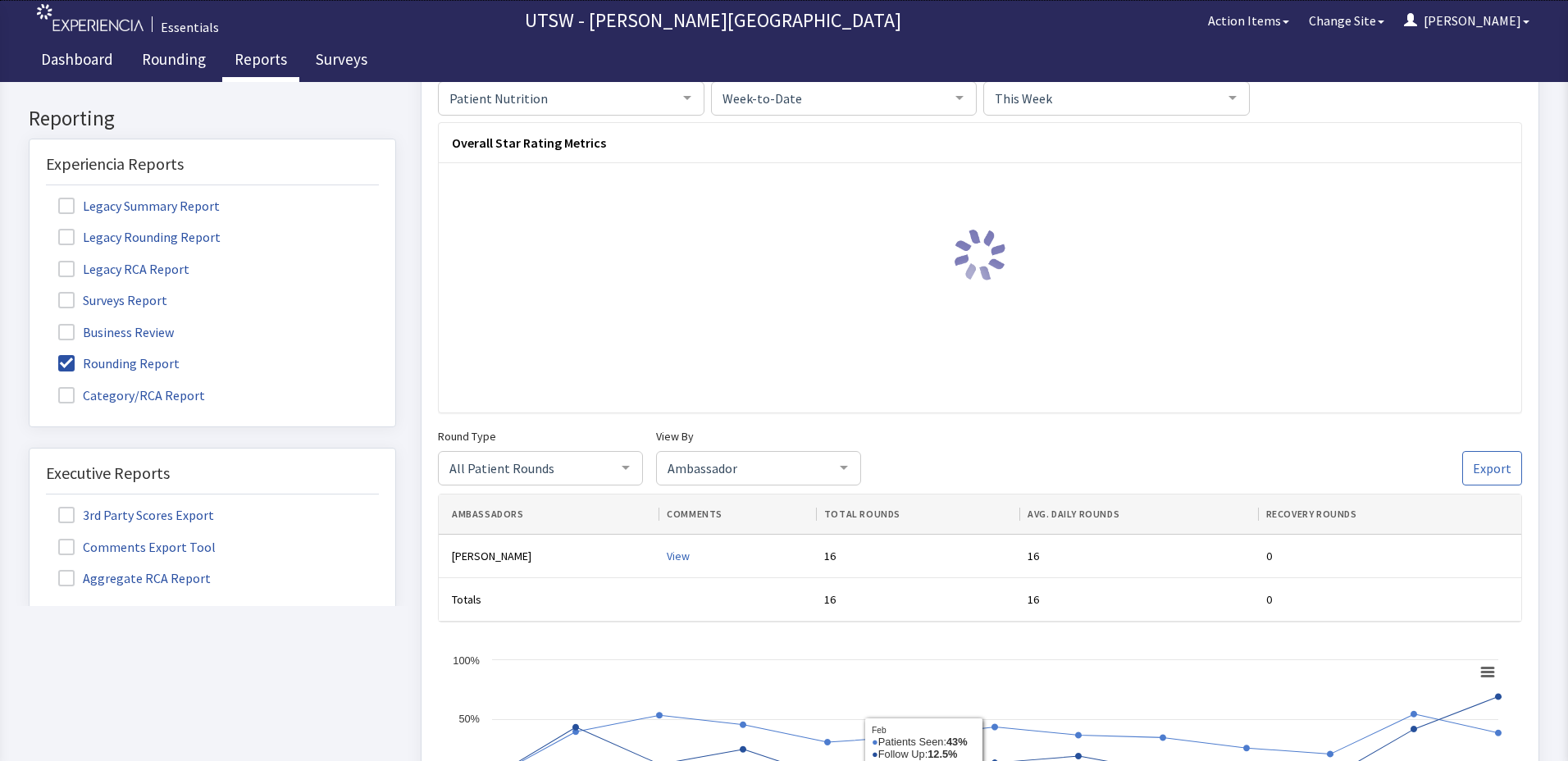
scroll to position [410, 0]
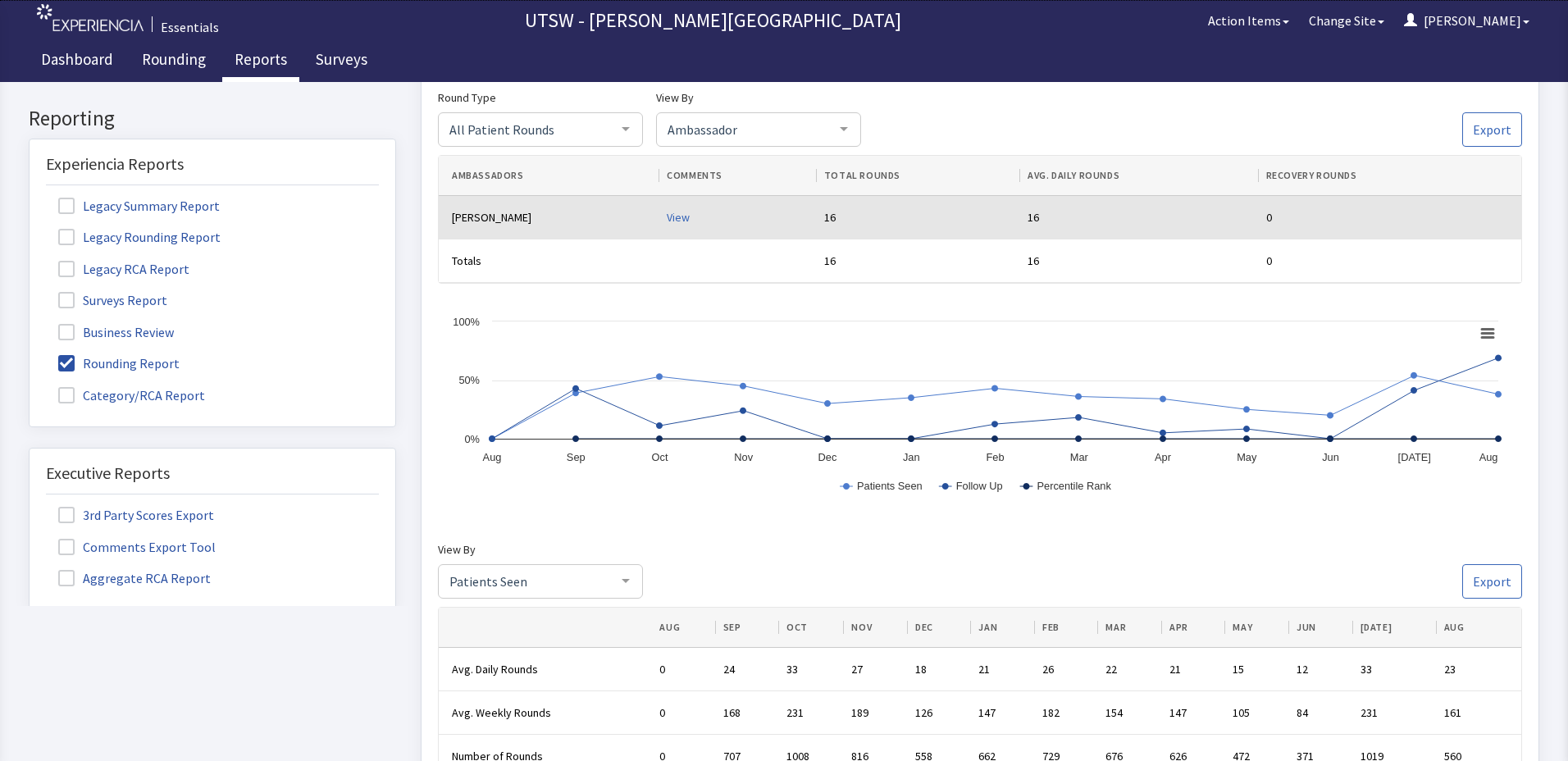
click at [678, 221] on div "View" at bounding box center [738, 216] width 144 height 16
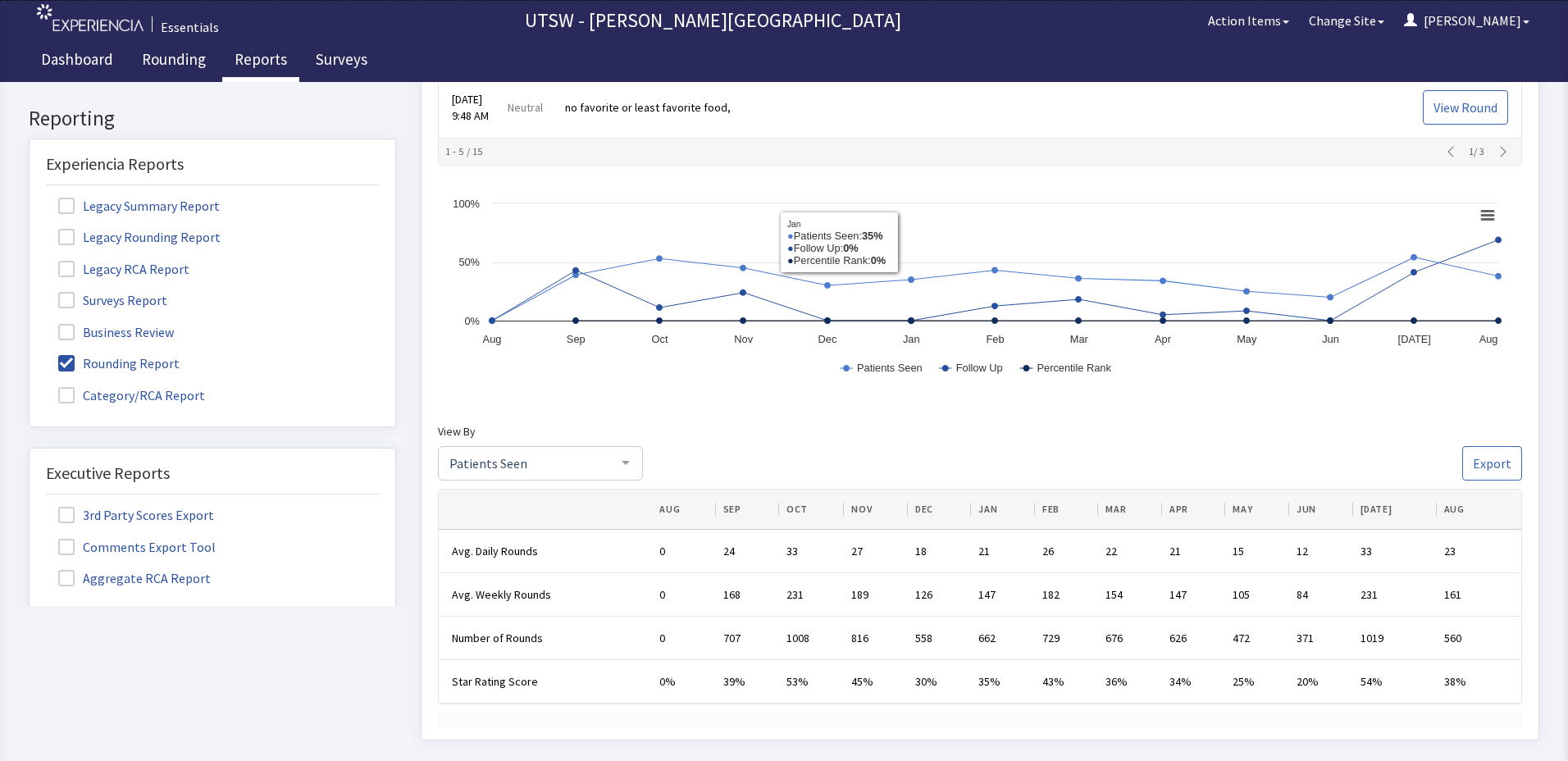
scroll to position [820, 0]
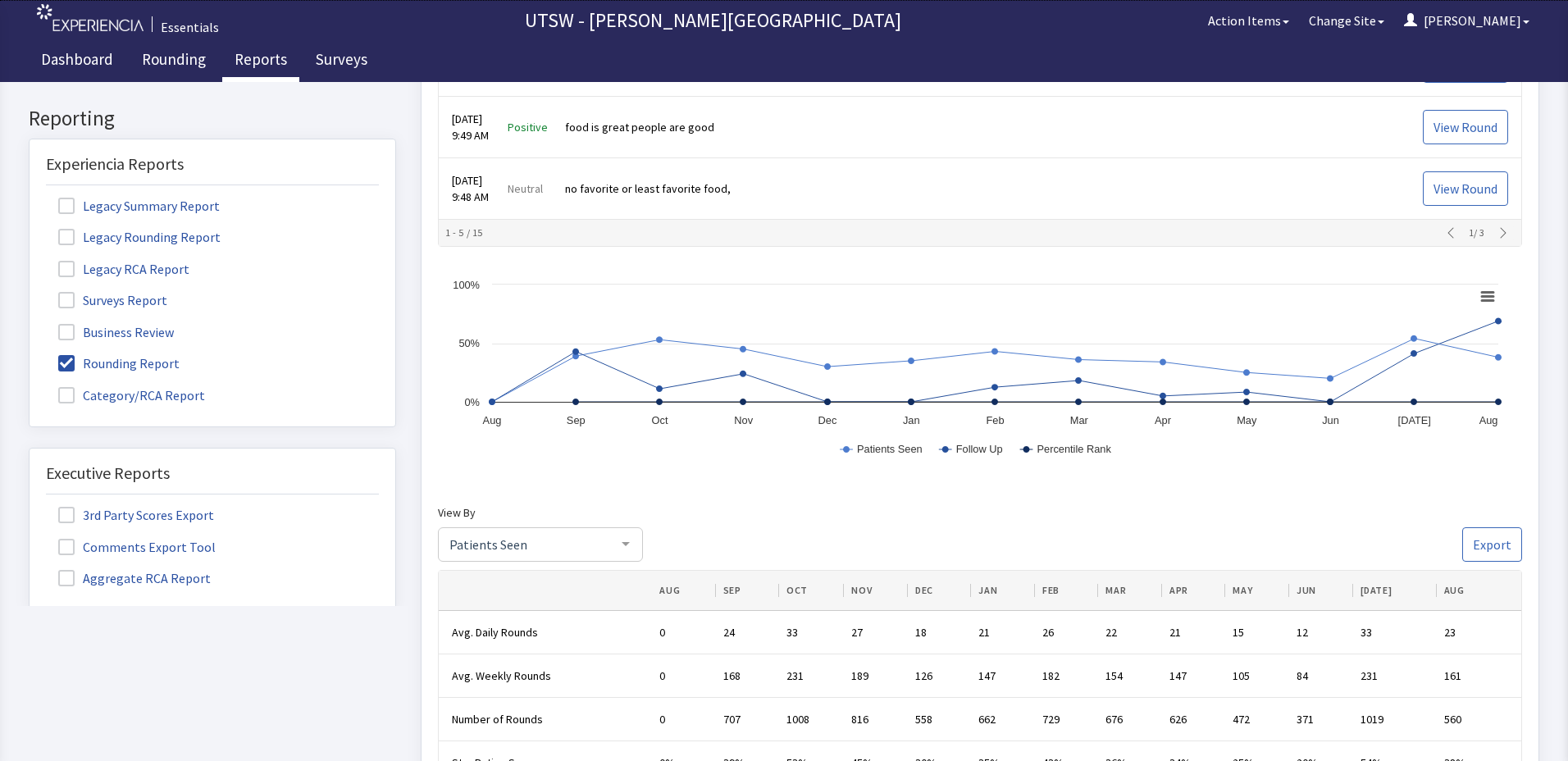
click at [1497, 240] on icon "button" at bounding box center [1503, 233] width 13 height 13
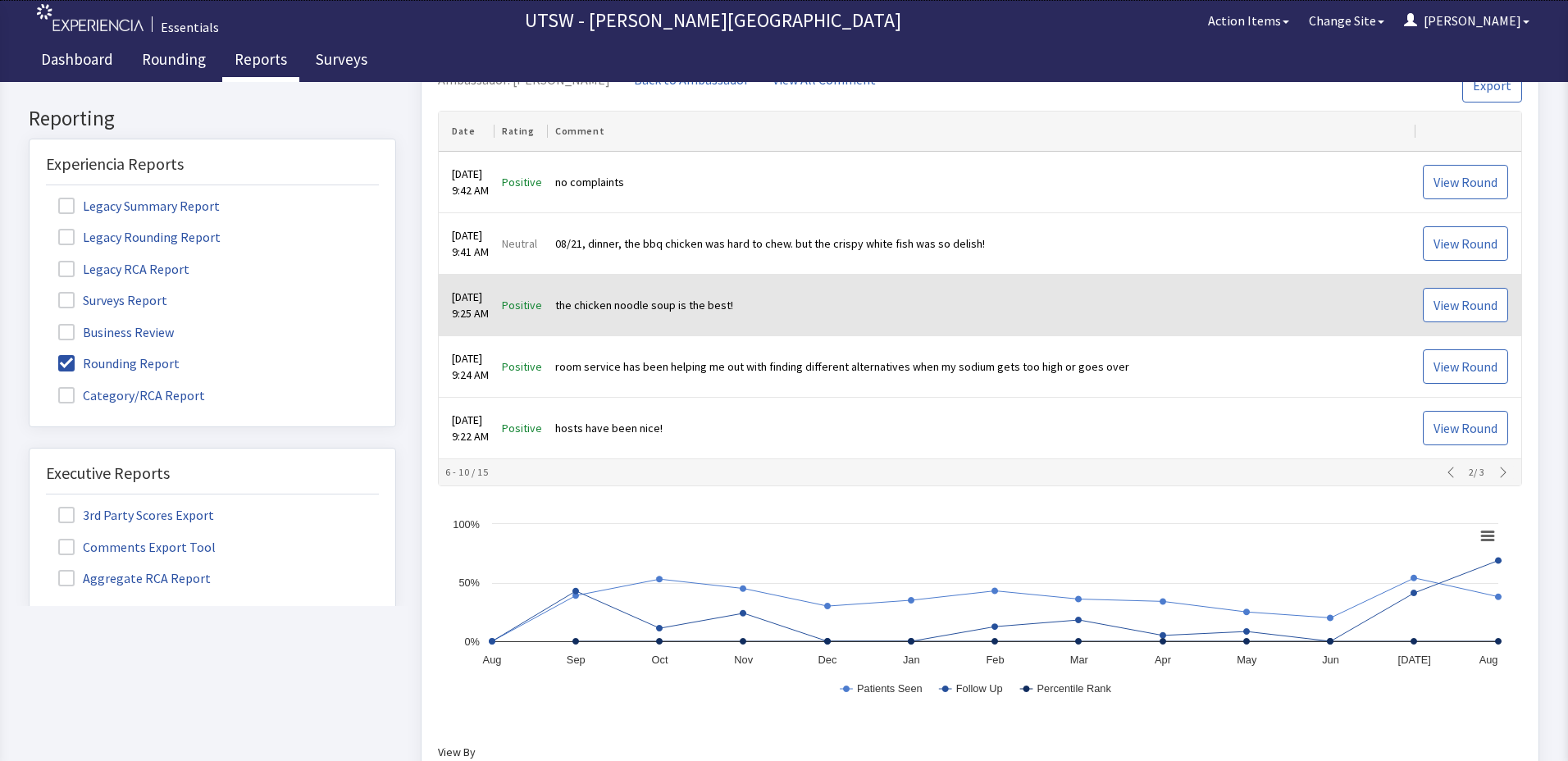
scroll to position [574, 0]
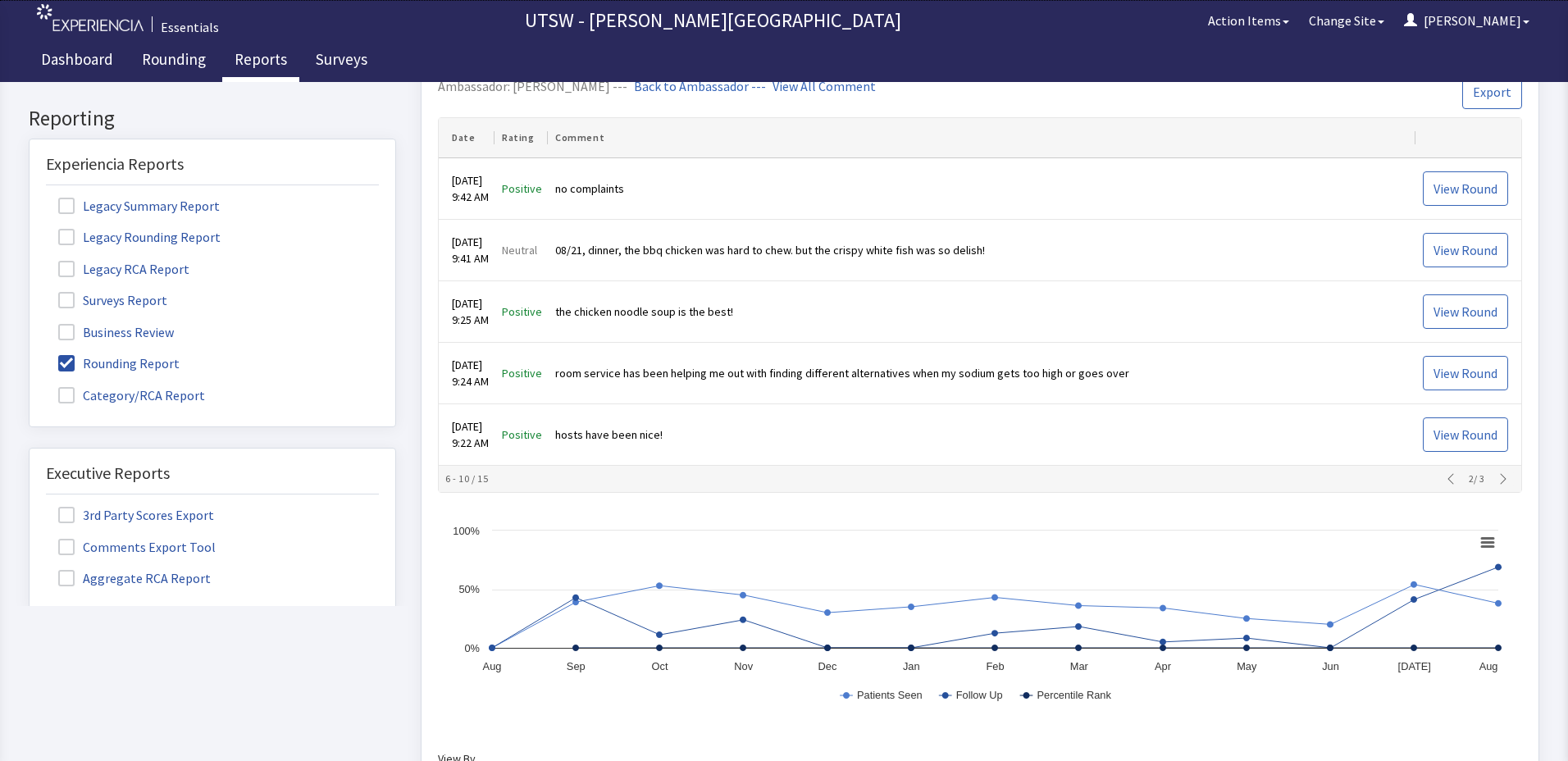
click at [1499, 485] on icon "button" at bounding box center [1503, 478] width 13 height 13
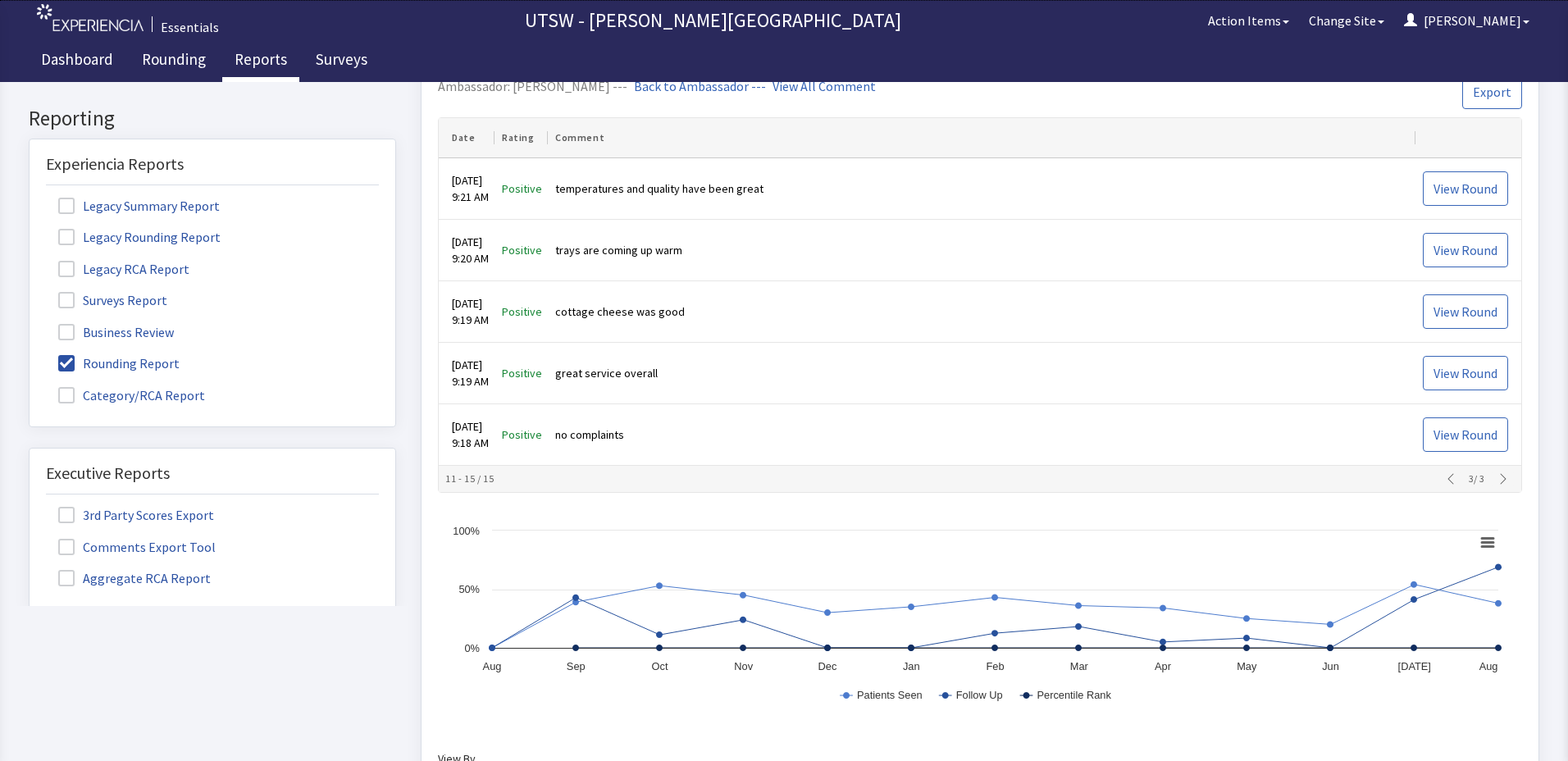
click at [1444, 485] on icon "button" at bounding box center [1450, 478] width 13 height 13
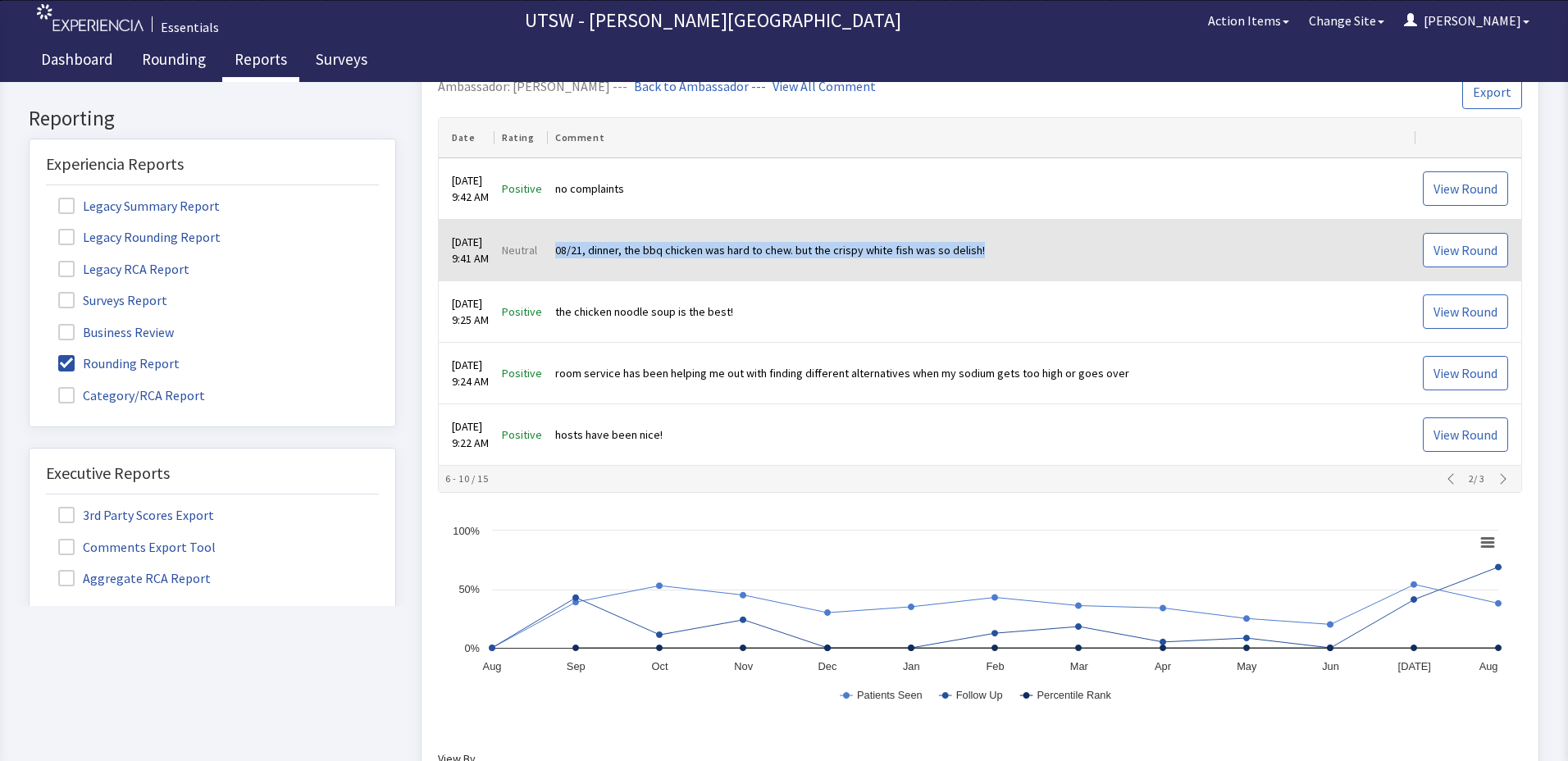
drag, startPoint x: 1004, startPoint y: 264, endPoint x: 571, endPoint y: 258, distance: 433.0
click at [571, 258] on td "08/21, dinner, the bbq chicken was hard to chew. but the crispy white fish was …" at bounding box center [982, 251] width 867 height 62
drag, startPoint x: 571, startPoint y: 258, endPoint x: 596, endPoint y: 264, distance: 25.7
copy td "08/21, dinner, the bbq chicken was hard to chew. but the crispy white fish was …"
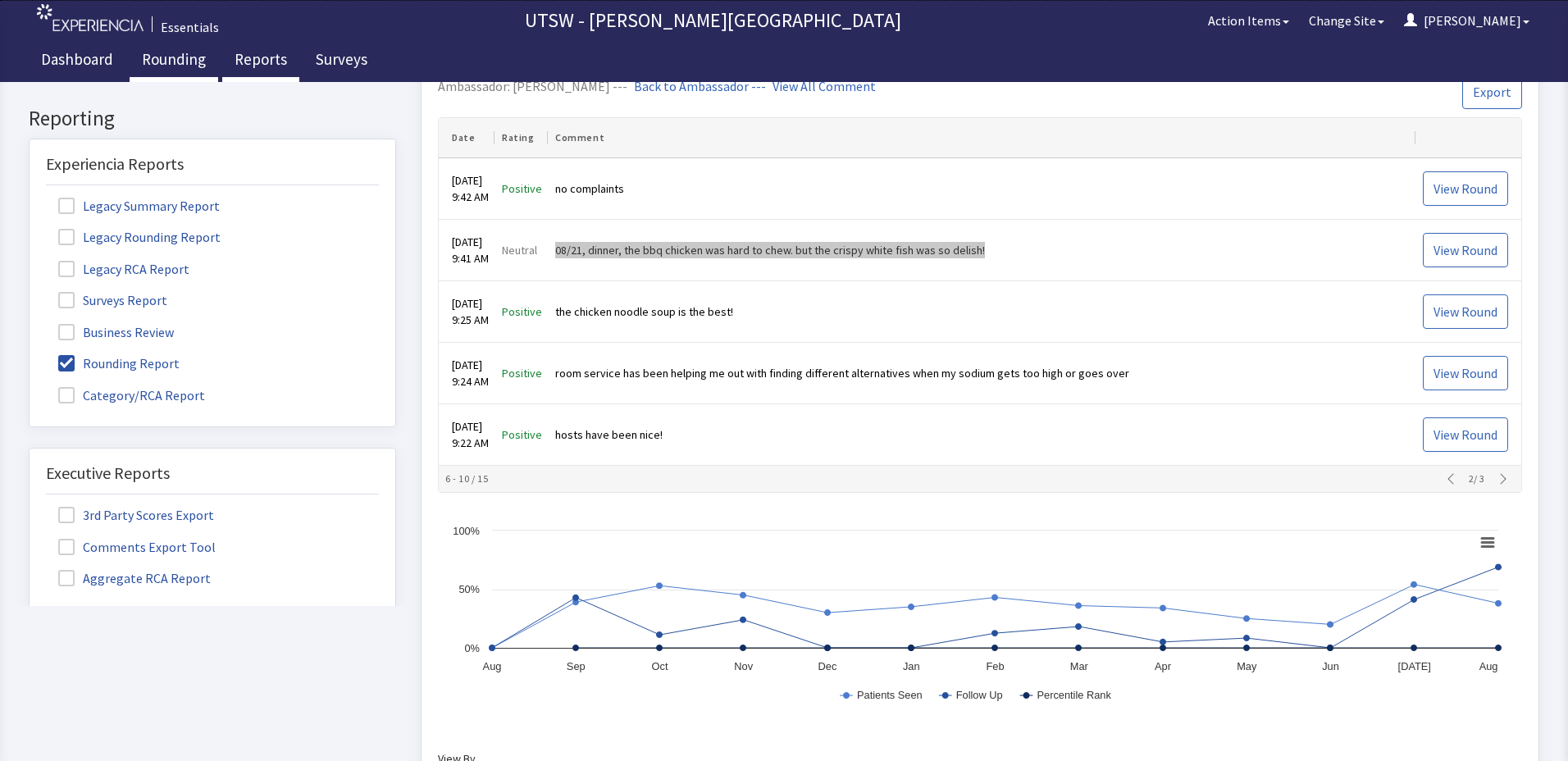
click at [179, 75] on link "Rounding" at bounding box center [173, 62] width 88 height 41
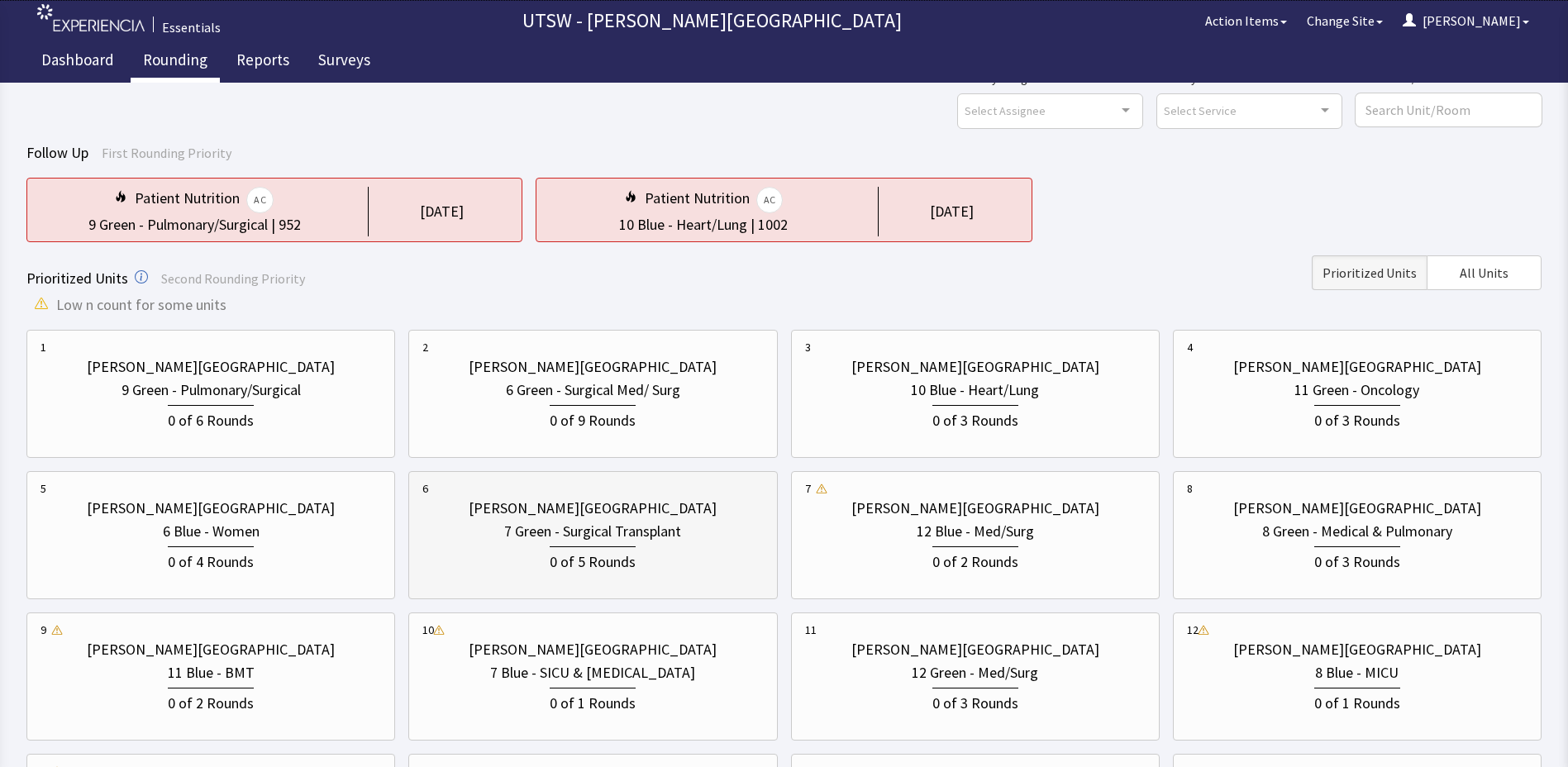
scroll to position [47, 0]
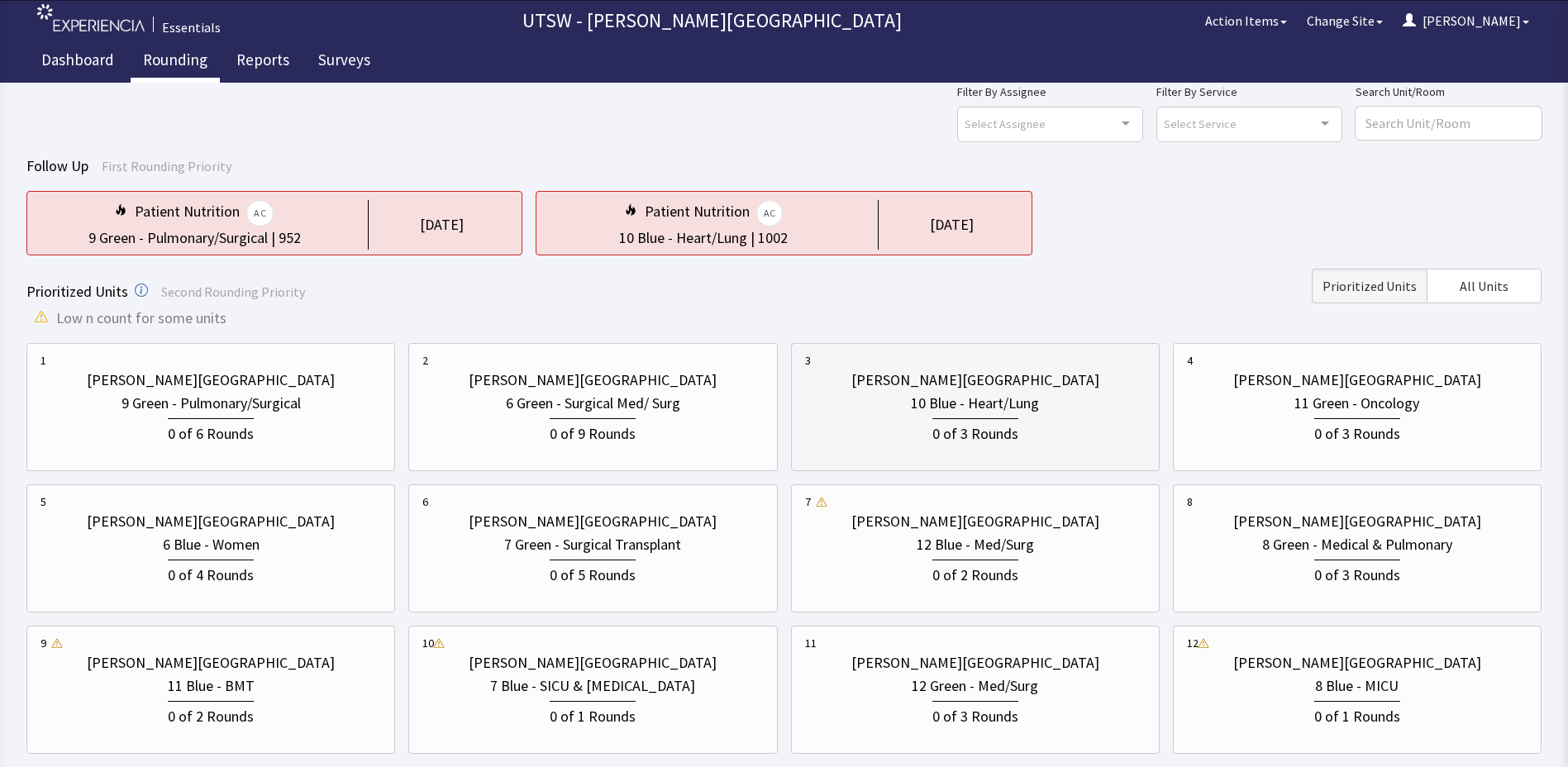
click at [936, 427] on div "0 of 3 Rounds" at bounding box center [975, 432] width 86 height 28
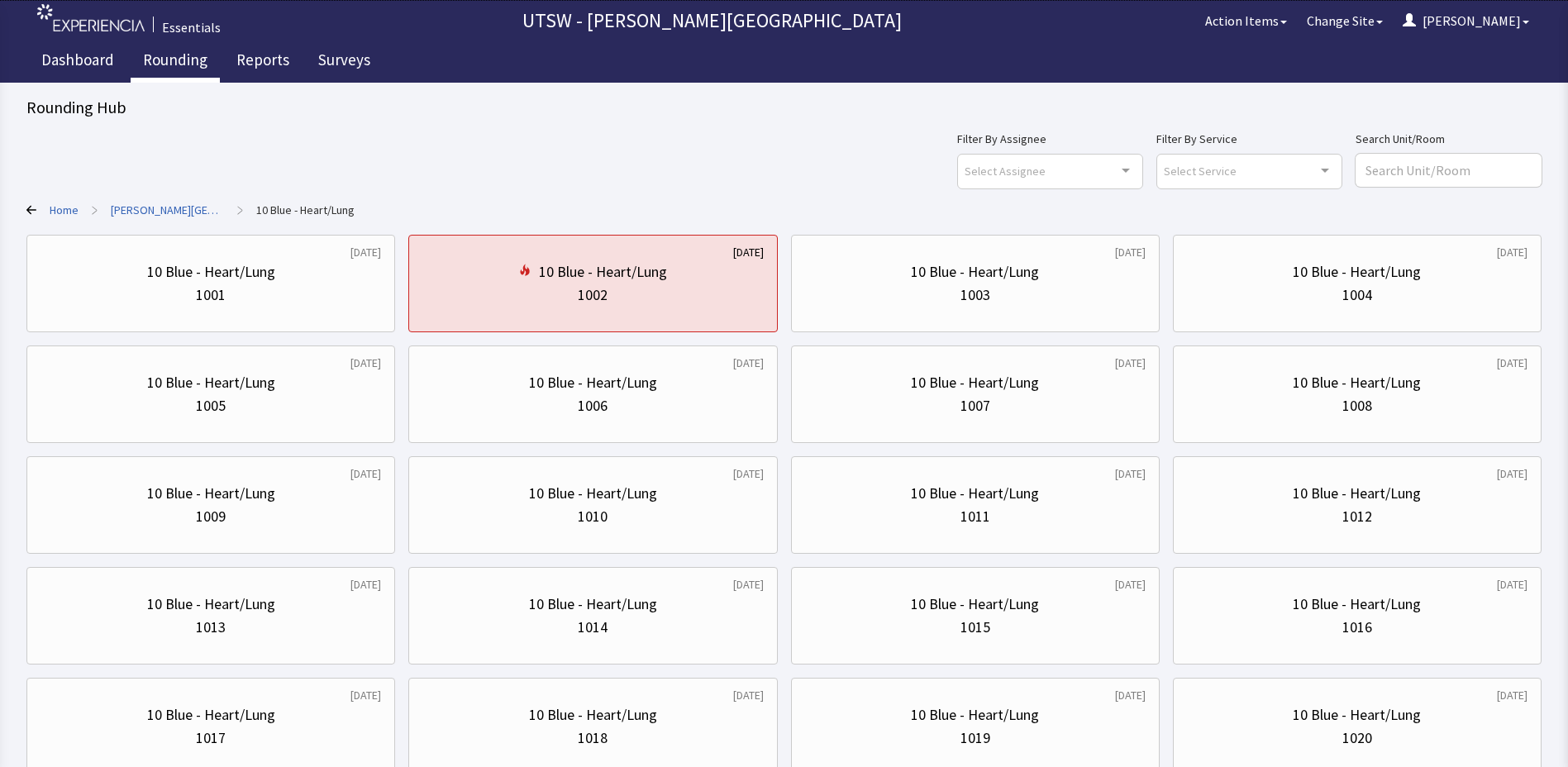
click at [31, 209] on icon at bounding box center [31, 209] width 10 height 10
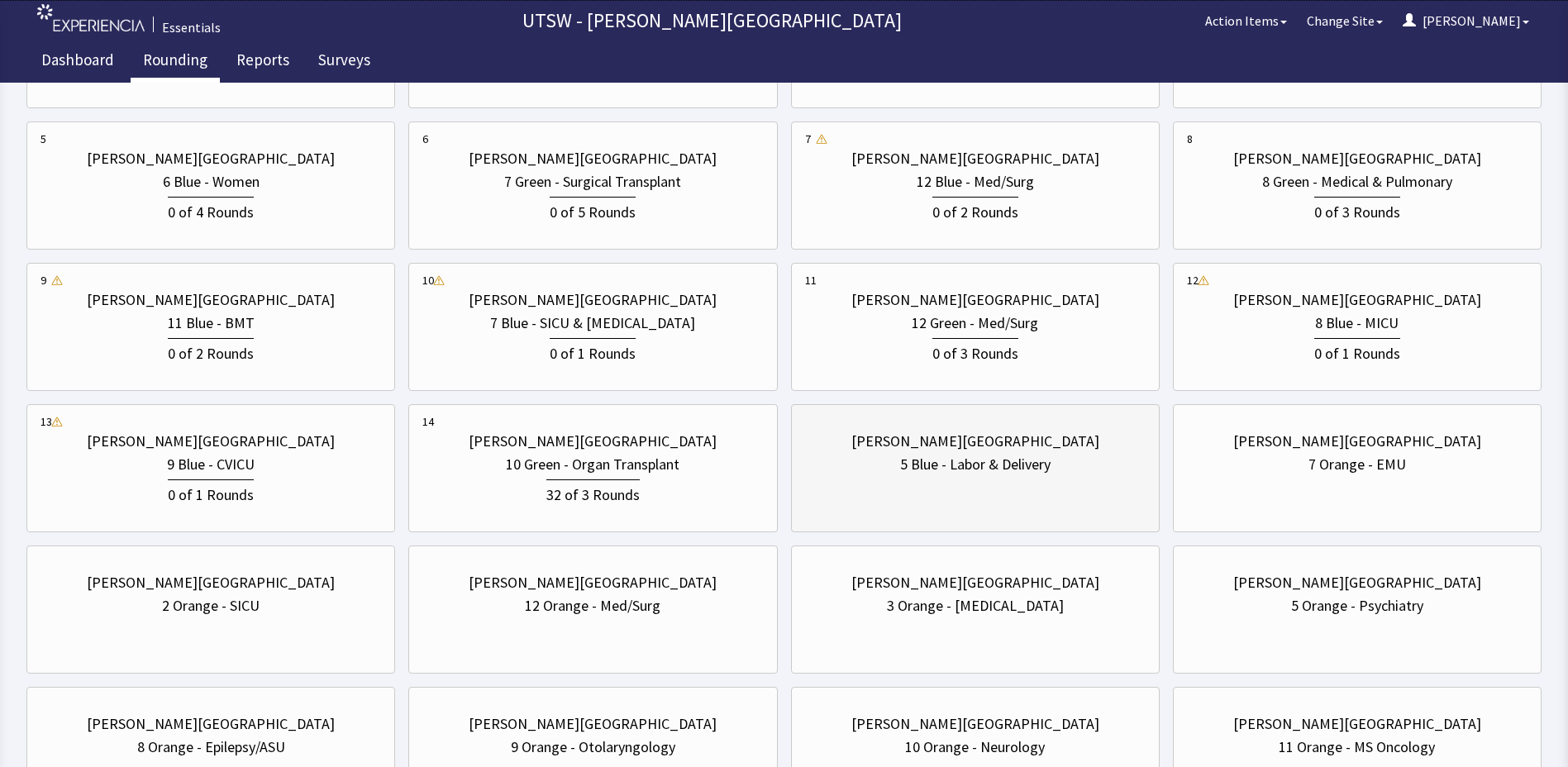
scroll to position [413, 0]
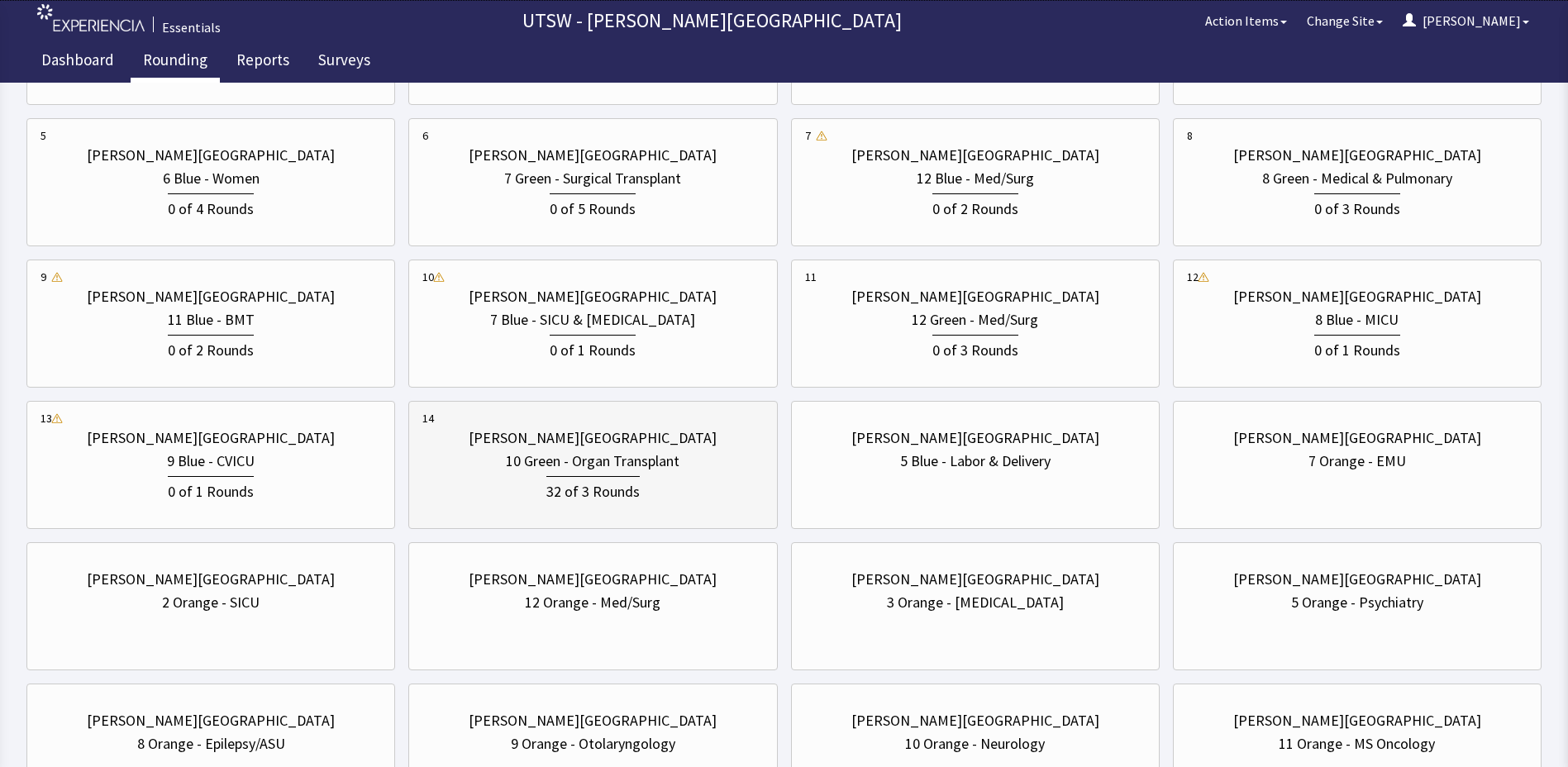
click at [586, 440] on div "[PERSON_NAME][GEOGRAPHIC_DATA]" at bounding box center [592, 438] width 248 height 23
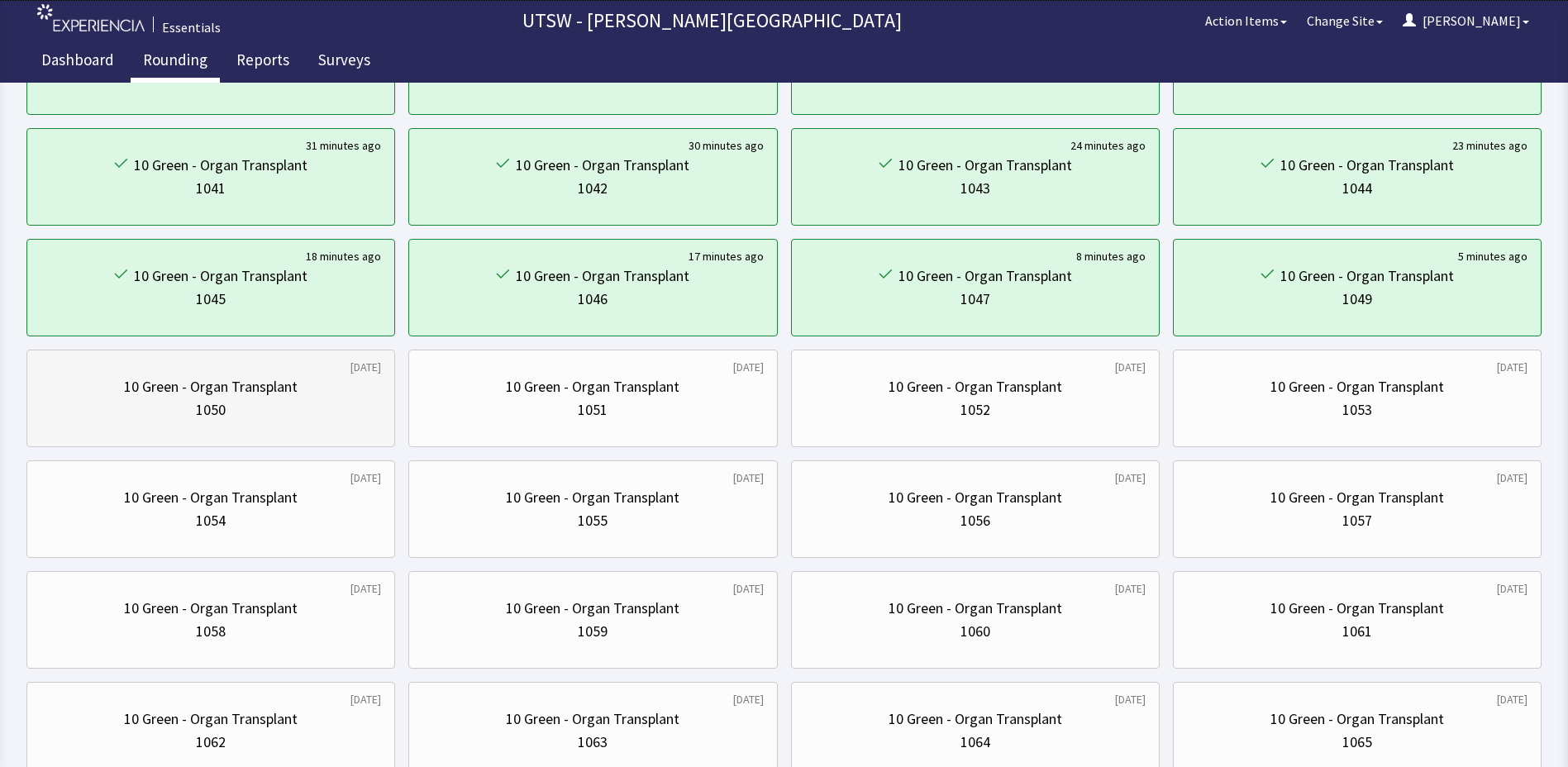
scroll to position [331, 0]
click at [256, 406] on div "1050" at bounding box center [210, 407] width 340 height 23
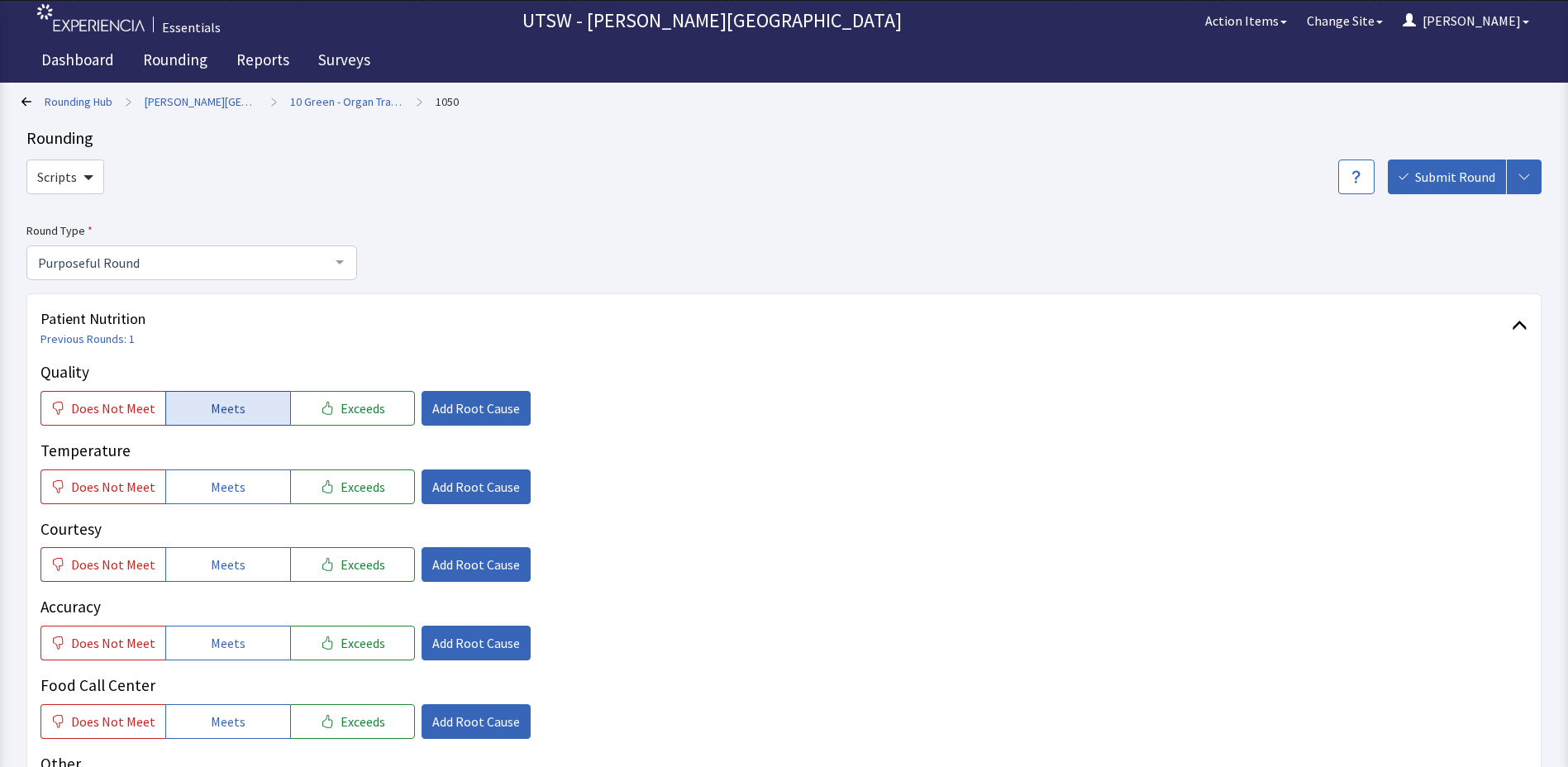
click at [193, 409] on button "Meets" at bounding box center [228, 409] width 125 height 35
click at [359, 488] on span "Exceeds" at bounding box center [363, 487] width 45 height 20
click at [110, 486] on span "Does Not Meet" at bounding box center [113, 487] width 84 height 20
click at [210, 562] on span "Meets" at bounding box center [228, 564] width 35 height 20
click at [226, 649] on span "Meets" at bounding box center [228, 642] width 35 height 20
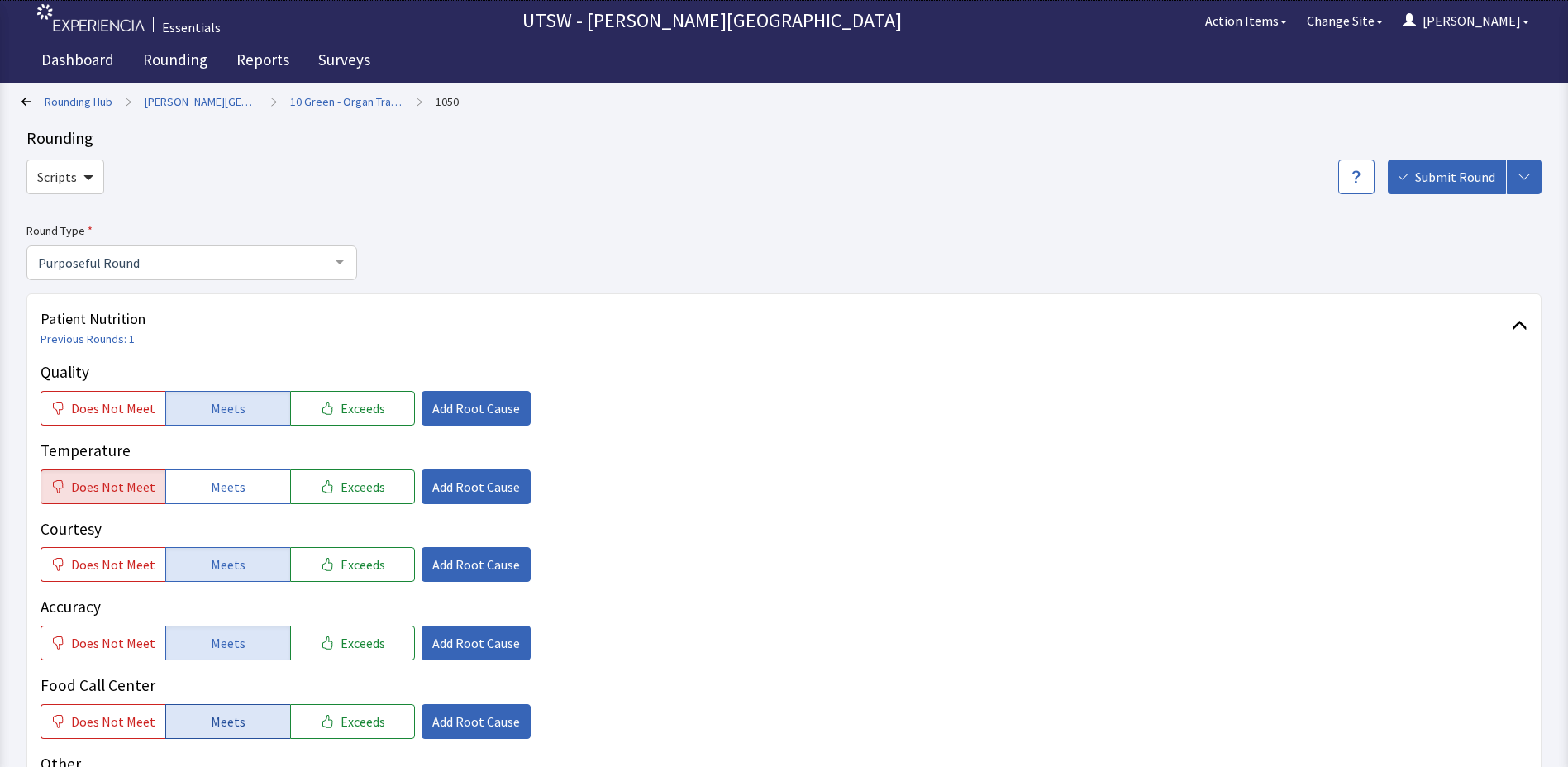
click at [215, 720] on span "Meets" at bounding box center [228, 721] width 35 height 20
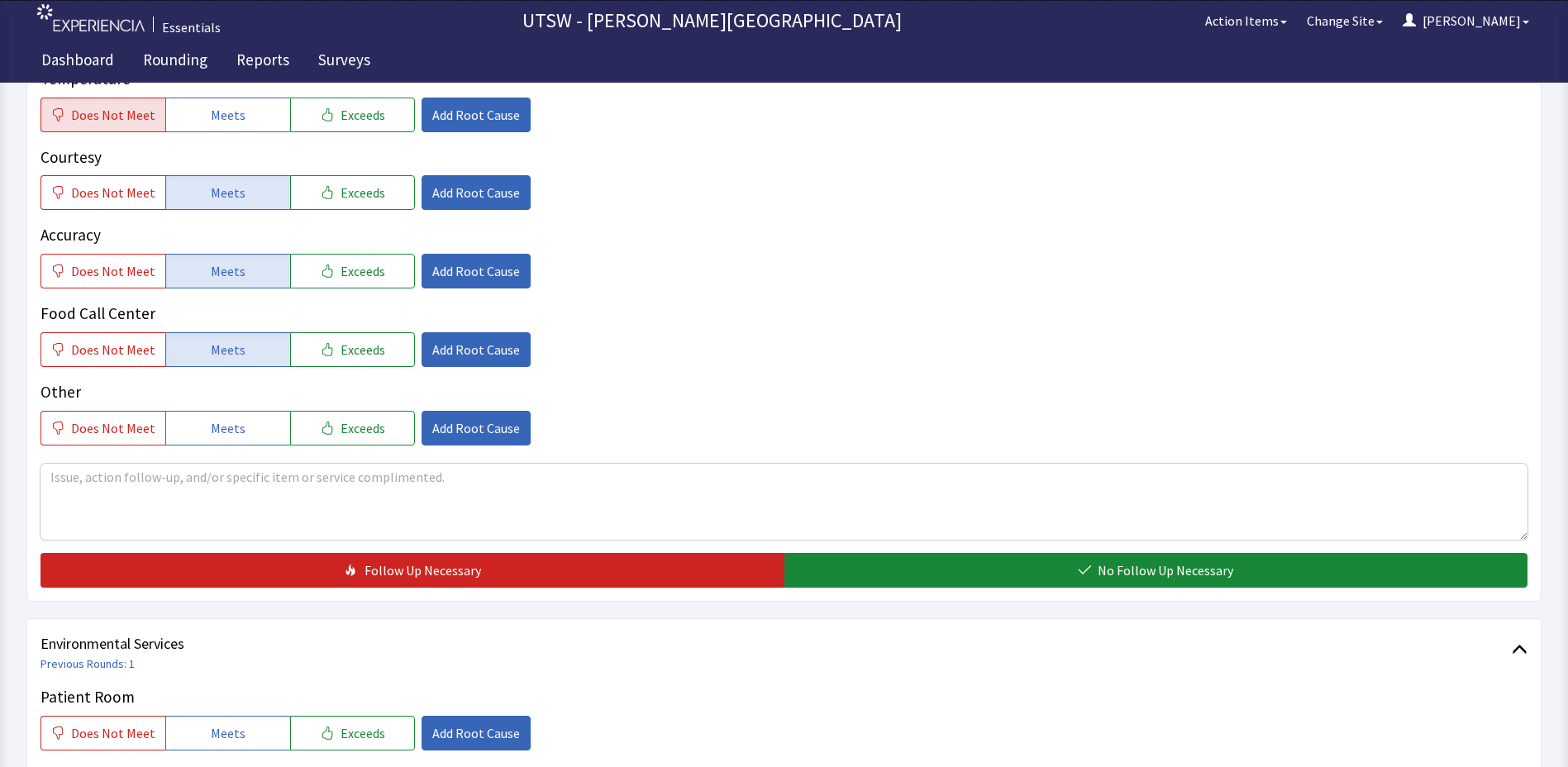
scroll to position [413, 0]
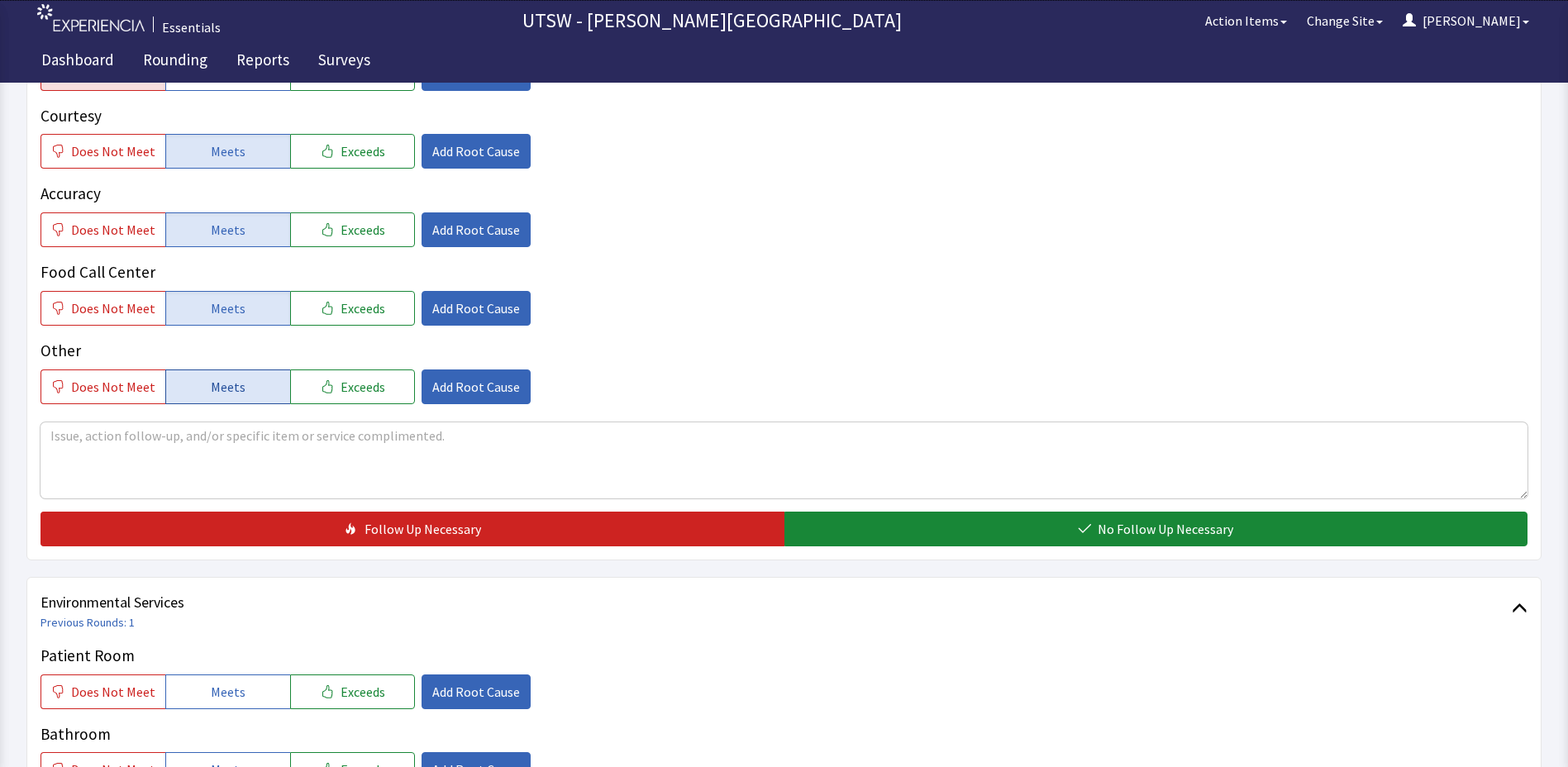
click at [193, 396] on button "Meets" at bounding box center [228, 387] width 125 height 35
click at [206, 452] on textarea at bounding box center [784, 461] width 1487 height 76
click at [528, 487] on textarea at bounding box center [784, 461] width 1487 height 76
drag, startPoint x: 289, startPoint y: 619, endPoint x: 300, endPoint y: 693, distance: 74.8
